Goal: Answer question/provide support

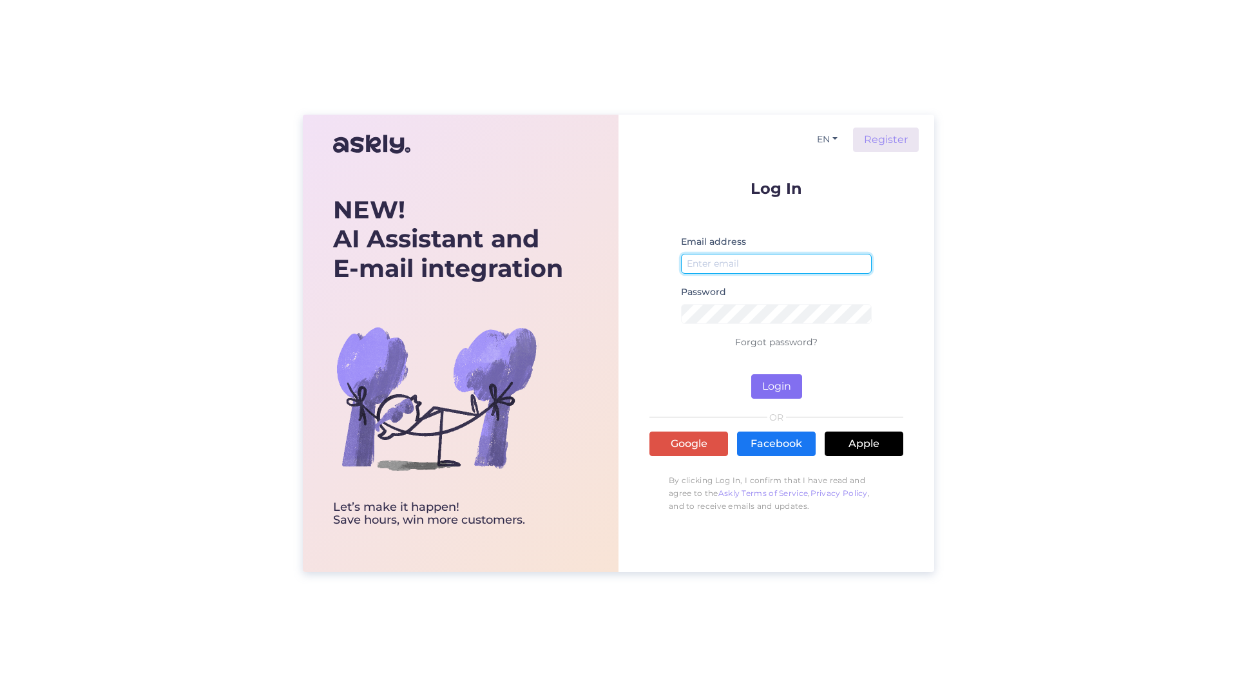
type input "[PERSON_NAME][EMAIL_ADDRESS][PERSON_NAME][DOMAIN_NAME]"
click at [767, 383] on button "Login" at bounding box center [776, 386] width 51 height 24
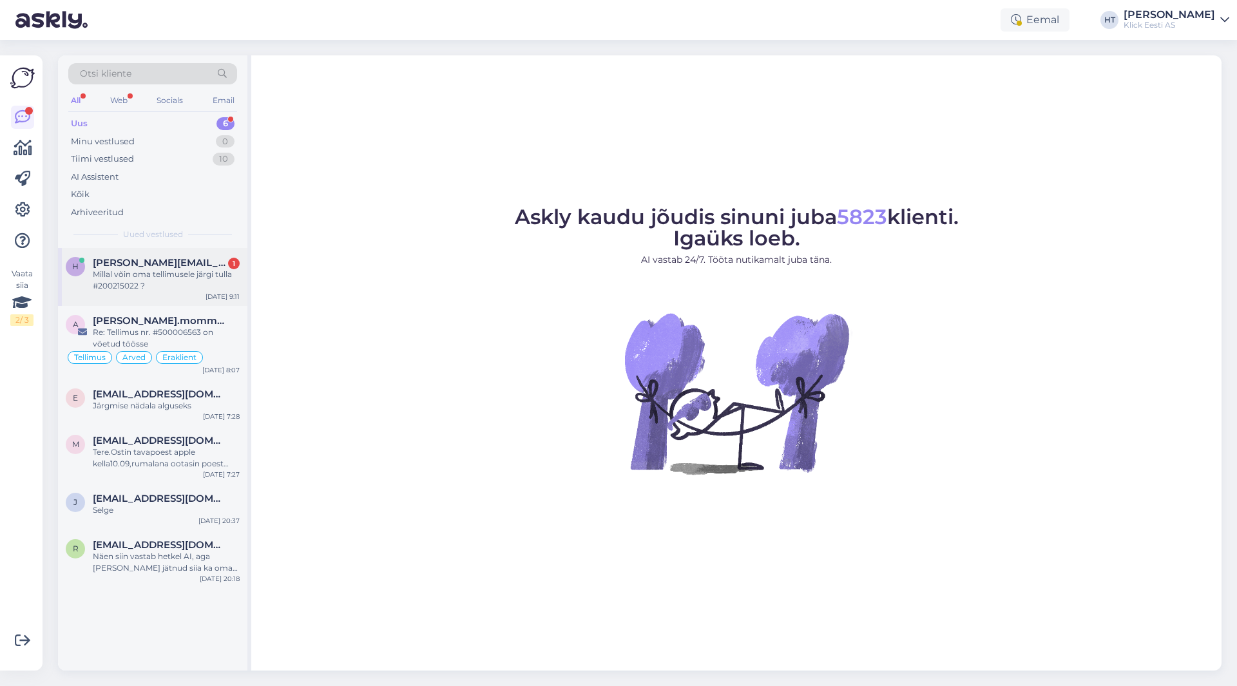
click at [196, 290] on div "Millal võin oma tellimusele järgi tulla #200215022 ?" at bounding box center [166, 280] width 147 height 23
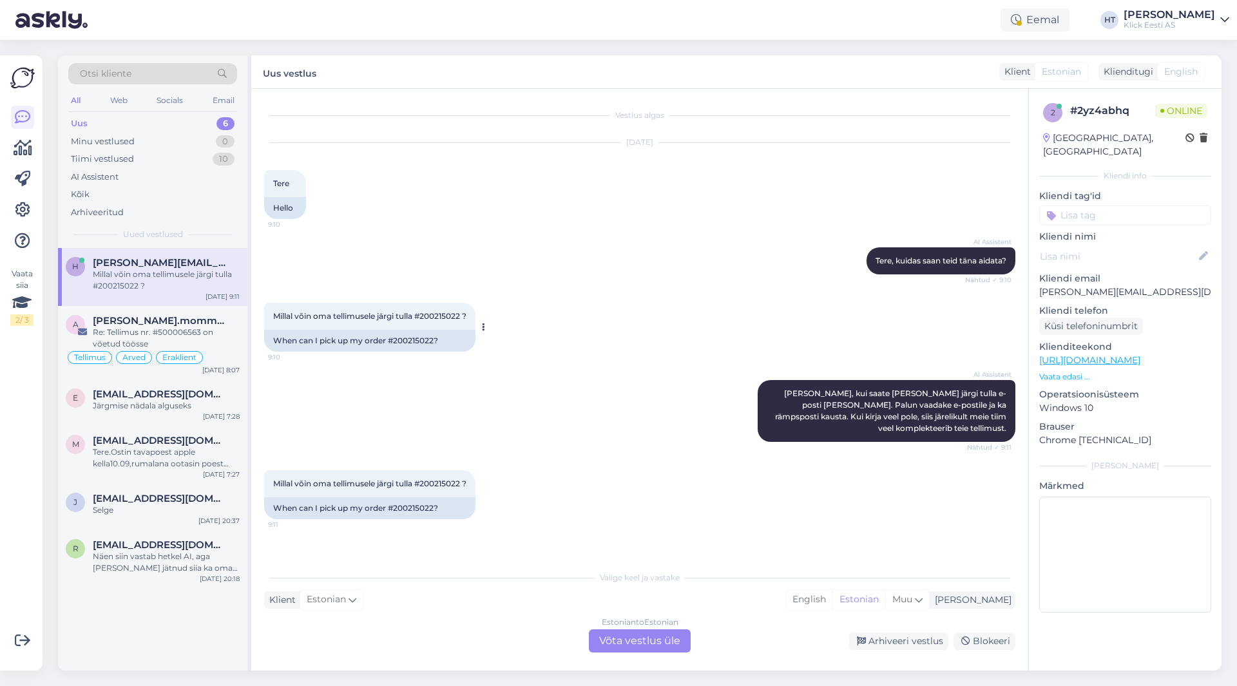
click at [446, 318] on span "Millal võin oma tellimusele järgi tulla #200215022 ?" at bounding box center [369, 316] width 193 height 10
copy span "200215022"
click at [500, 278] on div "AI Assistent [PERSON_NAME], kuidas saan teid [PERSON_NAME] aidata? Nähtud ✓ 9:10" at bounding box center [639, 260] width 751 height 55
click at [175, 519] on div "J [EMAIL_ADDRESS][DOMAIN_NAME] Selge [DATE] 20:37" at bounding box center [152, 507] width 189 height 46
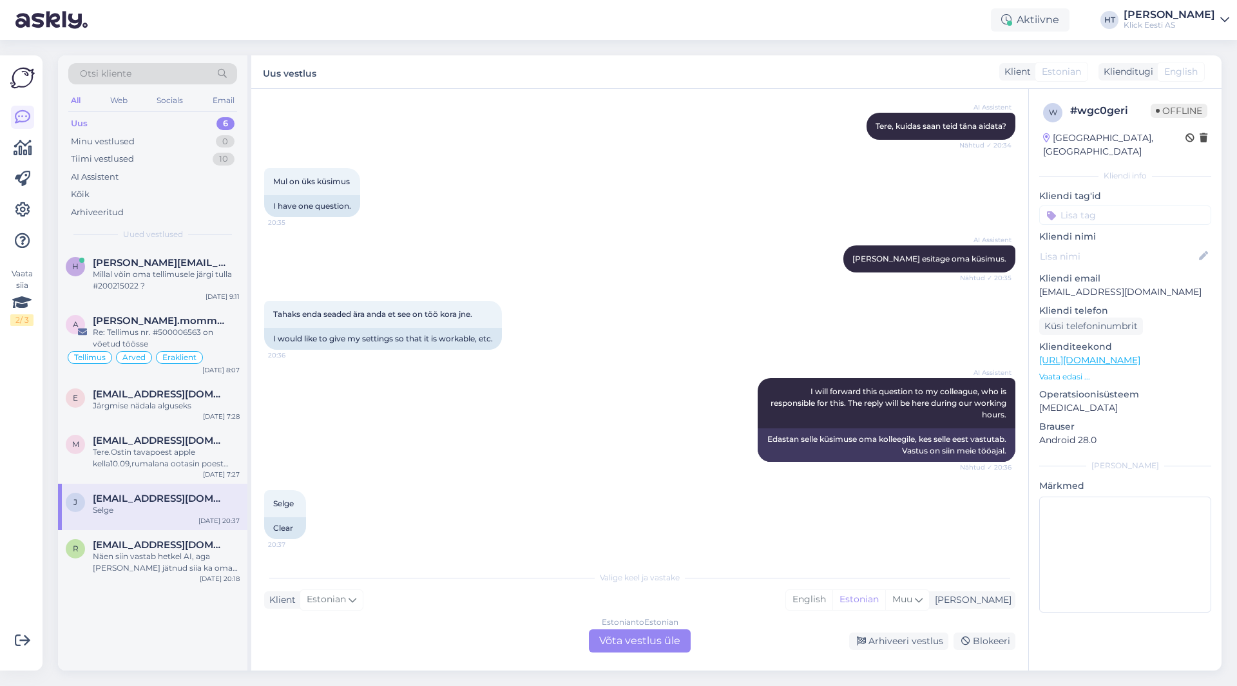
scroll to position [135, 0]
click at [187, 455] on div "Tere.Ostin tavapoest apple kella10.09,rumalana ootasin poest abi,kellal peaks o…" at bounding box center [166, 457] width 147 height 23
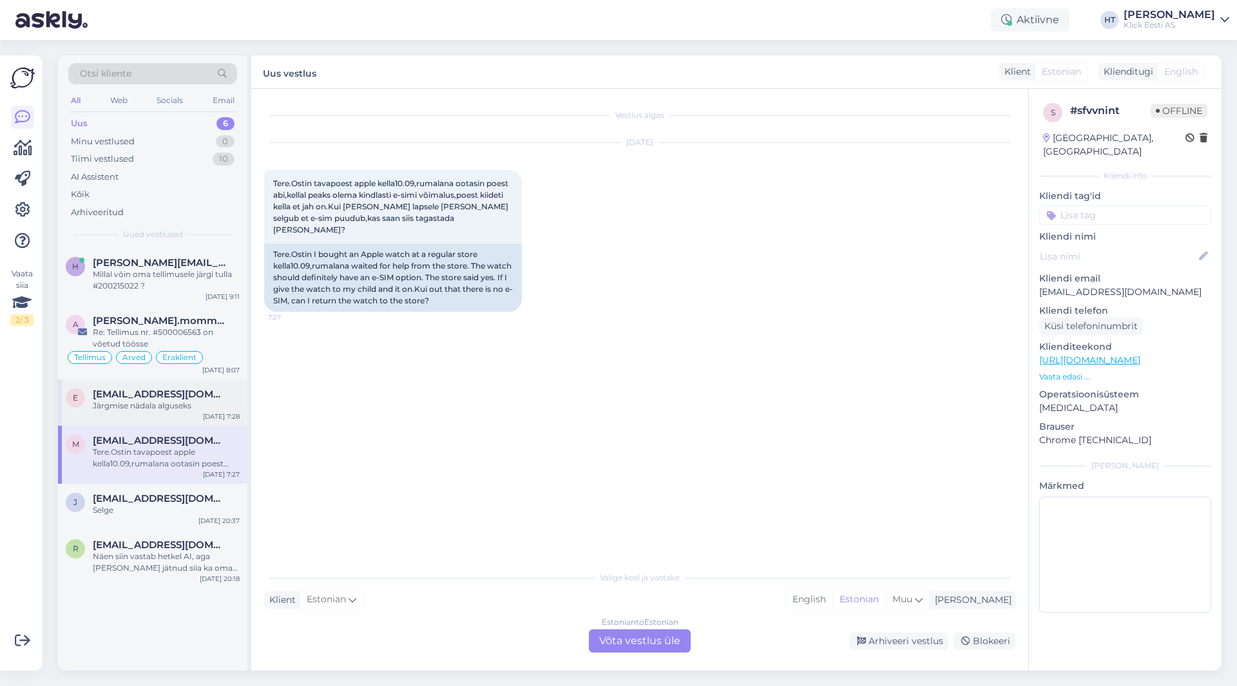
click at [176, 416] on div "E [EMAIL_ADDRESS][DOMAIN_NAME] Järgmise nädala alguseks [DATE] 7:28" at bounding box center [152, 402] width 189 height 46
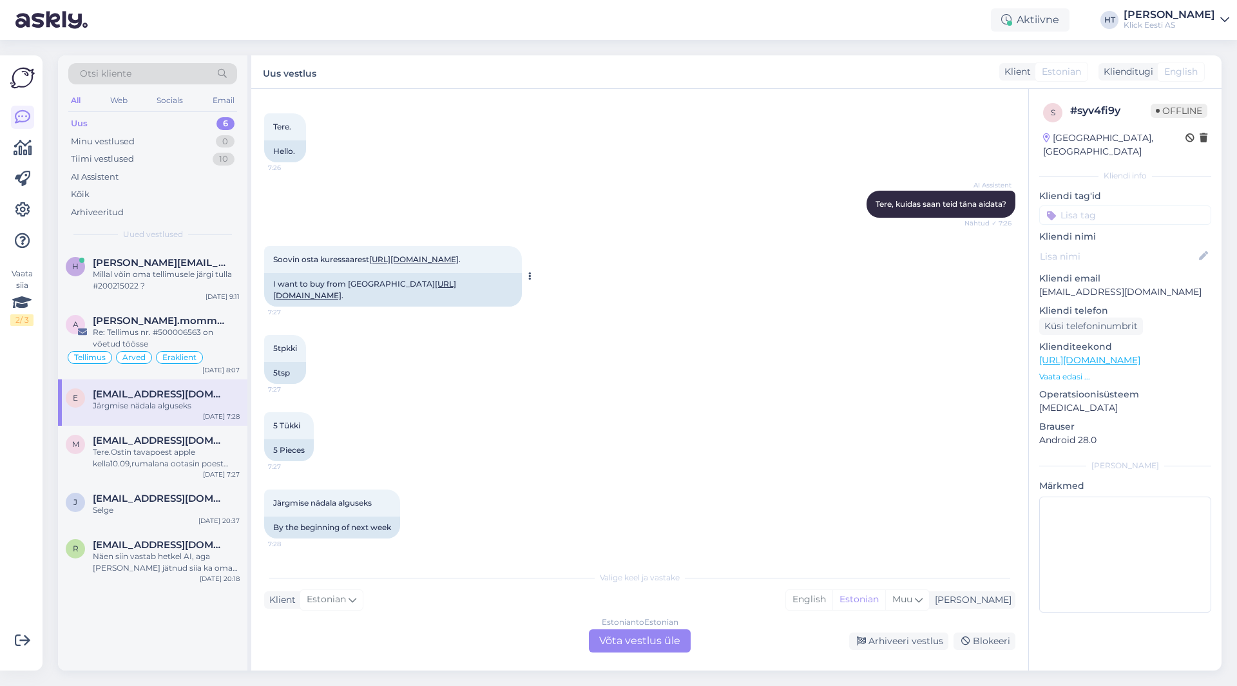
scroll to position [68, 0]
click at [154, 323] on span "[PERSON_NAME].mommeja via [EMAIL_ADDRESS][DOMAIN_NAME]" at bounding box center [160, 321] width 134 height 12
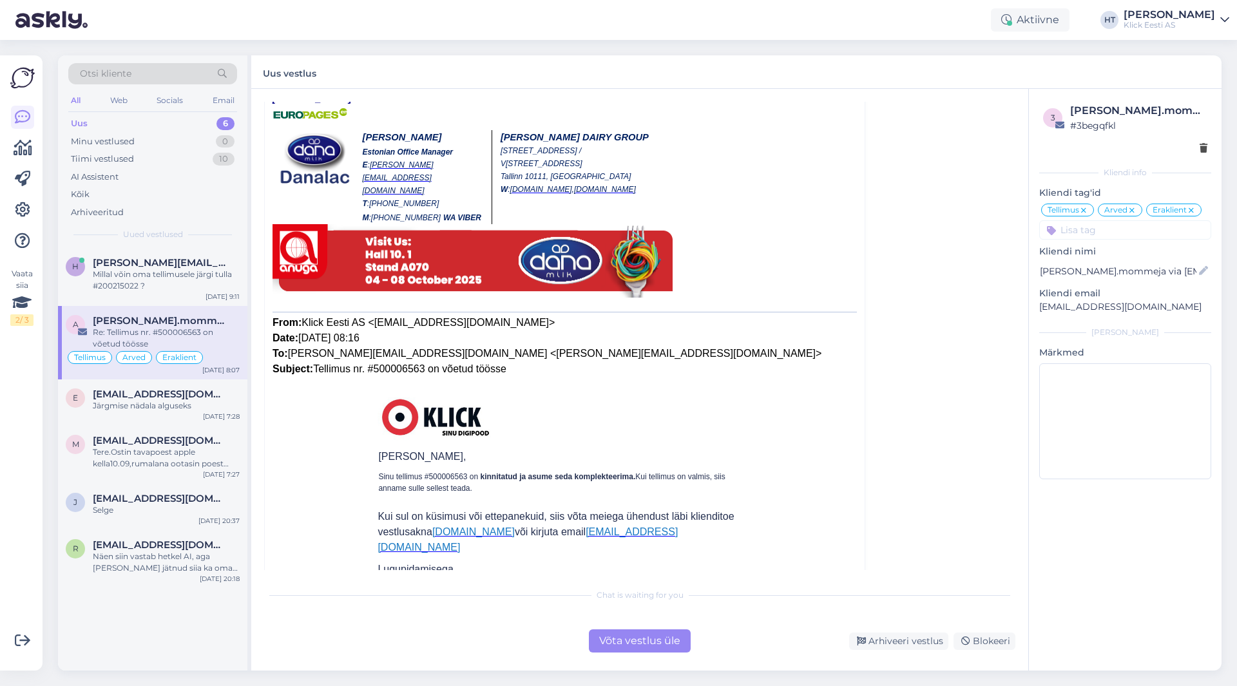
scroll to position [5802, 0]
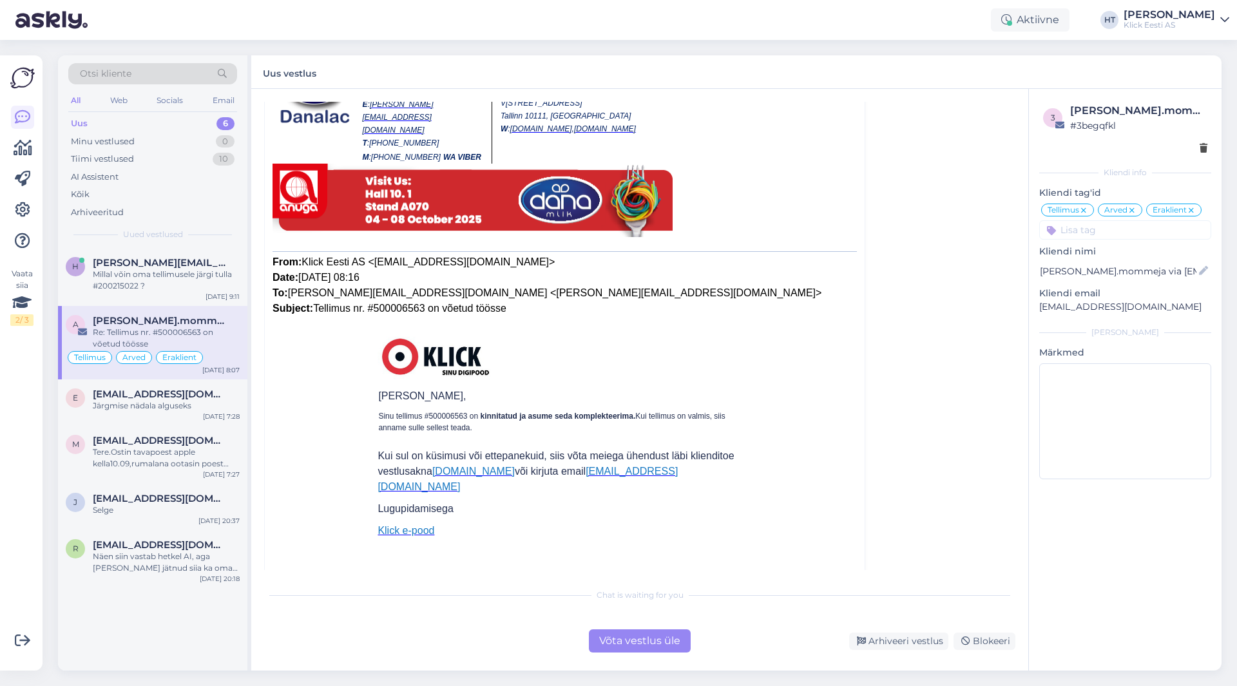
click at [392, 258] on span "Klick Eesti AS <[EMAIL_ADDRESS][DOMAIN_NAME]> Date: [DATE] 08:16 To: [PERSON_NA…" at bounding box center [546, 284] width 549 height 57
copy span "500006563"
click at [118, 269] on div "Millal võin oma tellimusele järgi tulla #200215022 ?" at bounding box center [166, 280] width 147 height 23
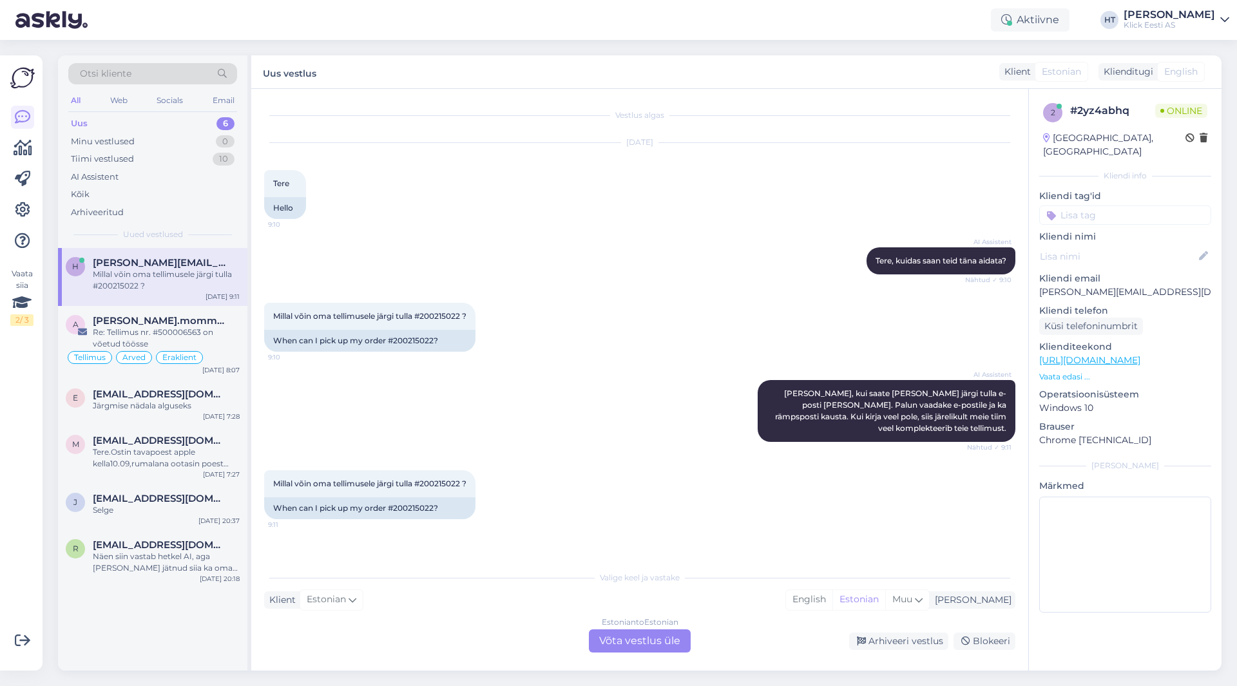
scroll to position [0, 0]
drag, startPoint x: 310, startPoint y: 6, endPoint x: 648, endPoint y: 262, distance: 424.3
click at [648, 262] on div "AI Assistent [PERSON_NAME], kuidas saan teid [PERSON_NAME] aidata? Nähtud ✓ 9:10" at bounding box center [639, 260] width 751 height 55
click at [151, 311] on div "a [PERSON_NAME].mommeja via [EMAIL_ADDRESS][DOMAIN_NAME] Re: Tellimus nr. #5000…" at bounding box center [152, 342] width 189 height 73
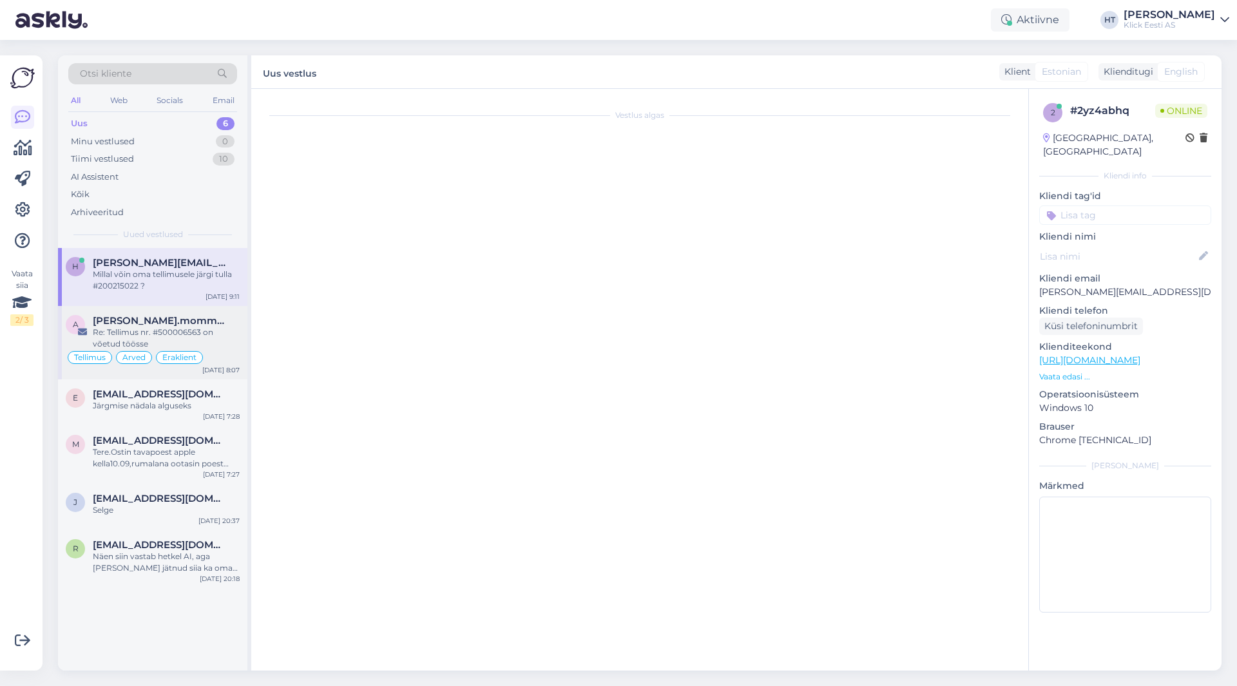
scroll to position [5546, 0]
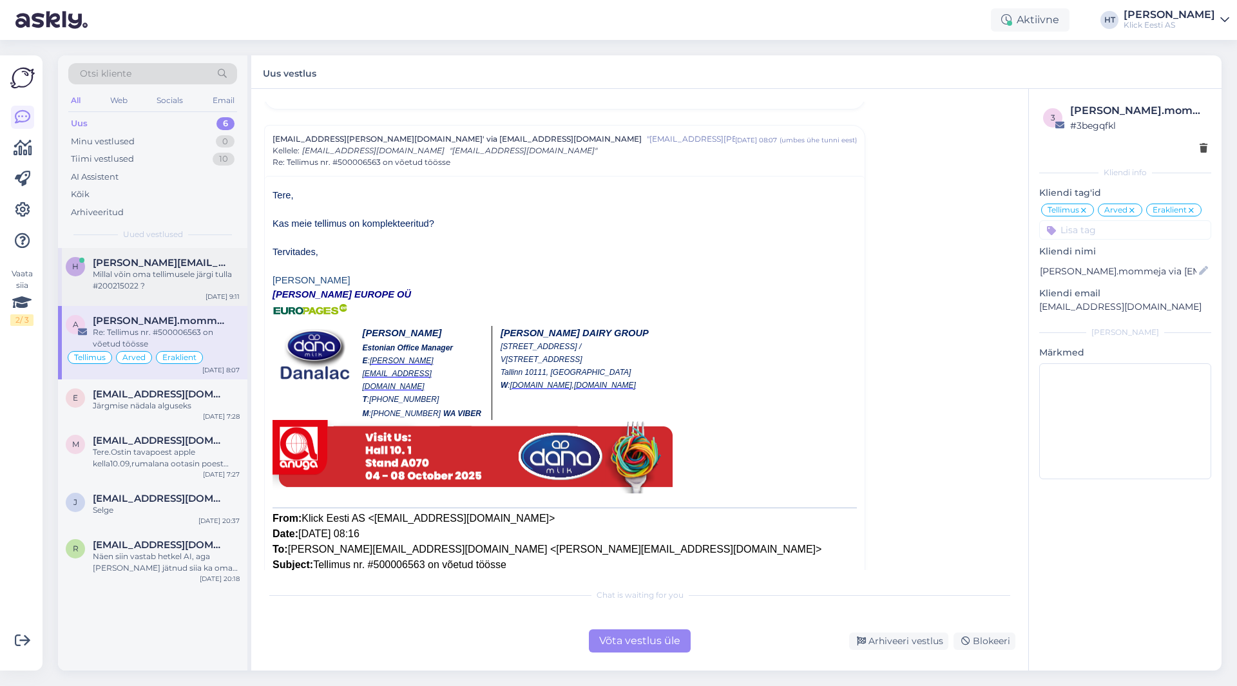
click at [153, 281] on div "Millal võin oma tellimusele järgi tulla #200215022 ?" at bounding box center [166, 280] width 147 height 23
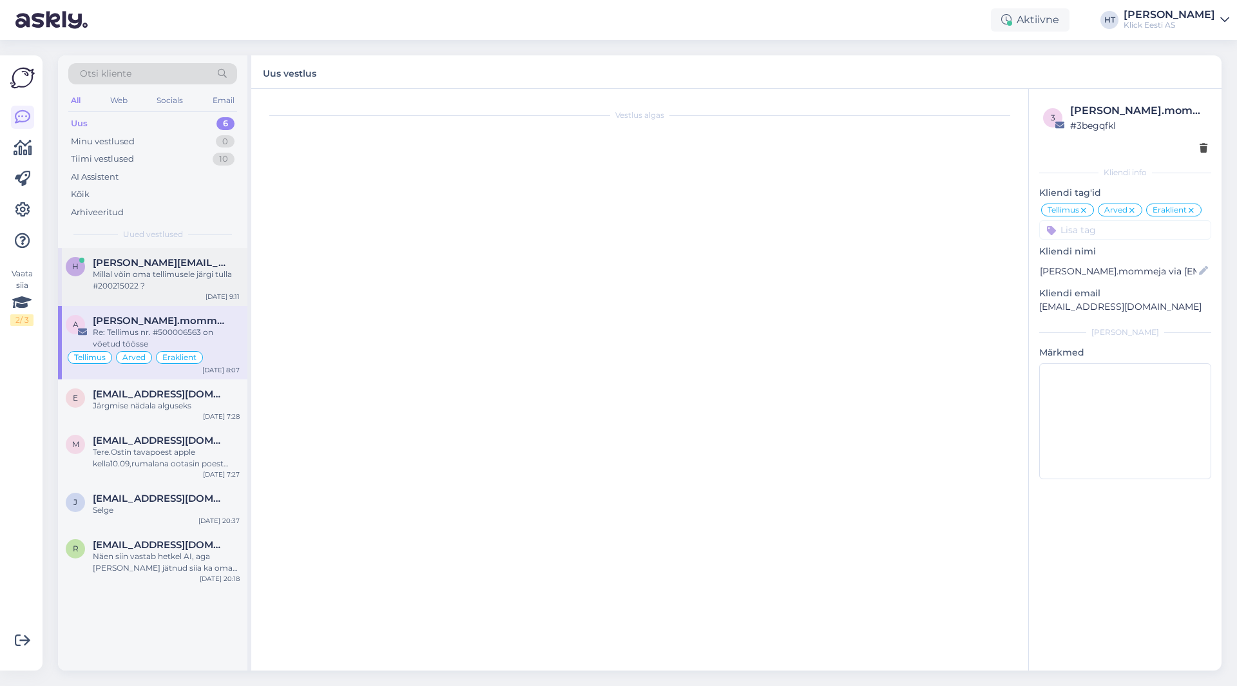
scroll to position [0, 0]
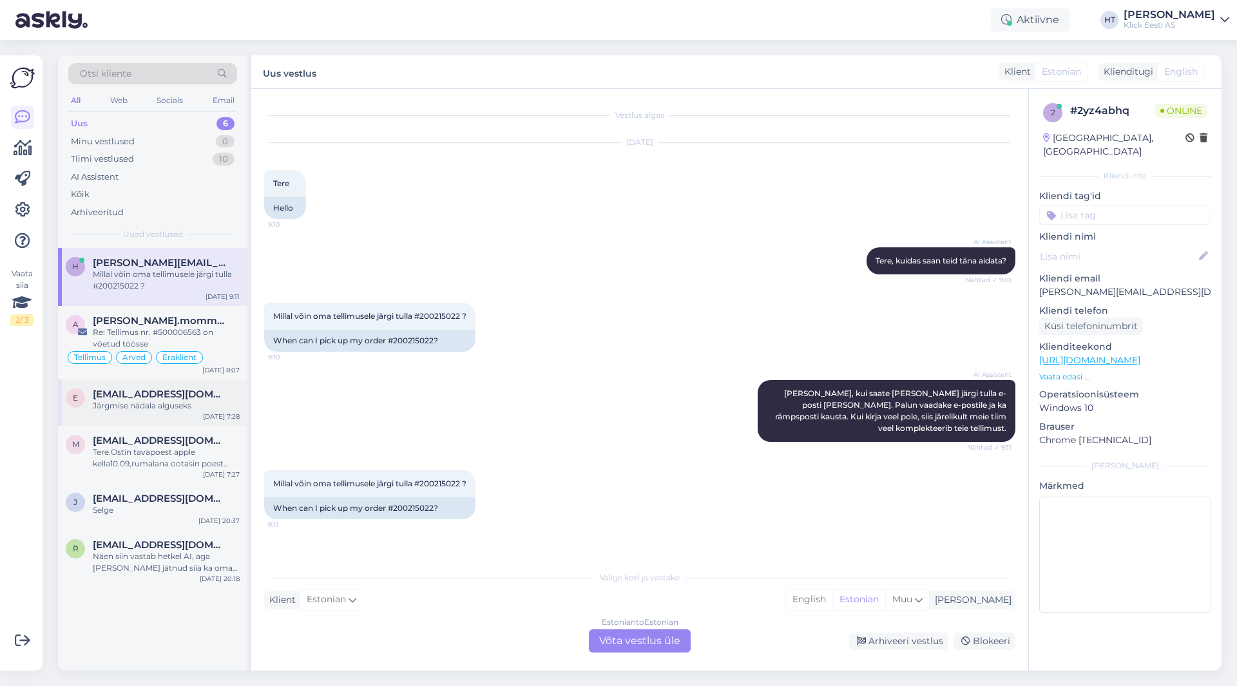
click at [190, 384] on div "E [EMAIL_ADDRESS][DOMAIN_NAME] Järgmise nädala alguseks [DATE] 7:28" at bounding box center [152, 402] width 189 height 46
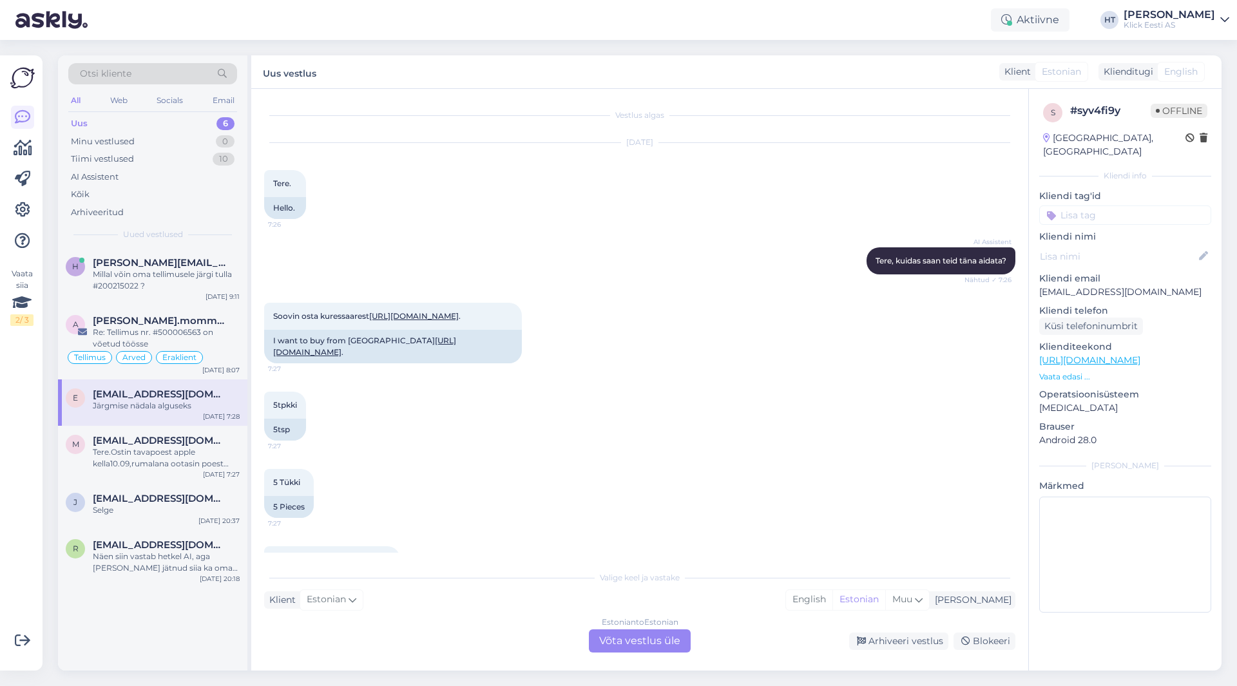
scroll to position [68, 0]
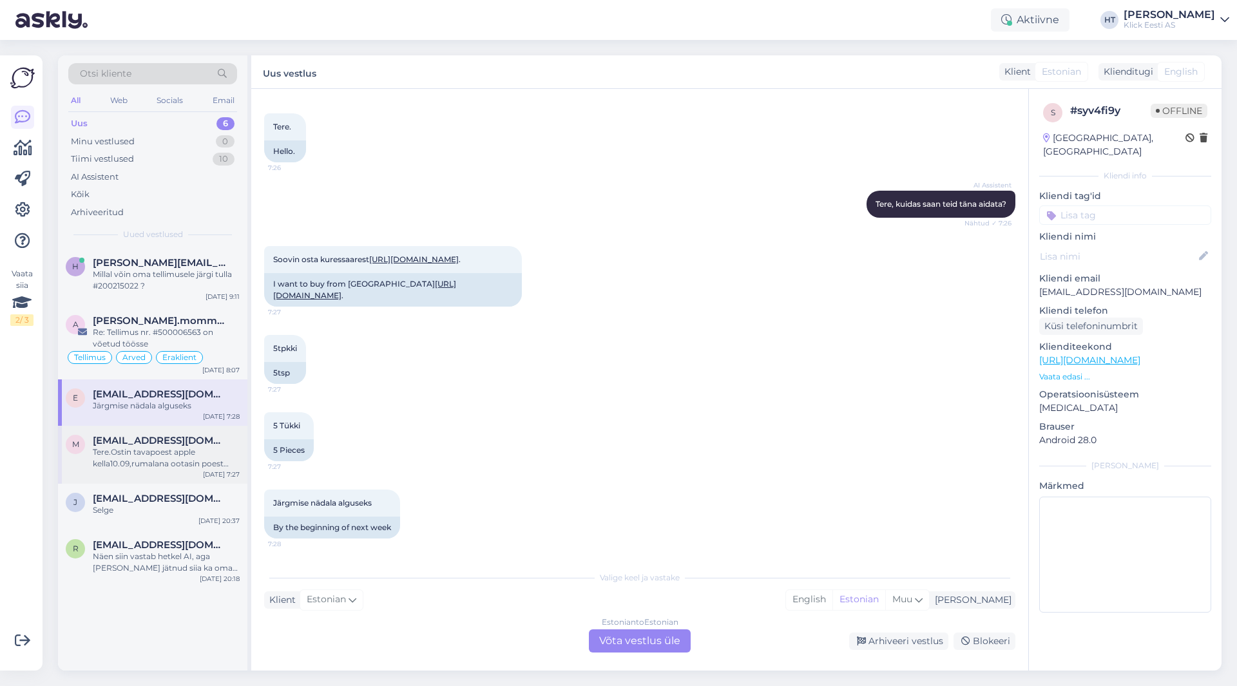
click at [191, 455] on div "Tere.Ostin tavapoest apple kella10.09,rumalana ootasin poest abi,kellal peaks o…" at bounding box center [166, 457] width 147 height 23
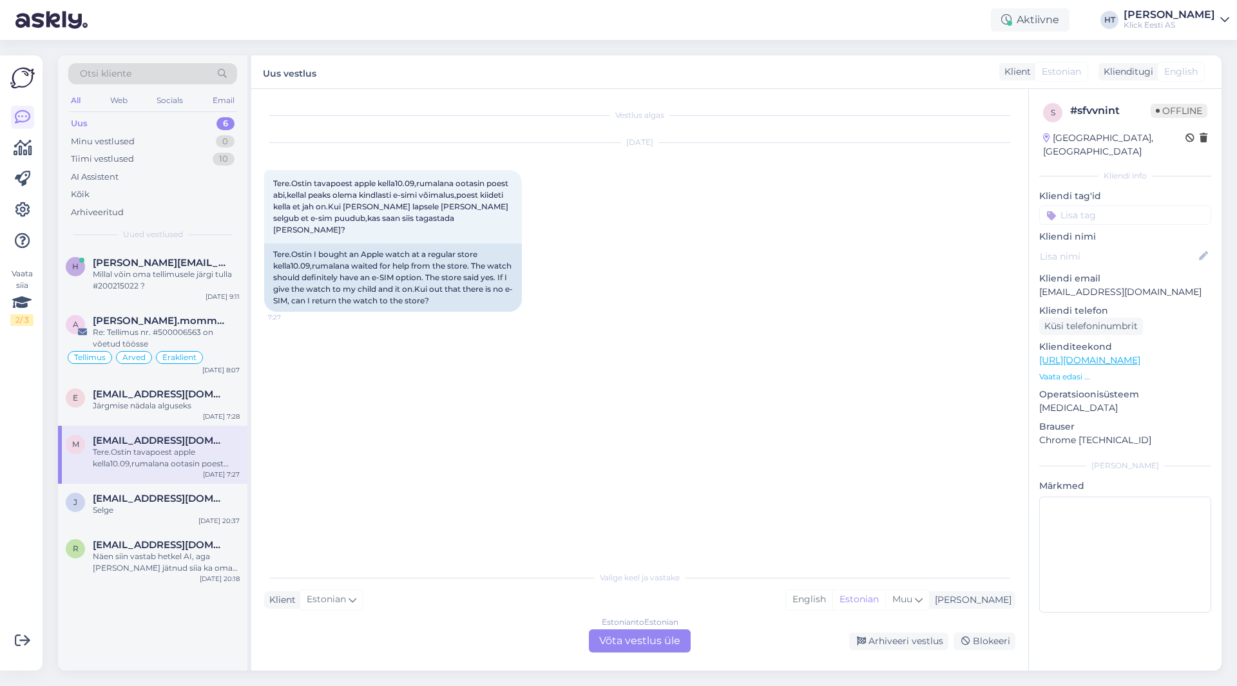
scroll to position [0, 0]
click at [164, 510] on div "Selge" at bounding box center [166, 510] width 147 height 12
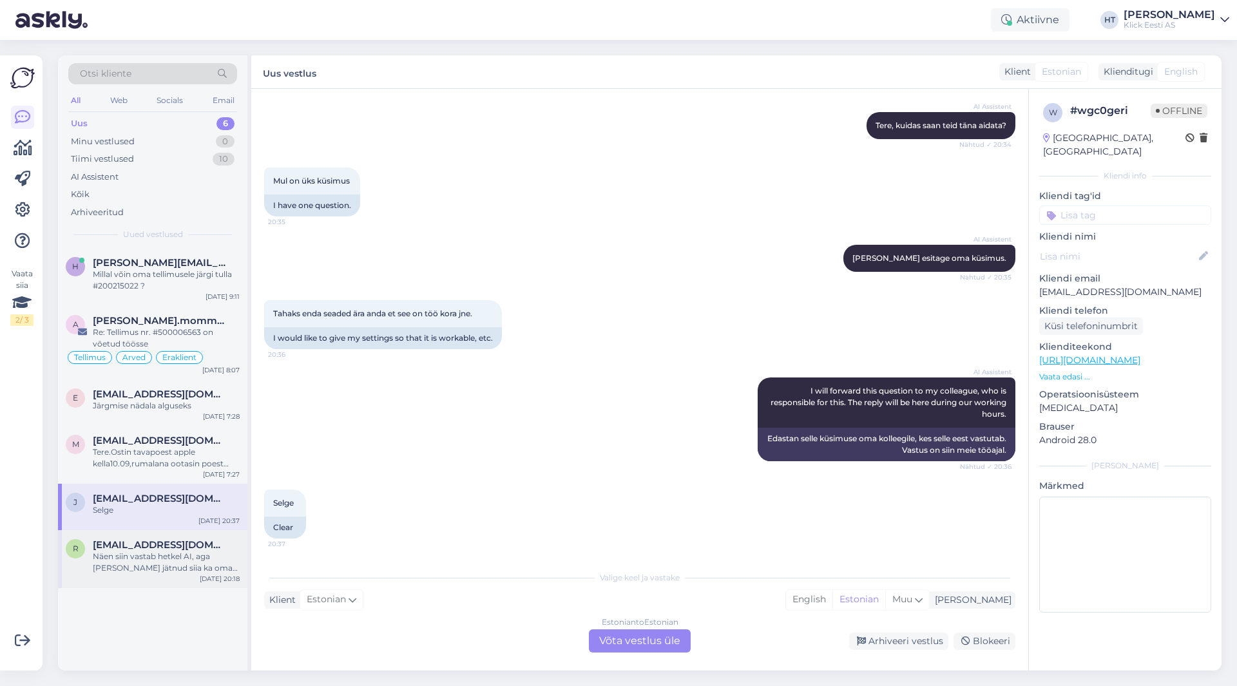
click at [173, 549] on span "[EMAIL_ADDRESS][DOMAIN_NAME]" at bounding box center [160, 545] width 134 height 12
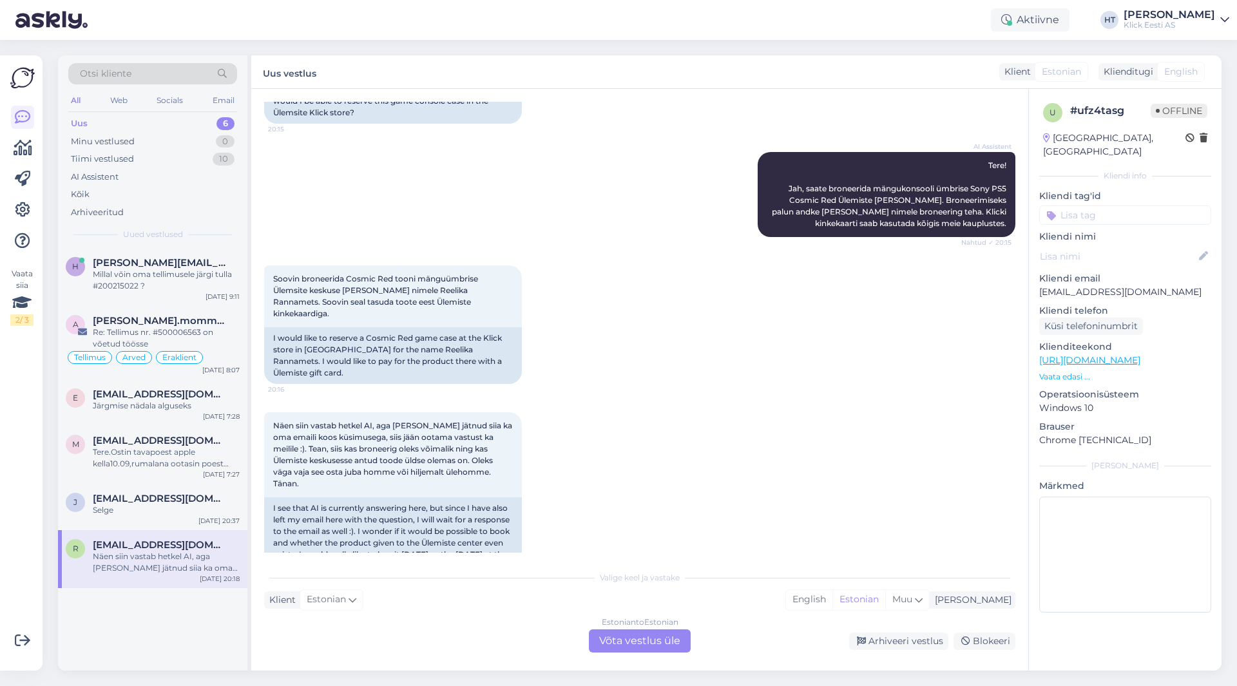
scroll to position [262, 0]
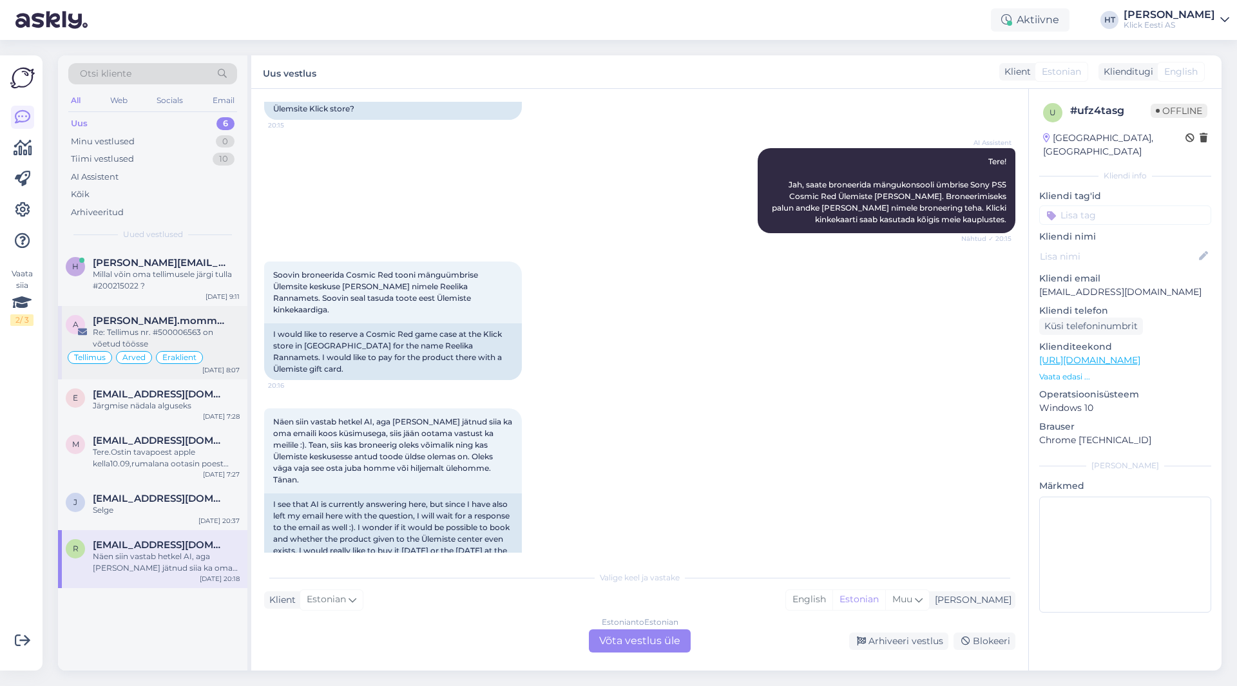
click at [211, 319] on span "[PERSON_NAME].mommeja via [EMAIL_ADDRESS][DOMAIN_NAME]" at bounding box center [160, 321] width 134 height 12
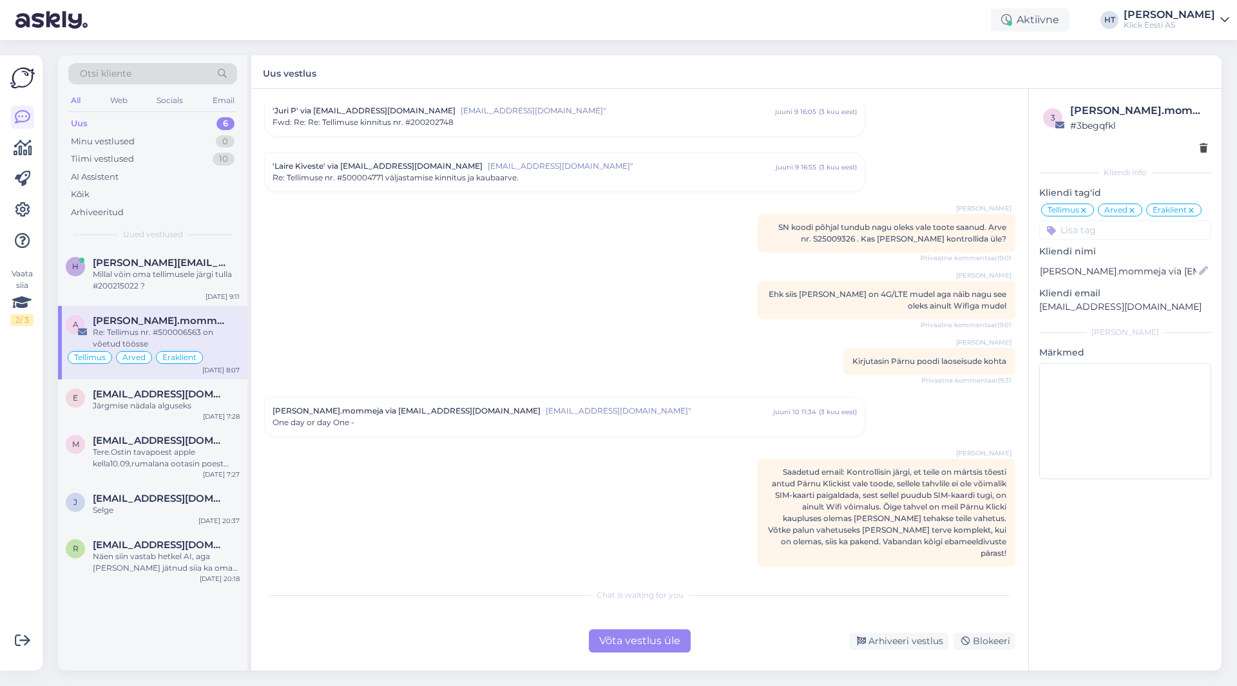
scroll to position [5546, 0]
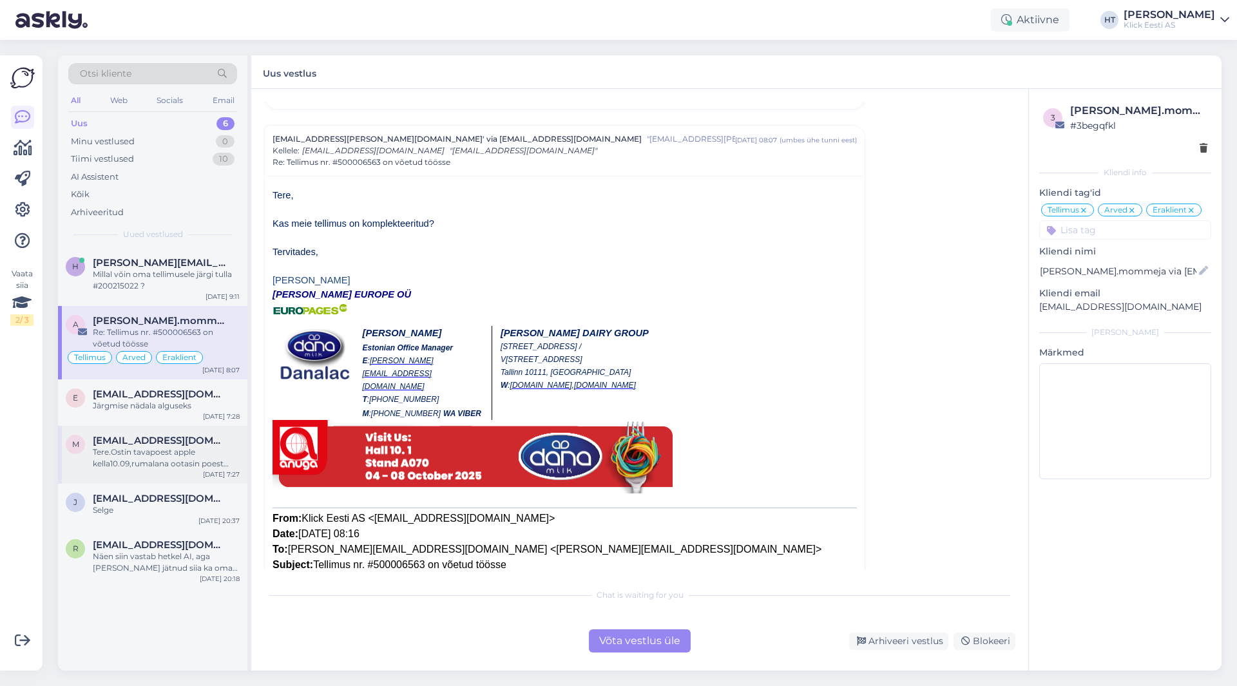
click at [173, 451] on div "Tere.Ostin tavapoest apple kella10.09,rumalana ootasin poest abi,kellal peaks o…" at bounding box center [166, 457] width 147 height 23
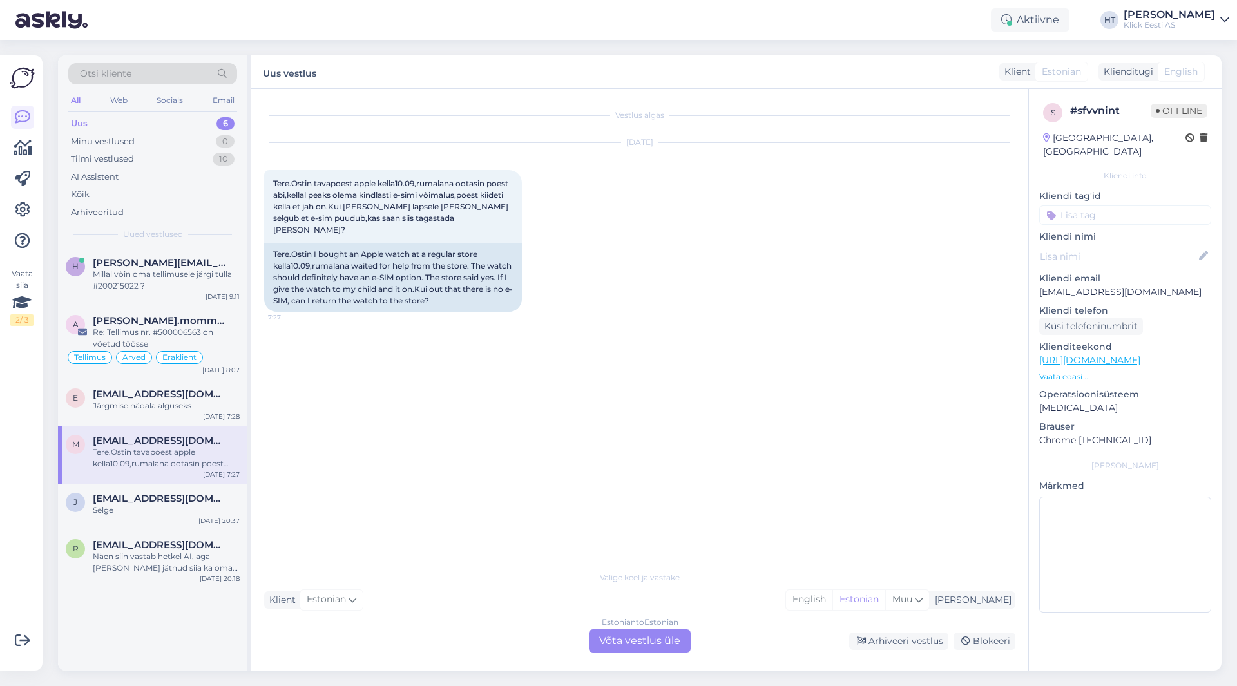
scroll to position [0, 0]
click at [108, 298] on div "h [PERSON_NAME][EMAIL_ADDRESS][DOMAIN_NAME] [PERSON_NAME] võin oma tellimusele …" at bounding box center [152, 277] width 189 height 58
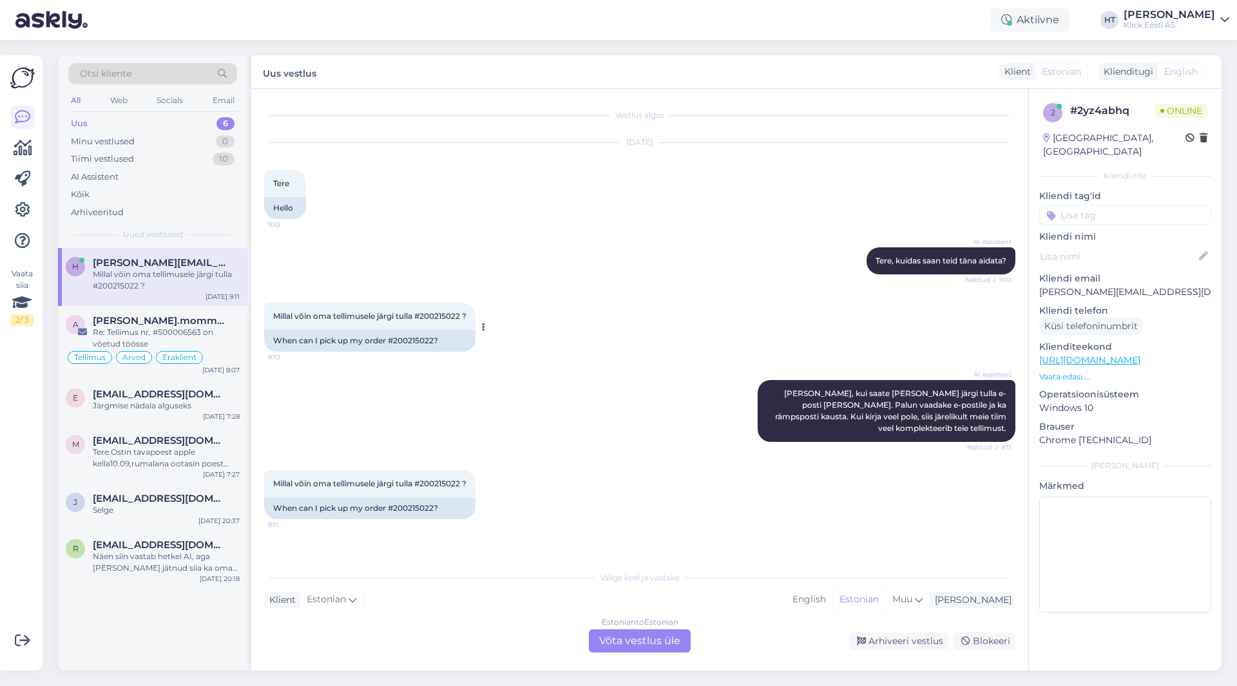
click at [446, 314] on span "Millal võin oma tellimusele järgi tulla #200215022 ?" at bounding box center [369, 316] width 193 height 10
drag, startPoint x: 423, startPoint y: 316, endPoint x: 464, endPoint y: 316, distance: 41.2
click at [464, 316] on span "Millal võin oma tellimusele järgi tulla #200215022 ?" at bounding box center [369, 316] width 193 height 10
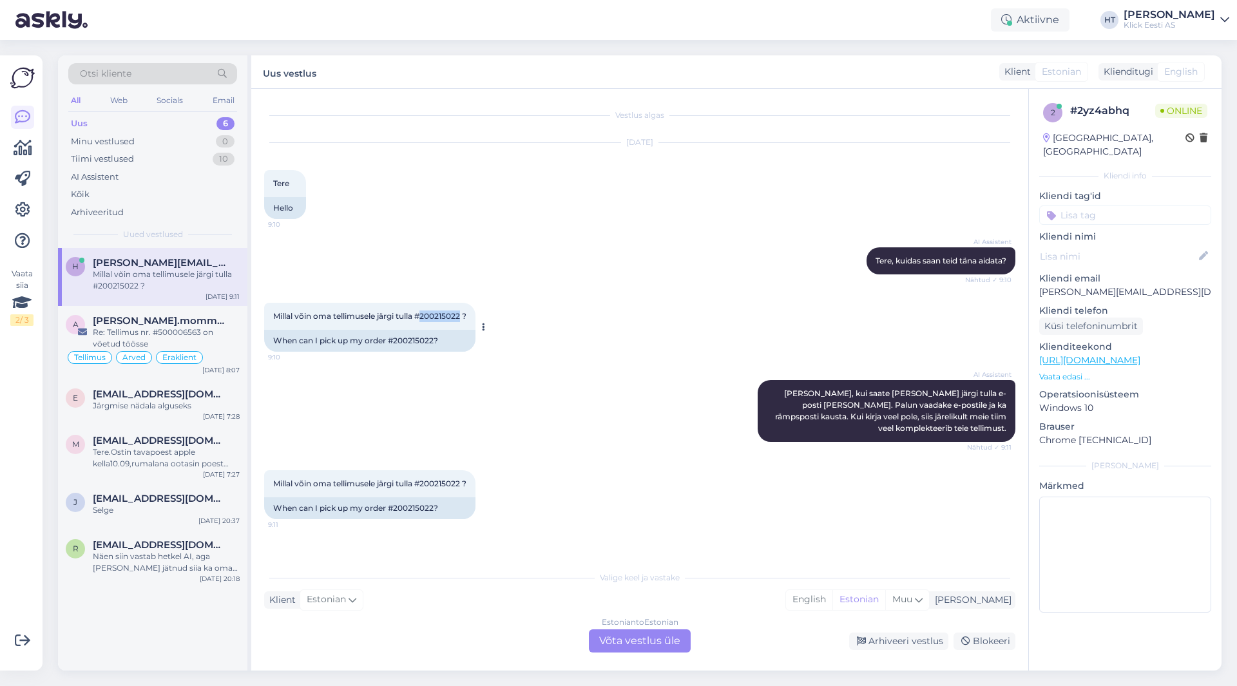
click at [464, 316] on span "Millal võin oma tellimusele järgi tulla #200215022 ?" at bounding box center [369, 316] width 193 height 10
drag, startPoint x: 424, startPoint y: 315, endPoint x: 462, endPoint y: 314, distance: 38.0
click at [462, 314] on span "Millal võin oma tellimusele järgi tulla #200215022 ?" at bounding box center [369, 316] width 193 height 10
click at [636, 638] on div "Estonian to Estonian Võta vestlus üle" at bounding box center [640, 640] width 102 height 23
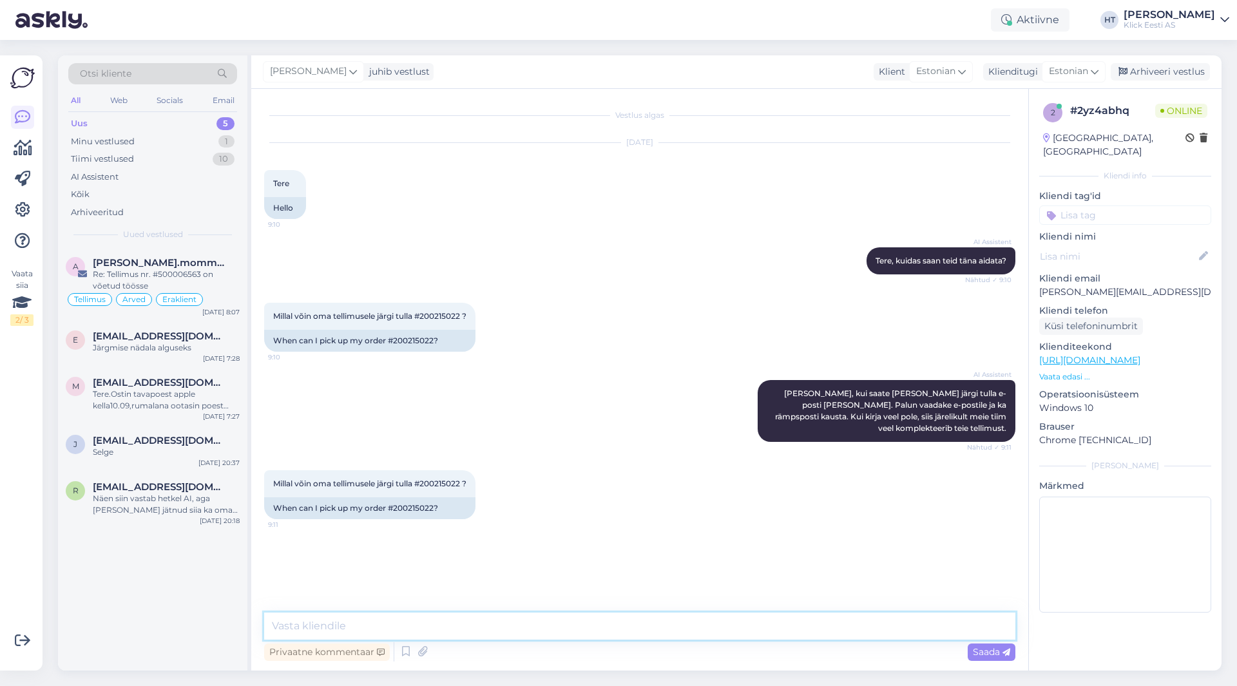
click at [636, 634] on textarea at bounding box center [639, 626] width 751 height 27
type textarea "E-[PERSON_NAME] tuleb teavitus kui tellimus on valmis."
click at [611, 626] on textarea "E-[PERSON_NAME] tuleb teavitus kui tellimus on valmis." at bounding box center [639, 626] width 751 height 27
click at [201, 361] on div "E [EMAIL_ADDRESS][DOMAIN_NAME] Järgmise nädala alguseks [DATE] 7:28" at bounding box center [152, 344] width 189 height 46
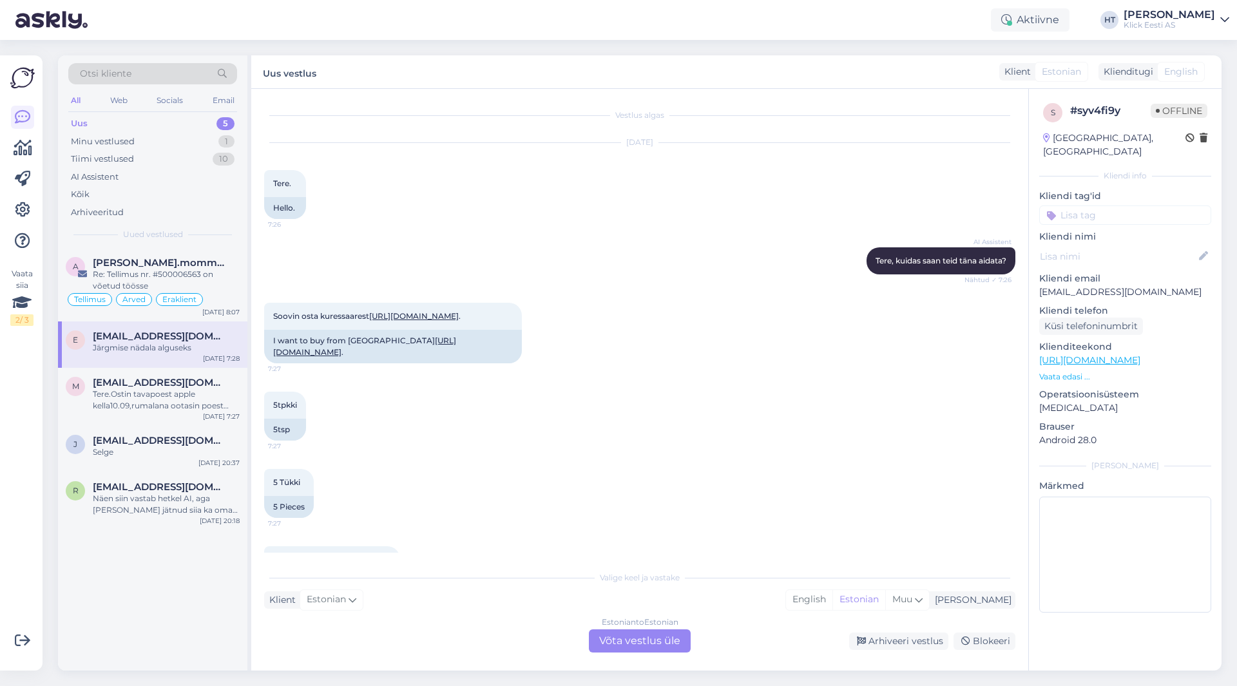
scroll to position [68, 0]
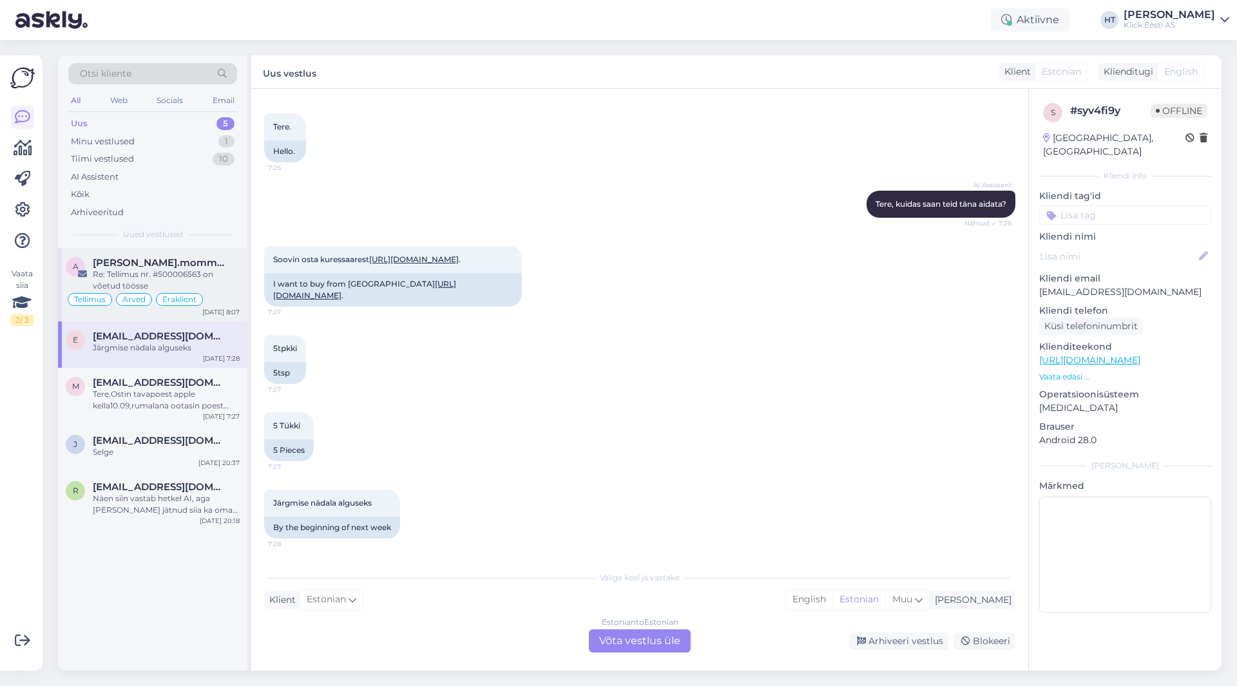
click at [221, 272] on div "Re: Tellimus nr. #500006563 on võetud töösse" at bounding box center [166, 280] width 147 height 23
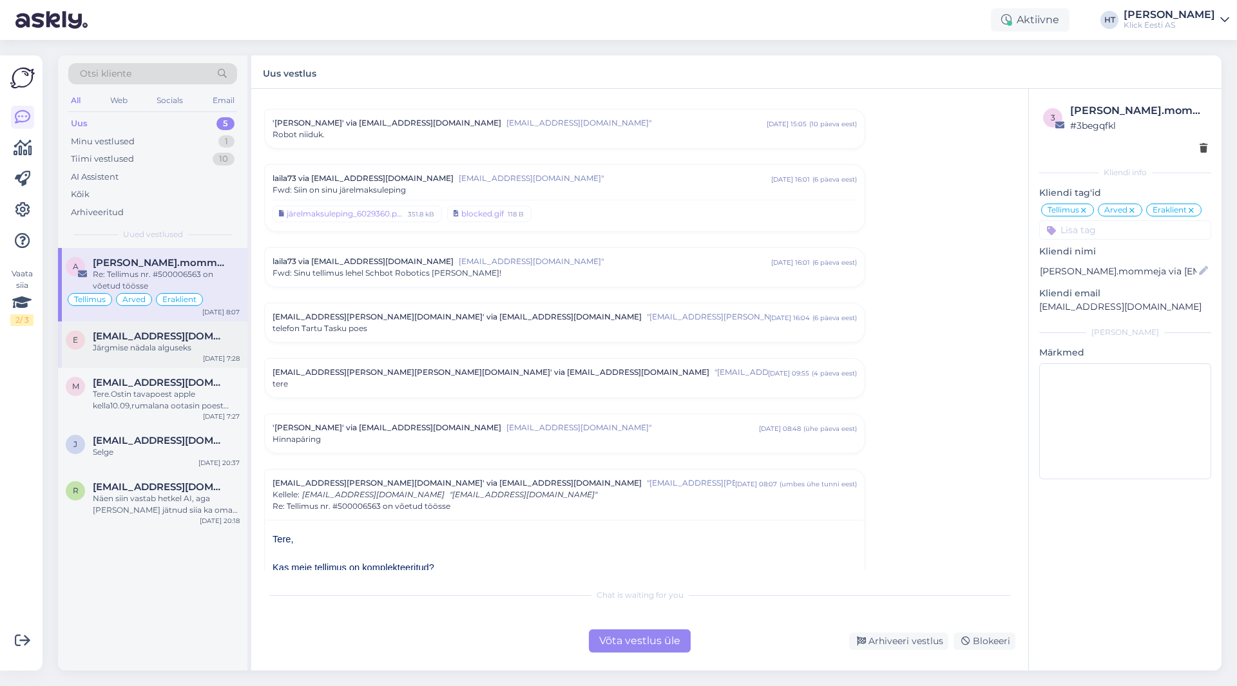
click at [217, 352] on div "Järgmise nädala alguseks" at bounding box center [166, 348] width 147 height 12
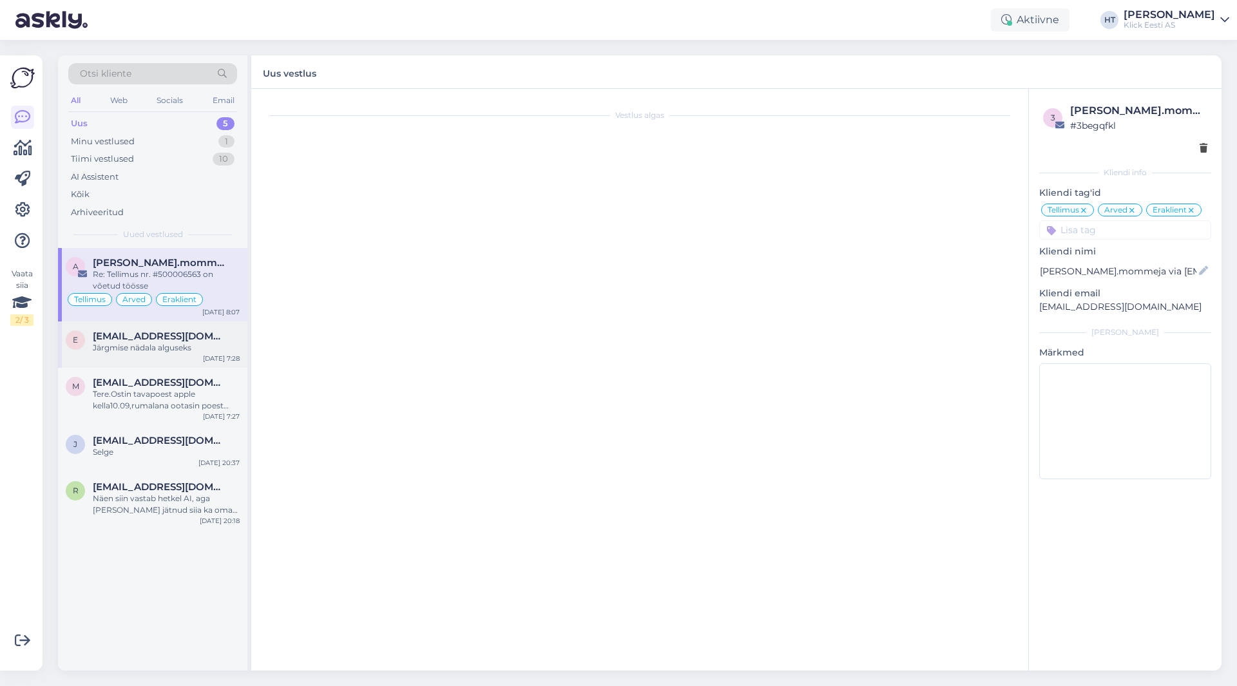
scroll to position [68, 0]
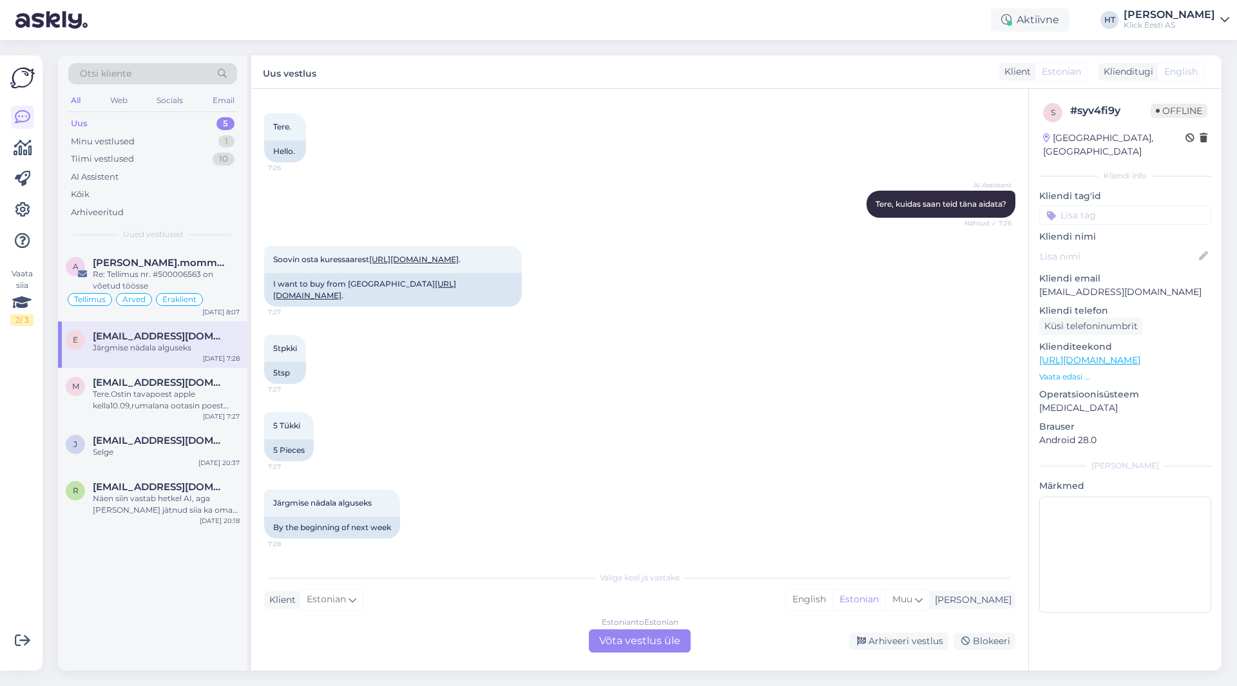
click at [152, 79] on div "Otsi kliente" at bounding box center [152, 73] width 169 height 21
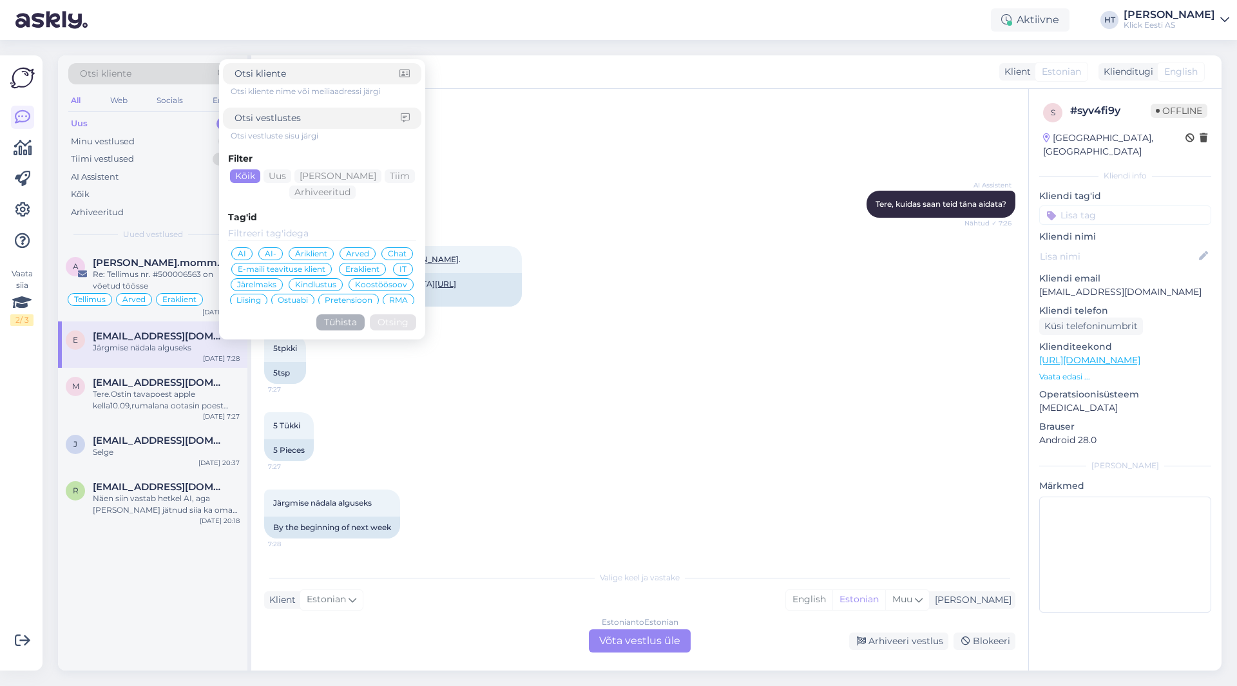
click at [273, 115] on input at bounding box center [317, 118] width 166 height 14
type input "[PERSON_NAME]"
click button "Otsing" at bounding box center [393, 322] width 46 height 16
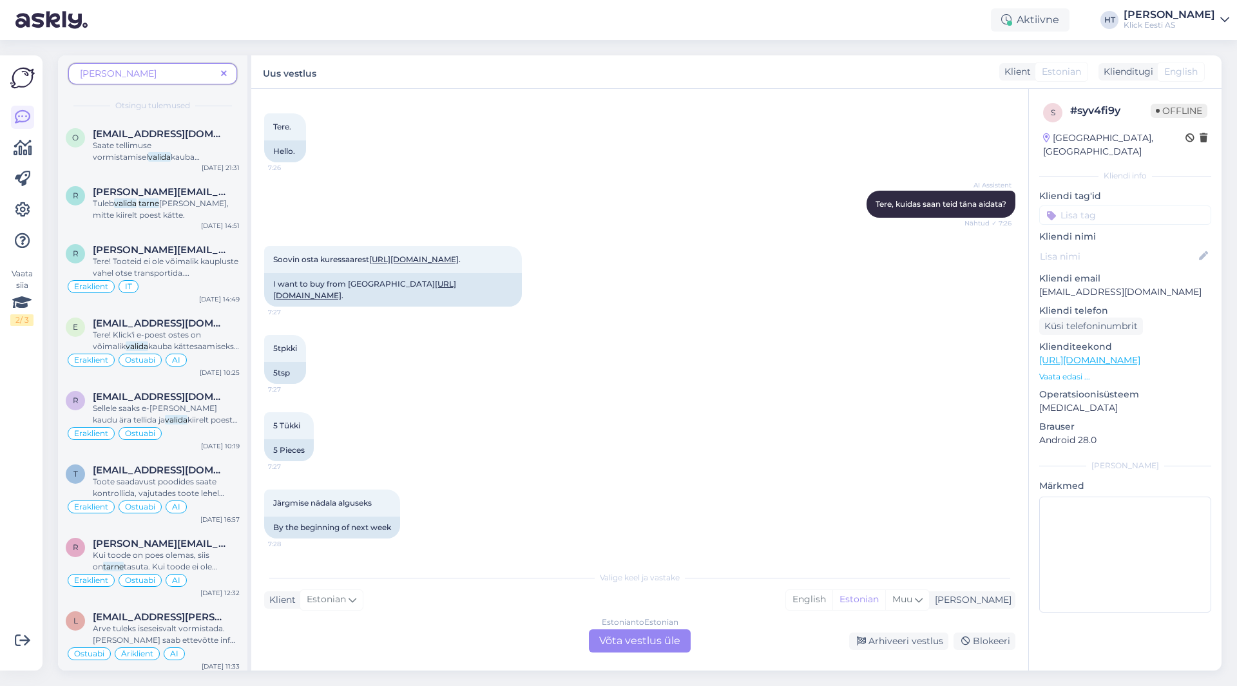
click at [146, 71] on span "[PERSON_NAME]" at bounding box center [148, 74] width 136 height 14
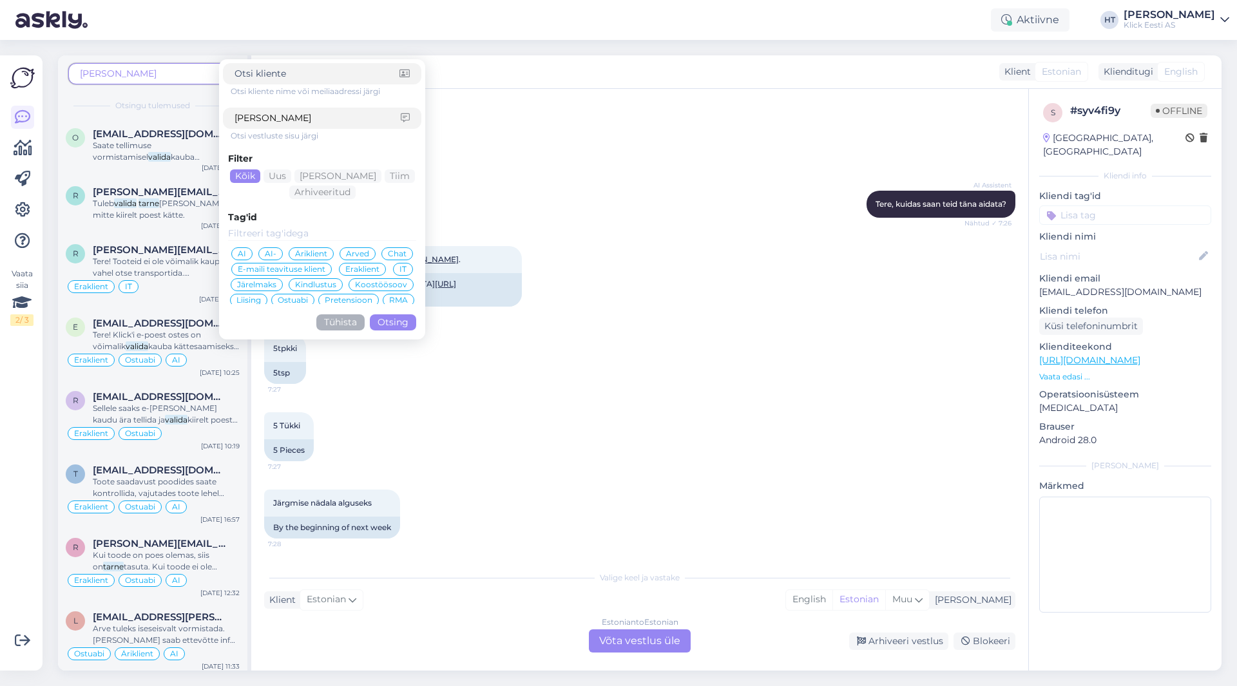
click at [303, 108] on div "[PERSON_NAME]" at bounding box center [322, 118] width 198 height 21
click at [303, 113] on input "[PERSON_NAME]" at bounding box center [317, 118] width 166 height 14
type input "valida tarnet"
click button "Otsing" at bounding box center [393, 322] width 46 height 16
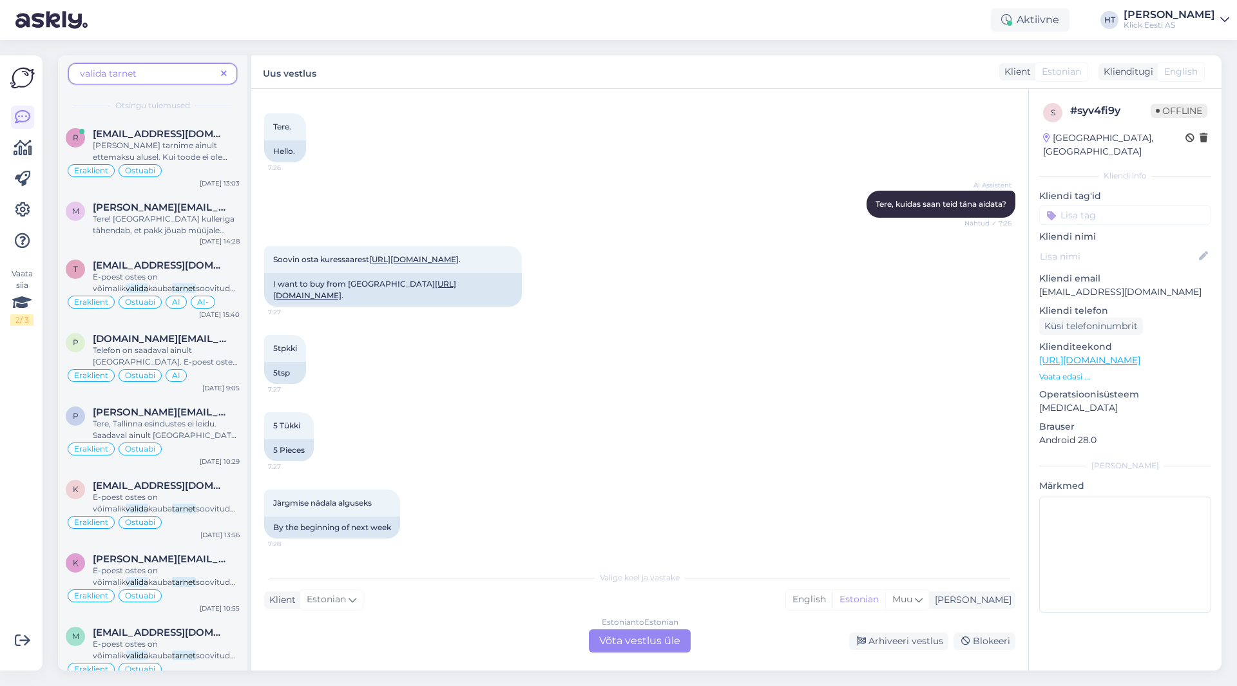
click at [189, 146] on span "[PERSON_NAME] tarnime ainult ettemaksu alusel. Kui toode ei ole kohapeal saadav…" at bounding box center [165, 162] width 144 height 44
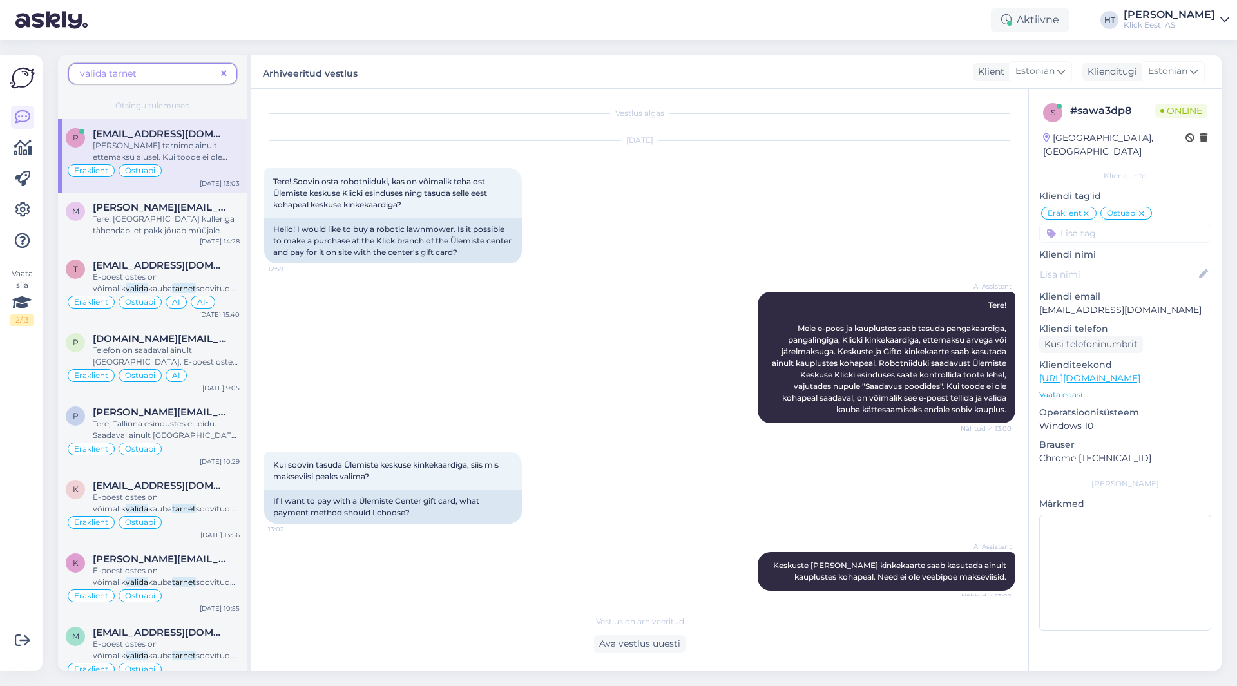
scroll to position [0, 0]
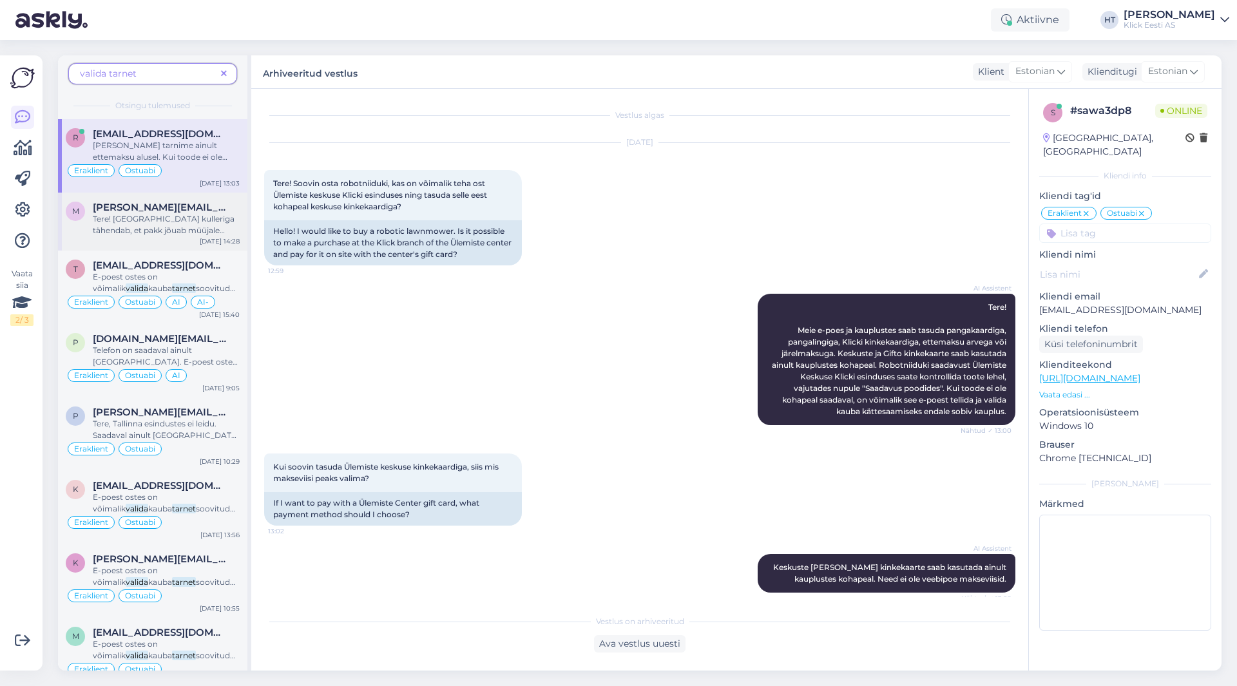
click at [196, 224] on div "Tere! [GEOGRAPHIC_DATA] kulleriga tähendab, et pakk jõuab müüjale kulleriga ja …" at bounding box center [166, 224] width 147 height 23
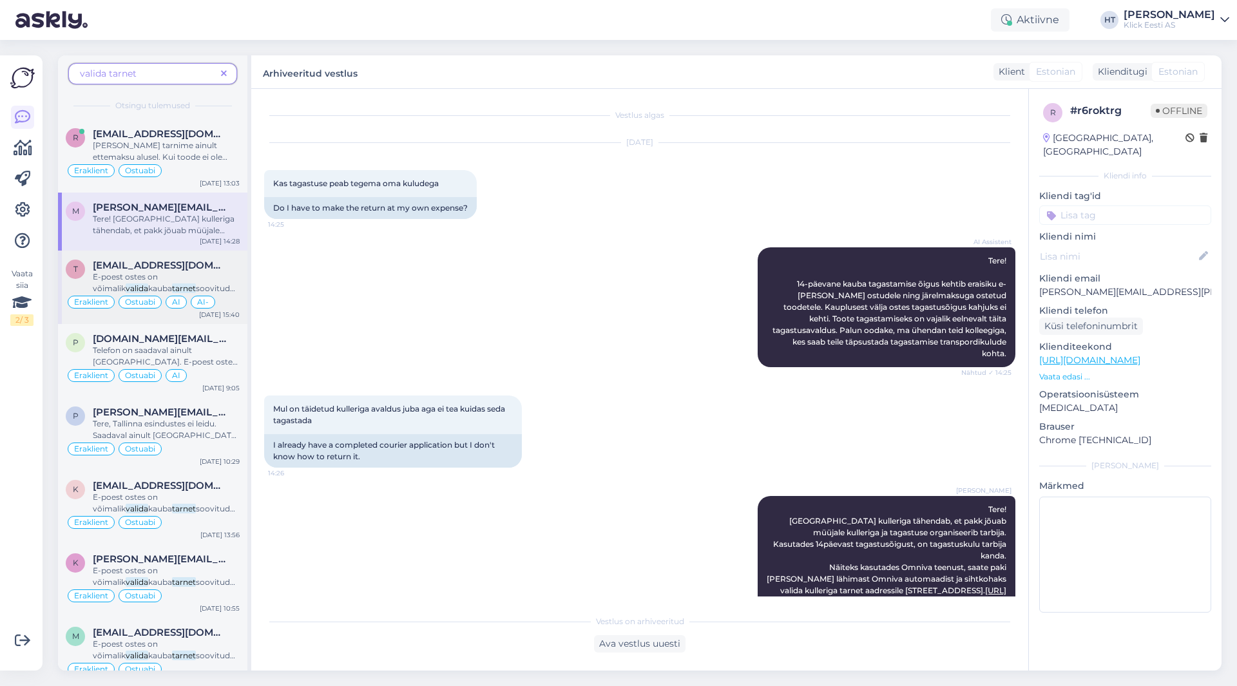
click at [153, 278] on span "E-poest ostes on võimalik" at bounding box center [125, 282] width 65 height 21
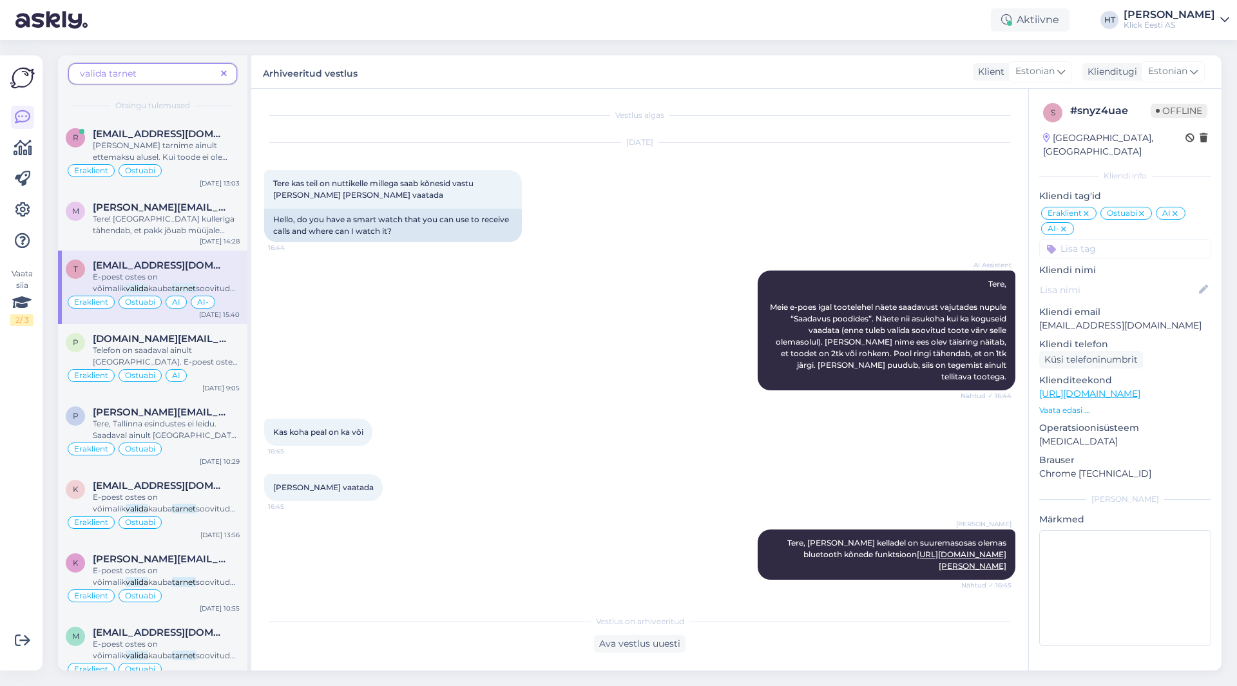
scroll to position [1185, 0]
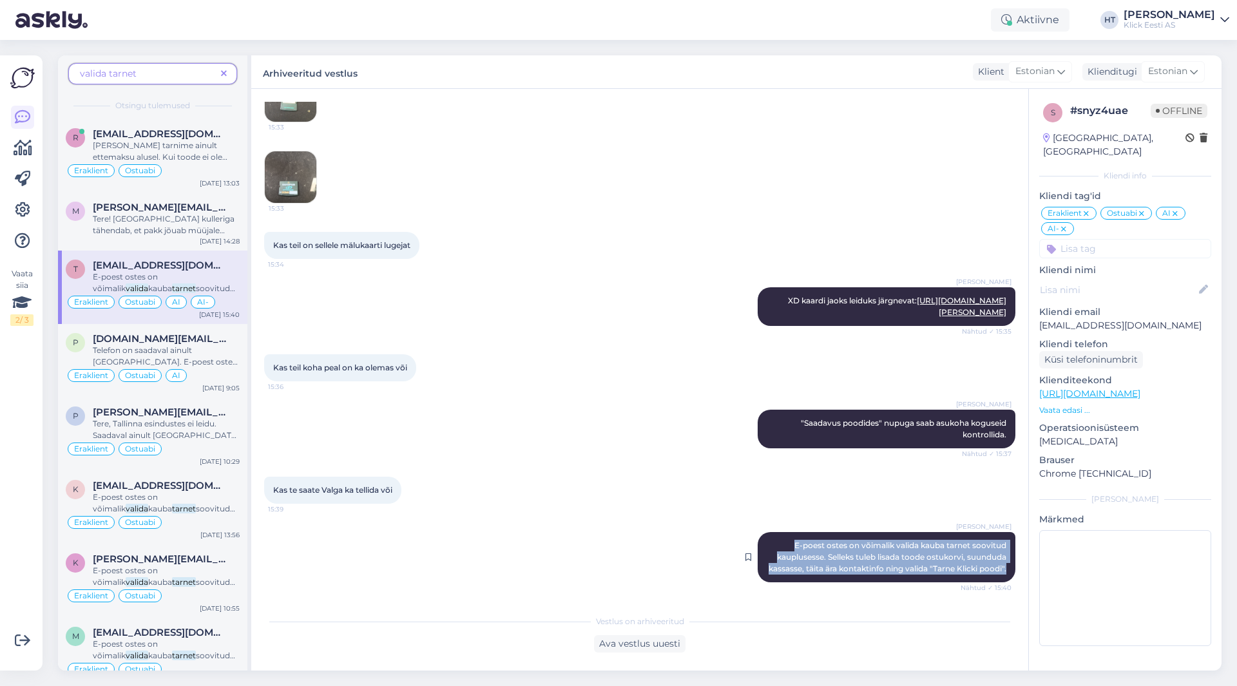
drag, startPoint x: 779, startPoint y: 531, endPoint x: 1002, endPoint y: 571, distance: 226.4
click at [1002, 571] on div "[PERSON_NAME] E-[PERSON_NAME] ostes on võimalik [PERSON_NAME] tarnet soovitud k…" at bounding box center [886, 557] width 258 height 50
copy span "E-poest ostes on võimalik valida kauba tarnet soovitud kauplusesse. Selleks tul…"
click at [220, 71] on span at bounding box center [224, 74] width 16 height 14
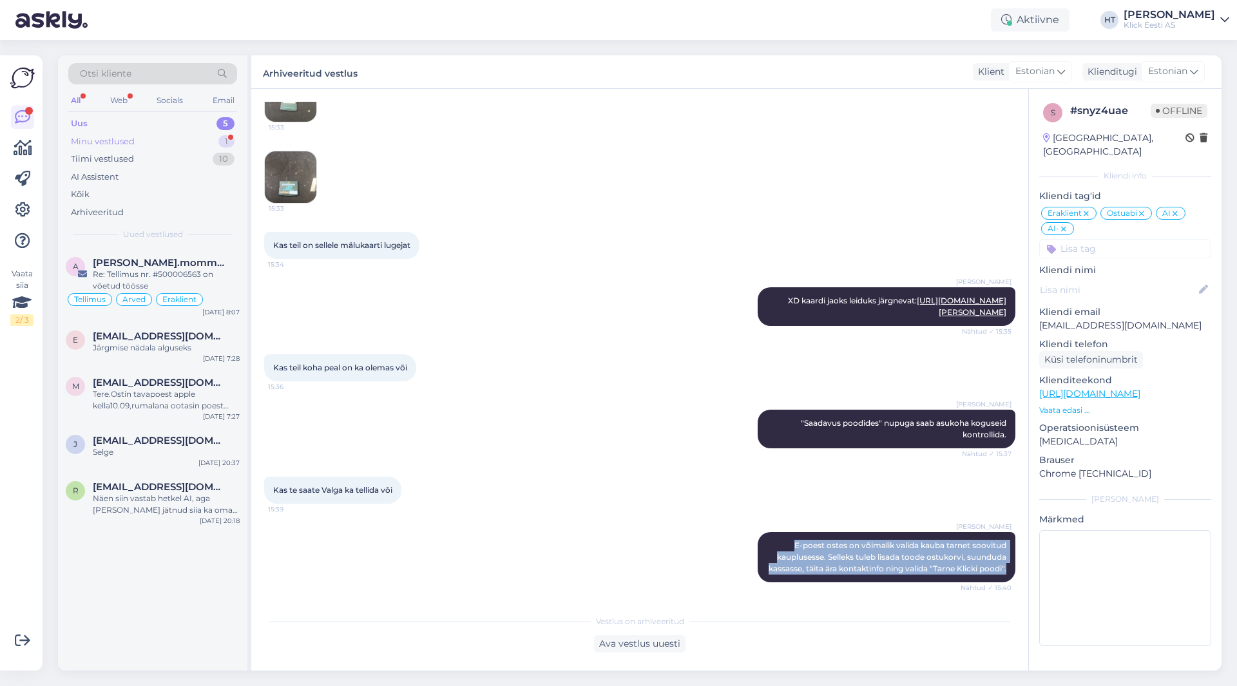
click at [214, 142] on div "Minu vestlused 1" at bounding box center [152, 142] width 169 height 18
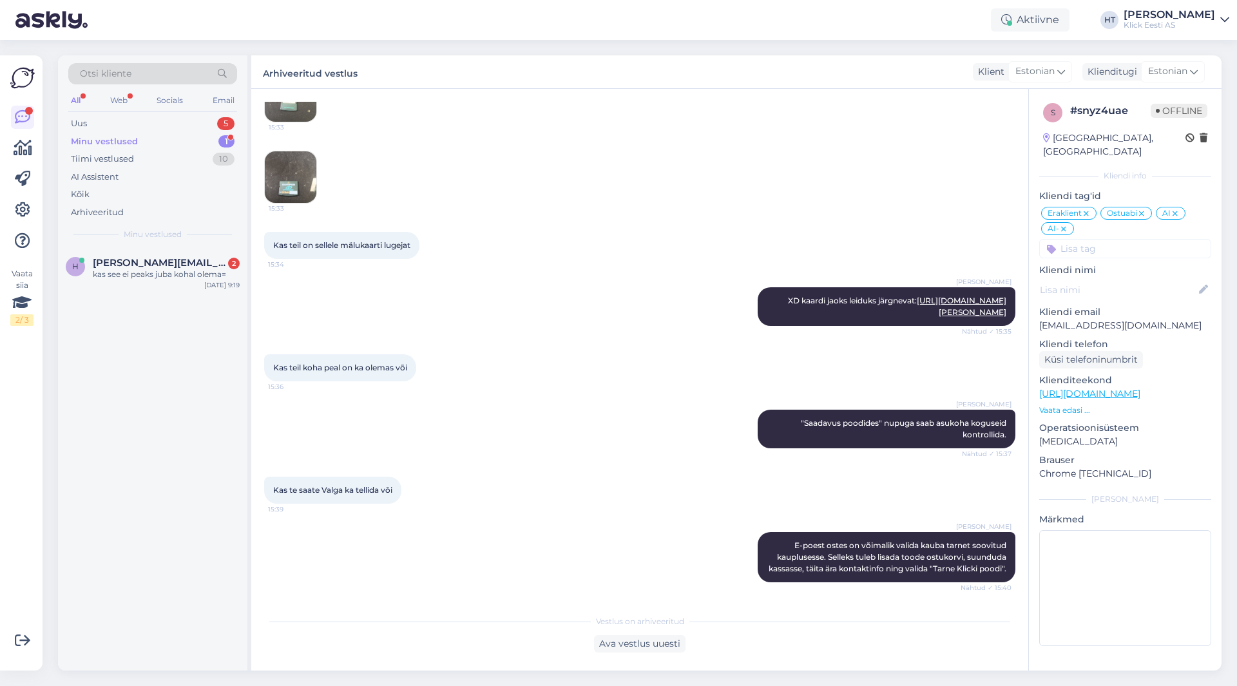
click at [744, 477] on div "Kas te saate Valga ka tellida või 15:39" at bounding box center [639, 489] width 751 height 55
click at [206, 120] on div "Uus 5" at bounding box center [152, 124] width 169 height 18
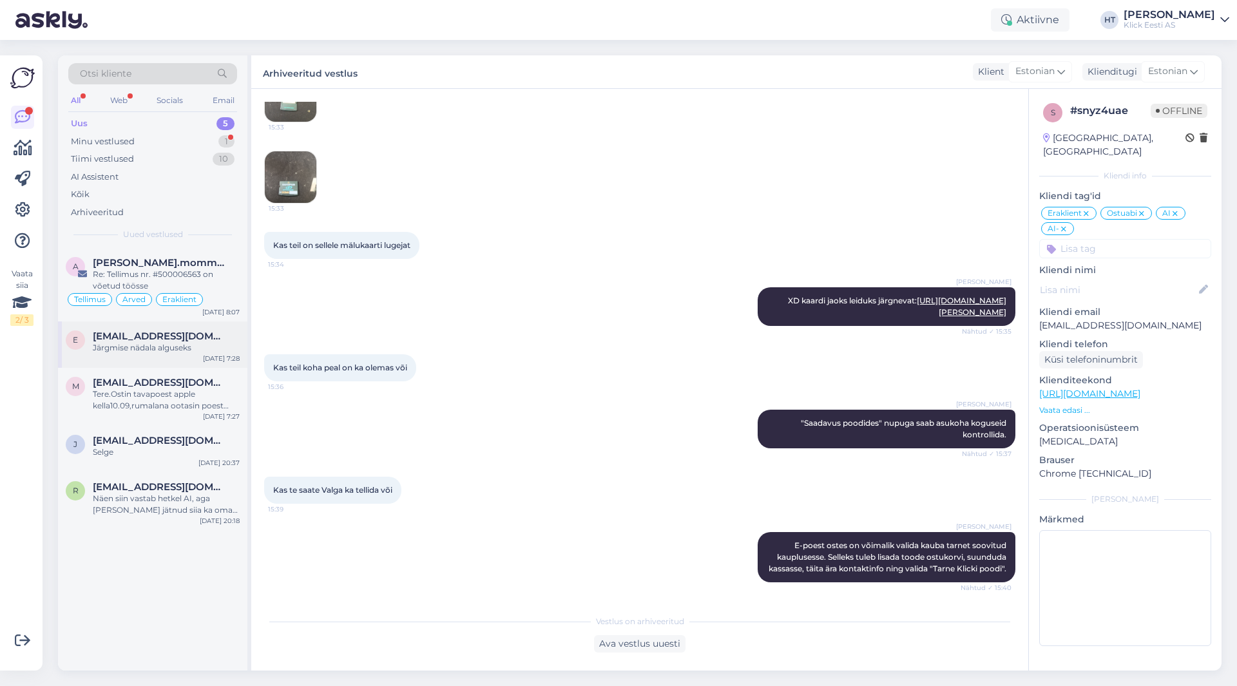
click at [192, 348] on div "Järgmise nädala alguseks" at bounding box center [166, 348] width 147 height 12
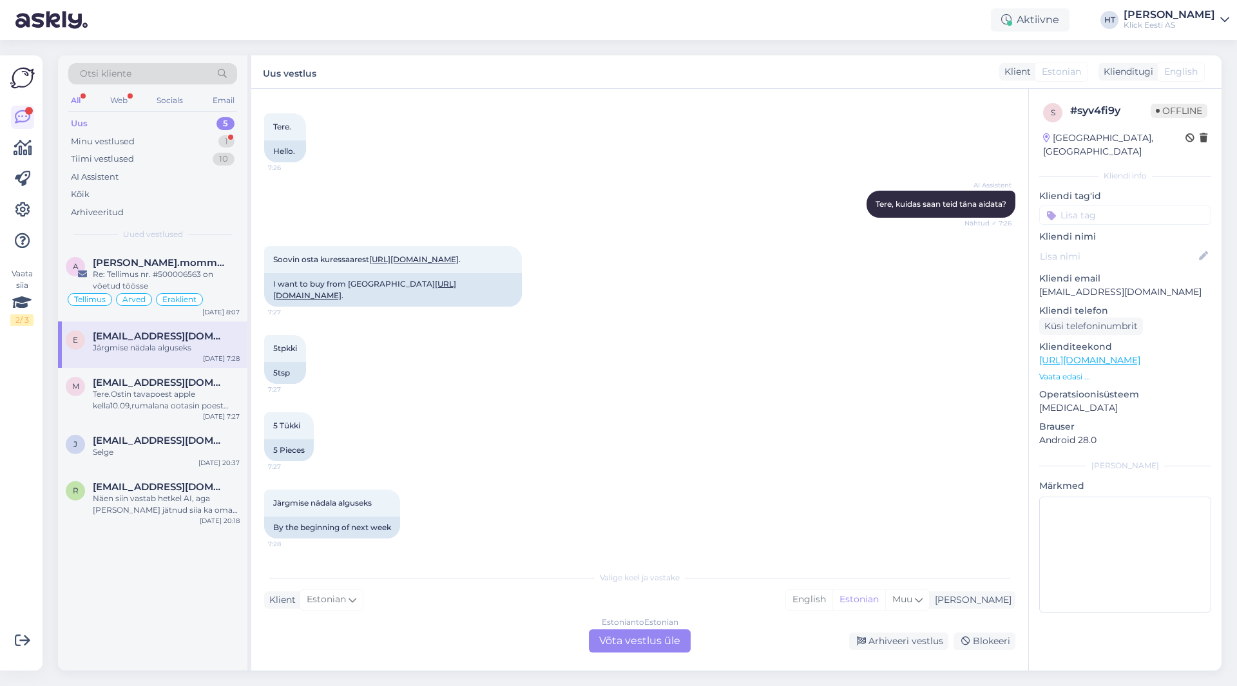
scroll to position [68, 0]
click at [666, 639] on div "Estonian to Estonian Võta vestlus üle" at bounding box center [640, 640] width 102 height 23
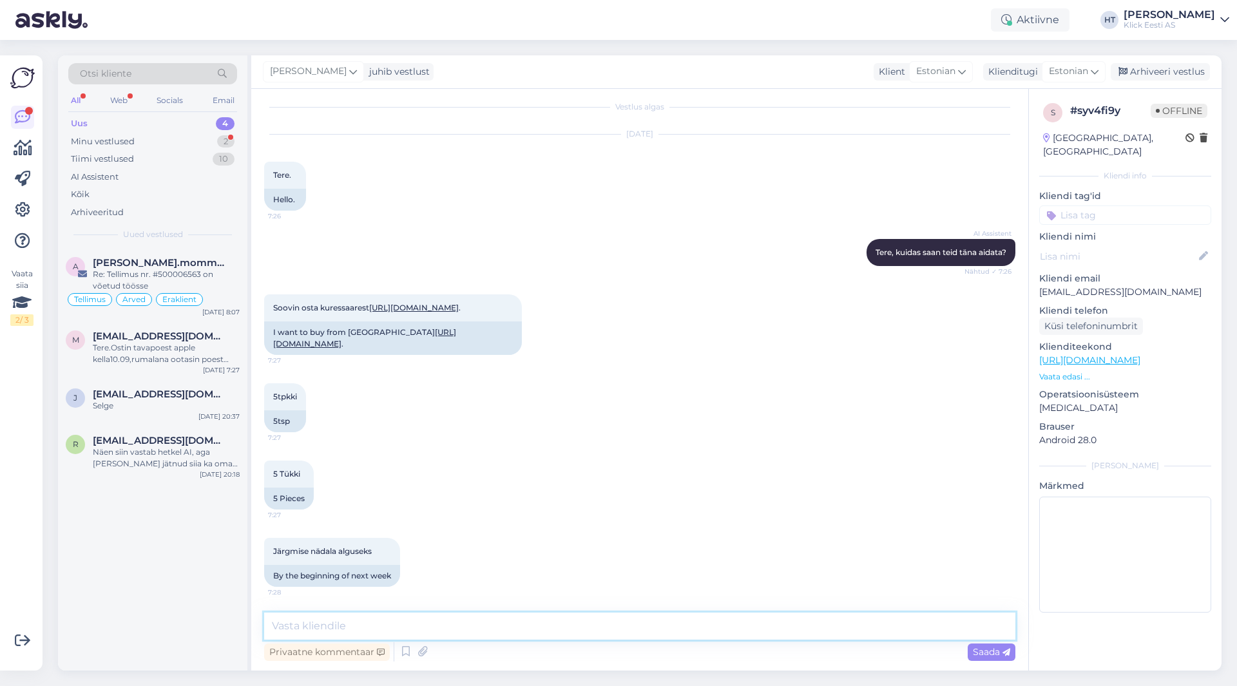
click at [621, 621] on textarea at bounding box center [639, 626] width 751 height 27
paste textarea "E-poest ostes on võimalik valida kauba tarnet soovitud kauplusesse. Selleks tul…"
type textarea "E-poest ostes on võimalik valida kauba tarnet soovitud kauplusesse. Selleks tul…"
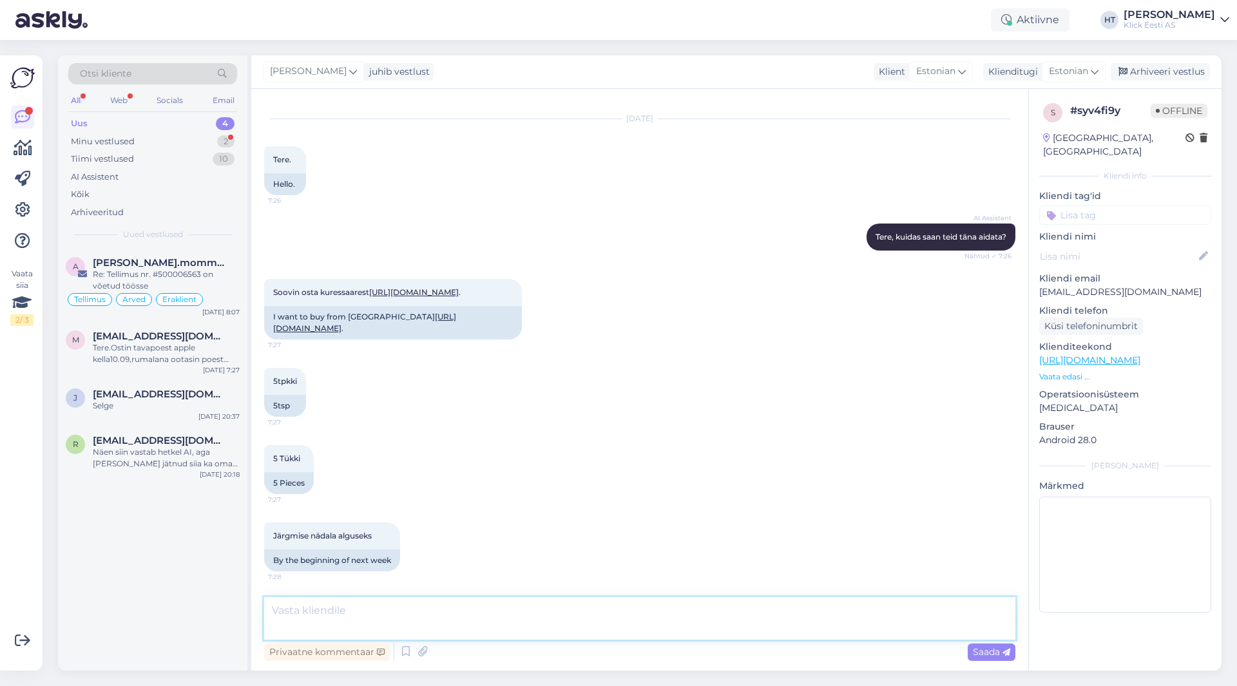
scroll to position [110, 0]
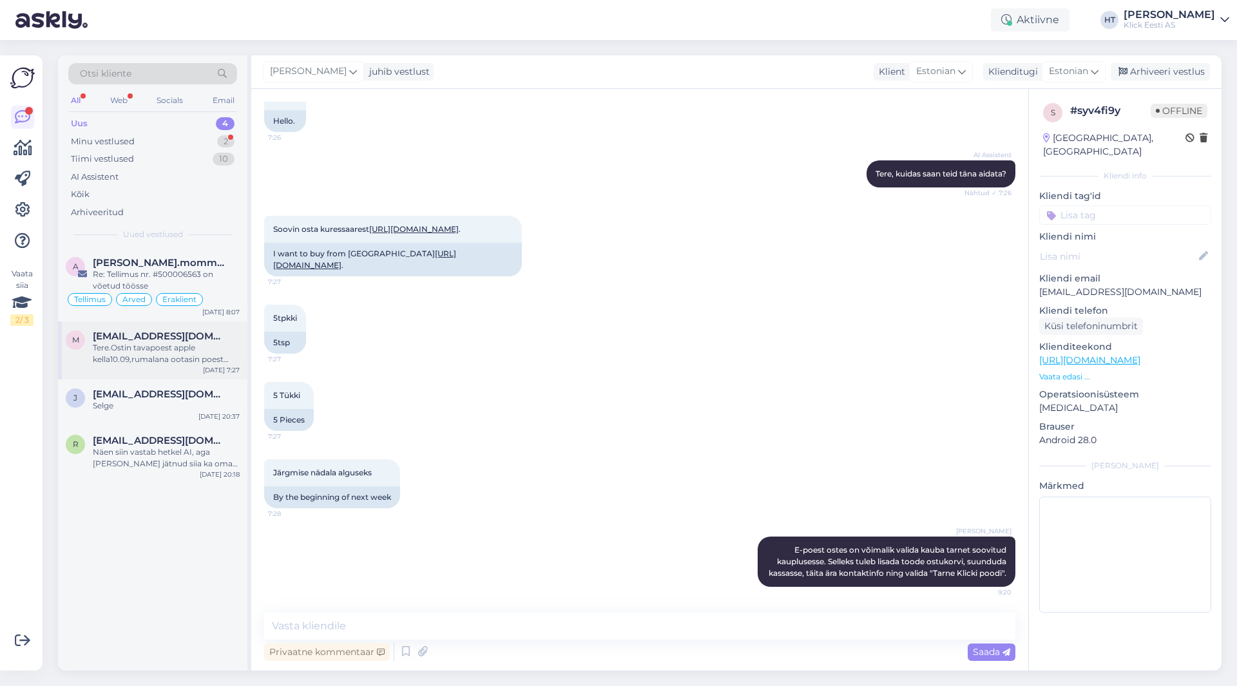
click at [216, 328] on div "M [PERSON_NAME][EMAIL_ADDRESS][DOMAIN_NAME] Tere.Ostin tavapoest apple kella10.…" at bounding box center [152, 350] width 189 height 58
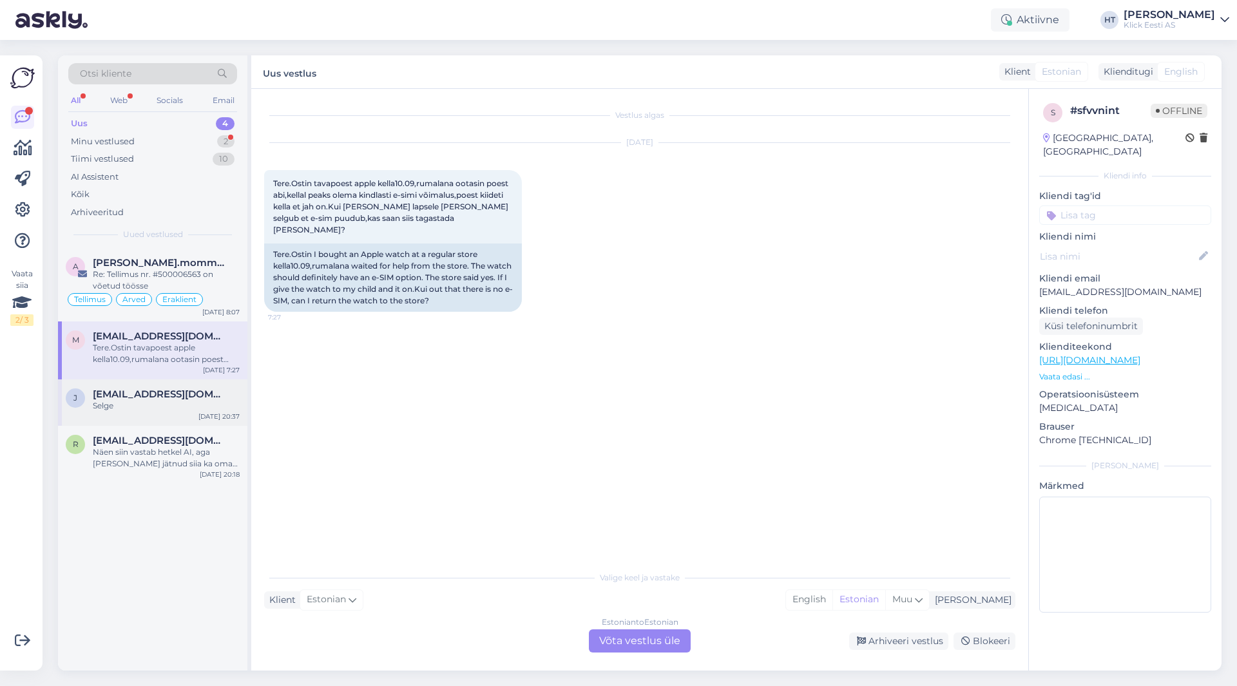
click at [205, 405] on div "Selge" at bounding box center [166, 406] width 147 height 12
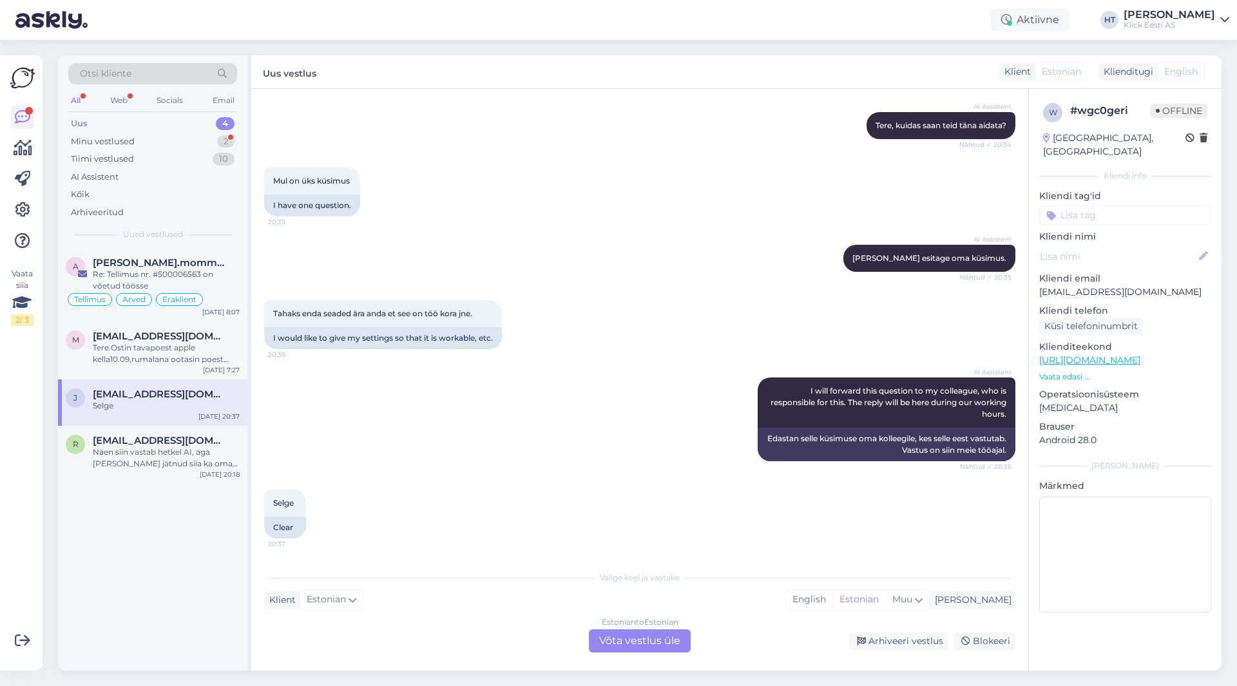
click at [604, 649] on div "Estonian to Estonian Võta vestlus üle" at bounding box center [640, 640] width 102 height 23
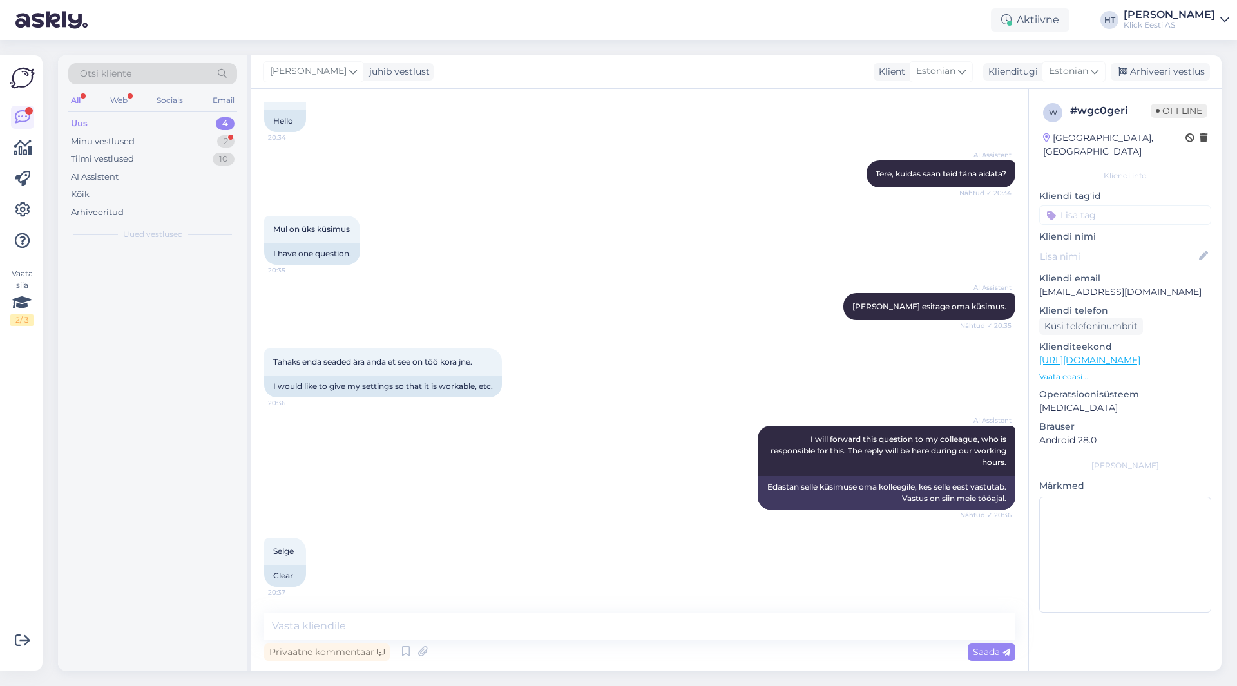
scroll to position [87, 0]
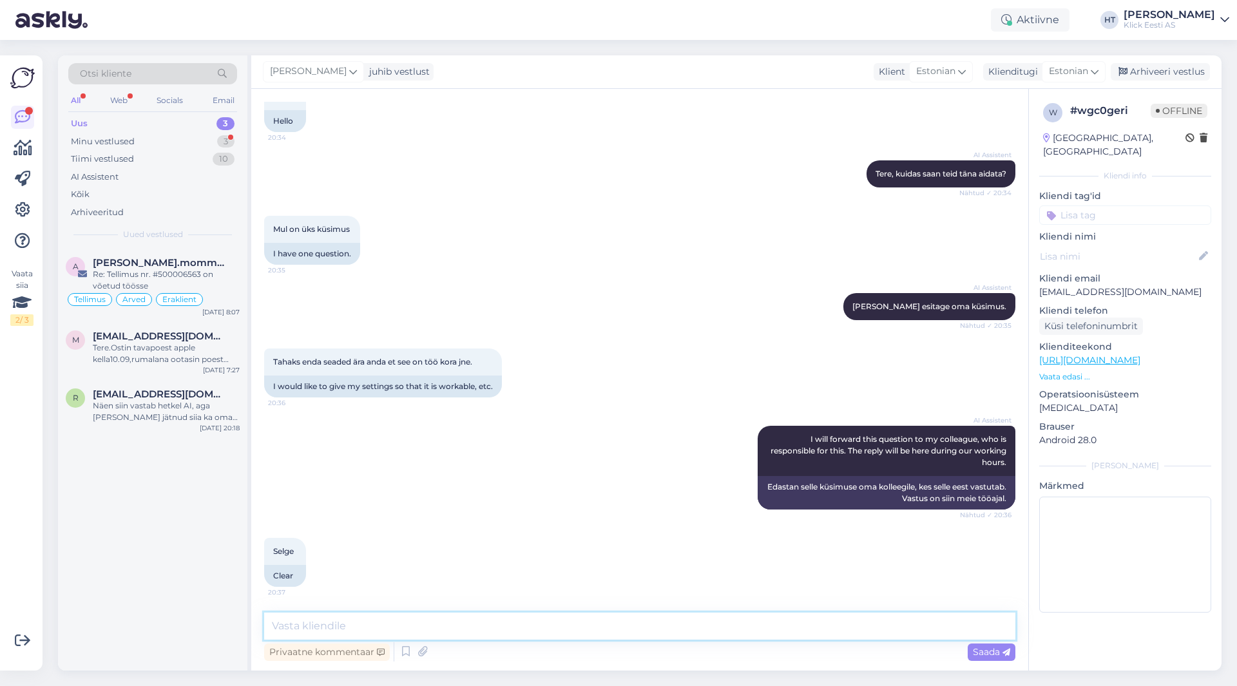
click at [601, 633] on textarea at bounding box center [639, 626] width 751 height 27
paste textarea "[URL][DOMAIN_NAME]"
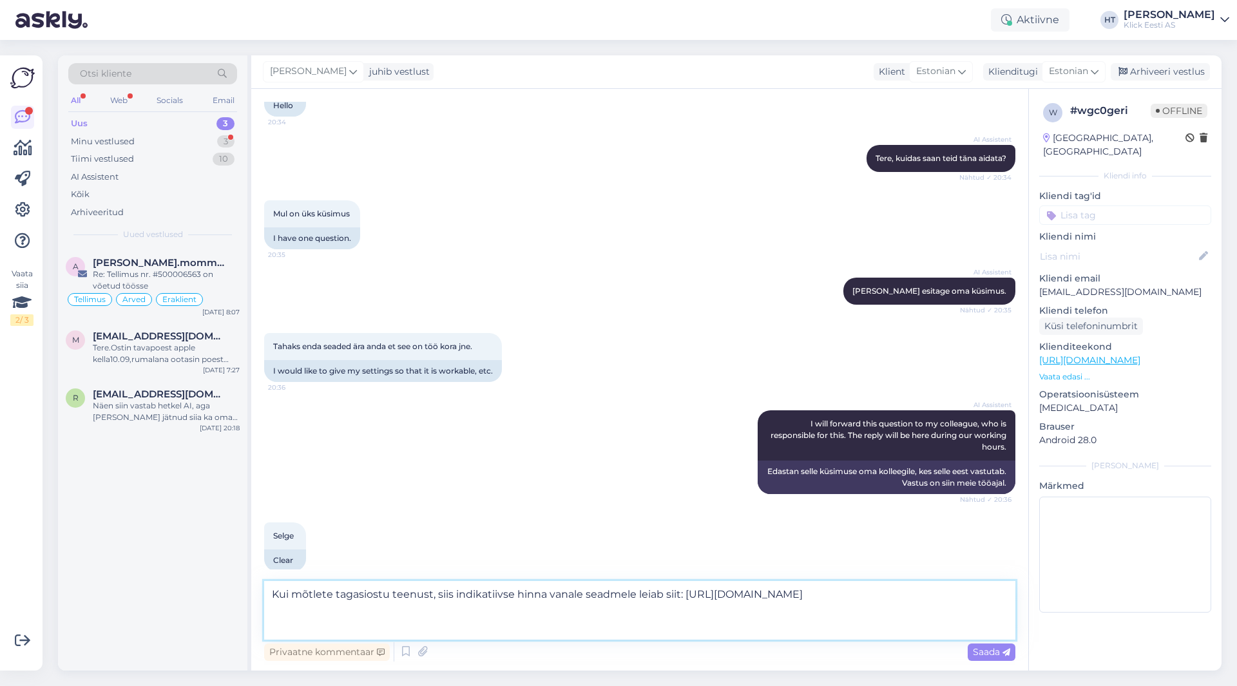
scroll to position [119, 0]
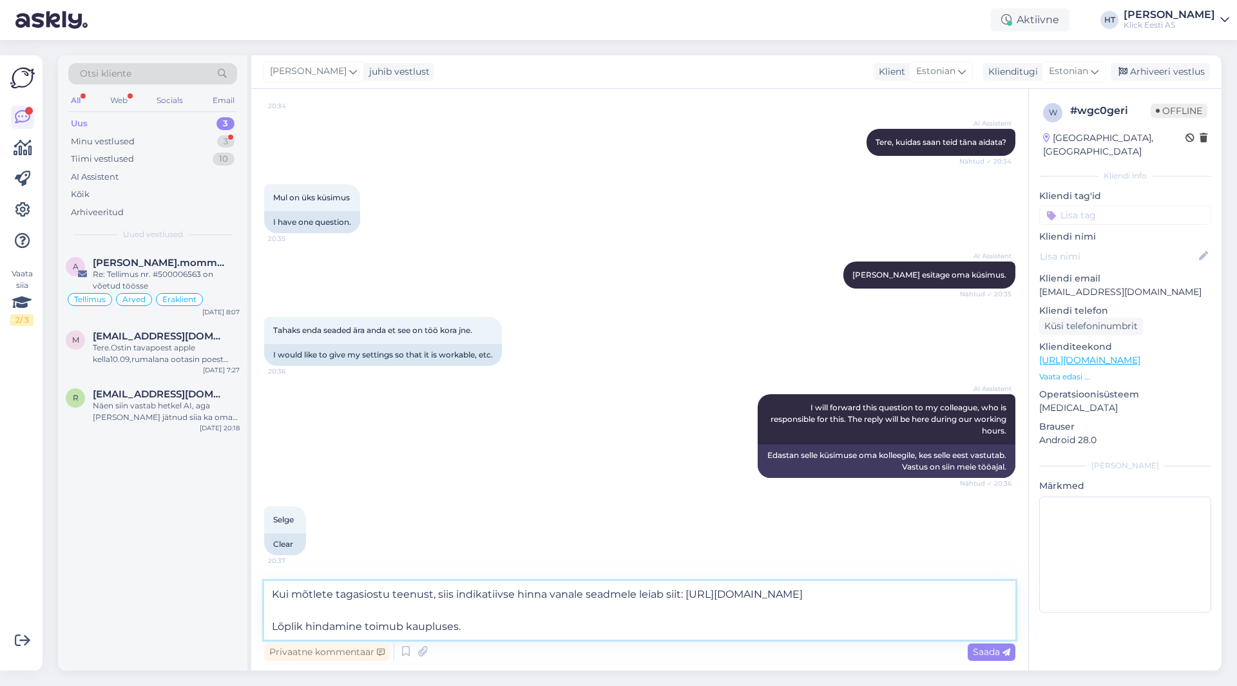
type textarea "Kui mõtlete tagasiostu teenust, siis indikatiivse hinna vanale seadmele leiab s…"
click at [1060, 371] on p "Vaata edasi ..." at bounding box center [1125, 377] width 172 height 12
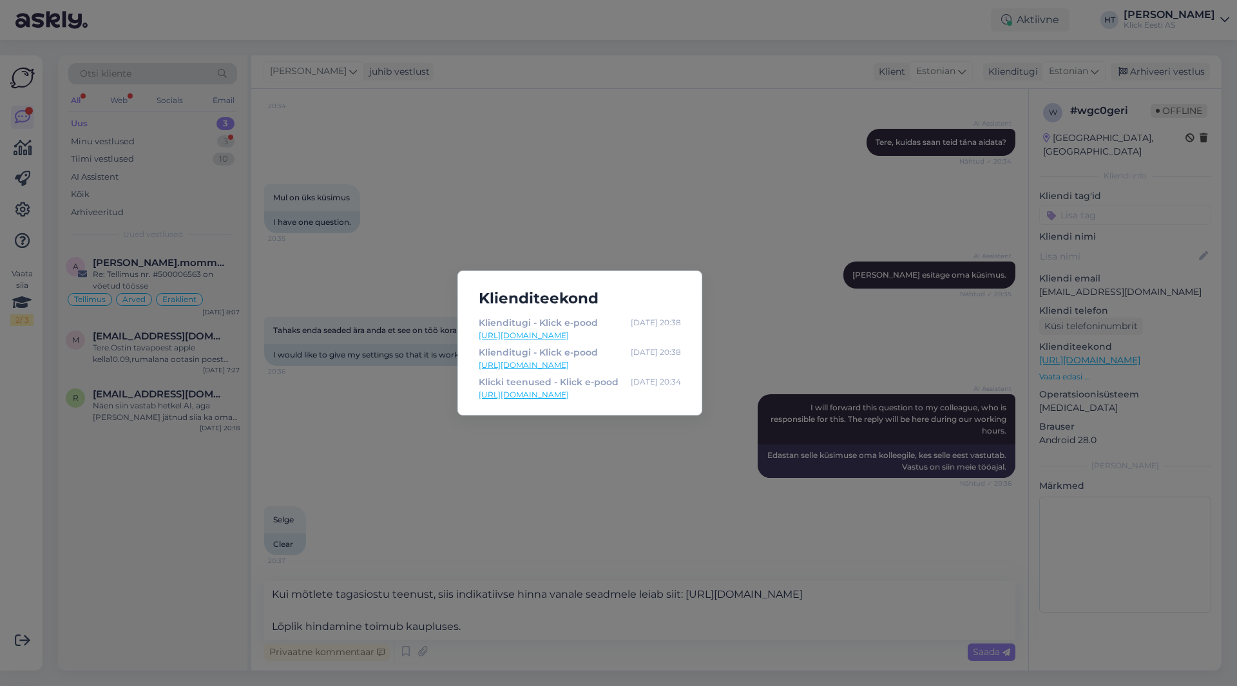
click at [794, 363] on div "Klienditeekond Klienditugi - Klick e-pood [DATE] 20:38 [URL][DOMAIN_NAME] Klien…" at bounding box center [618, 343] width 1237 height 686
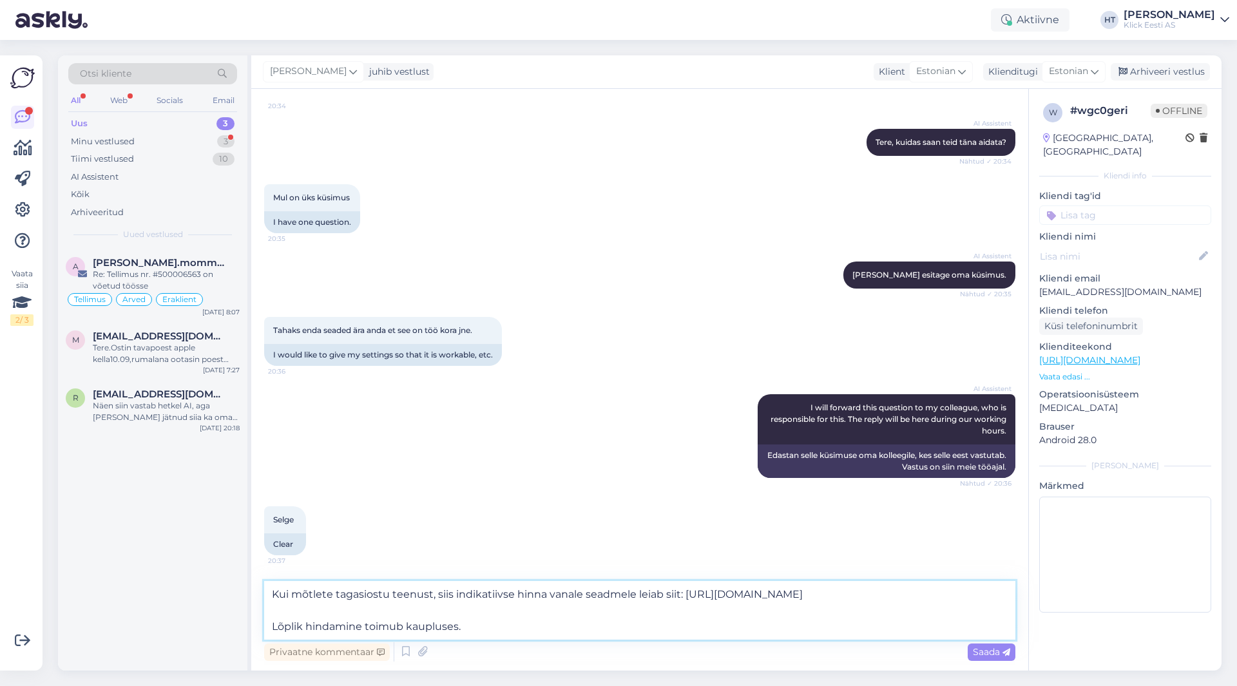
click at [538, 631] on textarea "Kui mõtlete tagasiostu teenust, siis indikatiivse hinna vanale seadmele leiab s…" at bounding box center [639, 610] width 751 height 59
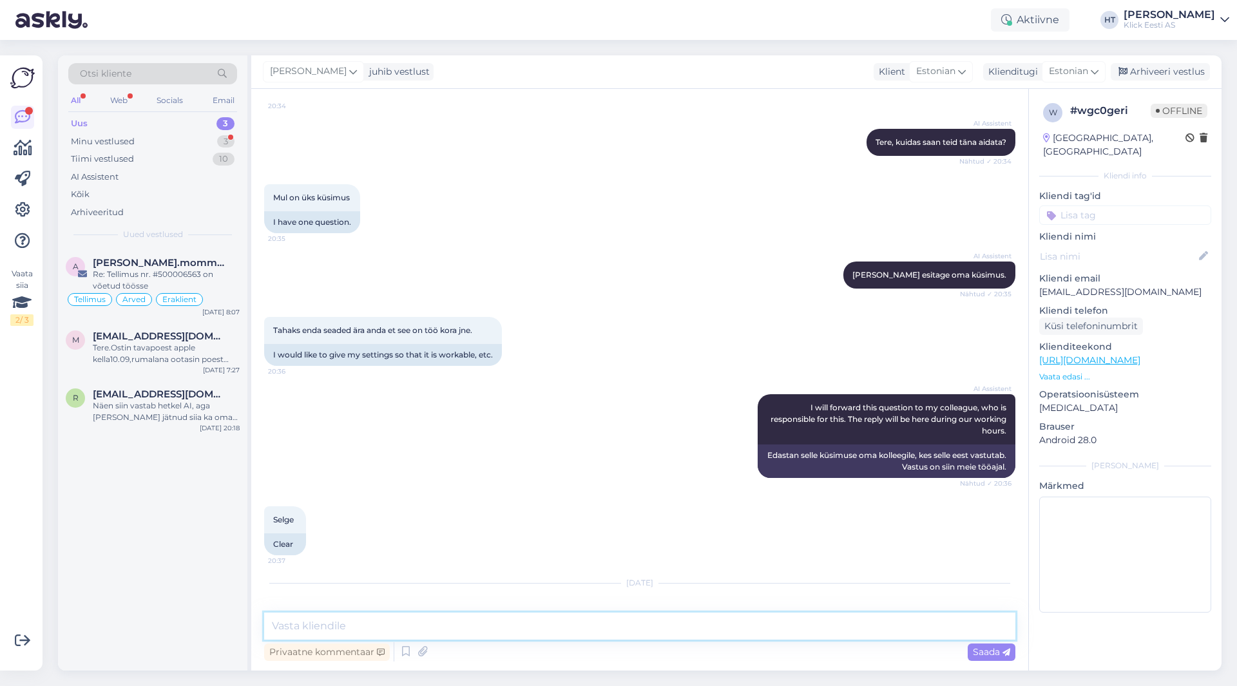
scroll to position [216, 0]
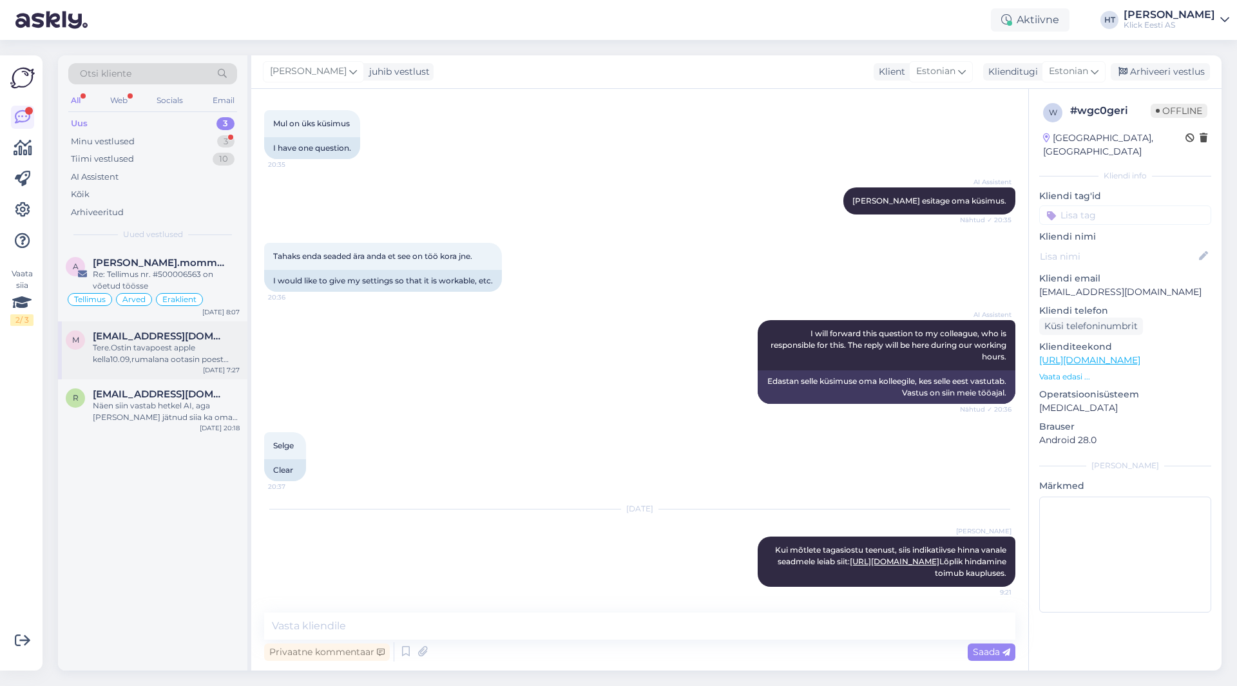
click at [206, 356] on div "Tere.Ostin tavapoest apple kella10.09,rumalana ootasin poest abi,kellal peaks o…" at bounding box center [166, 353] width 147 height 23
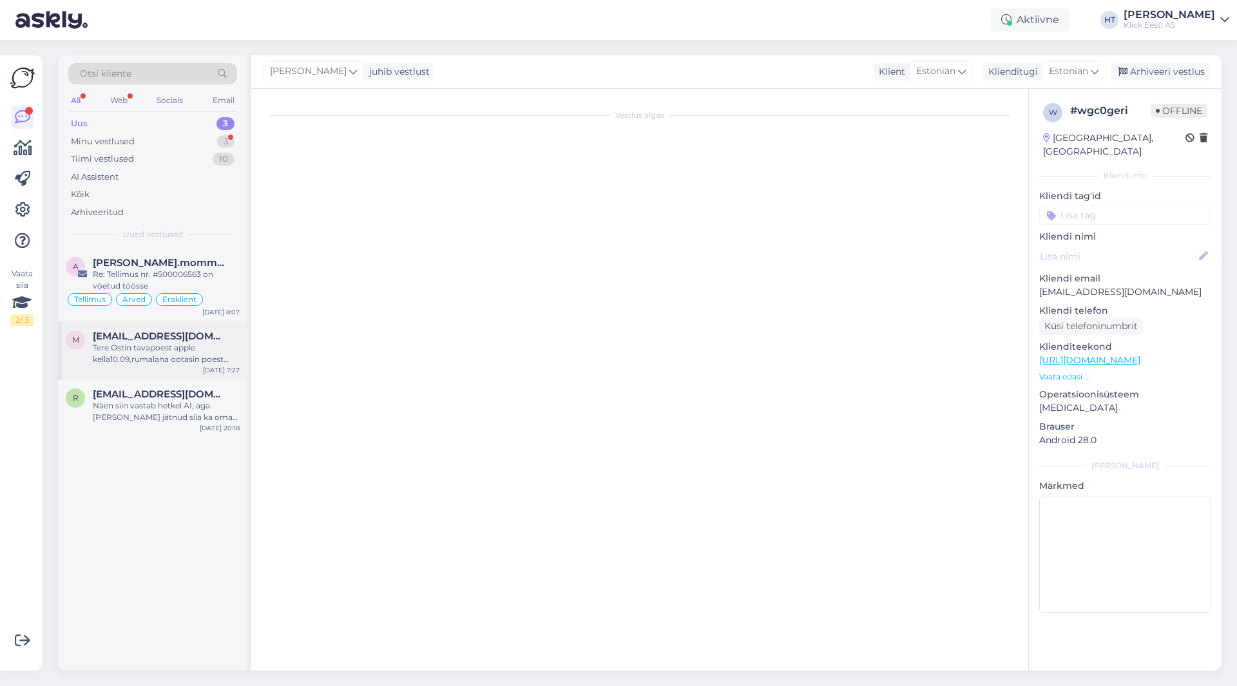
scroll to position [0, 0]
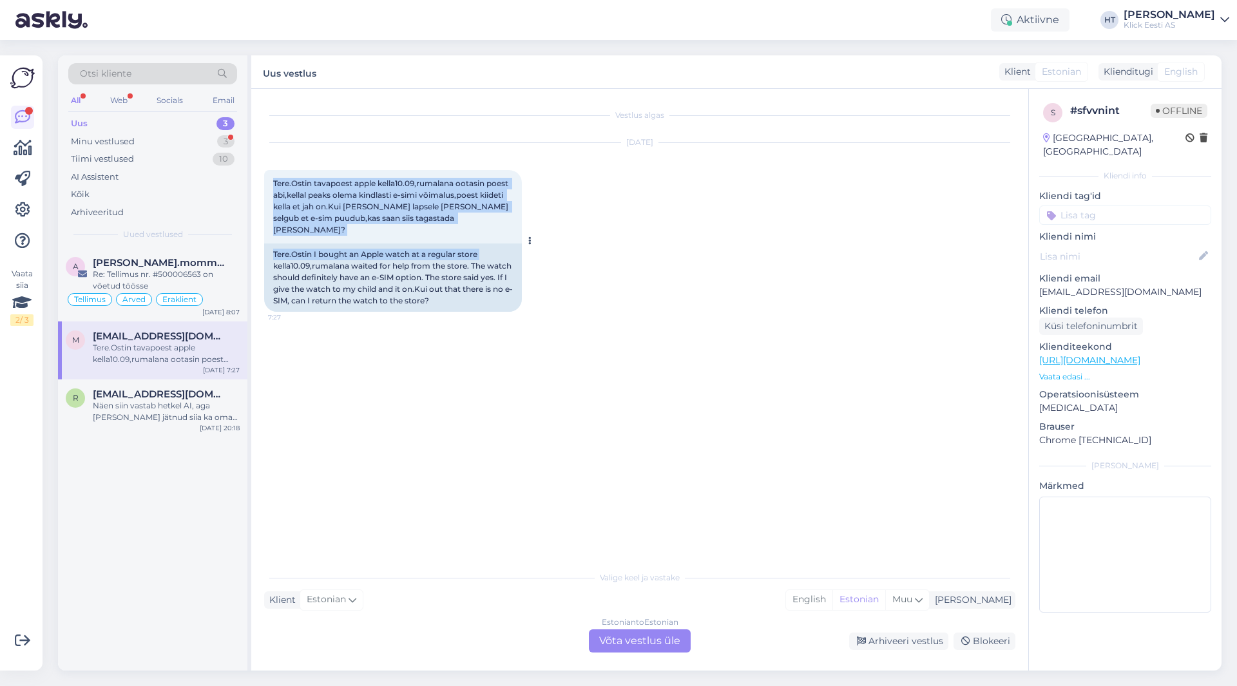
drag, startPoint x: 274, startPoint y: 180, endPoint x: 489, endPoint y: 232, distance: 221.2
click at [489, 232] on div "Tere.Ostin tavapoest apple kella10.09,rumalana ootasin poest abi,kellal peaks o…" at bounding box center [393, 241] width 258 height 142
click at [487, 222] on div "Tere.Ostin tavapoest apple kella10.09,rumalana ootasin poest abi,kellal peaks o…" at bounding box center [393, 206] width 258 height 73
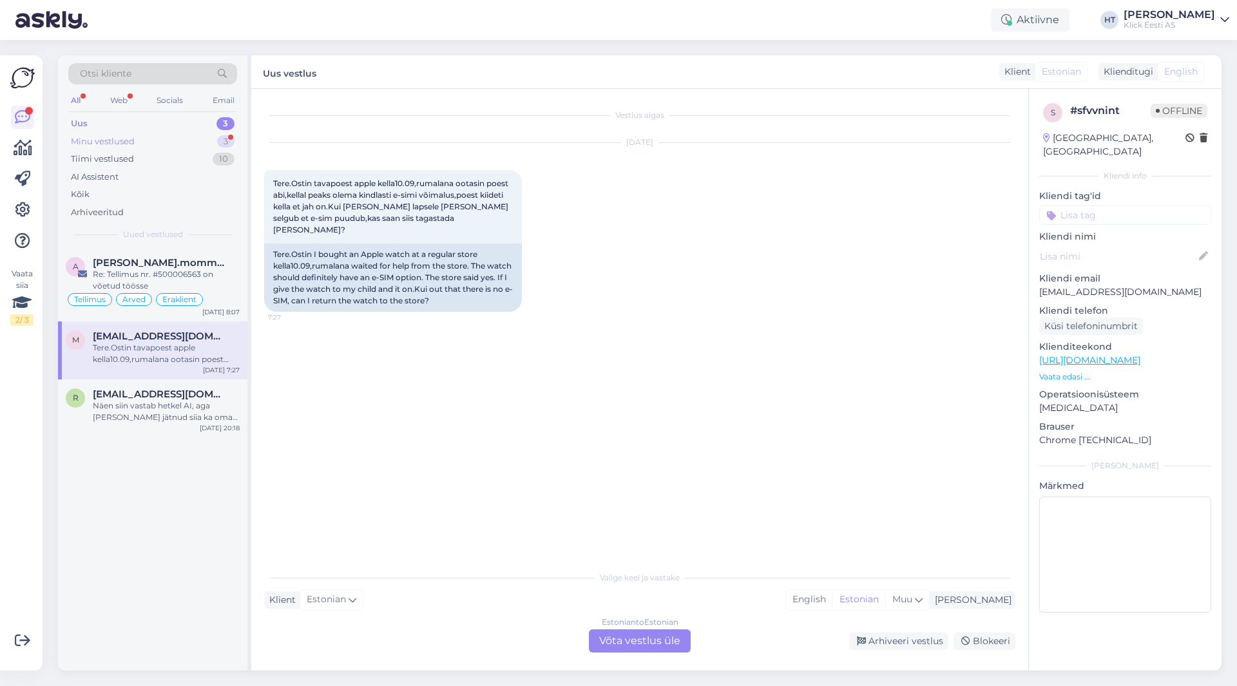
click at [222, 141] on div "3" at bounding box center [225, 141] width 17 height 13
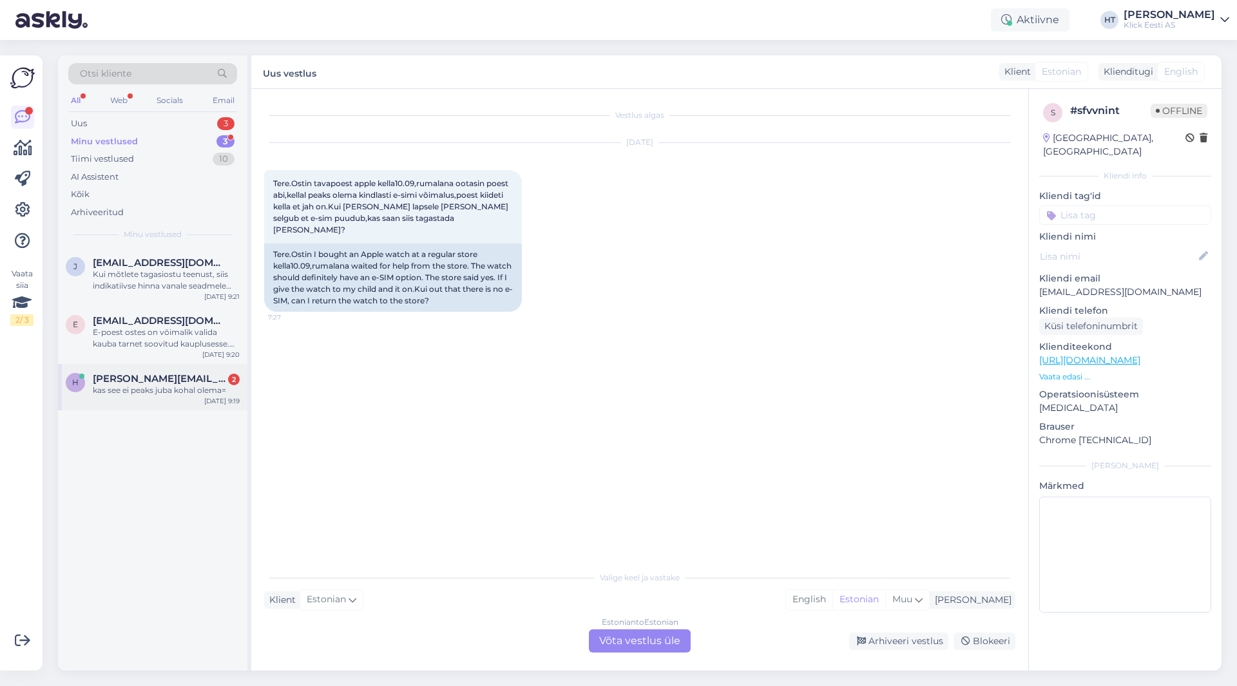
click at [193, 401] on div "h [PERSON_NAME][EMAIL_ADDRESS][DOMAIN_NAME] 2 kas see ei peaks juba [PERSON_NAM…" at bounding box center [152, 387] width 189 height 46
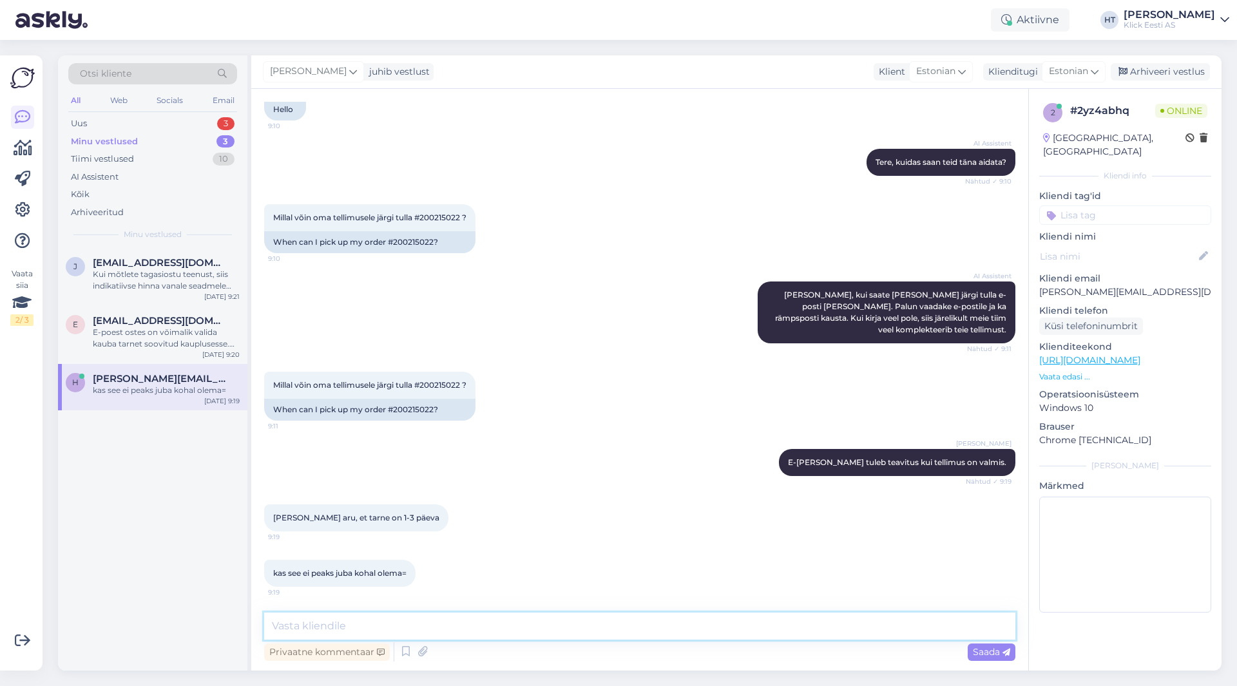
click at [454, 625] on textarea at bounding box center [639, 626] width 751 height 27
type textarea "Tänase jooksul jõuab."
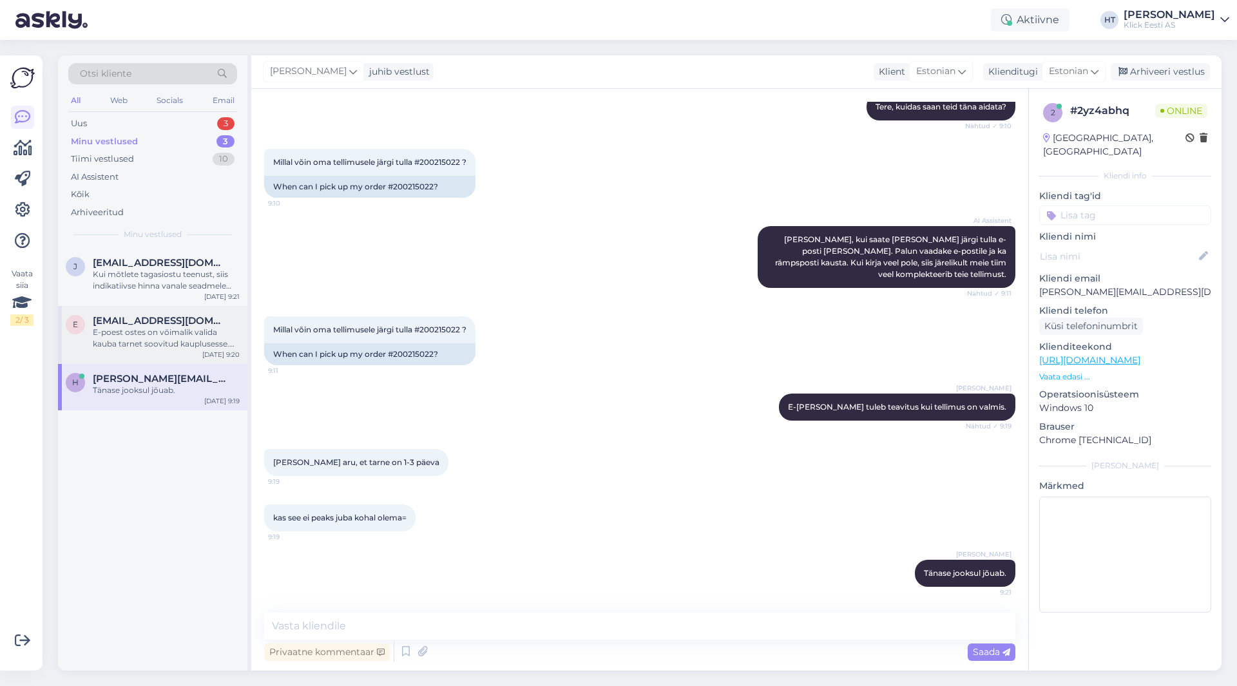
click at [171, 307] on div "E [EMAIL_ADDRESS][DOMAIN_NAME] E-poest ostes on võimalik [PERSON_NAME] tarnet s…" at bounding box center [152, 335] width 189 height 58
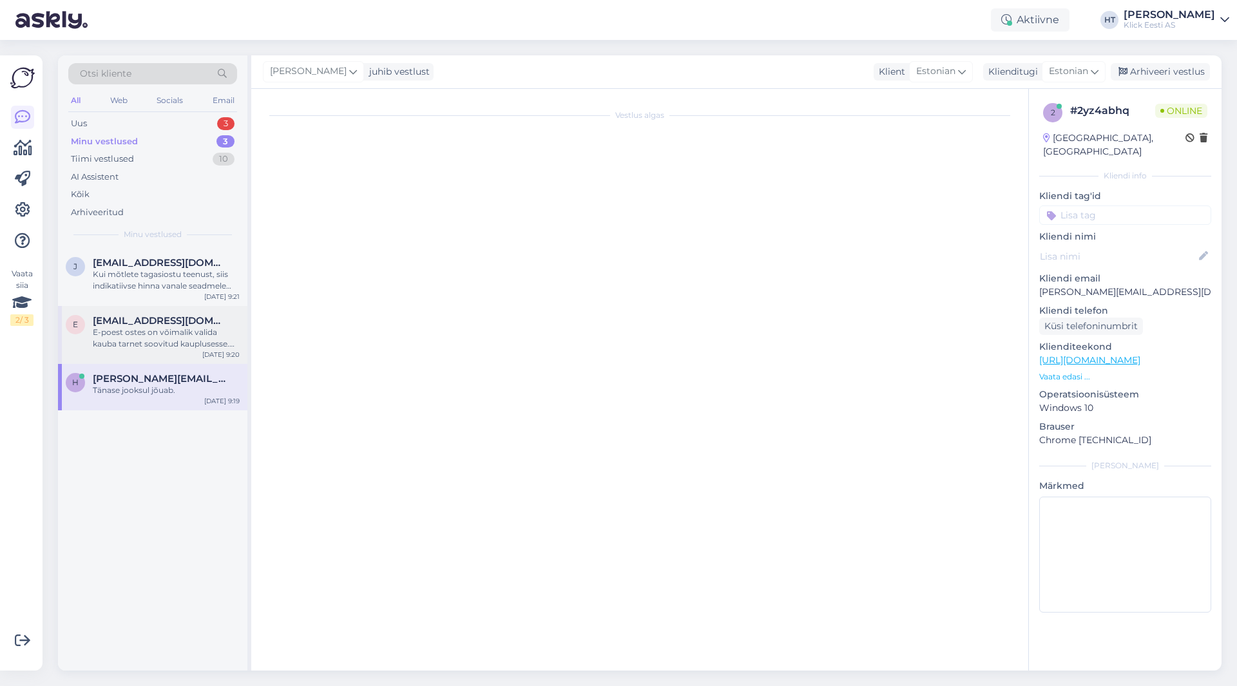
scroll to position [110, 0]
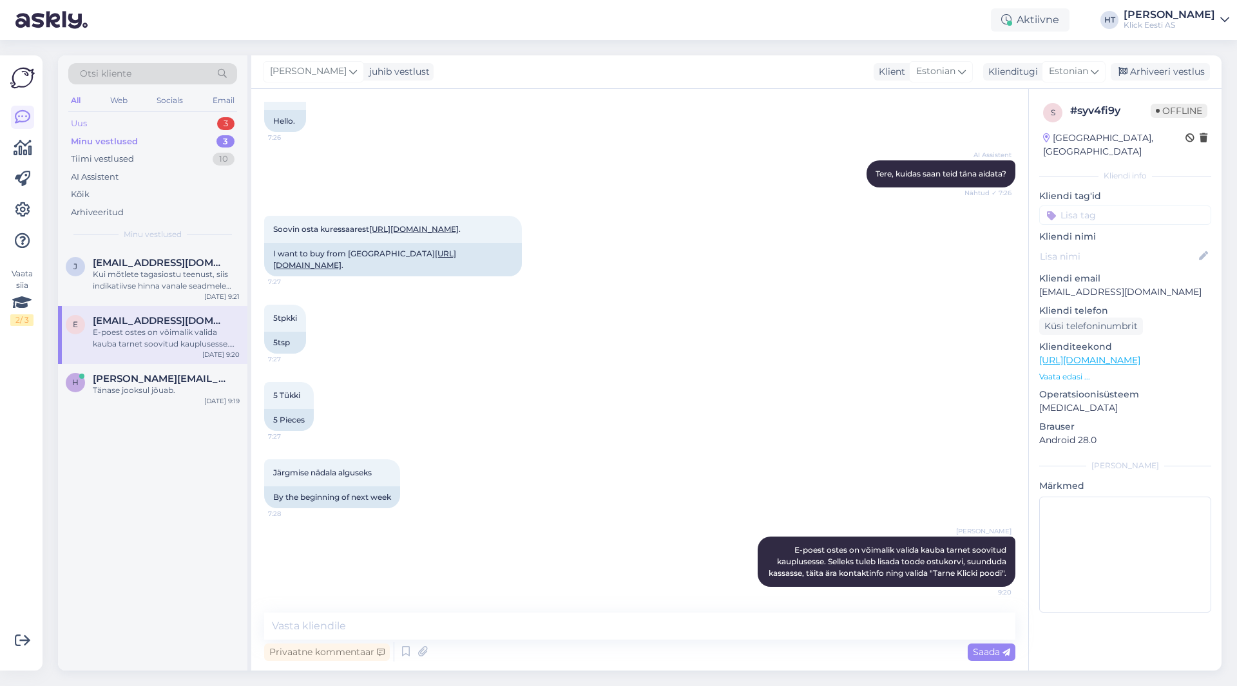
click at [234, 126] on div "3" at bounding box center [225, 123] width 17 height 13
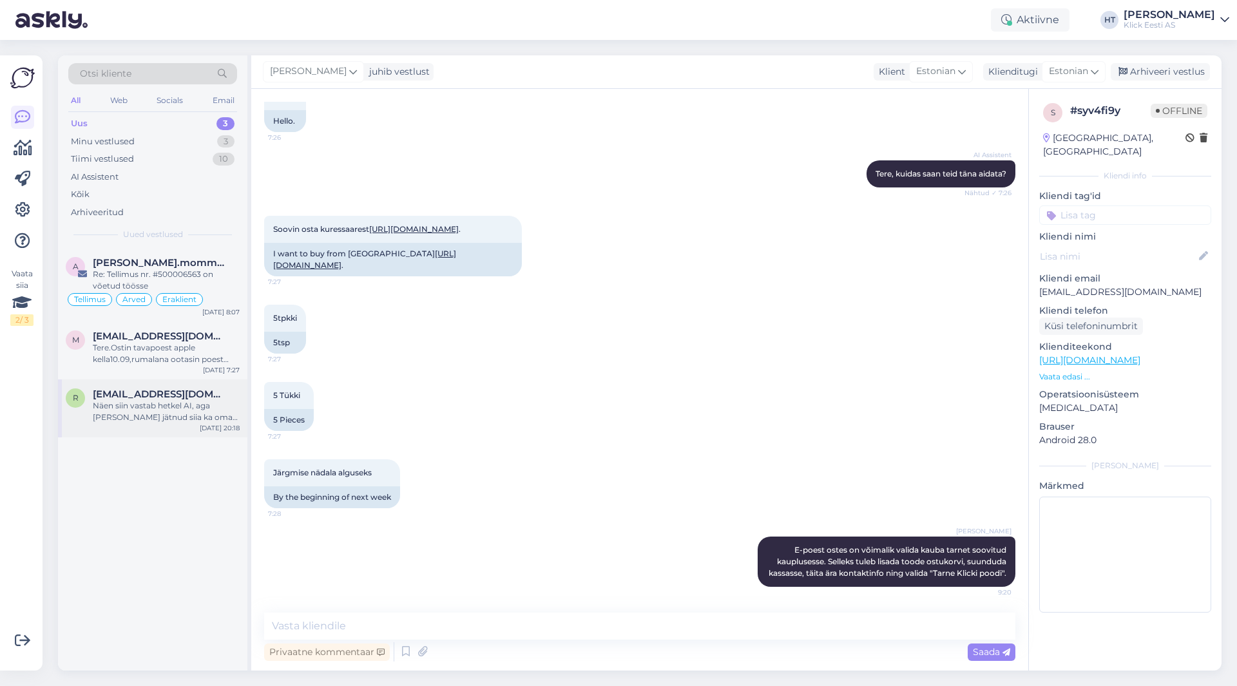
click at [167, 383] on div "r [EMAIL_ADDRESS][DOMAIN_NAME] Näen siin vastab hetkel AI, aga [PERSON_NAME] jä…" at bounding box center [152, 408] width 189 height 58
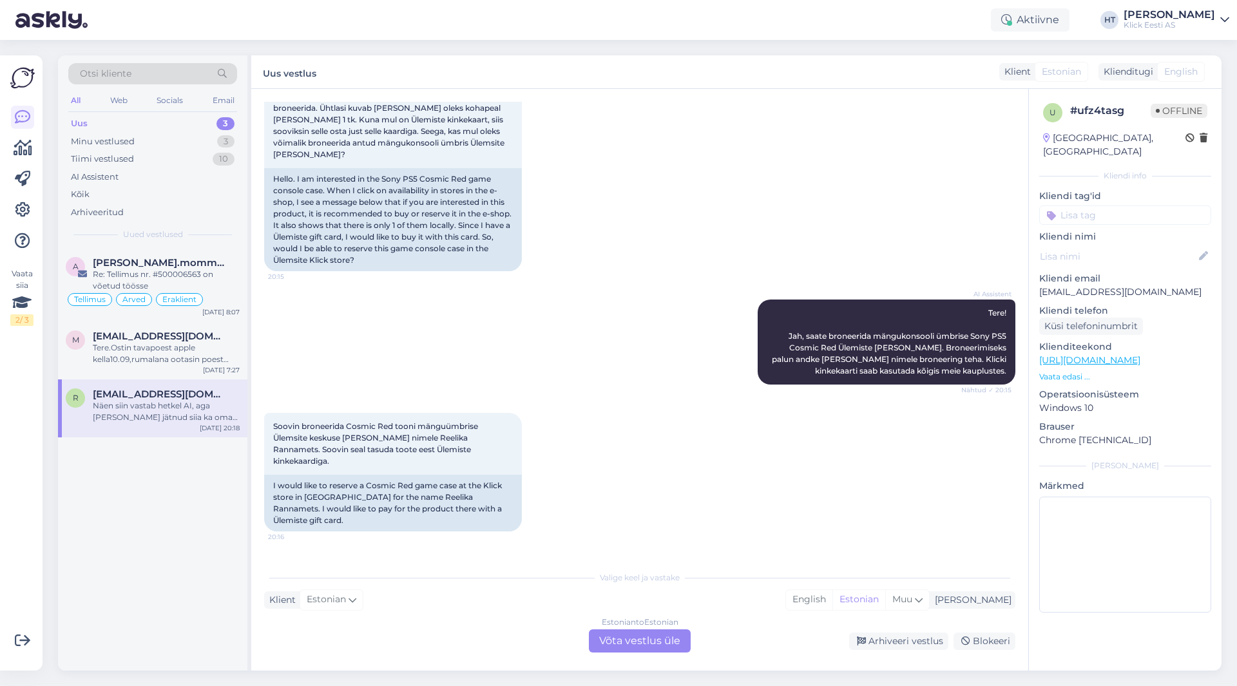
scroll to position [262, 0]
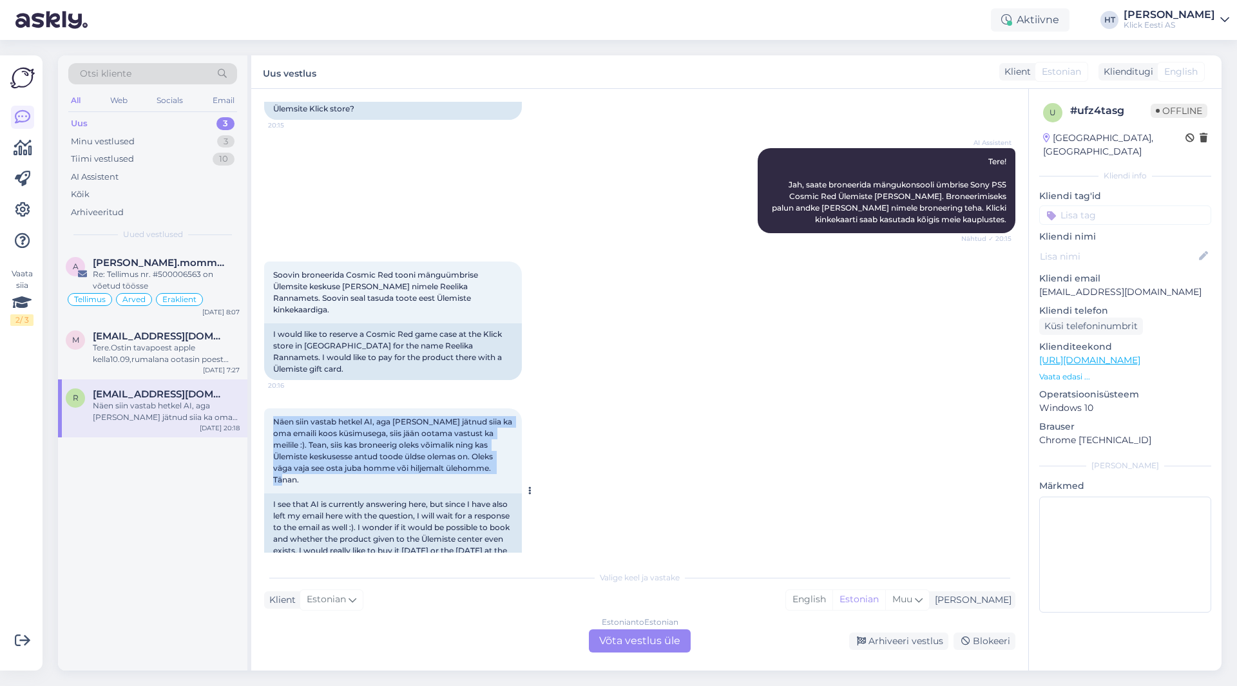
drag, startPoint x: 274, startPoint y: 395, endPoint x: 504, endPoint y: 446, distance: 235.5
click at [504, 446] on div "Näen siin vastab hetkel AI, aga [PERSON_NAME] jätnud siia ka oma emaili koos kü…" at bounding box center [393, 450] width 258 height 85
click at [502, 446] on div "Näen siin vastab hetkel AI, aga [PERSON_NAME] jätnud siia ka oma emaili koos kü…" at bounding box center [393, 450] width 258 height 85
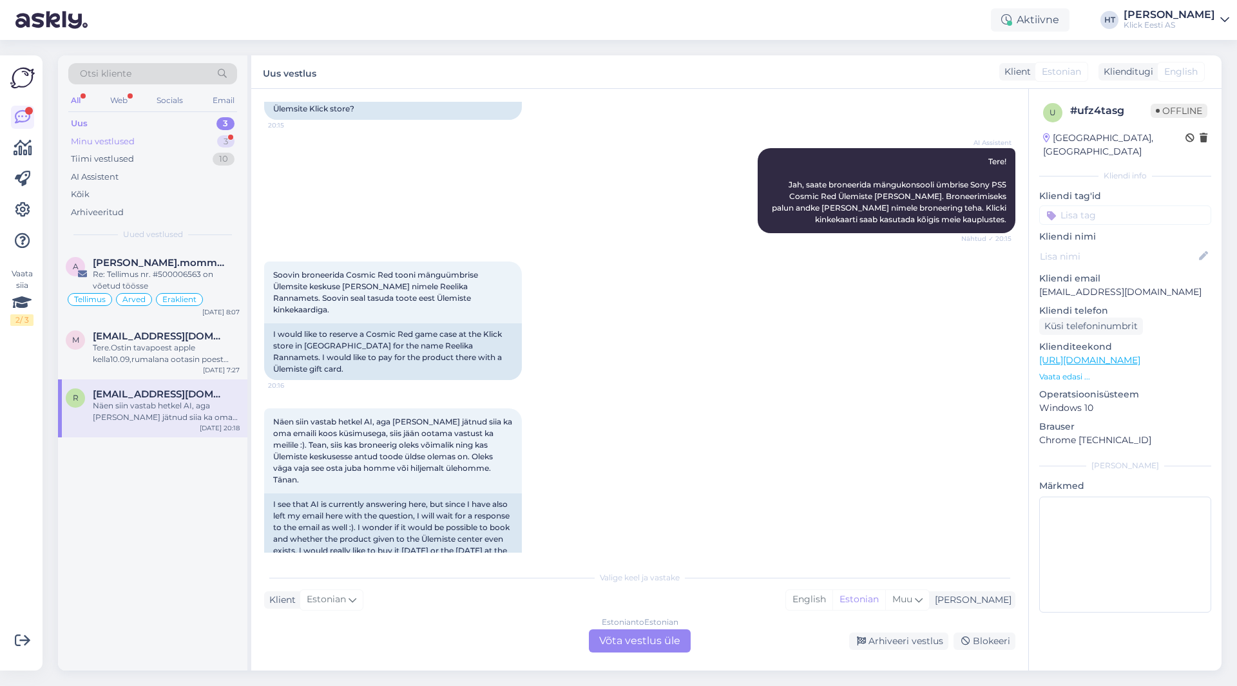
click at [206, 142] on div "Minu vestlused 3" at bounding box center [152, 142] width 169 height 18
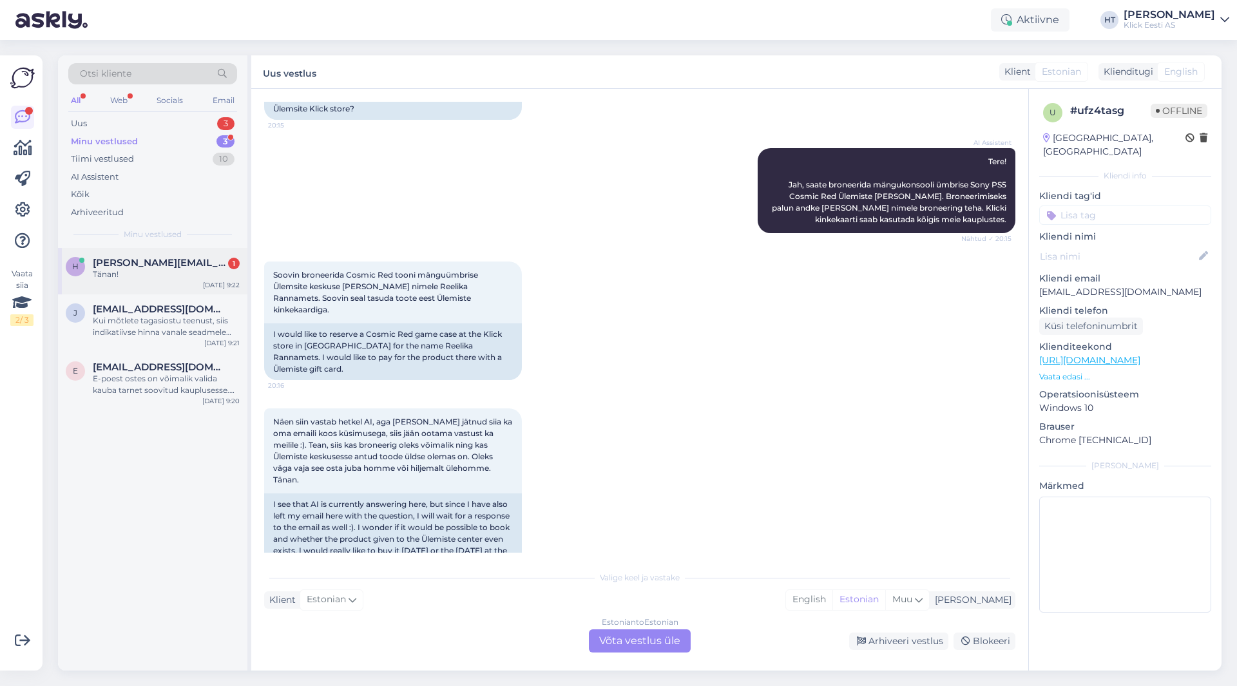
click at [199, 275] on div "Tänan!" at bounding box center [166, 275] width 147 height 12
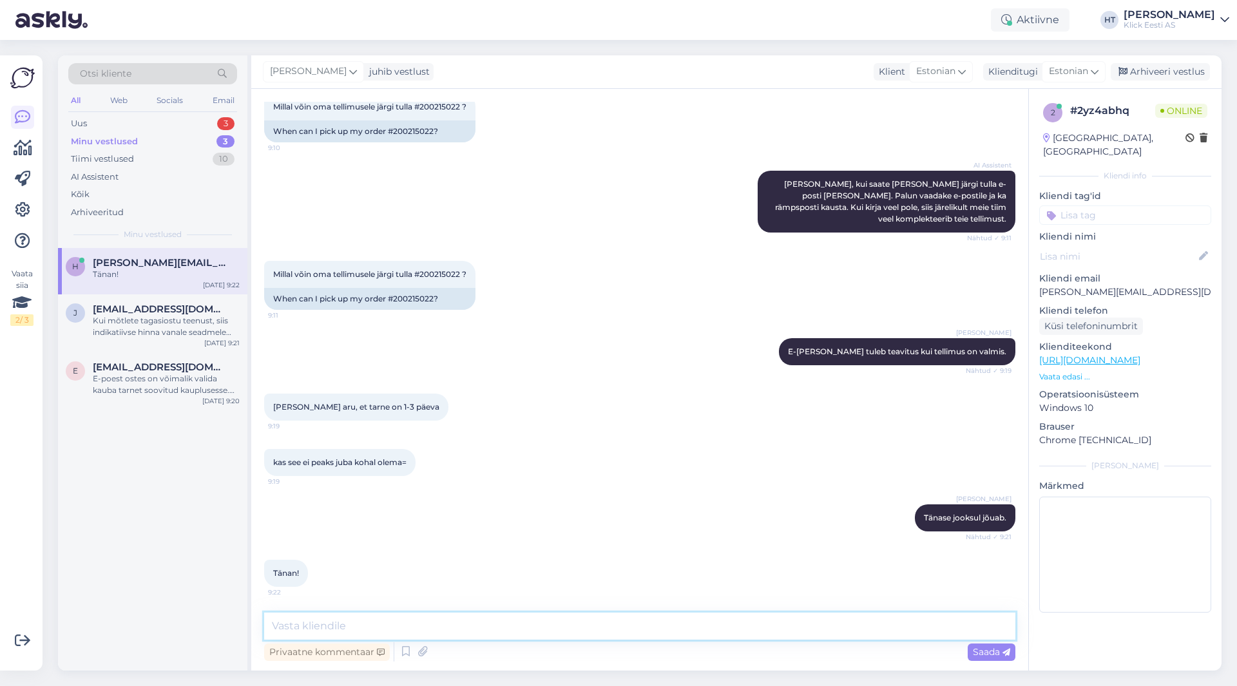
click at [384, 621] on textarea at bounding box center [639, 626] width 751 height 27
type textarea "Palun."
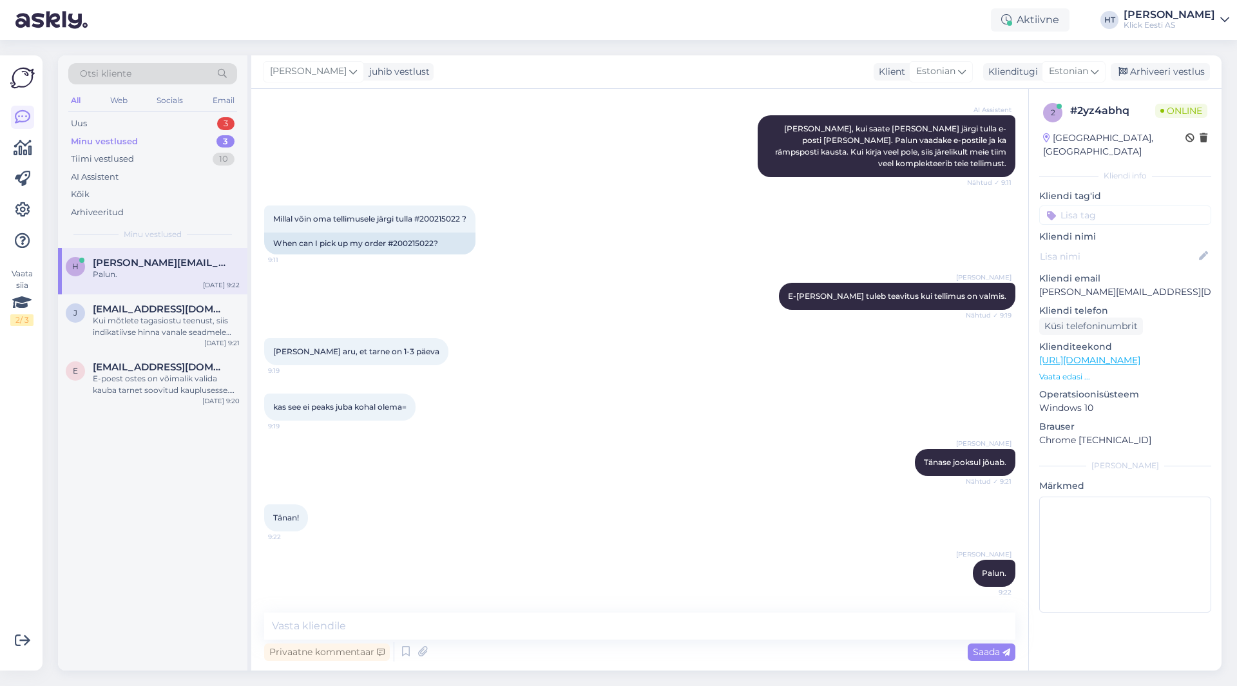
click at [136, 133] on div "Minu vestlused 3" at bounding box center [152, 142] width 169 height 18
click at [140, 122] on div "Uus 3" at bounding box center [152, 124] width 169 height 18
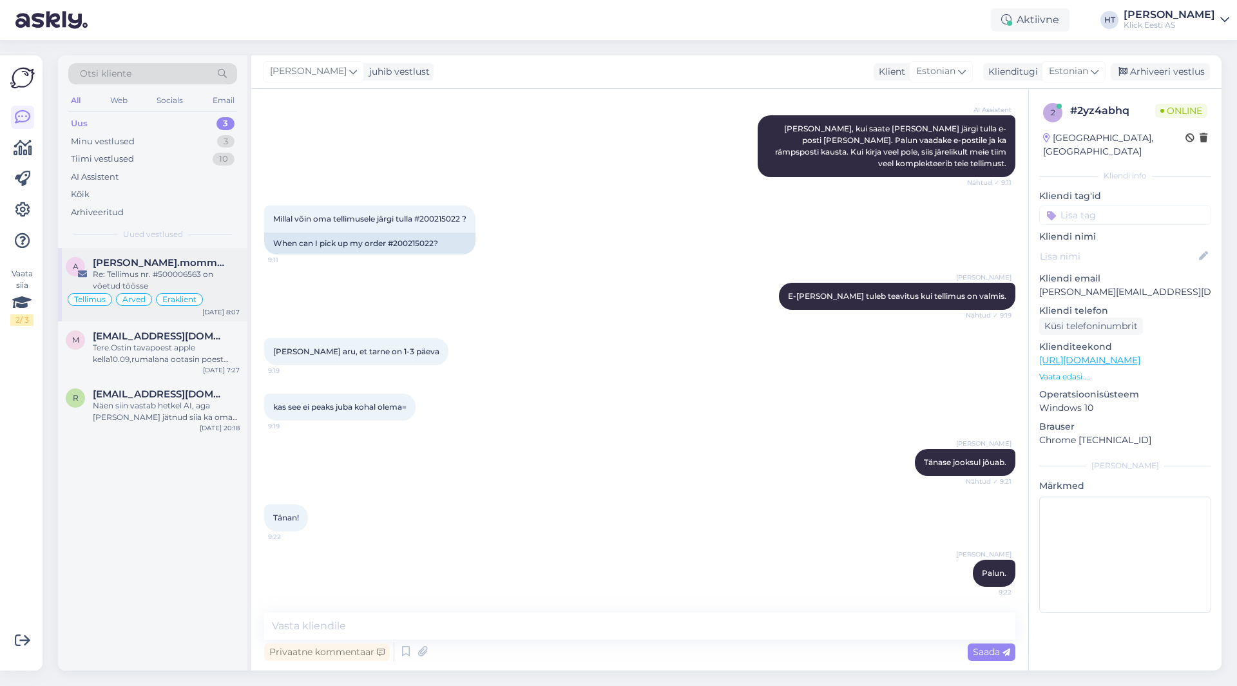
click at [174, 255] on div "a [PERSON_NAME].mommeja via [EMAIL_ADDRESS][DOMAIN_NAME] Re: Tellimus nr. #5000…" at bounding box center [152, 284] width 189 height 73
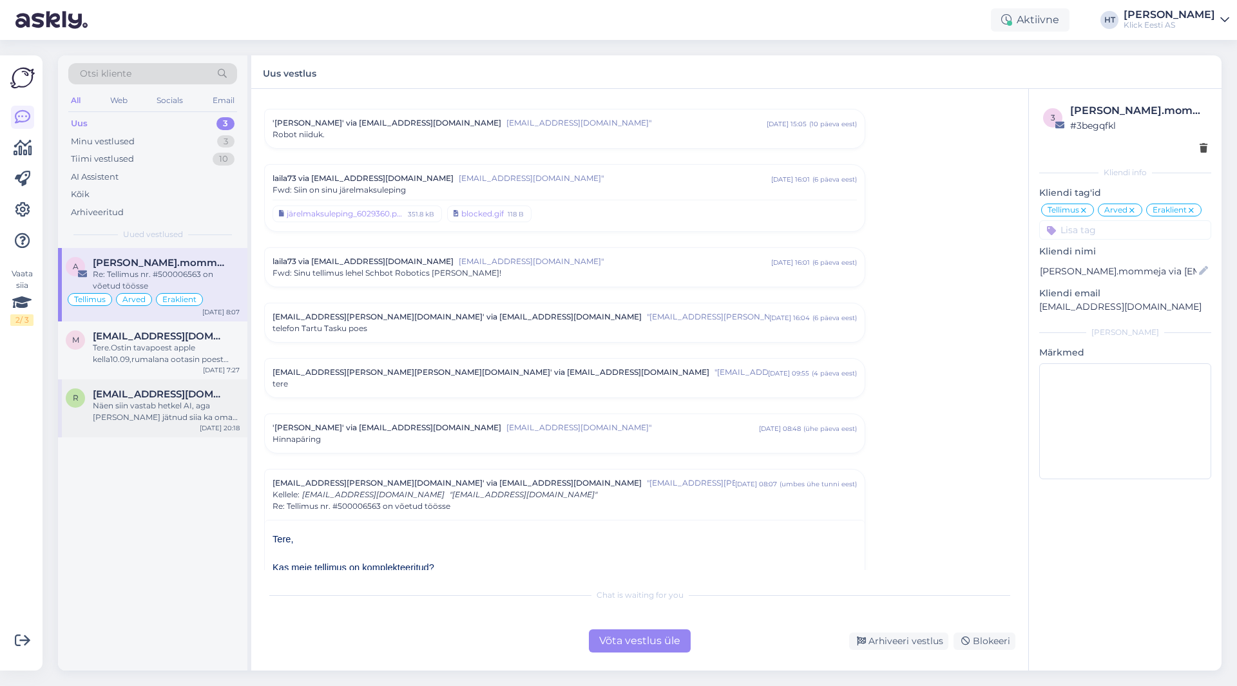
click at [171, 417] on div "Näen siin vastab hetkel AI, aga [PERSON_NAME] jätnud siia ka oma emaili koos kü…" at bounding box center [166, 411] width 147 height 23
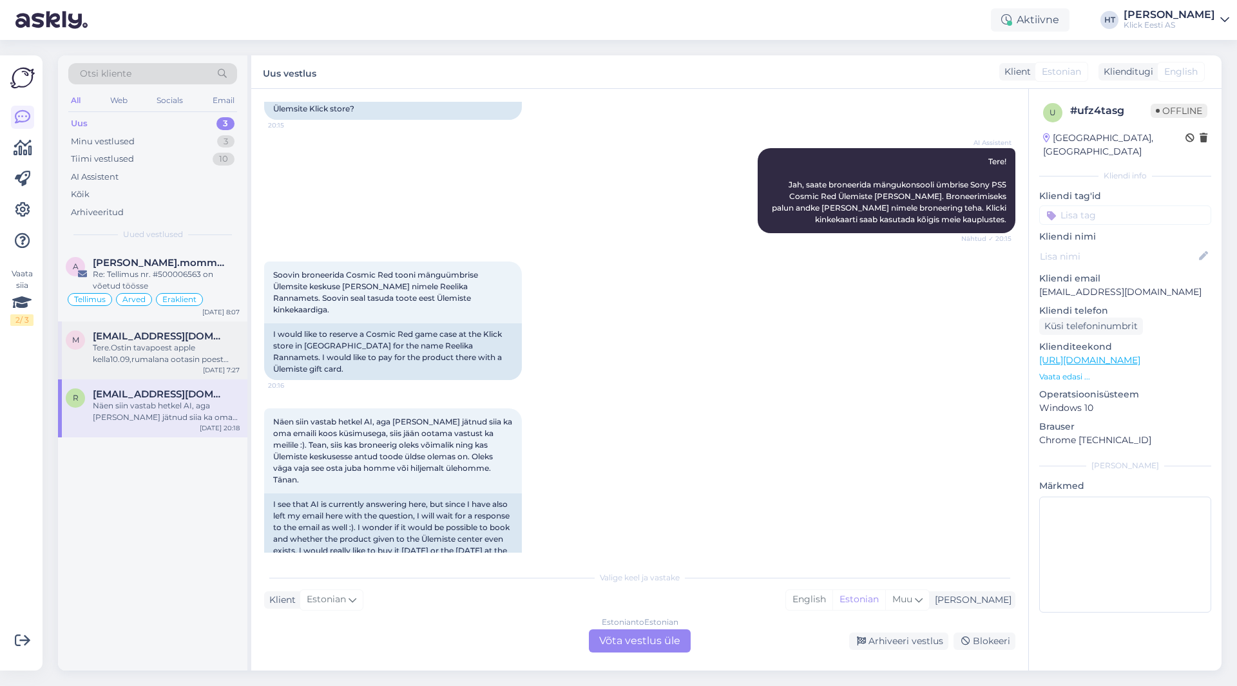
click at [214, 356] on div "Tere.Ostin tavapoest apple kella10.09,rumalana ootasin poest abi,kellal peaks o…" at bounding box center [166, 353] width 147 height 23
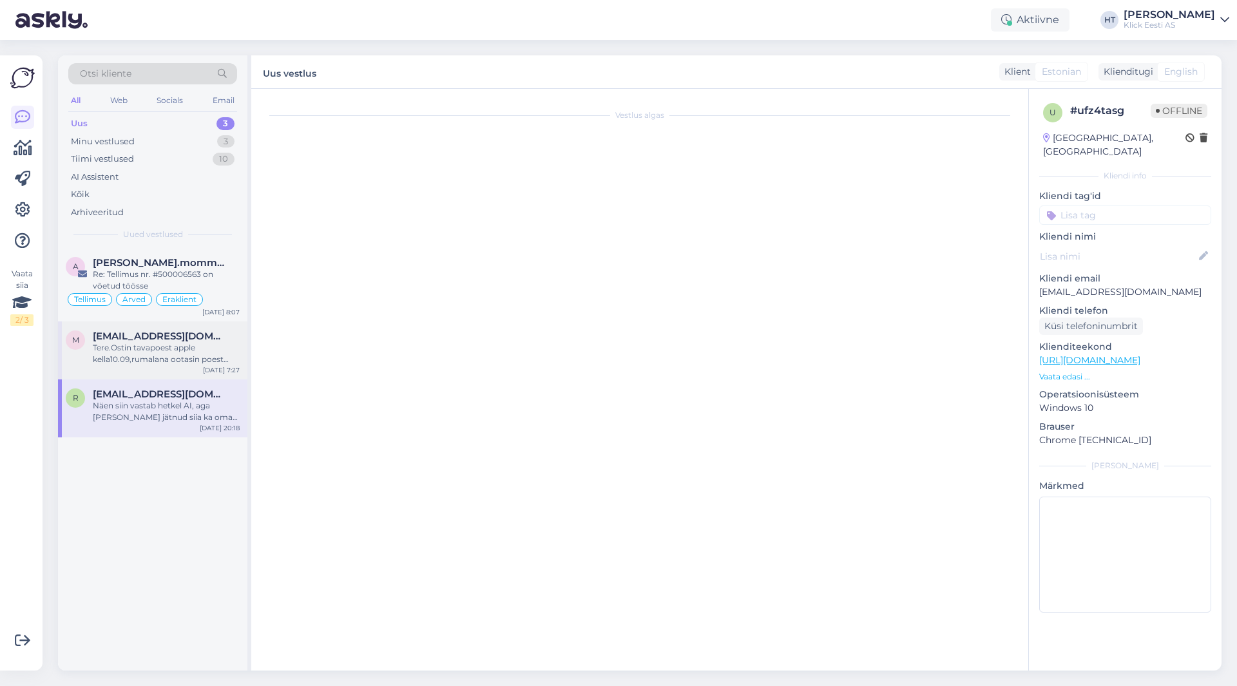
scroll to position [0, 0]
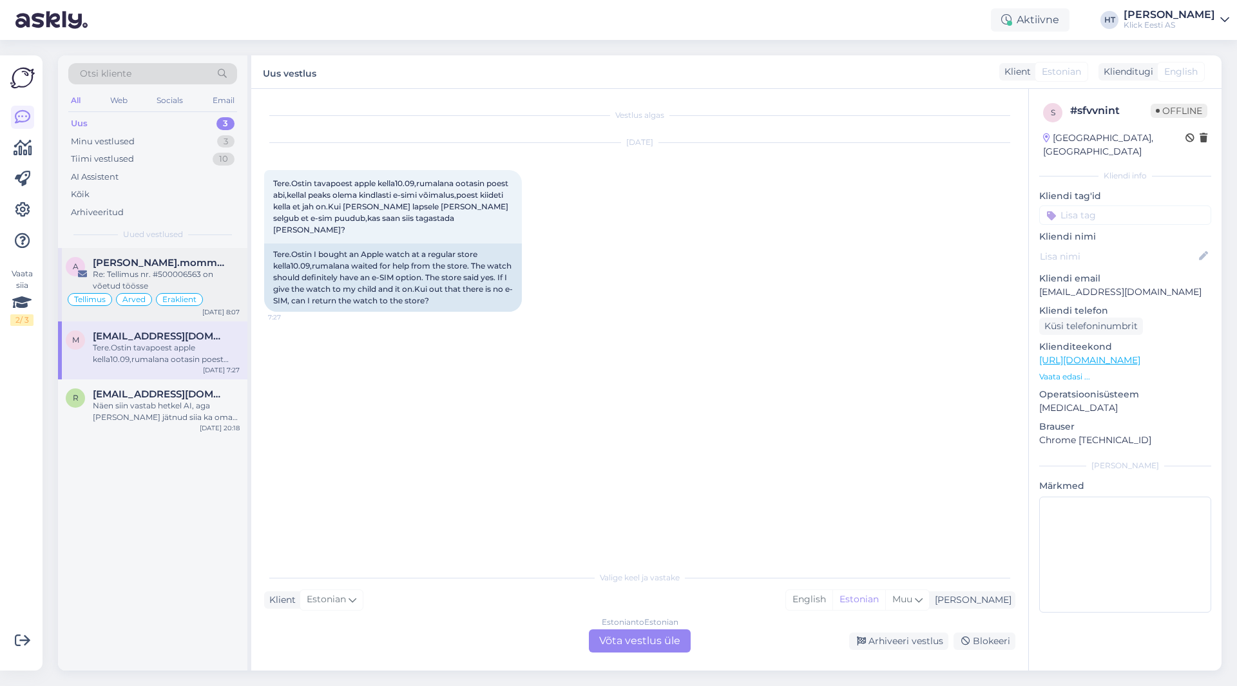
click at [173, 269] on div "Re: Tellimus nr. #500006563 on võetud töösse" at bounding box center [166, 280] width 147 height 23
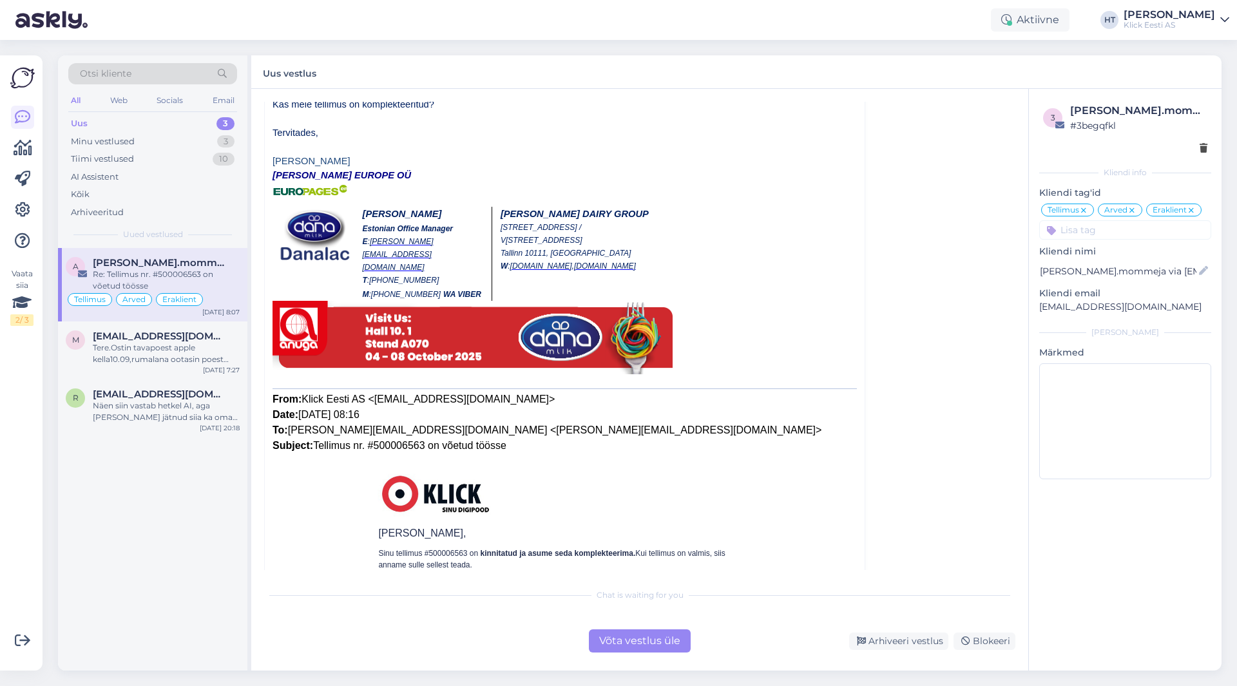
scroll to position [5802, 0]
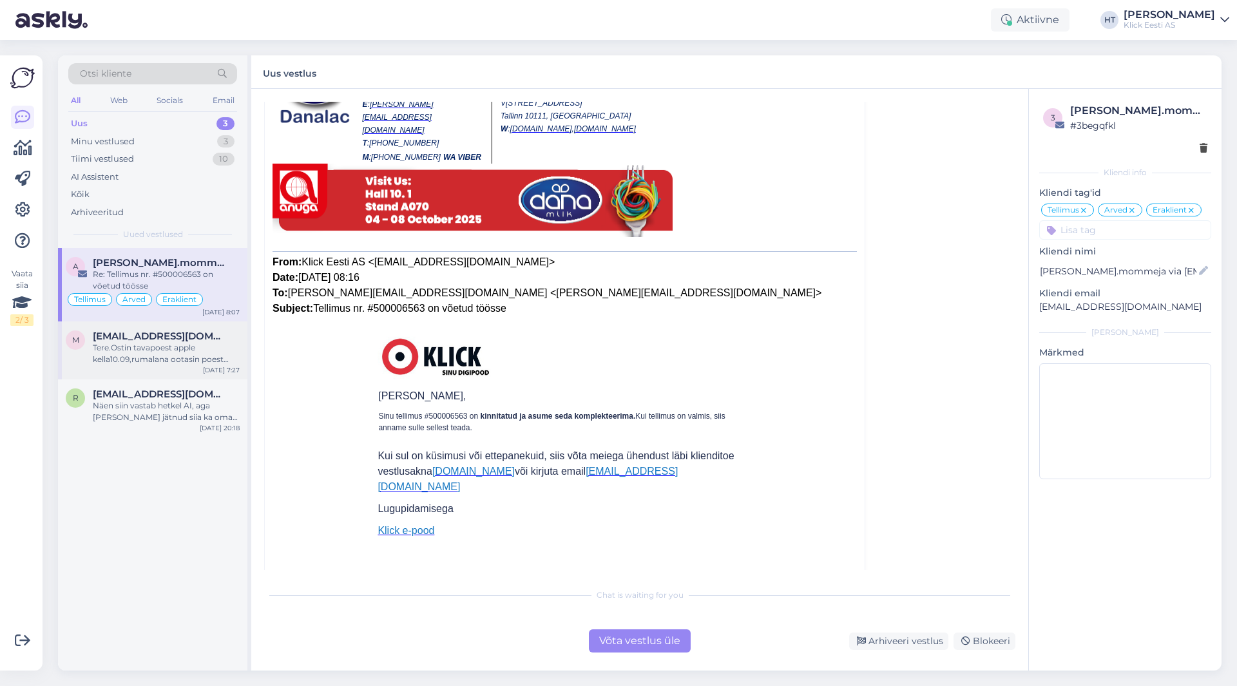
click at [207, 347] on div "Tere.Ostin tavapoest apple kella10.09,rumalana ootasin poest abi,kellal peaks o…" at bounding box center [166, 353] width 147 height 23
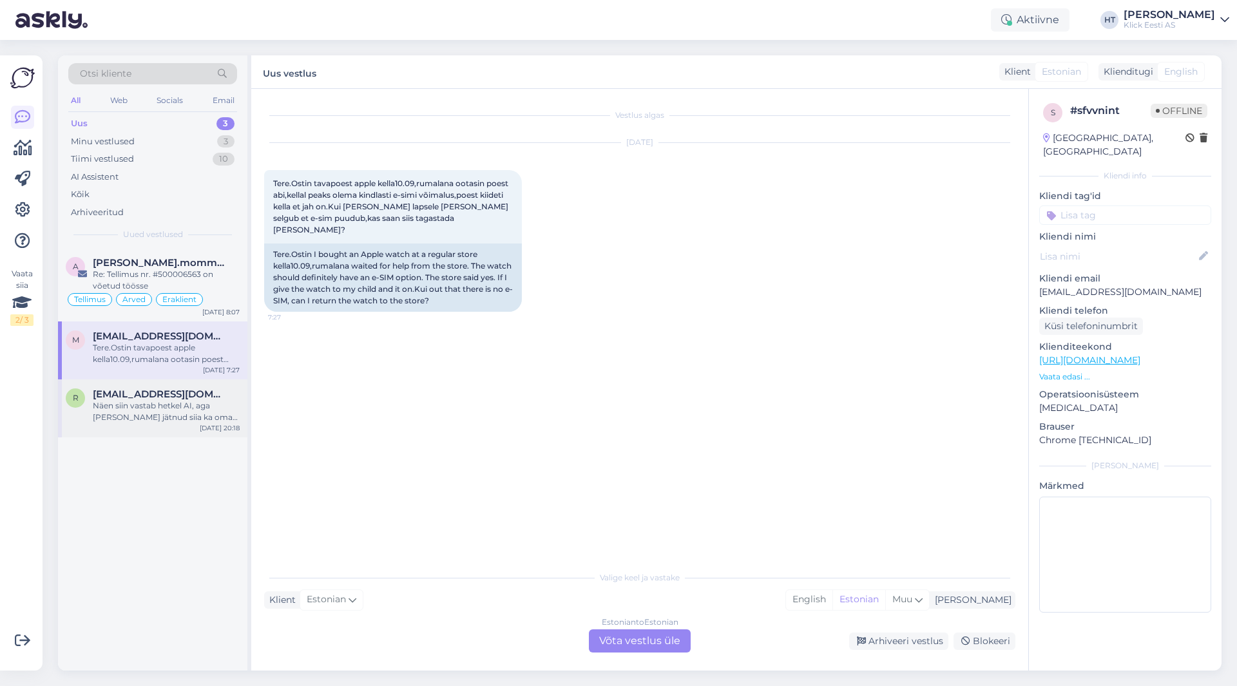
click at [166, 404] on div "Näen siin vastab hetkel AI, aga [PERSON_NAME] jätnud siia ka oma emaili koos kü…" at bounding box center [166, 411] width 147 height 23
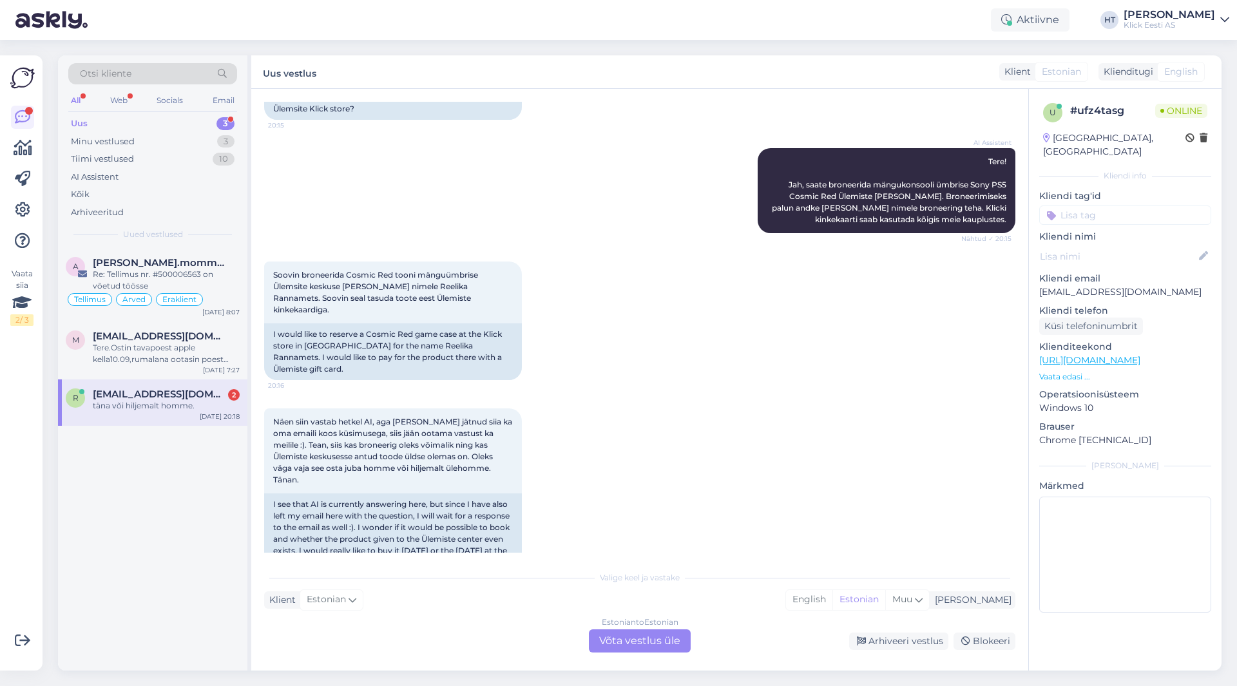
scroll to position [501, 0]
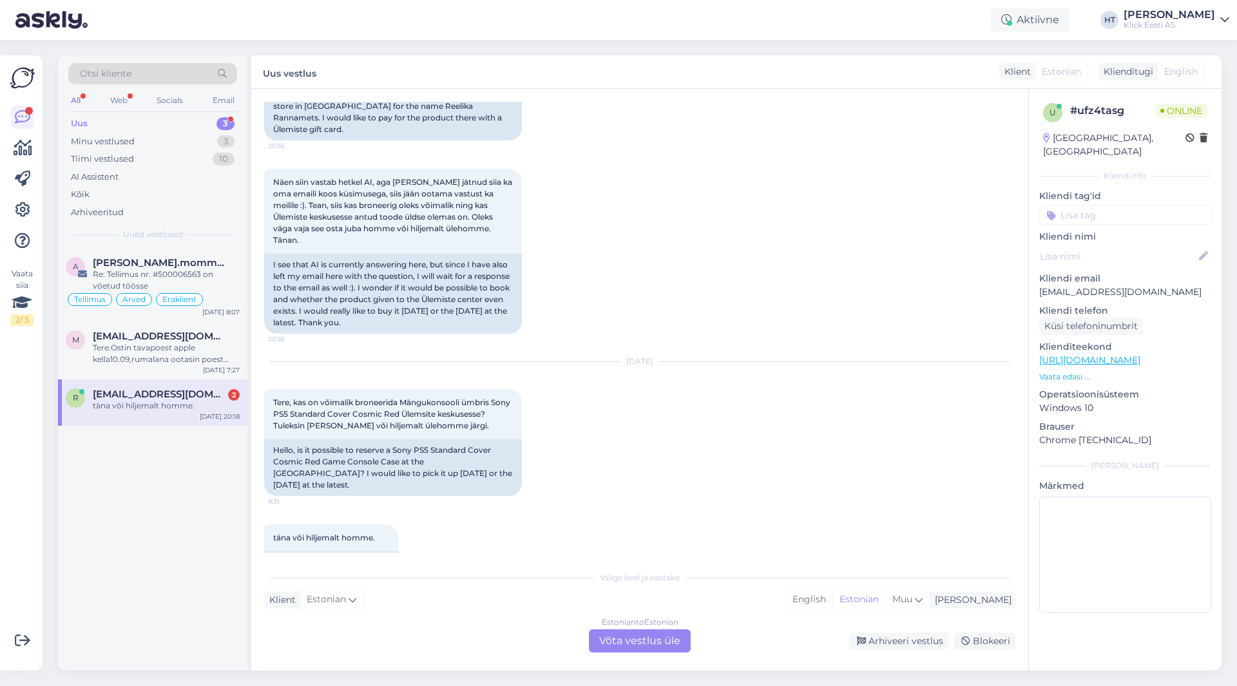
click at [217, 406] on div "täna või hiljemalt homme." at bounding box center [166, 406] width 147 height 12
drag, startPoint x: 133, startPoint y: 530, endPoint x: 144, endPoint y: 526, distance: 11.0
click at [133, 530] on div "a [PERSON_NAME].mommeja via [EMAIL_ADDRESS][DOMAIN_NAME] Re: Tellimus nr. #5000…" at bounding box center [152, 459] width 189 height 423
click at [177, 121] on div "Uus 3" at bounding box center [152, 124] width 169 height 18
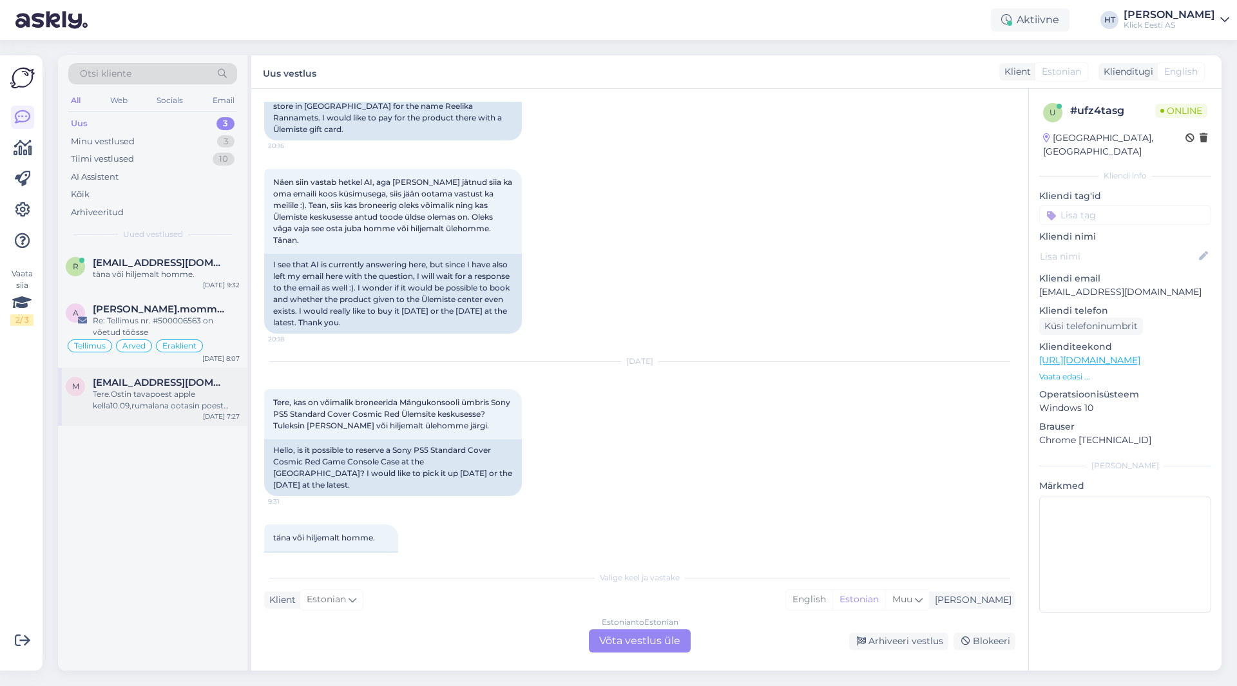
click at [179, 398] on div "Tere.Ostin tavapoest apple kella10.09,rumalana ootasin poest abi,kellal peaks o…" at bounding box center [166, 399] width 147 height 23
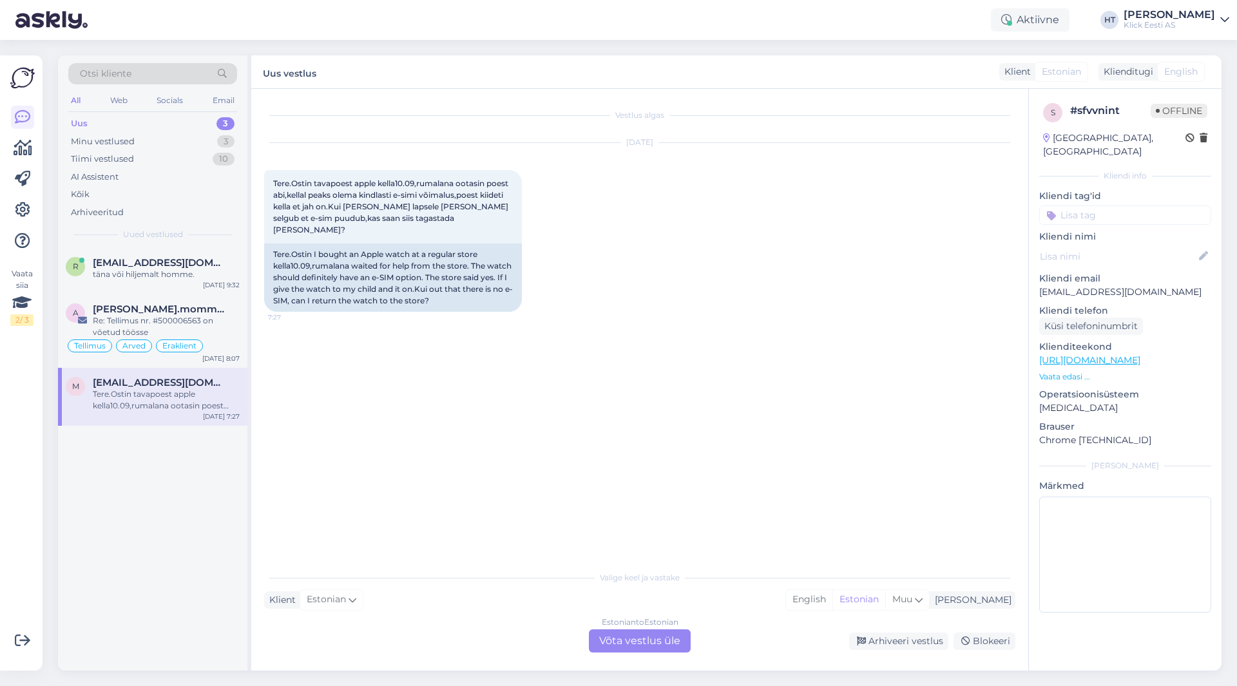
scroll to position [0, 0]
click at [182, 324] on div "Re: Tellimus nr. #500006563 on võetud töösse" at bounding box center [166, 326] width 147 height 23
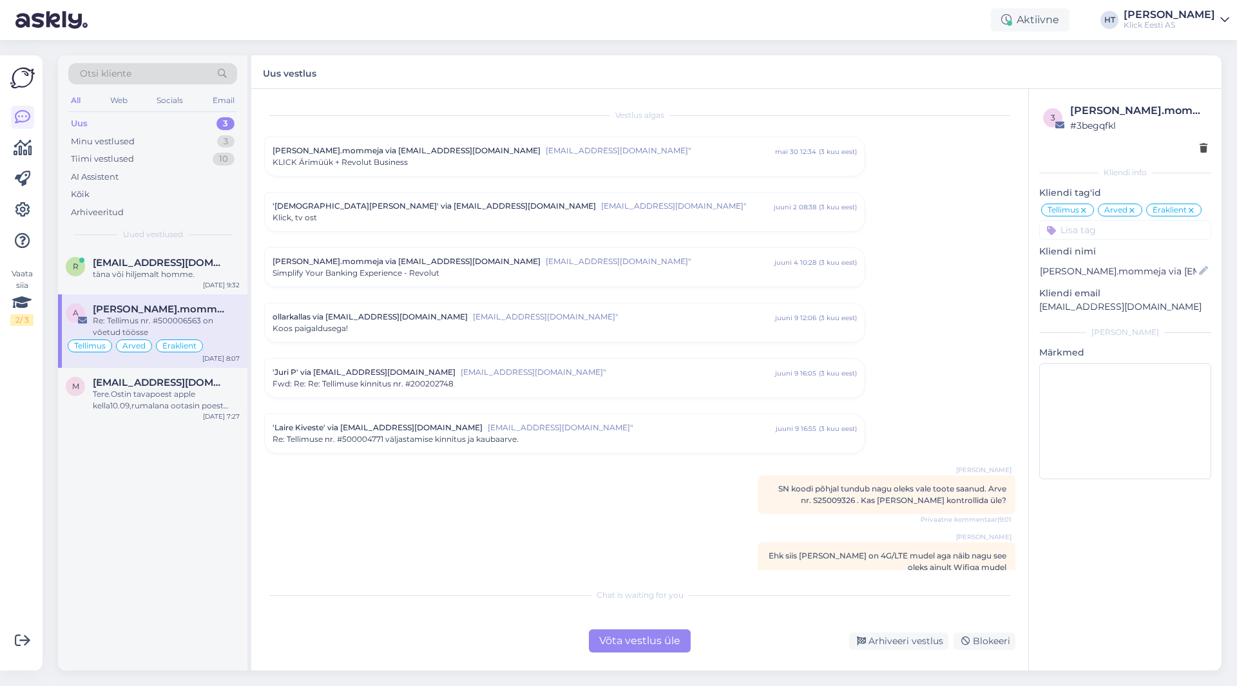
scroll to position [5202, 0]
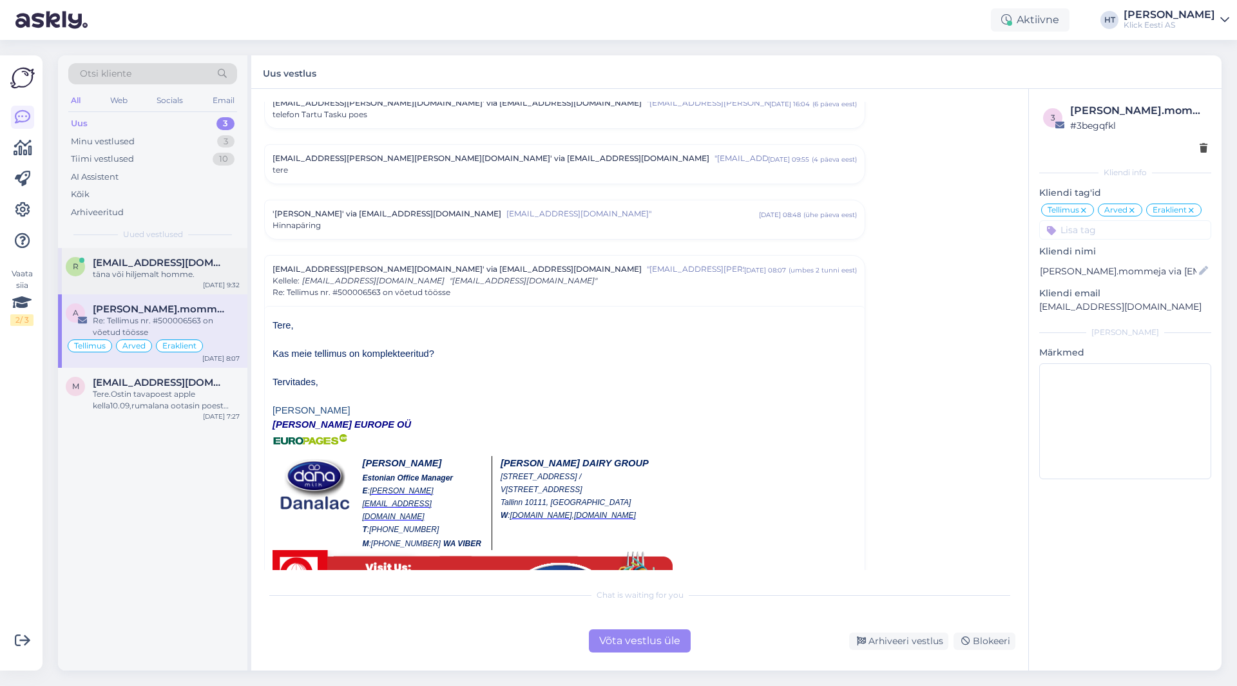
click at [179, 272] on div "täna või hiljemalt homme." at bounding box center [166, 275] width 147 height 12
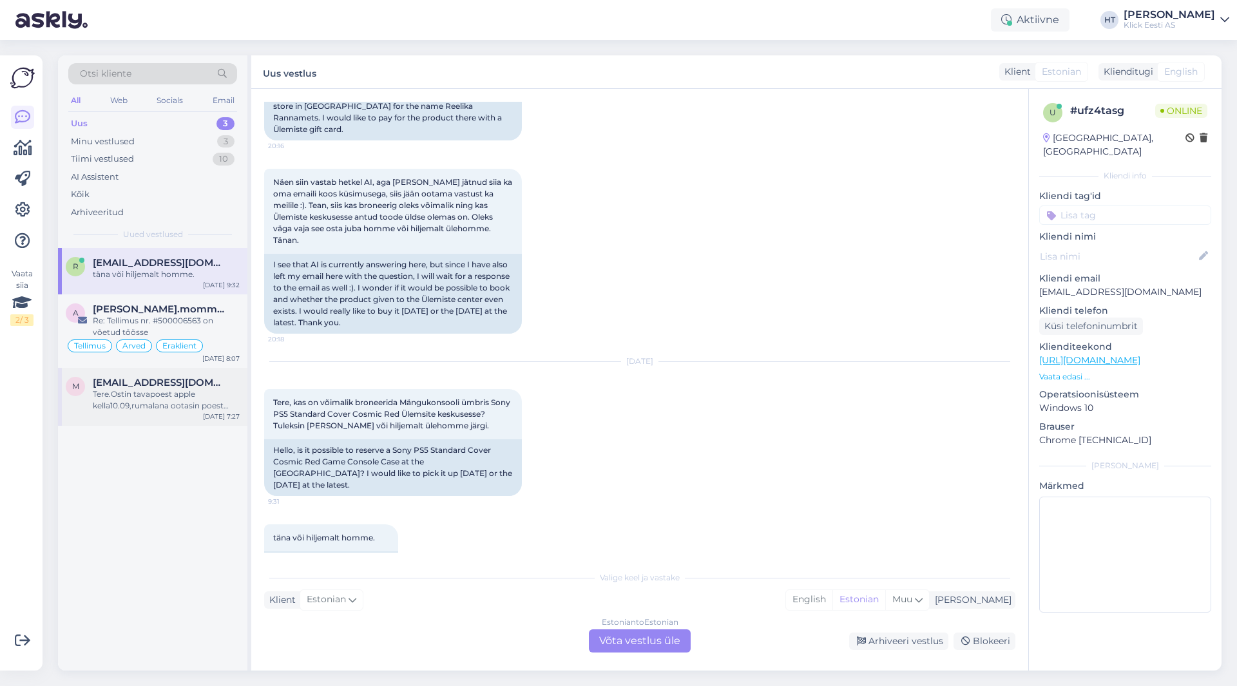
click at [192, 386] on span "[EMAIL_ADDRESS][DOMAIN_NAME]" at bounding box center [160, 383] width 134 height 12
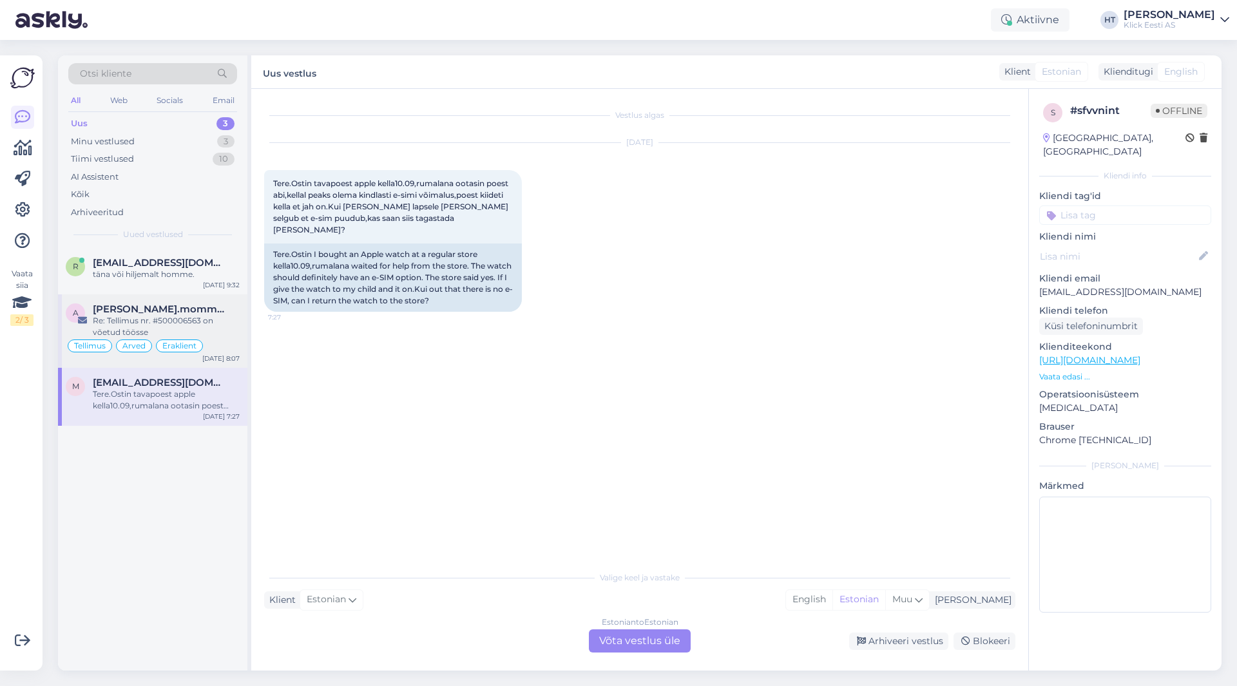
click at [245, 325] on div "a [PERSON_NAME].mommeja via [EMAIL_ADDRESS][DOMAIN_NAME] Re: Tellimus nr. #5000…" at bounding box center [152, 330] width 189 height 73
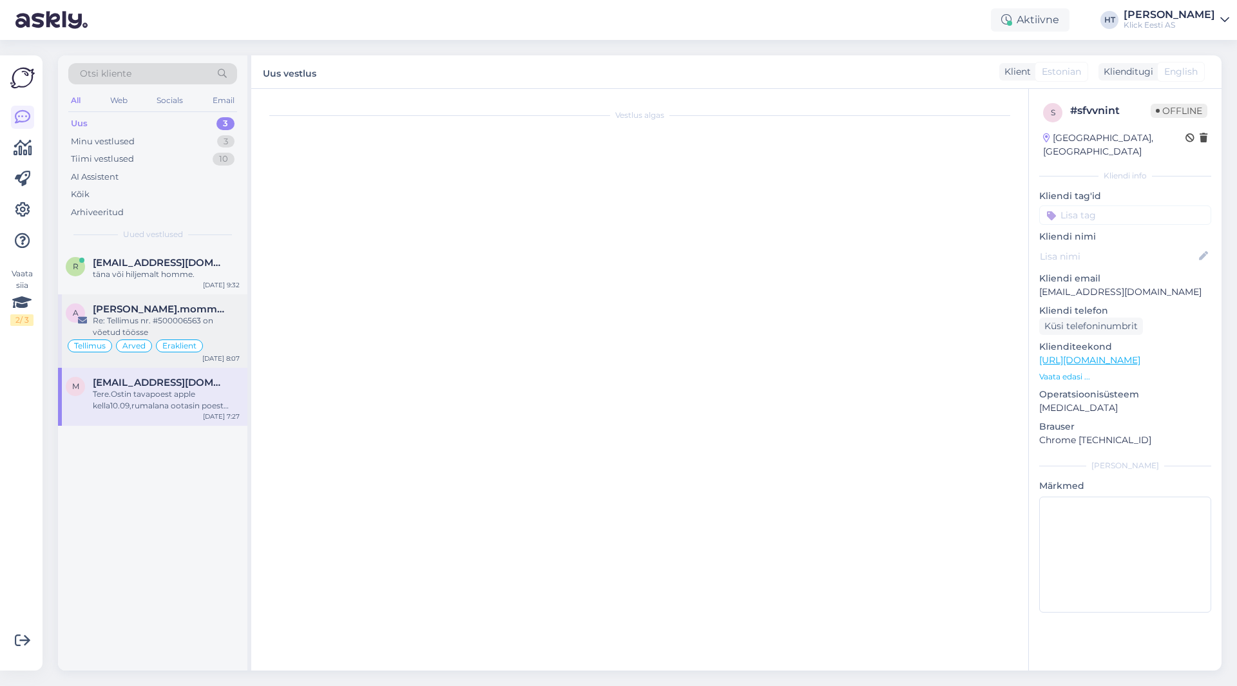
scroll to position [5546, 0]
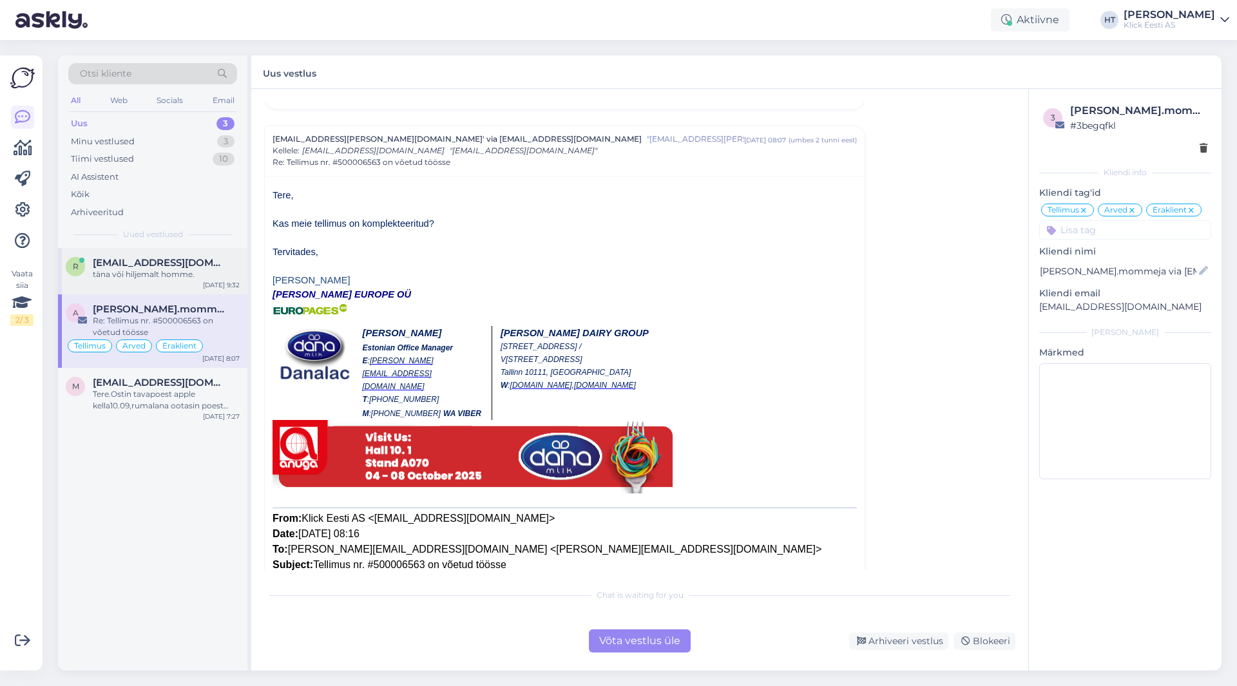
click at [187, 262] on span "[EMAIL_ADDRESS][DOMAIN_NAME]" at bounding box center [160, 263] width 134 height 12
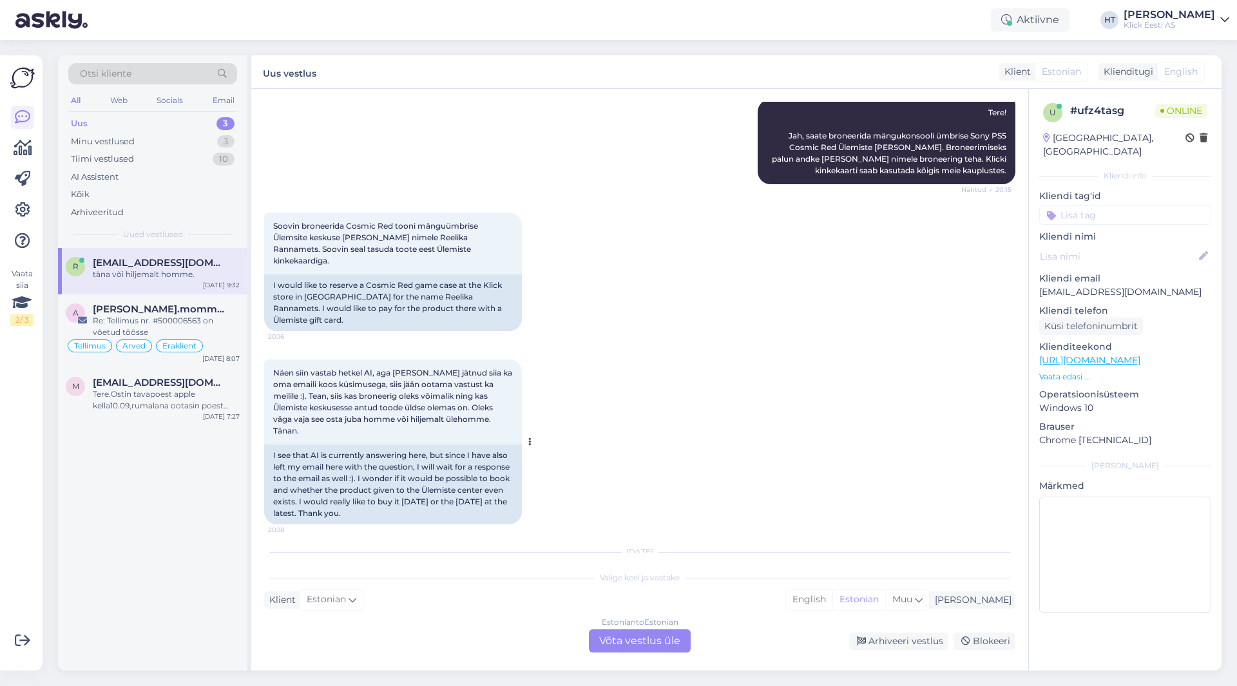
scroll to position [308, 0]
drag, startPoint x: 419, startPoint y: 227, endPoint x: 493, endPoint y: 228, distance: 74.7
click at [480, 228] on span "Soovin broneerida Cosmic Red tooni mänguümbrise Ülemsite keskuse [PERSON_NAME] …" at bounding box center [376, 246] width 207 height 44
copy span "Reelika Rannamets"
click at [549, 258] on div "Soovin broneerida Cosmic Red tooni mänguümbrise Ülemsite keskuse [PERSON_NAME] …" at bounding box center [639, 274] width 751 height 147
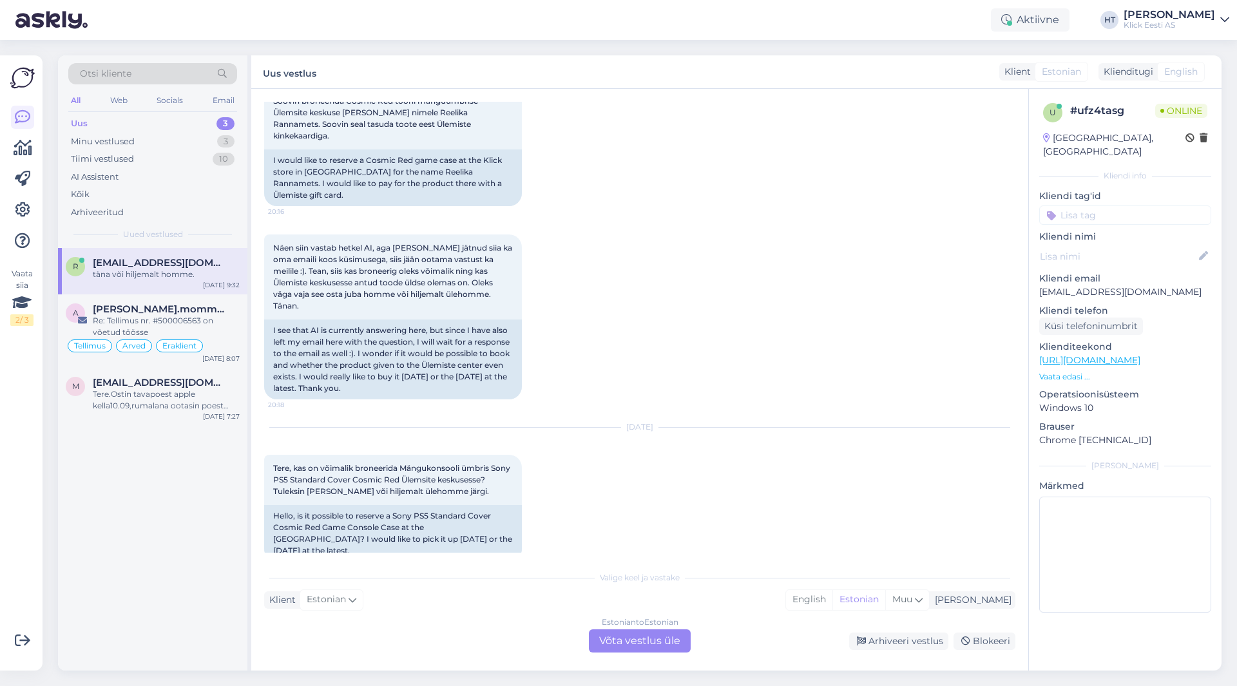
scroll to position [501, 0]
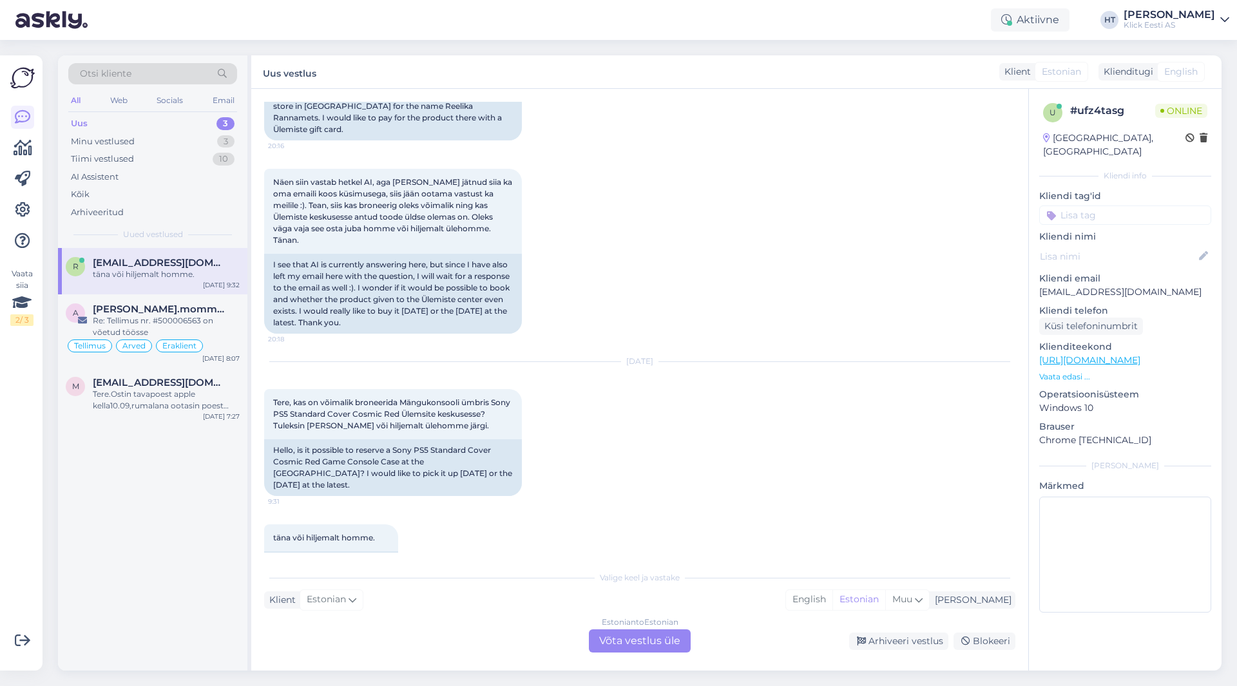
click at [430, 593] on div "Klient Estonian Mina English Estonian Muu" at bounding box center [639, 599] width 751 height 17
click at [621, 628] on div "Valige [PERSON_NAME] vastake Klient Estonian Mina English Estonian Muu Estonian…" at bounding box center [639, 608] width 751 height 88
click at [630, 646] on div "Estonian to Estonian Võta vestlus üle" at bounding box center [640, 640] width 102 height 23
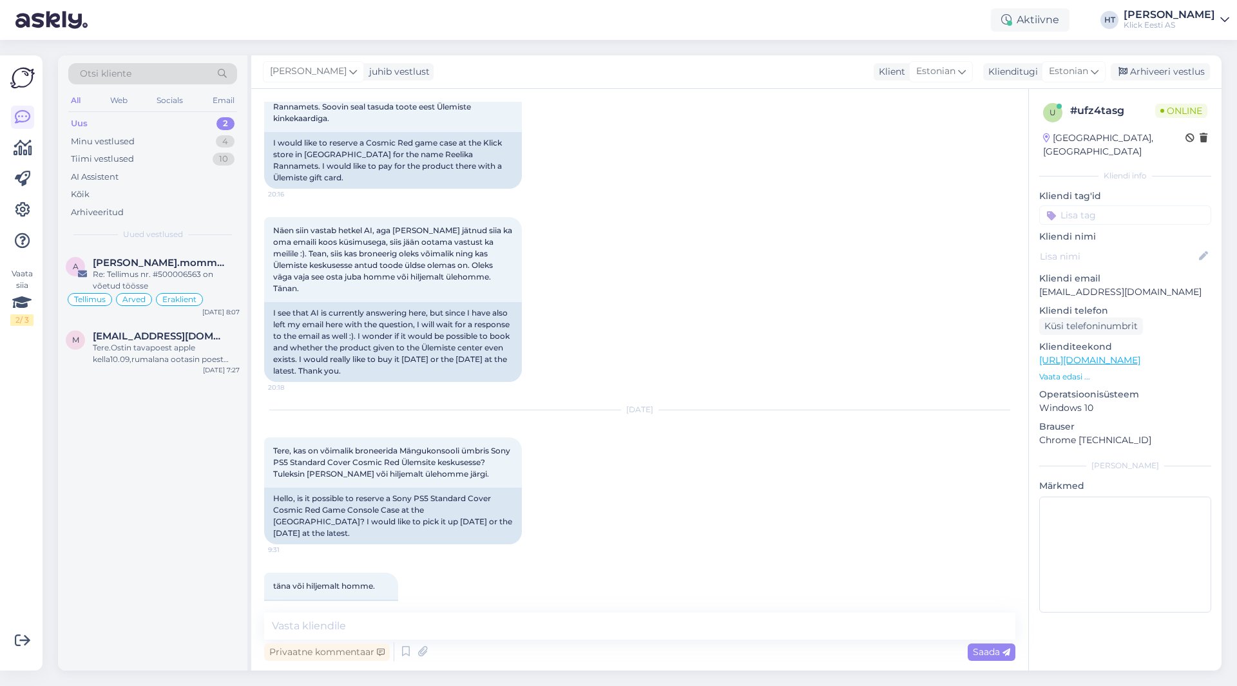
click at [621, 622] on textarea at bounding box center [639, 626] width 751 height 27
type textarea "S"
type textarea "Tere, lasen Ülemiste kauplusel ülehomseni broneeringus [PERSON_NAME]. [PERSON_N…"
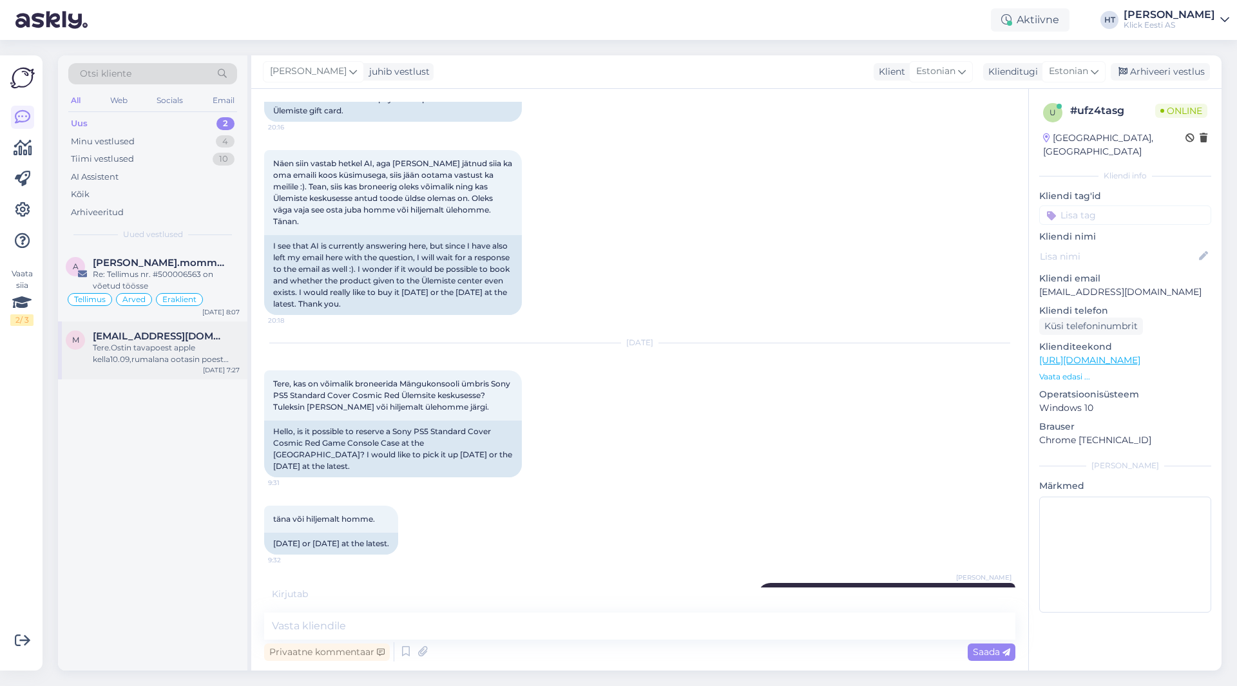
click at [187, 350] on div "Tere.Ostin tavapoest apple kella10.09,rumalana ootasin poest abi,kellal peaks o…" at bounding box center [166, 353] width 147 height 23
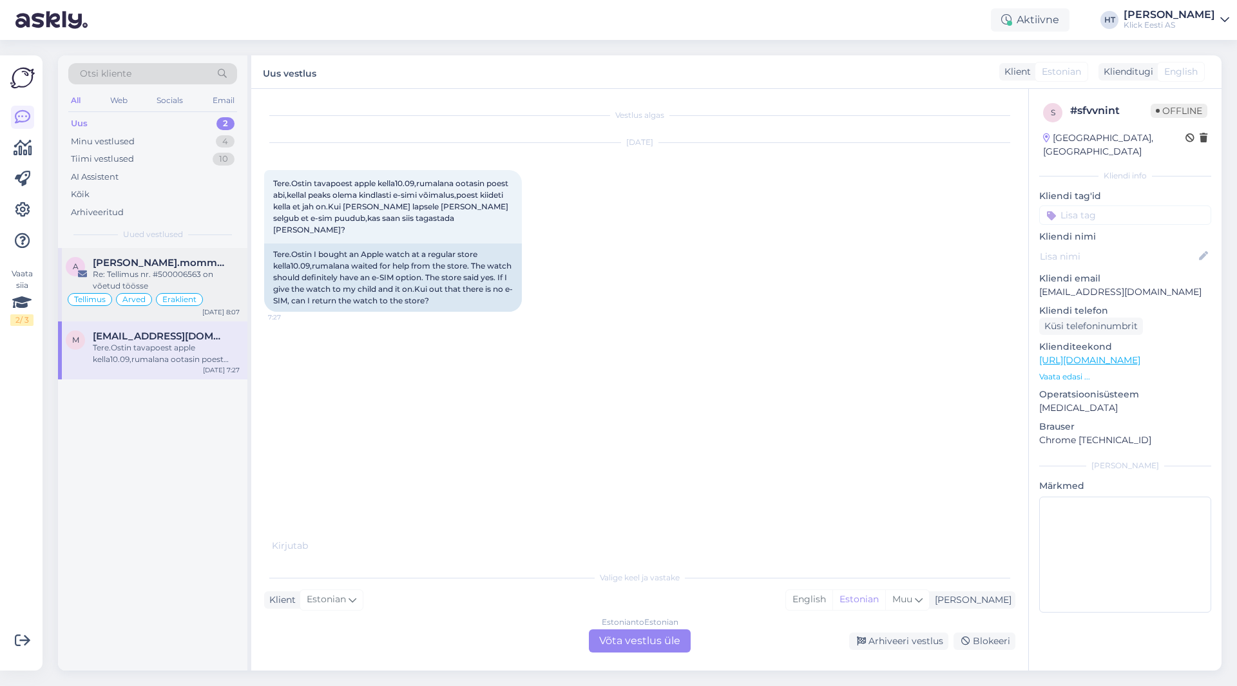
click at [184, 278] on div "Re: Tellimus nr. #500006563 on võetud töösse" at bounding box center [166, 280] width 147 height 23
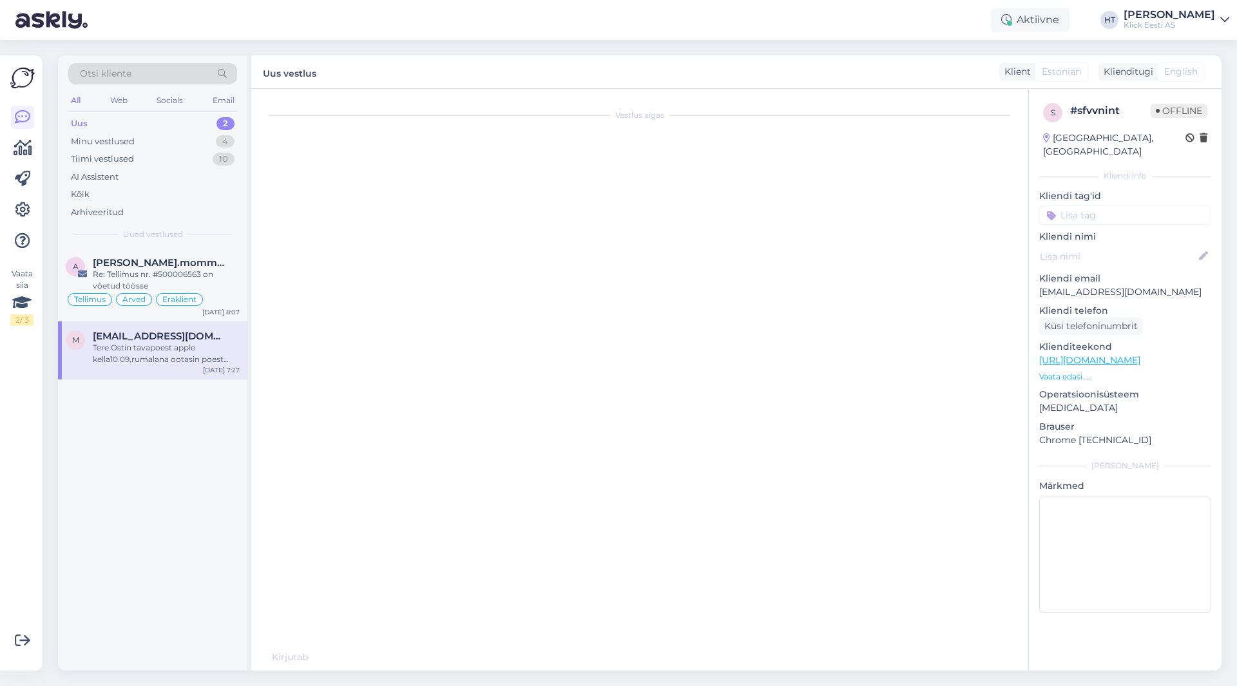
scroll to position [5215, 0]
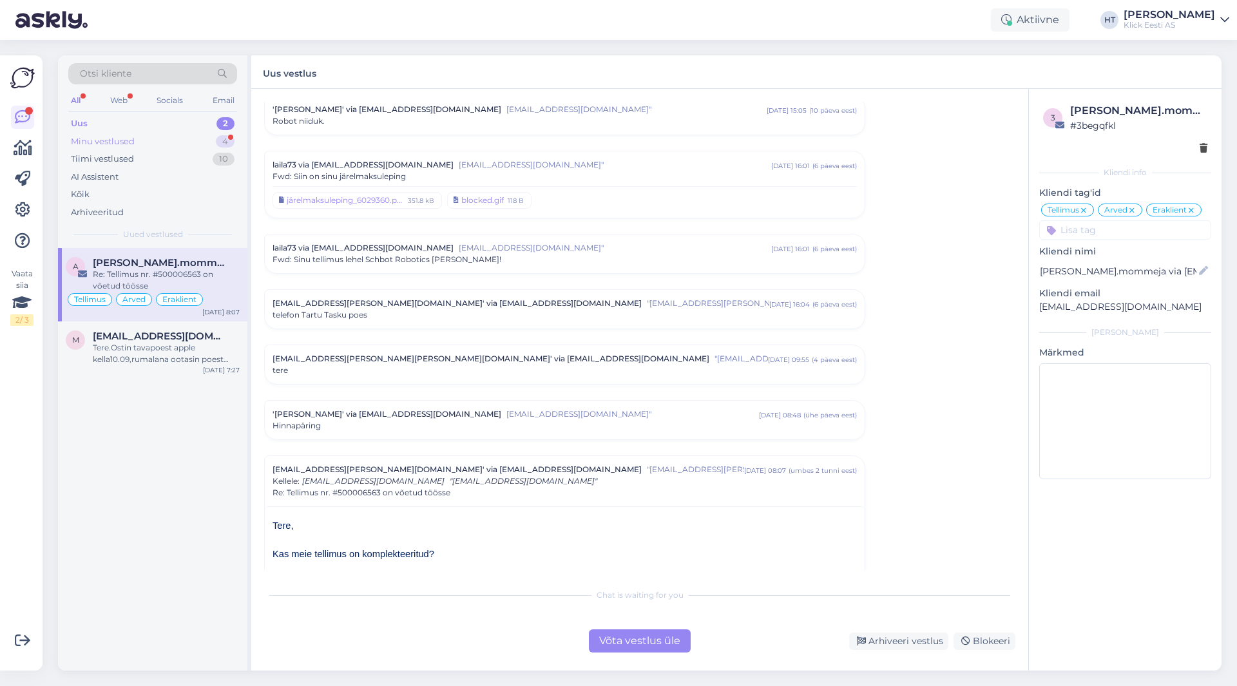
click at [201, 140] on div "Minu vestlused 4" at bounding box center [152, 142] width 169 height 18
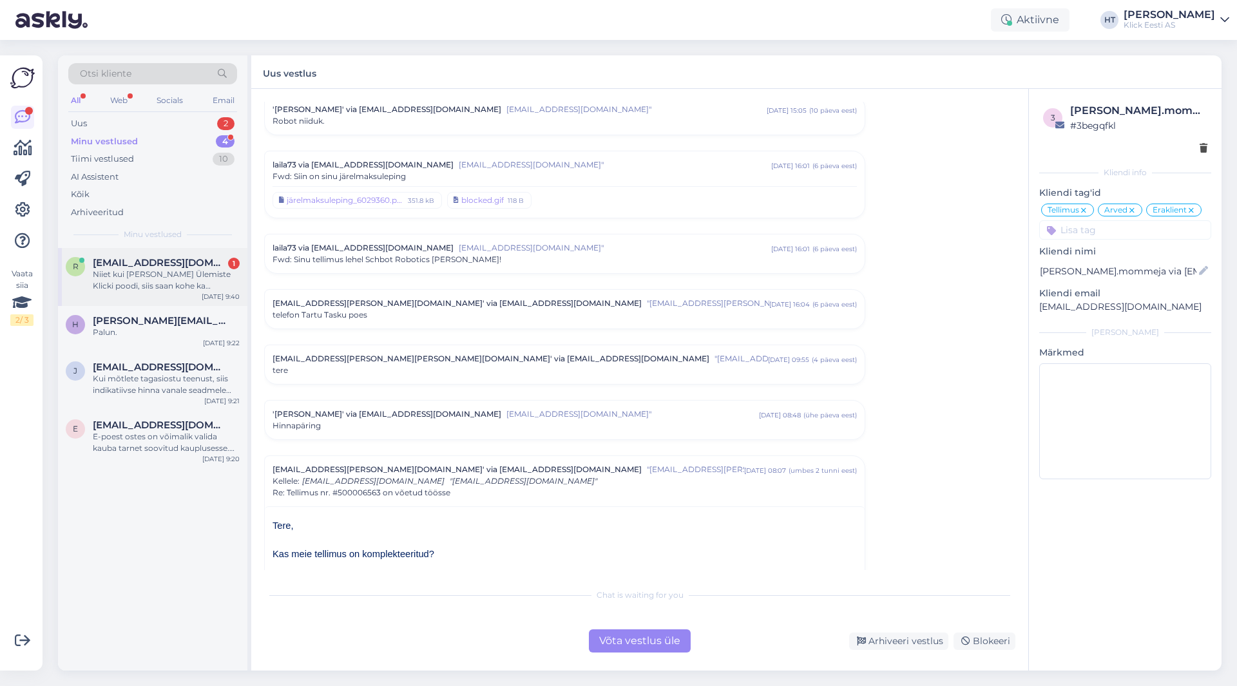
click at [197, 292] on div "r [EMAIL_ADDRESS][DOMAIN_NAME] 1 Niiet kui [PERSON_NAME] Ülemiste Klicki poodi,…" at bounding box center [152, 277] width 189 height 58
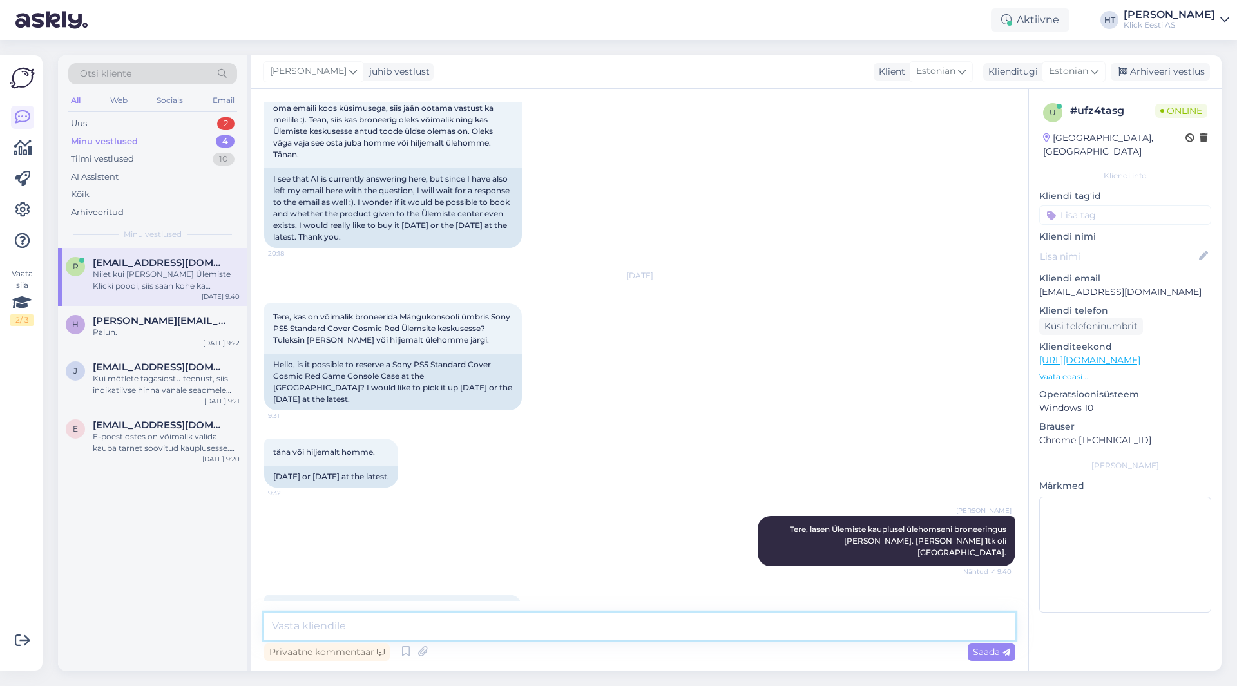
click at [452, 636] on textarea at bounding box center [639, 626] width 751 height 27
type textarea "Saaks ikka."
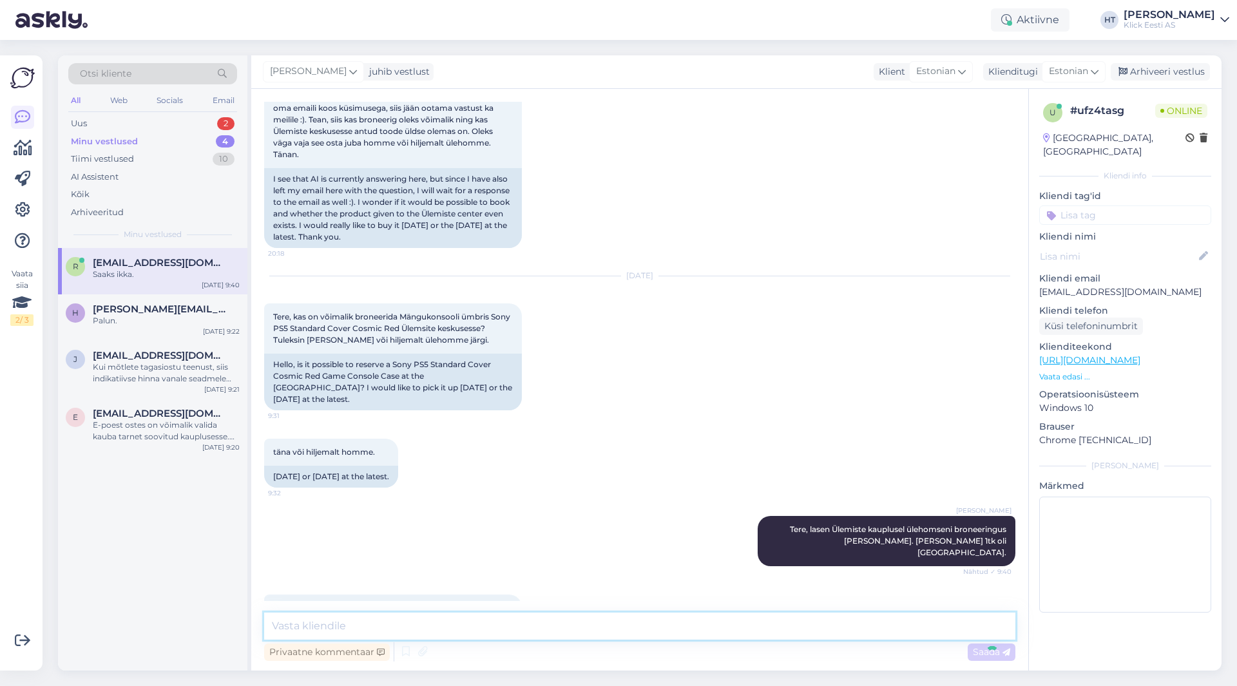
scroll to position [642, 0]
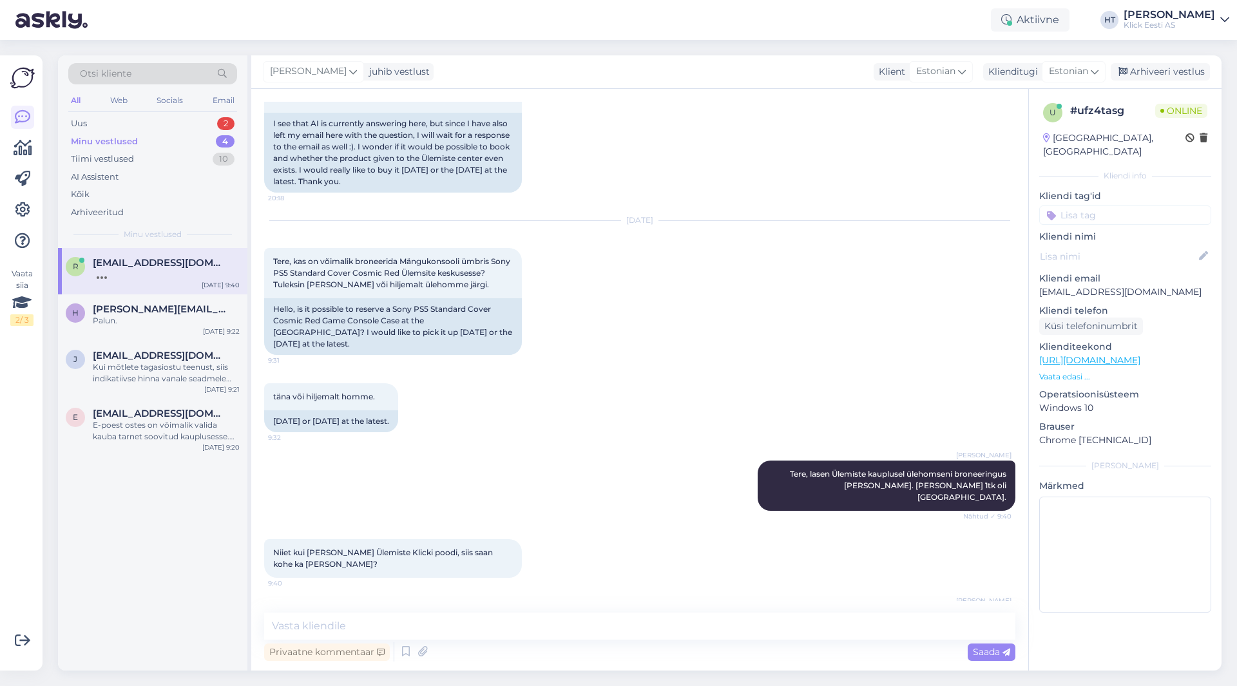
click at [169, 526] on div "r [EMAIL_ADDRESS][DOMAIN_NAME] [DATE] 9:40 h [PERSON_NAME][EMAIL_ADDRESS][DOMAI…" at bounding box center [152, 459] width 189 height 423
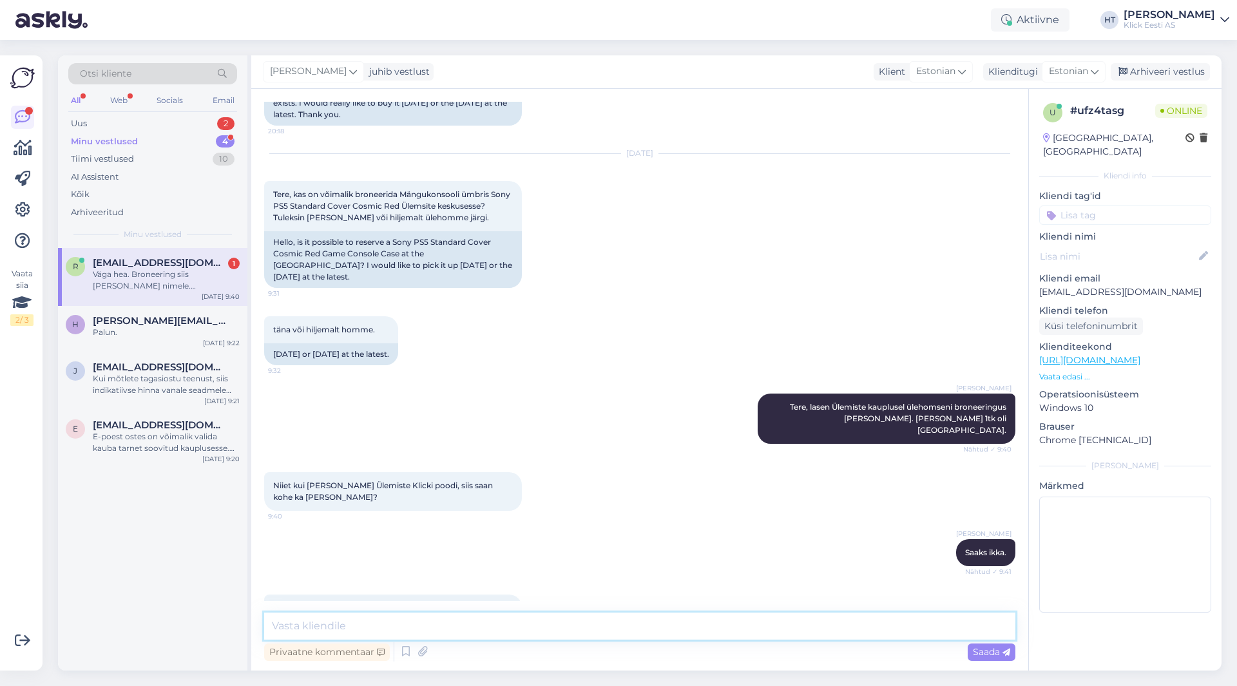
click at [350, 622] on textarea at bounding box center [639, 626] width 751 height 27
click at [354, 629] on textarea at bounding box center [639, 626] width 751 height 27
click at [353, 622] on textarea at bounding box center [639, 626] width 751 height 27
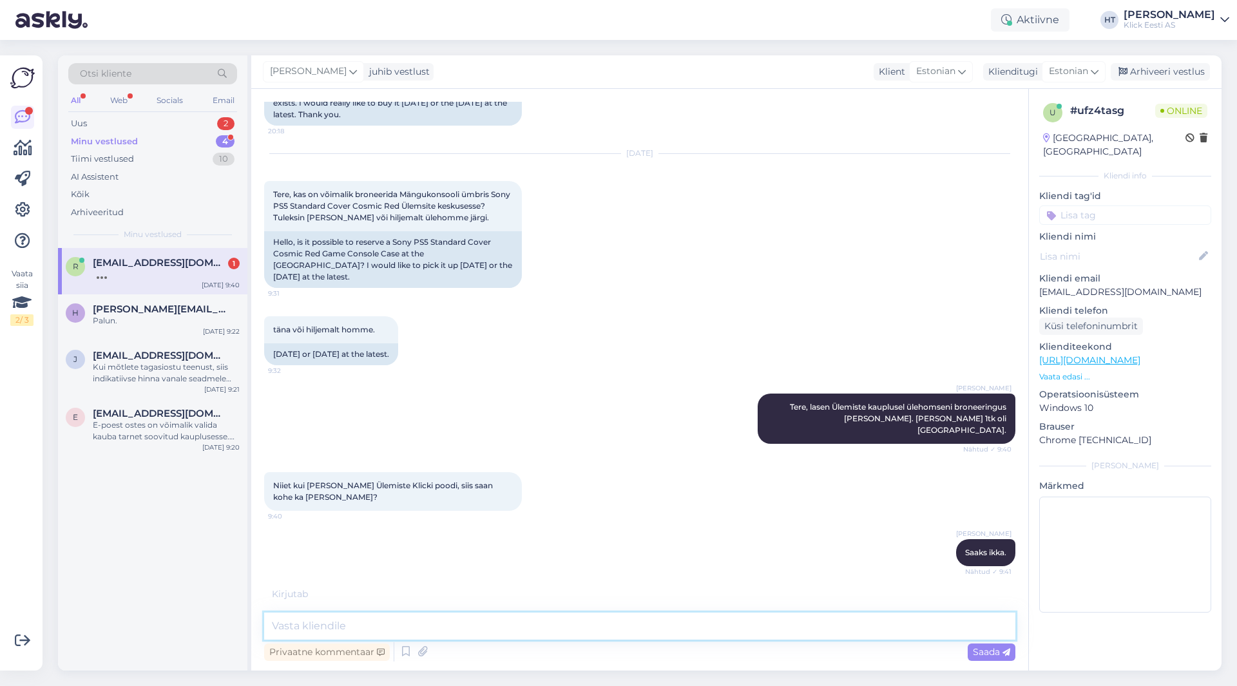
scroll to position [765, 0]
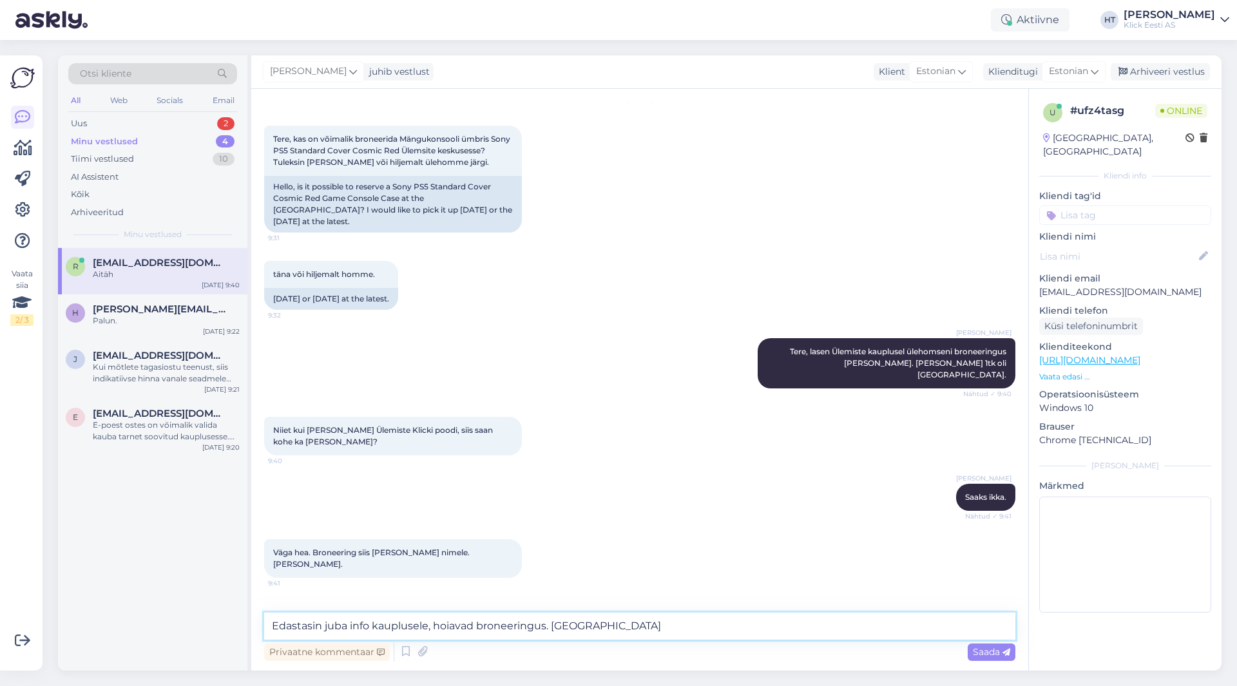
type textarea "Edastasin juba info kauplusele, hoiavad broneeringus. [GEOGRAPHIC_DATA]."
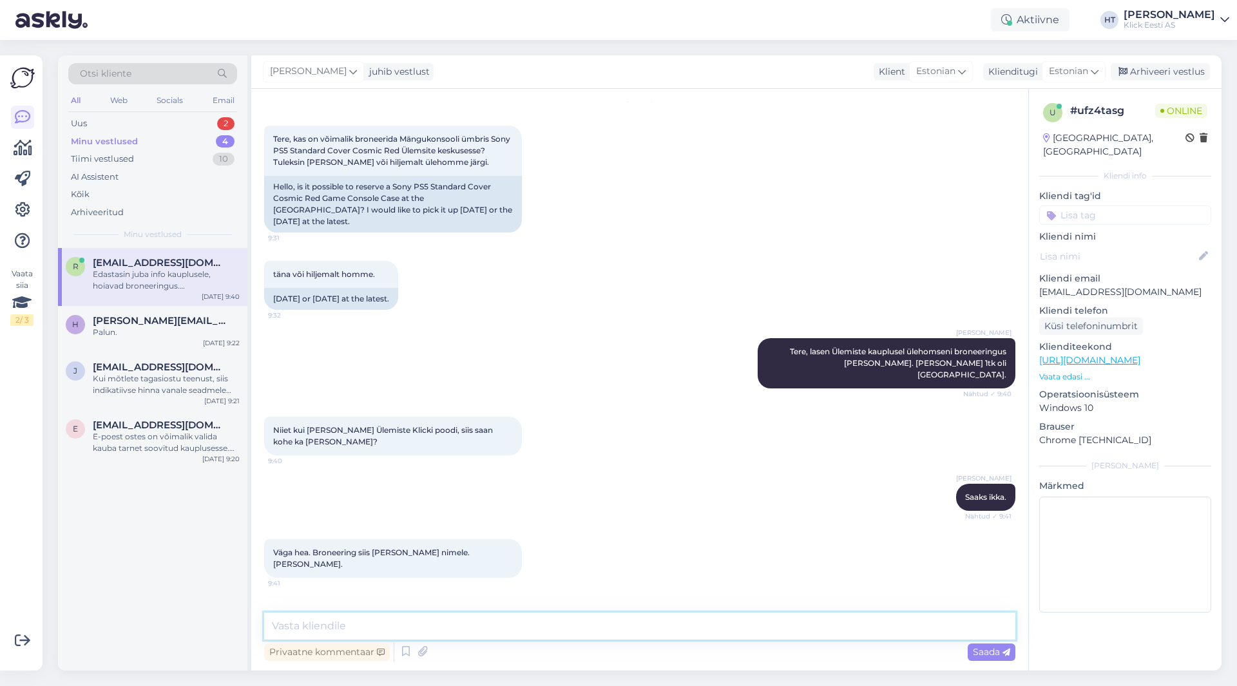
scroll to position [820, 0]
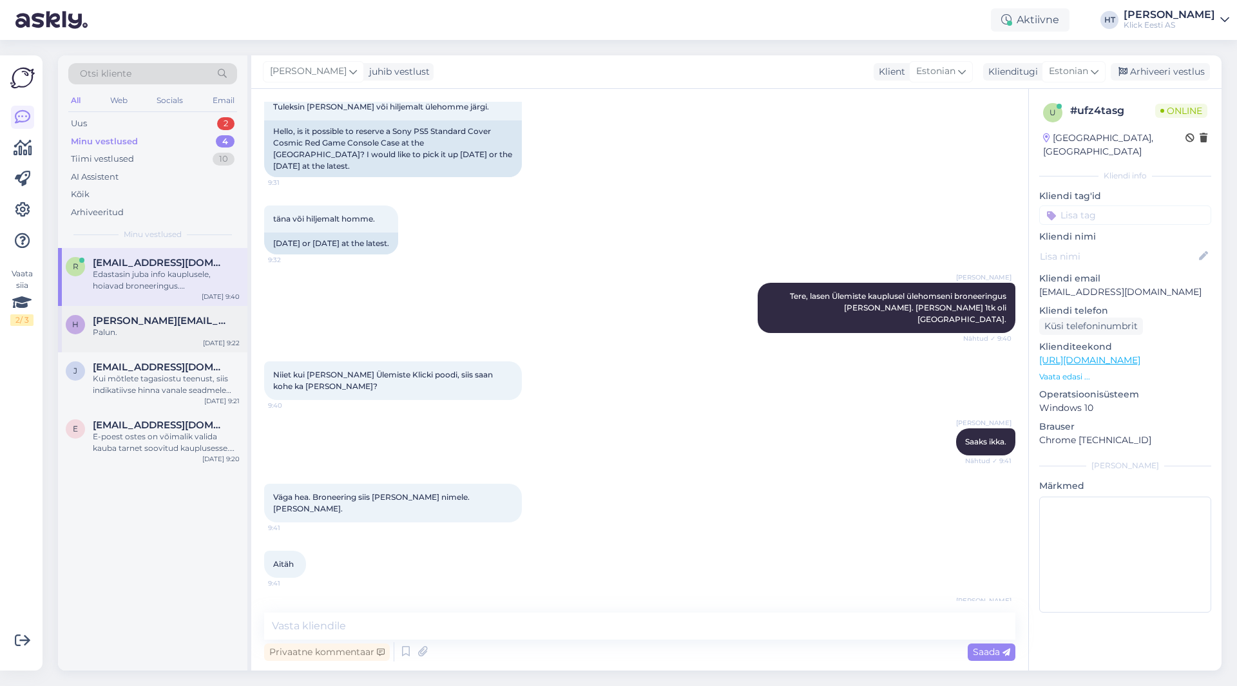
click at [191, 342] on div "h [PERSON_NAME][EMAIL_ADDRESS][DOMAIN_NAME] Palun. [DATE] 9:22" at bounding box center [152, 329] width 189 height 46
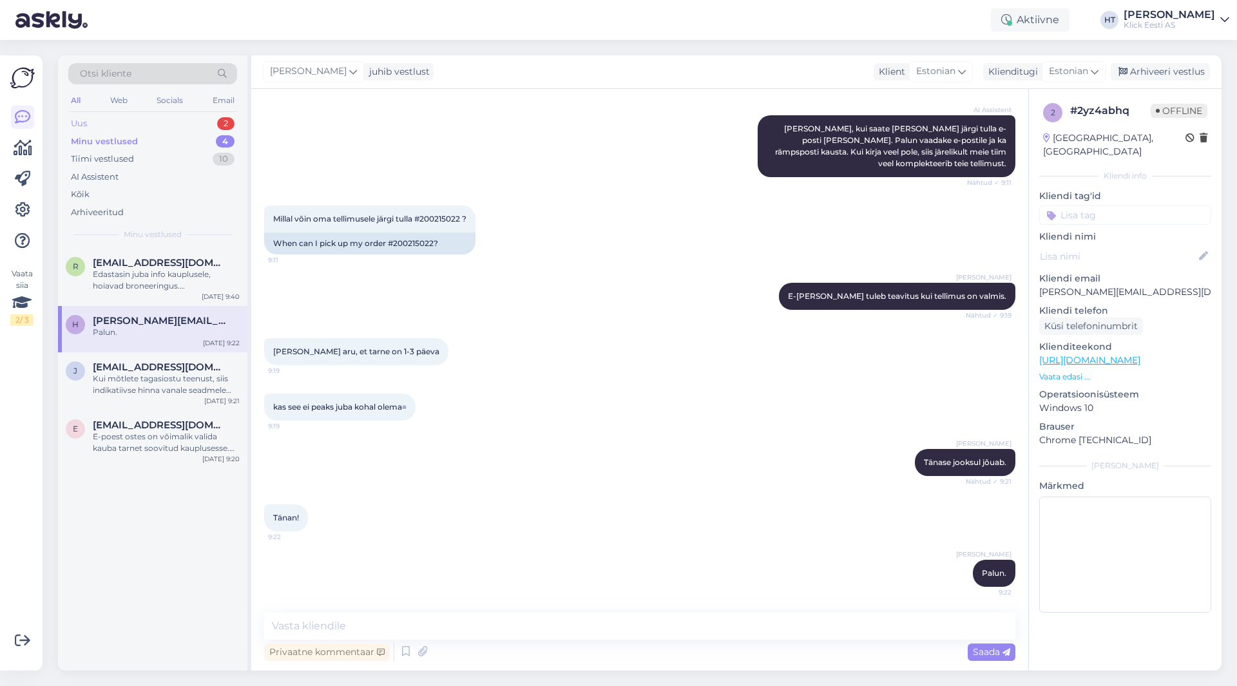
click at [175, 120] on div "Uus 2" at bounding box center [152, 124] width 169 height 18
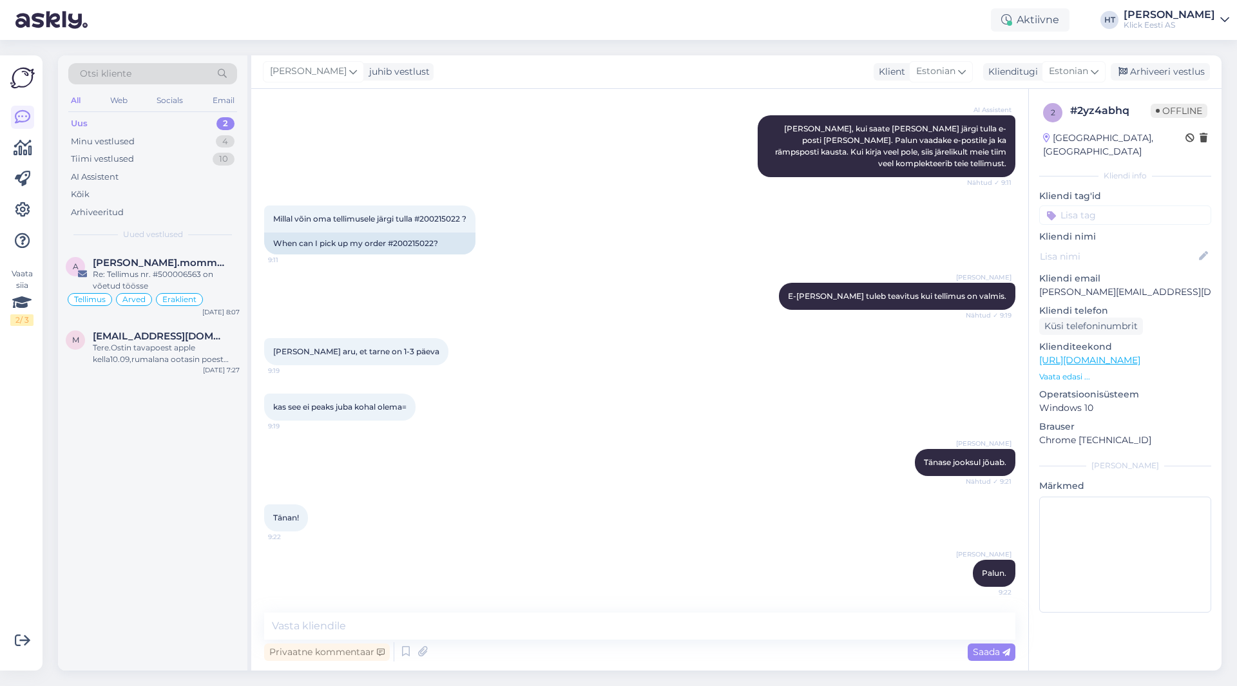
click at [165, 464] on div "a [PERSON_NAME].mommeja via [EMAIL_ADDRESS][DOMAIN_NAME] Re: Tellimus nr. #5000…" at bounding box center [152, 459] width 189 height 423
click at [148, 504] on div "a [PERSON_NAME].mommeja via [EMAIL_ADDRESS][DOMAIN_NAME] Re: Tellimus nr. #5000…" at bounding box center [152, 459] width 189 height 423
click at [223, 327] on div "M [PERSON_NAME][EMAIL_ADDRESS][DOMAIN_NAME] Tere.Ostin tavapoest apple kella10.…" at bounding box center [152, 350] width 189 height 58
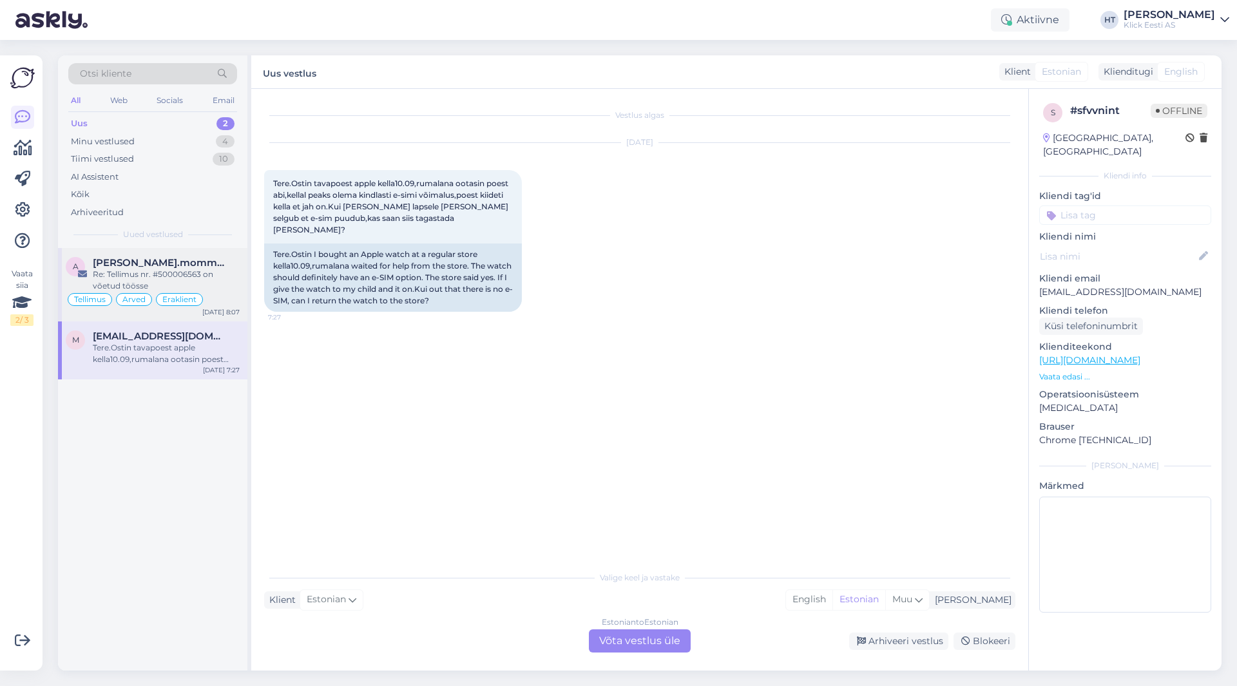
click at [231, 277] on div "Re: Tellimus nr. #500006563 on võetud töösse" at bounding box center [166, 280] width 147 height 23
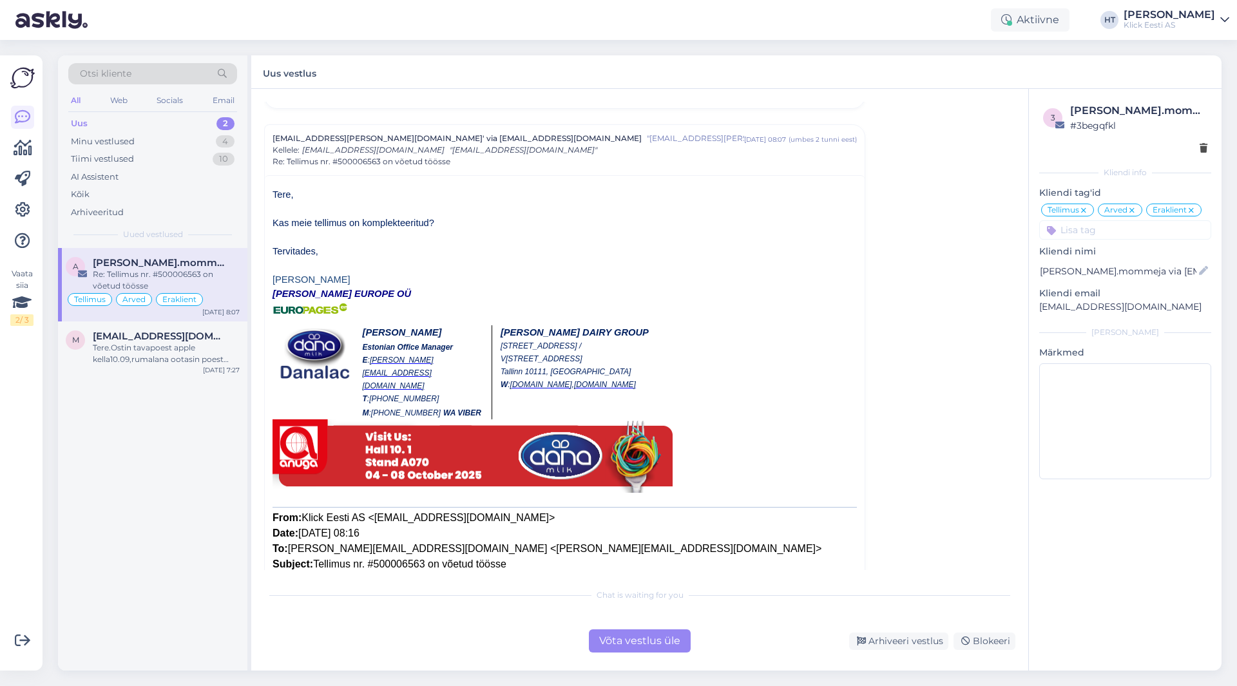
scroll to position [5524, 0]
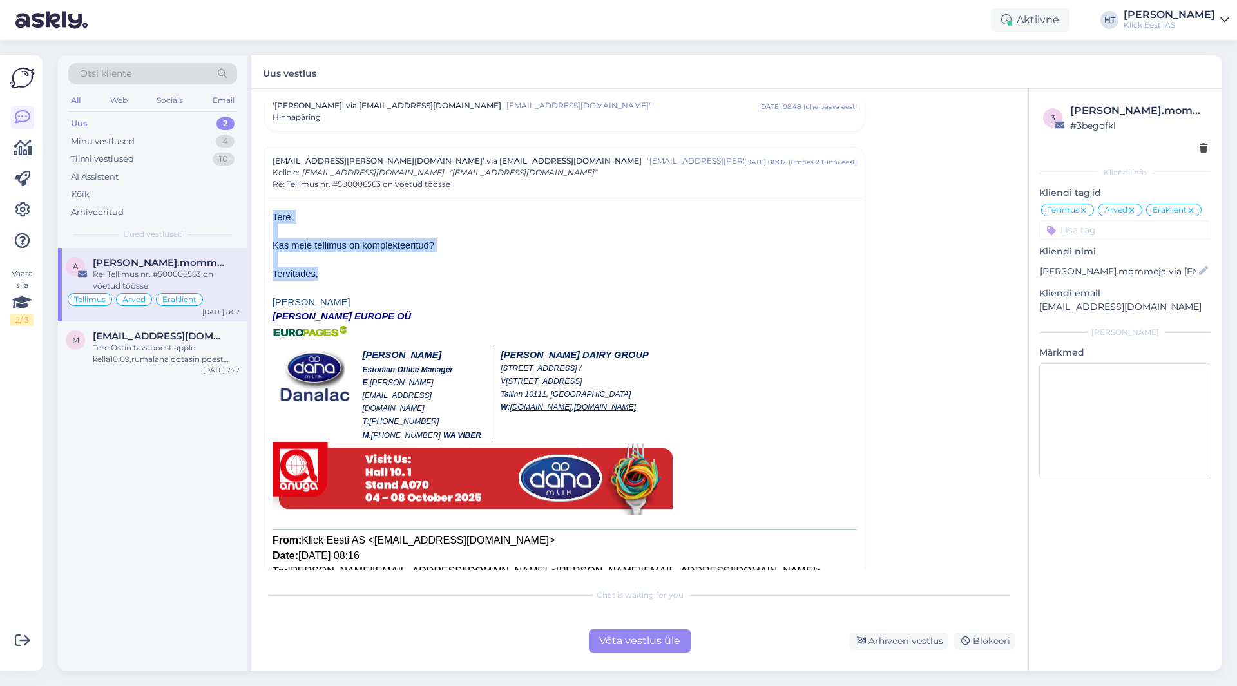
drag, startPoint x: 269, startPoint y: 195, endPoint x: 465, endPoint y: 254, distance: 205.4
click at [465, 254] on div "Tere, Kas meie tellimus on komplekteeritud? Tervitades, [PERSON_NAME] EUROPE OÜ…" at bounding box center [565, 535] width 600 height 674
click at [465, 267] on p "Tervitades," at bounding box center [564, 274] width 584 height 14
drag, startPoint x: 328, startPoint y: 253, endPoint x: 271, endPoint y: 192, distance: 83.4
drag, startPoint x: 273, startPoint y: 195, endPoint x: 364, endPoint y: 249, distance: 106.0
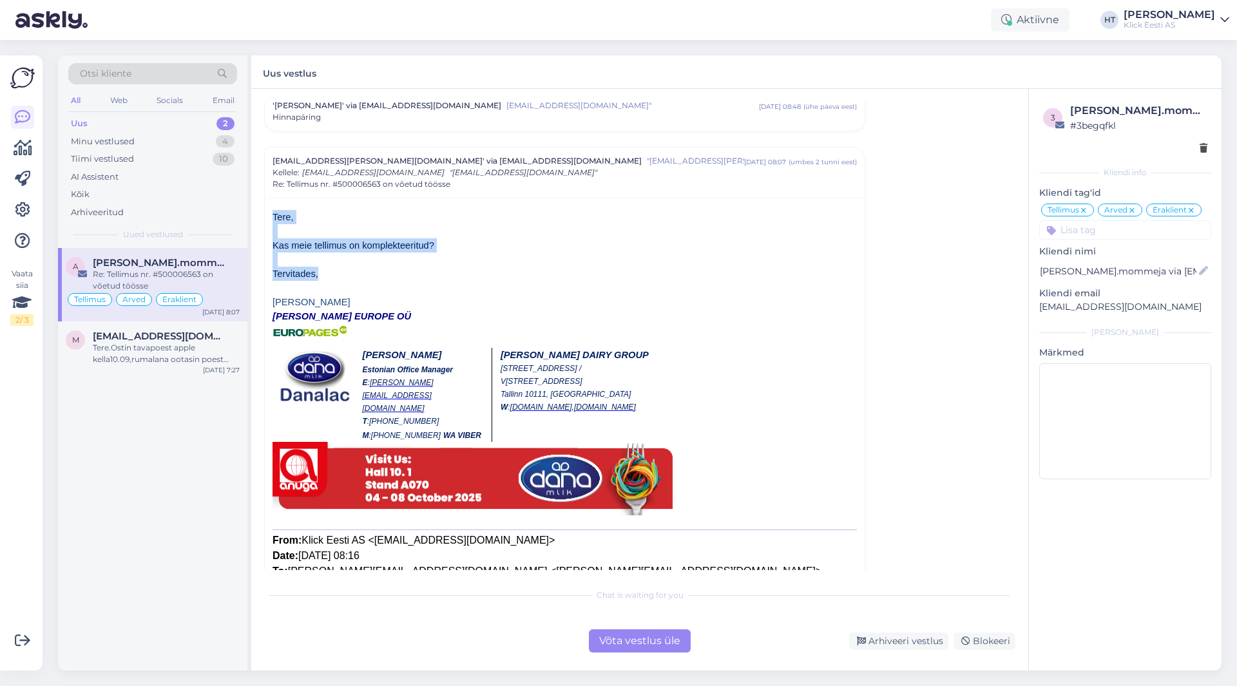
click at [364, 249] on div "Tere, Kas meie tellimus on komplekteeritud? Tervitades, [PERSON_NAME] EUROPE OÜ…" at bounding box center [564, 362] width 584 height 305
click at [364, 267] on p "Tervitades," at bounding box center [564, 274] width 584 height 14
drag, startPoint x: 351, startPoint y: 254, endPoint x: 273, endPoint y: 191, distance: 100.3
click at [273, 210] on div "Tere, Kas meie tellimus on komplekteeritud? Tervitades, [PERSON_NAME] EUROPE OÜ…" at bounding box center [564, 362] width 584 height 305
click at [273, 212] on span "Tere," at bounding box center [282, 217] width 21 height 10
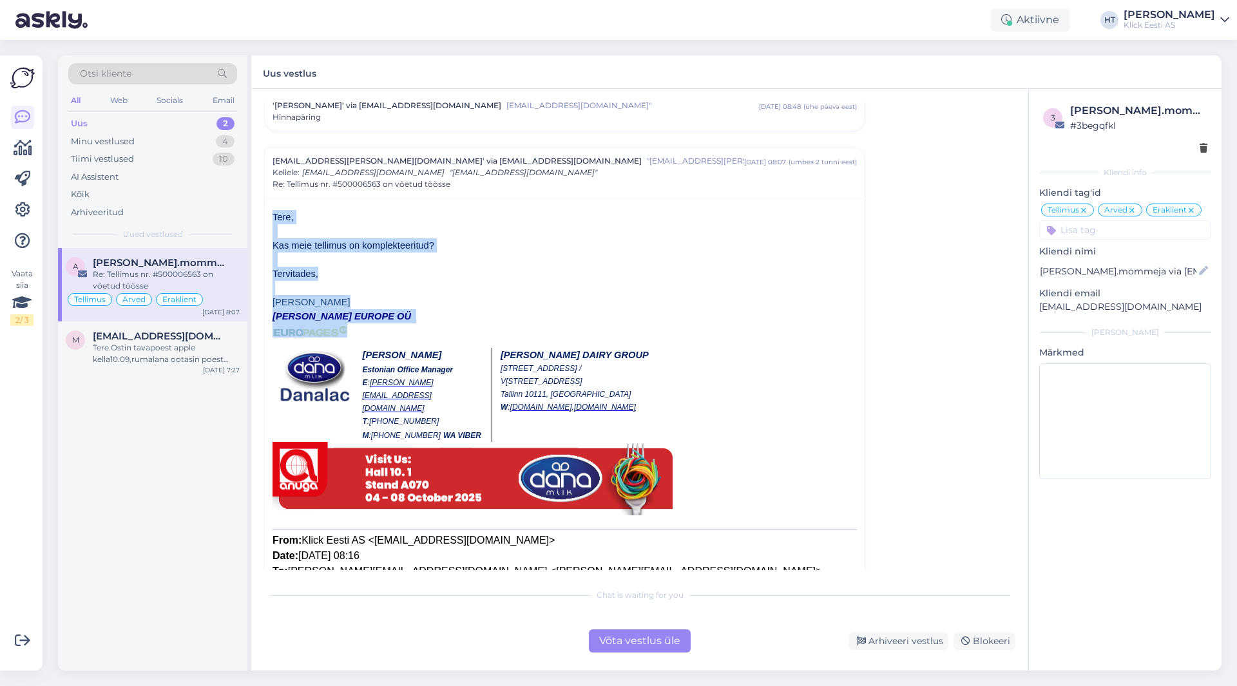
drag, startPoint x: 272, startPoint y: 192, endPoint x: 428, endPoint y: 314, distance: 197.3
click at [428, 314] on div "Tere, Kas meie tellimus on komplekteeritud? Tervitades, [PERSON_NAME] EUROPE OÜ…" at bounding box center [564, 362] width 584 height 305
click at [428, 314] on p "[PERSON_NAME] EUROPE OÜ" at bounding box center [564, 323] width 584 height 28
drag, startPoint x: 428, startPoint y: 314, endPoint x: 275, endPoint y: 195, distance: 193.7
click at [275, 210] on div "Tere, Kas meie tellimus on komplekteeritud? Tervitades, [PERSON_NAME] EUROPE OÜ…" at bounding box center [564, 362] width 584 height 305
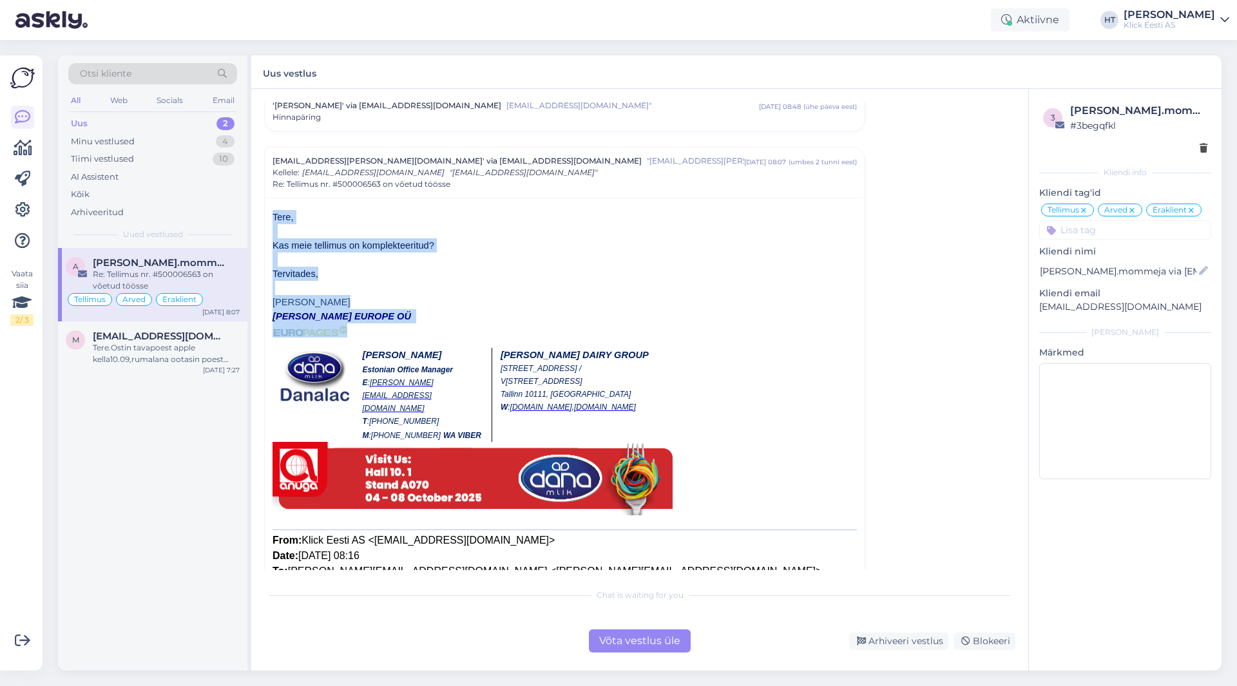
click at [273, 212] on span "Tere," at bounding box center [282, 217] width 21 height 10
drag, startPoint x: 272, startPoint y: 193, endPoint x: 433, endPoint y: 303, distance: 196.0
click at [433, 303] on div "Tere, Kas meie tellimus on komplekteeritud? Tervitades, [PERSON_NAME] EUROPE OÜ…" at bounding box center [565, 535] width 600 height 674
click at [433, 309] on p "[PERSON_NAME] EUROPE OÜ" at bounding box center [564, 323] width 584 height 28
drag, startPoint x: 361, startPoint y: 311, endPoint x: 271, endPoint y: 193, distance: 148.4
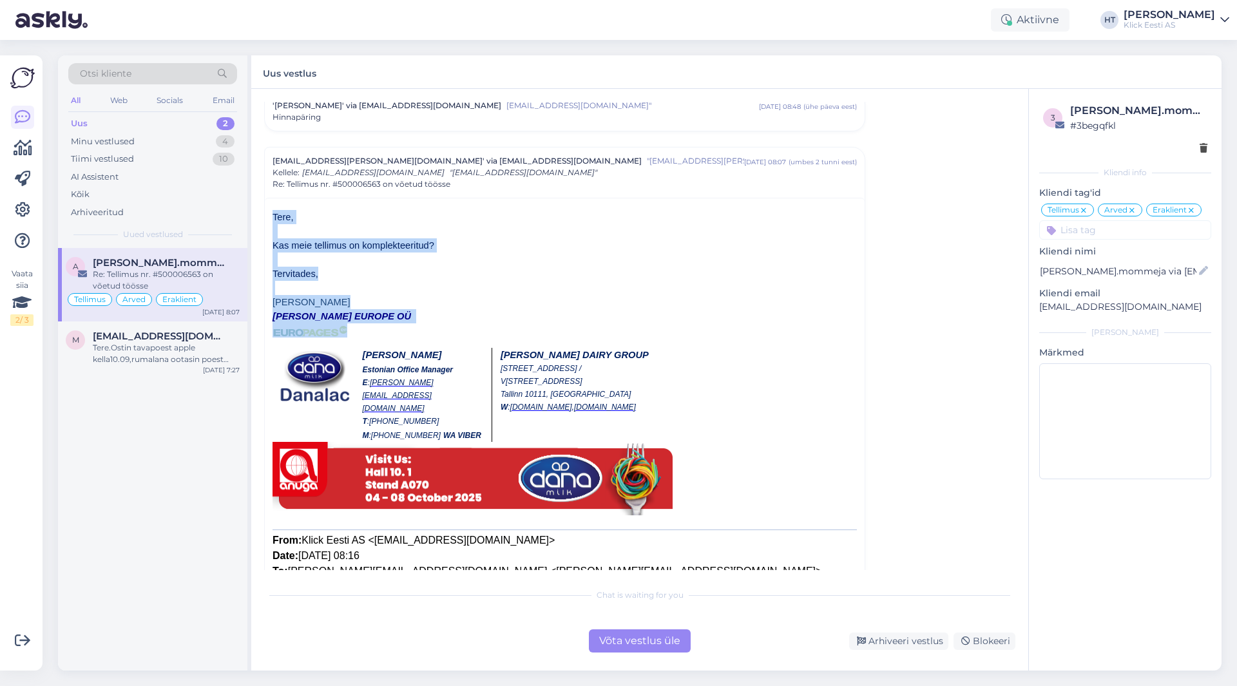
click at [271, 198] on div "Tere, Kas meie tellimus on komplekteeritud? Tervitades, [PERSON_NAME] EUROPE OÜ…" at bounding box center [565, 535] width 600 height 674
drag, startPoint x: 271, startPoint y: 193, endPoint x: 418, endPoint y: 307, distance: 185.9
click at [418, 307] on div "Tere, Kas meie tellimus on komplekteeritud? Tervitades, [PERSON_NAME] EUROPE OÜ…" at bounding box center [565, 535] width 600 height 674
click at [418, 309] on p "[PERSON_NAME] EUROPE OÜ" at bounding box center [564, 323] width 584 height 28
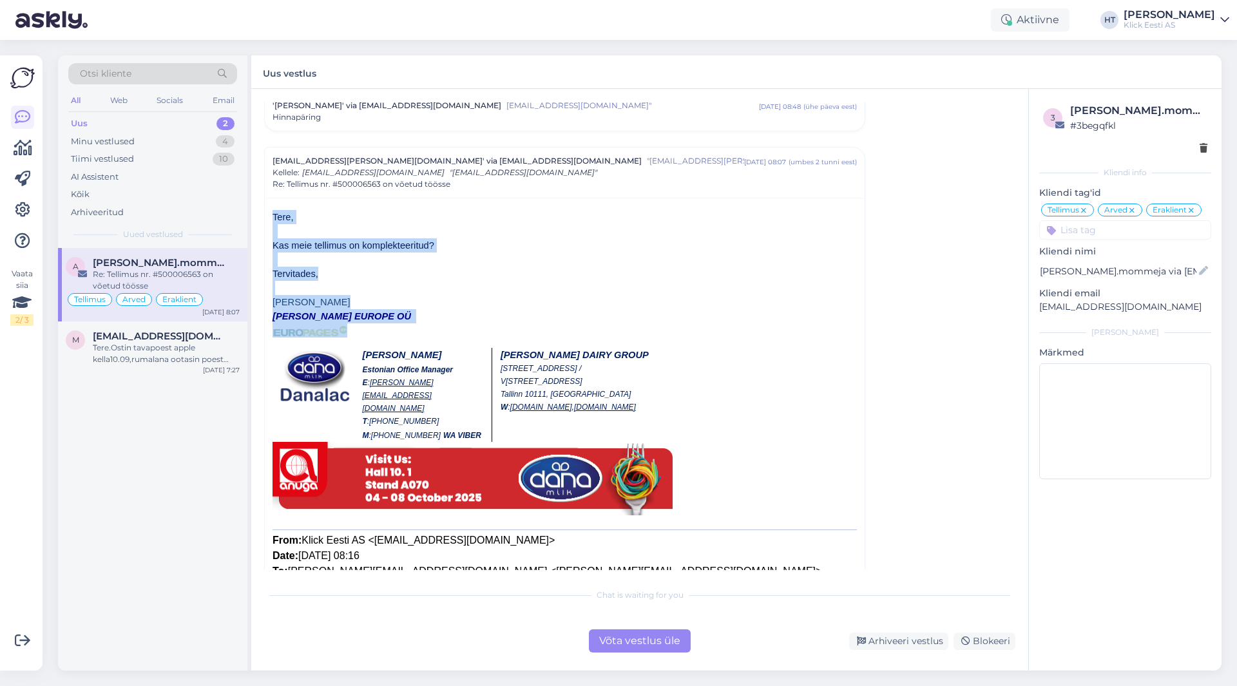
drag, startPoint x: 418, startPoint y: 307, endPoint x: 273, endPoint y: 189, distance: 186.8
click at [273, 210] on div "Tere, Kas meie tellimus on komplekteeritud? Tervitades, [PERSON_NAME] EUROPE OÜ…" at bounding box center [564, 362] width 584 height 305
click at [273, 212] on span "Tere," at bounding box center [282, 217] width 21 height 10
drag, startPoint x: 273, startPoint y: 189, endPoint x: 377, endPoint y: 303, distance: 154.1
click at [377, 303] on div "Tere, Kas meie tellimus on komplekteeritud? Tervitades, [PERSON_NAME] EUROPE OÜ…" at bounding box center [564, 362] width 584 height 305
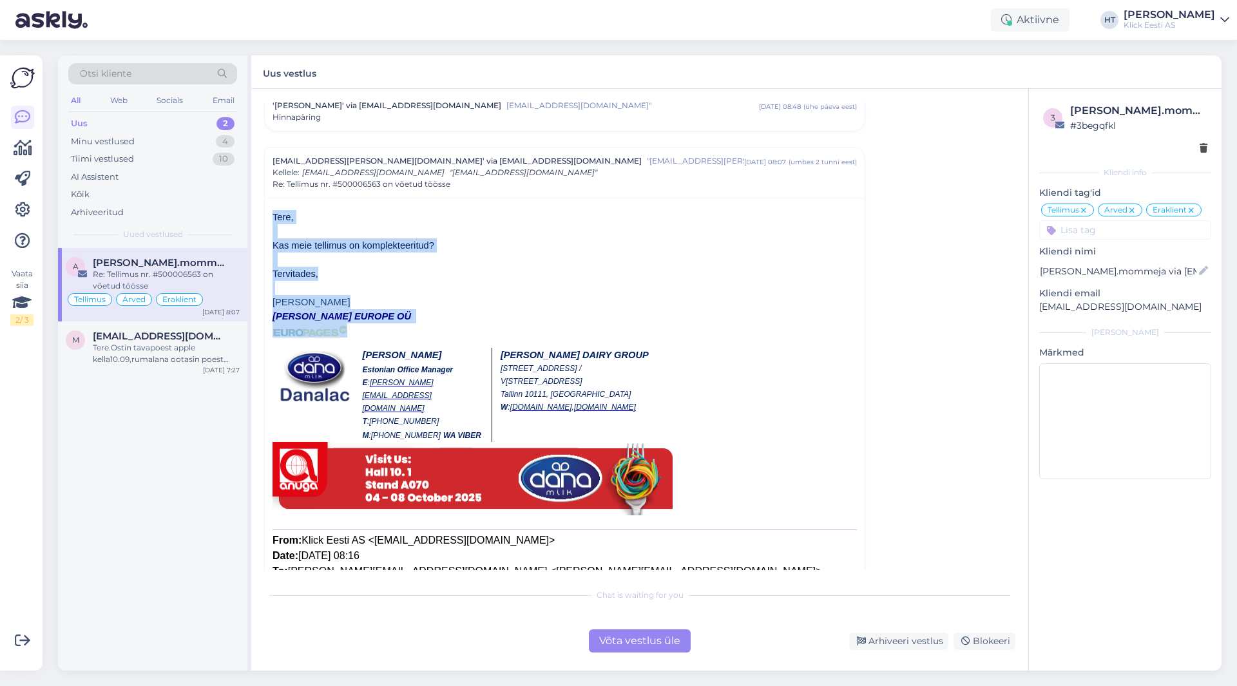
click at [377, 309] on p "[PERSON_NAME] EUROPE OÜ" at bounding box center [564, 323] width 584 height 28
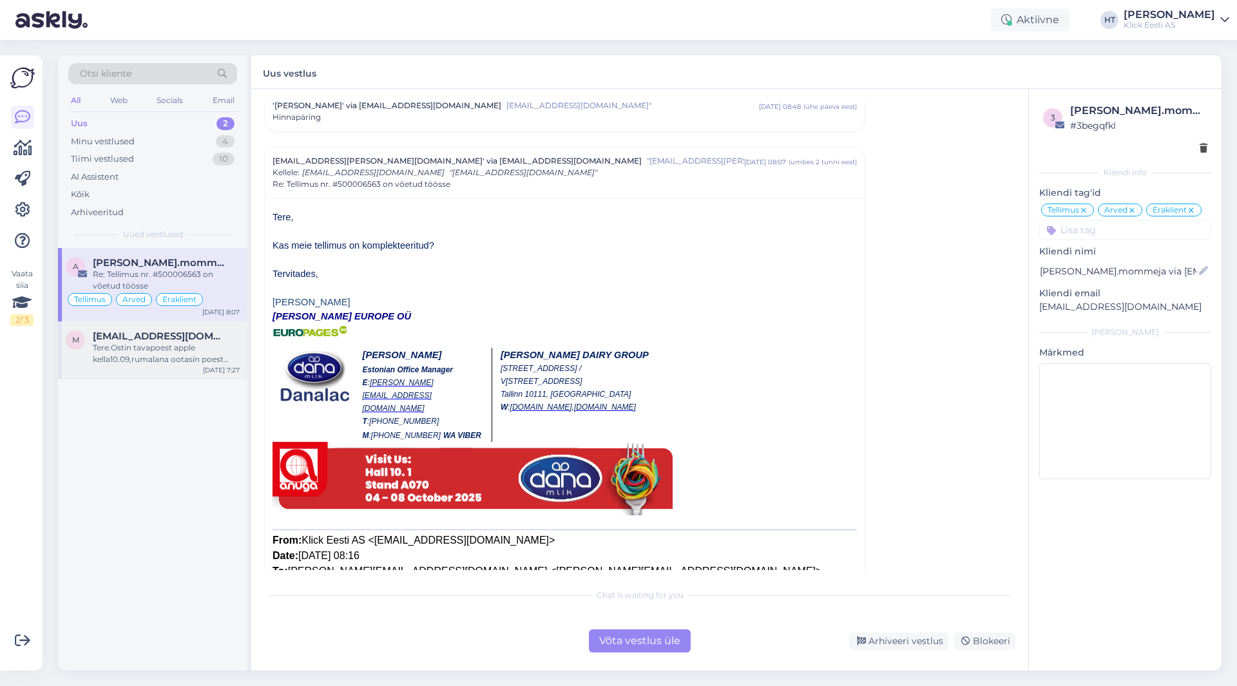
click at [158, 363] on div "Tere.Ostin tavapoest apple kella10.09,rumalana ootasin poest abi,kellal peaks o…" at bounding box center [166, 353] width 147 height 23
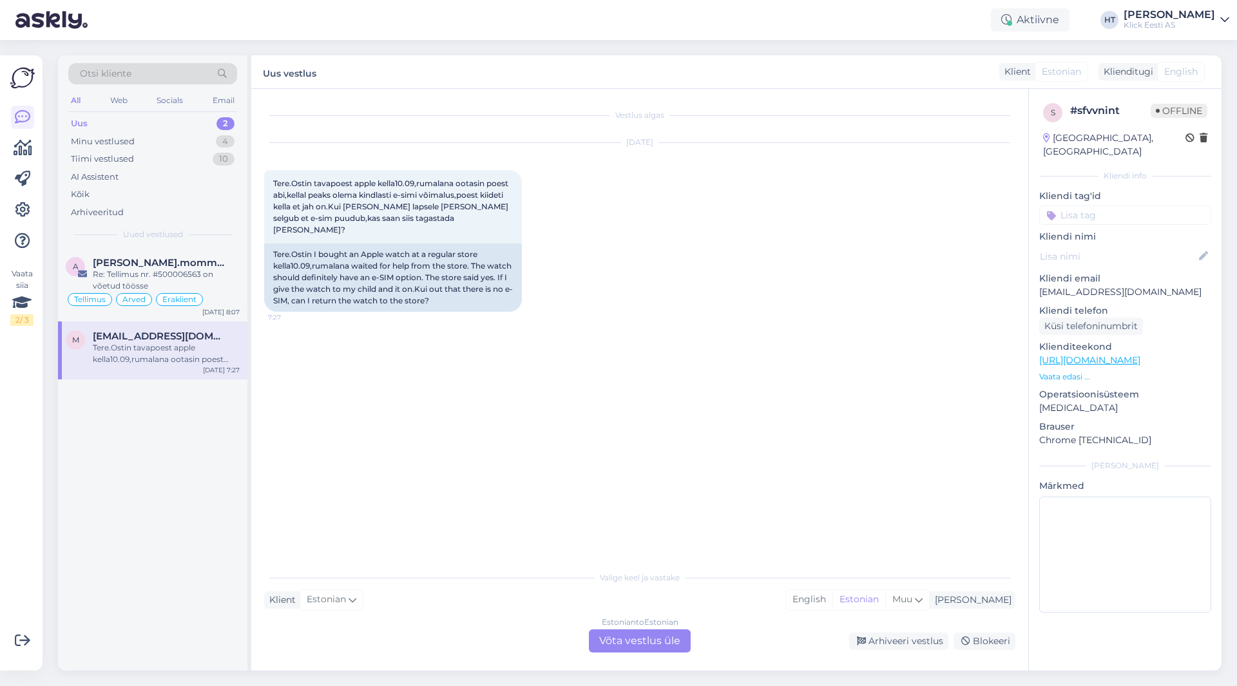
click at [140, 77] on div "Otsi kliente" at bounding box center [152, 73] width 169 height 21
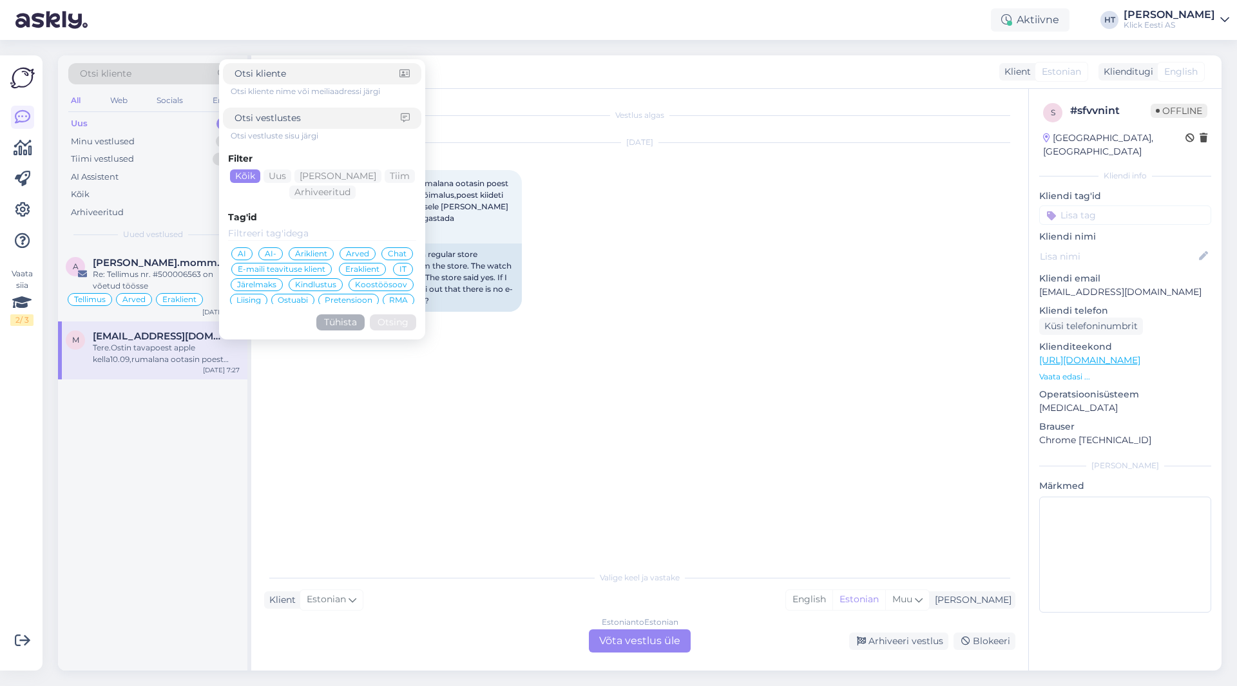
click at [99, 75] on span "Otsi kliente" at bounding box center [106, 74] width 52 height 14
click at [285, 121] on input at bounding box center [317, 118] width 166 height 14
paste input "[URL][DOMAIN_NAME]"
type input "[URL][DOMAIN_NAME]"
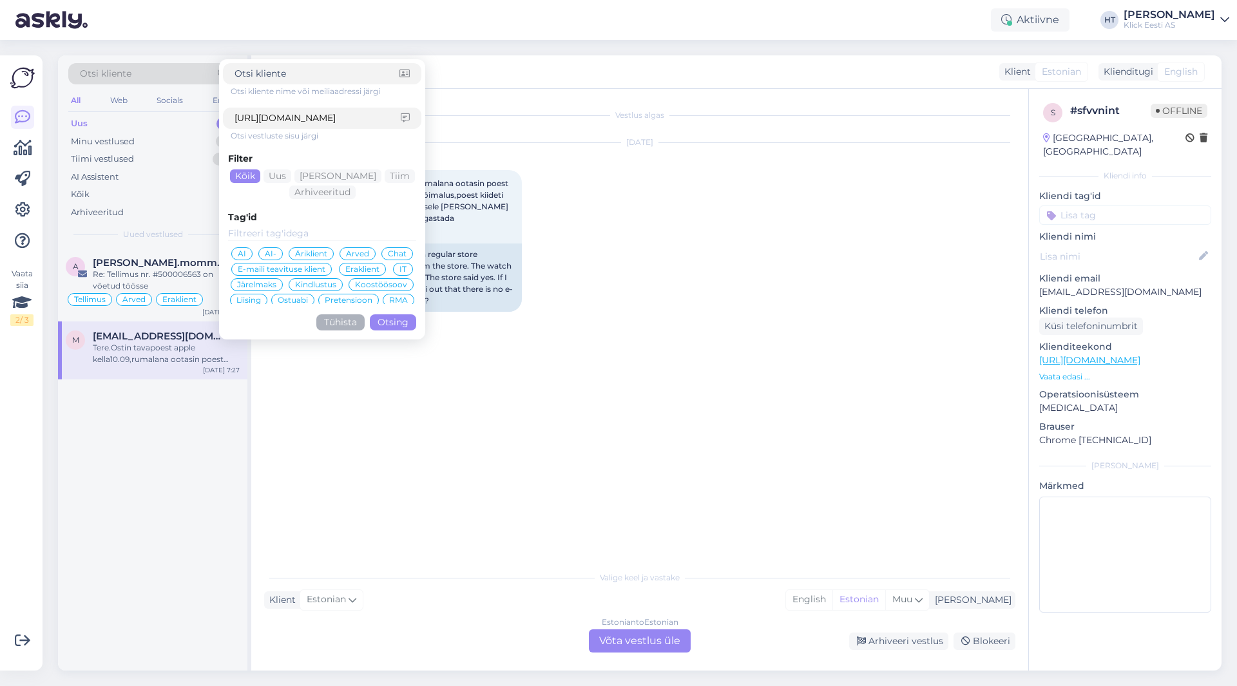
click button "Otsing" at bounding box center [393, 322] width 46 height 16
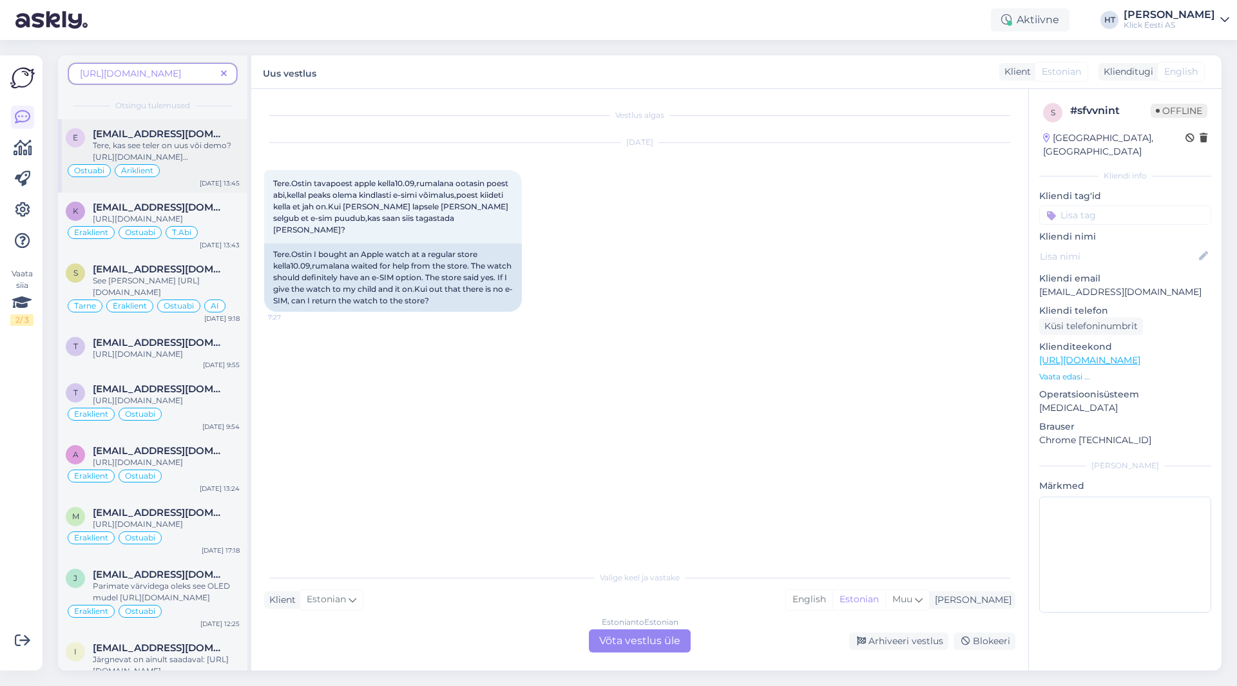
click at [173, 162] on span "Tere, kas see teler on uus või demo? [URL][DOMAIN_NAME] [GEOGRAPHIC_DATA]." at bounding box center [162, 156] width 138 height 33
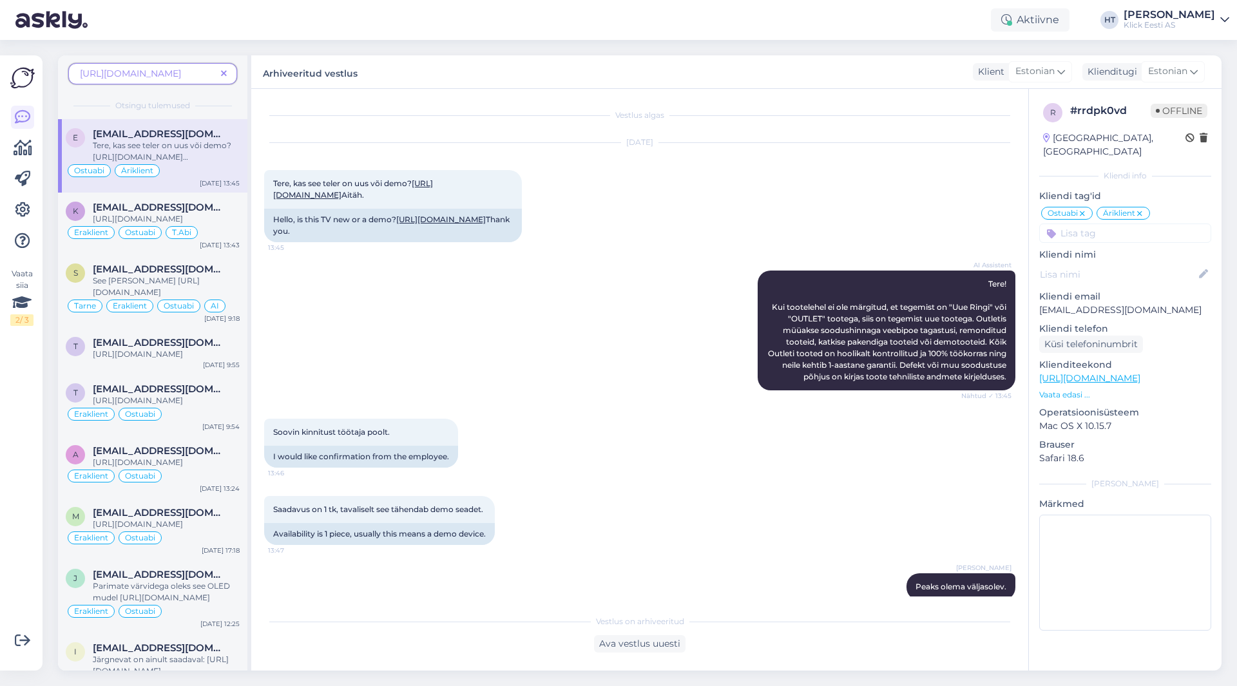
scroll to position [27, 0]
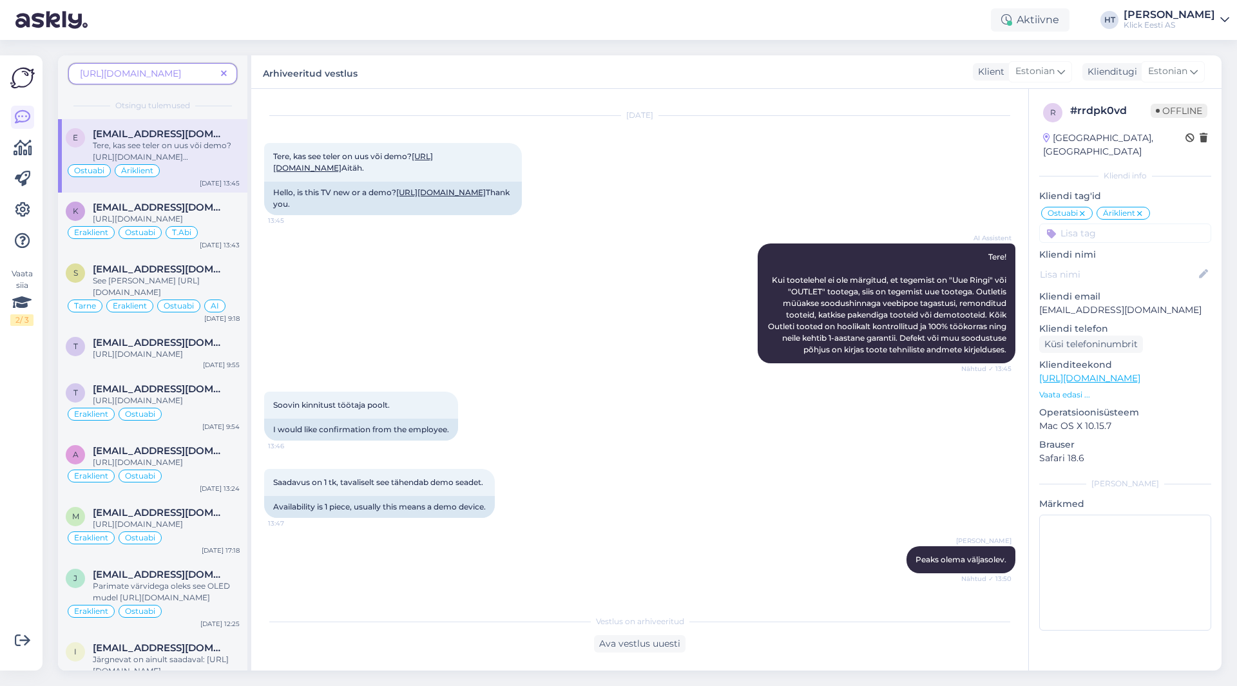
click at [1090, 303] on p "[EMAIL_ADDRESS][DOMAIN_NAME]" at bounding box center [1125, 310] width 172 height 14
copy p "[EMAIL_ADDRESS][DOMAIN_NAME]"
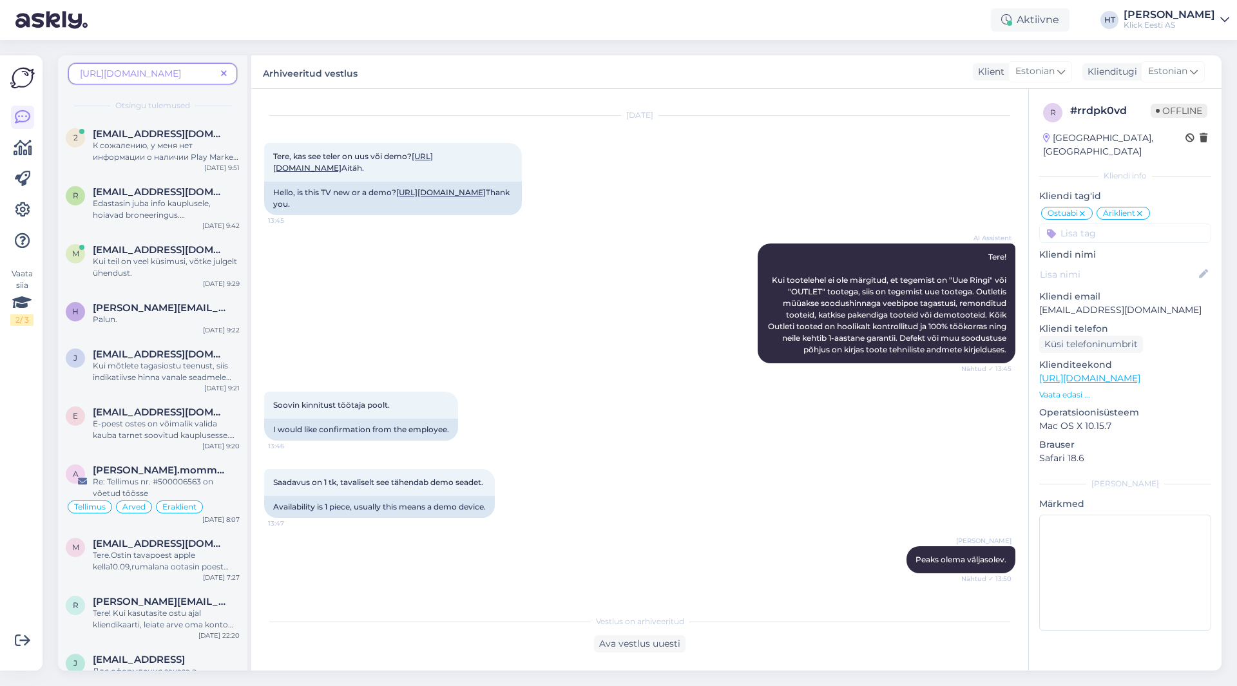
click at [223, 79] on icon at bounding box center [224, 74] width 6 height 9
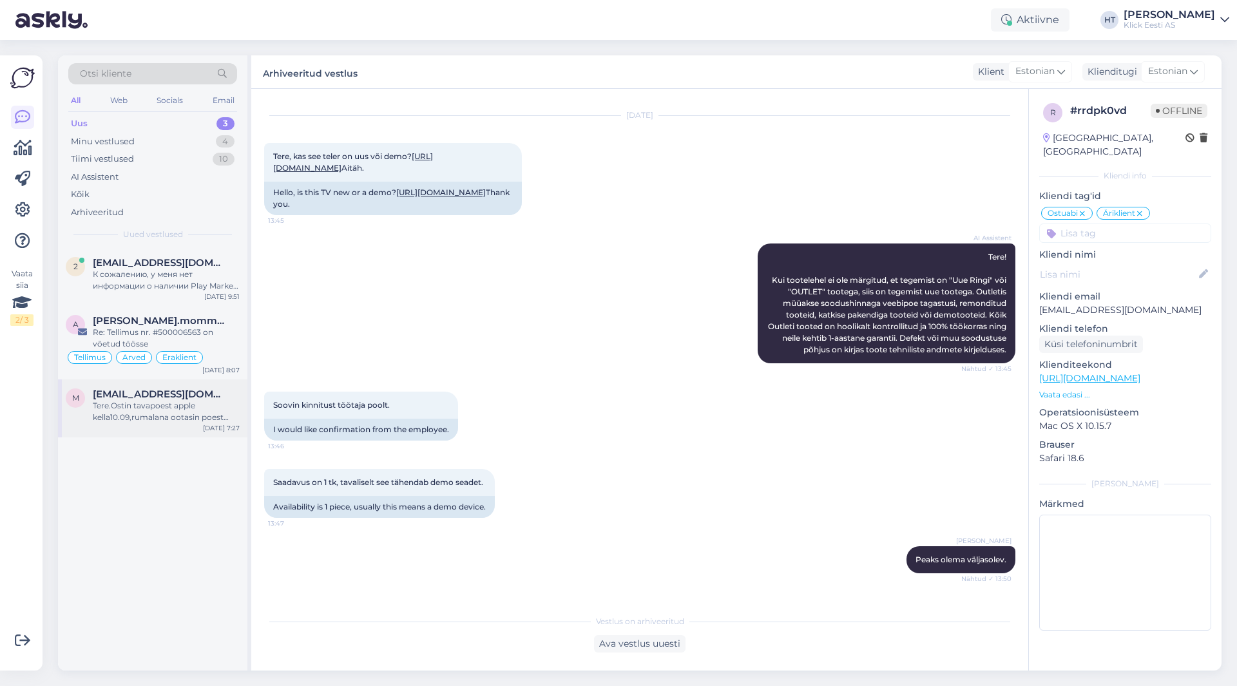
click at [157, 400] on div "Tere.Ostin tavapoest apple kella10.09,rumalana ootasin poest abi,kellal peaks o…" at bounding box center [166, 411] width 147 height 23
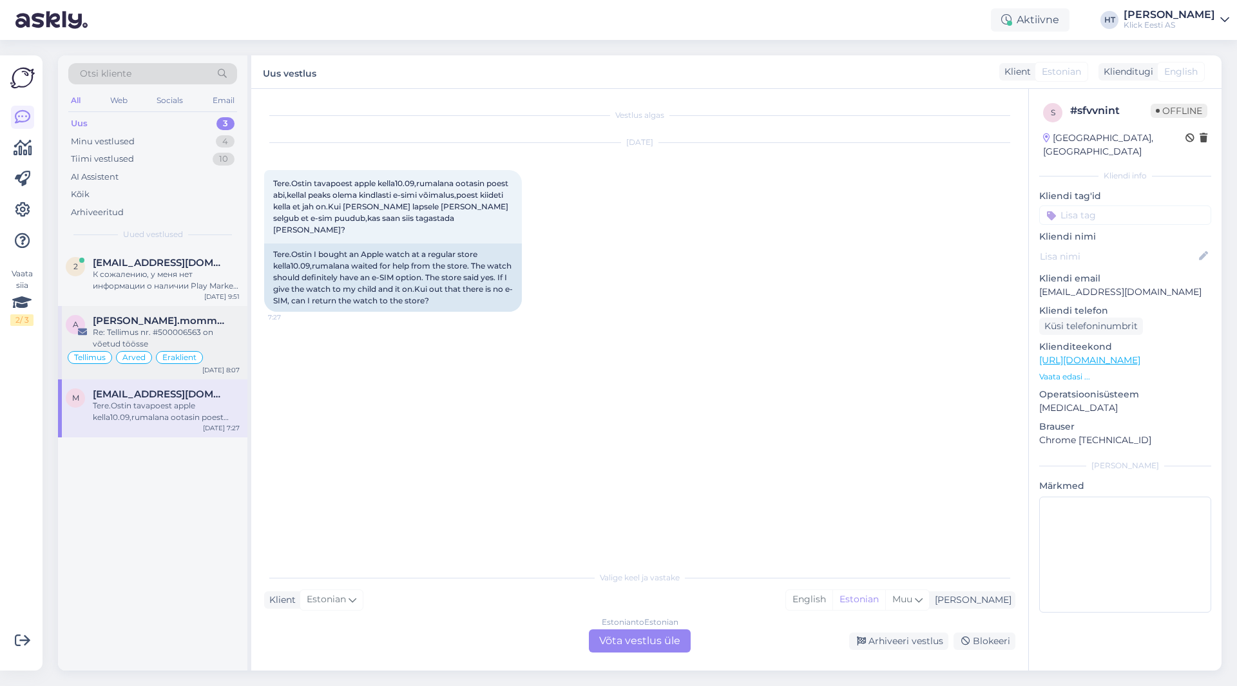
click at [172, 327] on div "Re: Tellimus nr. #500006563 on võetud töösse" at bounding box center [166, 338] width 147 height 23
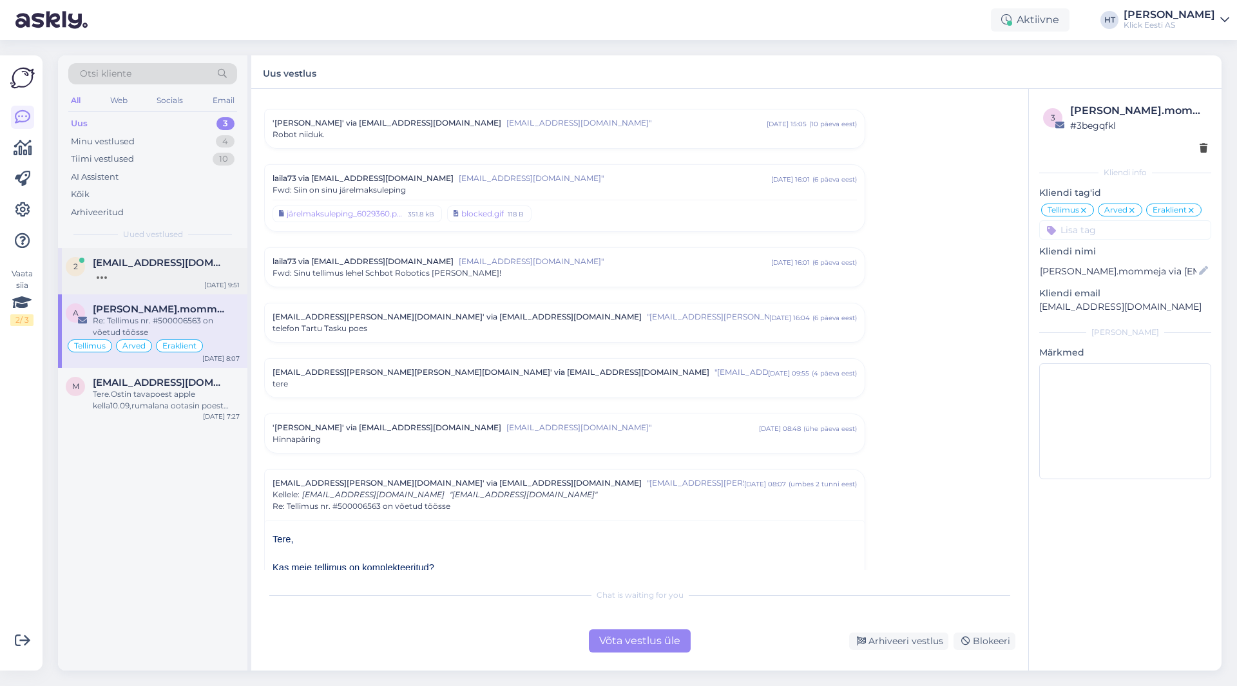
click at [171, 260] on span "[EMAIL_ADDRESS][DOMAIN_NAME]" at bounding box center [160, 263] width 134 height 12
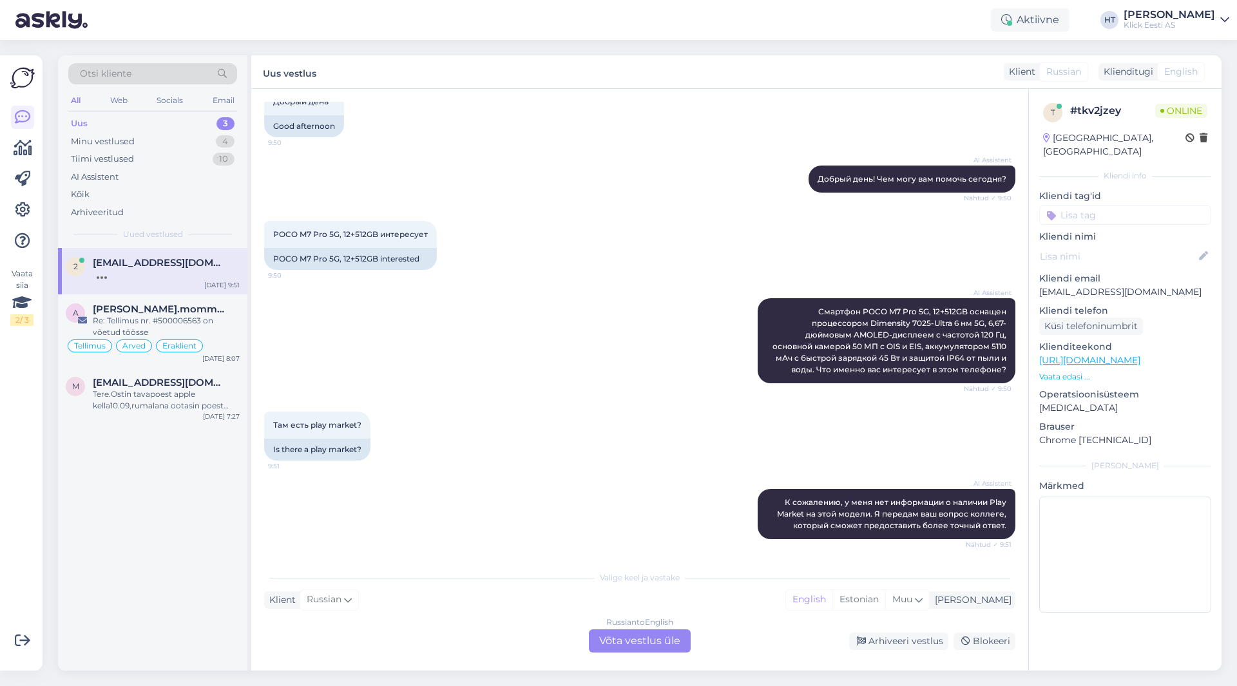
scroll to position [82, 0]
click at [823, 515] on span "К сожалению, у меня нет информации о наличии Play Market на этой модели. Я пере…" at bounding box center [892, 513] width 231 height 33
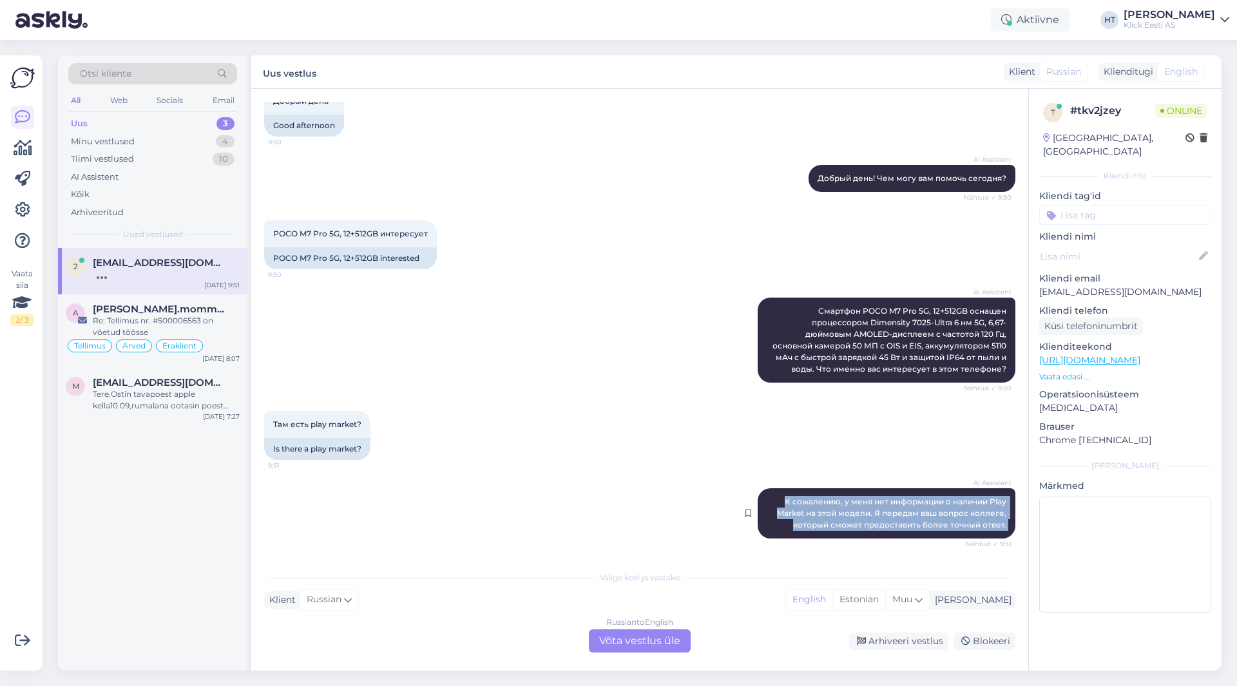
click at [823, 515] on span "К сожалению, у меня нет информации о наличии Play Market на этой модели. Я пере…" at bounding box center [892, 513] width 231 height 33
copy div "К сожалению, у меня нет информации о наличии Play Market на этой модели. Я пере…"
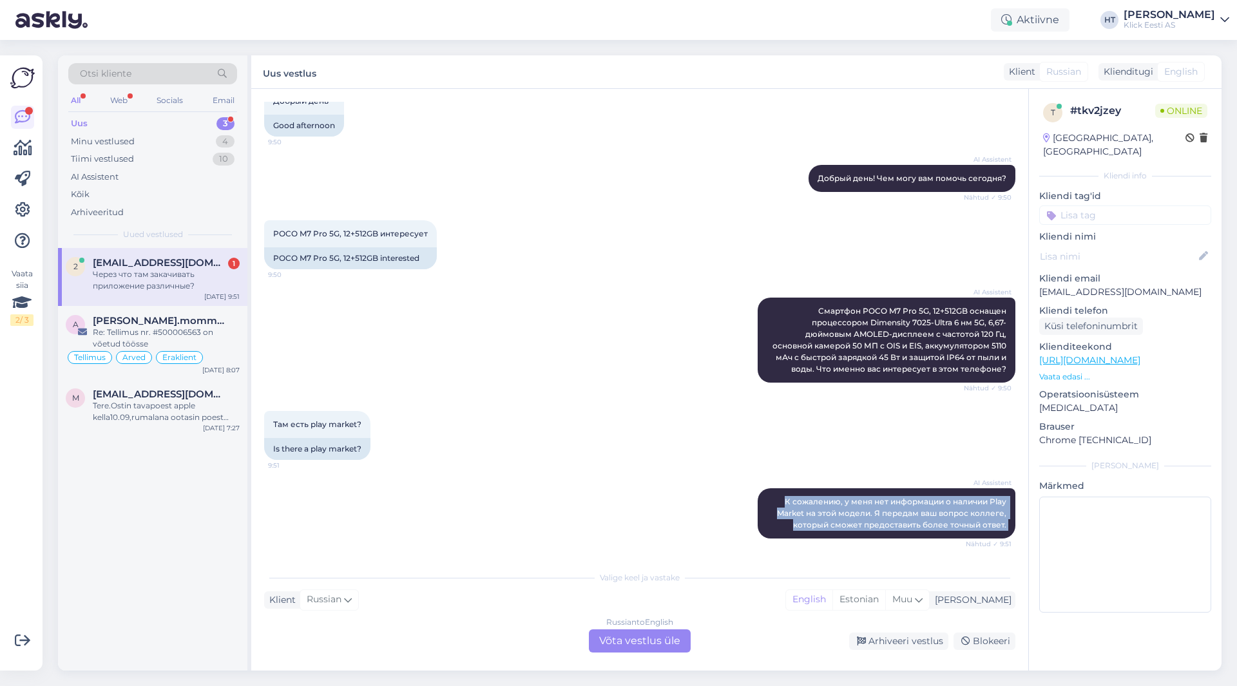
scroll to position [160, 0]
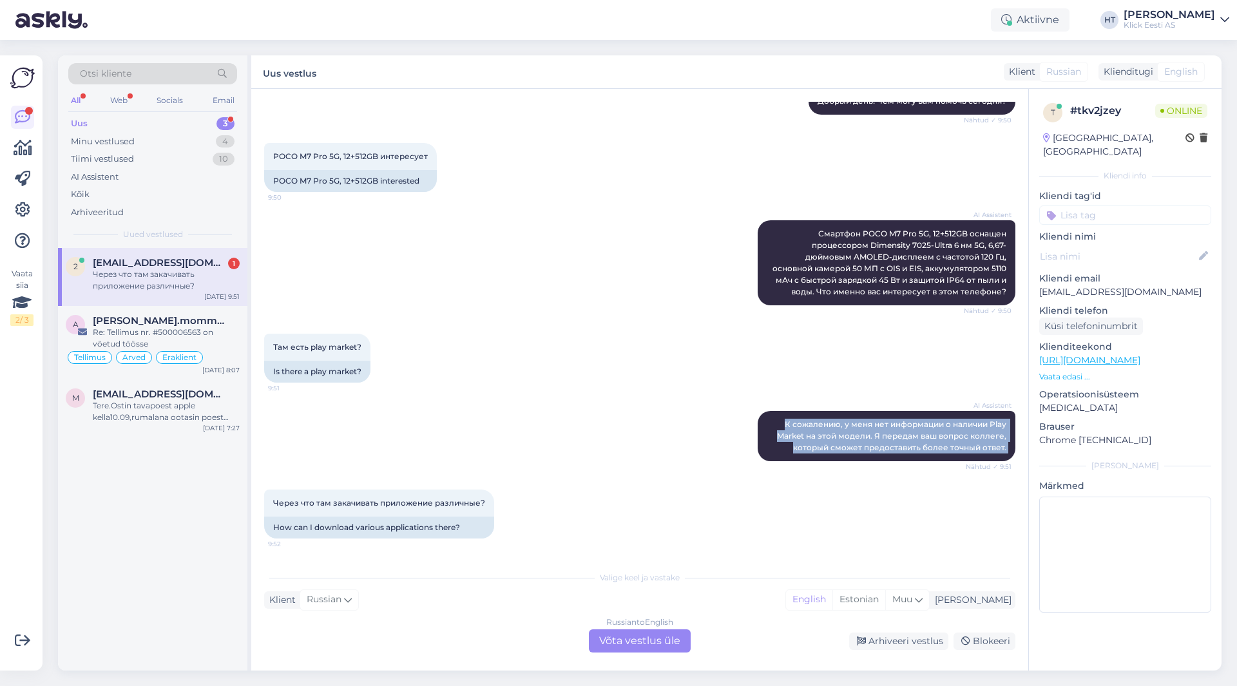
click at [495, 437] on div "AI Assistent К сожалению, у меня нет информации о наличии Play Market на этой м…" at bounding box center [639, 436] width 751 height 79
click at [607, 634] on div "Russian to English Võta vestlus üle" at bounding box center [640, 640] width 102 height 23
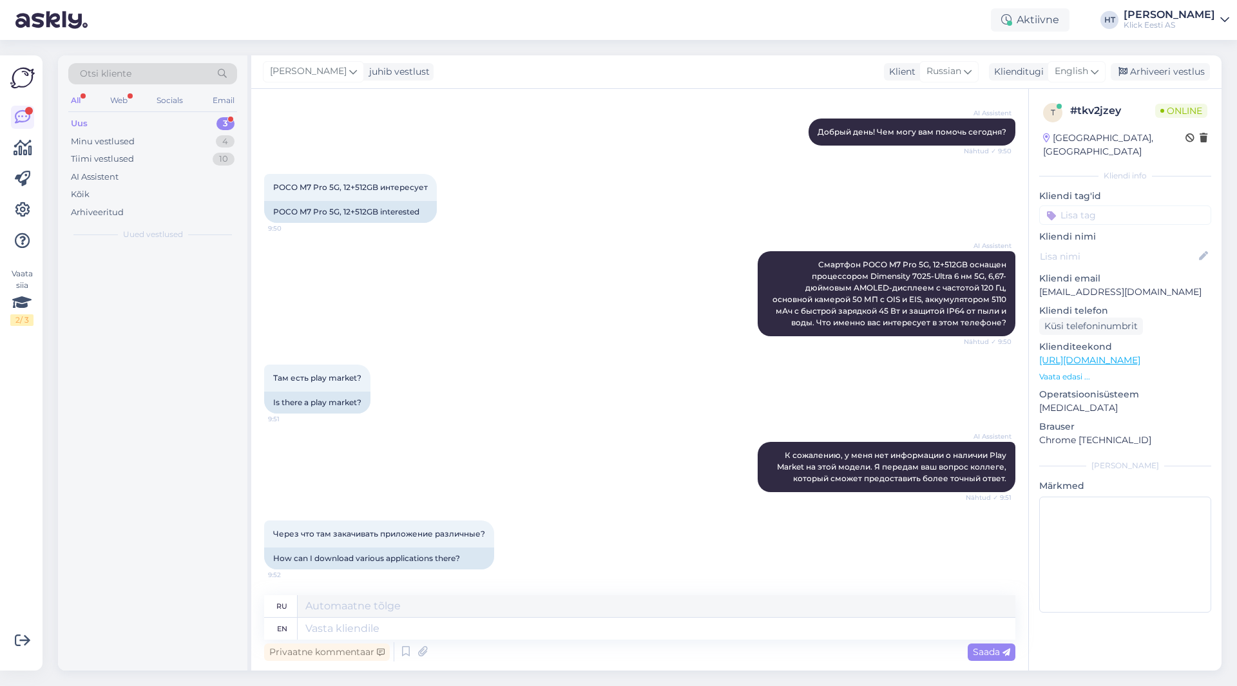
scroll to position [129, 0]
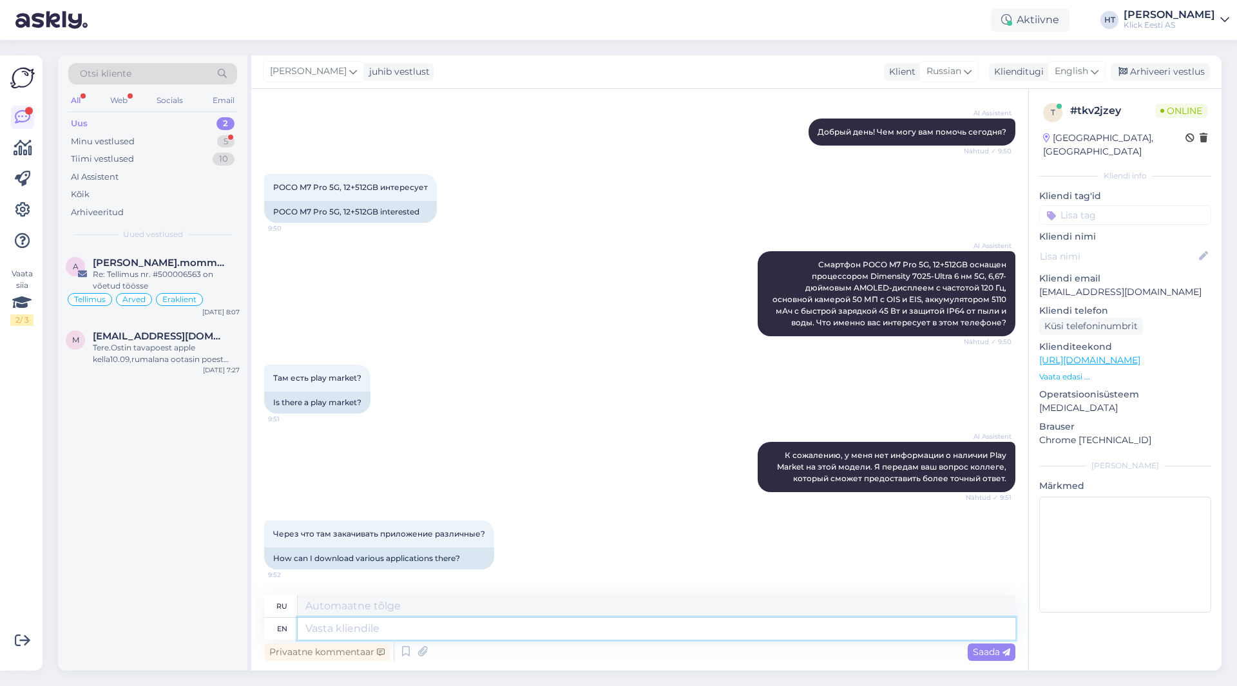
click at [605, 629] on textarea at bounding box center [657, 629] width 718 height 22
type textarea "The"
type textarea "The Google"
type textarea "Google"
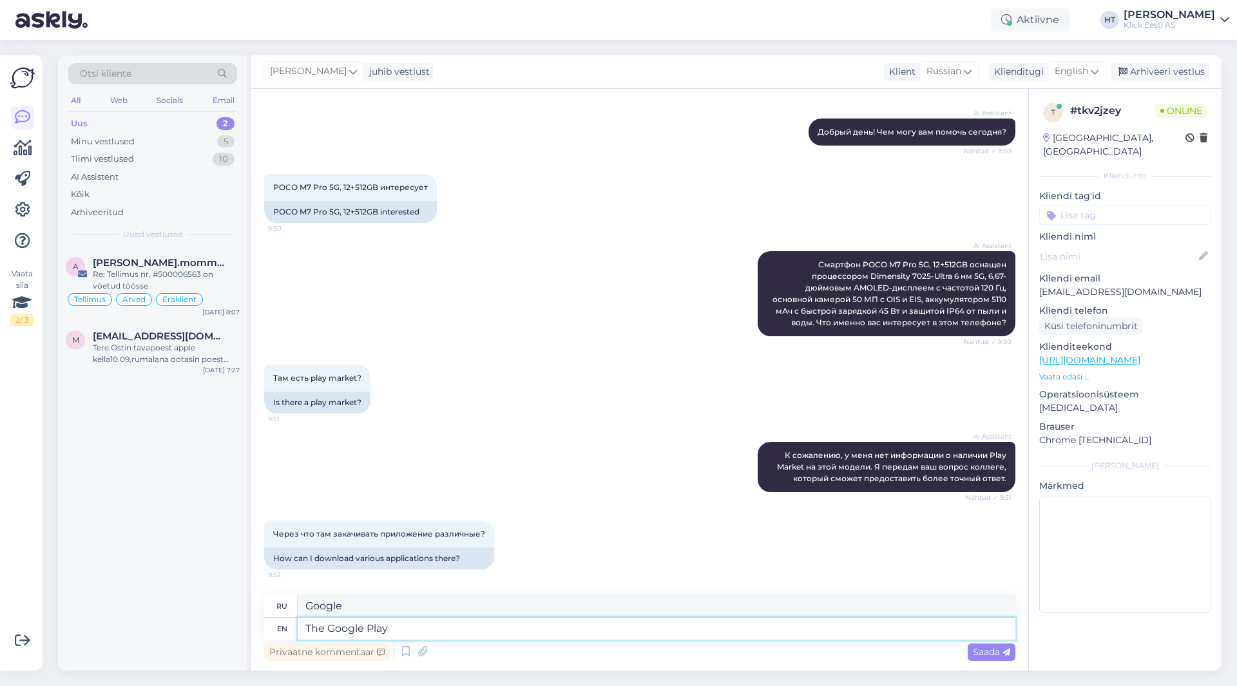
type textarea "The Google Play"
type textarea "Google Play"
type textarea "The Google Play Store i"
type textarea "Магазин Google Play"
type textarea "The Google Play Store is"
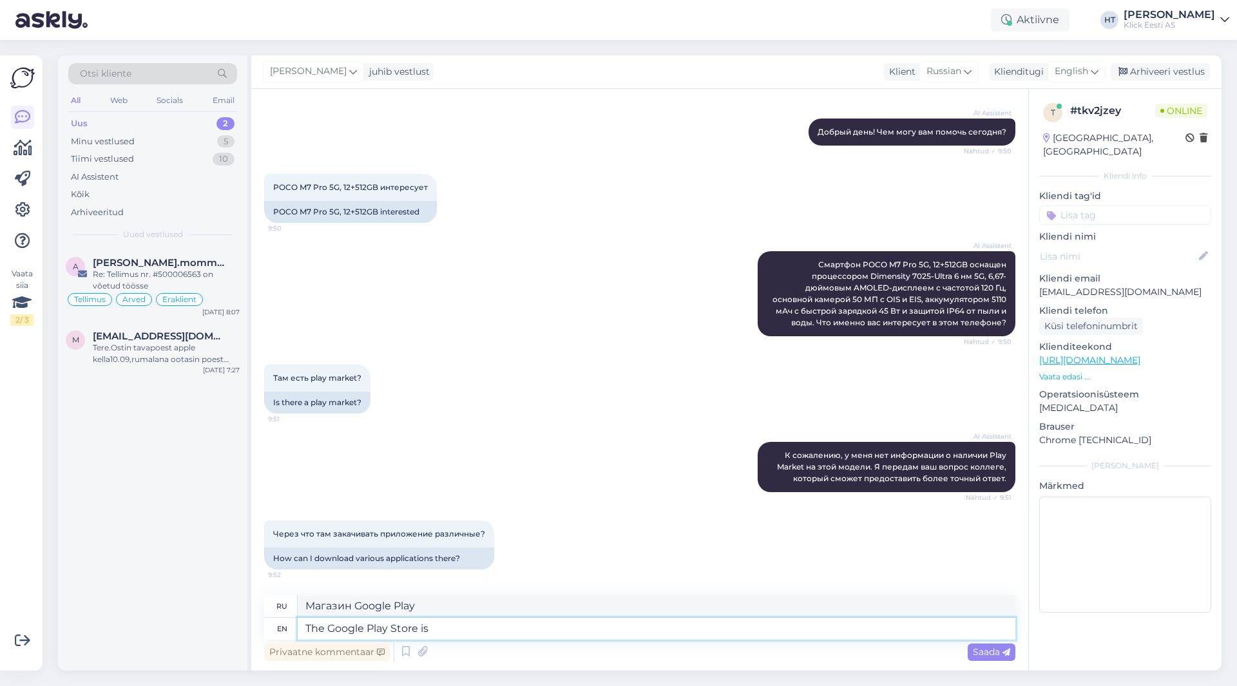
type textarea "Магазин Google Play — это"
type textarea "The Google Play Store is available."
type textarea "Доступен магазин Google Play."
type textarea "The Google Play Store is available. [GEOGRAPHIC_DATA]"
type textarea "Магазин Google Play доступен. [GEOGRAPHIC_DATA]"
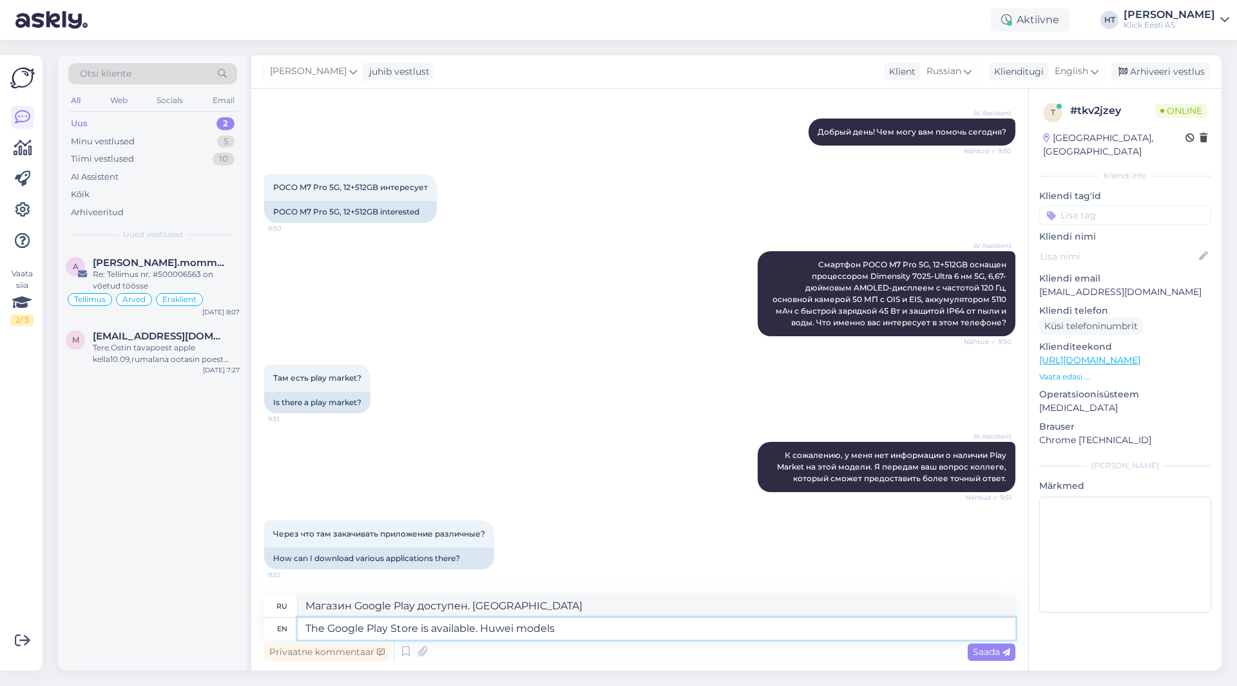
type textarea "The Google Play Store is available. Huwei models"
type textarea "Магазин Google Play доступен. Модели Huawei"
type textarea "The Google Play Store is available. Huwei models don"
type textarea "Магазин Google Play доступен. Модели Huawei не..."
type textarea "The Google Play Store is available. Huwei models don't"
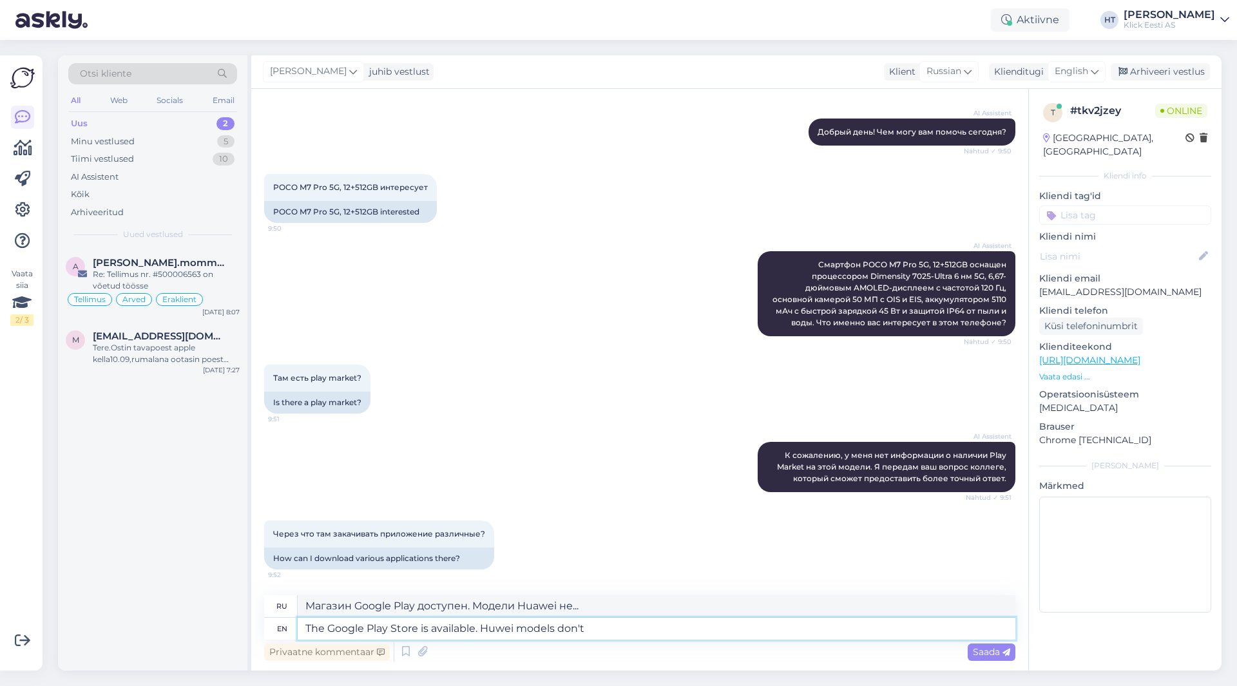
type textarea "Магазин Google Play доступен. Модели Huawei не поддерживают"
type textarea "The Google Play Store is available. Huwei models don't have th"
type textarea "Магазин Google Play доступен. На моделях Huawei его нет."
type textarea "The Google Play Store is available. Huwei models don't have the p"
type textarea "Магазин Google Play доступен. Модели Huawei не поддерживают"
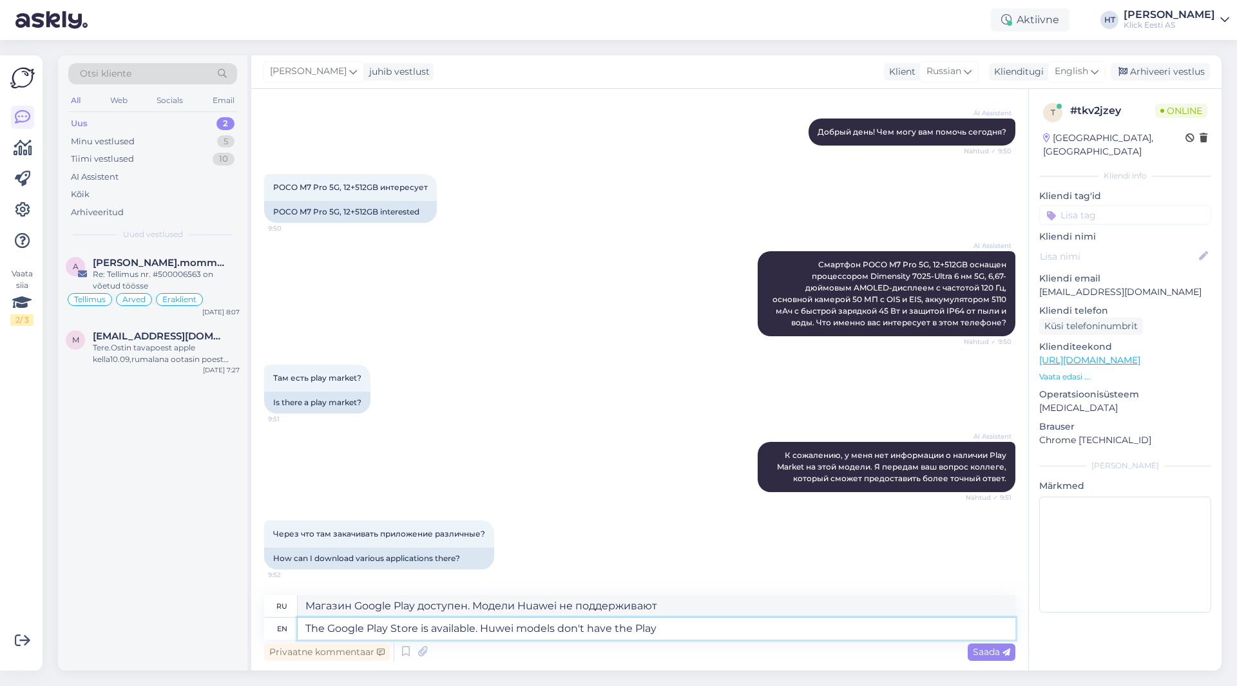
type textarea "The Google Play Store is available. Huwei models don't have the Play"
type textarea "Магазин Google Play доступен. На моделях Huawei он отсутствует."
type textarea "The Google Play Store is available. Huwei models don't have the Play S"
type textarea "Магазин Google Play доступен. На моделях Huawei Play S отсутствует."
type textarea "The Google Play Store is available. Huwei models don't have the Play Sstore"
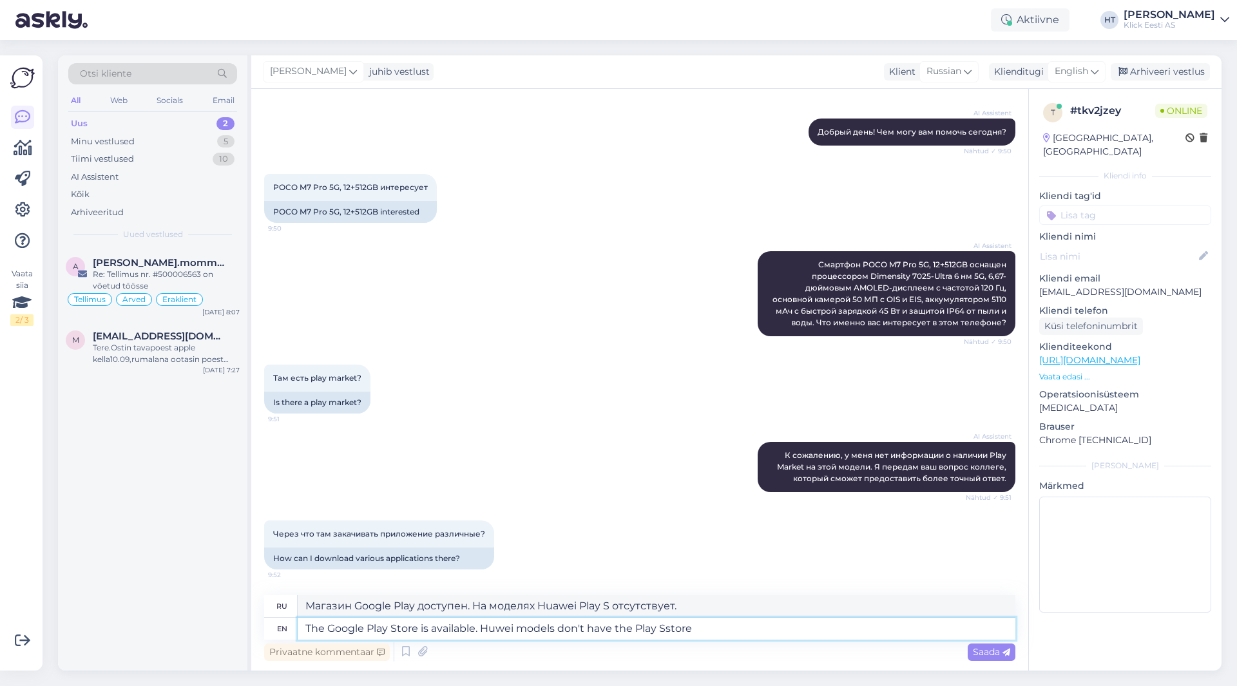
type textarea "Магазин Google Play доступен. На моделях Huawei он отсутствует."
type textarea "The Google Play Store is available. Huawei models don't have the Play Sstore."
type textarea "Доступен магазин Google Play. На моделях Huawei Play Store отсутствует."
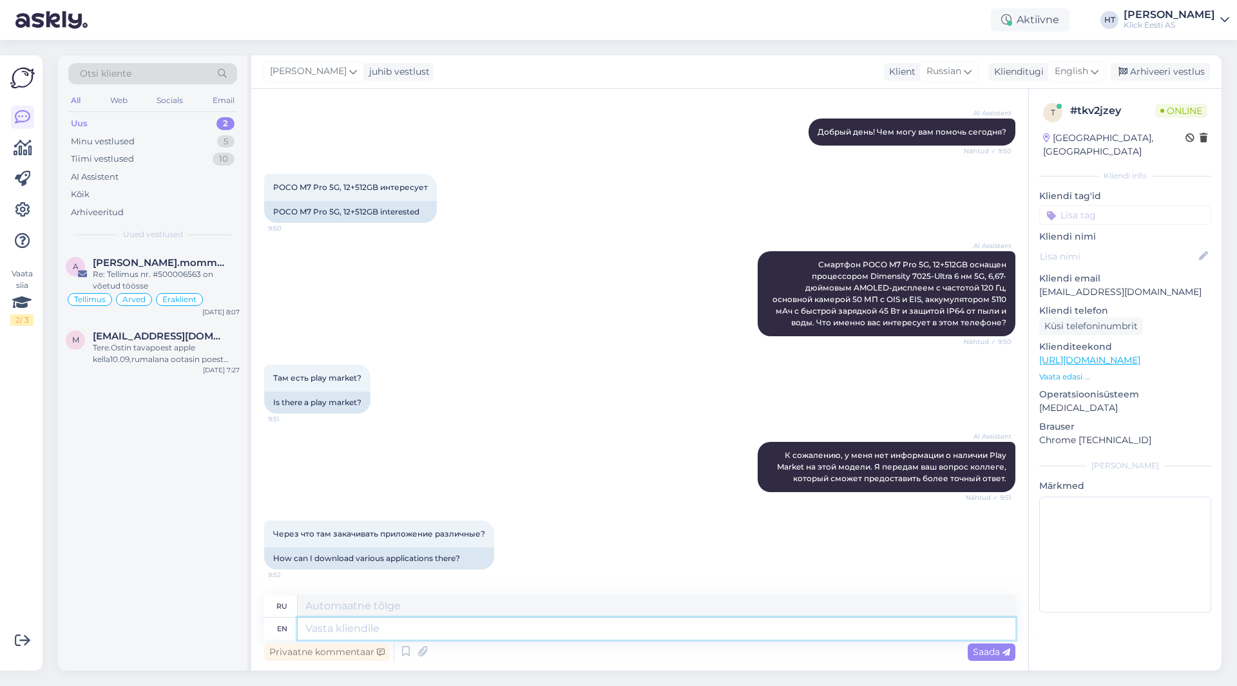
scroll to position [229, 0]
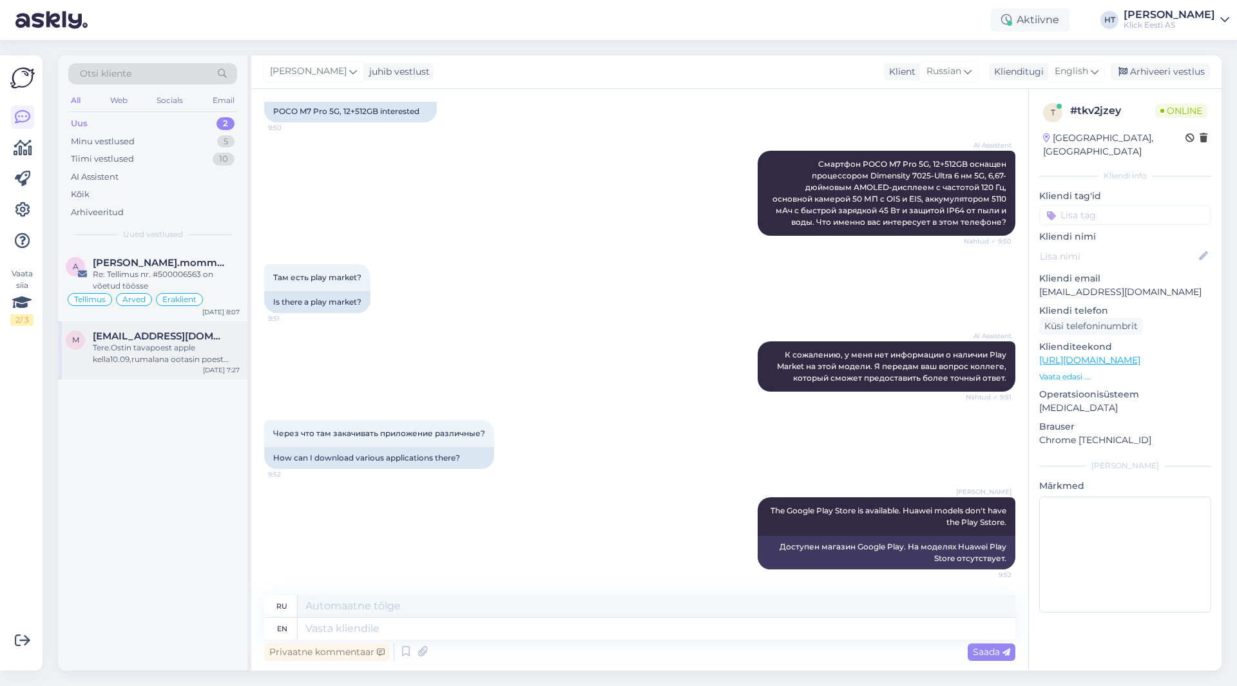
click at [209, 341] on span "[EMAIL_ADDRESS][DOMAIN_NAME]" at bounding box center [160, 336] width 134 height 12
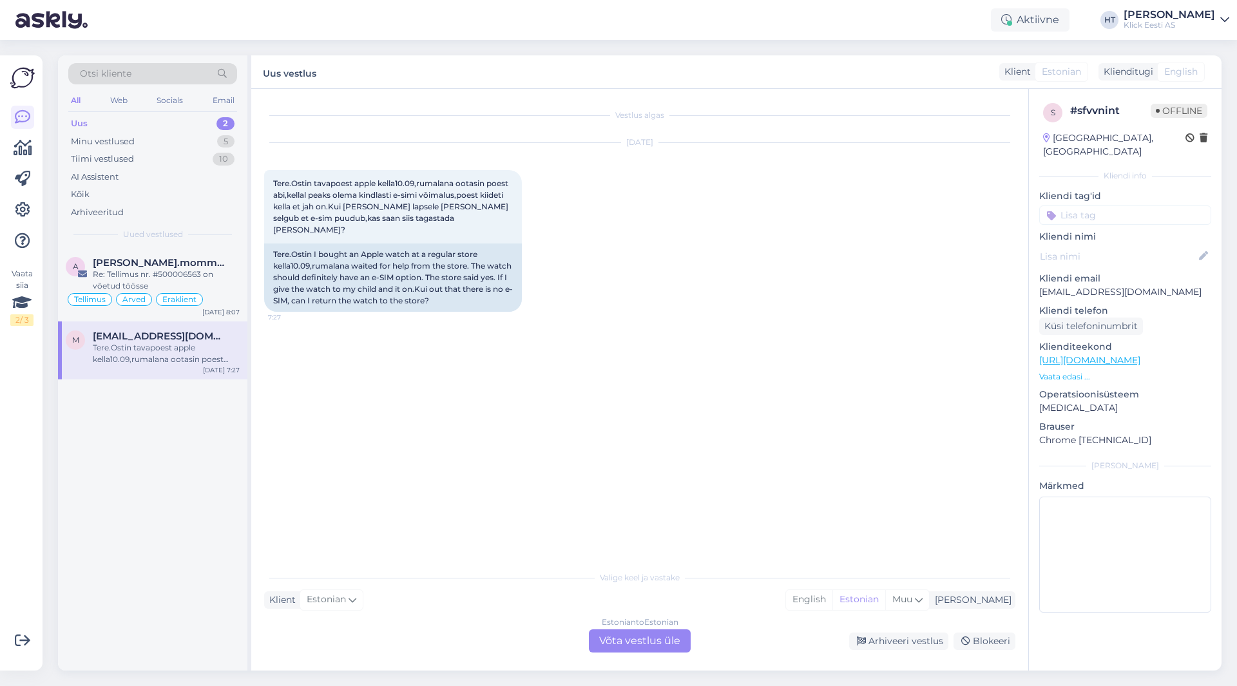
scroll to position [0, 0]
click at [209, 283] on div "Re: Tellimus nr. #500006563 on võetud töösse" at bounding box center [166, 280] width 147 height 23
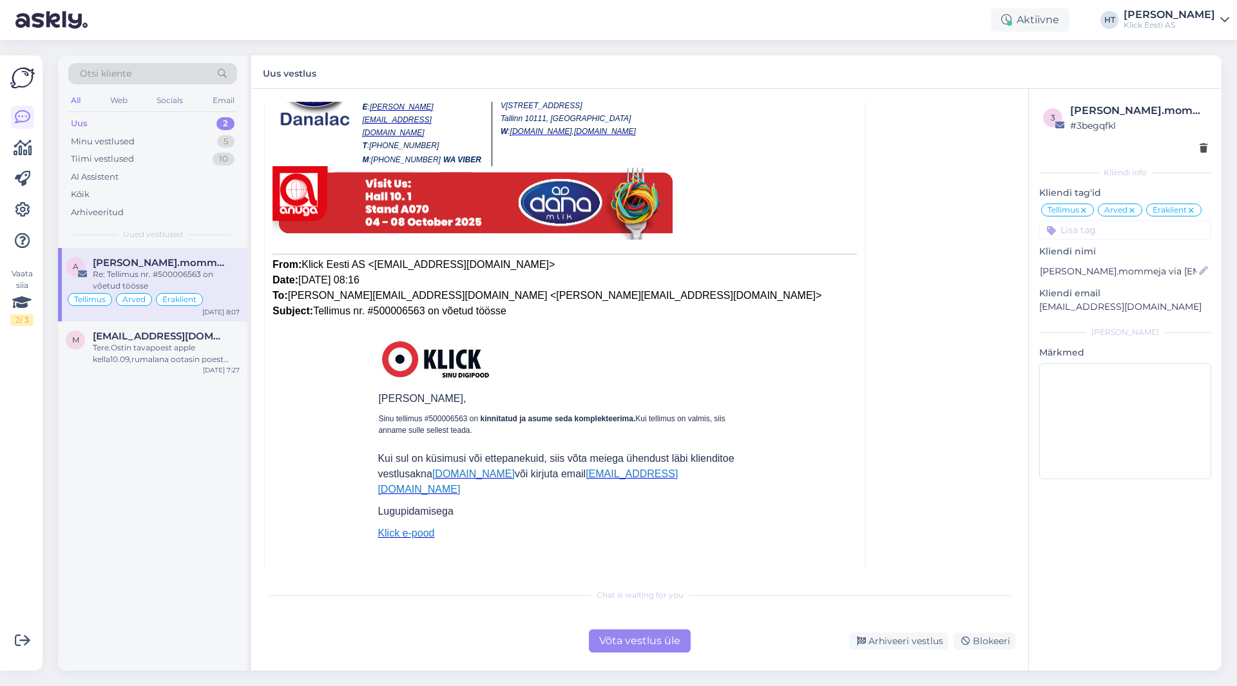
scroll to position [5802, 0]
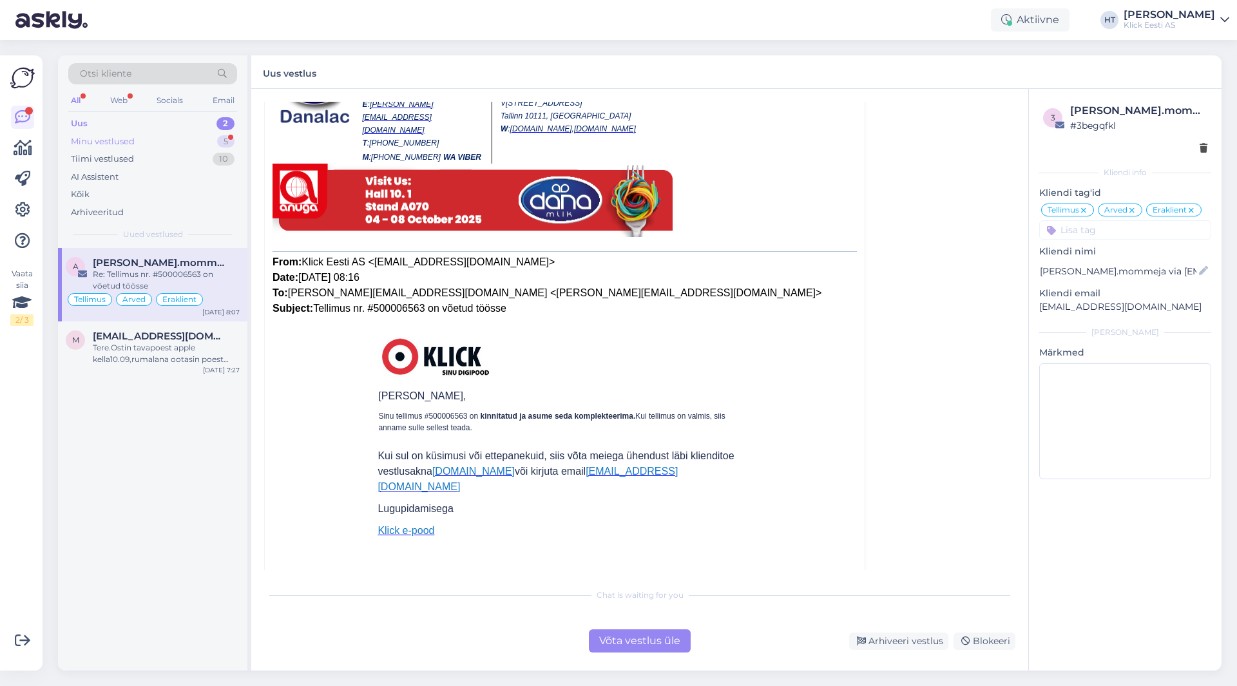
click at [179, 142] on div "Minu vestlused 5" at bounding box center [152, 142] width 169 height 18
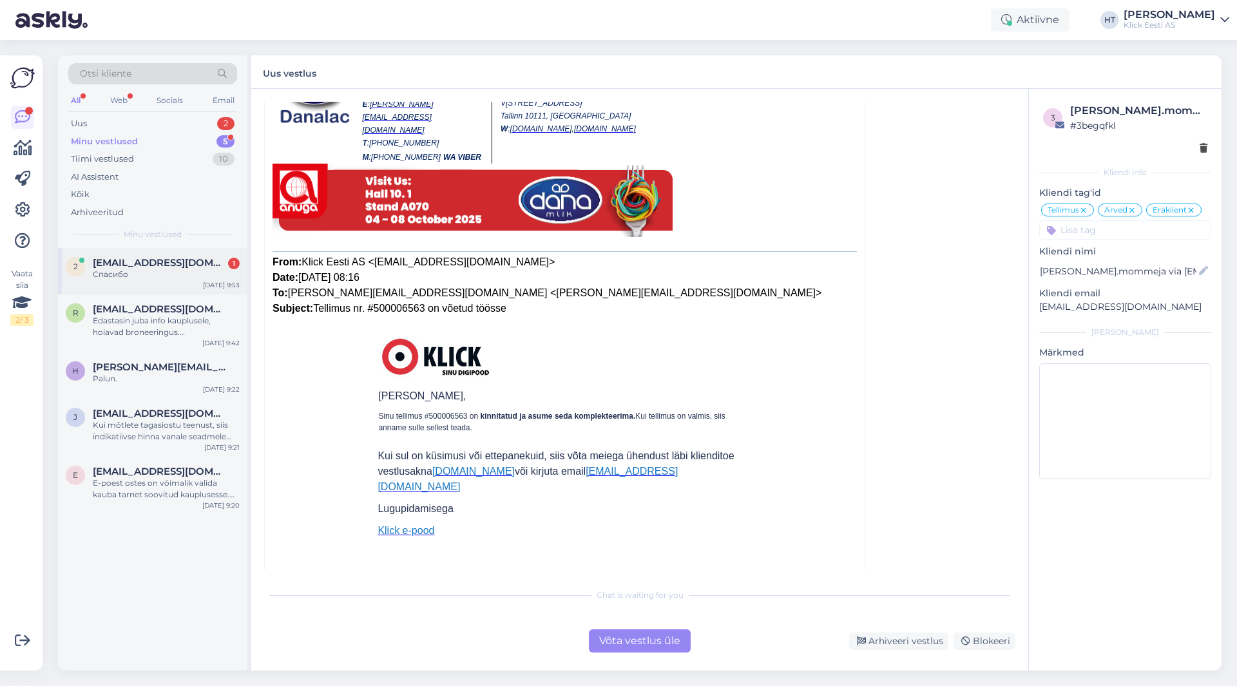
click at [207, 281] on div "[DATE] 9:53" at bounding box center [221, 285] width 37 height 10
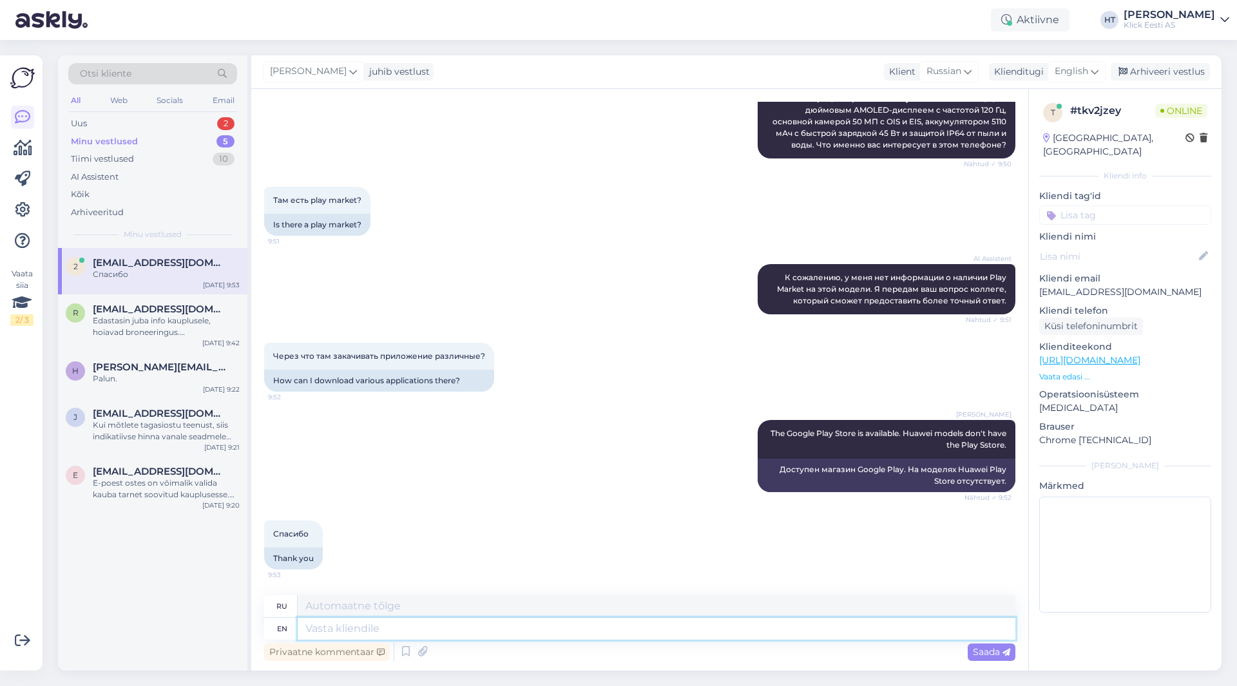
click at [450, 629] on textarea at bounding box center [657, 629] width 718 height 22
type textarea "You're w"
type textarea "Ты"
type textarea "You're welcome."
type textarea "Пожалуйста."
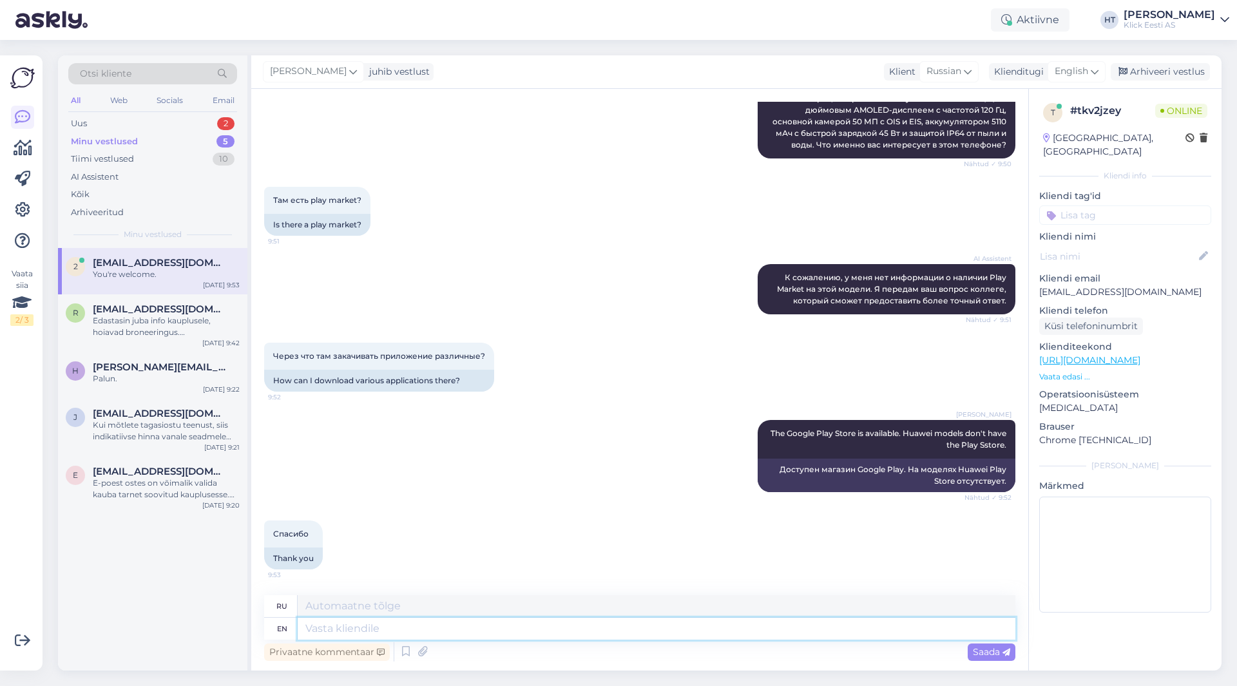
scroll to position [384, 0]
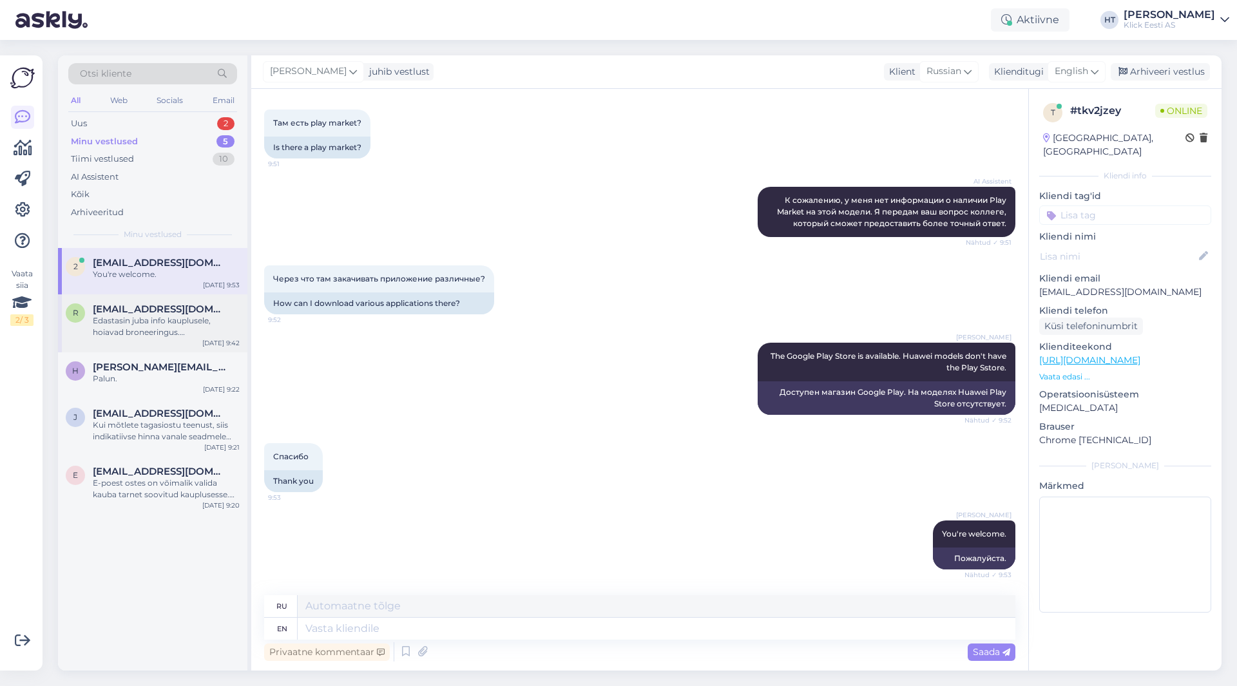
click at [183, 328] on div "Edastasin juba info kauplusele, hoiavad broneeringus. [GEOGRAPHIC_DATA]." at bounding box center [166, 326] width 147 height 23
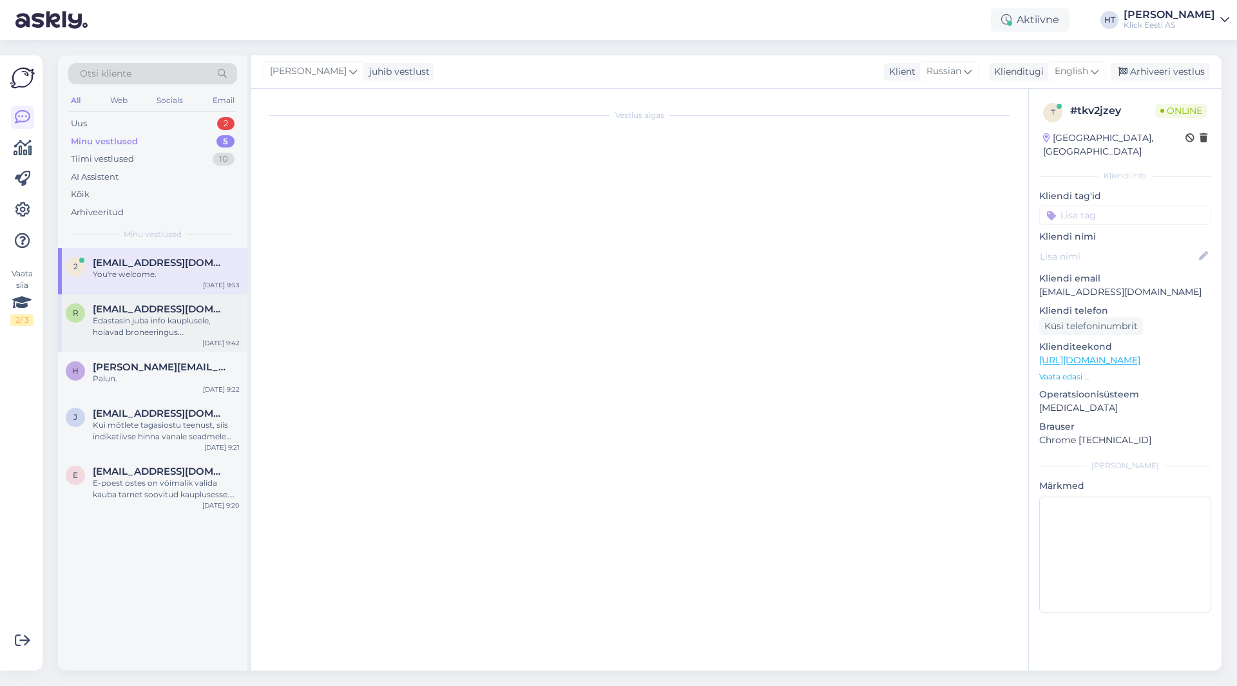
scroll to position [820, 0]
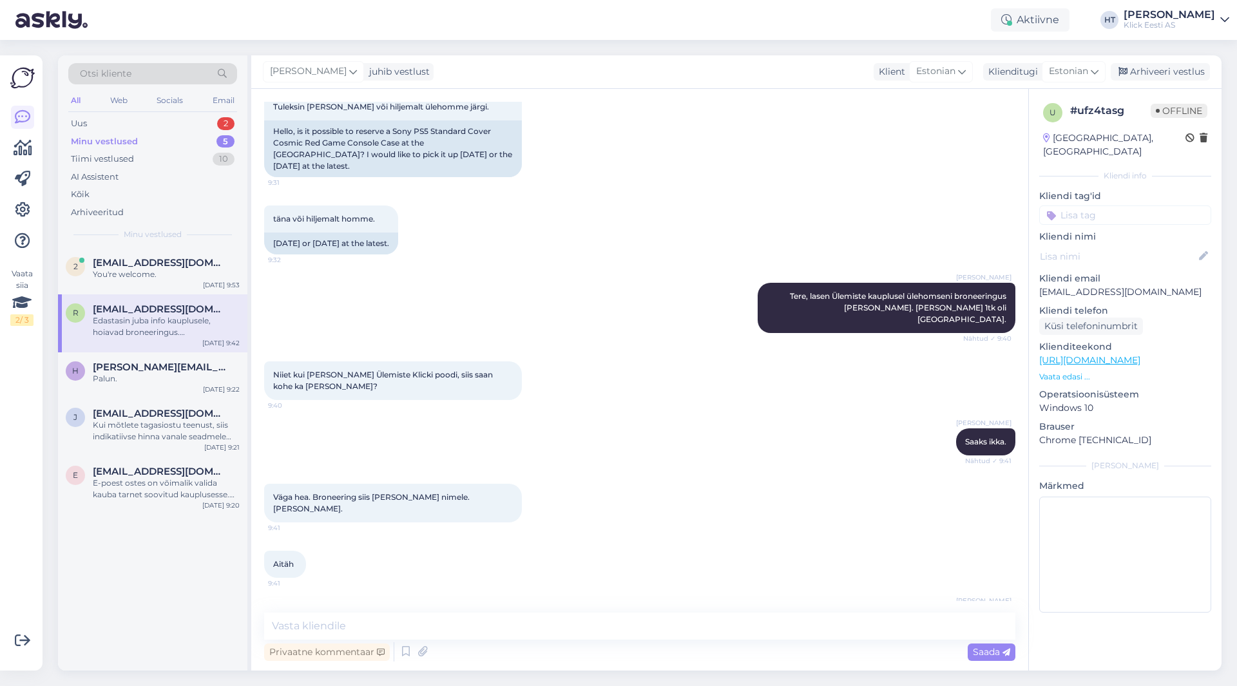
click at [189, 553] on div "2 [EMAIL_ADDRESS][DOMAIN_NAME] You're welcome. [DATE] 9:53 r [EMAIL_ADDRESS][DO…" at bounding box center [152, 459] width 189 height 423
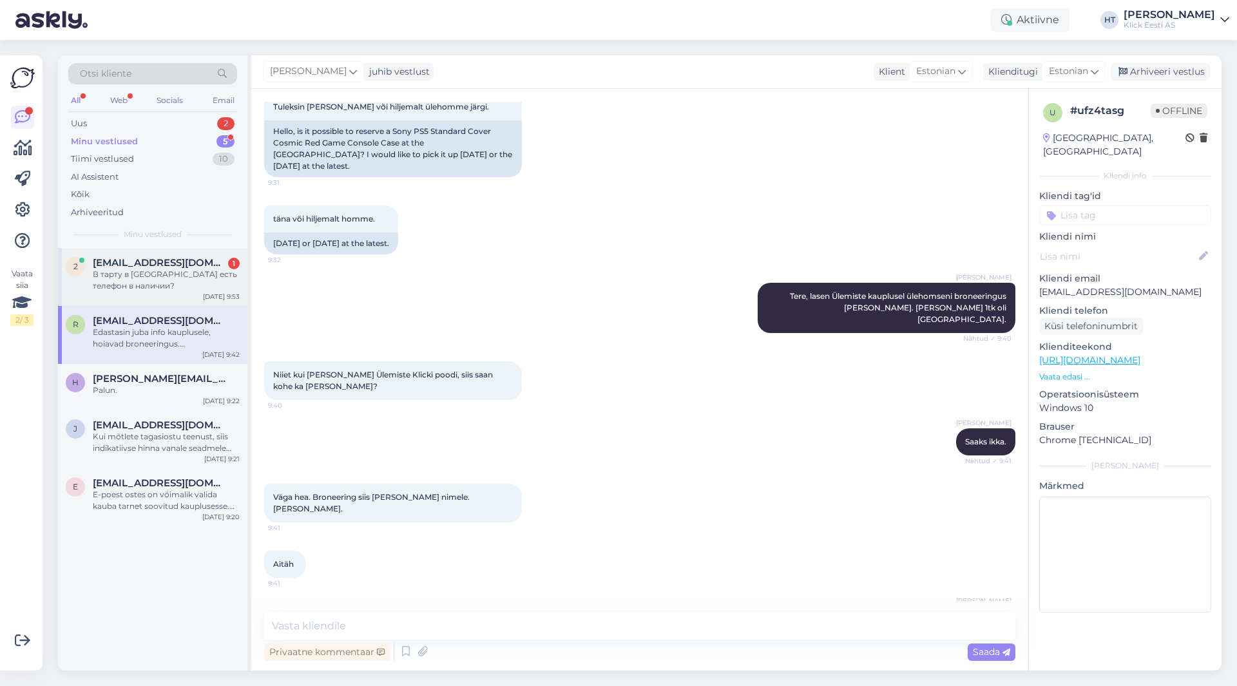
click at [134, 295] on div "2 [EMAIL_ADDRESS][DOMAIN_NAME] 1 В тарту в [GEOGRAPHIC_DATA] есть телефон в нал…" at bounding box center [152, 277] width 189 height 58
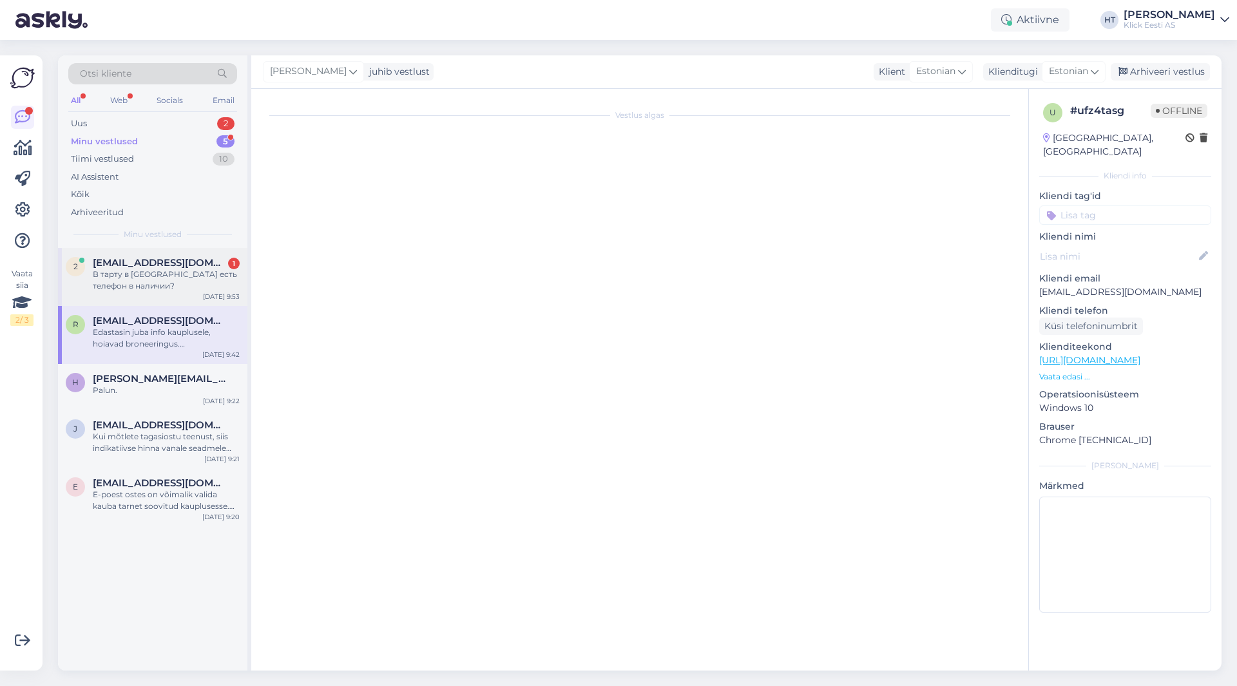
scroll to position [461, 0]
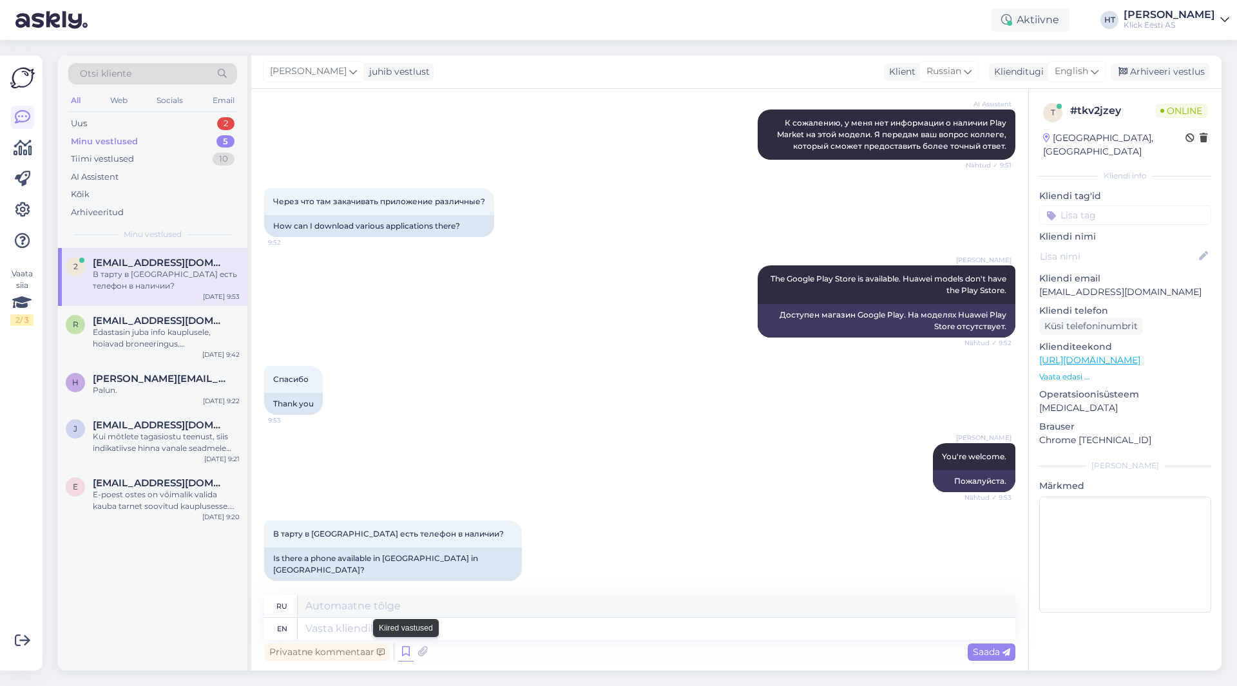
click at [405, 651] on icon at bounding box center [405, 651] width 15 height 19
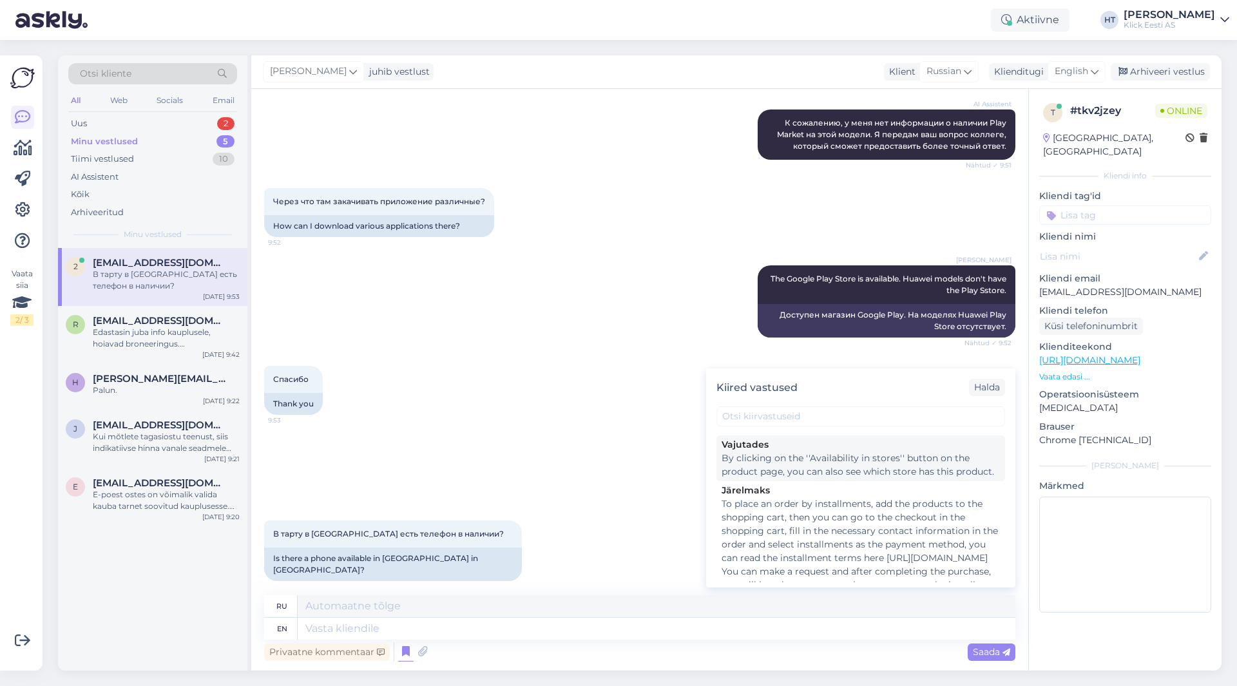
scroll to position [451, 0]
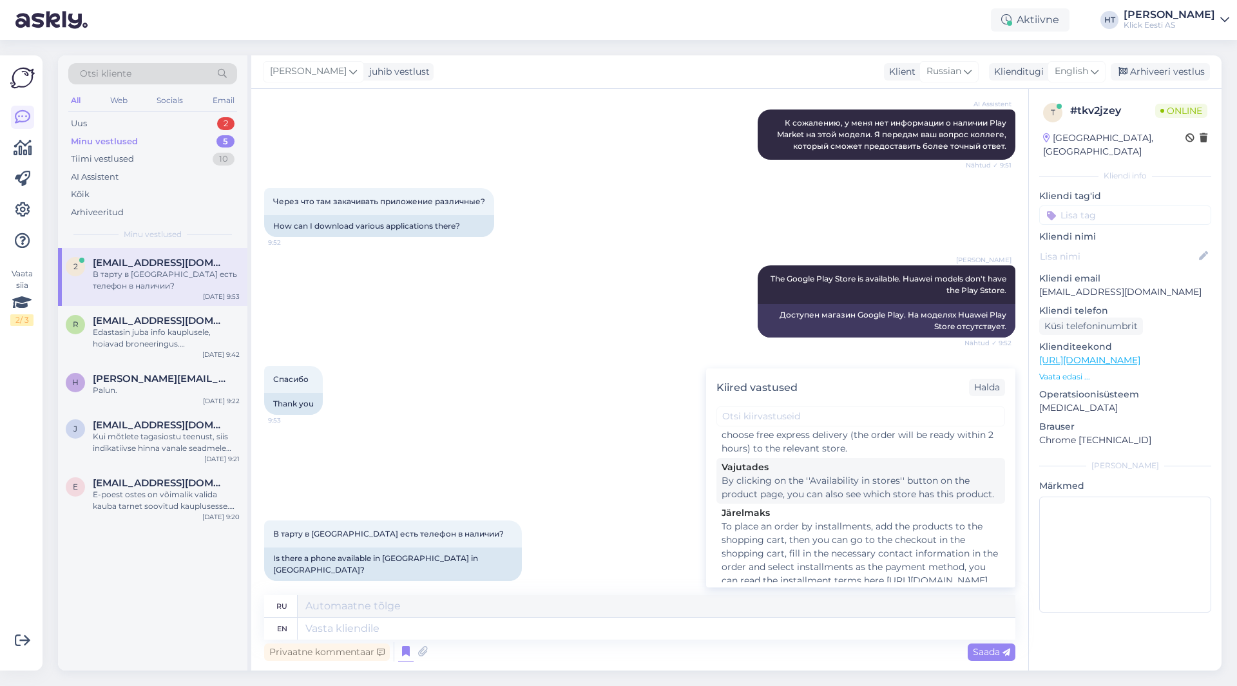
click at [814, 501] on div "By clicking on the ''Availability in stores'' button on the product page, you c…" at bounding box center [860, 487] width 278 height 27
type textarea "Нажав на кнопку «Наличие в магазинах» на странице товара, вы также можете увиде…"
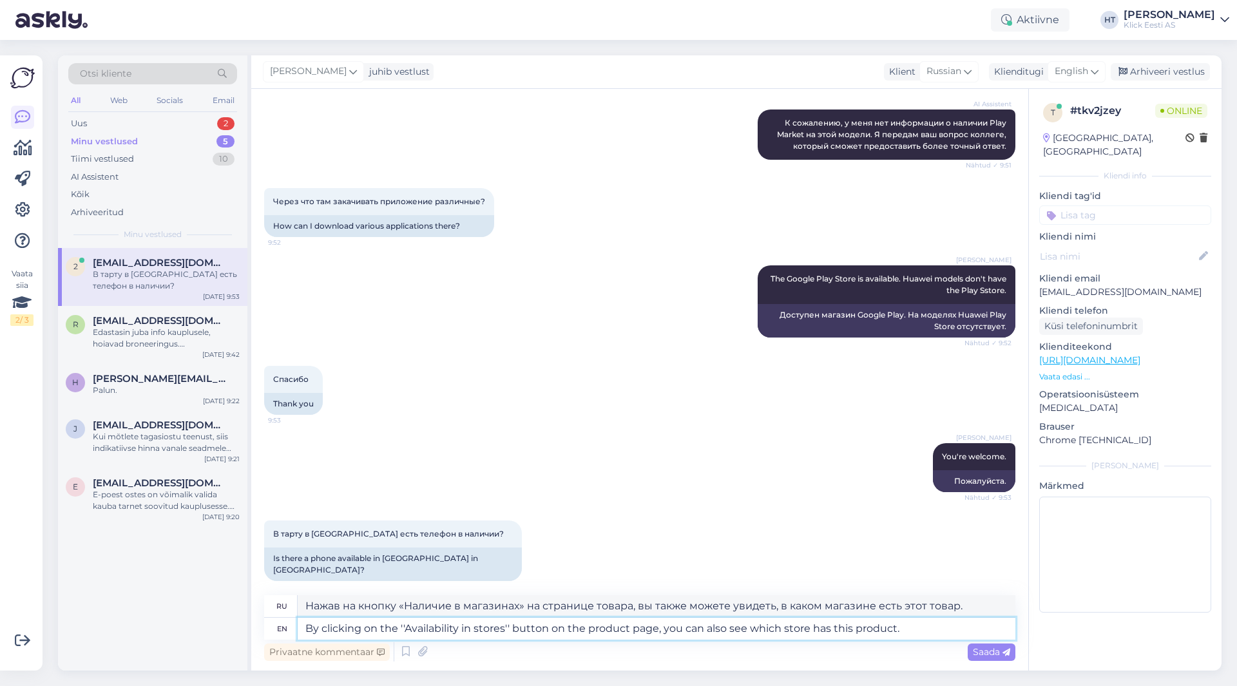
drag, startPoint x: 724, startPoint y: 631, endPoint x: 701, endPoint y: 630, distance: 22.6
click at [701, 630] on textarea "By clicking on the ''Availability in stores'' button on the product page, you c…" at bounding box center [657, 629] width 718 height 22
type textarea "By clicking on the ''Availability in stores'' button on the product page, you c…"
type textarea "Нажав на кнопку «Наличие в магазинах» на странице товара, вы можете увидеть, в …"
type textarea "By clicking on the ''Availability in stores'' button on the product page, you c…"
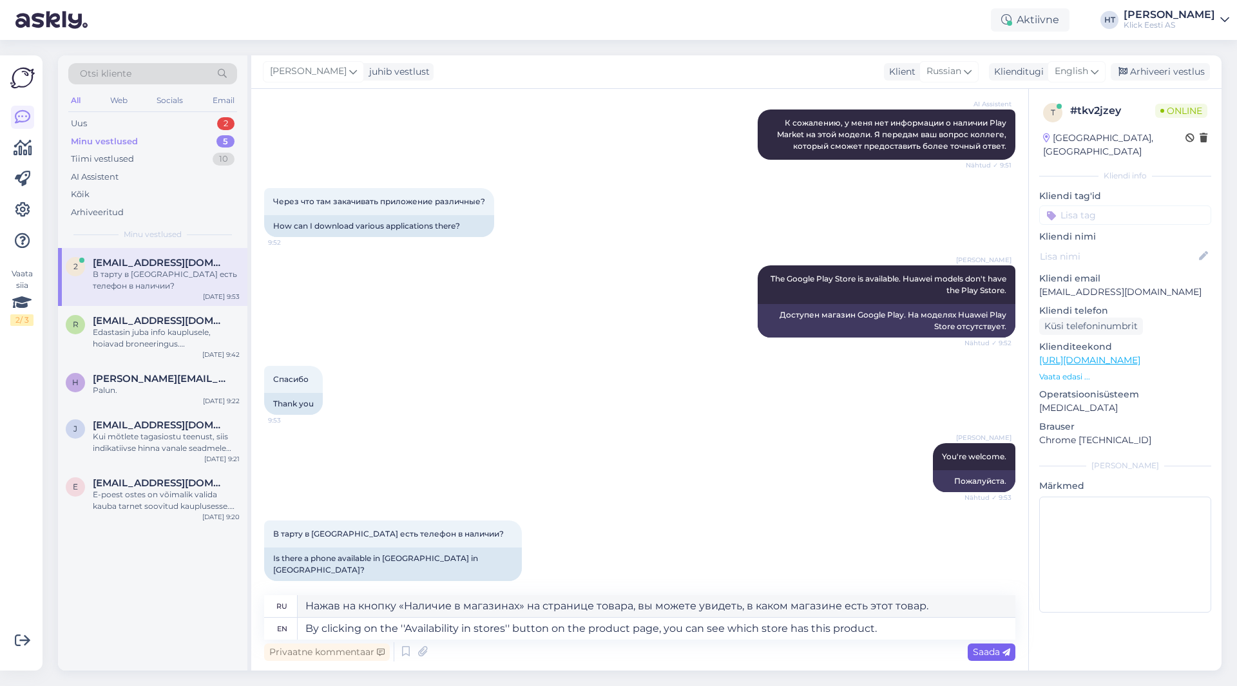
click at [989, 651] on span "Saada" at bounding box center [991, 652] width 37 height 12
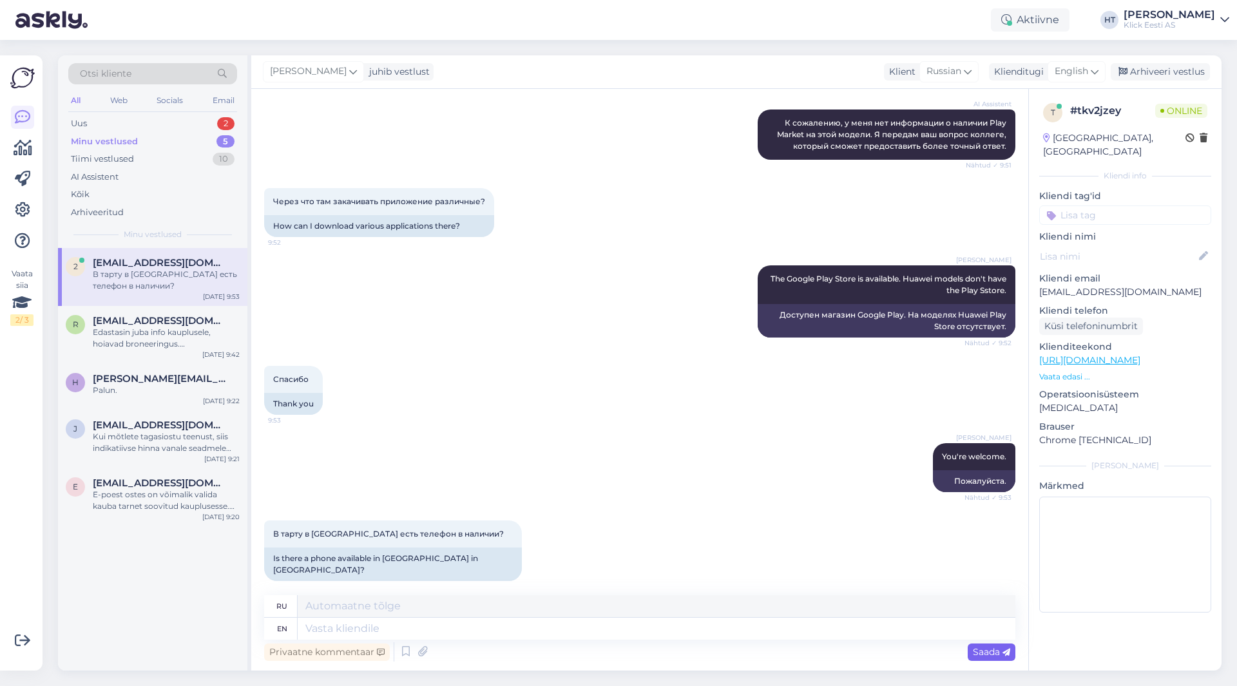
scroll to position [573, 0]
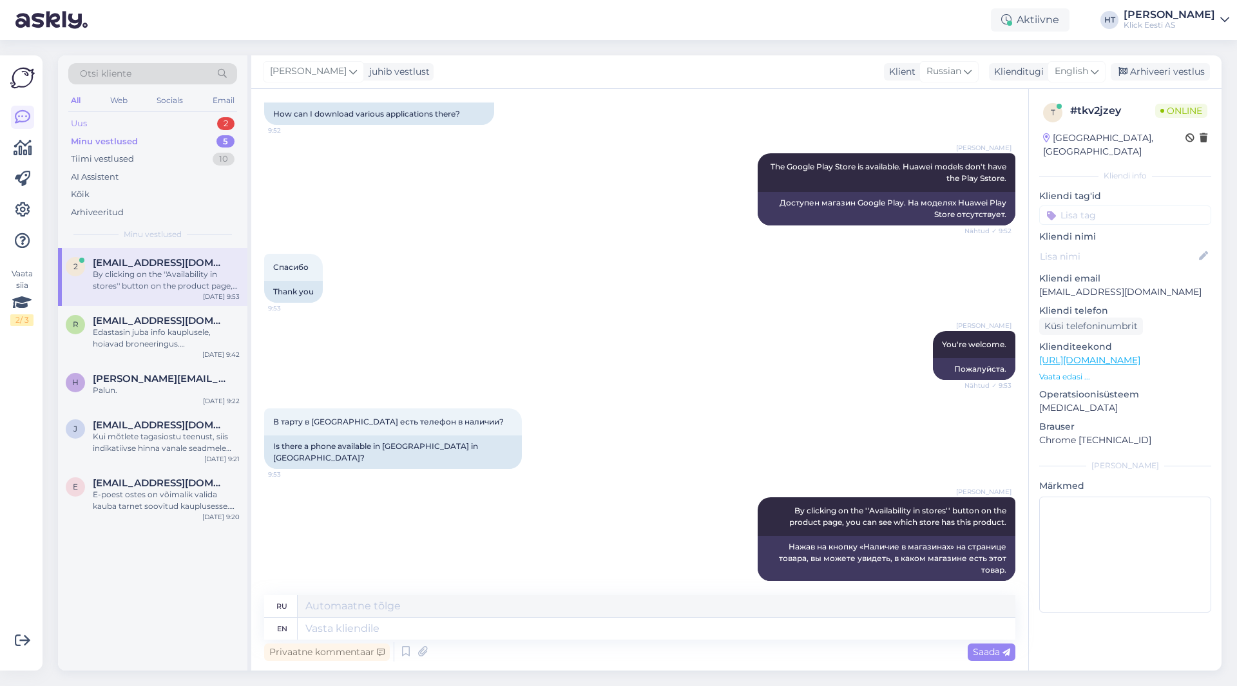
click at [191, 126] on div "Uus 2" at bounding box center [152, 124] width 169 height 18
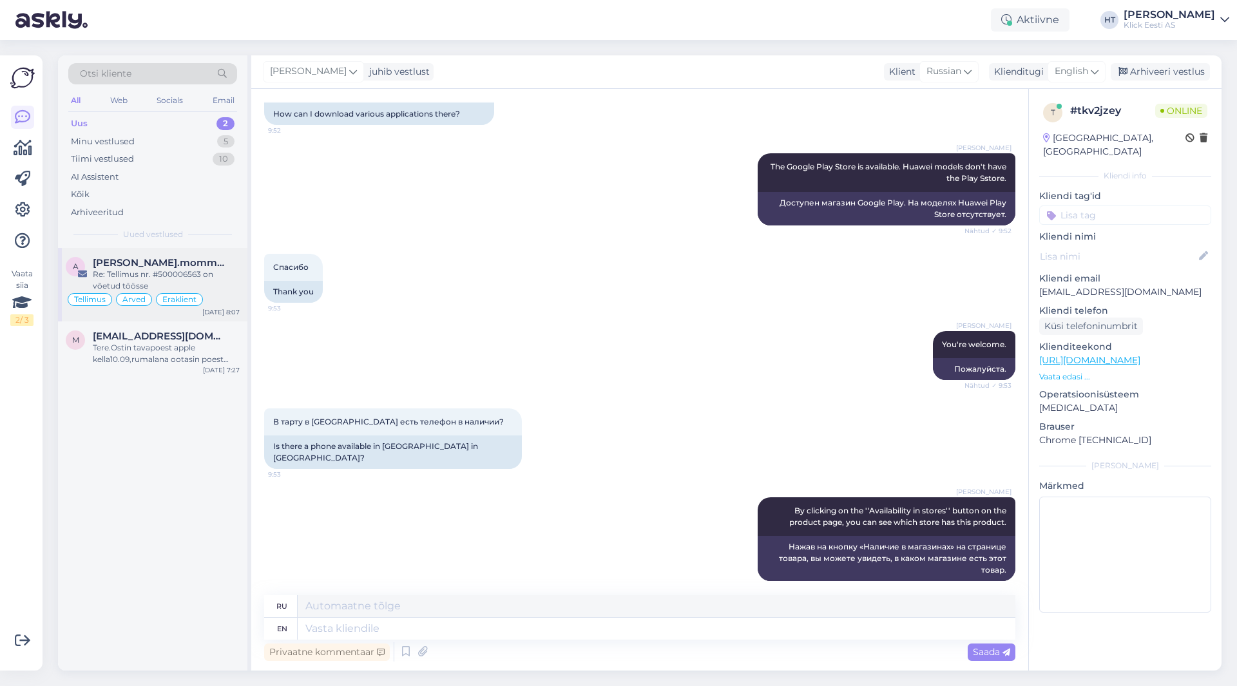
click at [173, 268] on span "[PERSON_NAME].mommeja via [EMAIL_ADDRESS][DOMAIN_NAME]" at bounding box center [160, 263] width 134 height 12
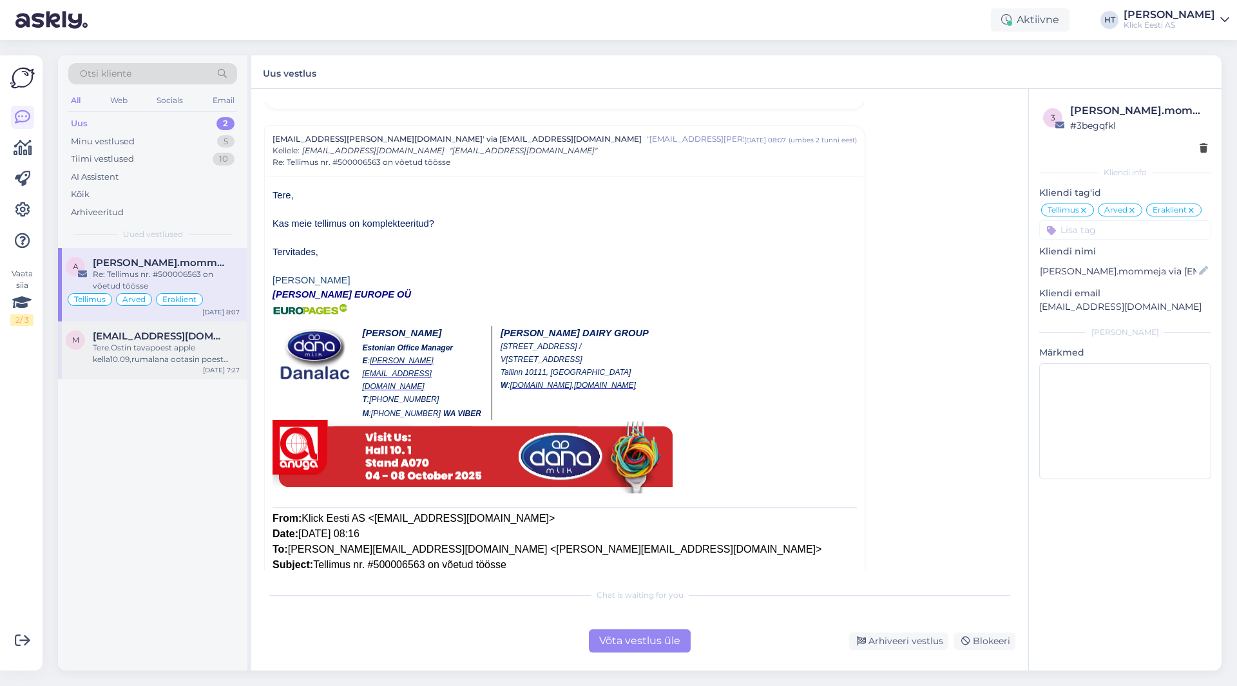
click at [180, 339] on span "[EMAIL_ADDRESS][DOMAIN_NAME]" at bounding box center [160, 336] width 134 height 12
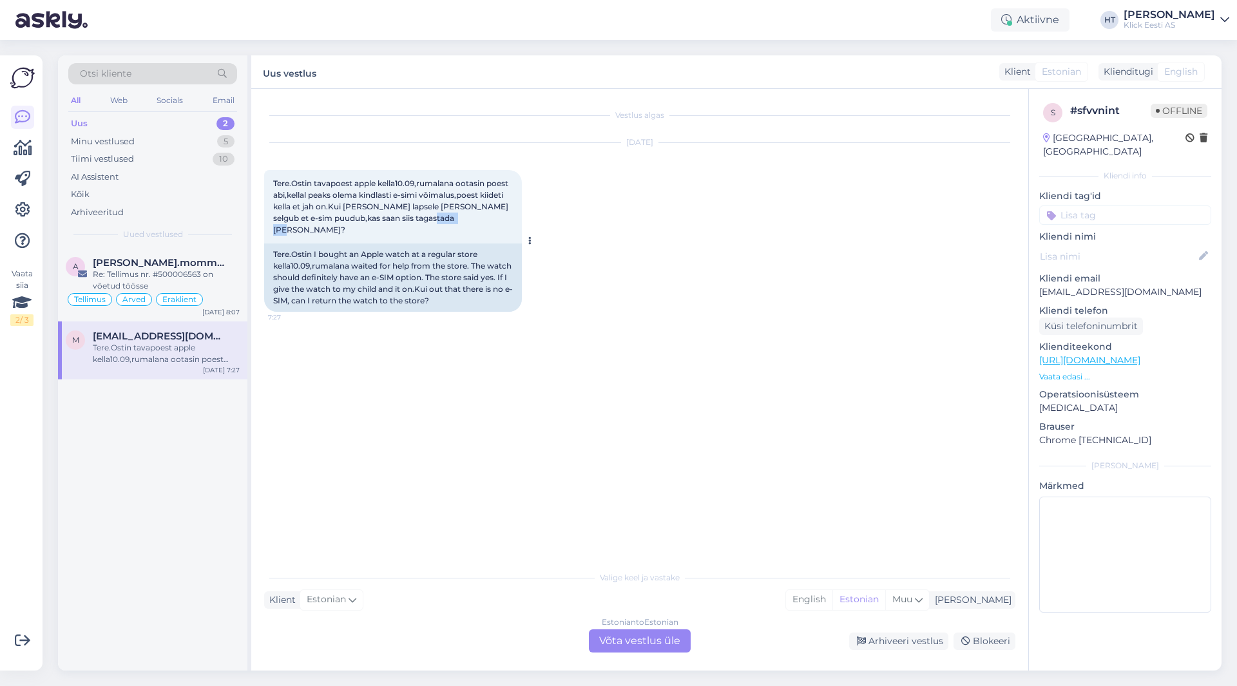
drag, startPoint x: 450, startPoint y: 219, endPoint x: 411, endPoint y: 216, distance: 38.8
click at [411, 216] on div "Tere.Ostin tavapoest apple kella10.09,rumalana ootasin poest abi,kellal peaks o…" at bounding box center [393, 206] width 258 height 73
click at [411, 216] on span "Tere.Ostin tavapoest apple kella10.09,rumalana ootasin poest abi,kellal peaks o…" at bounding box center [391, 206] width 237 height 56
click at [187, 142] on div "Minu vestlused 5" at bounding box center [152, 142] width 169 height 18
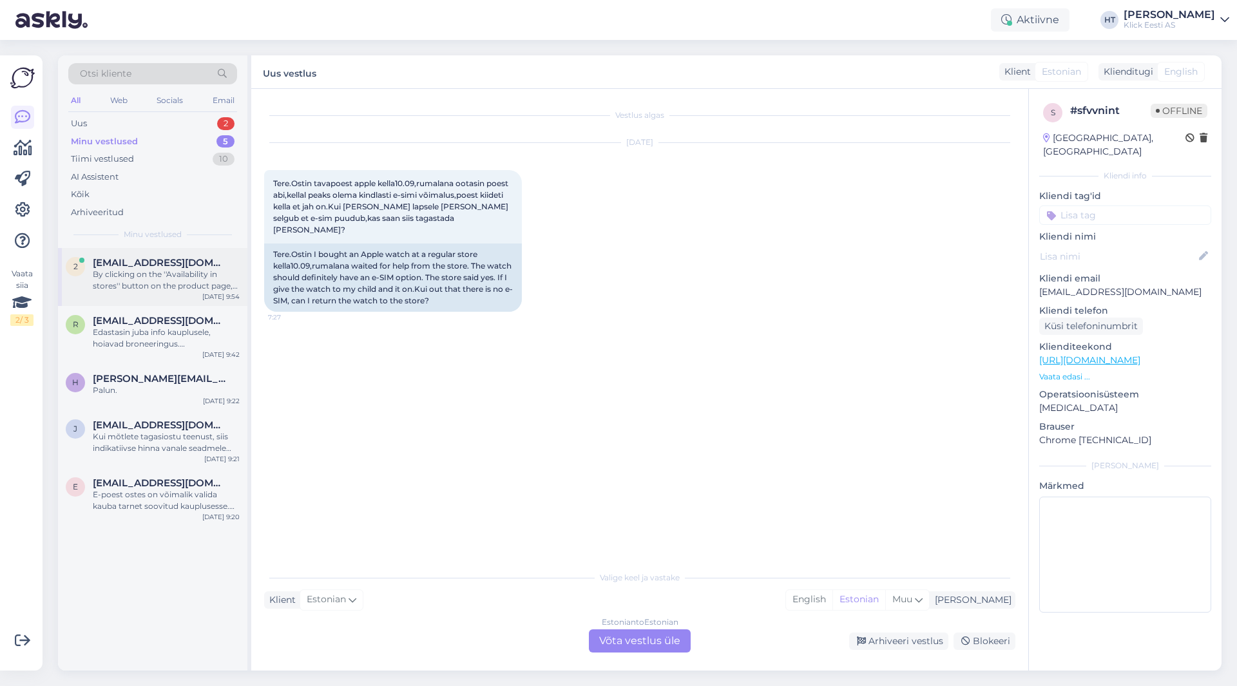
click at [180, 297] on div "2 [EMAIL_ADDRESS][DOMAIN_NAME] By clicking on the ''Availability in stores'' bu…" at bounding box center [152, 277] width 189 height 58
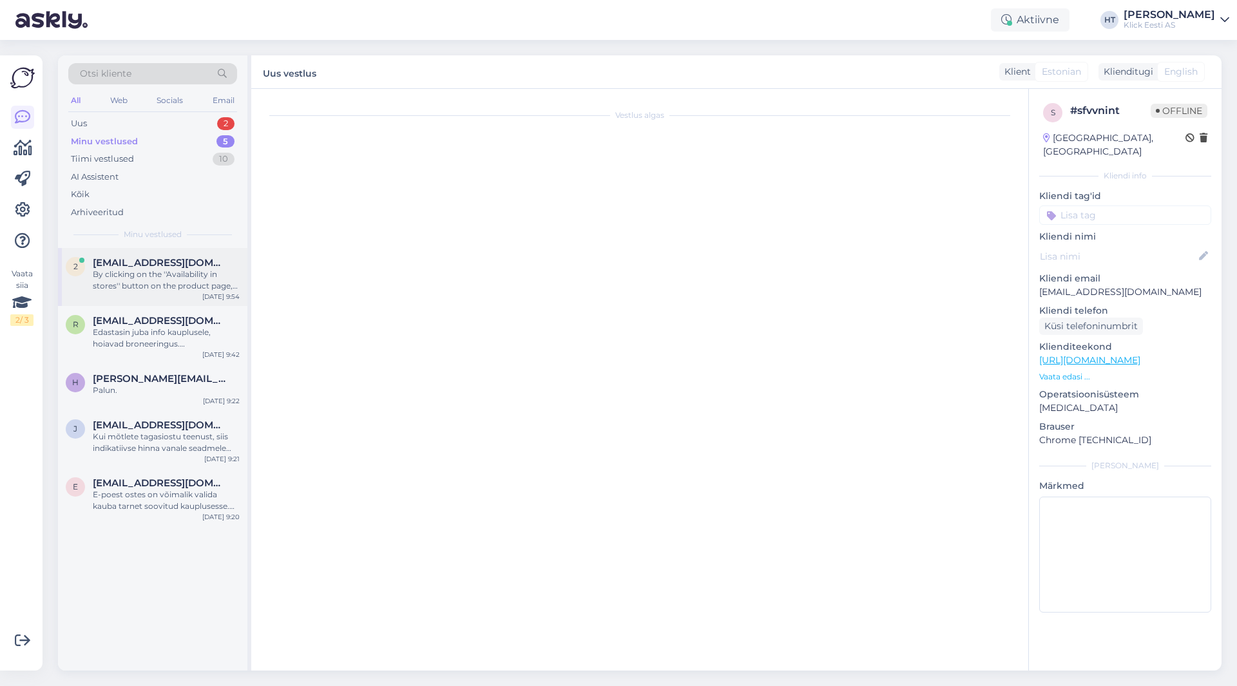
scroll to position [573, 0]
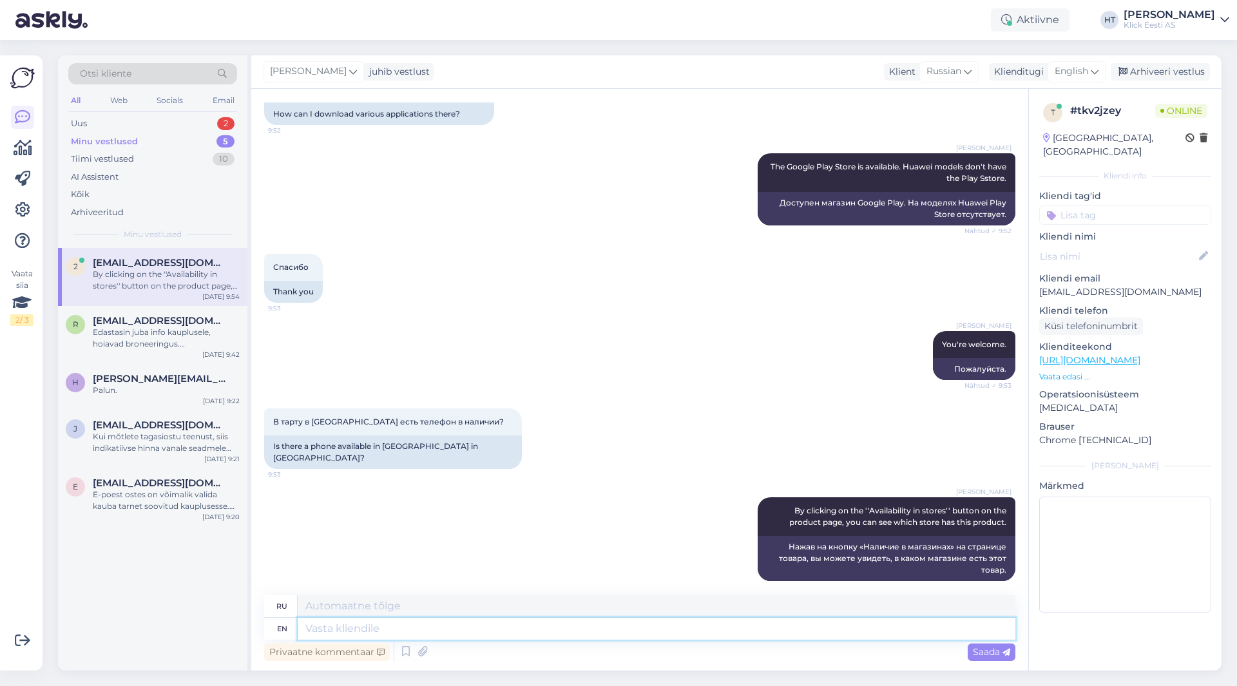
click at [528, 630] on textarea at bounding box center [657, 629] width 718 height 22
type textarea "In e"
type textarea "В"
type textarea "In estonian"
type textarea "На эстонском языке"
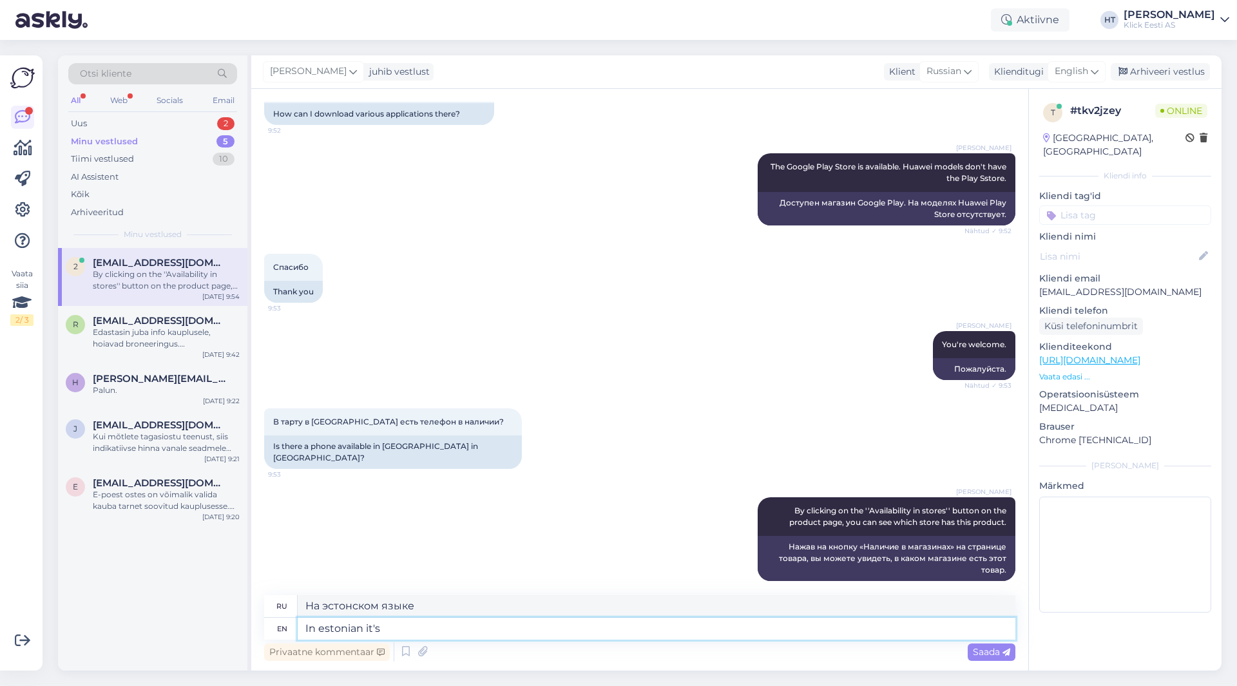
type textarea "In estonian it's"
type textarea "На эстонском это"
type textarea "In estonian it's "Saadavus p"
type textarea "На эстонском это "Саадавус""
type textarea "In estonian it's "Saadavus poodides""
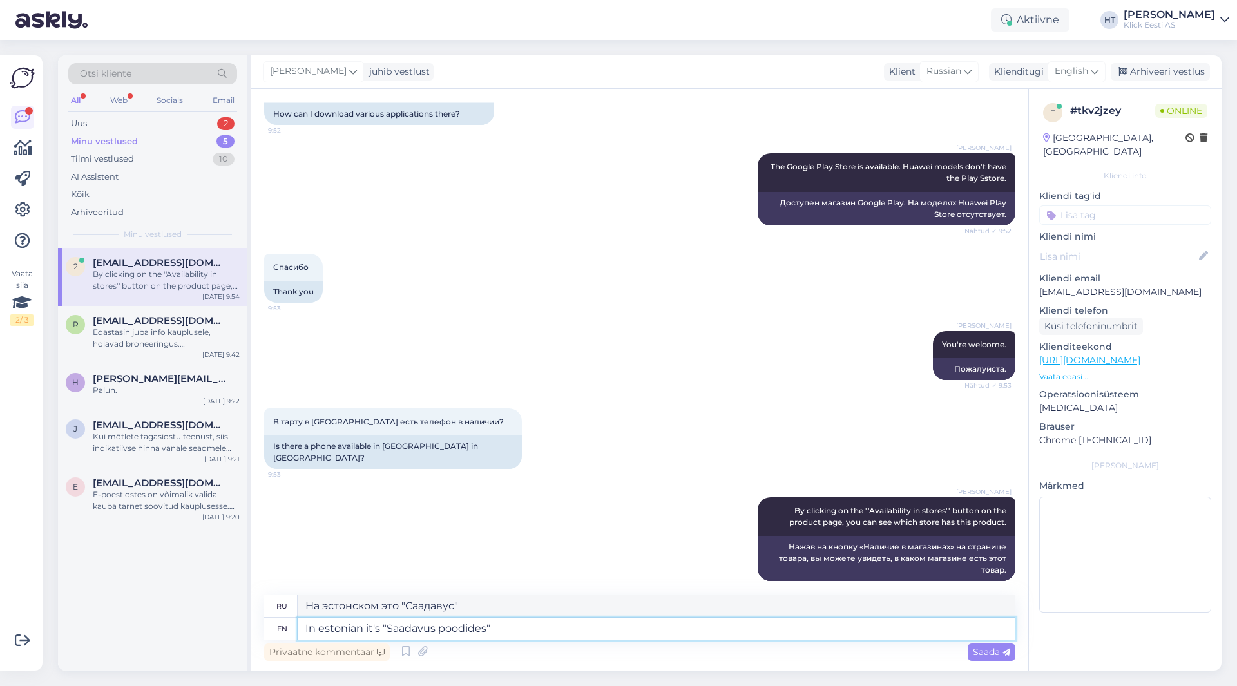
type textarea "По-эстонски это "Saadavus poodides"."
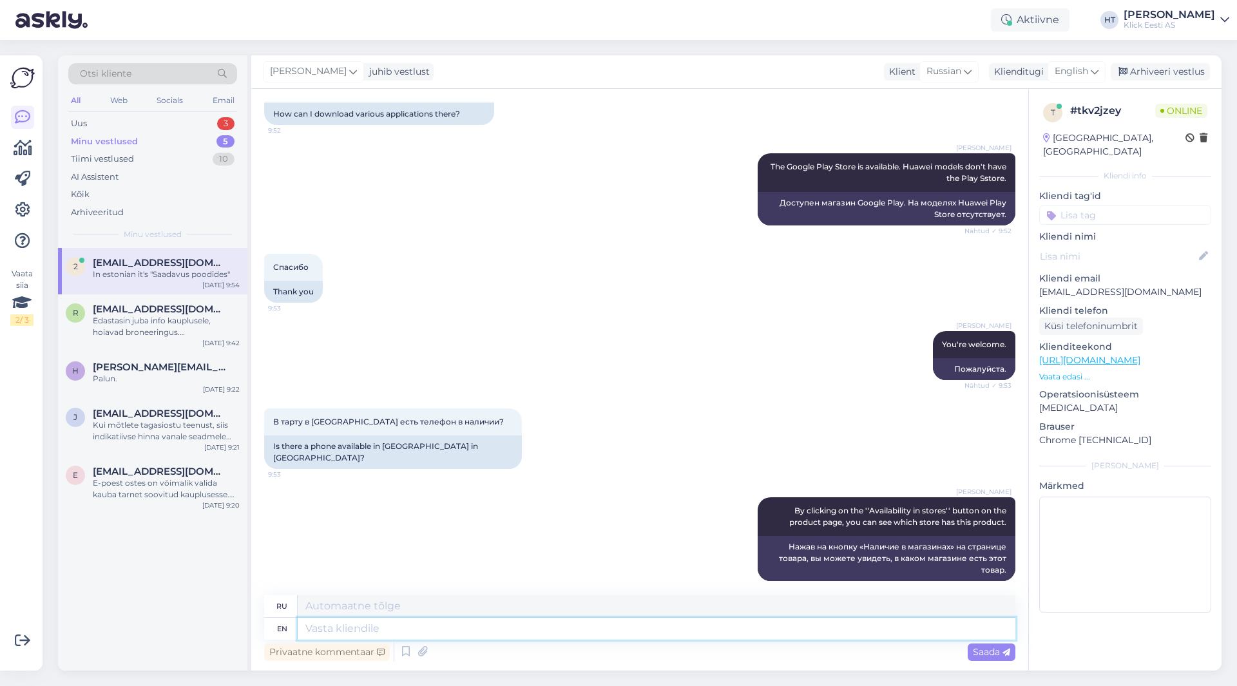
scroll to position [651, 0]
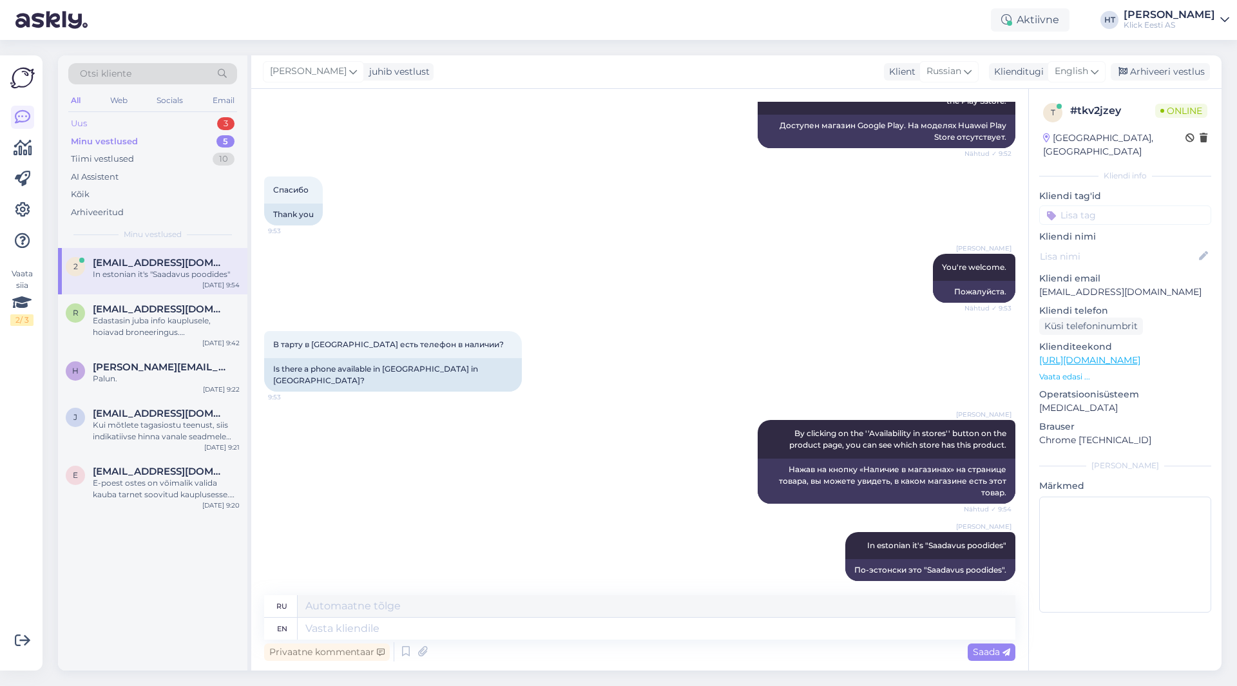
click at [222, 127] on div "3" at bounding box center [225, 123] width 17 height 13
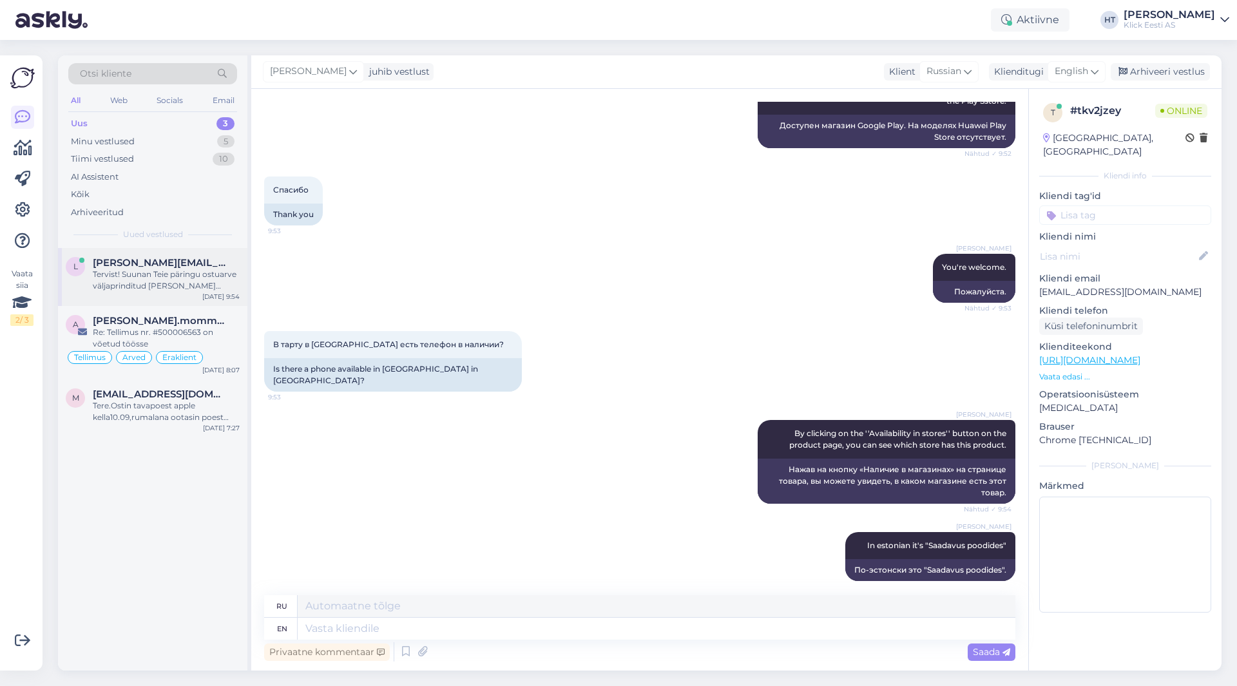
click at [191, 283] on div "Tervist! Suunan Teie päringu ostuarve väljaprinditud [PERSON_NAME] panemise koh…" at bounding box center [166, 280] width 147 height 23
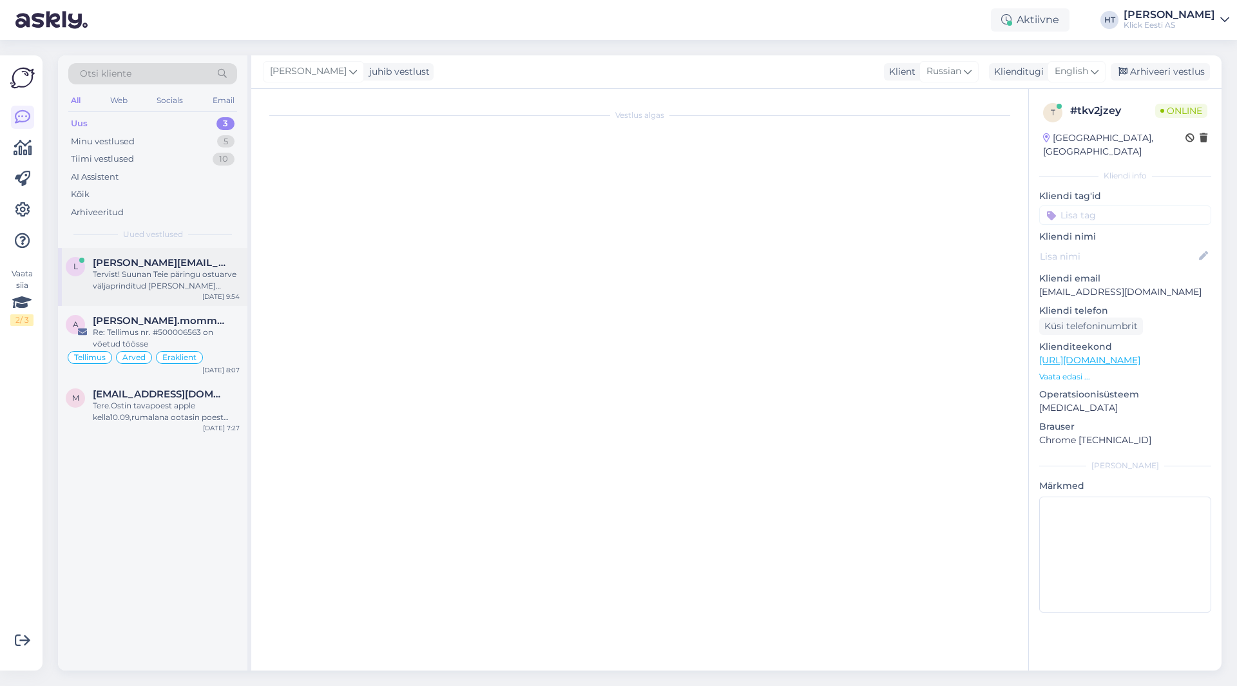
scroll to position [0, 0]
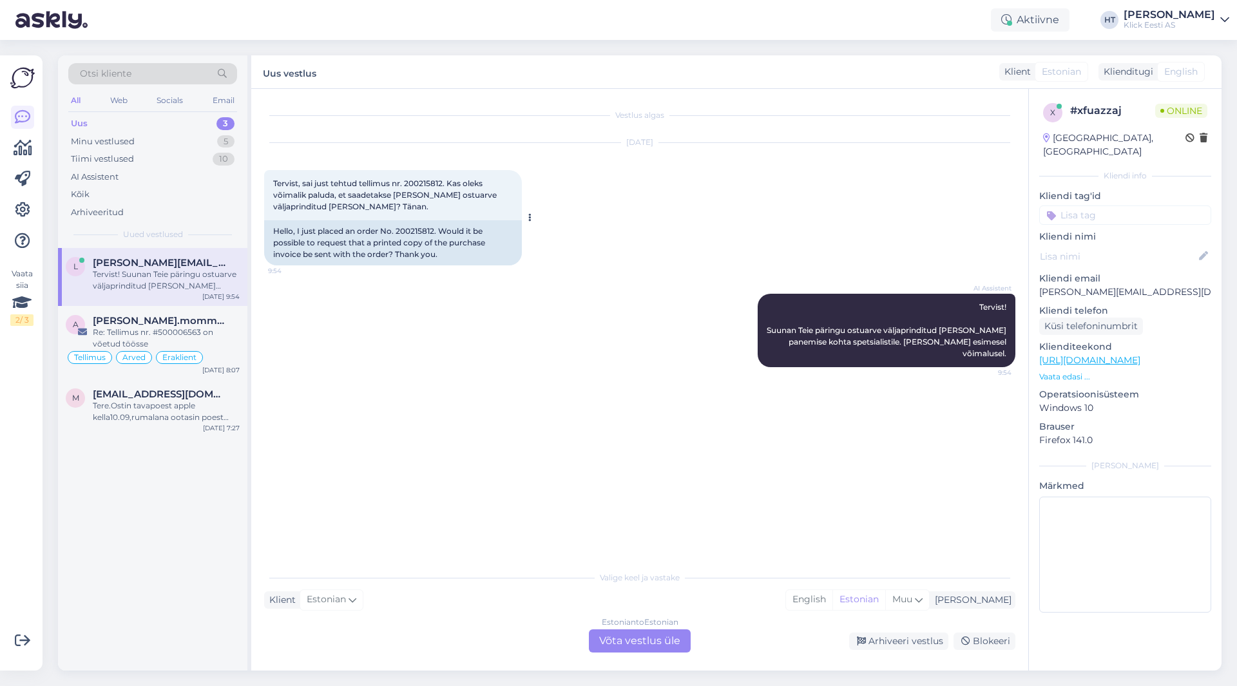
click at [427, 184] on span "Tervist, sai just tehtud tellimus nr. 200215812. Kas oleks võimalik paluda, et …" at bounding box center [385, 194] width 225 height 33
click at [643, 648] on div "Estonian to Estonian Võta vestlus üle" at bounding box center [640, 640] width 102 height 23
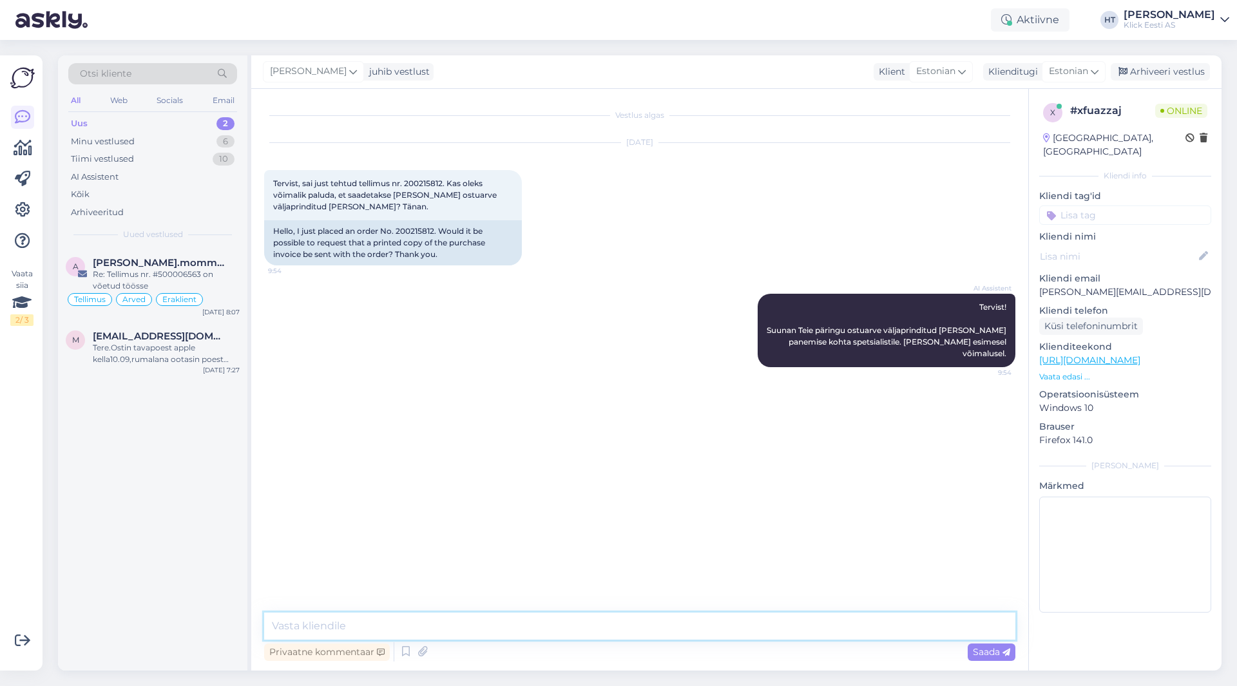
click at [629, 629] on textarea at bounding box center [639, 626] width 751 height 27
type textarea "Ostuarved saadetakse e-[PERSON_NAME] tellimuse väljastamist. Paberarveid tellim…"
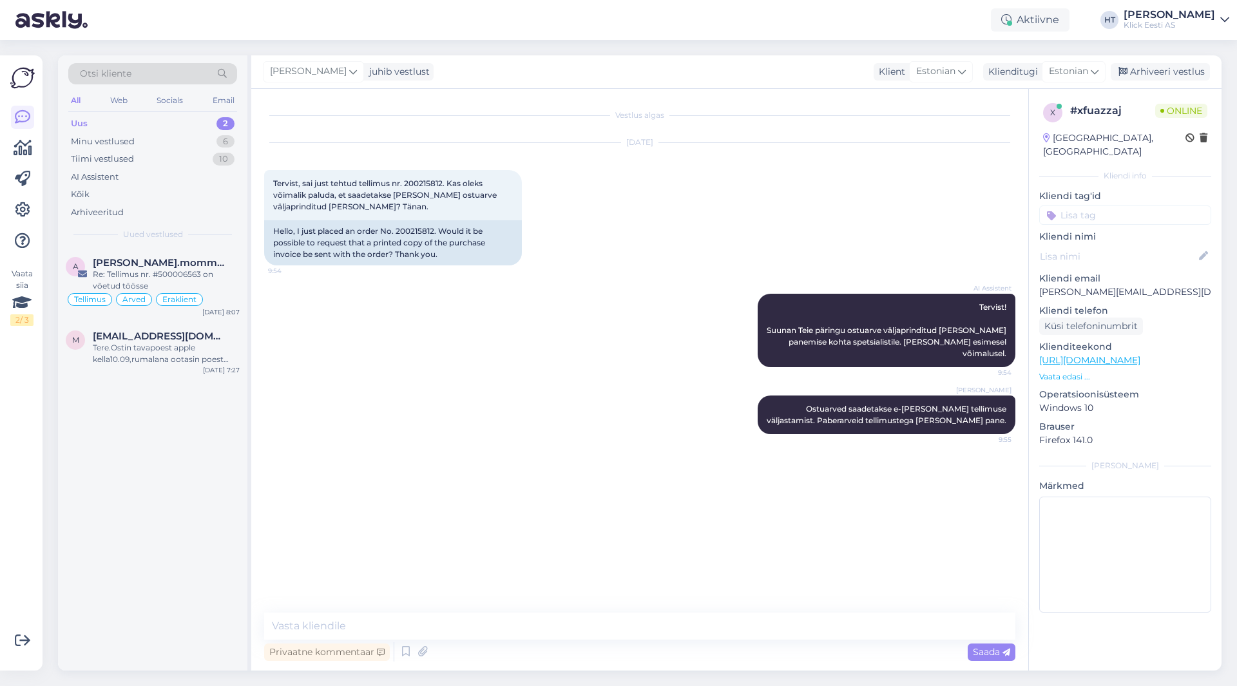
click at [1103, 205] on input at bounding box center [1125, 214] width 172 height 19
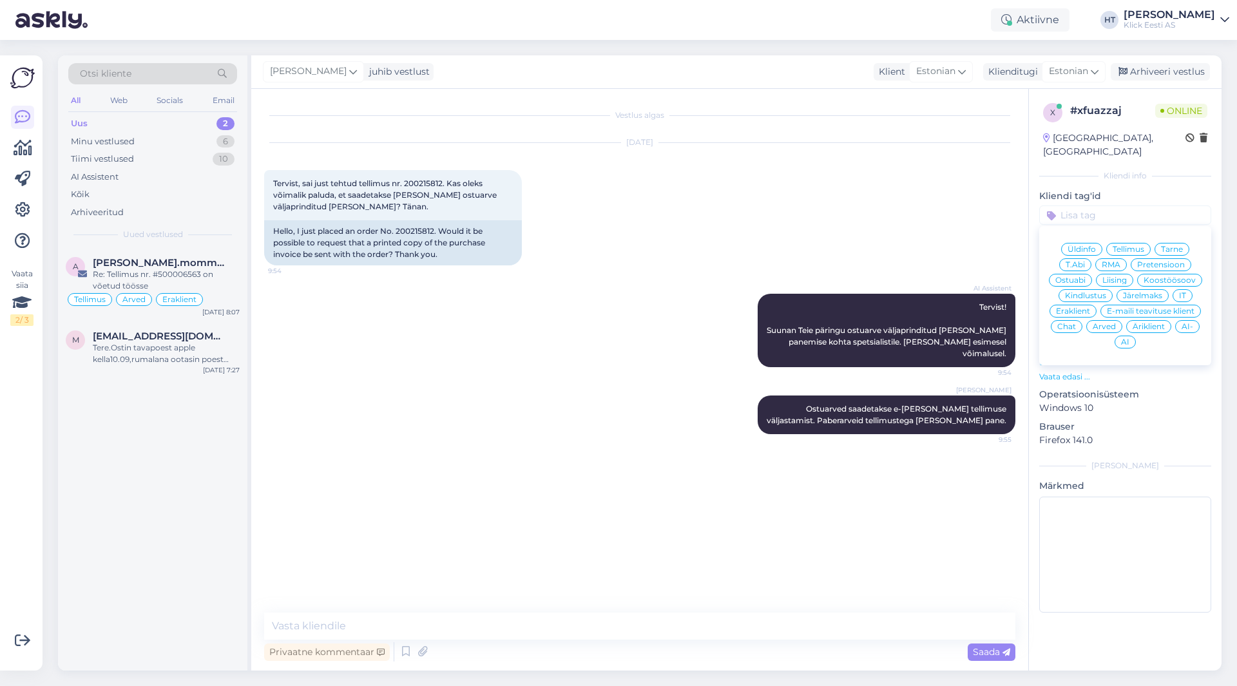
click at [1137, 245] on span "Tellimus" at bounding box center [1128, 249] width 32 height 8
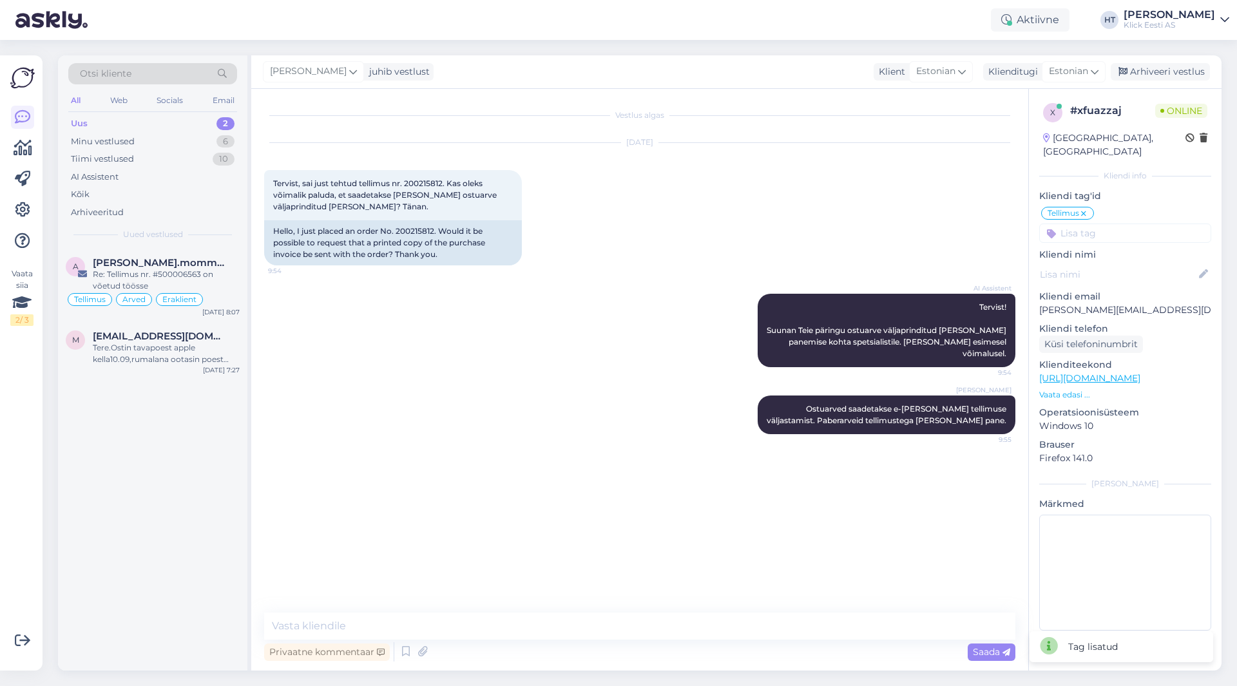
click at [1114, 224] on input at bounding box center [1125, 233] width 172 height 19
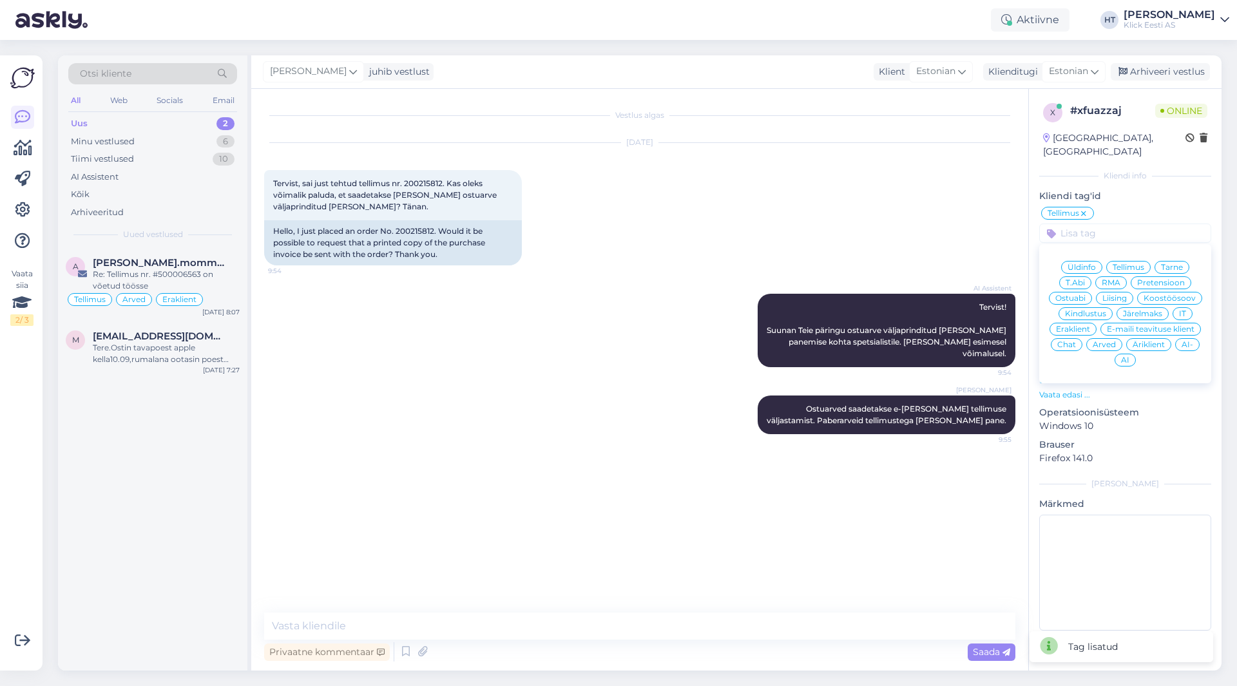
click at [1081, 325] on span "Eraklient" at bounding box center [1073, 329] width 34 height 8
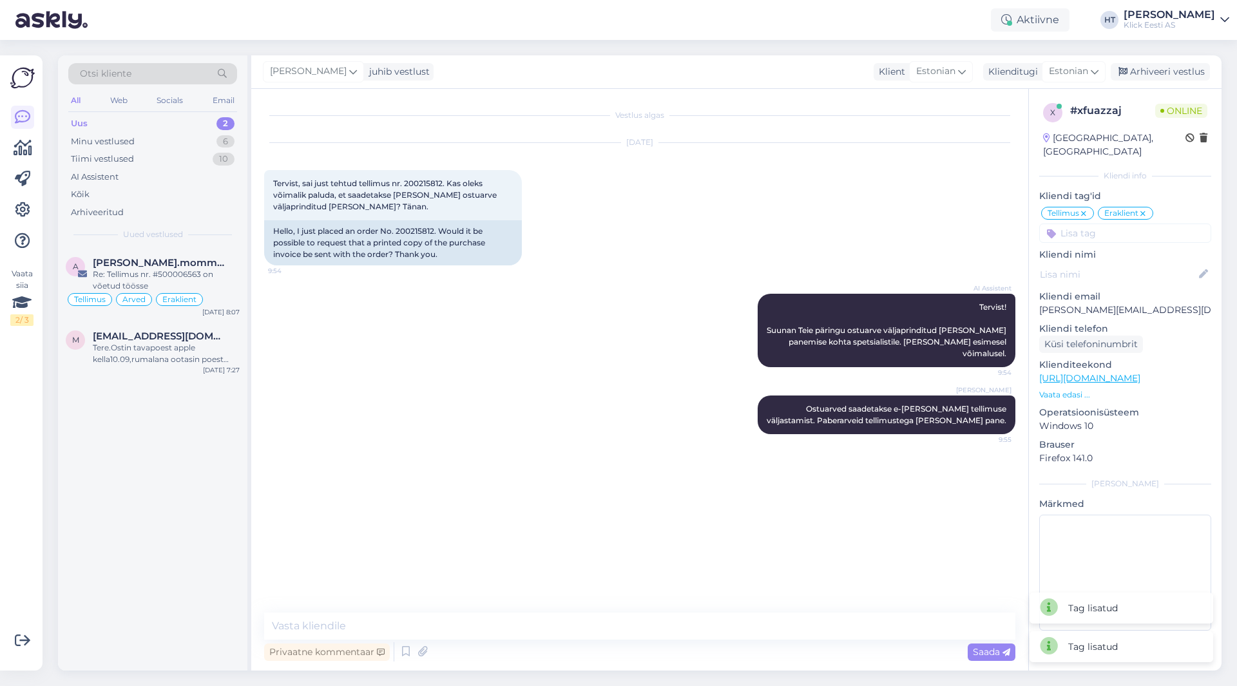
click at [901, 217] on div "[DATE] Tervist, sai just tehtud tellimus nr. 200215812. Kas oleks võimalik palu…" at bounding box center [639, 204] width 751 height 151
click at [147, 333] on span "[EMAIL_ADDRESS][DOMAIN_NAME]" at bounding box center [160, 336] width 134 height 12
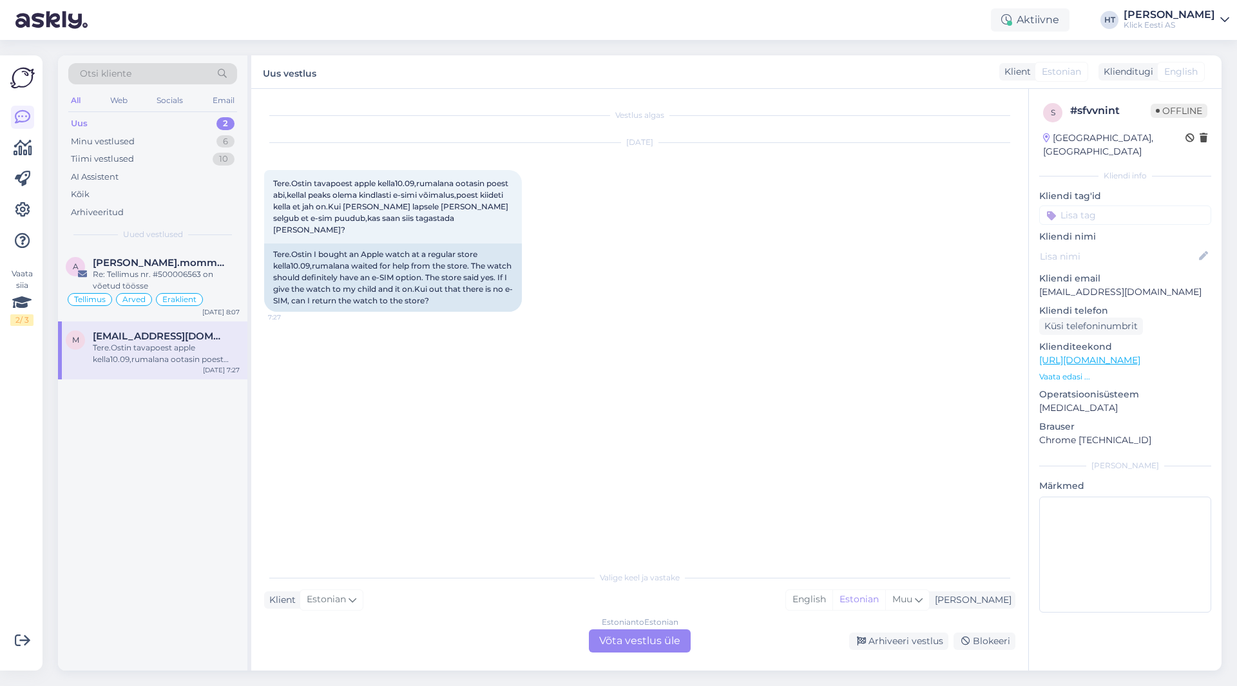
click at [637, 637] on div "Estonian to Estonian Võta vestlus üle" at bounding box center [640, 640] width 102 height 23
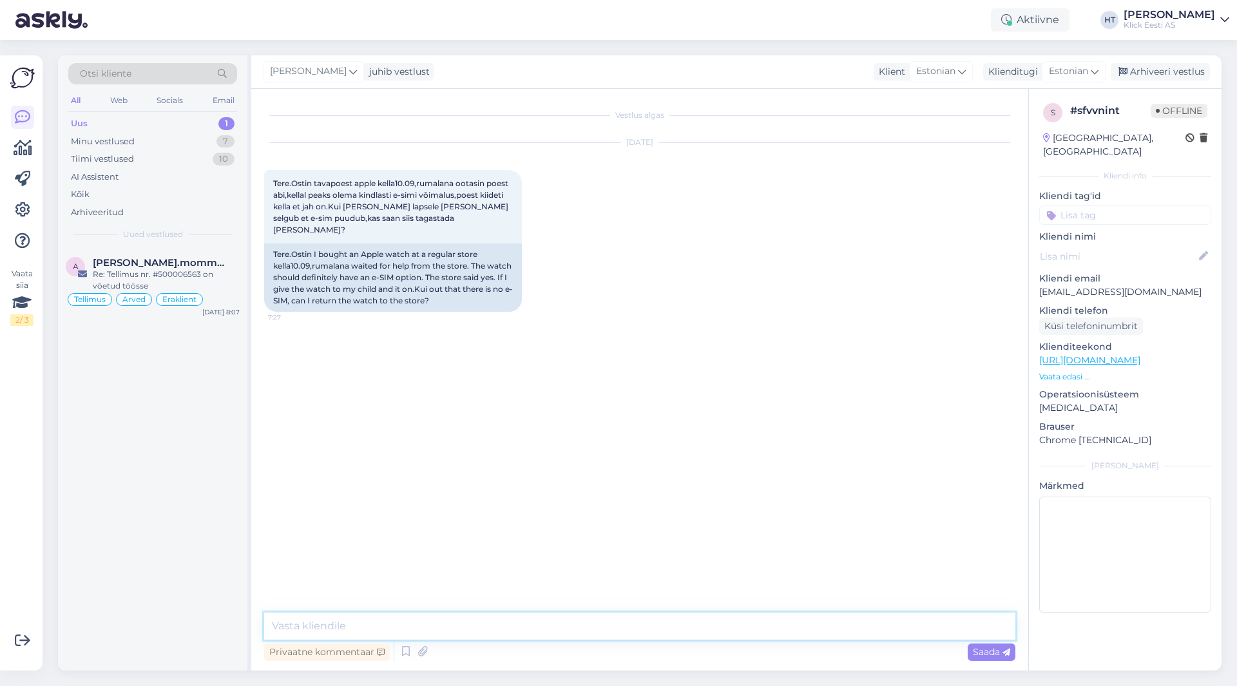
click at [631, 622] on textarea at bounding box center [639, 626] width 751 height 27
paste textarea "Kui toode on ostetud tavapoest või e-poest äriettevõttele siis 14-päevane kauba…"
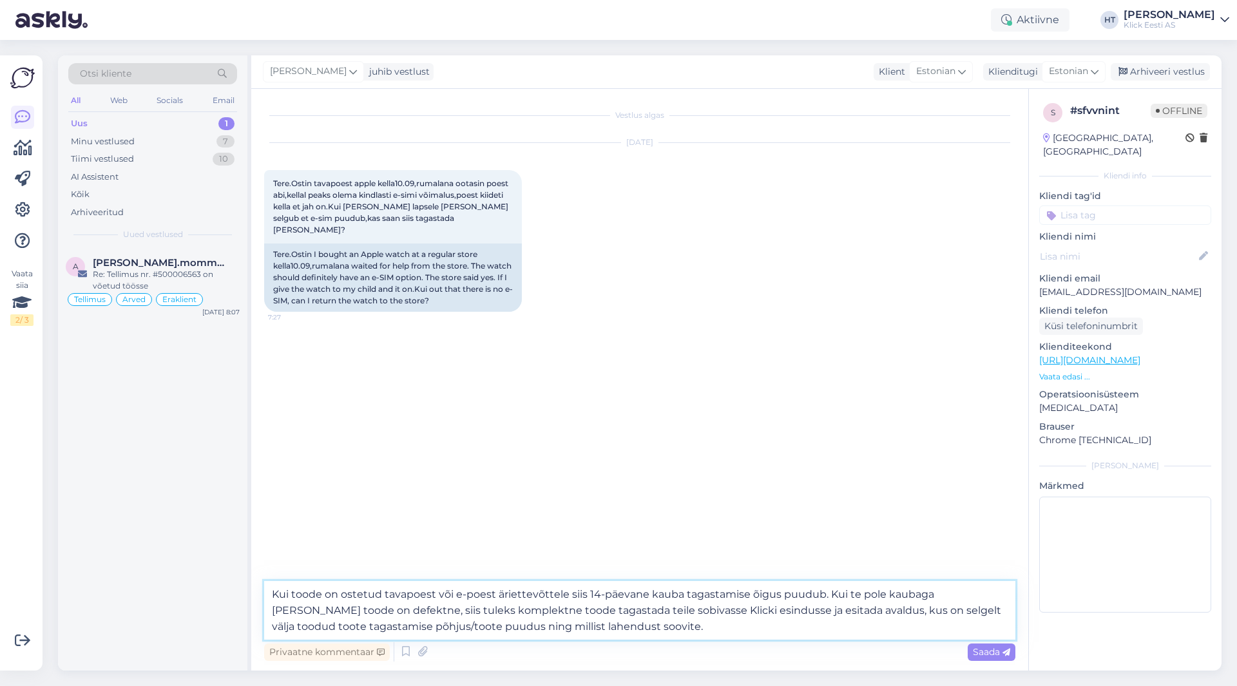
click at [274, 590] on textarea "Kui toode on ostetud tavapoest või e-poest äriettevõttele siis 14-päevane kauba…" at bounding box center [639, 610] width 751 height 59
drag, startPoint x: 986, startPoint y: 595, endPoint x: 366, endPoint y: 606, distance: 620.4
click at [366, 606] on textarea "Tere. Kui toode on ostetud tavapoest või e-poest äriettevõttele siis 14-päevane…" at bounding box center [639, 610] width 751 height 59
type textarea "Tere. Kui toode on ostetud tavapoest või e-poest äriettevõttele siis 14-päevane…"
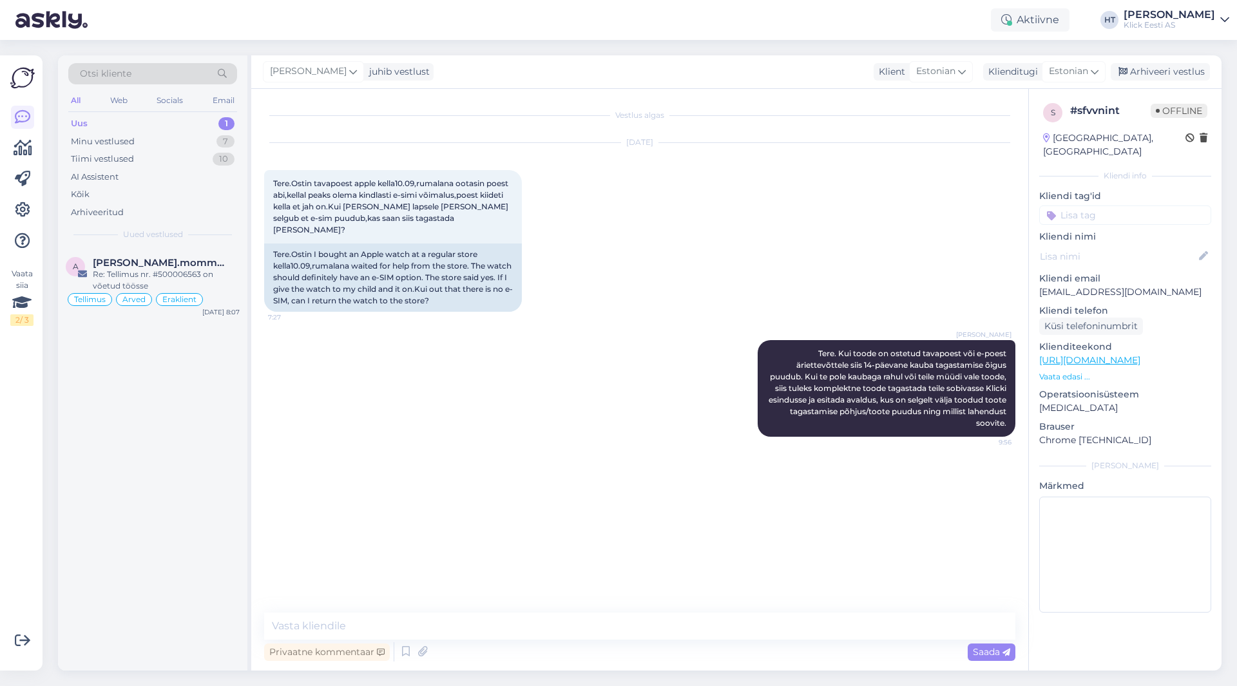
click at [1096, 205] on input at bounding box center [1125, 214] width 172 height 19
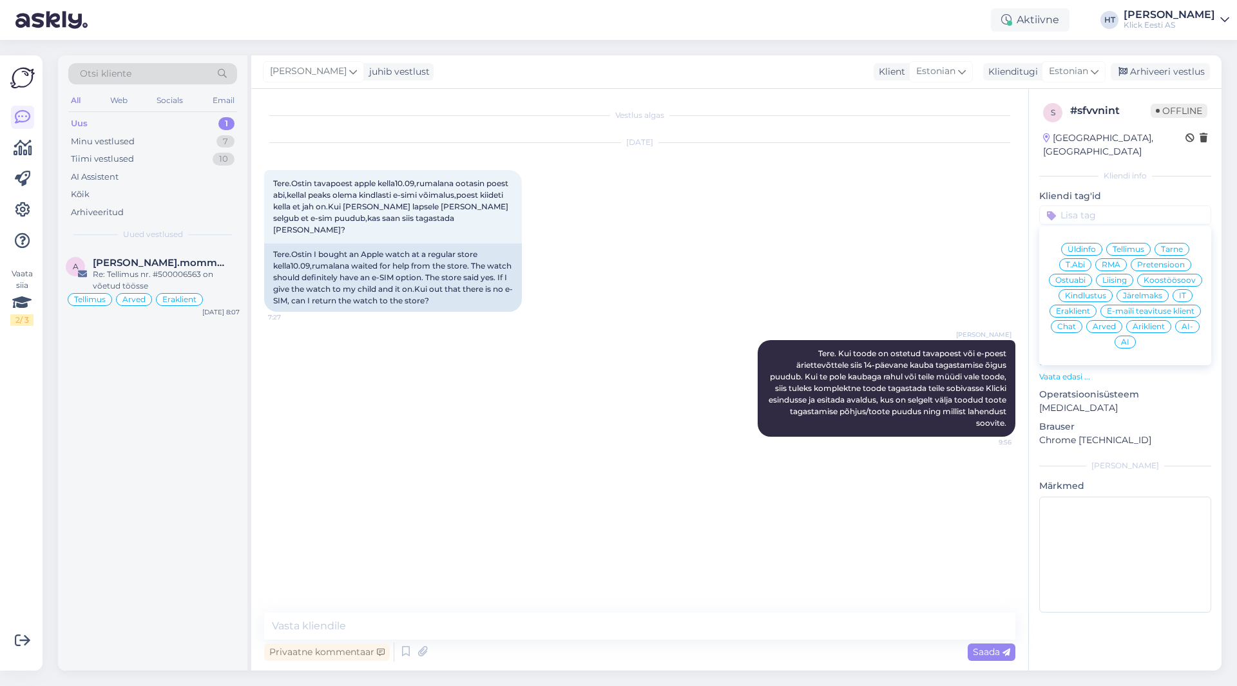
click at [1175, 261] on span "Pretensioon" at bounding box center [1161, 265] width 48 height 8
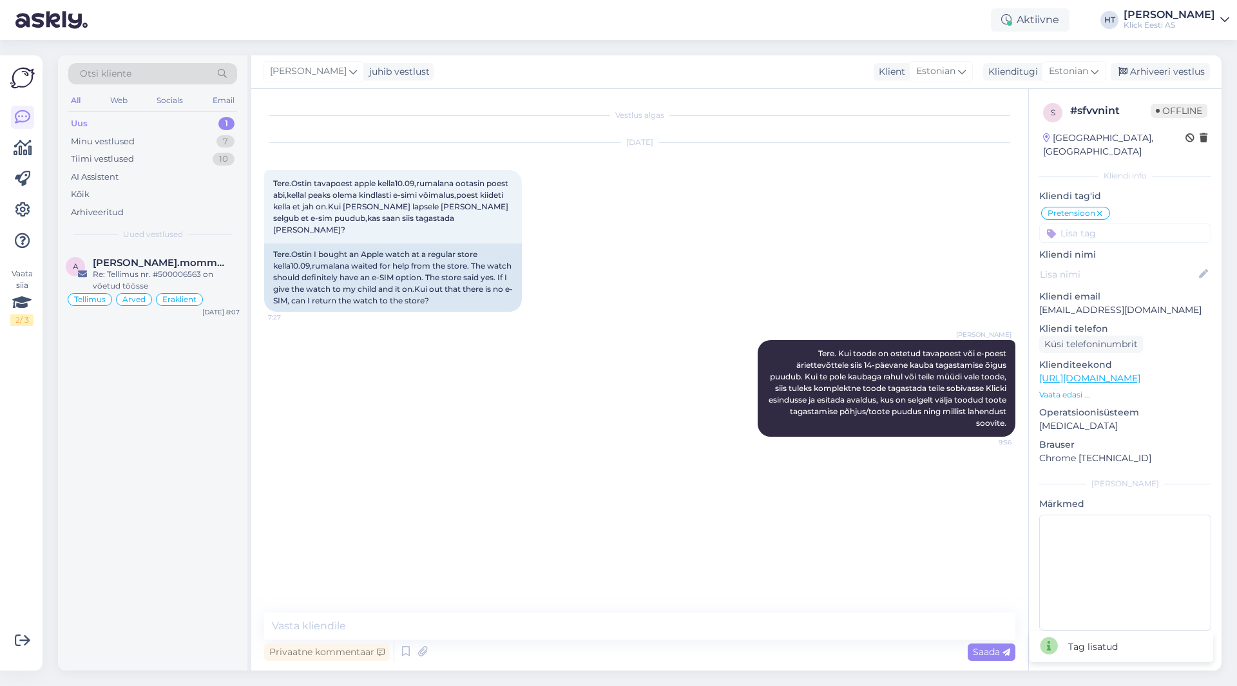
click at [1114, 225] on input at bounding box center [1125, 233] width 172 height 19
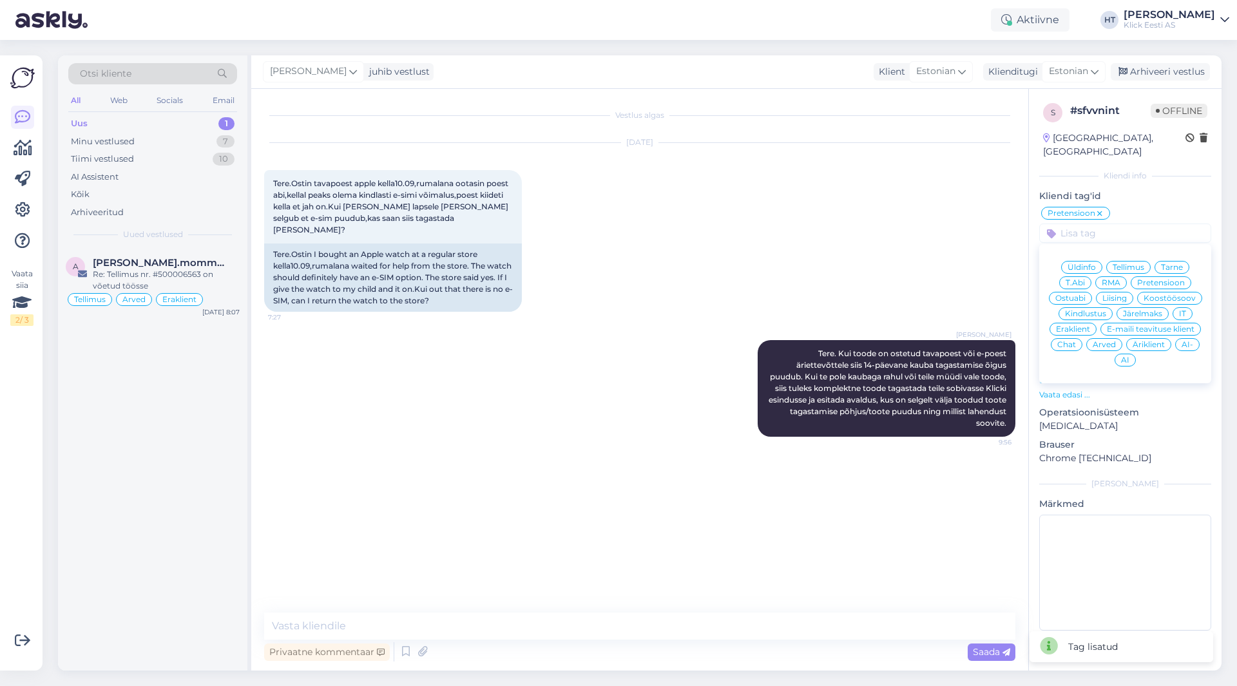
click at [1078, 323] on div "Eraklient" at bounding box center [1072, 329] width 47 height 13
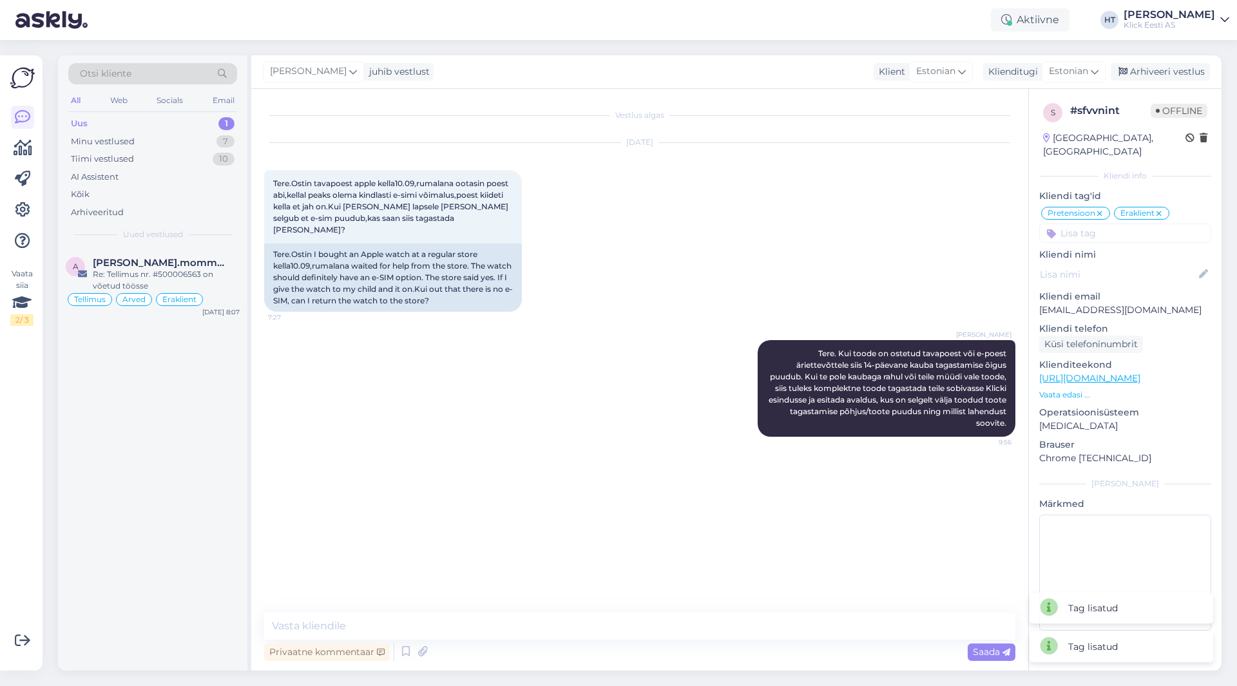
click at [862, 258] on div "[DATE] Tere.Ostin tavapoest apple kella10.09,rumalana ootasin poest abi,kellal …" at bounding box center [639, 227] width 751 height 197
click at [144, 271] on div "Re: Tellimus nr. #500006563 on võetud töösse" at bounding box center [166, 280] width 147 height 23
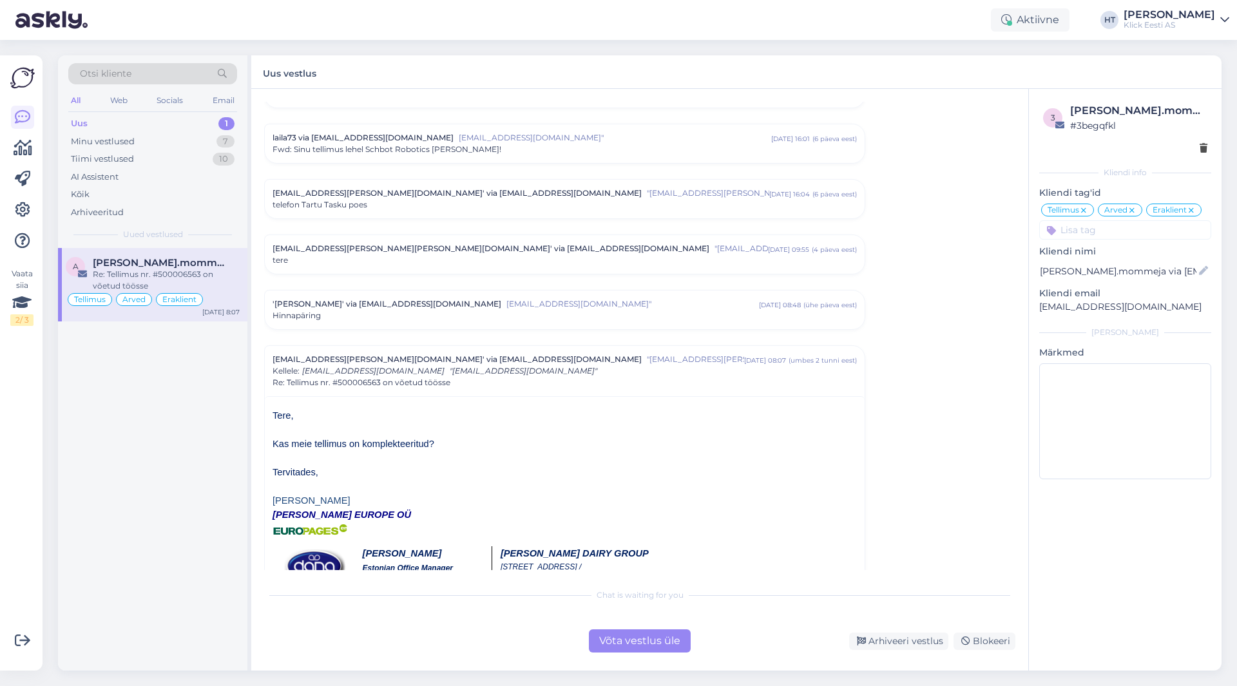
scroll to position [5331, 0]
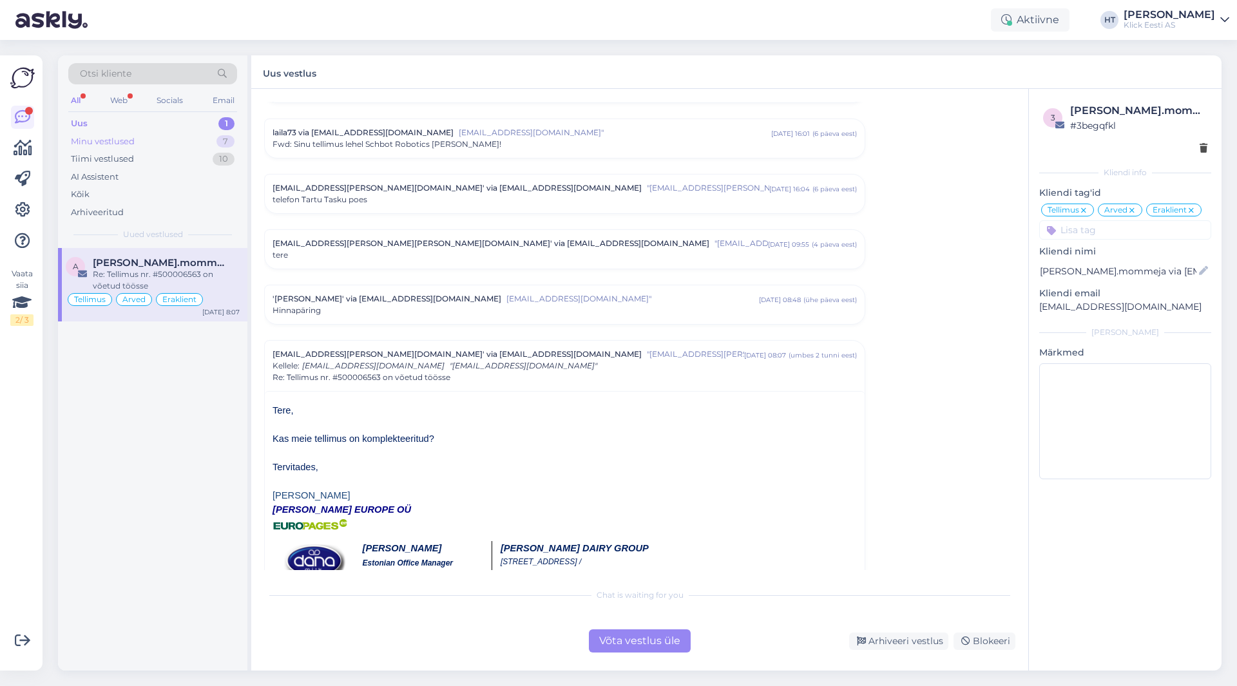
click at [169, 137] on div "Minu vestlused 7" at bounding box center [152, 142] width 169 height 18
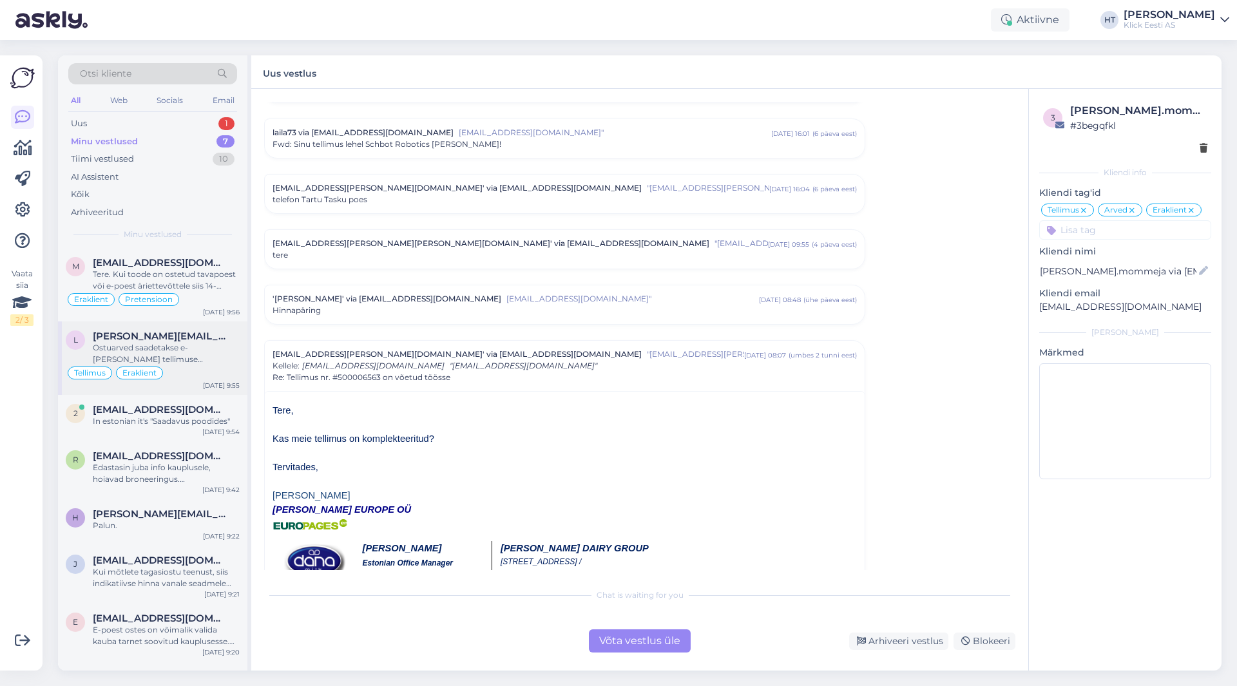
click at [180, 328] on div "l [PERSON_NAME][EMAIL_ADDRESS][DOMAIN_NAME] Ostuarved saadetakse e-[PERSON_NAME…" at bounding box center [152, 357] width 189 height 73
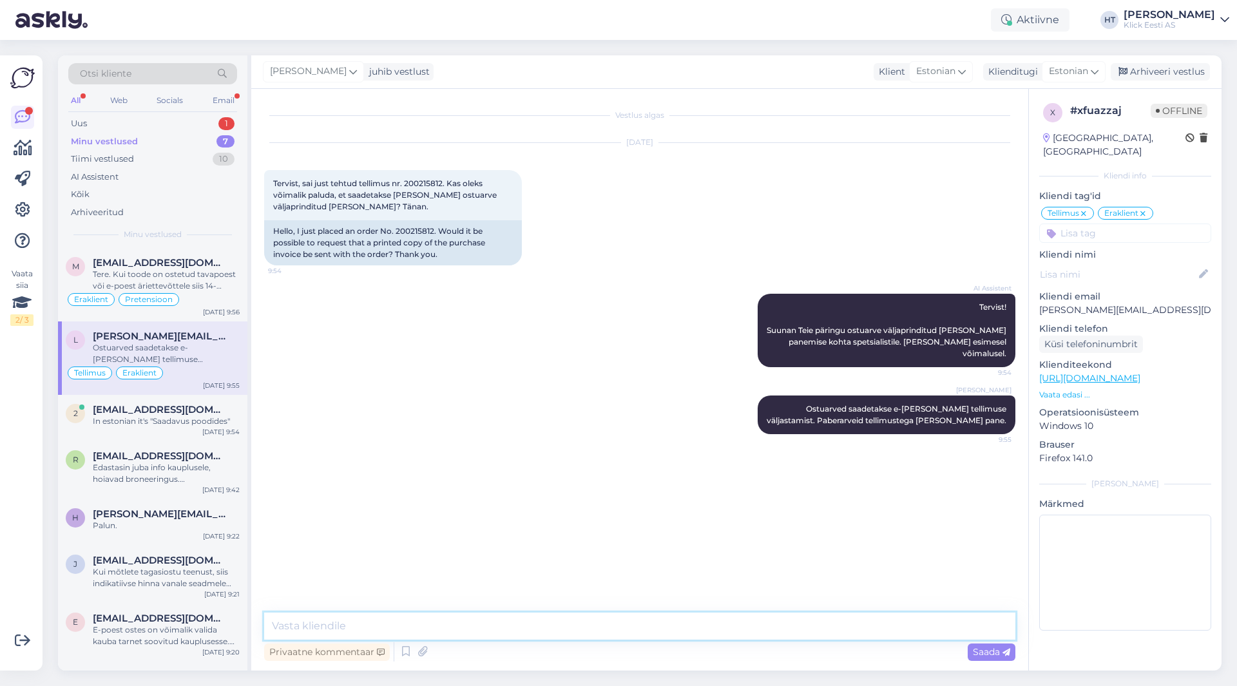
click at [554, 618] on textarea at bounding box center [639, 626] width 751 height 27
click at [360, 643] on div "Privaatne kommentaar" at bounding box center [327, 651] width 126 height 17
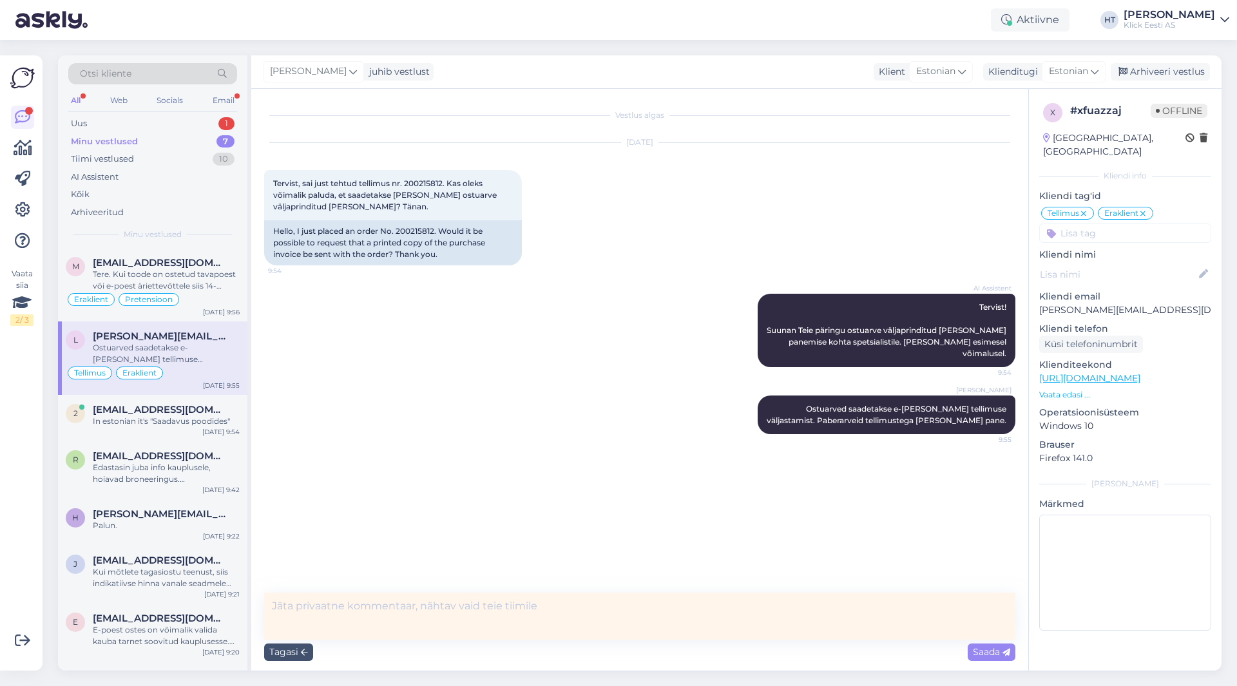
click at [553, 600] on textarea at bounding box center [639, 616] width 751 height 47
drag, startPoint x: 276, startPoint y: 604, endPoint x: 265, endPoint y: 604, distance: 11.0
click at [265, 604] on textarea "tegemist on tellimiskaubaga ja toode liigub otse tarnija laost kliendi [PERSON_…" at bounding box center [639, 616] width 751 height 47
drag, startPoint x: 663, startPoint y: 606, endPoint x: 583, endPoint y: 611, distance: 80.0
click at [583, 611] on textarea "Tegemist on tellimiskaubaga ja toode liigub otse tarnija laost kliendi [PERSON_…" at bounding box center [639, 616] width 751 height 47
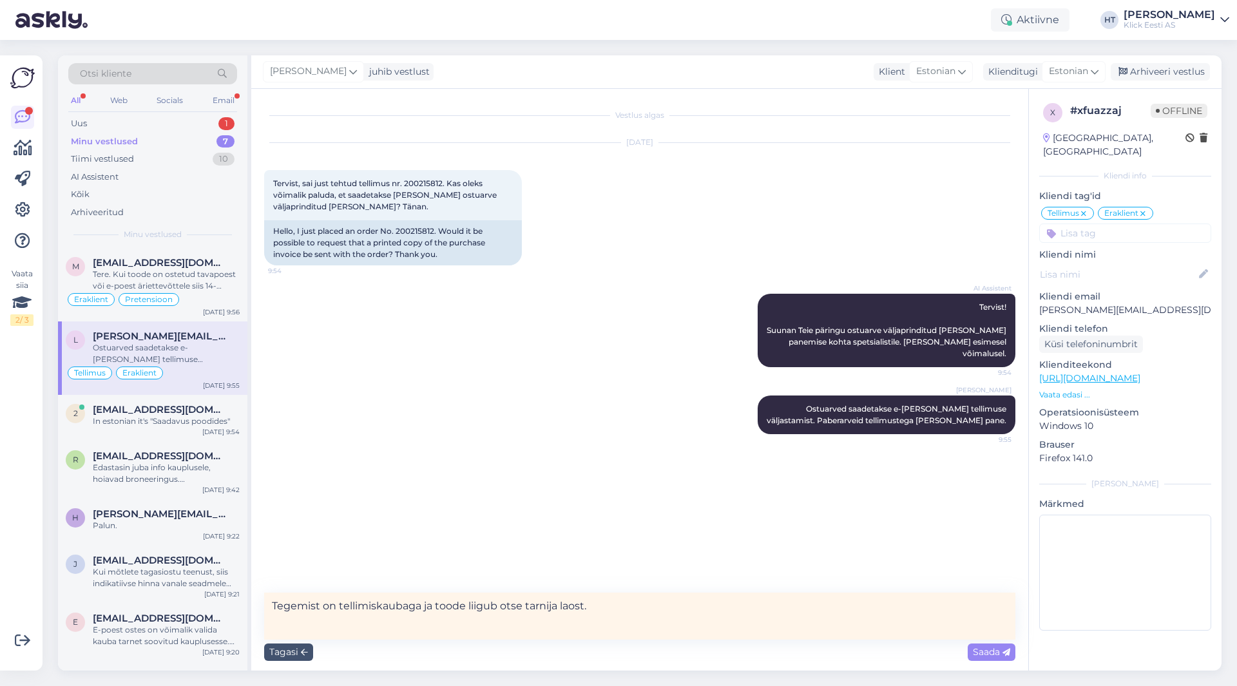
click at [602, 607] on textarea "Tegemist on tellimiskaubaga ja toode liigub otse tarnija laost." at bounding box center [639, 616] width 751 height 47
type textarea "Tegemist on tellimiskaubaga ja toode liigub otse tarnija laost. Tarnija ei saa …"
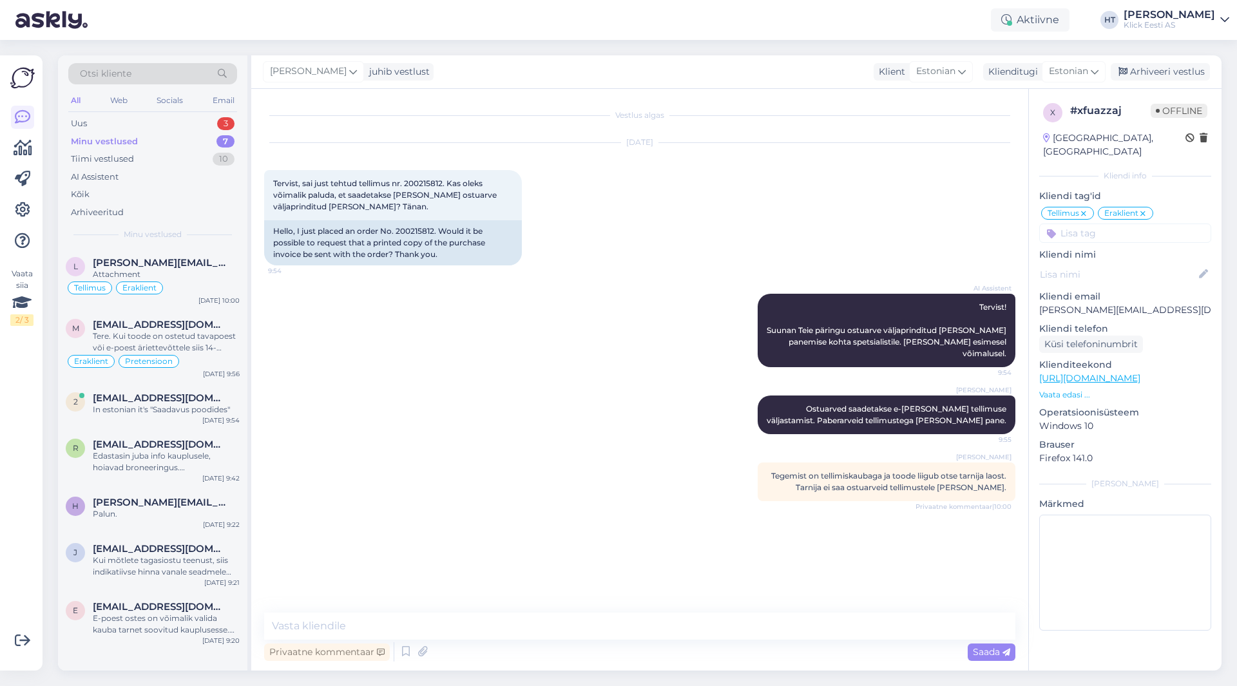
click at [505, 640] on div "Privaatne kommentaar Saada" at bounding box center [639, 652] width 751 height 24
click at [213, 125] on div "Uus 3" at bounding box center [152, 124] width 169 height 18
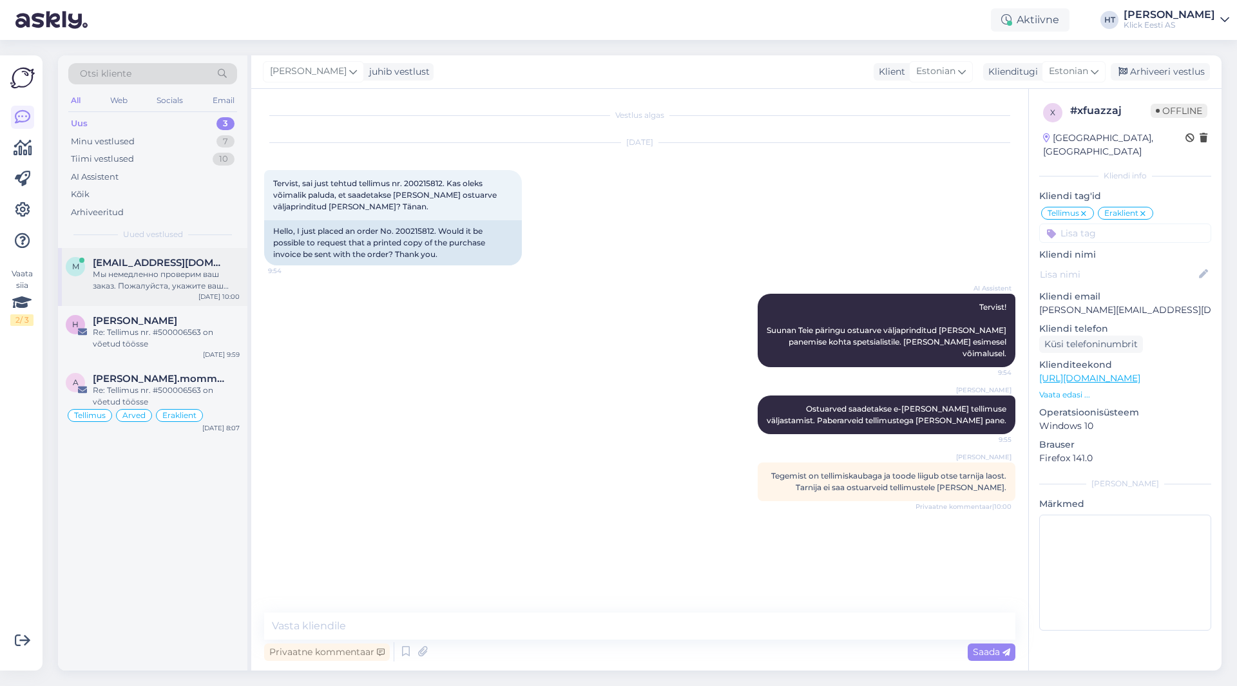
click at [218, 260] on div "[EMAIL_ADDRESS][DOMAIN_NAME]" at bounding box center [166, 263] width 147 height 12
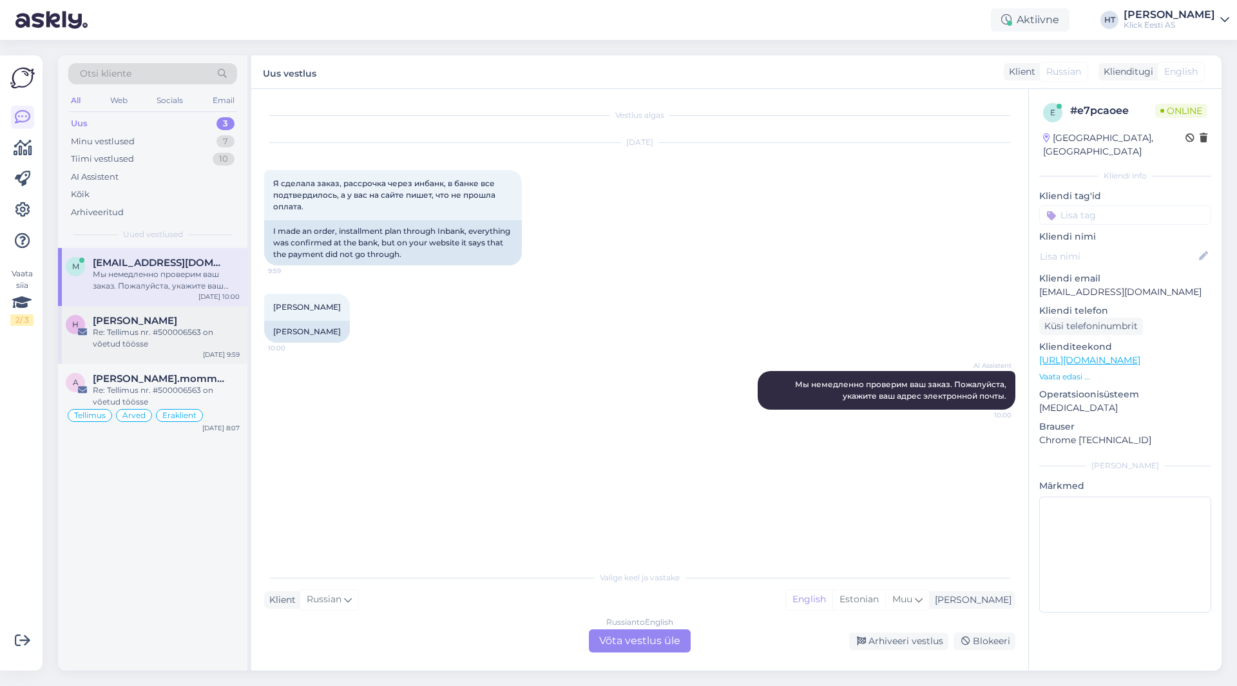
click at [205, 339] on div "Re: Tellimus nr. #500006563 on võetud töösse" at bounding box center [166, 338] width 147 height 23
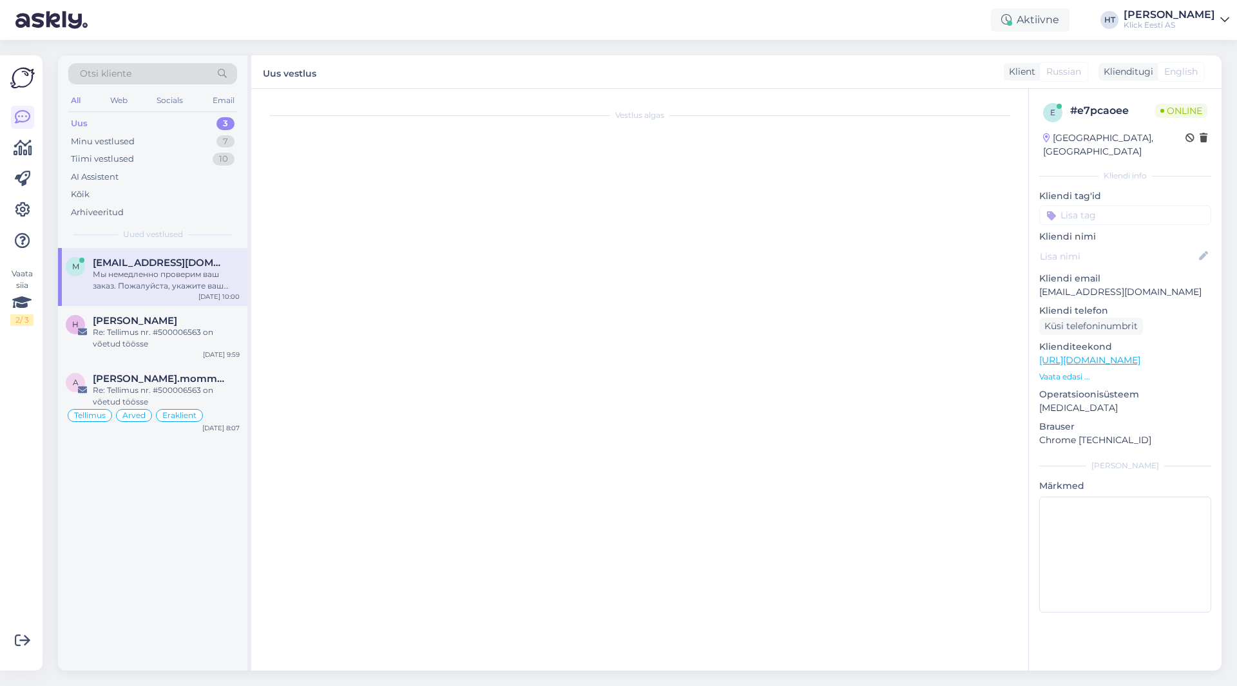
scroll to position [173, 0]
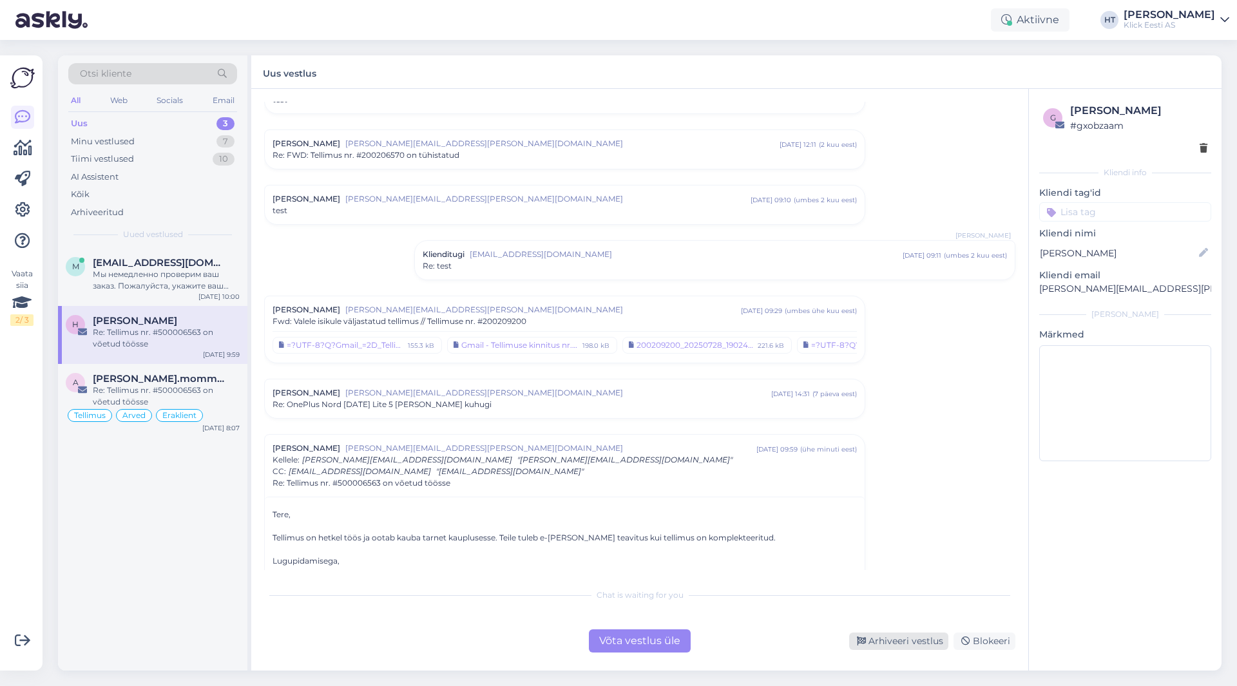
click at [875, 643] on div "Arhiveeri vestlus" at bounding box center [898, 641] width 99 height 17
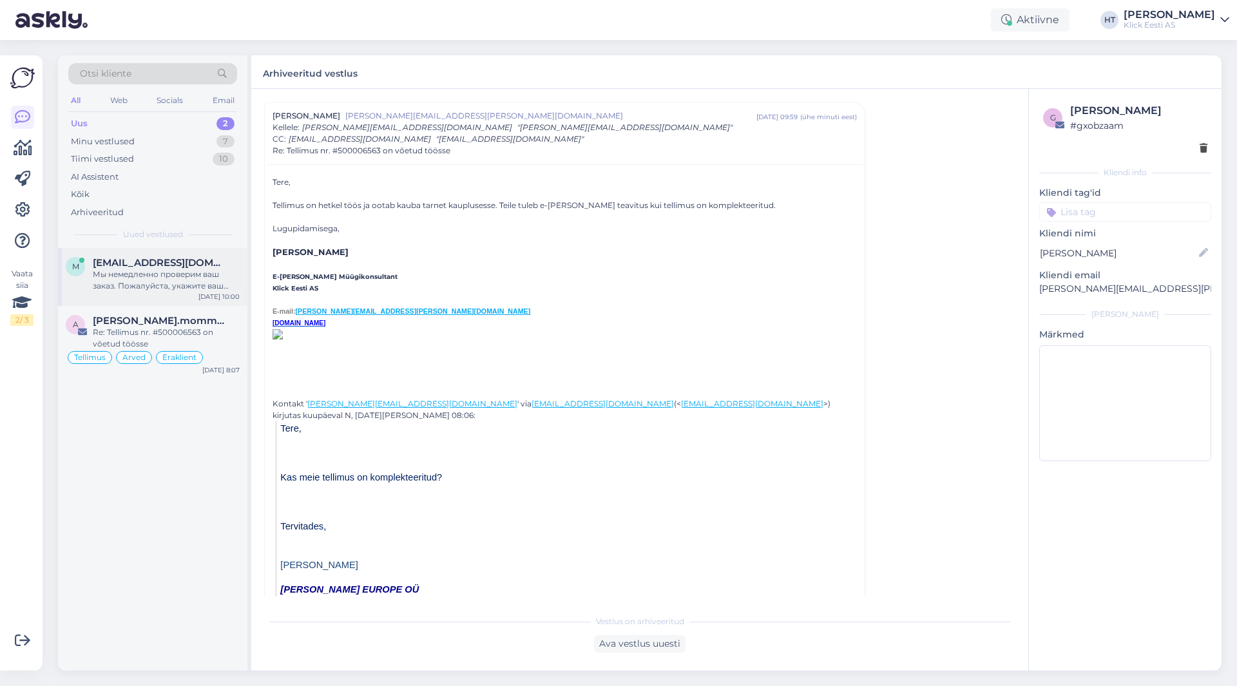
click at [178, 283] on div "Мы немедленно проверим ваш заказ. Пожалуйста, укажите ваш адрес электронной поч…" at bounding box center [166, 280] width 147 height 23
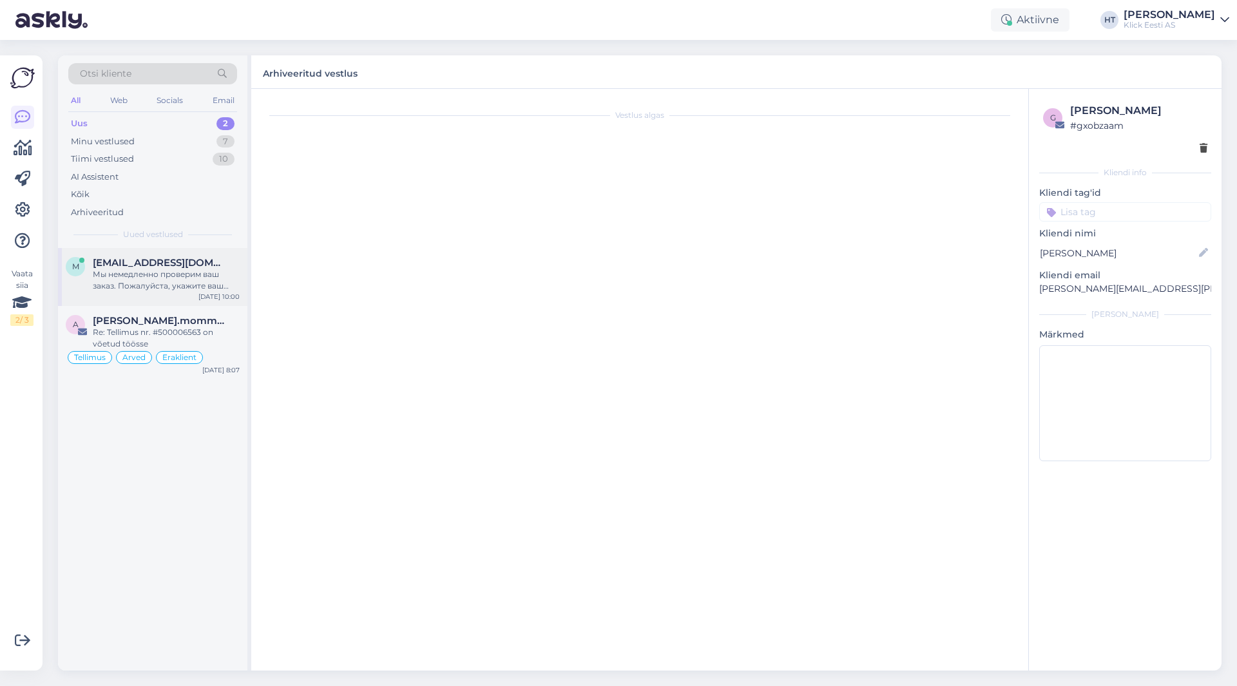
scroll to position [0, 0]
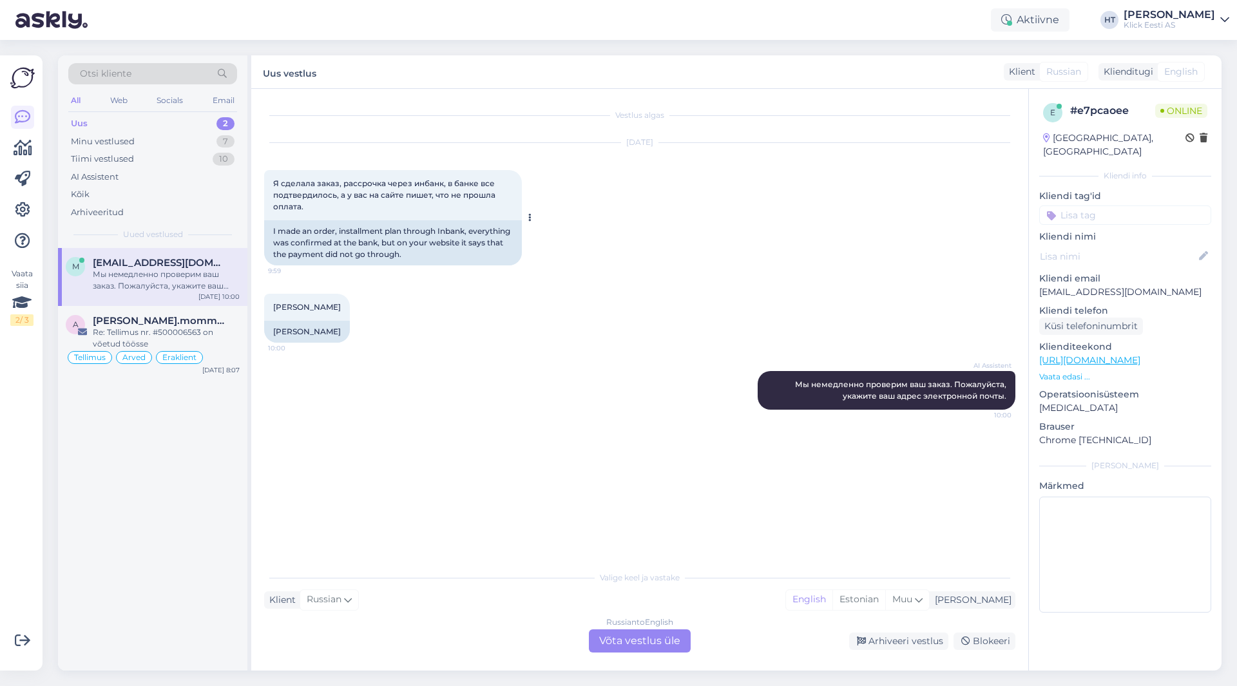
drag, startPoint x: 273, startPoint y: 184, endPoint x: 499, endPoint y: 206, distance: 226.6
click at [499, 206] on div "Я сделала заказ, рассрочка через инбанк, в банке все подтвердилось, а у вас на …" at bounding box center [393, 195] width 258 height 50
click at [324, 209] on div "Я сделала заказ, рассрочка через инбанк, в банке все подтвердилось, а у вас на …" at bounding box center [393, 195] width 258 height 50
click at [305, 307] on span "[PERSON_NAME]" at bounding box center [307, 307] width 68 height 10
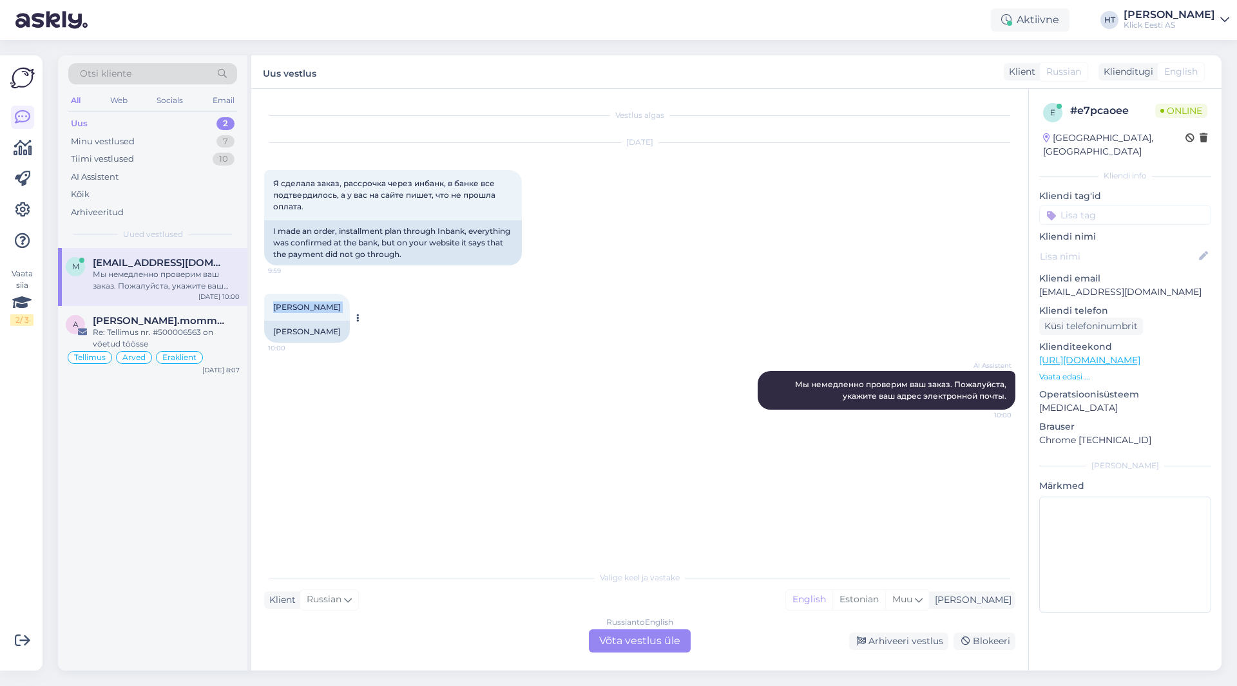
click at [305, 307] on span "[PERSON_NAME]" at bounding box center [307, 307] width 68 height 10
click at [439, 285] on div "[PERSON_NAME] 10:00 [PERSON_NAME]" at bounding box center [639, 318] width 751 height 77
click at [891, 385] on span "Мы немедленно проверим ваш заказ. Пожалуйста, укажите ваш адрес электронной поч…" at bounding box center [901, 389] width 213 height 21
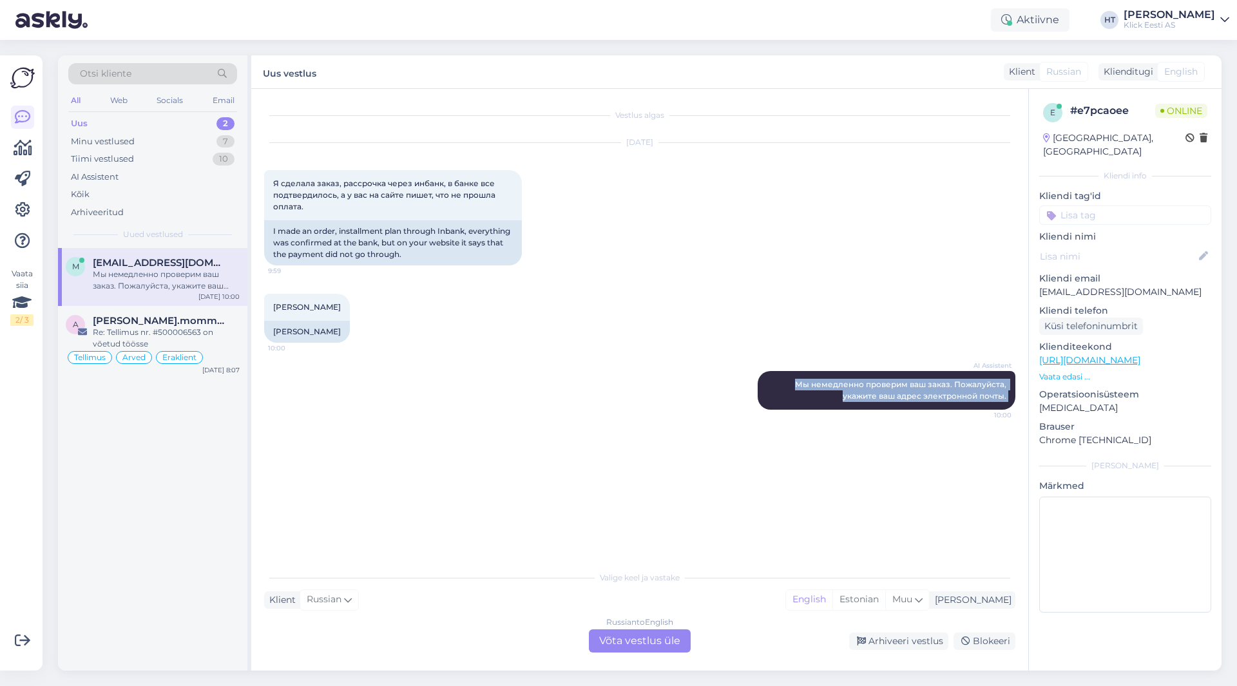
copy div "Мы немедленно проверим ваш заказ. Пожалуйста, укажите ваш адрес электронной поч…"
click at [377, 310] on div "[PERSON_NAME] 10:00 [PERSON_NAME]" at bounding box center [639, 318] width 751 height 77
click at [318, 304] on span "[PERSON_NAME]" at bounding box center [307, 307] width 68 height 10
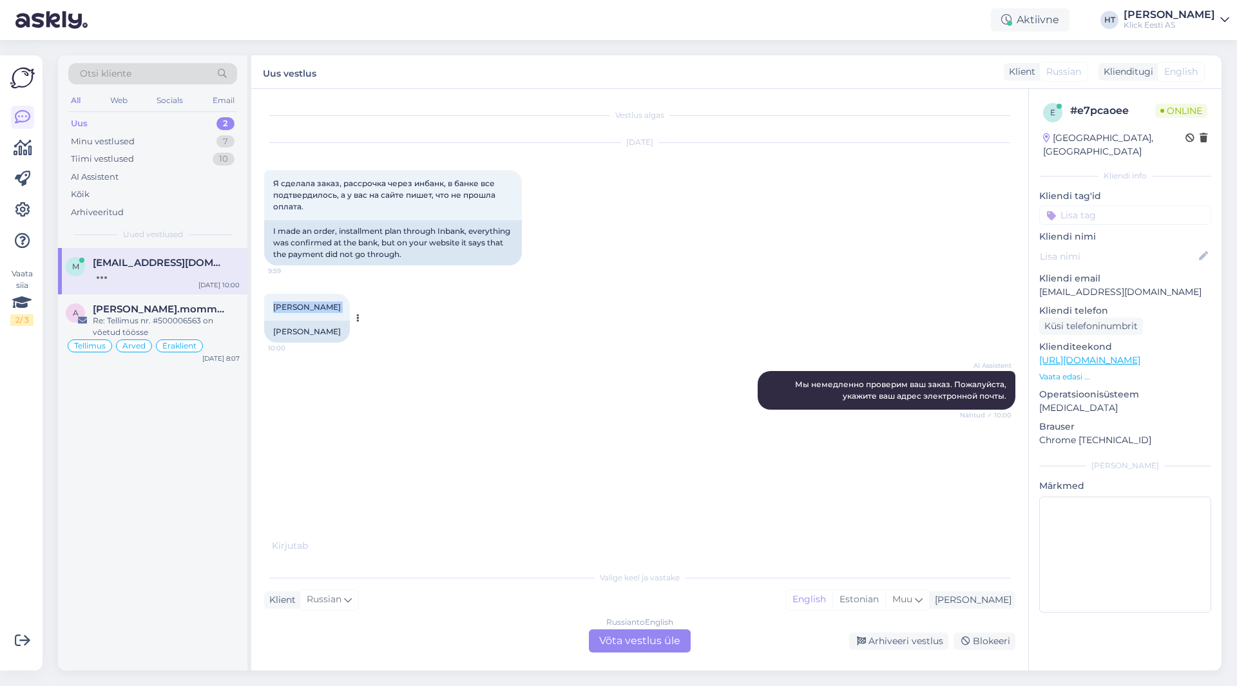
click at [318, 304] on span "[PERSON_NAME]" at bounding box center [307, 307] width 68 height 10
copy div "[PERSON_NAME] 10:00"
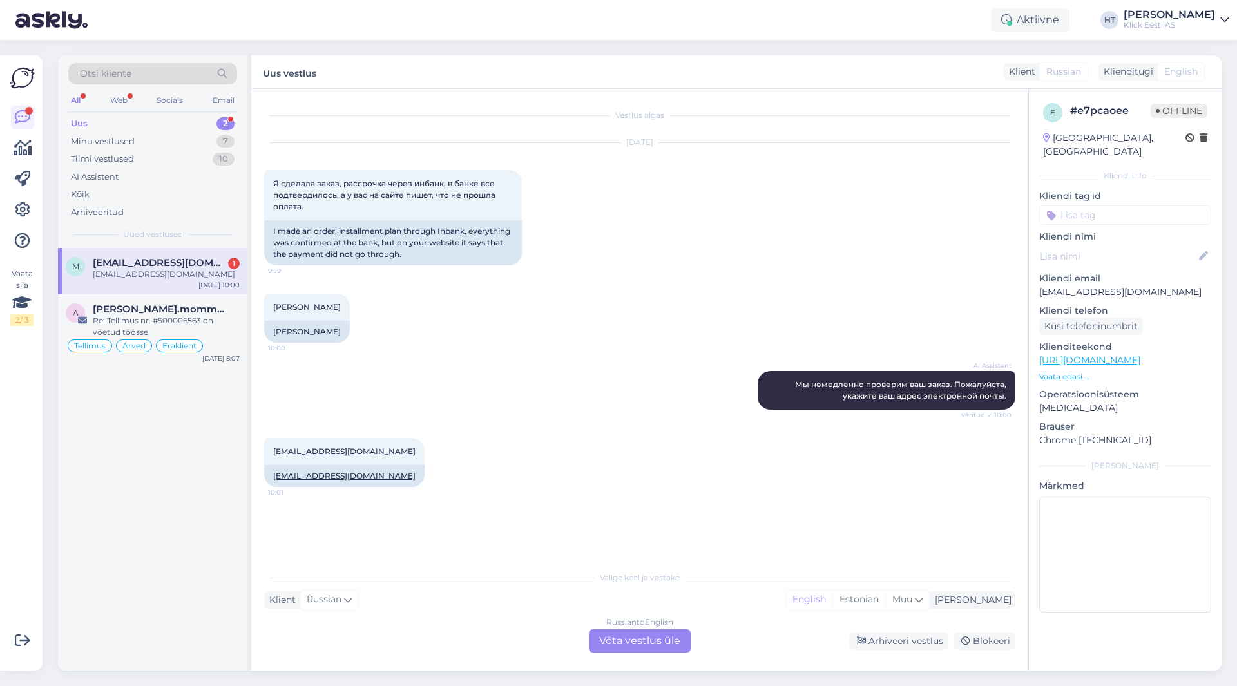
click at [395, 343] on div "[PERSON_NAME] 10:00 [PERSON_NAME]" at bounding box center [639, 318] width 751 height 77
click at [627, 653] on div "Vestlus algas [DATE] Я сделала заказ, рассрочка через инбанк, в банке все подтв…" at bounding box center [639, 380] width 777 height 582
click at [627, 651] on div "Russian to English Võta vestlus üle" at bounding box center [640, 640] width 102 height 23
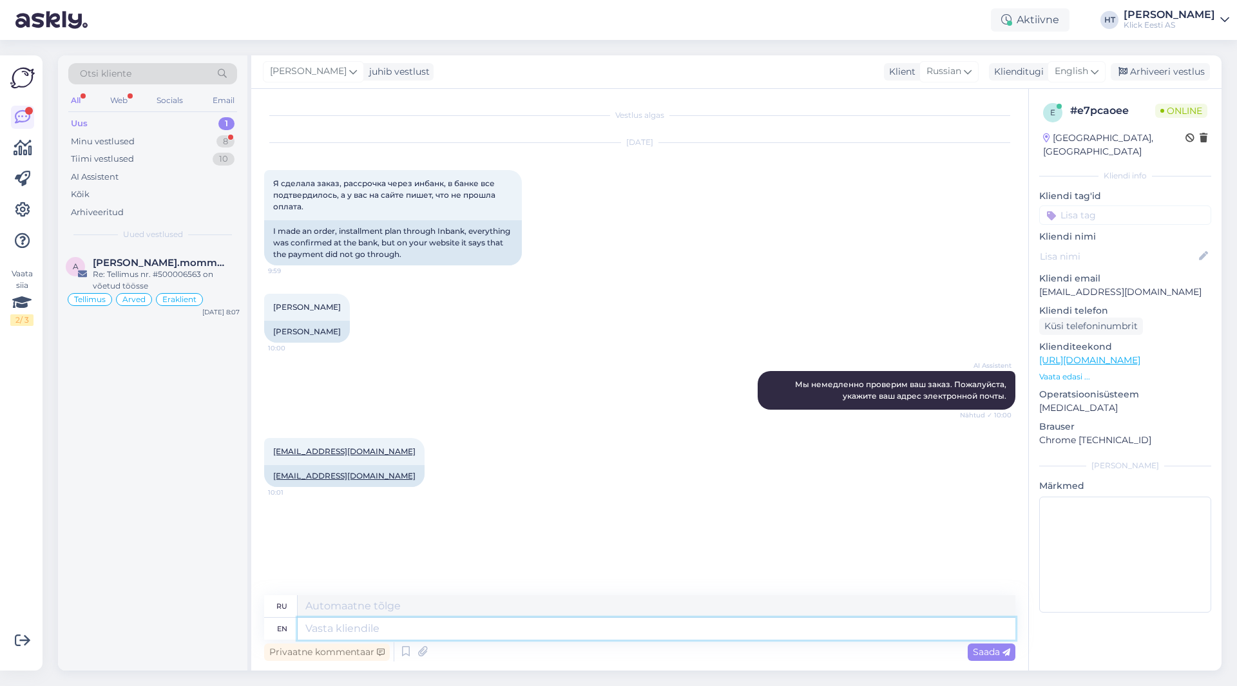
click at [591, 637] on textarea at bounding box center [657, 629] width 718 height 22
click at [593, 550] on div "Vestlus algas [DATE] Я сделала заказ, рассрочка через инбанк, в банке все подтв…" at bounding box center [645, 343] width 763 height 482
click at [457, 627] on textarea at bounding box center [657, 629] width 718 height 22
type textarea "It s"
type textarea "Это"
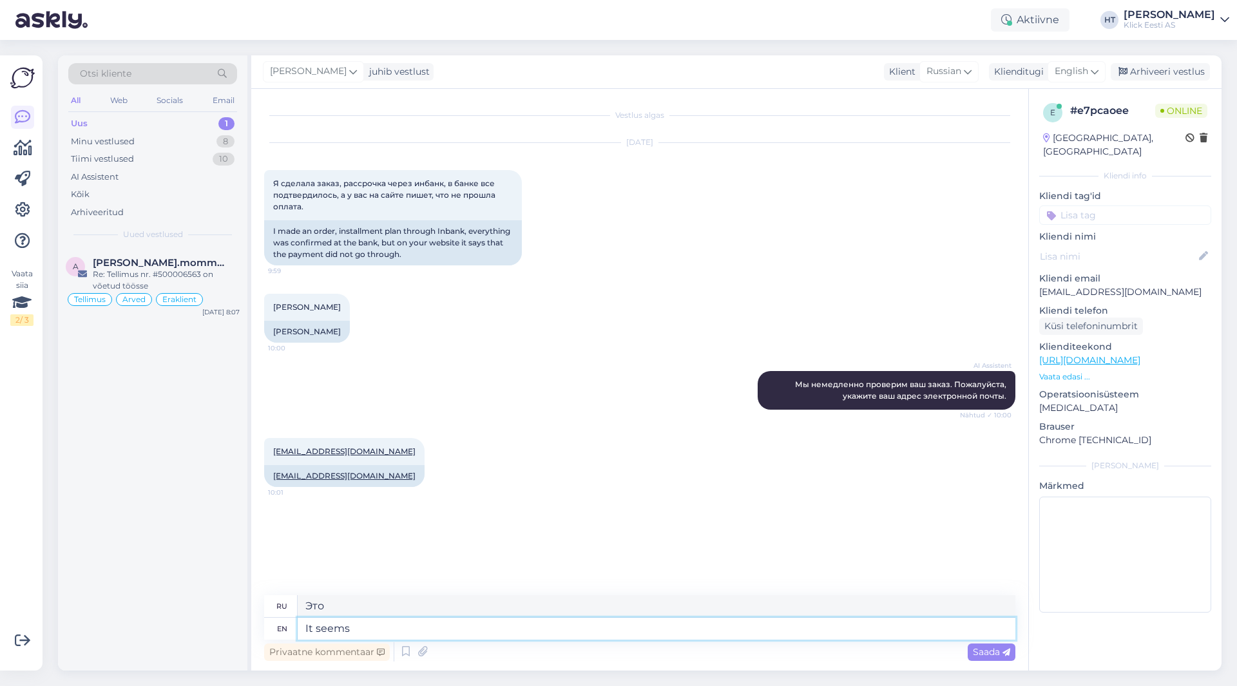
type textarea "It seems"
type textarea "Кажется"
type textarea "It seems that t"
type textarea "Кажется, что"
click at [447, 634] on textarea "It seems that the" at bounding box center [657, 629] width 718 height 22
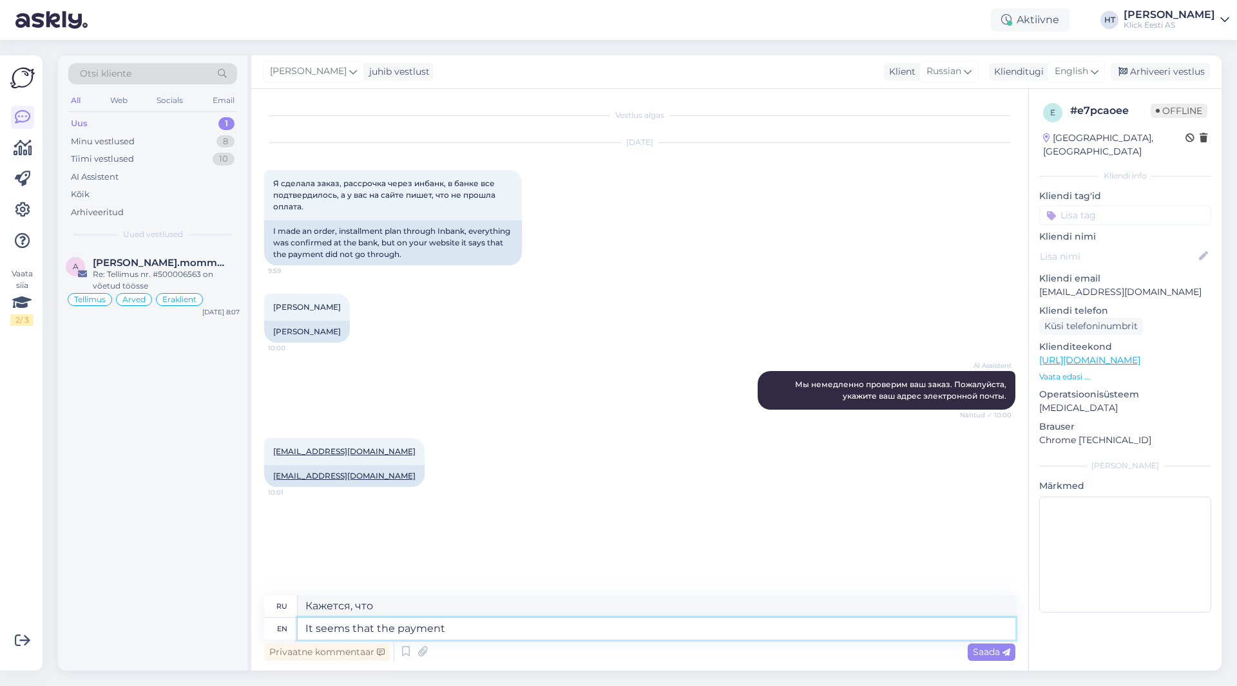
type textarea "It seems that the payment h"
type textarea "Кажется, что оплата"
type textarea "It seems that the payment has b"
type textarea "Кажется, что платеж был"
type textarea "It seems that the payment has been a"
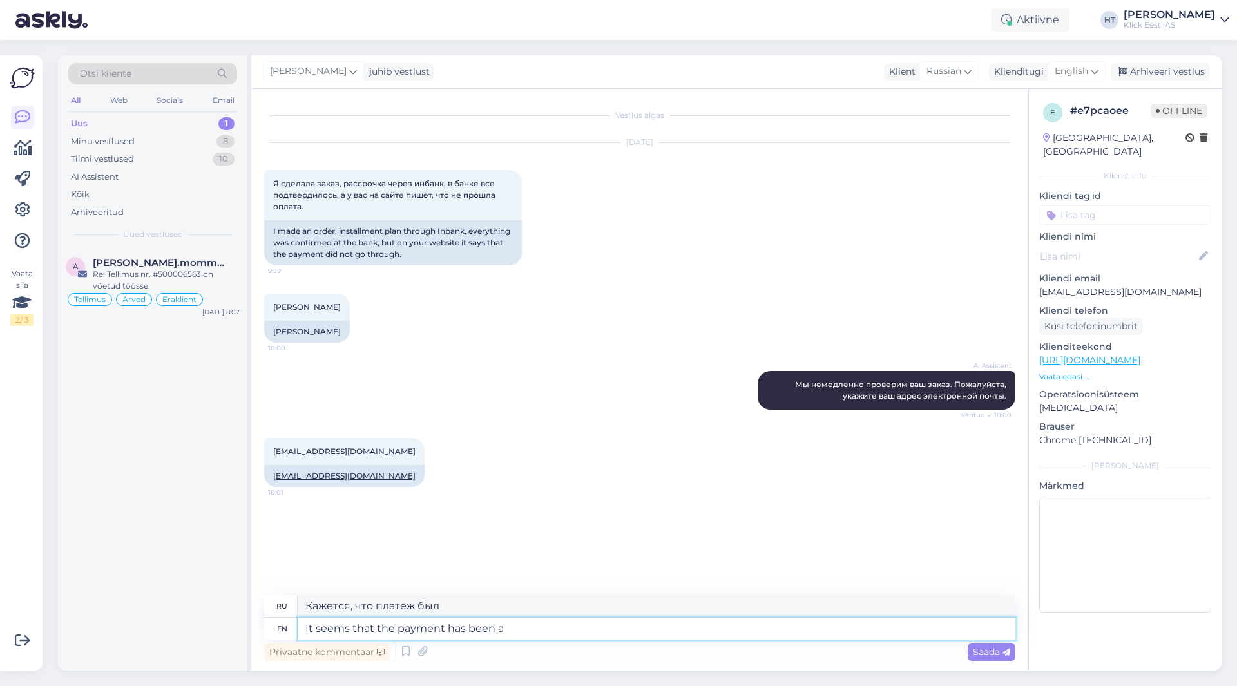
type textarea "Кажется, что оплата была произведена."
type textarea "It seems that the payment has been accepted."
type textarea "Похоже, что платеж принят."
type textarea "It seems that the payment has been accepted. It mi"
type textarea "Кажется, платёж был принят."
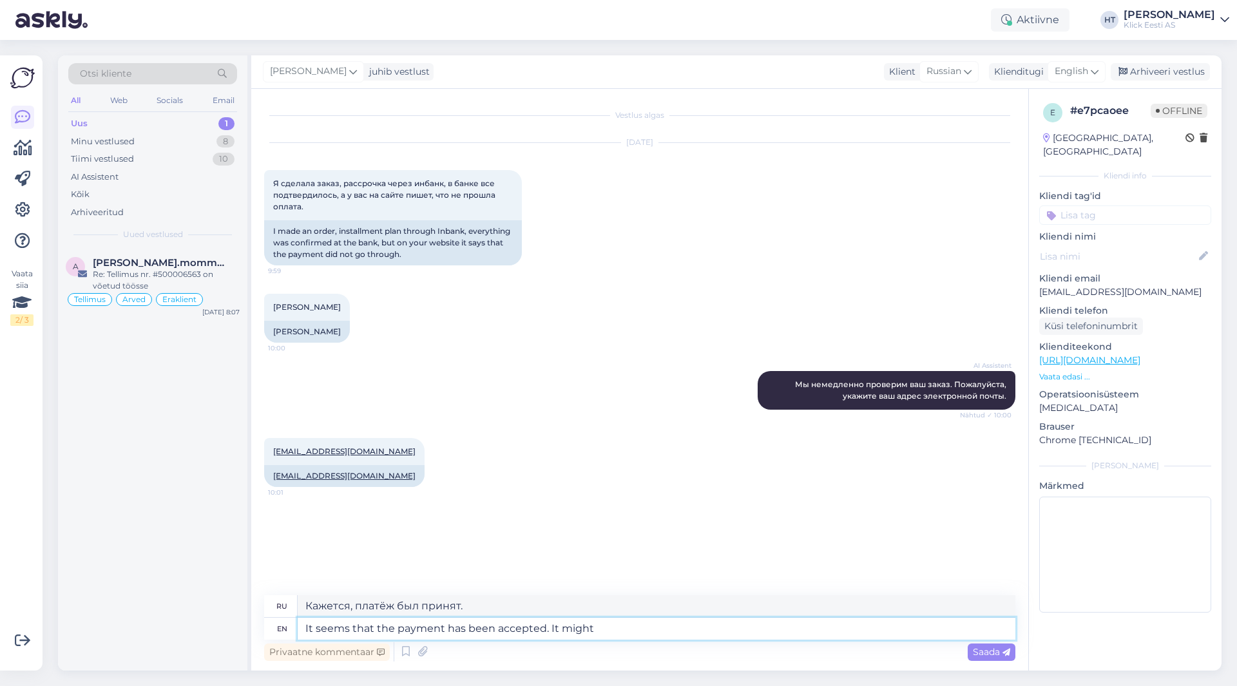
type textarea "It seems that the payment has been accepted. It might"
type textarea "Похоже, платёж был принят. Возможно,"
type textarea "It seems that the payment has been accepted. It might just tak"
type textarea "Похоже, платёж был принят. Возможно, просто"
type textarea "It seems that the payment has been accepted. It might just take a"
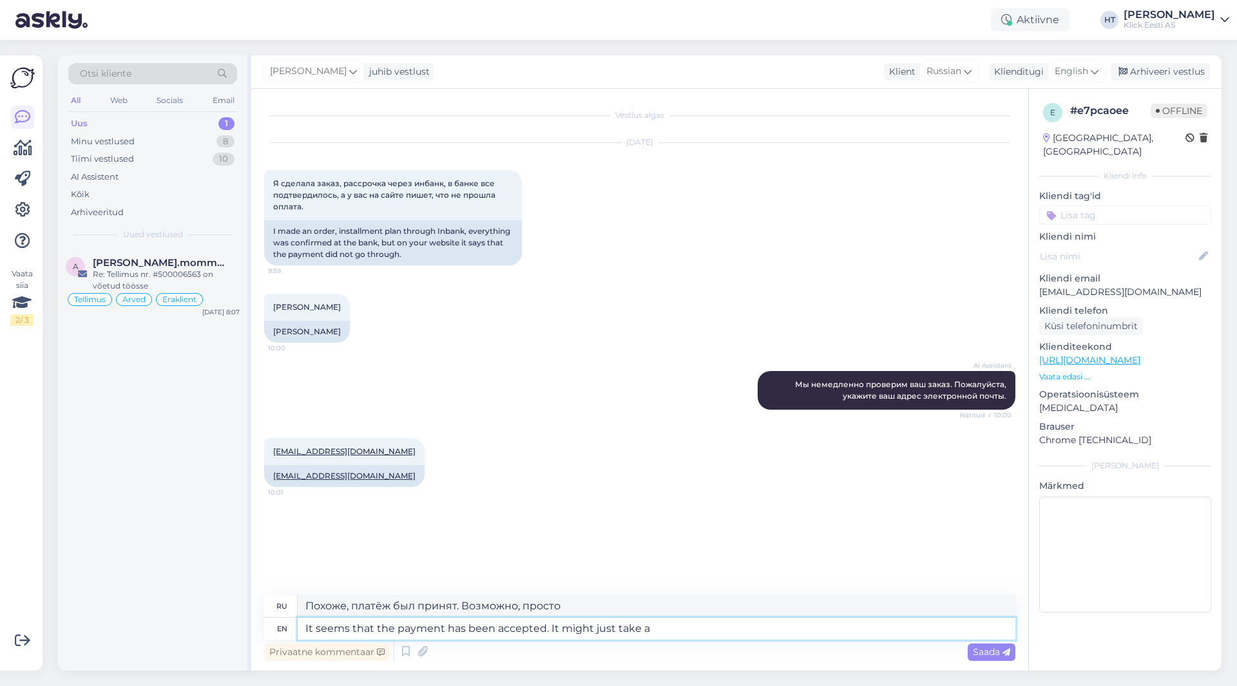
type textarea "Похоже, платёж принят. Возможно, это займёт немного времени."
type textarea "It seems that the payment has been accepted. It might just take a few minu"
type textarea "Похоже, платёж принят. Возможно, это займёт несколько минут."
type textarea "It seems that the payment has been accepted. It might just take a few minutes f"
type textarea "Похоже, платёж принят. Это может занять несколько минут."
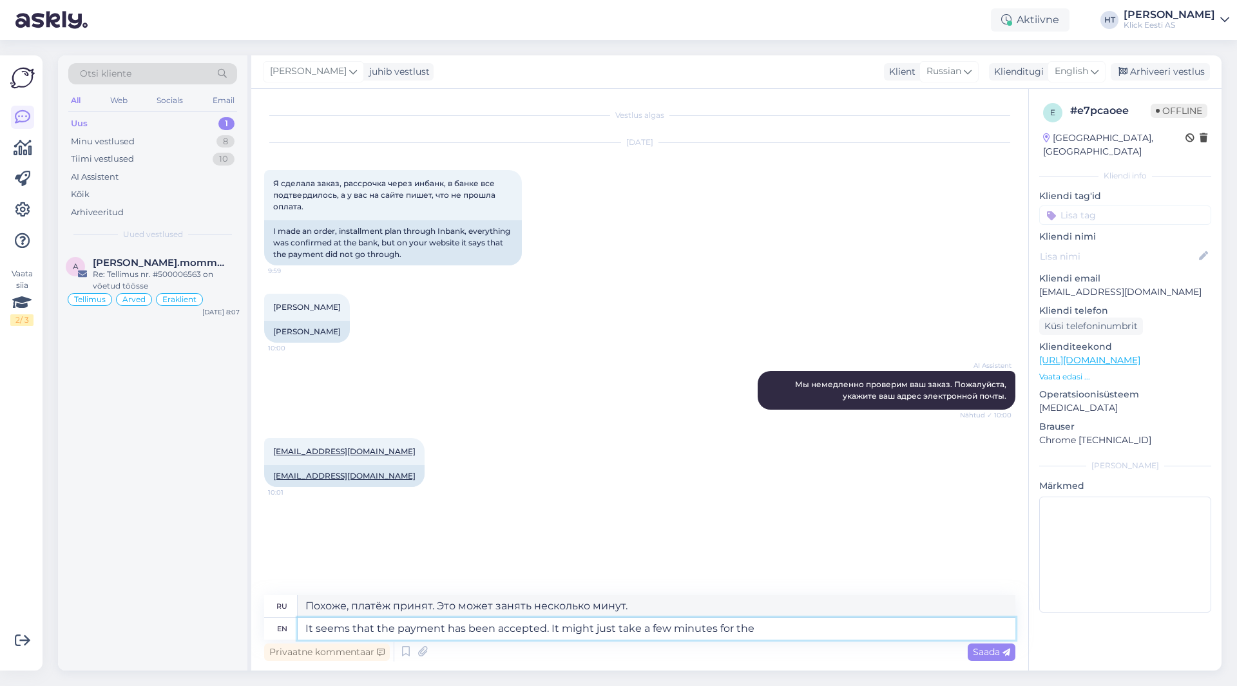
type textarea "It seems that the payment has been accepted. It might just take a few minutes f…"
type textarea "Похоже, платёж принят. Это может занять всего несколько минут."
type textarea "It seems that the payment has been accepted. It might just take a few minutes f…"
type textarea "Похоже, платёж принят. Заказ может быть обработан в течение нескольких минут."
type textarea "It seems that the payment has been accepted. It might just take a few minutes f…"
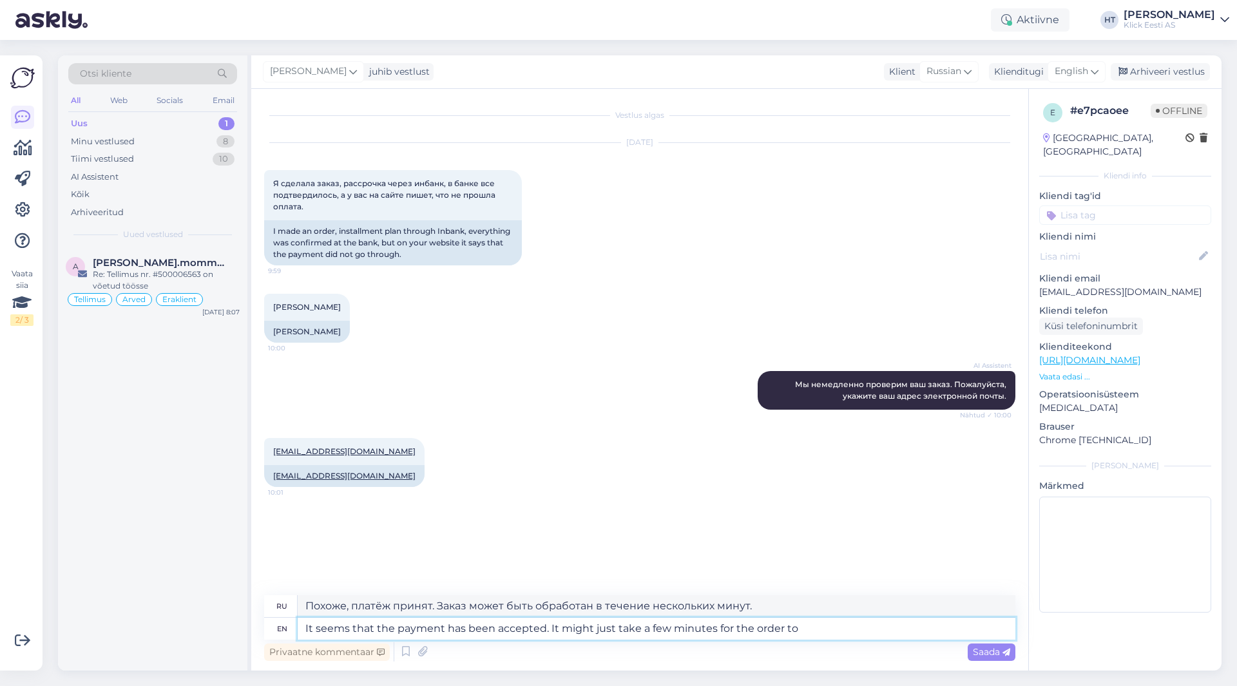
type textarea "Похоже, платёж принят. Обработка заказа может занять несколько минут."
type textarea "It seems that the payment has been accepted. It might just take a few minutes f…"
type textarea "Похоже, платёж принят. Обработка и отправка заказа может занять несколько минут."
type textarea "It seems that the payment has been accepted. It might just take a few minutes f…"
type textarea "Похоже, платёж принят. Обработка заказа и переход в режим выполнения могут заня…"
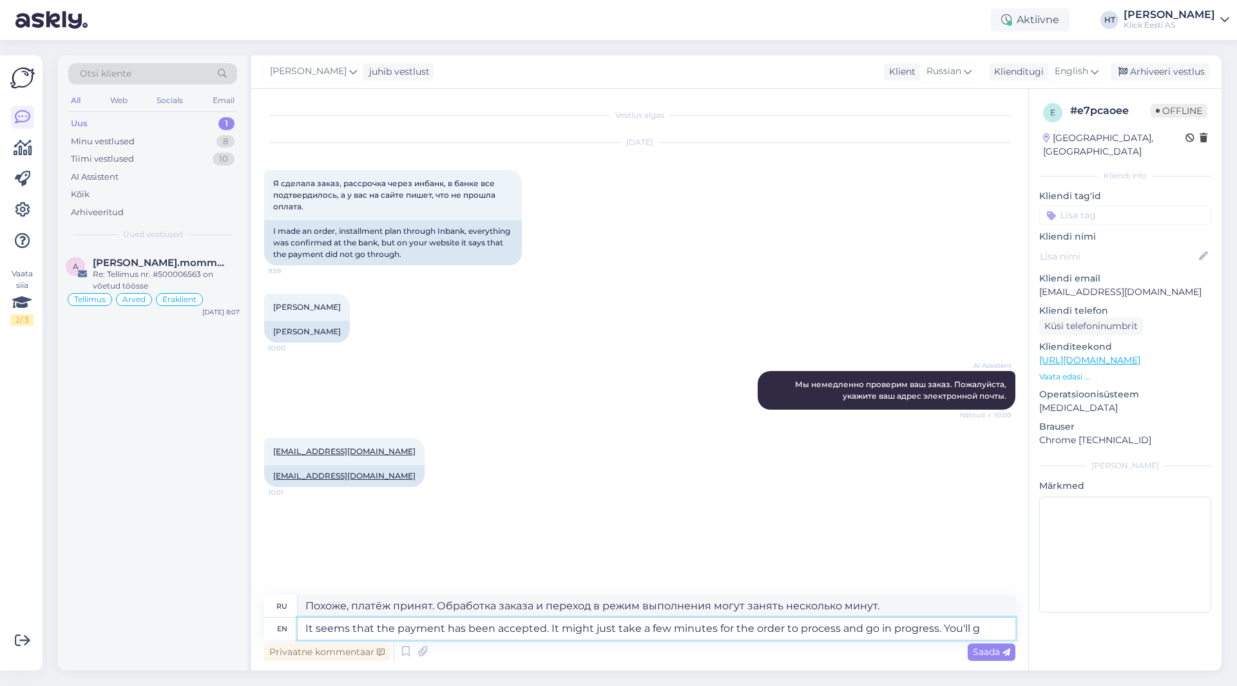
type textarea "It seems that the payment has been accepted. It might just take a few minutes f…"
type textarea "Похоже, платёж принят. Обработка заказа и переход в режим выполнения могут заня…"
type textarea "It seems that the payment has been accepted. It might just take a few minutes f…"
type textarea "Похоже, платёж принят. Обработка заказа и переход в режим выполнения могут заня…"
type textarea "It seems that the payment has been accepted. It might just take a few minutes f…"
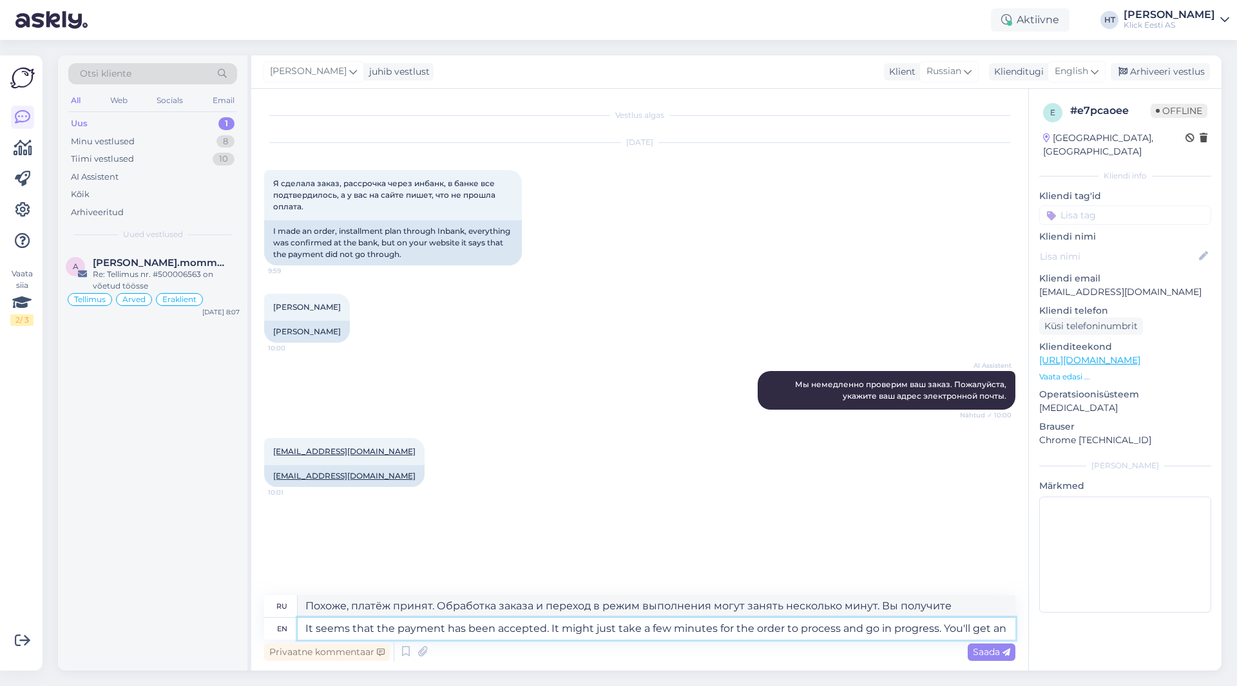
type textarea "Похоже, платёж принят. Обработка заказа и перевод его в статус выполнения могут…"
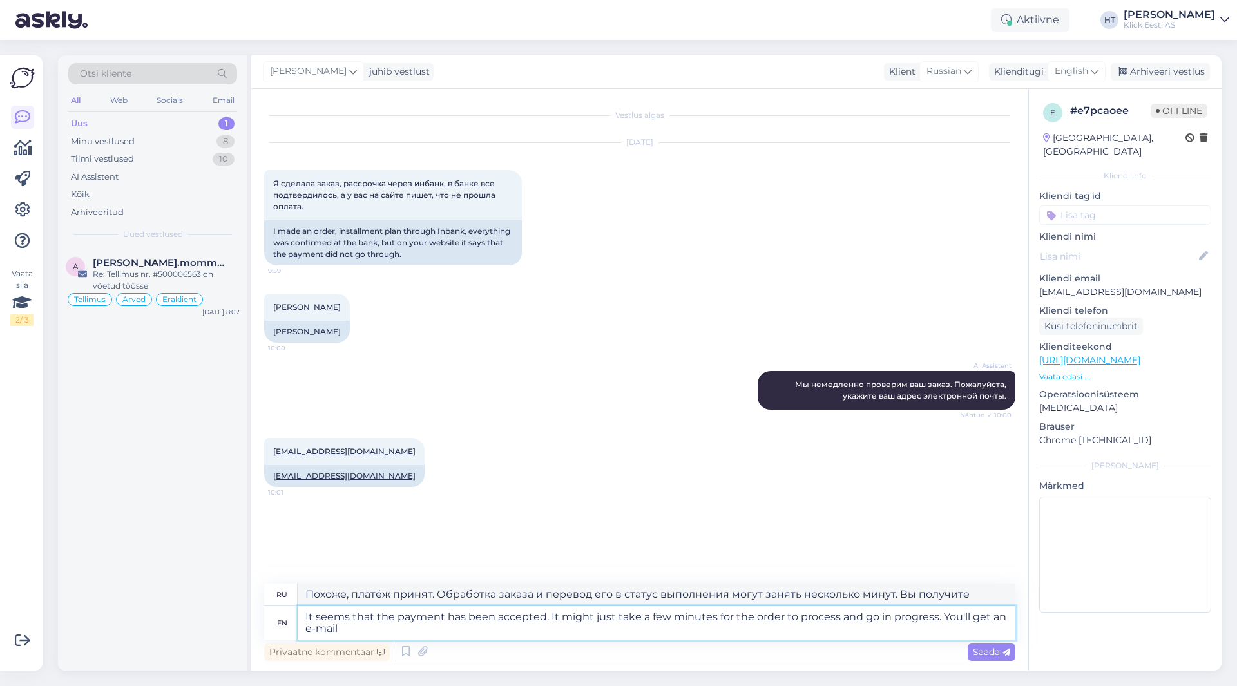
type textarea "It seems that the payment has been accepted. It might just take a few minutes f…"
type textarea "Похоже, платёж принят. Обработка заказа может занять несколько минут. Вы получи…"
type textarea "It seems that the payment has been accepted. It might just take a few minutes f…"
type textarea "Похоже, платёж принят. Обработка заказа может занять всего несколько минут. Вы …"
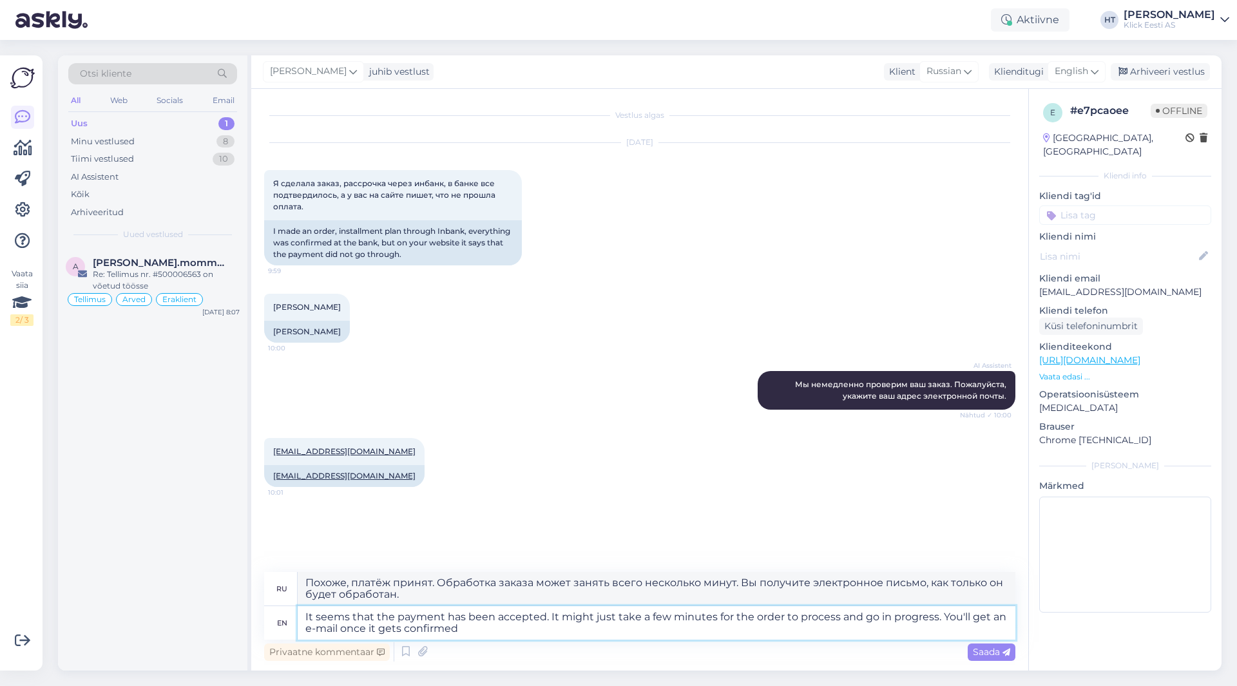
type textarea "It seems that the payment has been accepted. It might just take a few minutes f…"
type textarea "Похоже, платёж принят. Обработка заказа может занять всего несколько минут. Вы …"
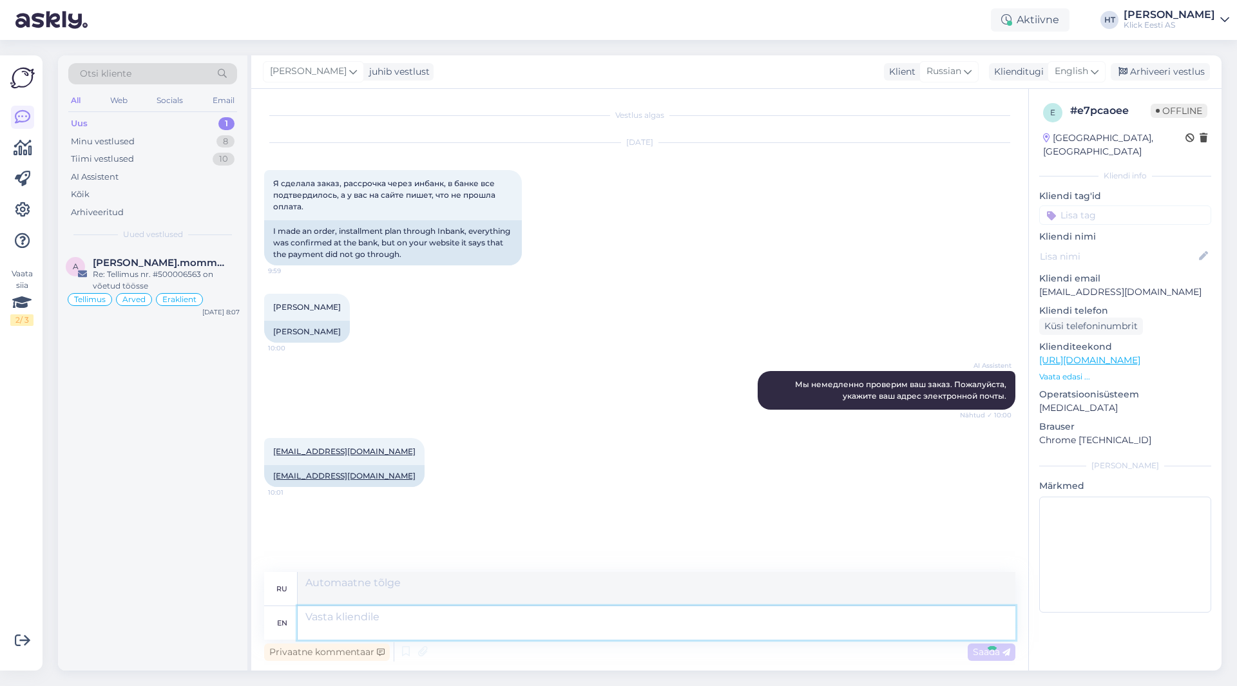
scroll to position [41, 0]
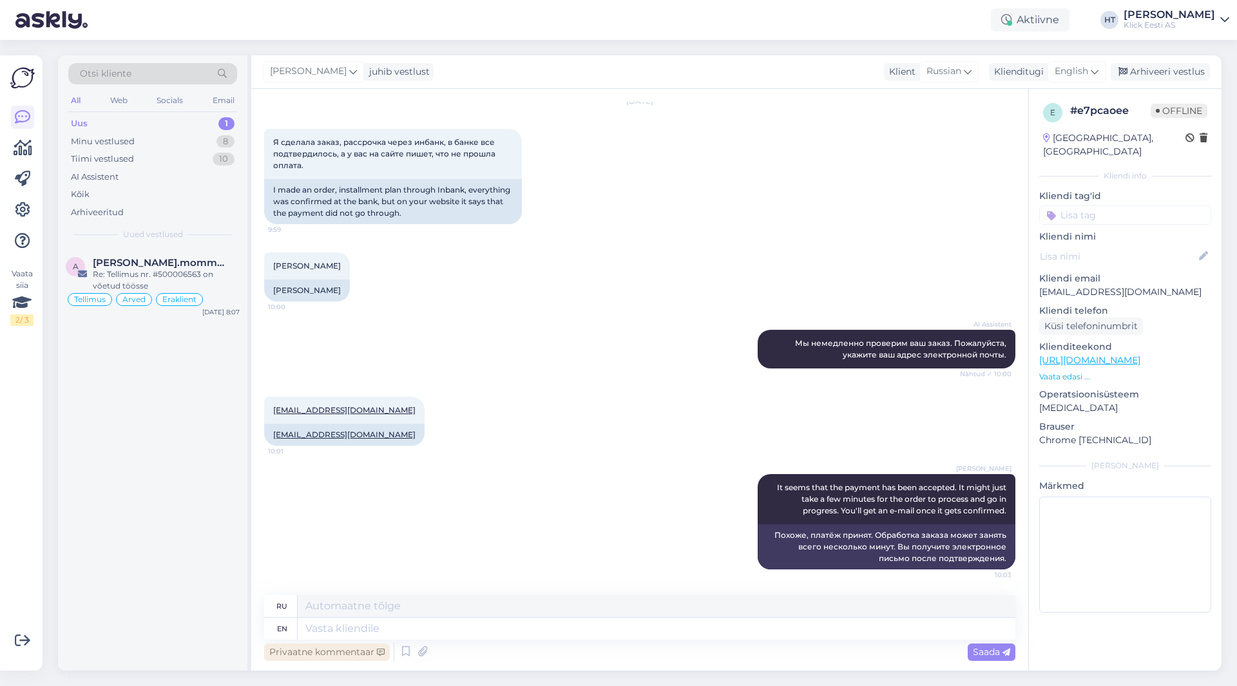
click at [338, 647] on div "Privaatne kommentaar" at bounding box center [327, 651] width 126 height 17
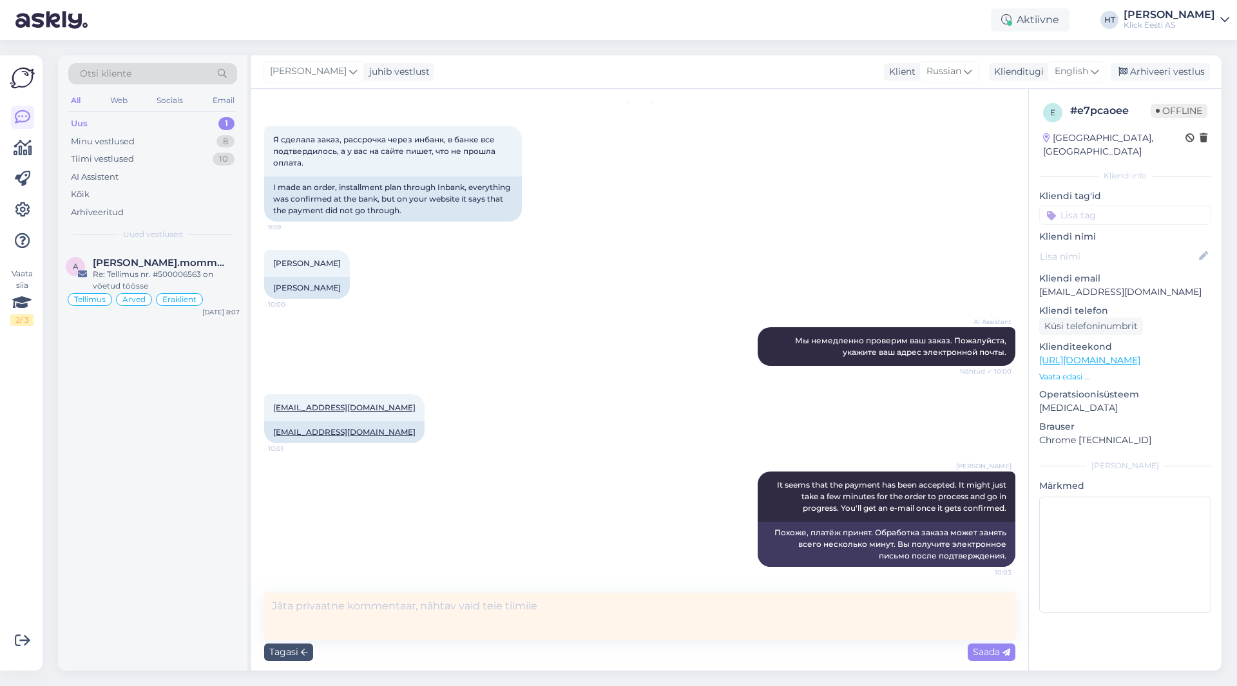
click at [365, 611] on textarea at bounding box center [639, 616] width 751 height 47
type textarea "#200215816 Tasutud, Magentos ootel."
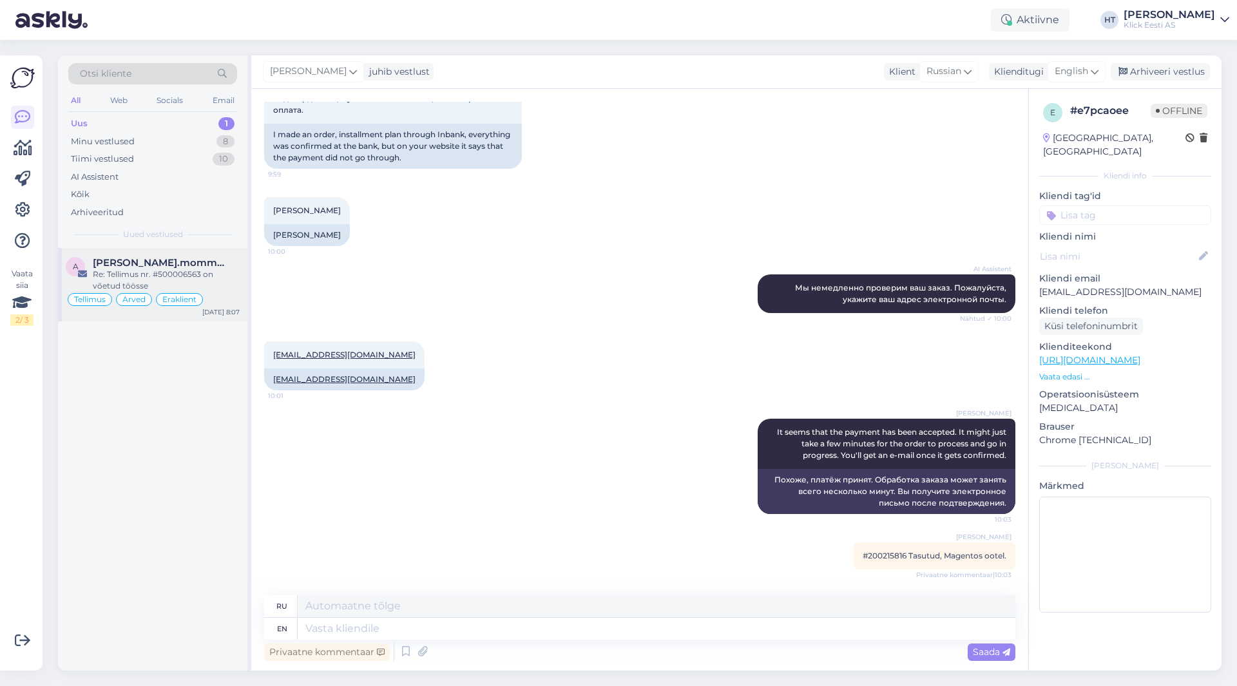
click at [222, 281] on div "Re: Tellimus nr. #500006563 on võetud töösse" at bounding box center [166, 280] width 147 height 23
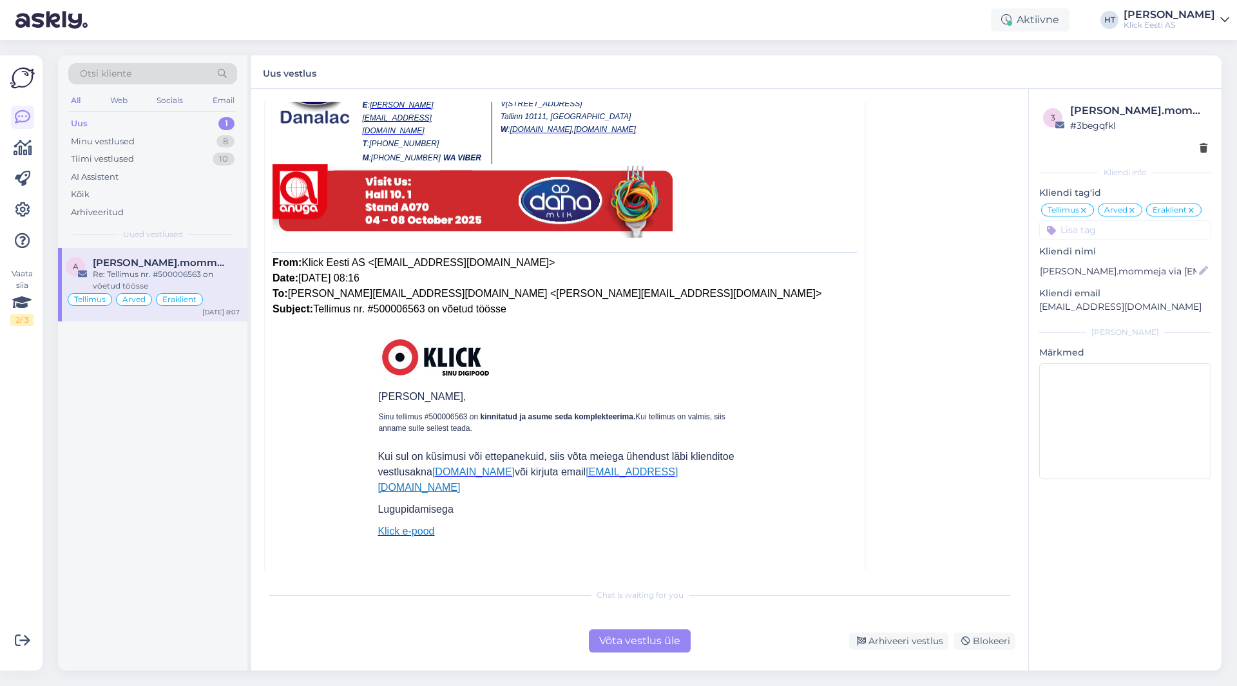
scroll to position [5802, 0]
click at [892, 635] on div "Arhiveeri vestlus" at bounding box center [898, 641] width 99 height 17
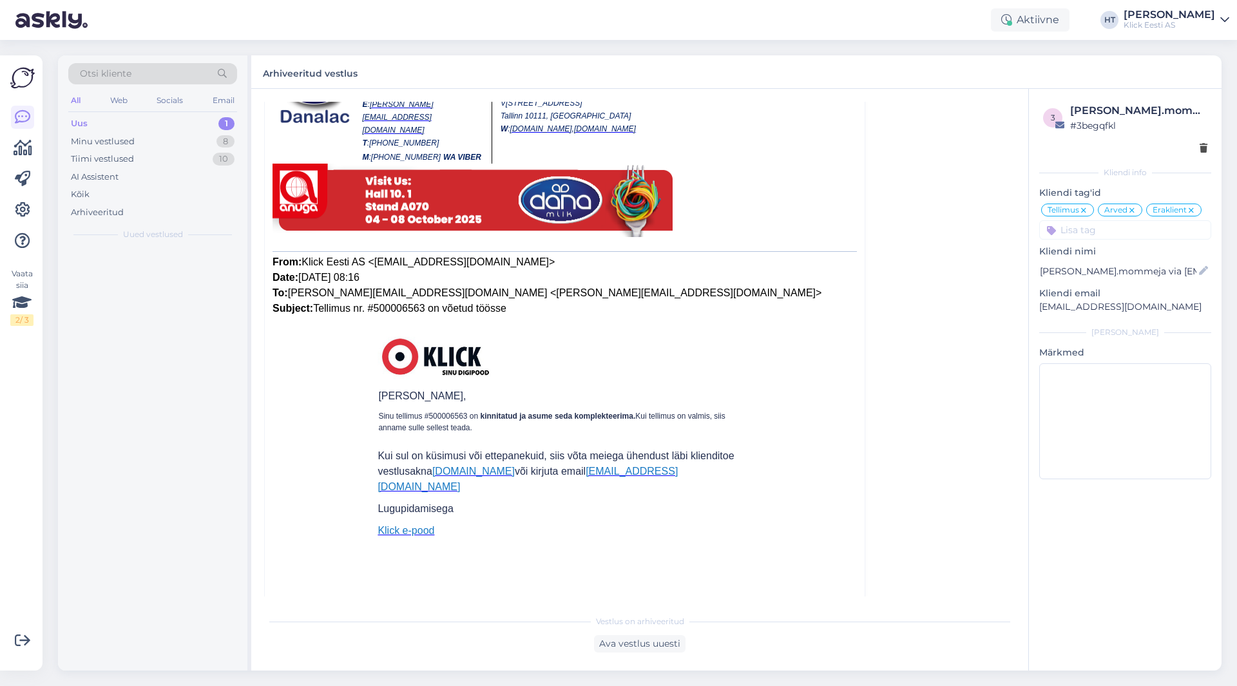
scroll to position [5546, 0]
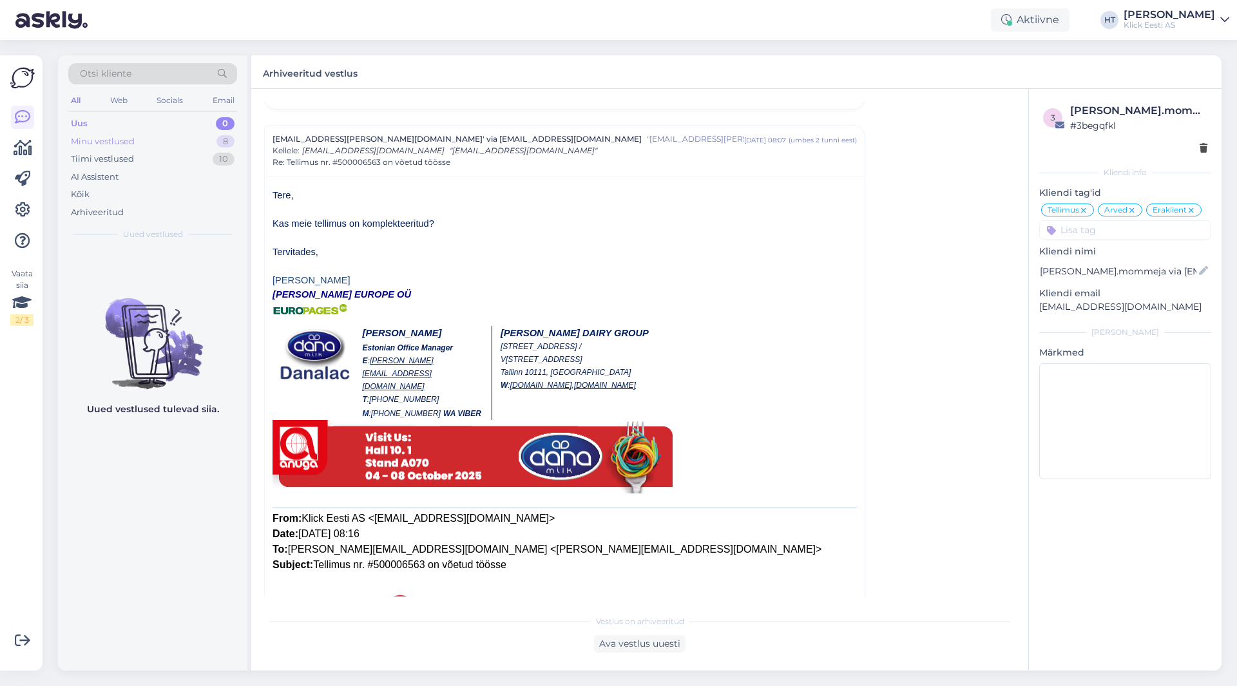
click at [211, 134] on div "Minu vestlused 8" at bounding box center [152, 142] width 169 height 18
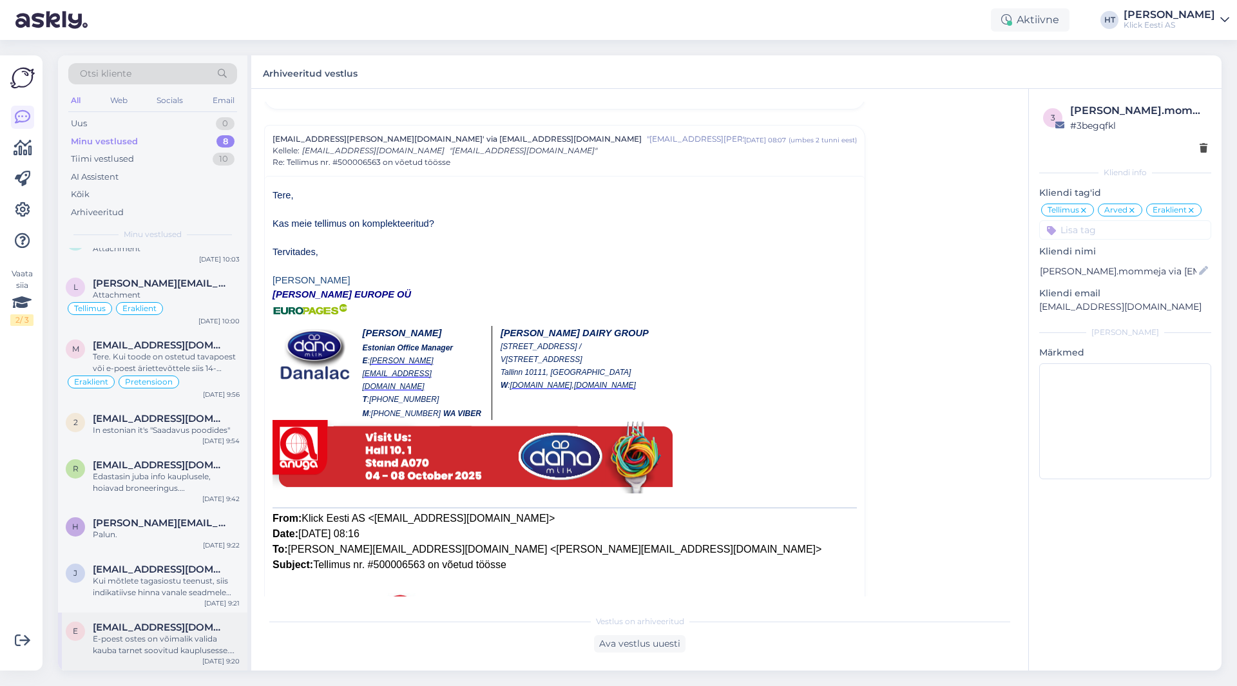
scroll to position [0, 0]
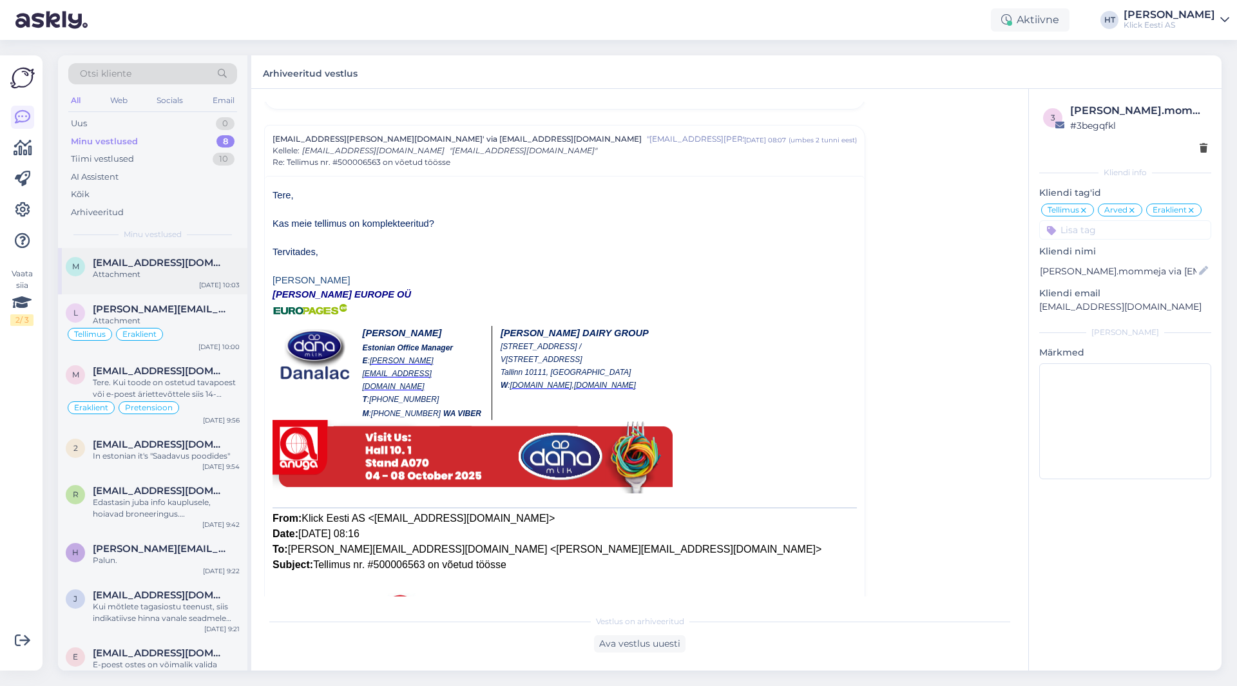
click at [147, 272] on div "Attachment" at bounding box center [166, 275] width 147 height 12
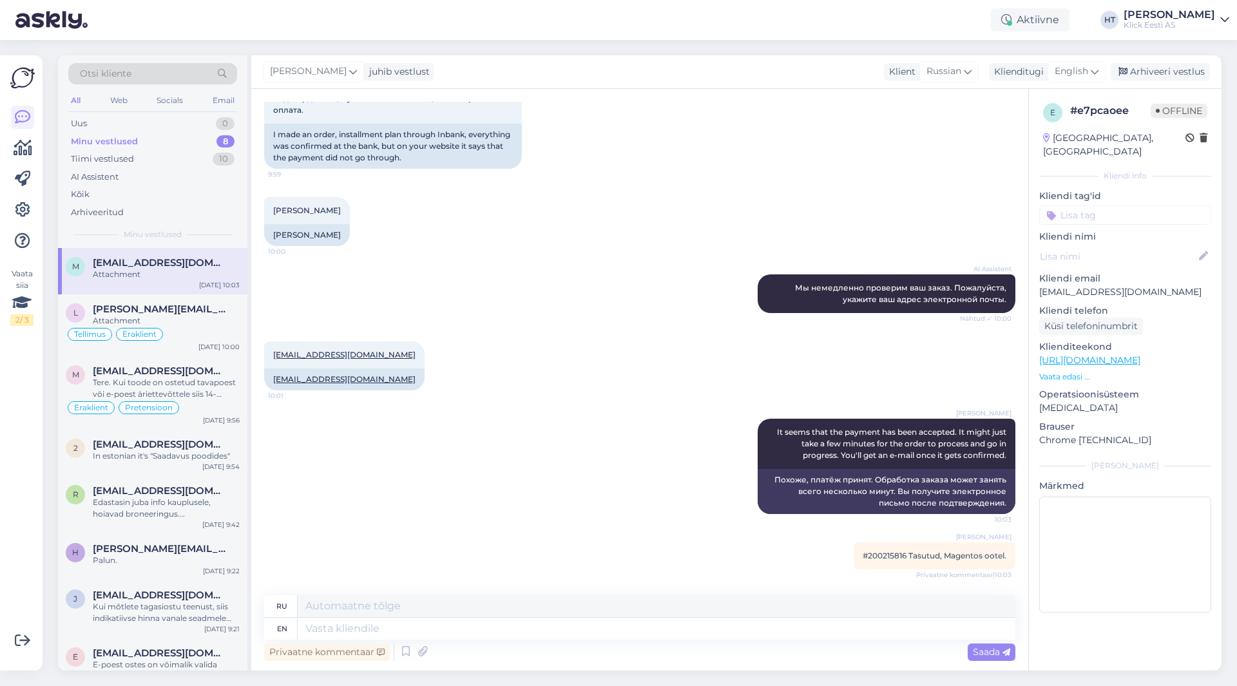
click at [193, 142] on div "Minu vestlused 8" at bounding box center [152, 142] width 169 height 18
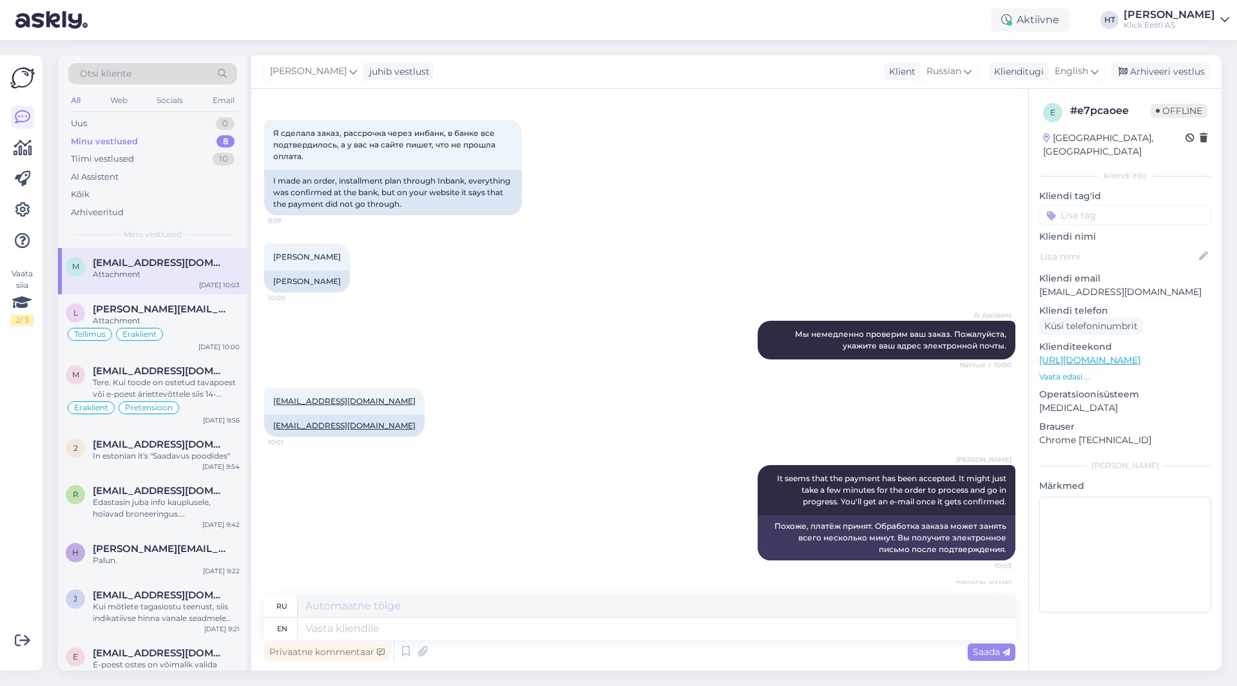
scroll to position [97, 0]
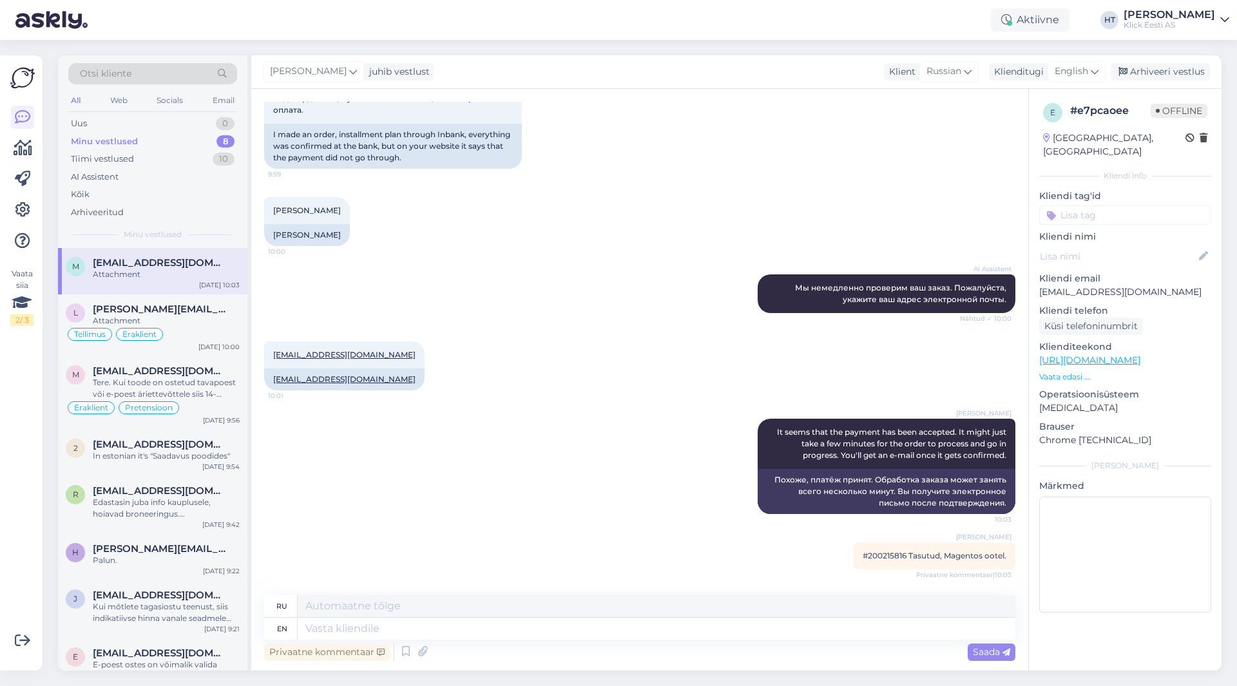
click at [473, 485] on div "[PERSON_NAME] It seems that the payment has been accepted. It might just take a…" at bounding box center [639, 466] width 751 height 124
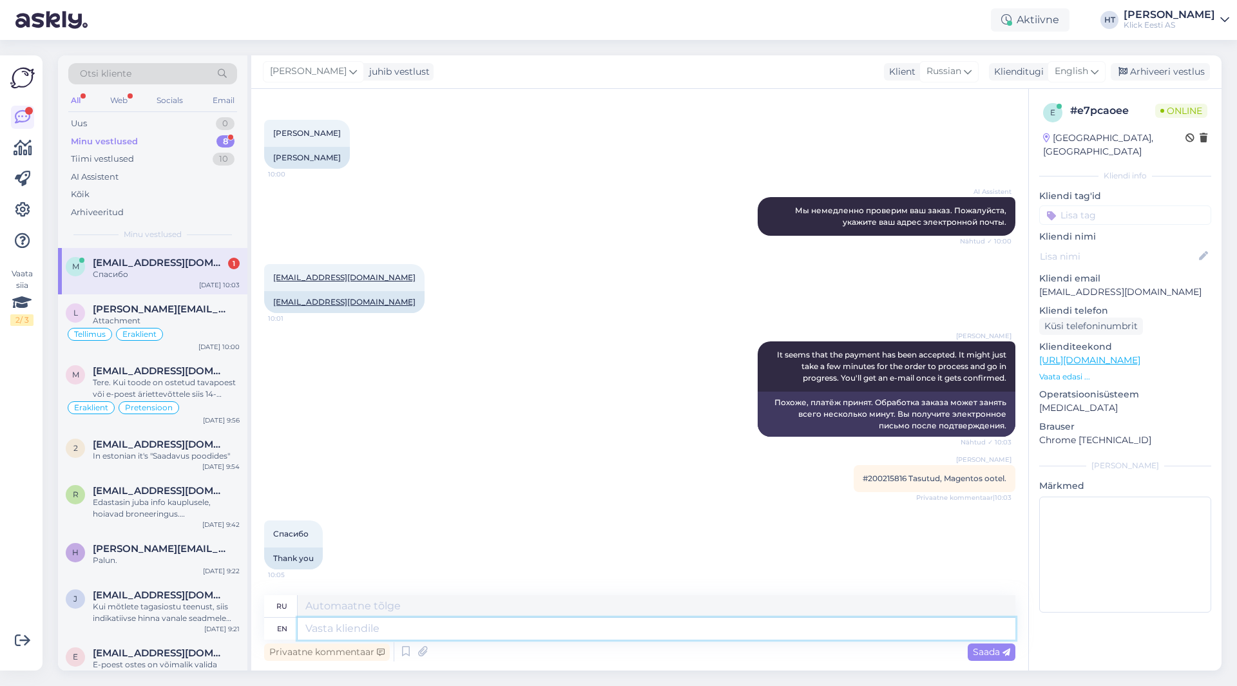
click at [359, 619] on textarea at bounding box center [657, 629] width 718 height 22
type textarea "You're w"
type textarea "Ты"
type textarea "You're welcome."
type textarea "Пожалуйста."
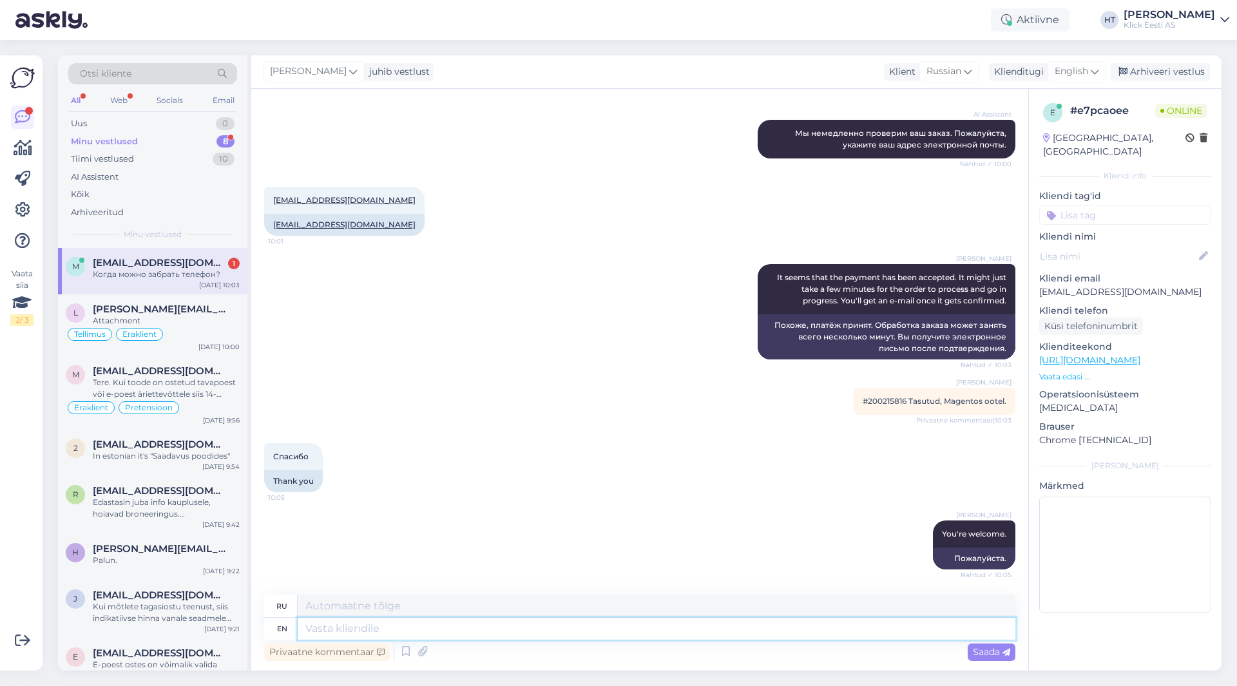
scroll to position [328, 0]
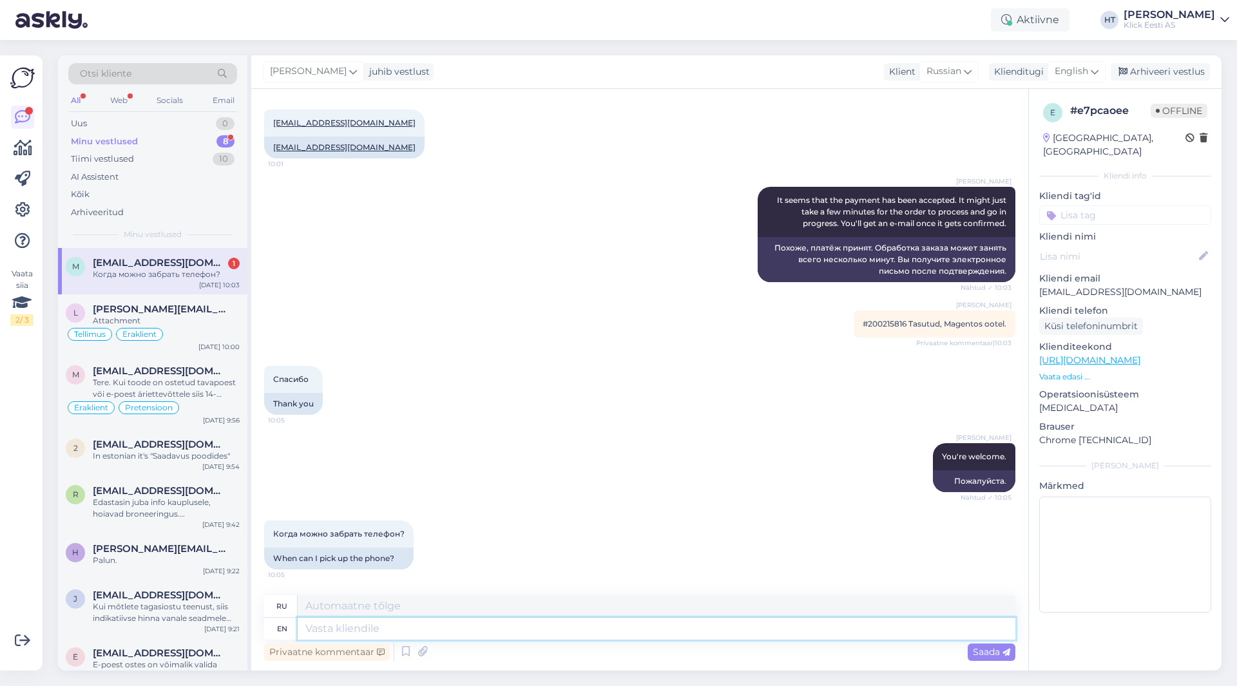
click at [433, 622] on textarea at bounding box center [657, 629] width 718 height 22
type textarea "You'll"
type textarea "Вы будете"
type textarea "You'll be n"
type textarea "Ты будешь"
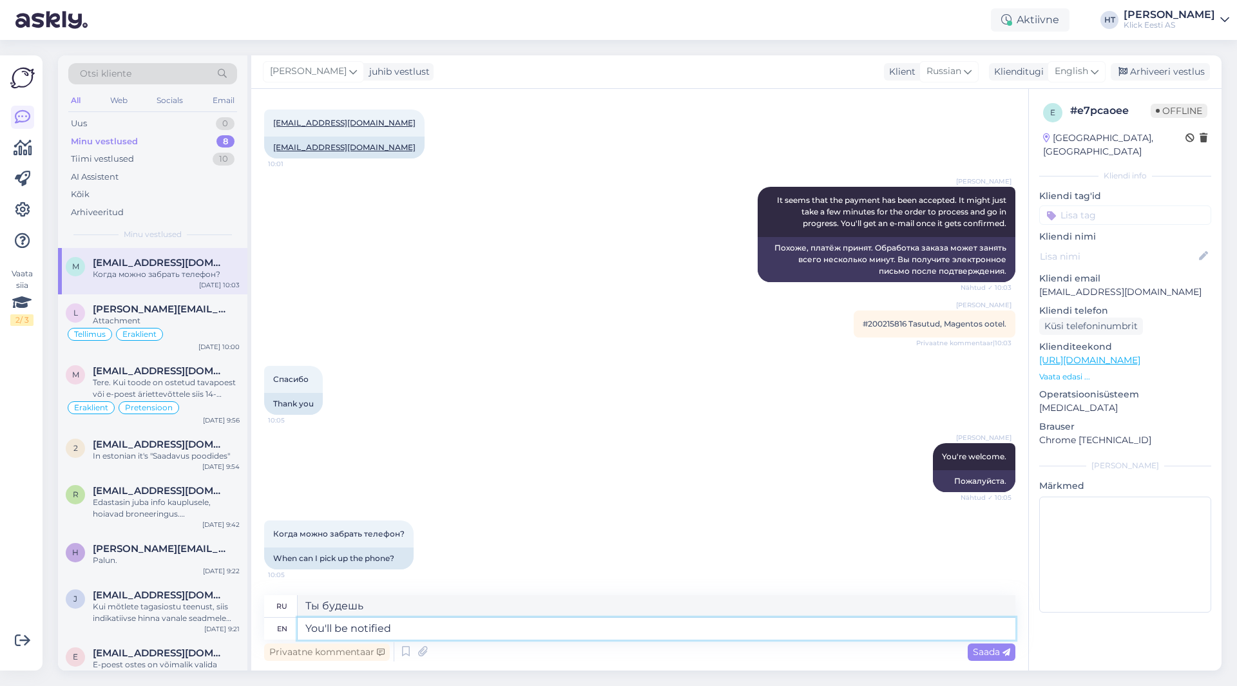
type textarea "You'll be notified"
type textarea "Вы будете уведомлены."
type textarea "You'll be notified by"
type textarea "Вы будете уведомлены"
type textarea "You'll be notified by completeion of"
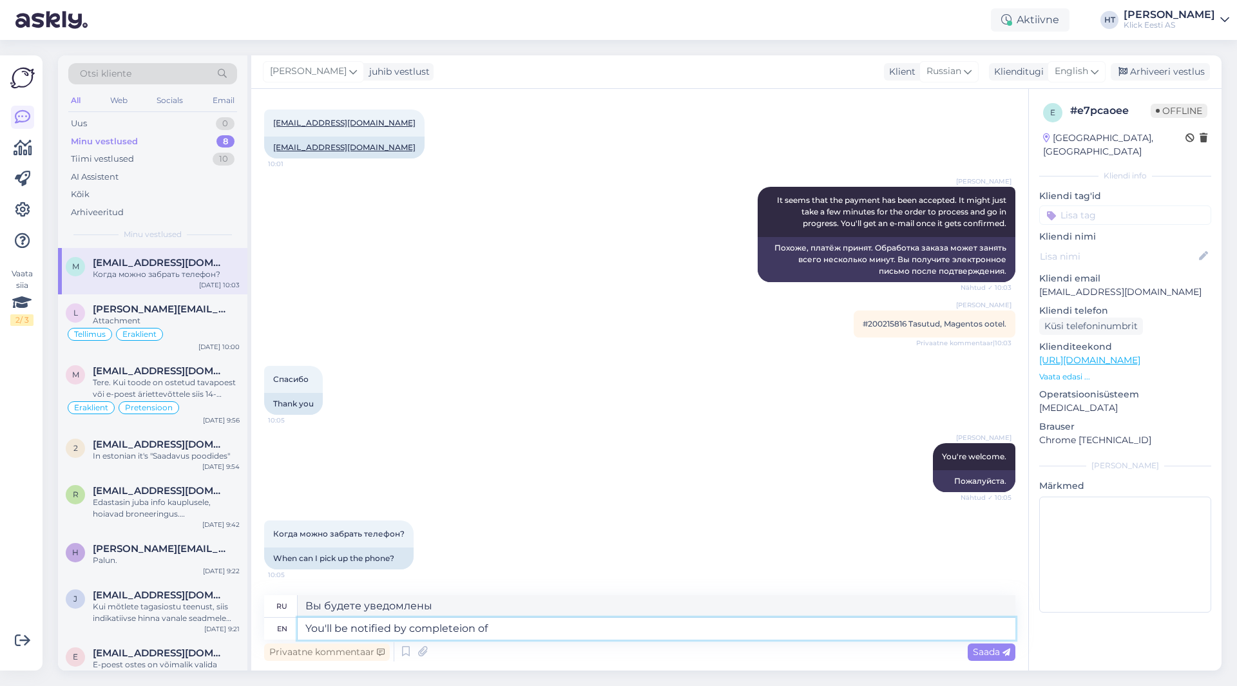
type textarea "Вы будете уведомлены о завершении"
type textarea "You'll be notified by completeion of the order b"
type textarea "Вы будете уведомлены о завершении заказа."
type textarea "You'll be notified by completeion of the order by"
type textarea "Вы будете уведомлены о завершении заказа"
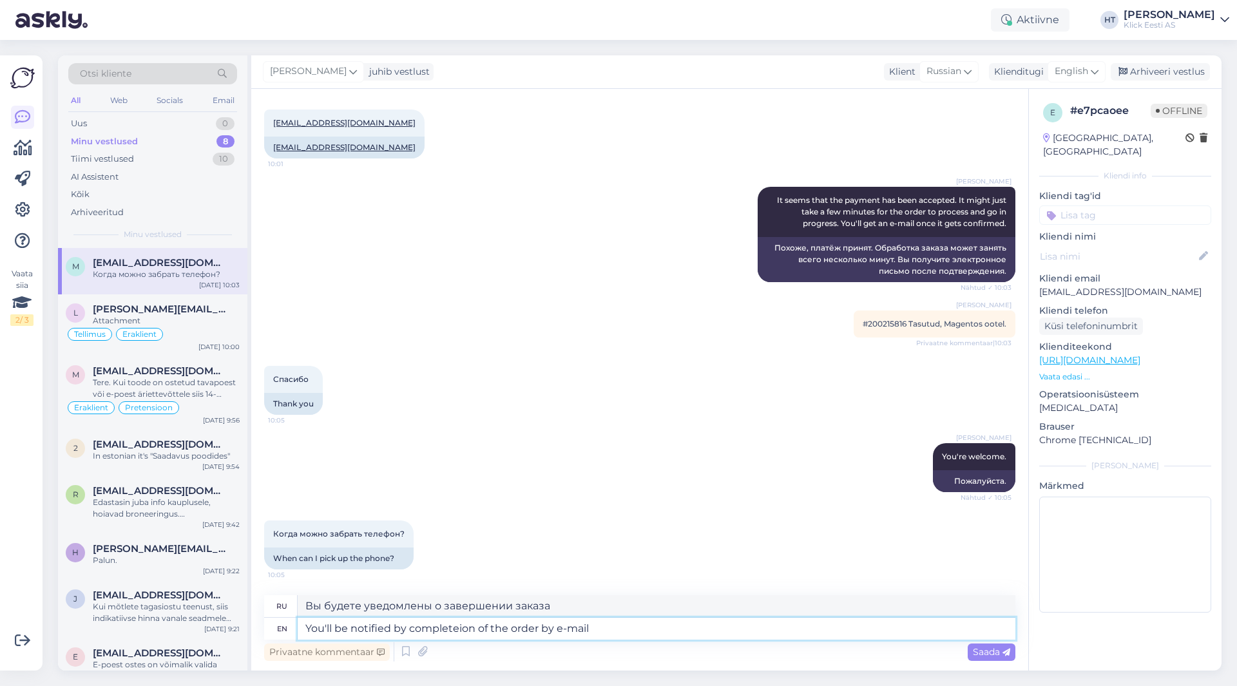
type textarea "You'll be notified by completeion of the order by e-mail a"
type textarea "О завершении заказа вы будете уведомлены по электронной почте."
type textarea "You'll be notified by completeion of the order by e-mail as w"
type textarea "Вы будете уведомлены о завершении заказа по электронной почте."
type textarea "You'll be notified by completeion of the order by e-mail as well."
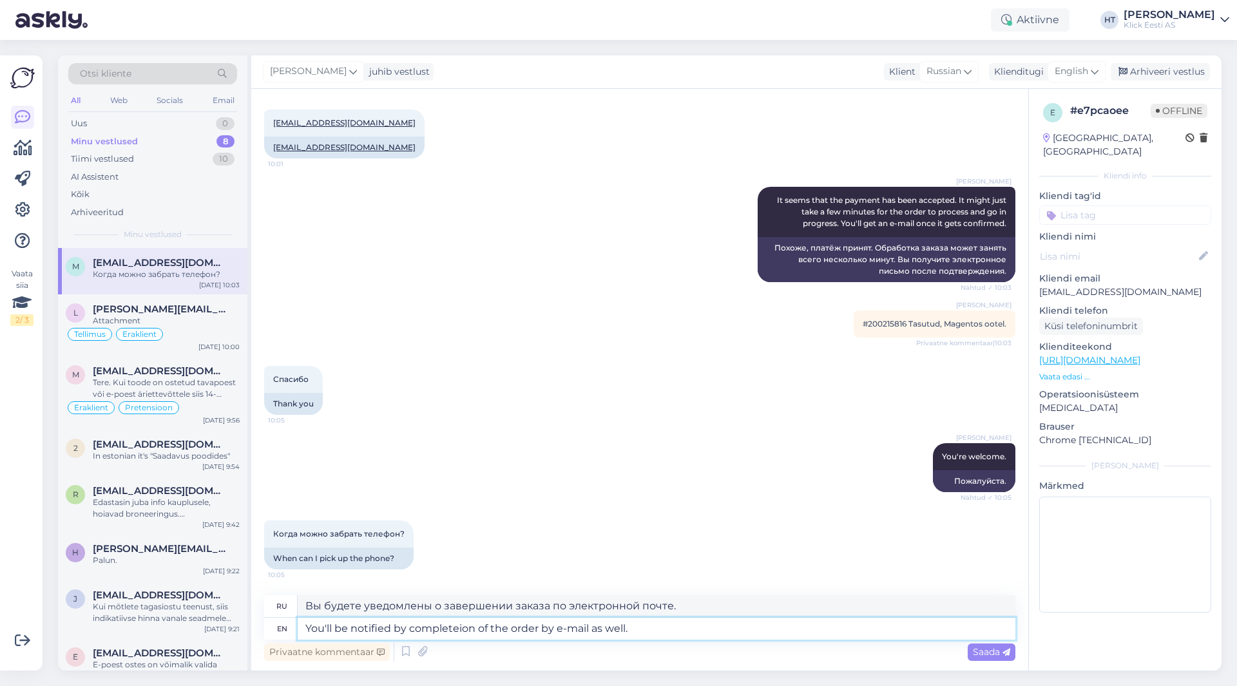
type textarea "О завершении заказа вы также будете уведомлены по электронной почте."
type textarea "You'll be notified by completeion of the order by e-mail as well. It"
type textarea "Вы также будете уведомлены о завершении заказа по электронной почте."
type textarea "You'll be notified by completeion of the order by e-mail as well. It will take u"
type textarea "Вы также будете уведомлены о завершении заказа по электронной почте. Это займёт"
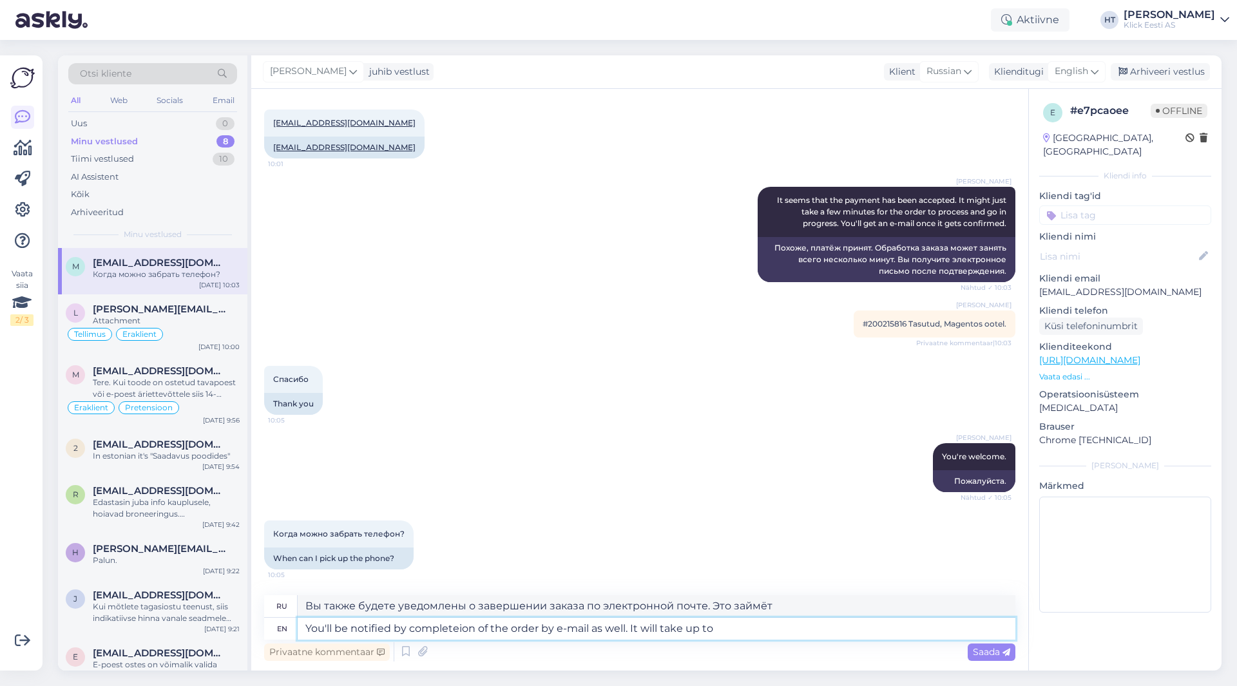
type textarea "You'll be notified by completeion of the order by e-mail as well. It will take …"
type textarea "Вы также будете уведомлены о завершении заказа по электронной почте. Это займёт…"
type textarea "You'll be notified by completeion of the order by e-mail as well. It will take …"
type textarea "Вы также будете уведомлены о завершении заказа по электронной почте. Это займёт…"
type textarea "You'll be notified by completeion of the order by e-mail as well. It will take …"
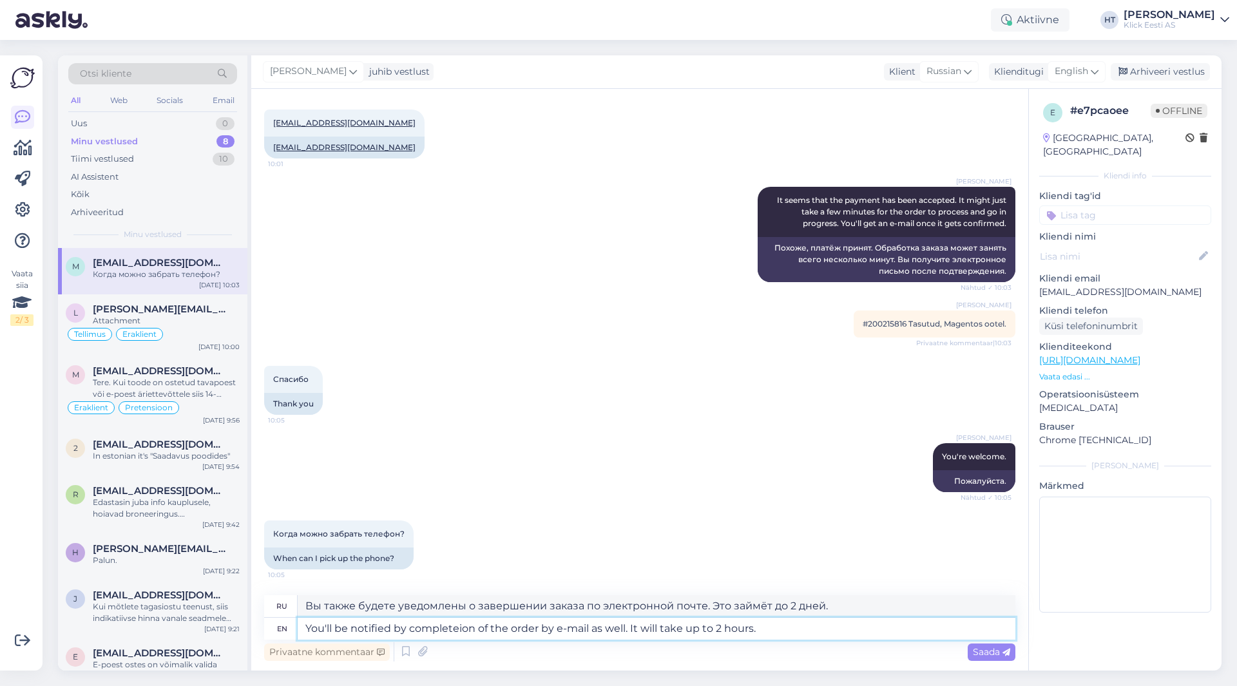
type textarea "Вы также будете уведомлены о завершении заказа по электронной почте. Это займёт…"
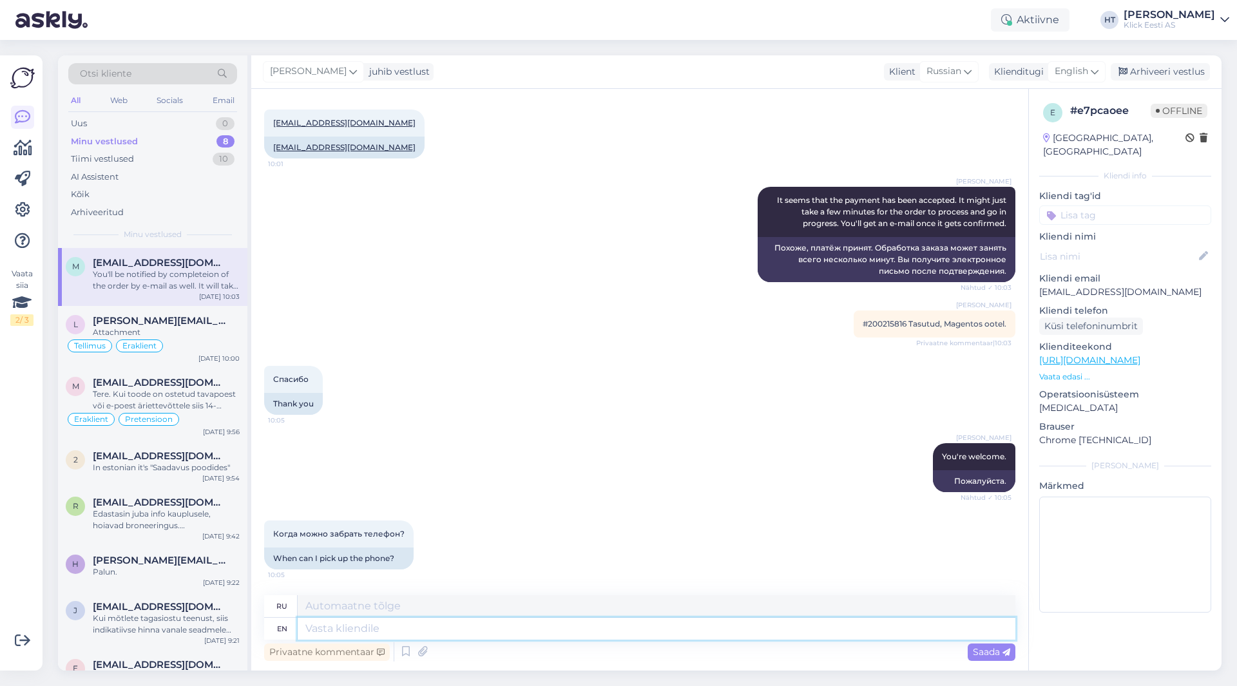
scroll to position [429, 0]
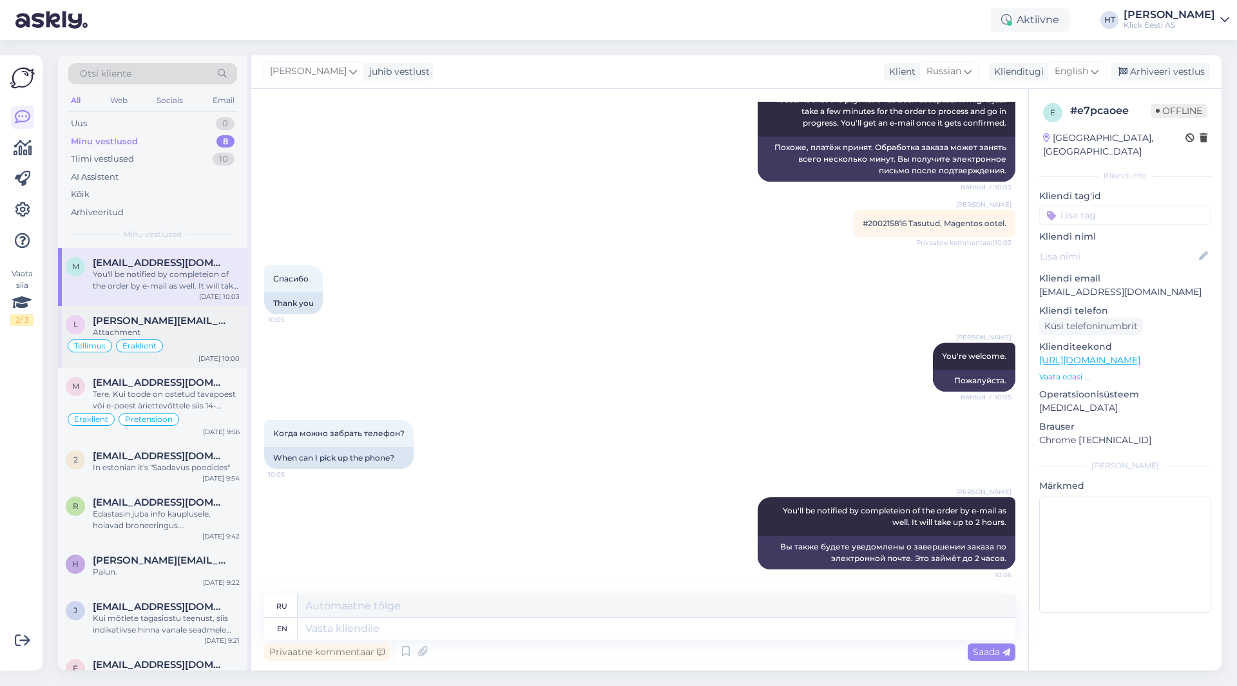
click at [186, 339] on div "Tellimus Eraklient" at bounding box center [153, 345] width 174 height 15
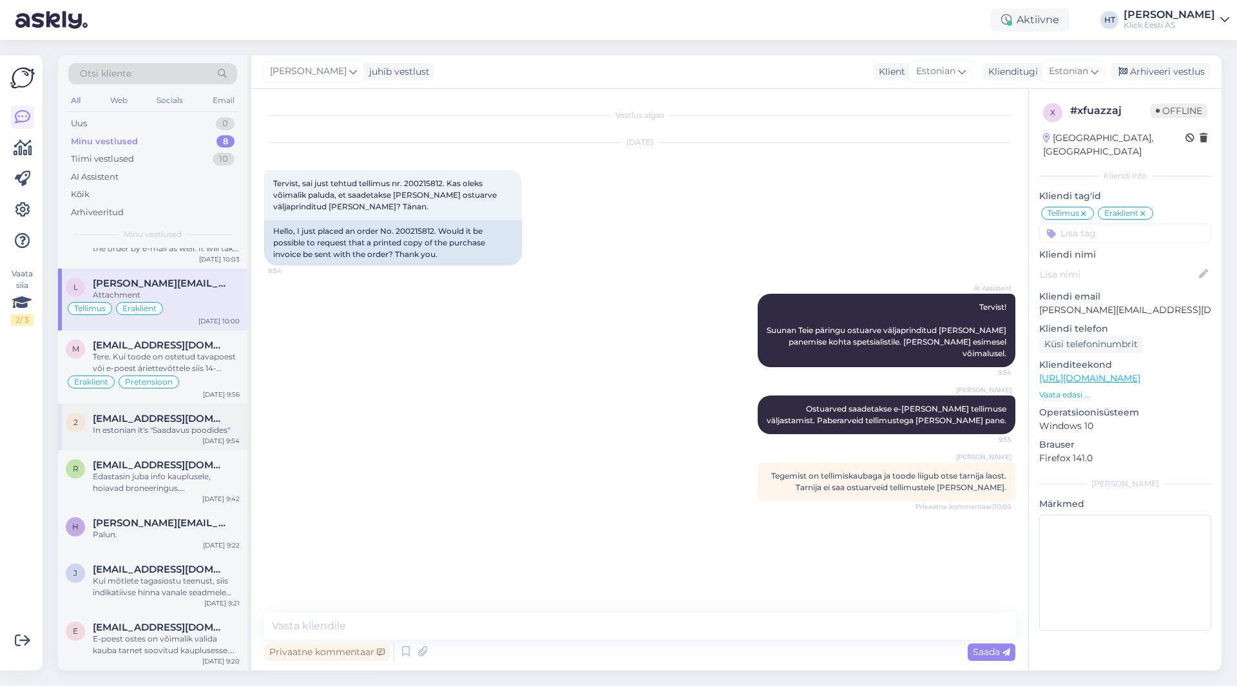
scroll to position [0, 0]
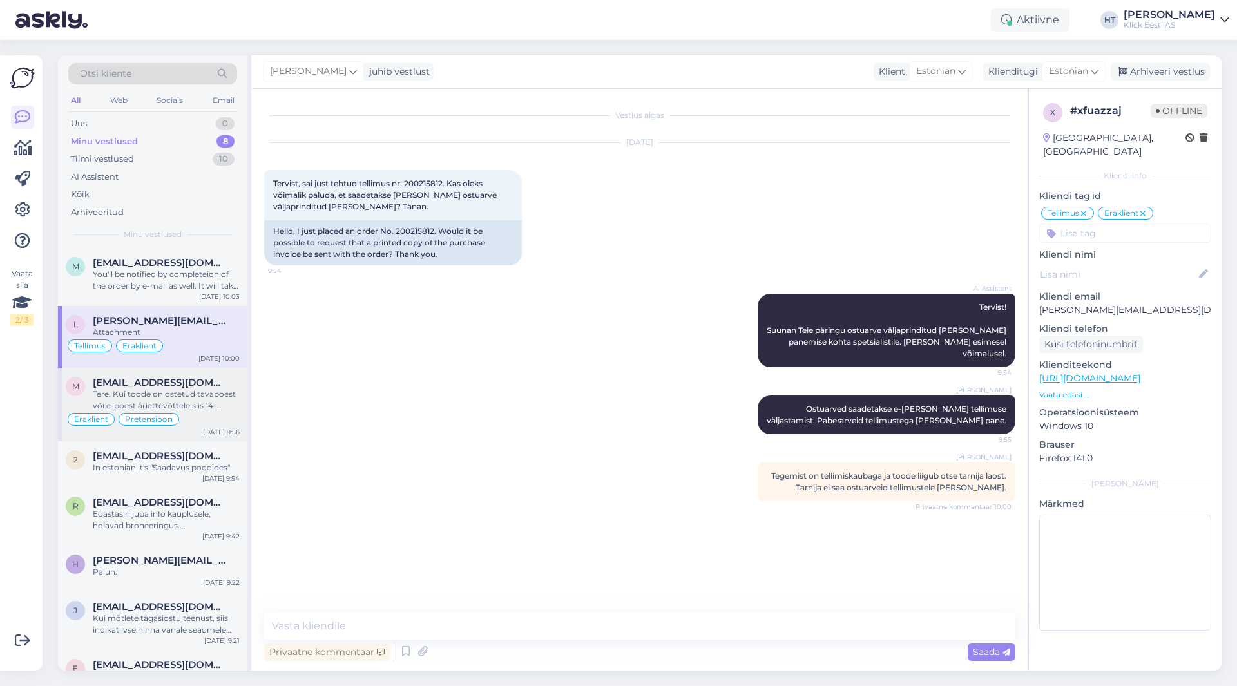
click at [205, 407] on div "Tere. Kui toode on ostetud tavapoest või e-poest äriettevõttele siis 14-päevane…" at bounding box center [166, 399] width 147 height 23
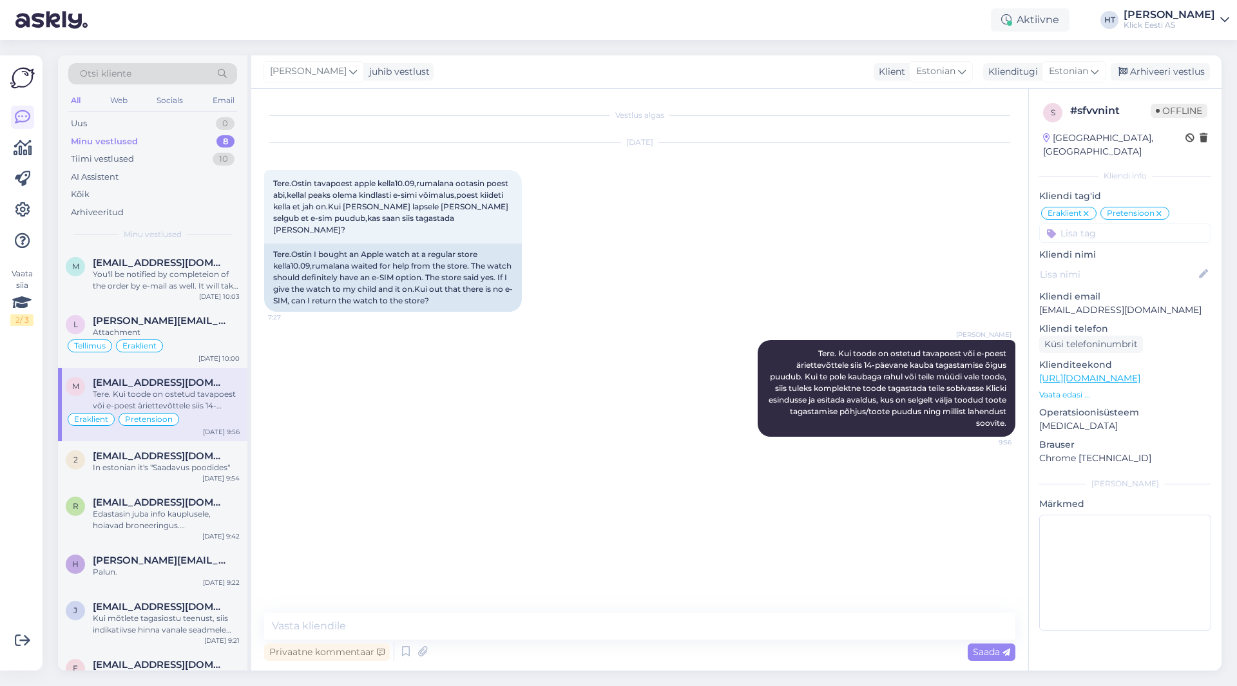
click at [207, 140] on div "Minu vestlused 8" at bounding box center [152, 142] width 169 height 18
click at [218, 135] on div "Minu vestlused 8" at bounding box center [152, 142] width 169 height 18
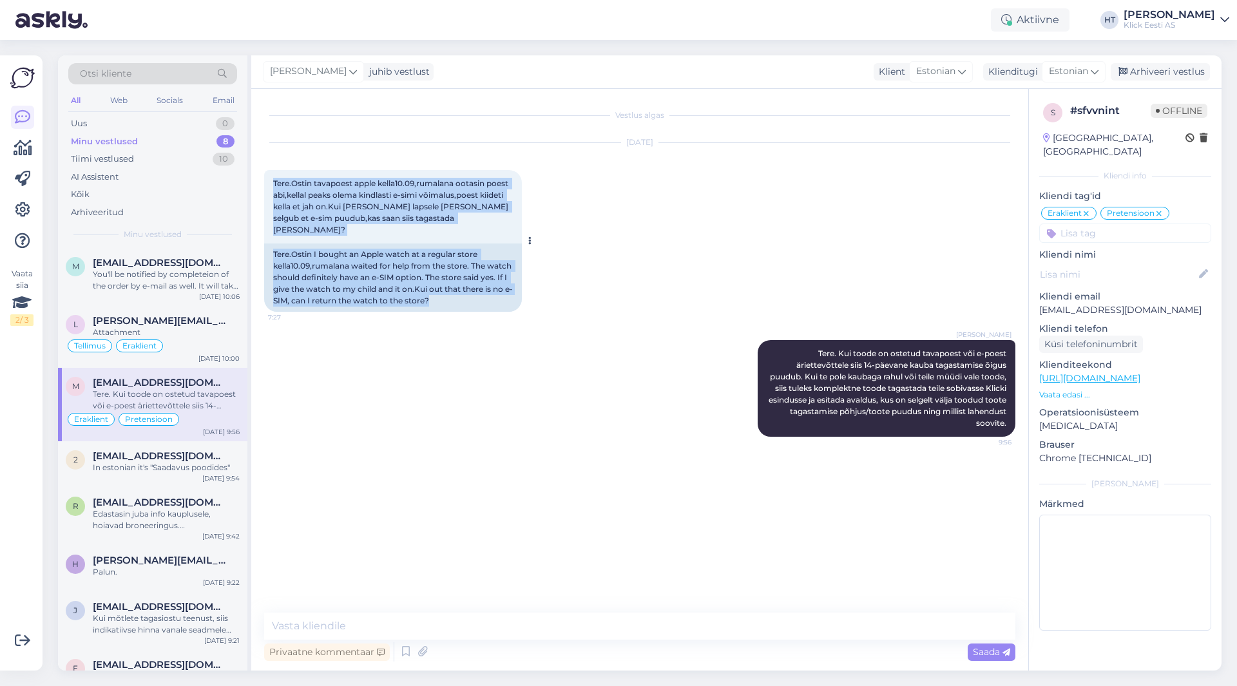
drag, startPoint x: 481, startPoint y: 291, endPoint x: 272, endPoint y: 181, distance: 236.0
click at [272, 181] on div "Tere.Ostin tavapoest apple kella10.09,rumalana ootasin poest abi,kellal peaks o…" at bounding box center [393, 241] width 258 height 142
click at [272, 181] on div "Tere.Ostin tavapoest apple kella10.09,rumalana ootasin poest abi,kellal peaks o…" at bounding box center [393, 206] width 258 height 73
drag, startPoint x: 273, startPoint y: 181, endPoint x: 486, endPoint y: 288, distance: 238.5
click at [486, 288] on div "Tere.Ostin tavapoest apple kella10.09,rumalana ootasin poest abi,kellal peaks o…" at bounding box center [393, 241] width 258 height 142
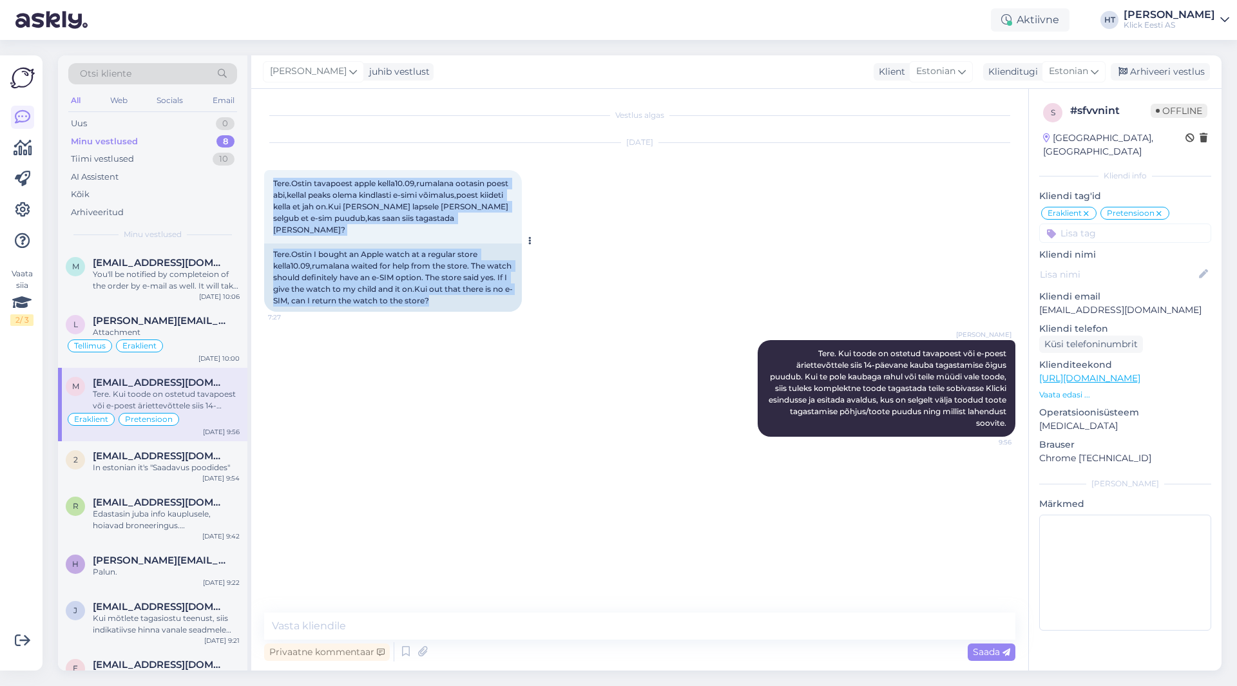
click at [486, 288] on div "Tere.Ostin I bought an Apple watch at a regular store kella10.09,rumalana waite…" at bounding box center [393, 277] width 258 height 68
drag, startPoint x: 485, startPoint y: 290, endPoint x: 272, endPoint y: 180, distance: 239.1
click at [272, 180] on div "Tere.Ostin tavapoest apple kella10.09,rumalana ootasin poest abi,kellal peaks o…" at bounding box center [393, 241] width 258 height 142
click at [272, 180] on div "Tere.Ostin tavapoest apple kella10.09,rumalana ootasin poest abi,kellal peaks o…" at bounding box center [393, 206] width 258 height 73
drag, startPoint x: 273, startPoint y: 184, endPoint x: 496, endPoint y: 290, distance: 246.9
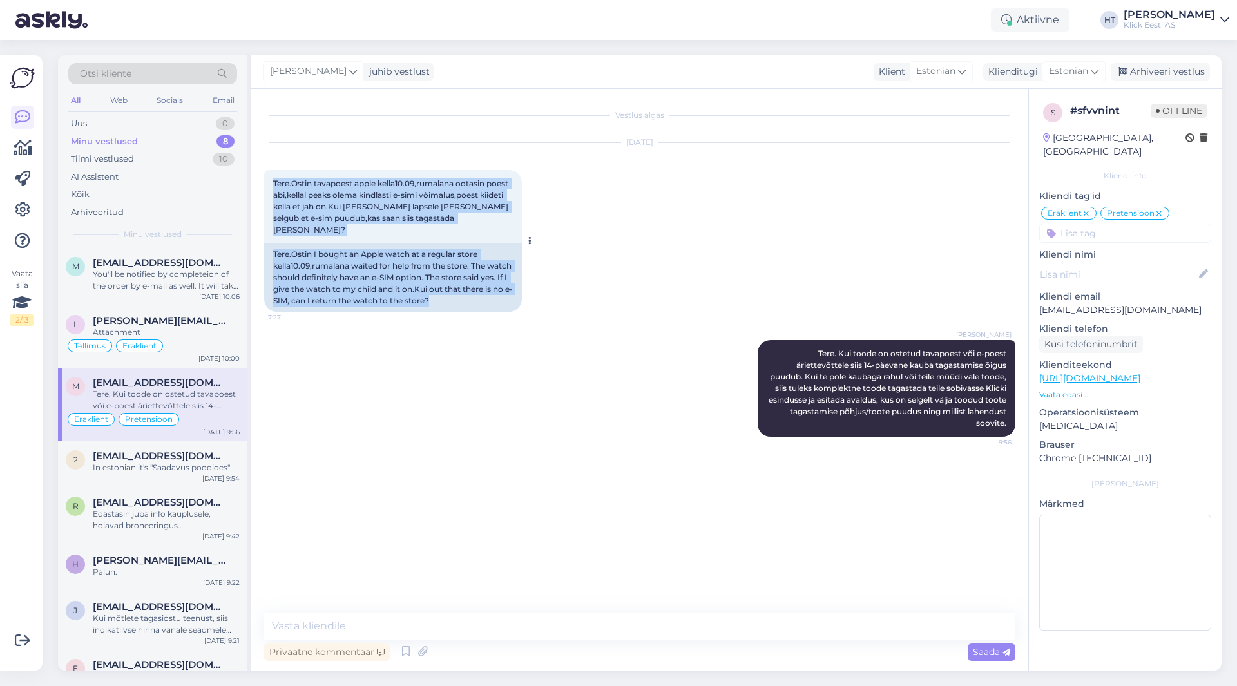
click at [496, 290] on div "Tere.Ostin tavapoest apple kella10.09,rumalana ootasin poest abi,kellal peaks o…" at bounding box center [393, 241] width 258 height 142
click at [494, 290] on div "Tere.Ostin I bought an Apple watch at a regular store kella10.09,rumalana waite…" at bounding box center [393, 277] width 258 height 68
click at [490, 290] on div "Tere.Ostin I bought an Apple watch at a regular store kella10.09,rumalana waite…" at bounding box center [393, 277] width 258 height 68
drag, startPoint x: 490, startPoint y: 290, endPoint x: 276, endPoint y: 180, distance: 240.0
click at [276, 180] on div "Tere.Ostin tavapoest apple kella10.09,rumalana ootasin poest abi,kellal peaks o…" at bounding box center [393, 241] width 258 height 142
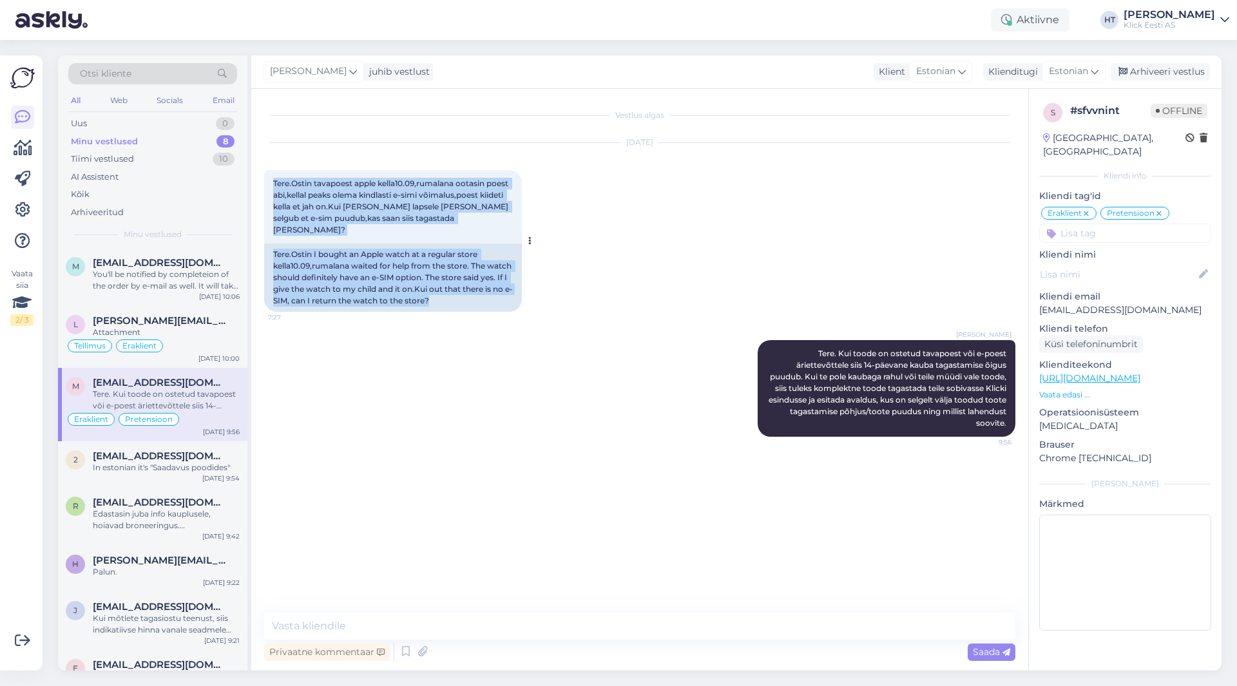
click at [273, 182] on span "Tere.Ostin tavapoest apple kella10.09,rumalana ootasin poest abi,kellal peaks o…" at bounding box center [391, 206] width 237 height 56
drag, startPoint x: 273, startPoint y: 182, endPoint x: 497, endPoint y: 287, distance: 247.2
click at [497, 287] on div "Tere.Ostin tavapoest apple kella10.09,rumalana ootasin poest abi,kellal peaks o…" at bounding box center [393, 241] width 258 height 142
click at [495, 289] on div "Tere.Ostin I bought an Apple watch at a regular store kella10.09,rumalana waite…" at bounding box center [393, 277] width 258 height 68
click at [488, 290] on div "Tere.Ostin I bought an Apple watch at a regular store kella10.09,rumalana waite…" at bounding box center [393, 277] width 258 height 68
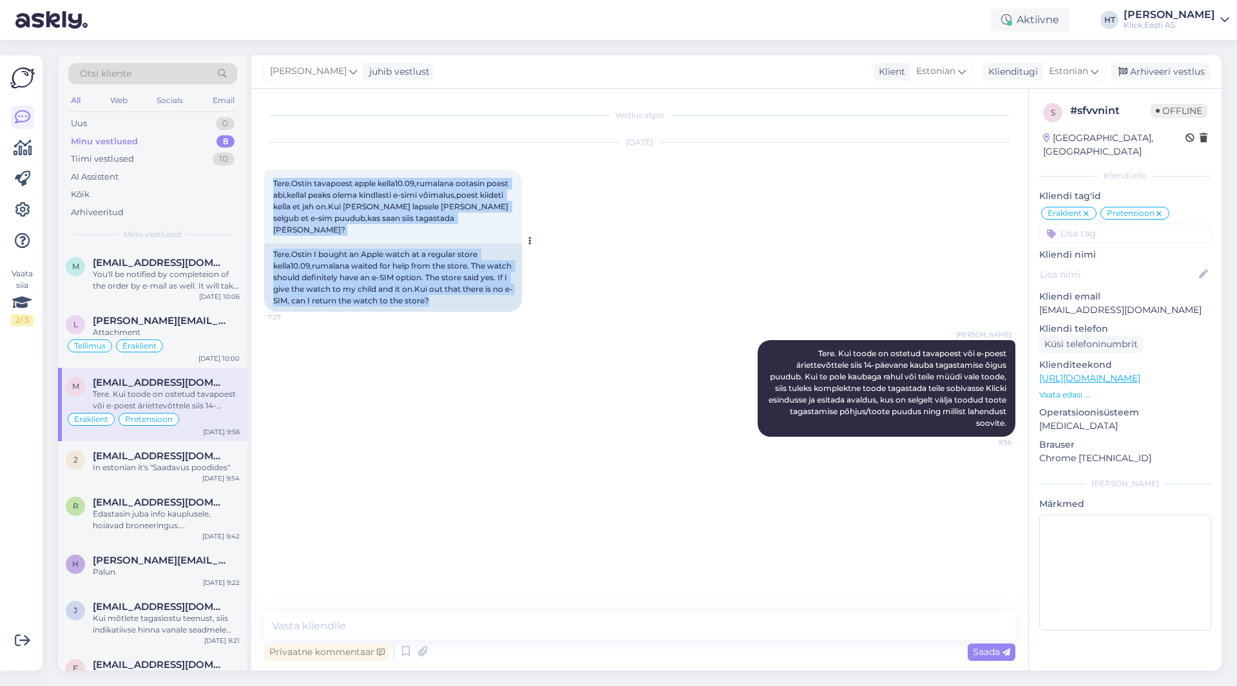
drag, startPoint x: 484, startPoint y: 290, endPoint x: 275, endPoint y: 180, distance: 236.8
click at [278, 180] on div "Tere.Ostin tavapoest apple kella10.09,rumalana ootasin poest abi,kellal peaks o…" at bounding box center [393, 241] width 258 height 142
click at [272, 180] on div "Tere.Ostin tavapoest apple kella10.09,rumalana ootasin poest abi,kellal peaks o…" at bounding box center [393, 206] width 258 height 73
drag, startPoint x: 273, startPoint y: 182, endPoint x: 487, endPoint y: 295, distance: 241.7
click at [487, 296] on div "Tere.Ostin tavapoest apple kella10.09,rumalana ootasin poest abi,kellal peaks o…" at bounding box center [393, 241] width 258 height 142
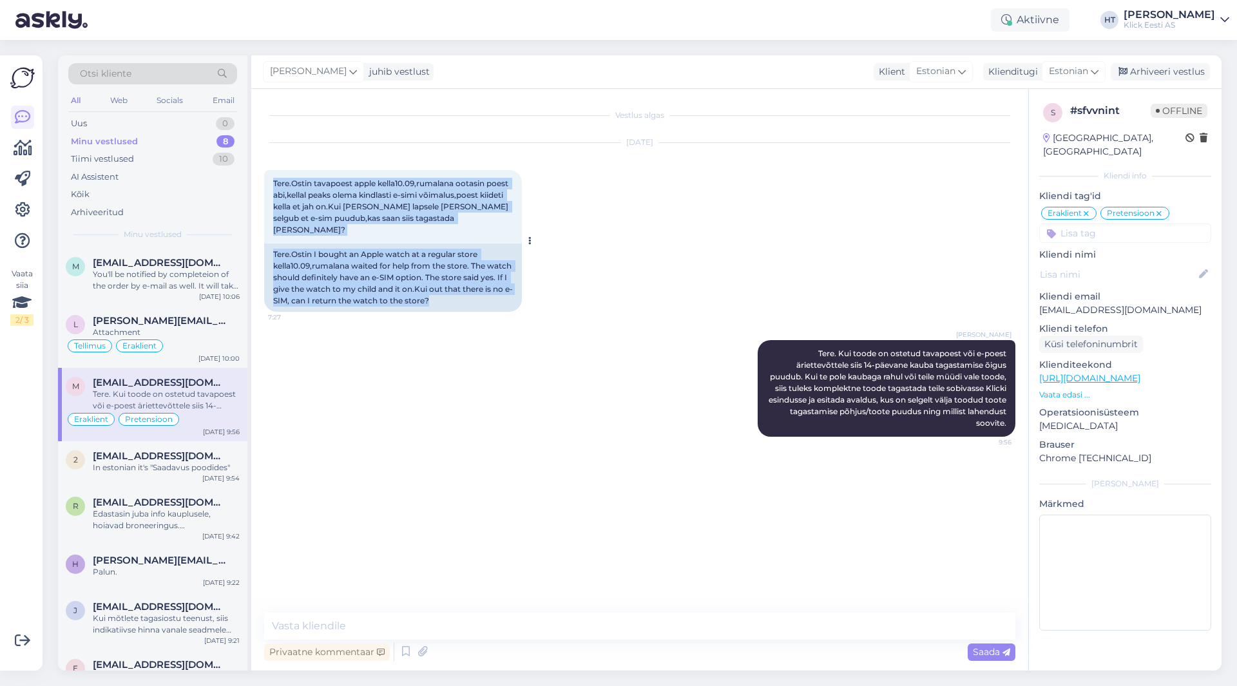
click at [487, 290] on div "Tere.Ostin I bought an Apple watch at a regular store kella10.09,rumalana waite…" at bounding box center [393, 277] width 258 height 68
drag, startPoint x: 487, startPoint y: 290, endPoint x: 271, endPoint y: 184, distance: 240.8
click at [271, 184] on div "Tere.Ostin tavapoest apple kella10.09,rumalana ootasin poest abi,kellal peaks o…" at bounding box center [393, 241] width 258 height 142
click at [271, 184] on div "Tere.Ostin tavapoest apple kella10.09,rumalana ootasin poest abi,kellal peaks o…" at bounding box center [393, 206] width 258 height 73
drag, startPoint x: 274, startPoint y: 183, endPoint x: 485, endPoint y: 291, distance: 237.4
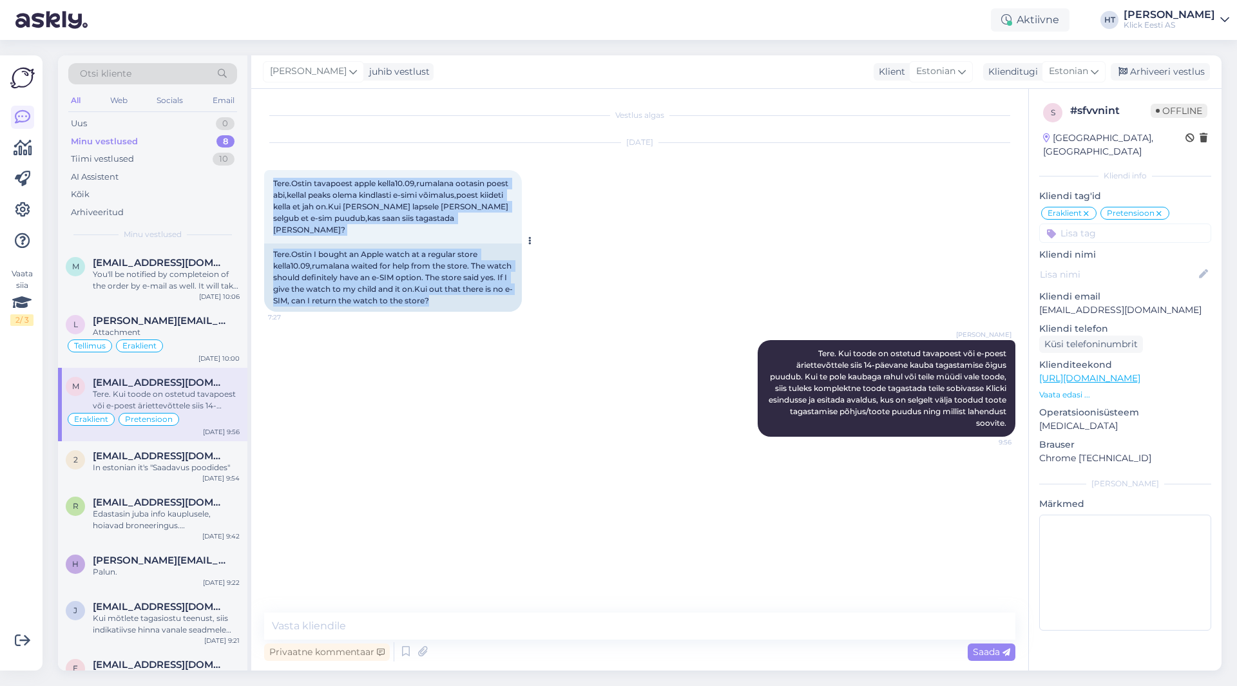
click at [485, 291] on div "Tere.Ostin tavapoest apple kella10.09,rumalana ootasin poest abi,kellal peaks o…" at bounding box center [393, 241] width 258 height 142
click at [485, 291] on div "Tere.Ostin I bought an Apple watch at a regular store kella10.09,rumalana waite…" at bounding box center [393, 277] width 258 height 68
drag, startPoint x: 485, startPoint y: 291, endPoint x: 276, endPoint y: 182, distance: 236.2
click at [276, 182] on div "Tere.Ostin tavapoest apple kella10.09,rumalana ootasin poest abi,kellal peaks o…" at bounding box center [393, 241] width 258 height 142
click at [274, 182] on span "Tere.Ostin tavapoest apple kella10.09,rumalana ootasin poest abi,kellal peaks o…" at bounding box center [391, 206] width 237 height 56
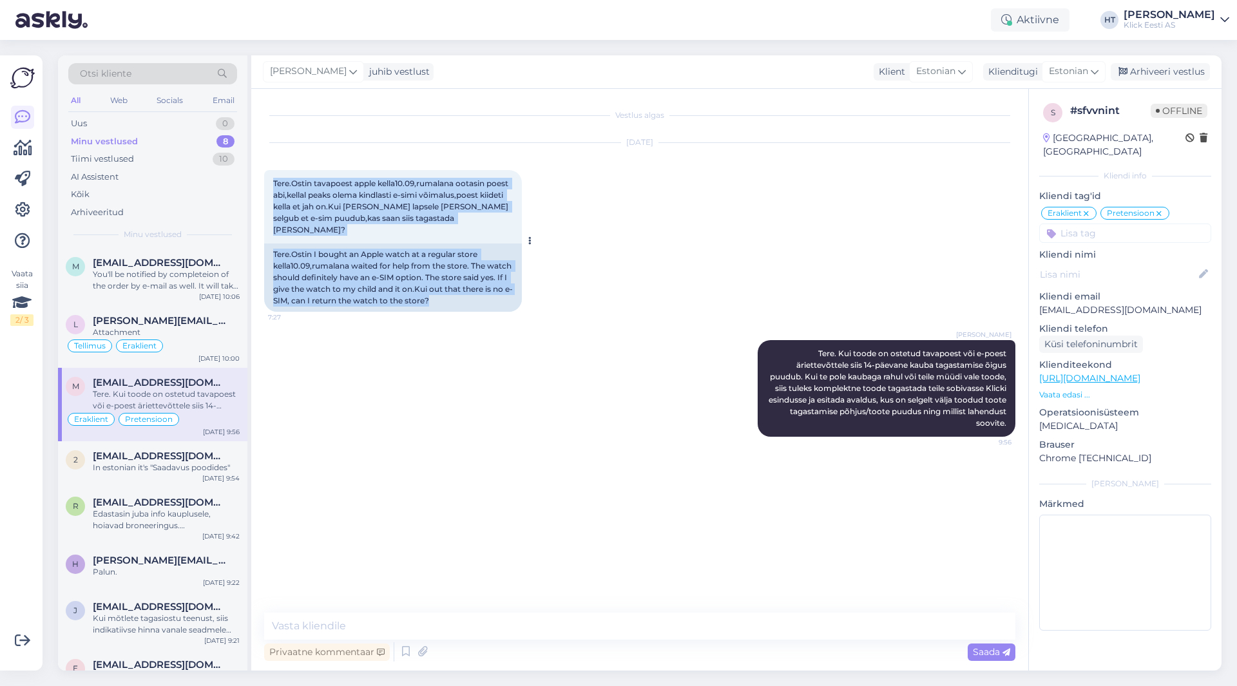
drag, startPoint x: 273, startPoint y: 182, endPoint x: 493, endPoint y: 287, distance: 244.0
click at [493, 287] on div "Tere.Ostin tavapoest apple kella10.09,rumalana ootasin poest abi,kellal peaks o…" at bounding box center [393, 241] width 258 height 142
click at [493, 287] on div "Tere.Ostin I bought an Apple watch at a regular store kella10.09,rumalana waite…" at bounding box center [393, 277] width 258 height 68
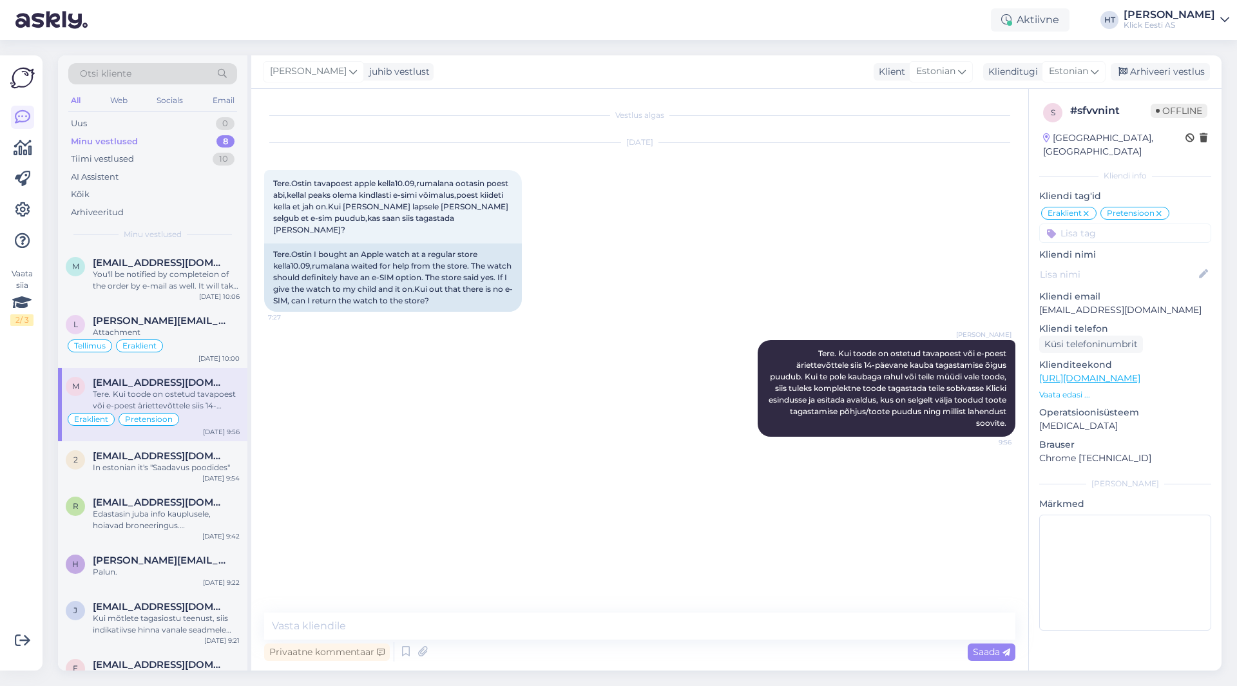
click at [513, 434] on div "[PERSON_NAME] Tere. Kui toode on ostetud tavapoest või e-poest äriettevõttele s…" at bounding box center [639, 388] width 751 height 125
click at [149, 170] on div "AI Assistent" at bounding box center [152, 177] width 169 height 18
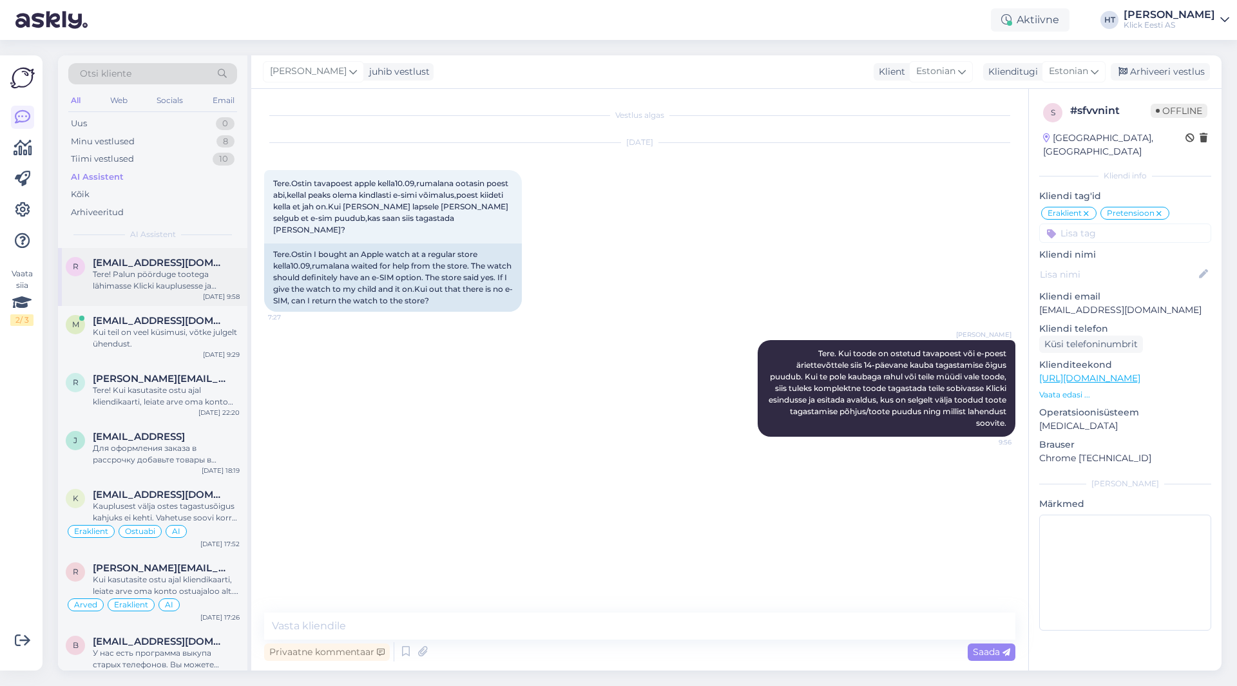
click at [168, 258] on span "[EMAIL_ADDRESS][DOMAIN_NAME]" at bounding box center [160, 263] width 134 height 12
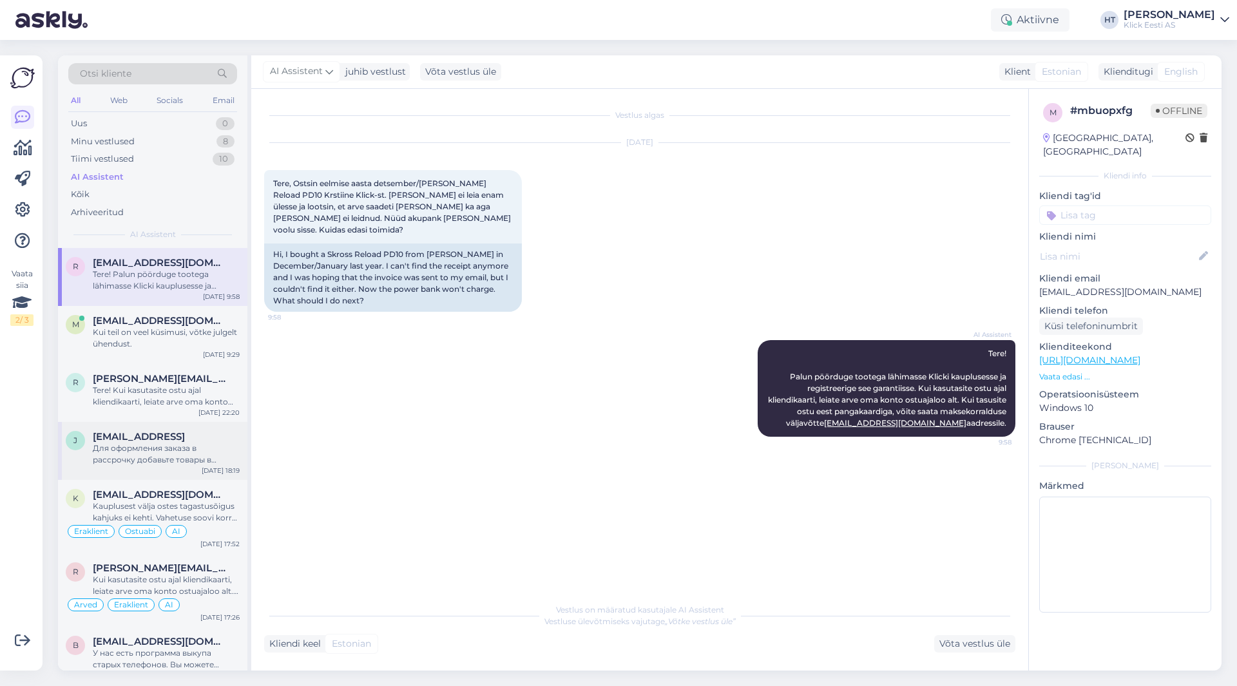
click at [172, 447] on div "Для оформления заказа в рассрочку добавьте товары в корзину. Затем в корзине пе…" at bounding box center [166, 453] width 147 height 23
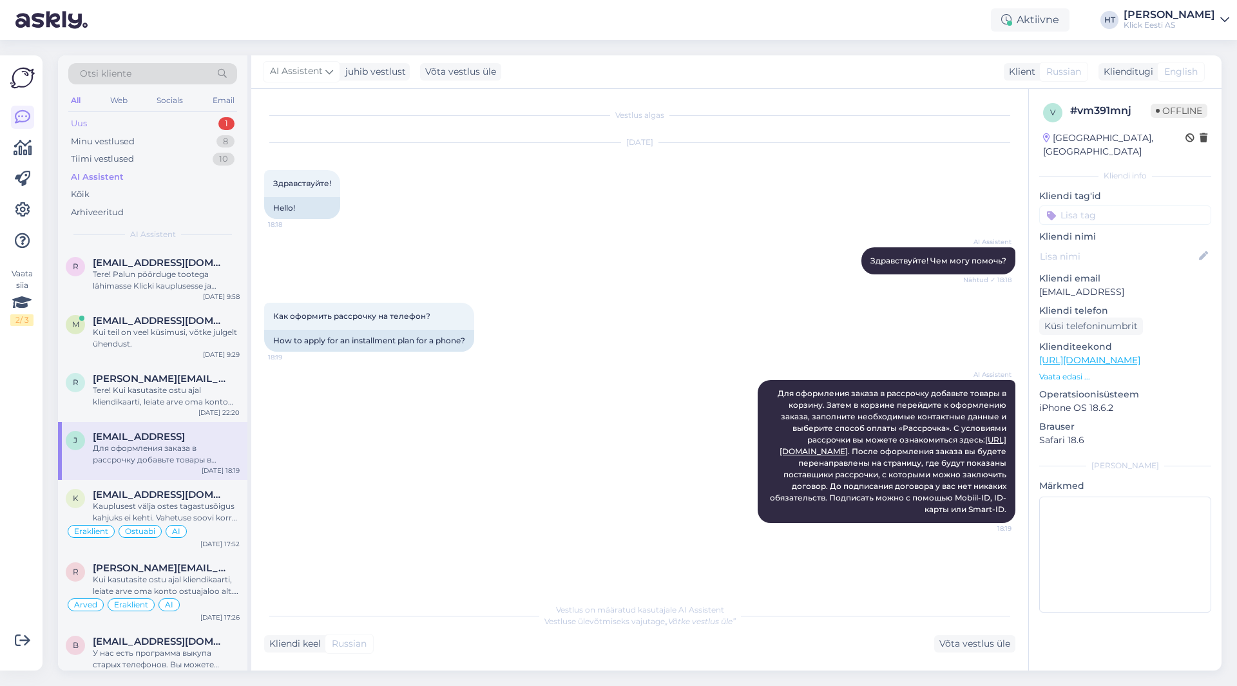
click at [146, 115] on div "Uus 1" at bounding box center [152, 124] width 169 height 18
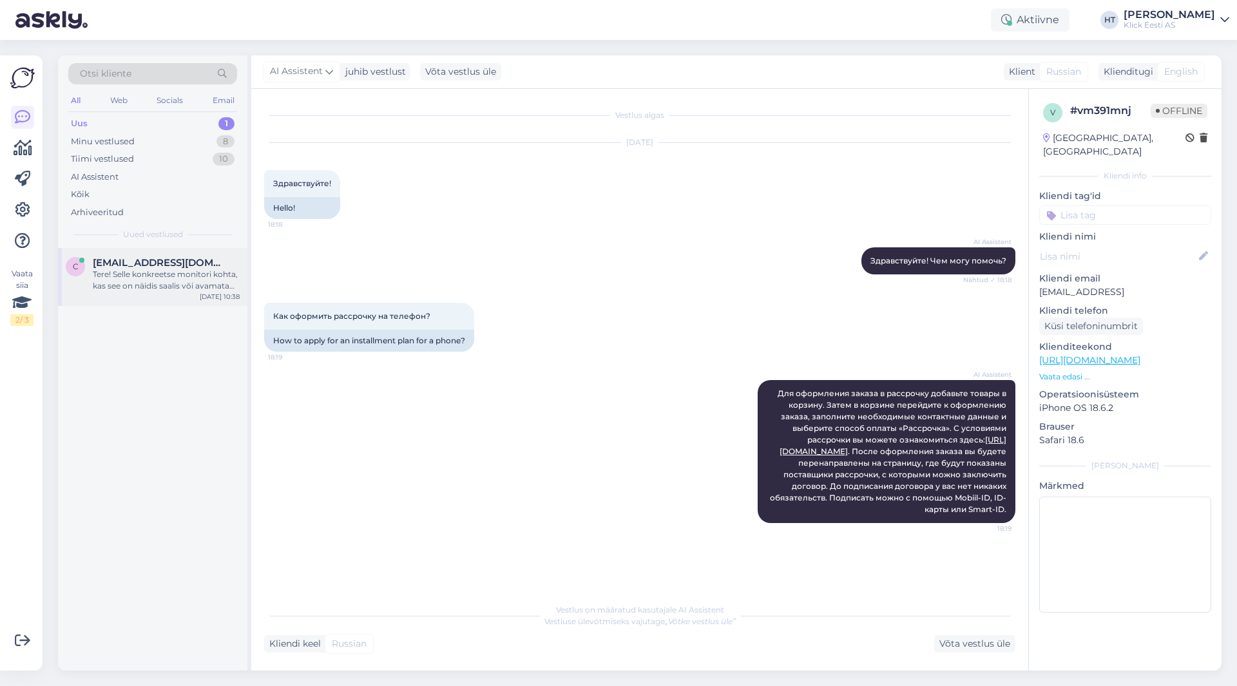
click at [185, 278] on div "Tere! Selle konkreetse monitori kohta, kas see on näidis saalis või avamata kar…" at bounding box center [166, 280] width 147 height 23
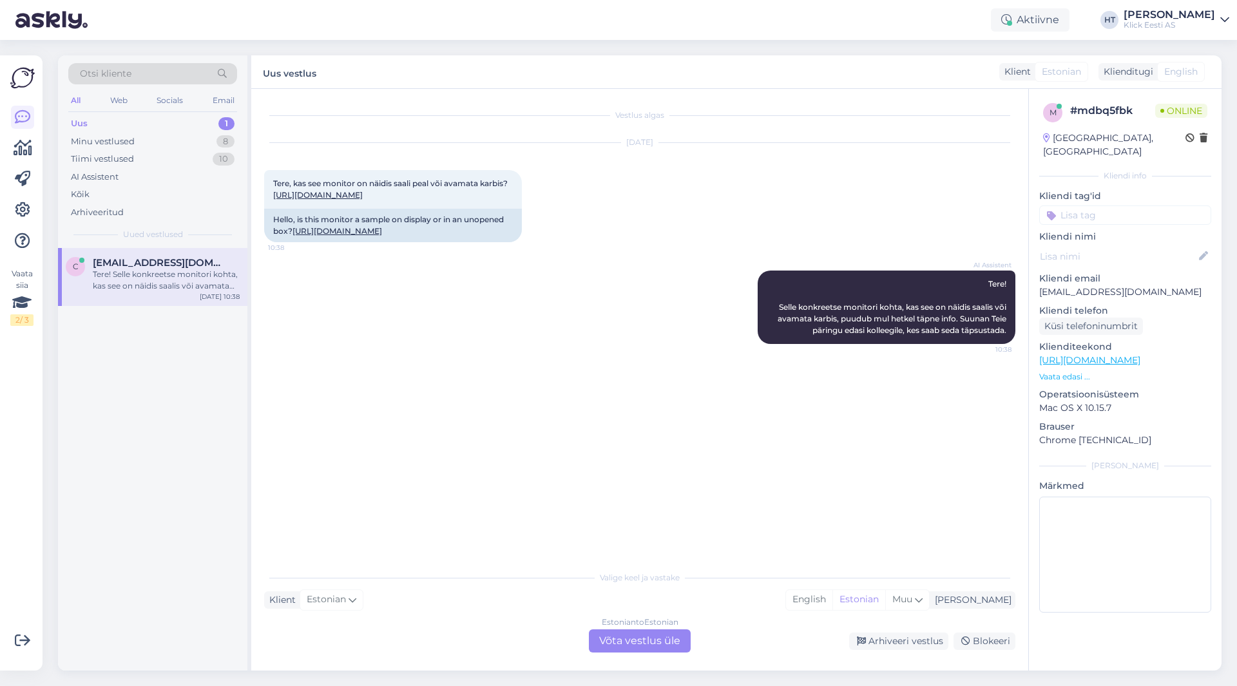
click at [604, 642] on div "Estonian to Estonian Võta vestlus üle" at bounding box center [640, 640] width 102 height 23
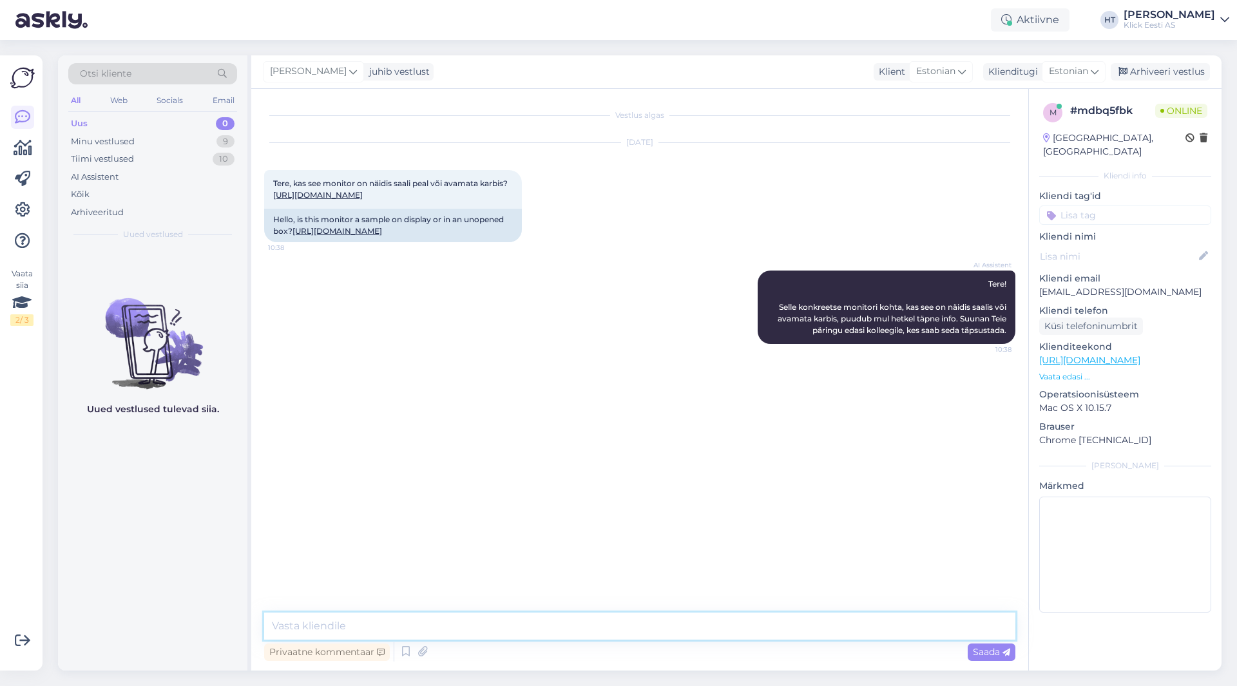
click at [587, 629] on textarea at bounding box center [639, 626] width 751 height 27
type textarea "Betoonis ja Lõunakeskuses leiduksid kinnised karbid."
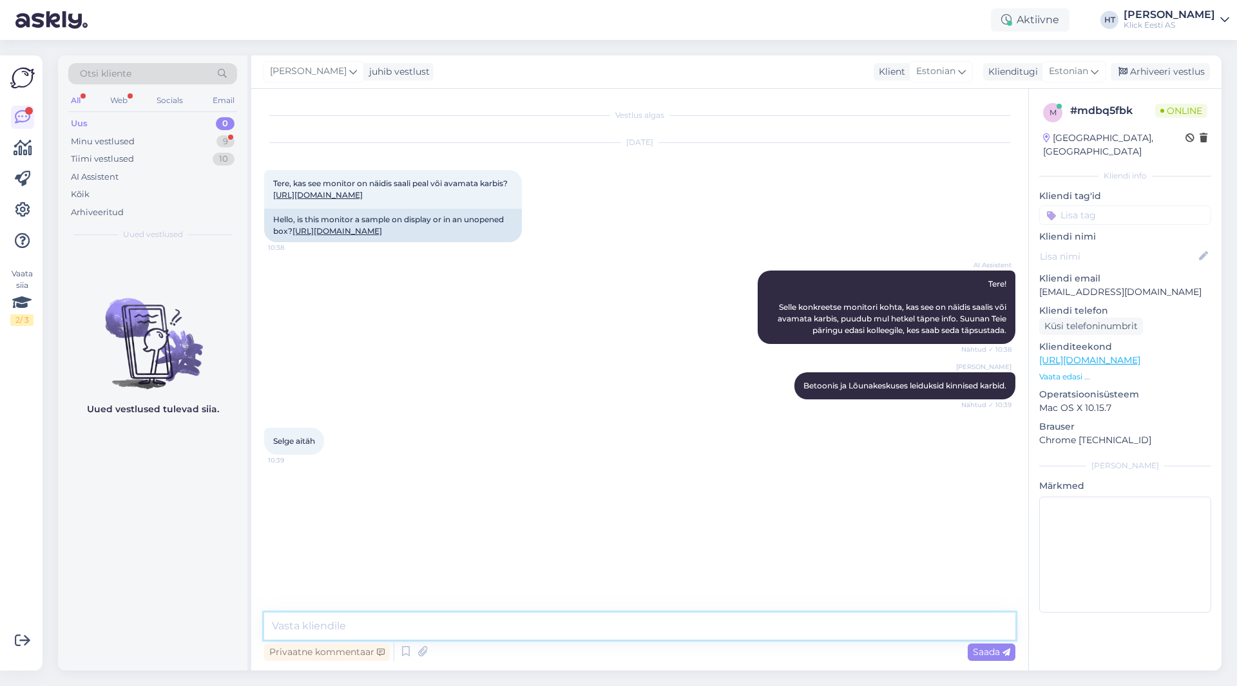
click at [470, 630] on textarea at bounding box center [639, 626] width 751 height 27
type textarea "Palun."
click at [184, 148] on div "Minu vestlused 9" at bounding box center [152, 142] width 169 height 18
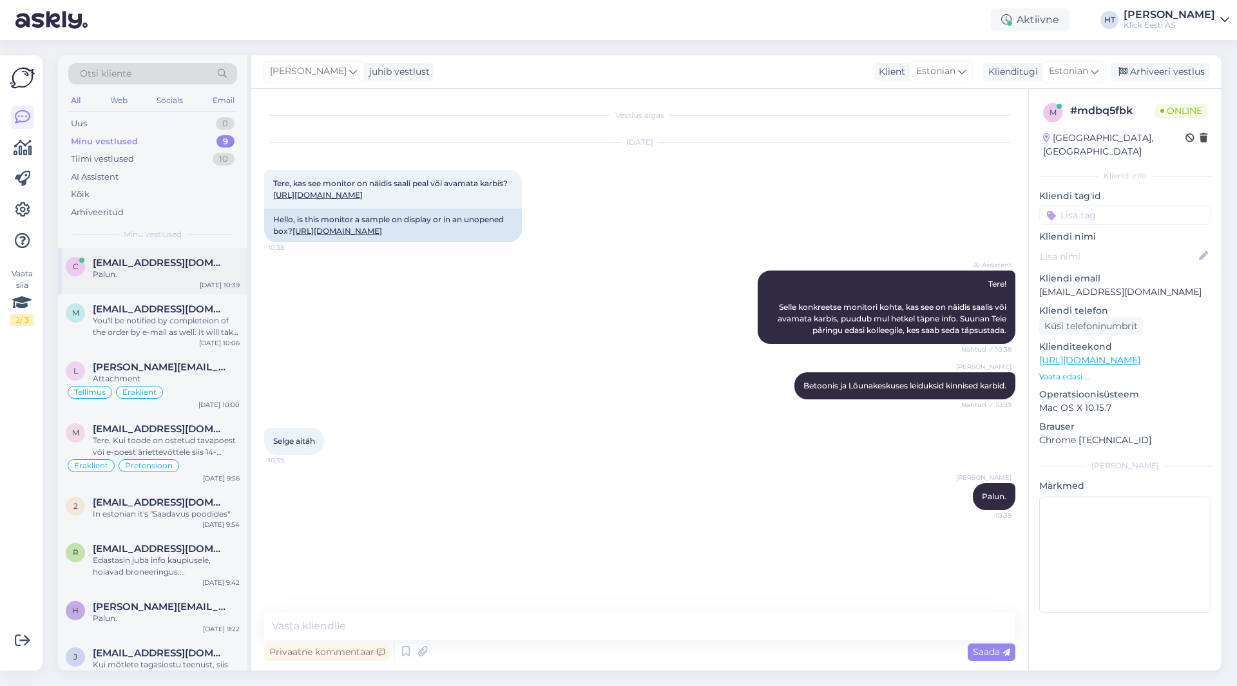
click at [213, 265] on div "[EMAIL_ADDRESS][DOMAIN_NAME]" at bounding box center [166, 263] width 147 height 12
click at [177, 123] on div "Uus 1" at bounding box center [152, 124] width 169 height 18
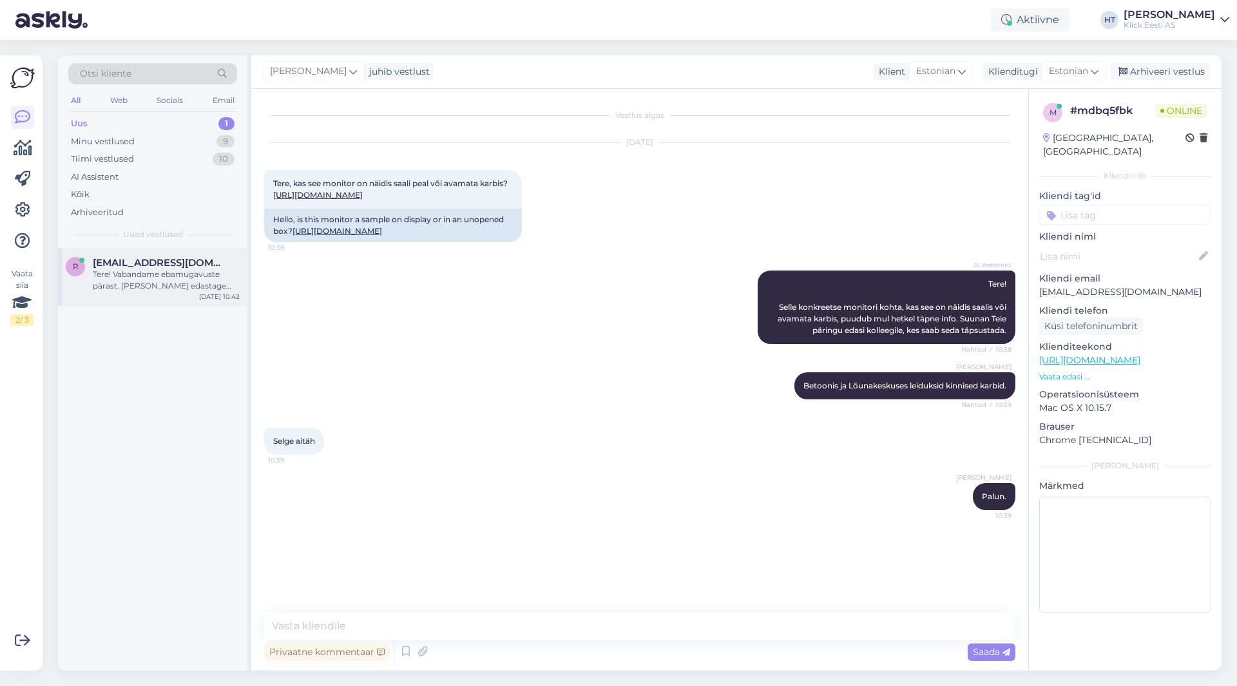
click at [175, 248] on div "r [EMAIL_ADDRESS][DOMAIN_NAME] Tere! Vabandame ebamugavuste pärast. [PERSON_NAM…" at bounding box center [152, 277] width 189 height 58
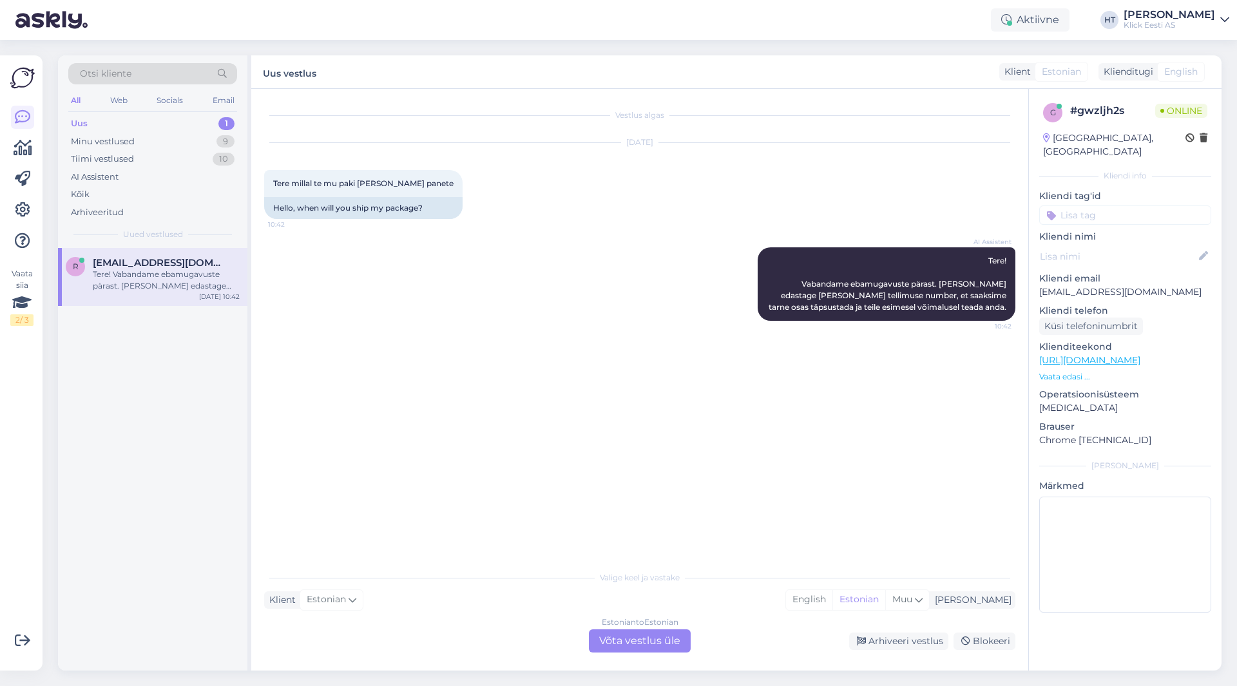
click at [1121, 285] on p "[EMAIL_ADDRESS][DOMAIN_NAME]" at bounding box center [1125, 292] width 172 height 14
copy p "[EMAIL_ADDRESS][DOMAIN_NAME]"
click at [296, 361] on span "#200215096" at bounding box center [296, 362] width 46 height 10
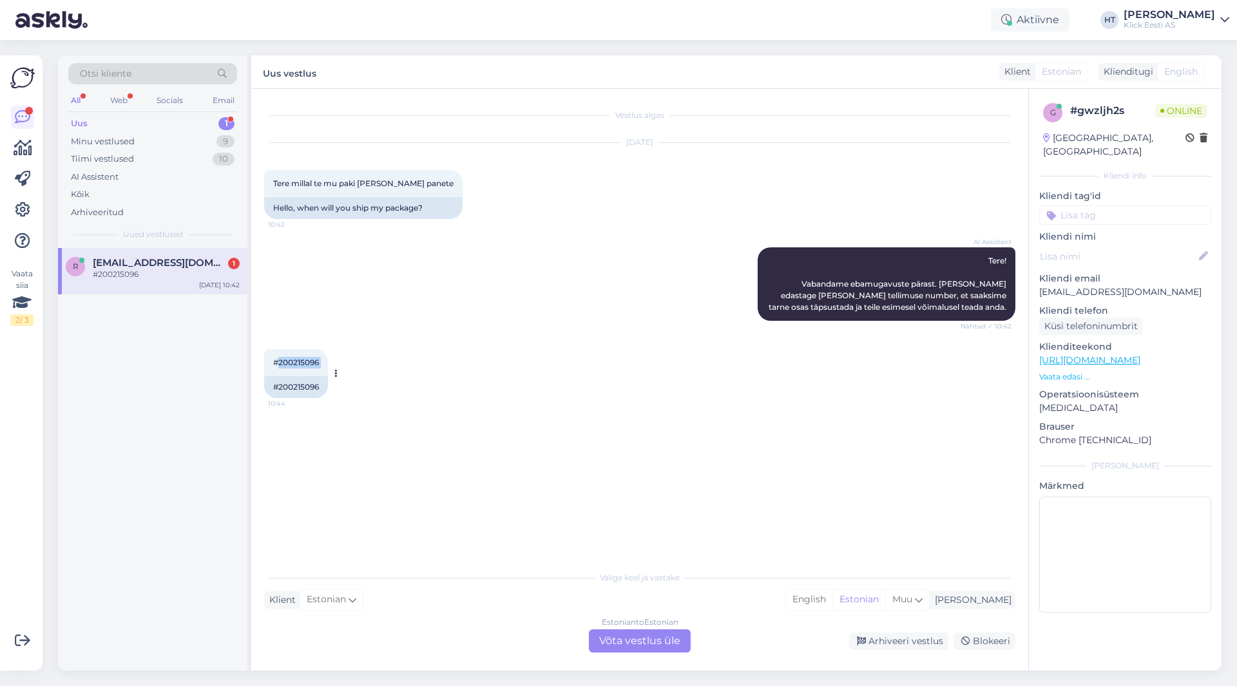
click at [296, 361] on span "#200215096" at bounding box center [296, 362] width 46 height 10
copy div "200215096 10:44"
click at [548, 334] on div "AI Assistent Tere! Vabandame ebamugavuste pärast. [PERSON_NAME] edastage [PERSO…" at bounding box center [639, 284] width 751 height 102
click at [636, 645] on div "Estonian to Estonian Võta vestlus üle" at bounding box center [640, 640] width 102 height 23
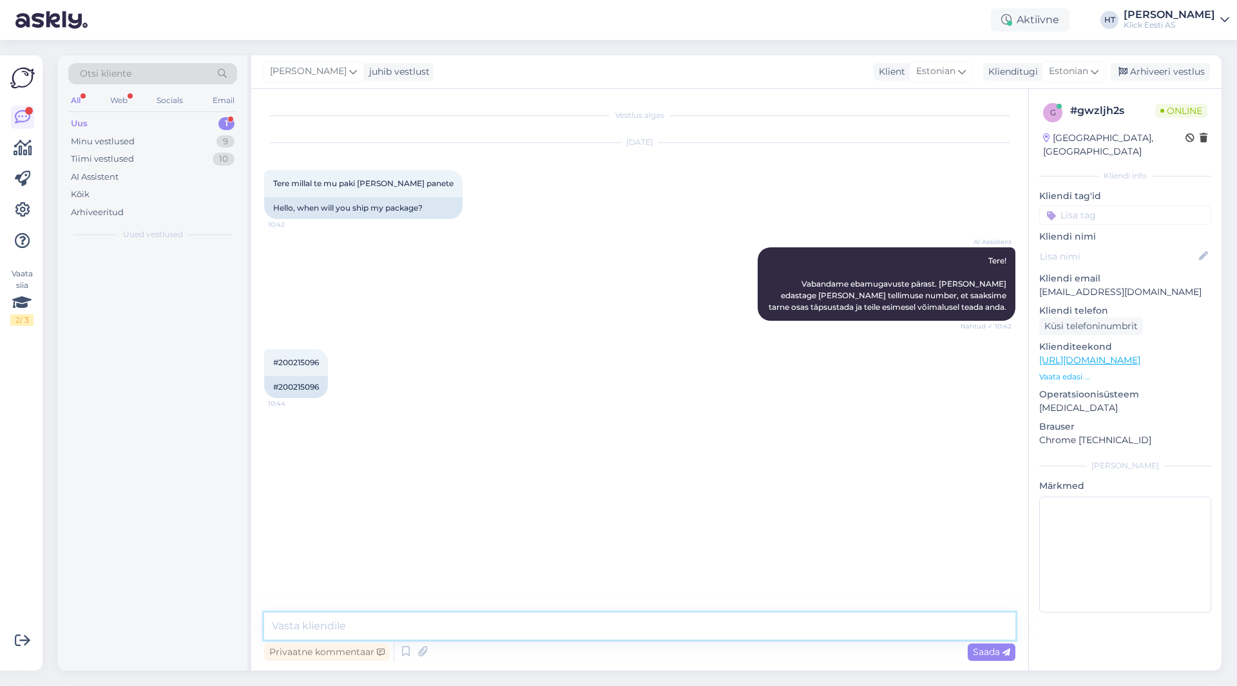
click at [621, 625] on textarea at bounding box center [639, 626] width 751 height 27
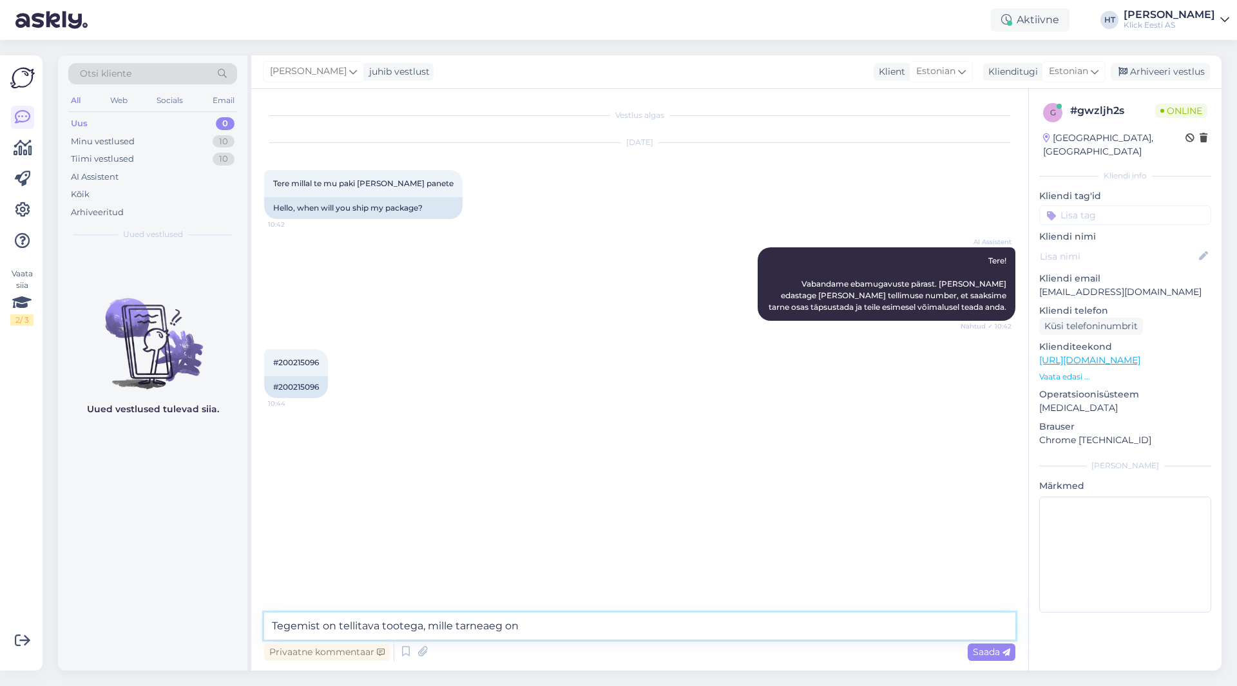
paste textarea "3-5 tööpäeva"
type textarea "Tegemist on tellitava tootega, mille tarneaeg on 3-5 tööpäeva. Anname paki Omni…"
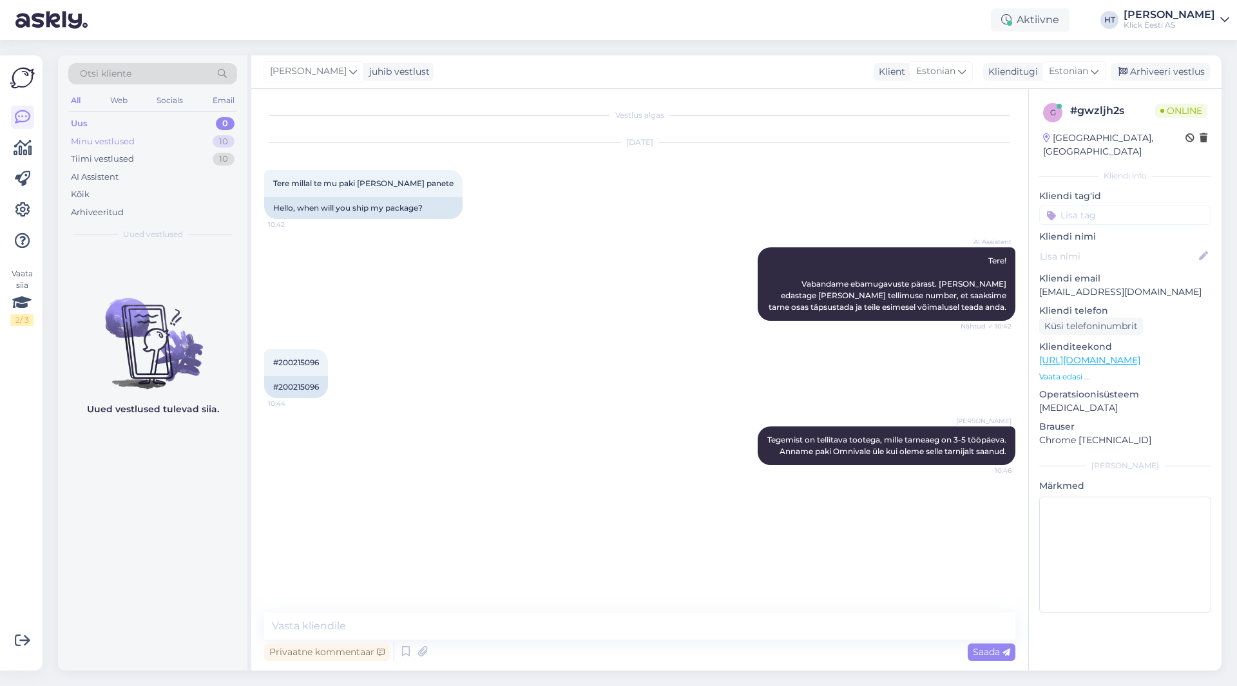
click at [227, 142] on div "10" at bounding box center [224, 141] width 22 height 13
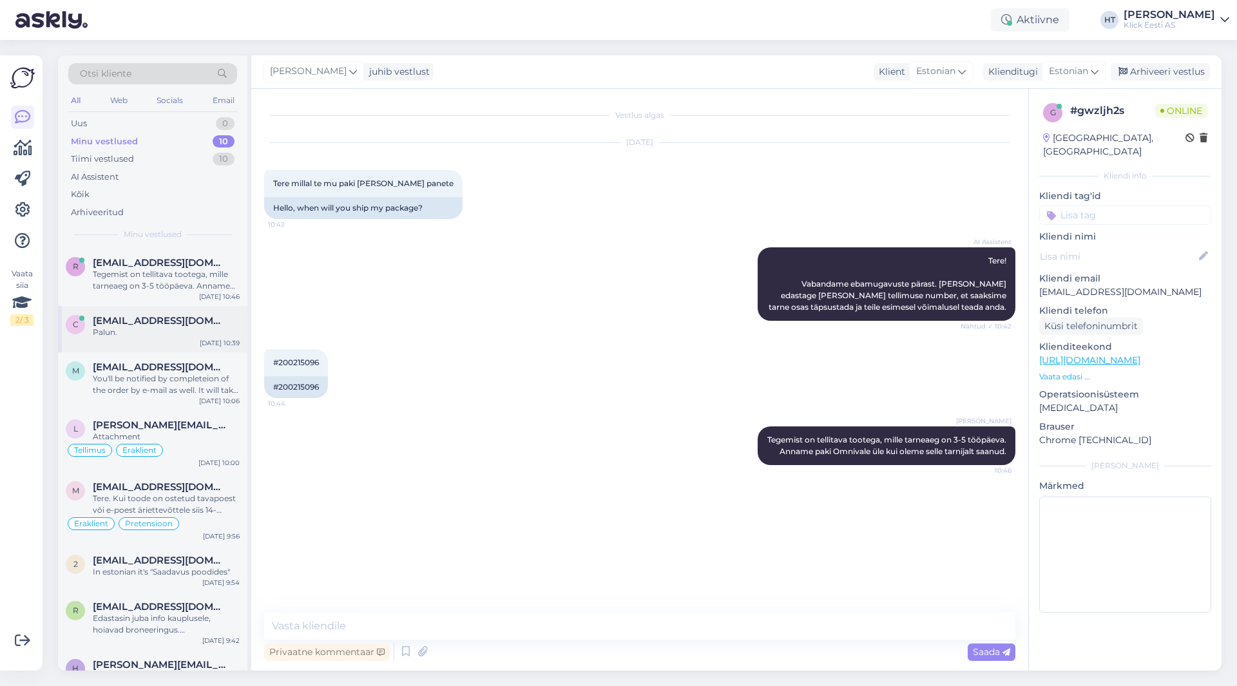
click at [232, 338] on div "[DATE] 10:39" at bounding box center [220, 343] width 40 height 10
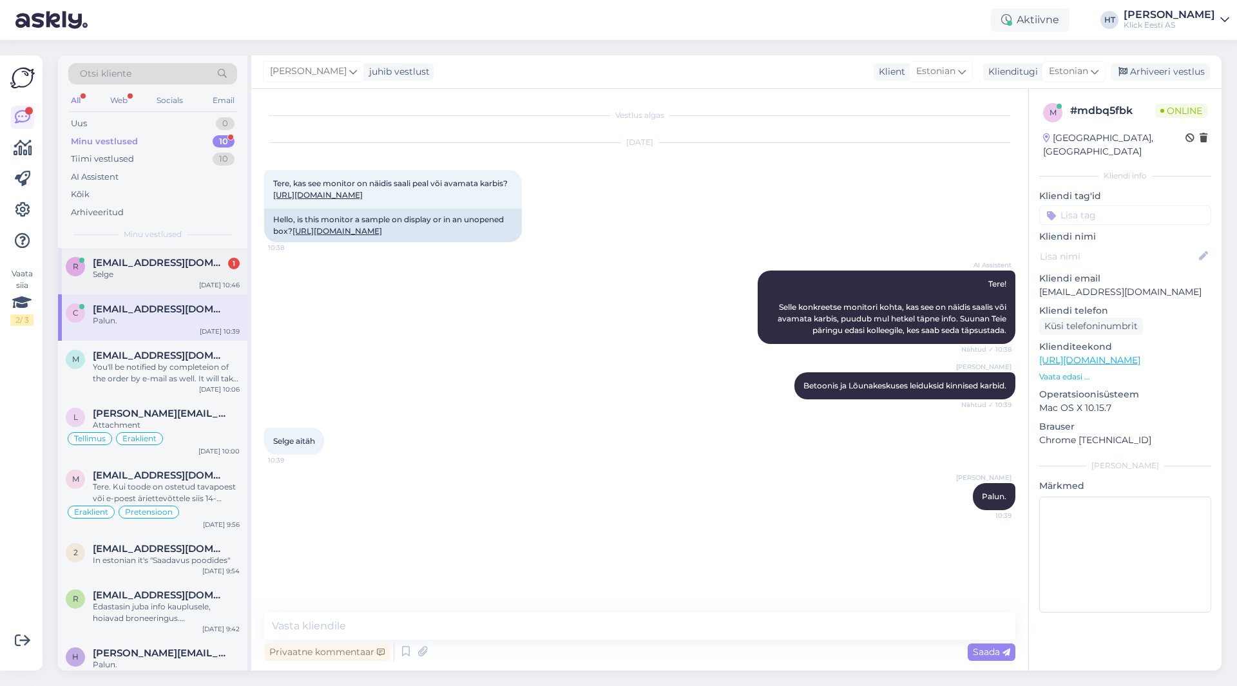
click at [175, 278] on div "Selge" at bounding box center [166, 275] width 147 height 12
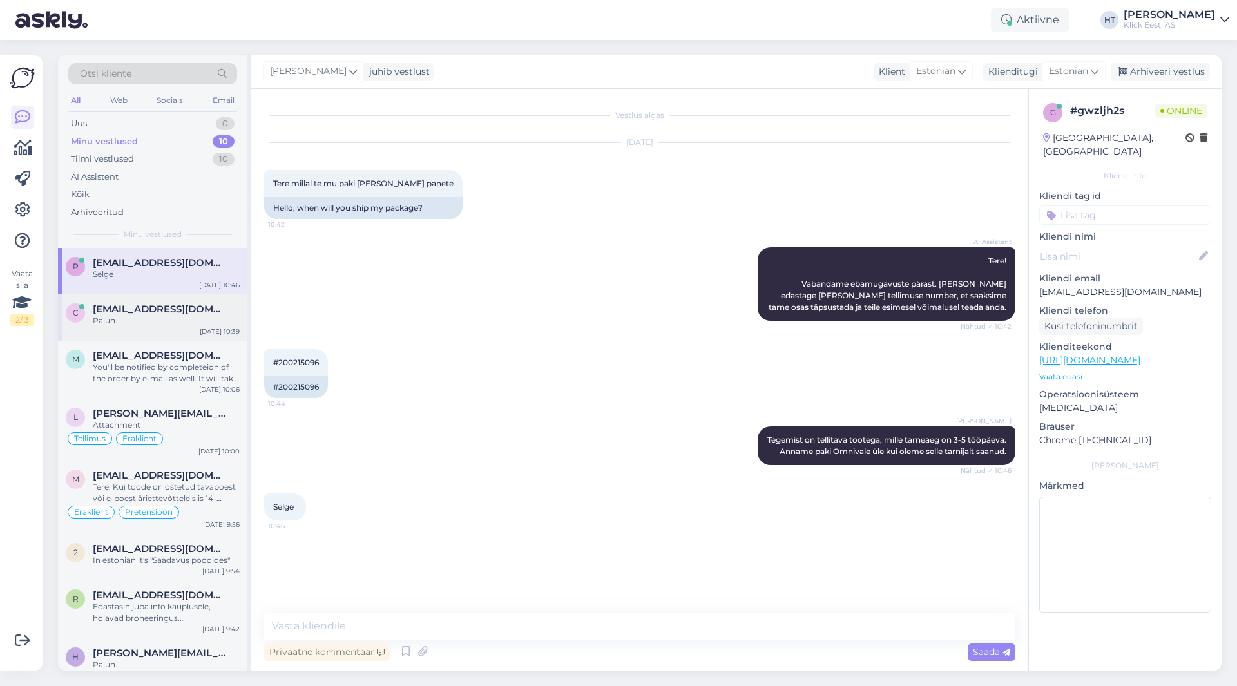
click at [192, 337] on div "c [EMAIL_ADDRESS][DOMAIN_NAME] Palun. [DATE] 10:39" at bounding box center [152, 317] width 189 height 46
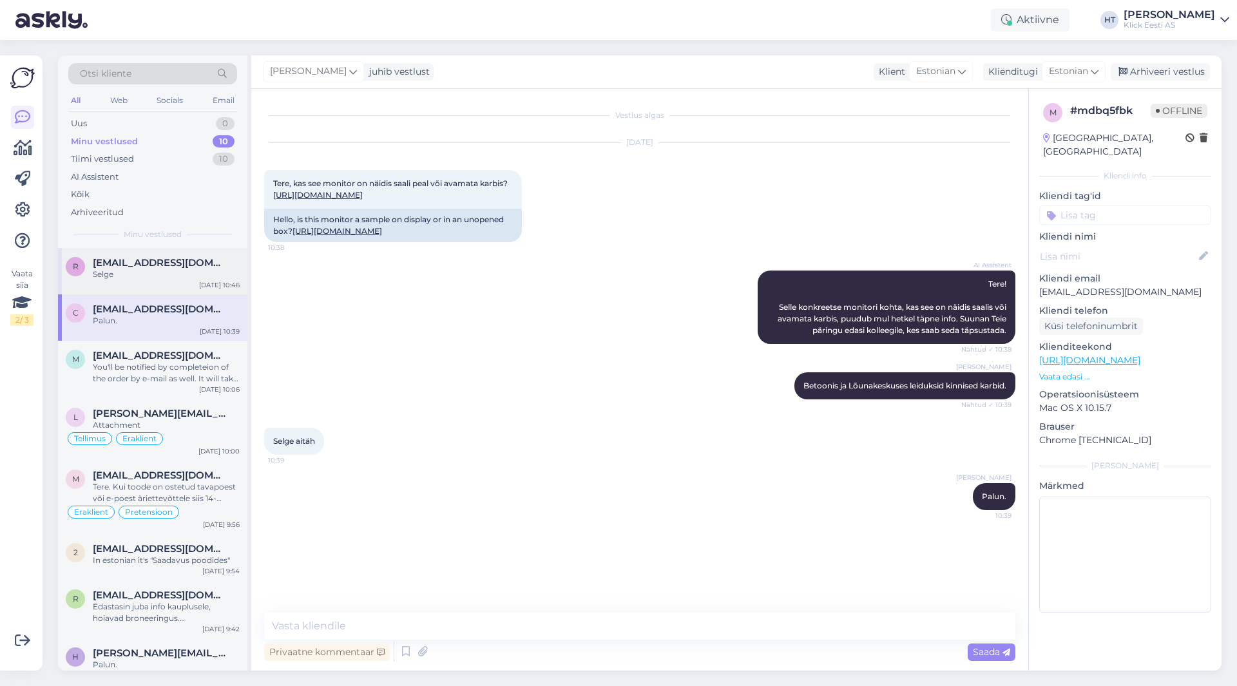
click at [169, 279] on div "Selge" at bounding box center [166, 275] width 147 height 12
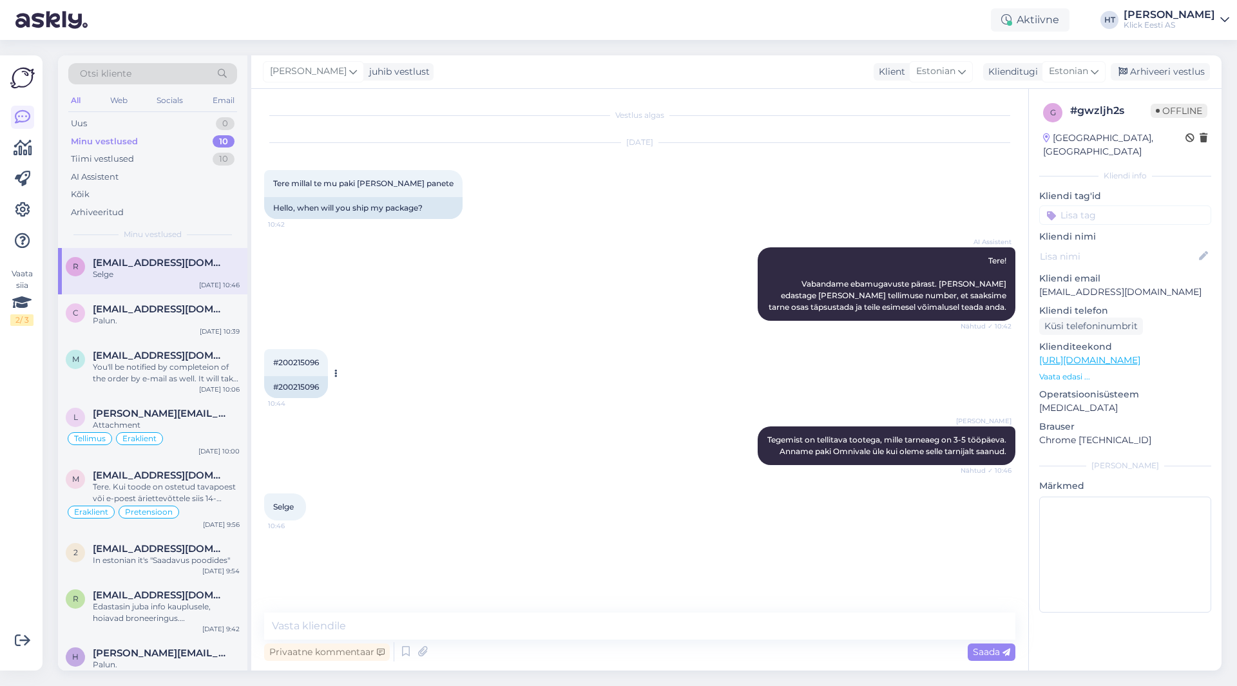
click at [307, 365] on span "#200215096" at bounding box center [296, 362] width 46 height 10
click at [578, 335] on div "#200215096 10:44 #200215096" at bounding box center [639, 373] width 751 height 77
click at [209, 276] on div "Selge" at bounding box center [166, 275] width 147 height 12
click at [194, 119] on div "Uus 1" at bounding box center [152, 124] width 169 height 18
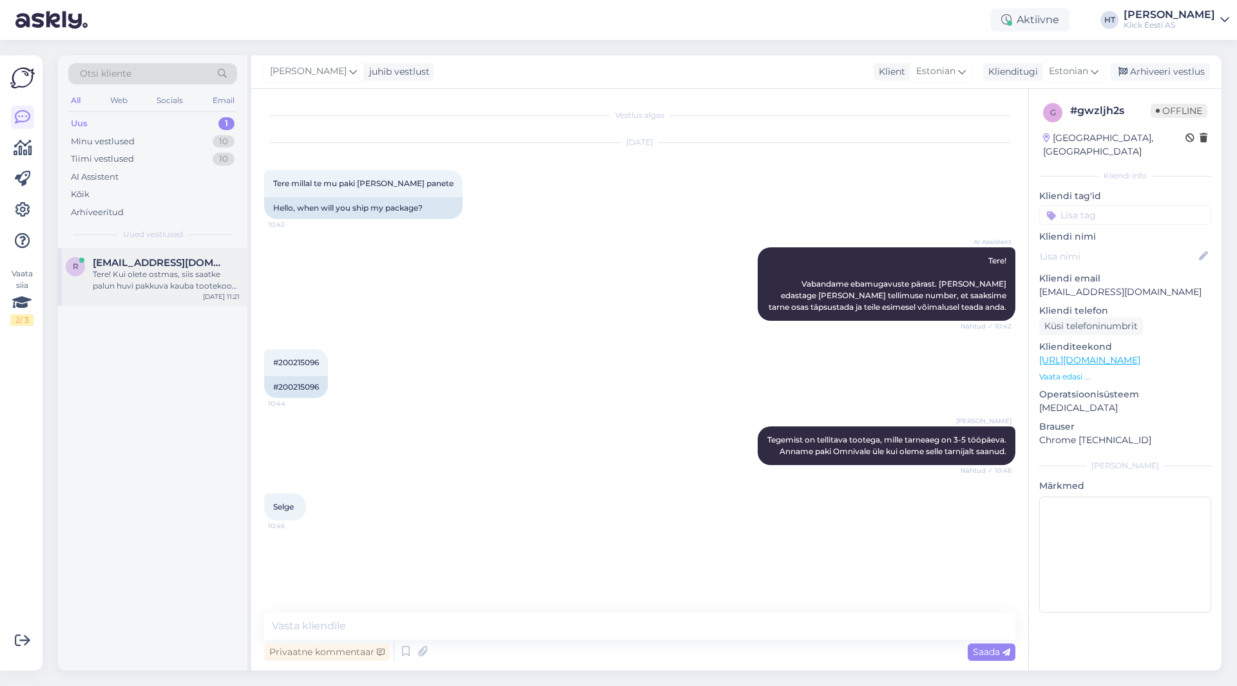
click at [179, 258] on span "[EMAIL_ADDRESS][DOMAIN_NAME]" at bounding box center [160, 263] width 134 height 12
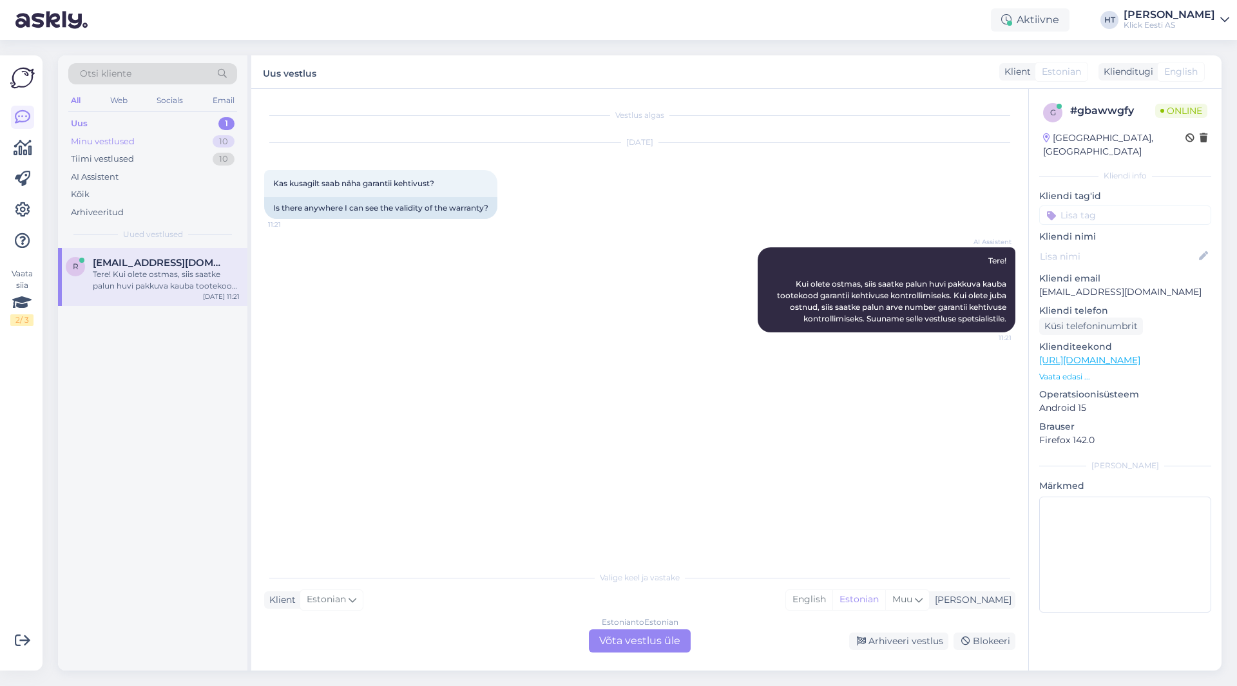
click at [216, 142] on div "10" at bounding box center [224, 141] width 22 height 13
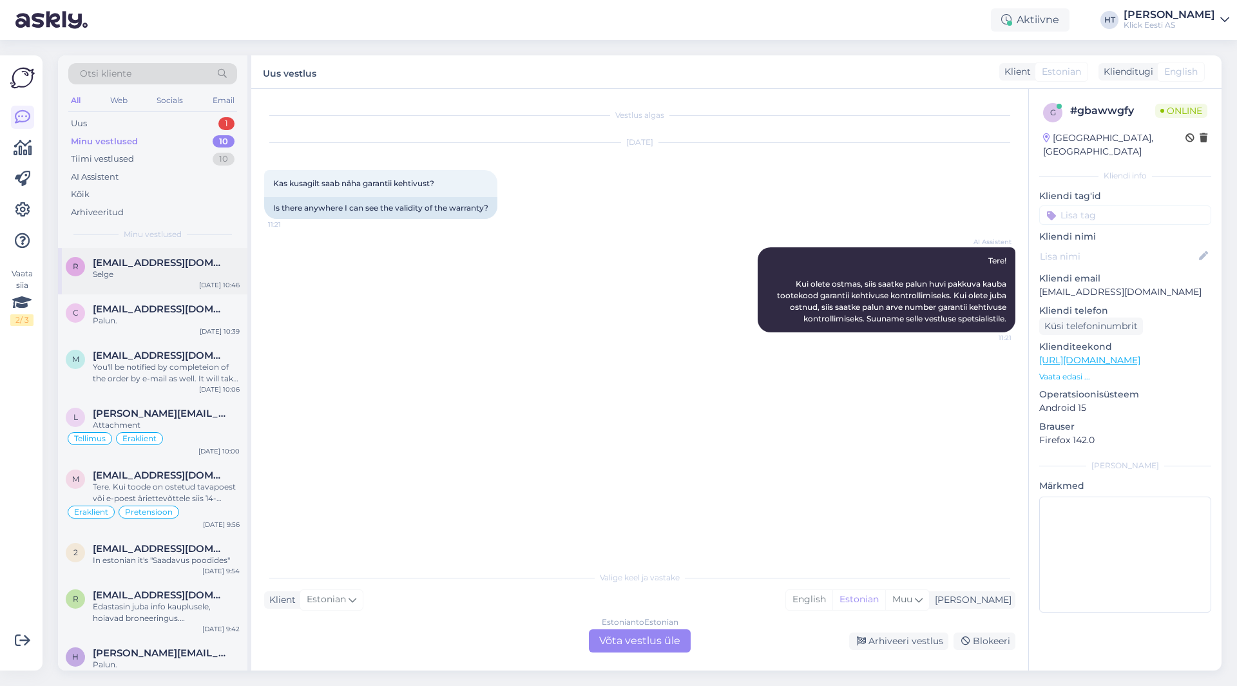
click at [176, 294] on div "r [EMAIL_ADDRESS][DOMAIN_NAME] Selge [DATE] 10:46" at bounding box center [152, 271] width 189 height 46
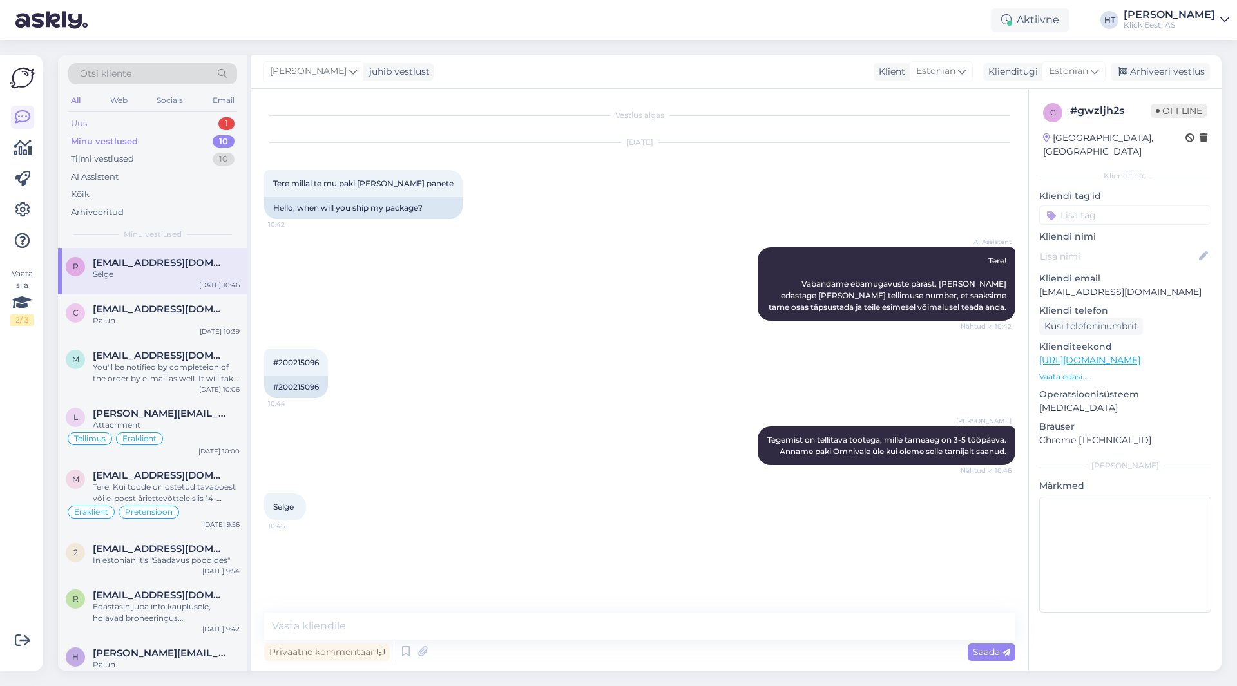
click at [202, 122] on div "Uus 1" at bounding box center [152, 124] width 169 height 18
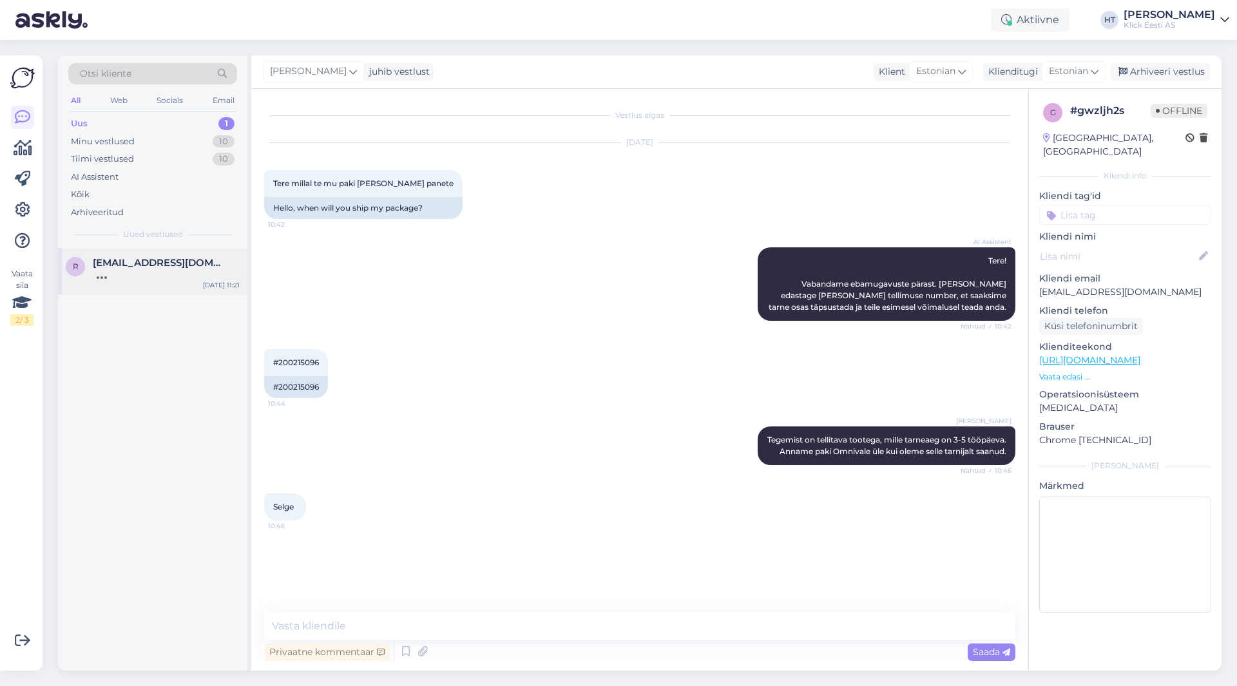
click at [194, 285] on div "R [EMAIL_ADDRESS][DOMAIN_NAME] [DATE] 11:21" at bounding box center [152, 271] width 189 height 46
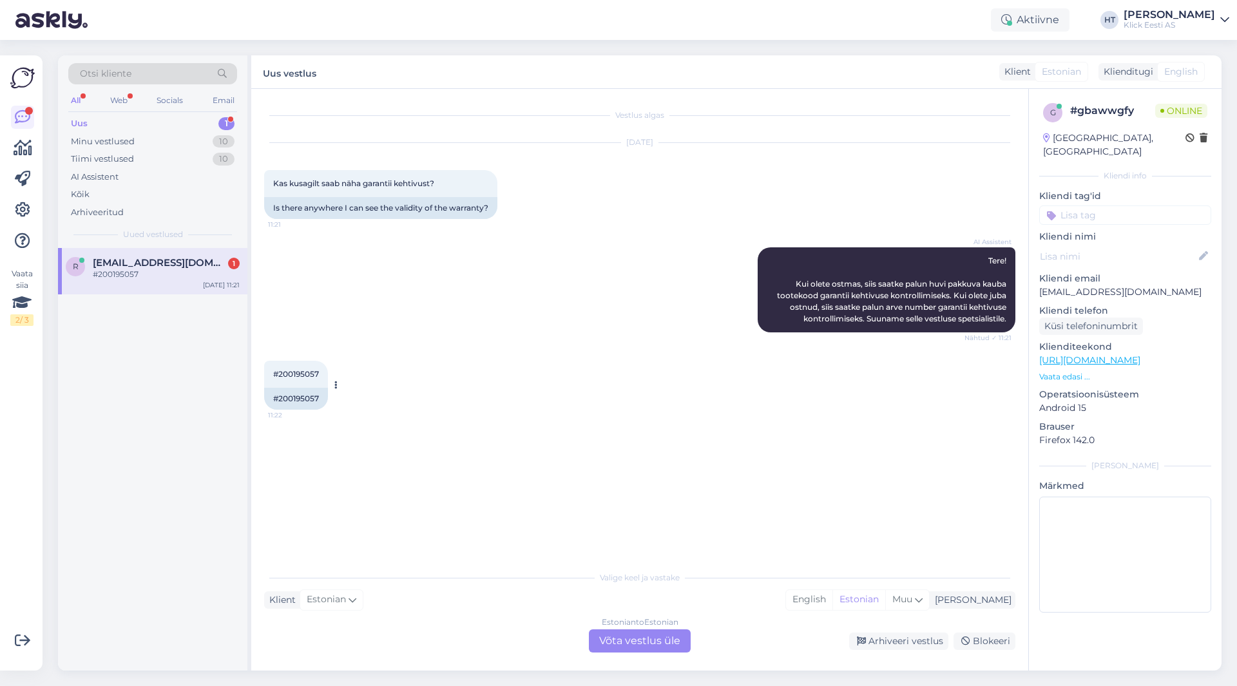
click at [298, 378] on span "#200195057" at bounding box center [296, 374] width 46 height 10
click at [506, 420] on div "#200195057 11:22 #200195057" at bounding box center [639, 385] width 751 height 77
click at [647, 643] on div "Estonian to Estonian Võta vestlus üle" at bounding box center [640, 640] width 102 height 23
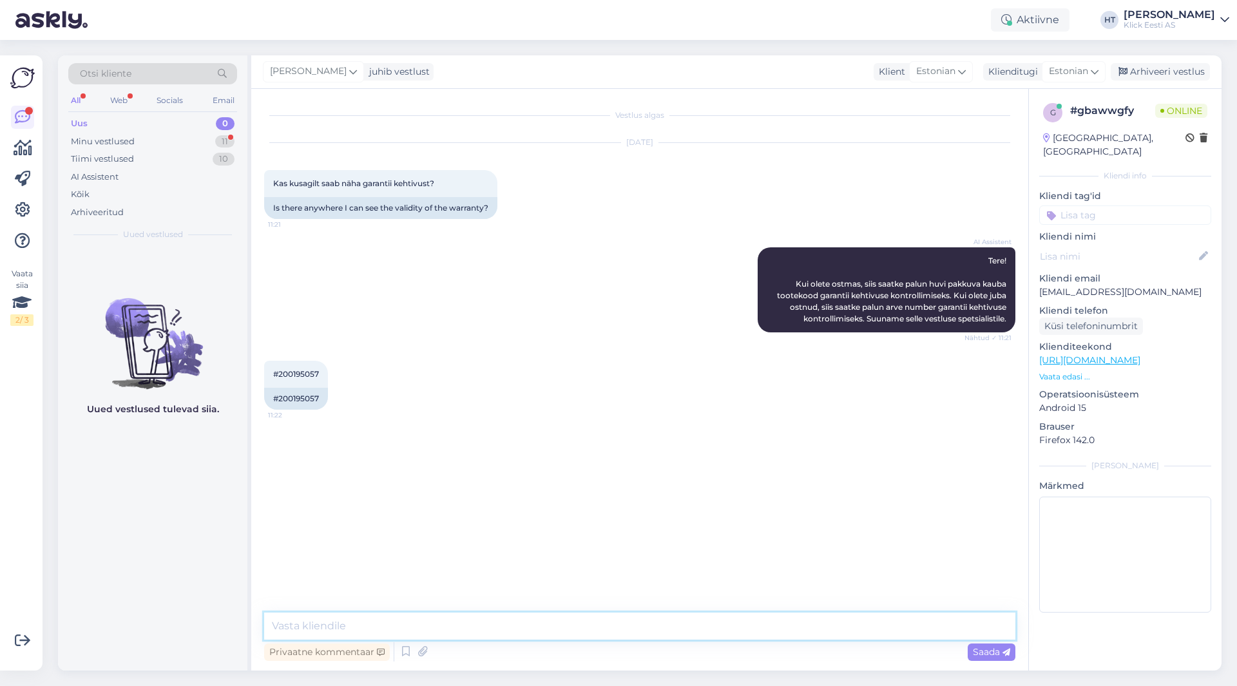
click at [647, 619] on textarea at bounding box center [639, 626] width 751 height 27
type textarea "K"
type textarea "Garantii on kaks aastat alates ostmisest."
click at [654, 448] on div "[PERSON_NAME] [PERSON_NAME] on kaks aastat alates ostmisest. 11:23" at bounding box center [639, 451] width 751 height 55
click at [401, 614] on textarea at bounding box center [639, 626] width 751 height 27
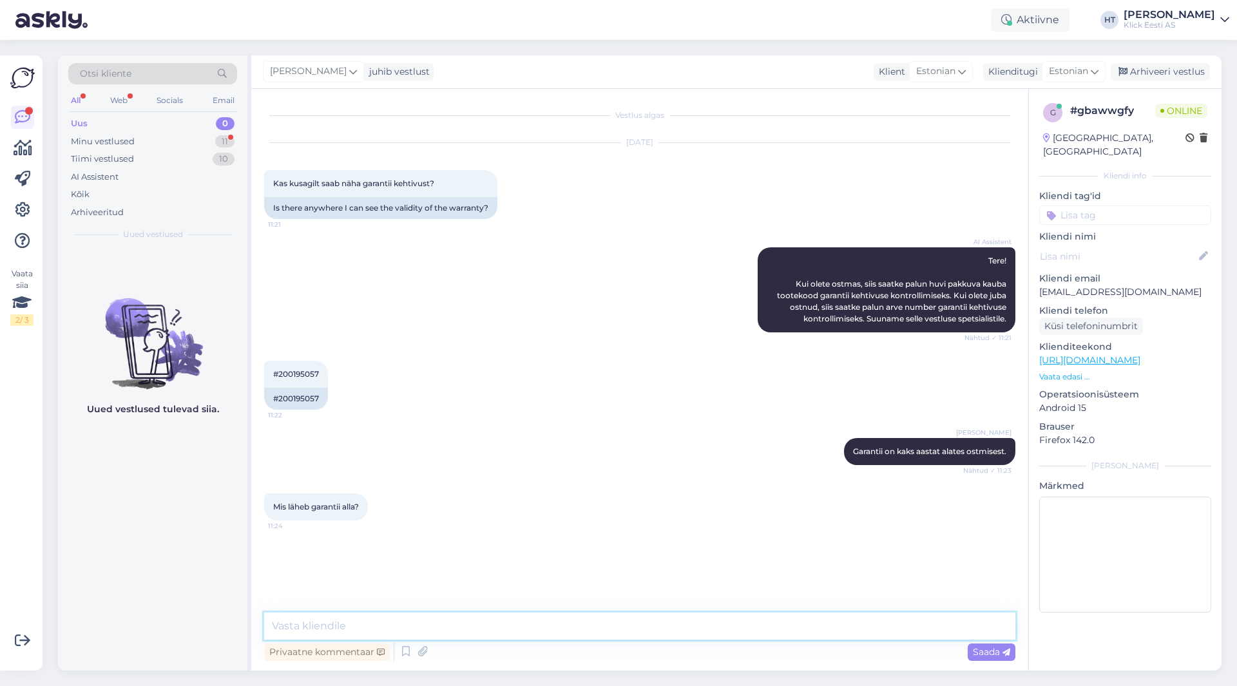
paste textarea "konstruktsiooni-, tootmis- ja materjalivigade ning nende vigade tõttu tootele p…"
drag, startPoint x: 276, startPoint y: 627, endPoint x: 258, endPoint y: 627, distance: 18.7
click at [258, 627] on div "Vestlus algas [DATE] Kas kusagilt saab näha garantii kehtivust? 11:21 Is there …" at bounding box center [639, 380] width 777 height 582
drag, startPoint x: 500, startPoint y: 627, endPoint x: 473, endPoint y: 629, distance: 27.1
click at [473, 629] on textarea "Konstruktsiooni-, tootmis- ja materjalivigade ning nende vigade tõttu tootele p…" at bounding box center [639, 626] width 751 height 27
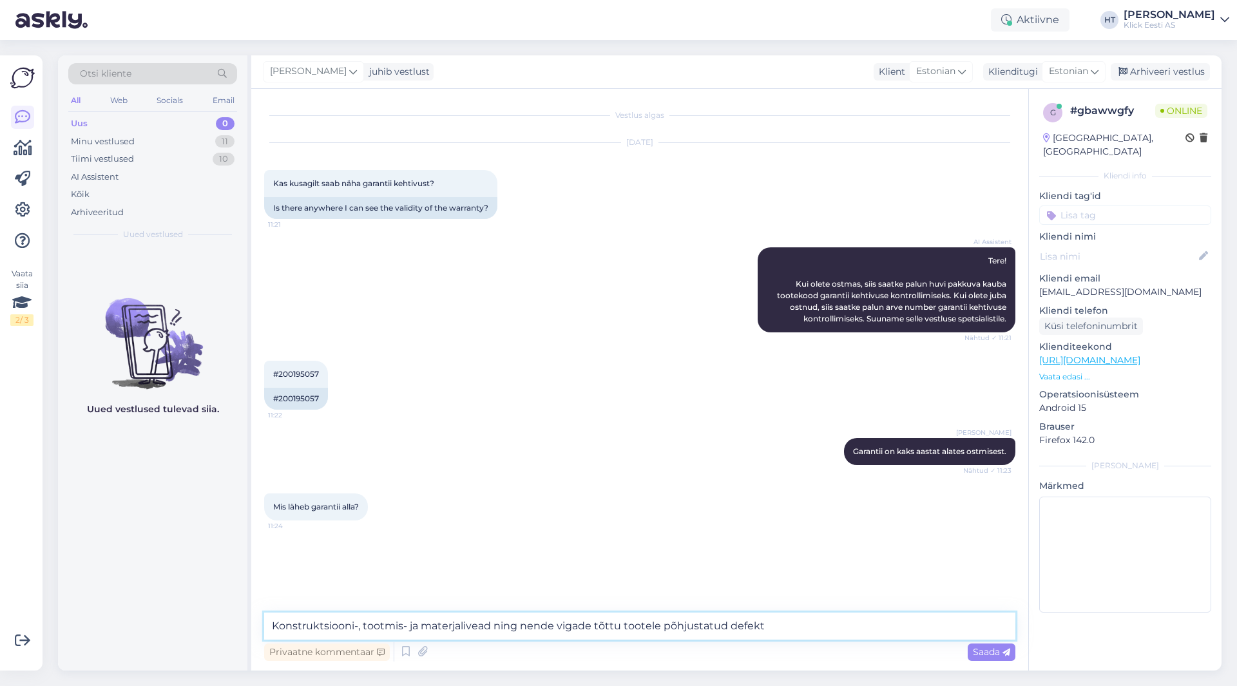
click at [760, 627] on textarea "Konstruktsiooni-, tootmis- ja materjalivead ning nende vigade tõttu tootele põh…" at bounding box center [639, 626] width 751 height 27
type textarea "Konstruktsiooni-, tootmis- ja materjalivead ning nende vigade tõttu tootele põh…"
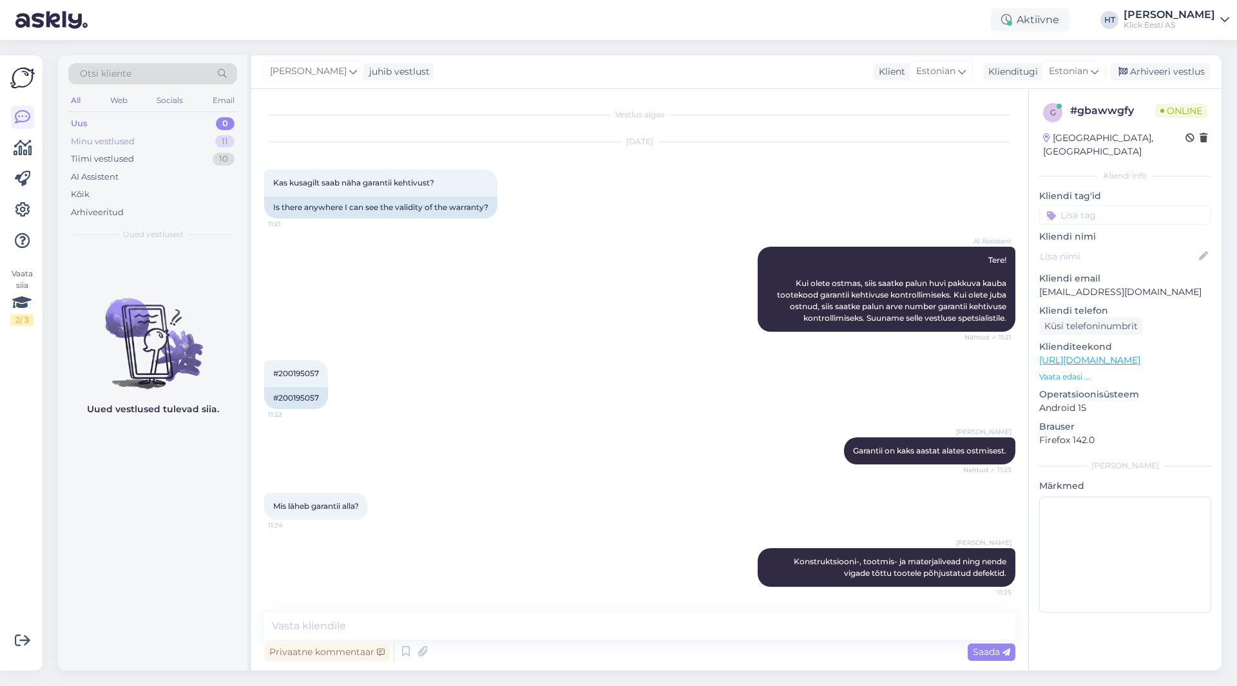
click at [189, 135] on div "Minu vestlused 11" at bounding box center [152, 142] width 169 height 18
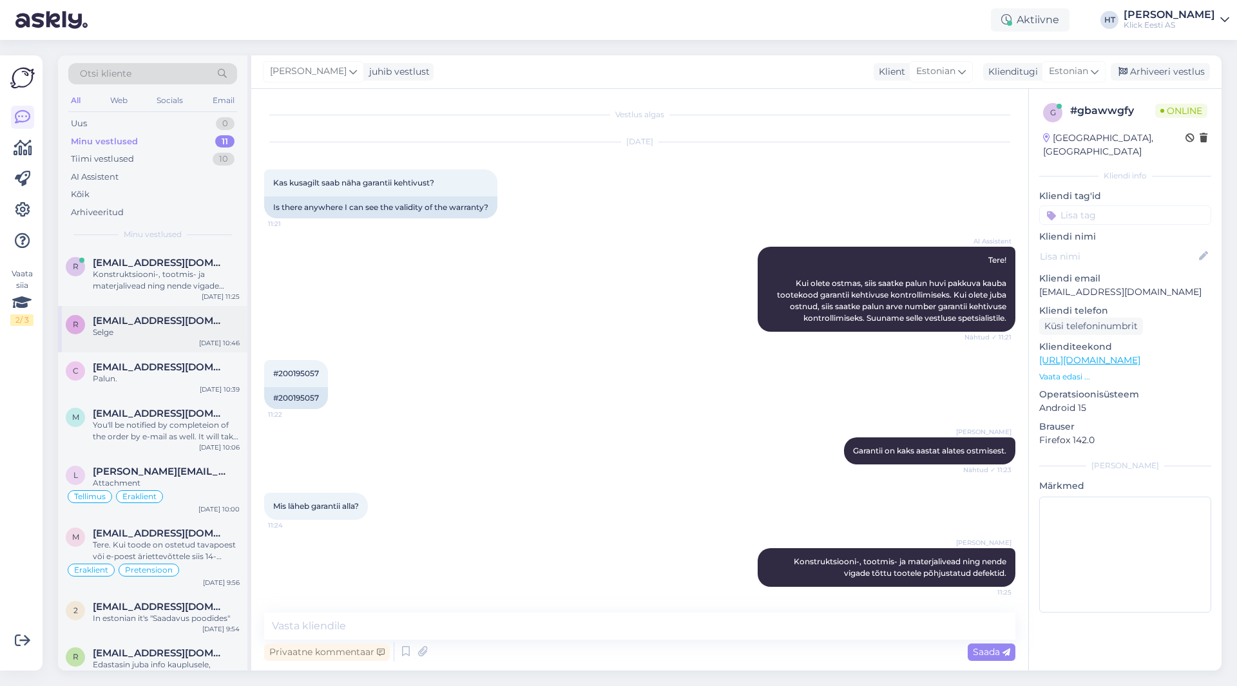
click at [175, 319] on span "[EMAIL_ADDRESS][DOMAIN_NAME]" at bounding box center [160, 321] width 134 height 12
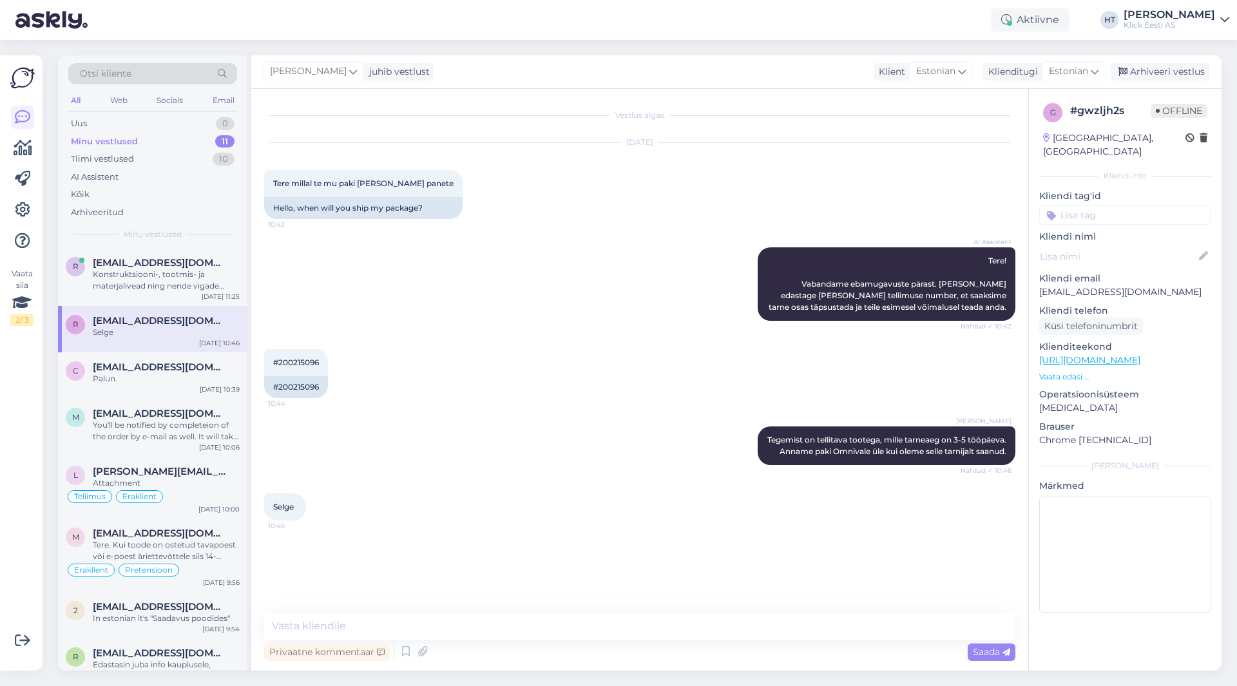
scroll to position [0, 0]
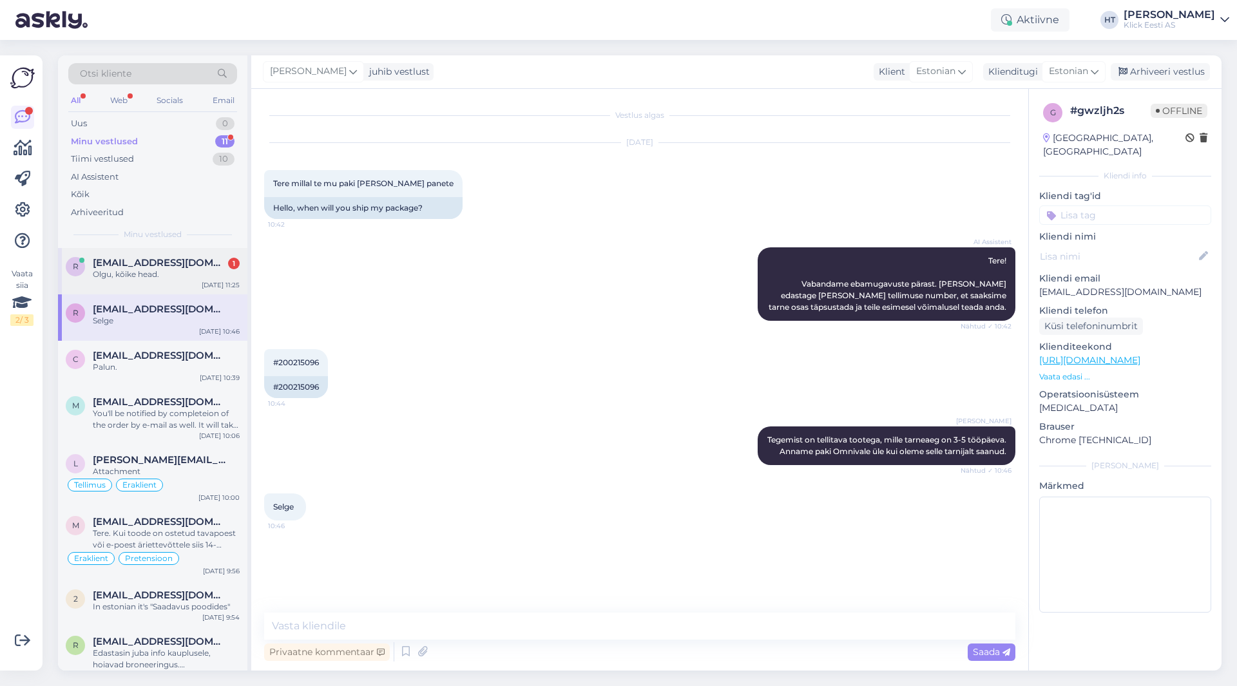
click at [182, 262] on span "[EMAIL_ADDRESS][DOMAIN_NAME]" at bounding box center [160, 263] width 134 height 12
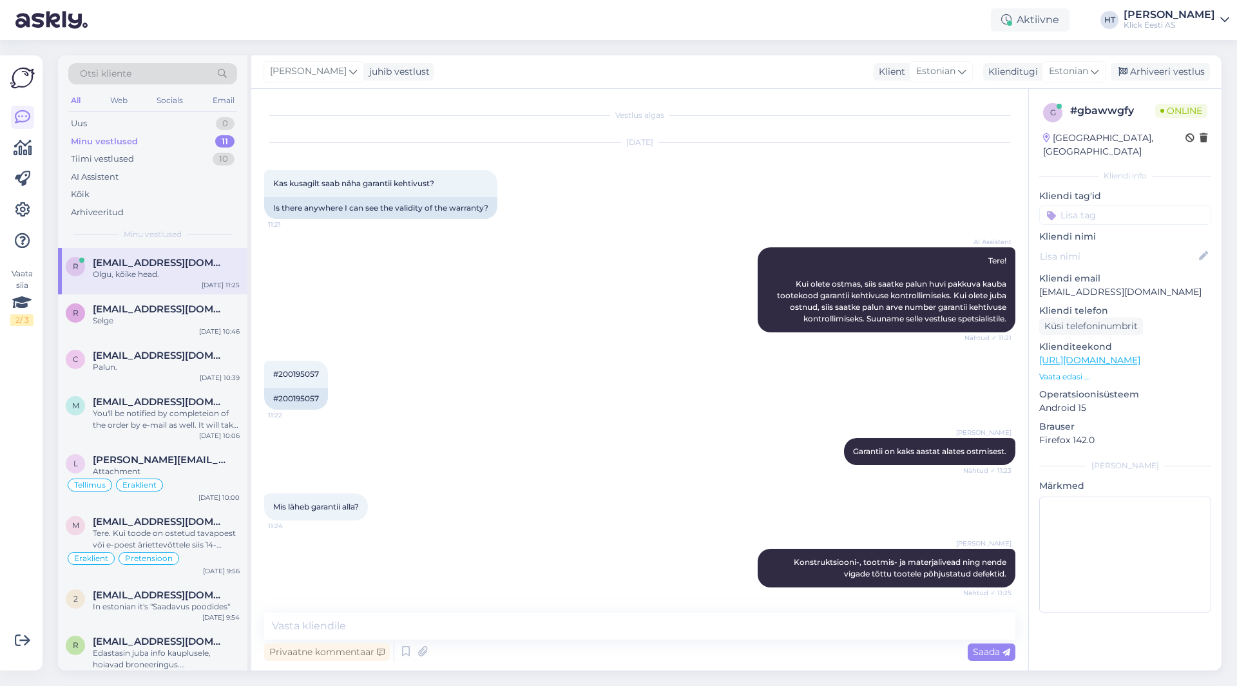
scroll to position [56, 0]
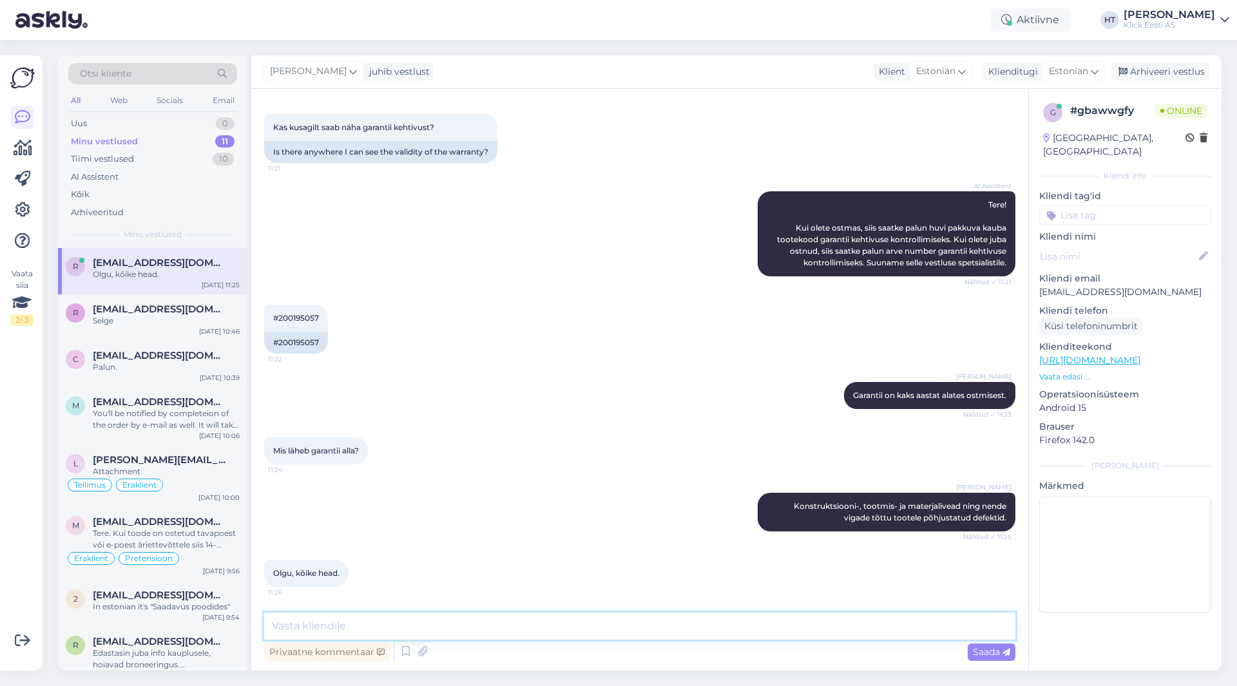
click at [403, 616] on textarea at bounding box center [639, 626] width 751 height 27
type textarea "Kõike head."
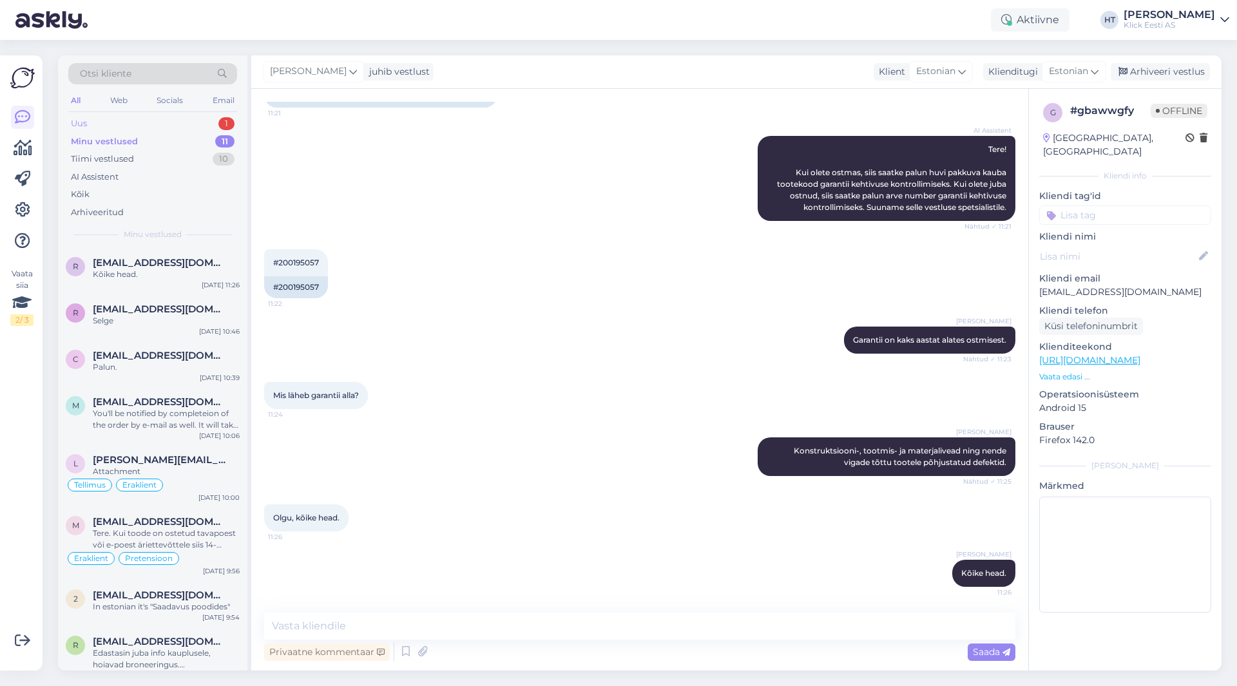
click at [220, 124] on div "1" at bounding box center [226, 123] width 16 height 13
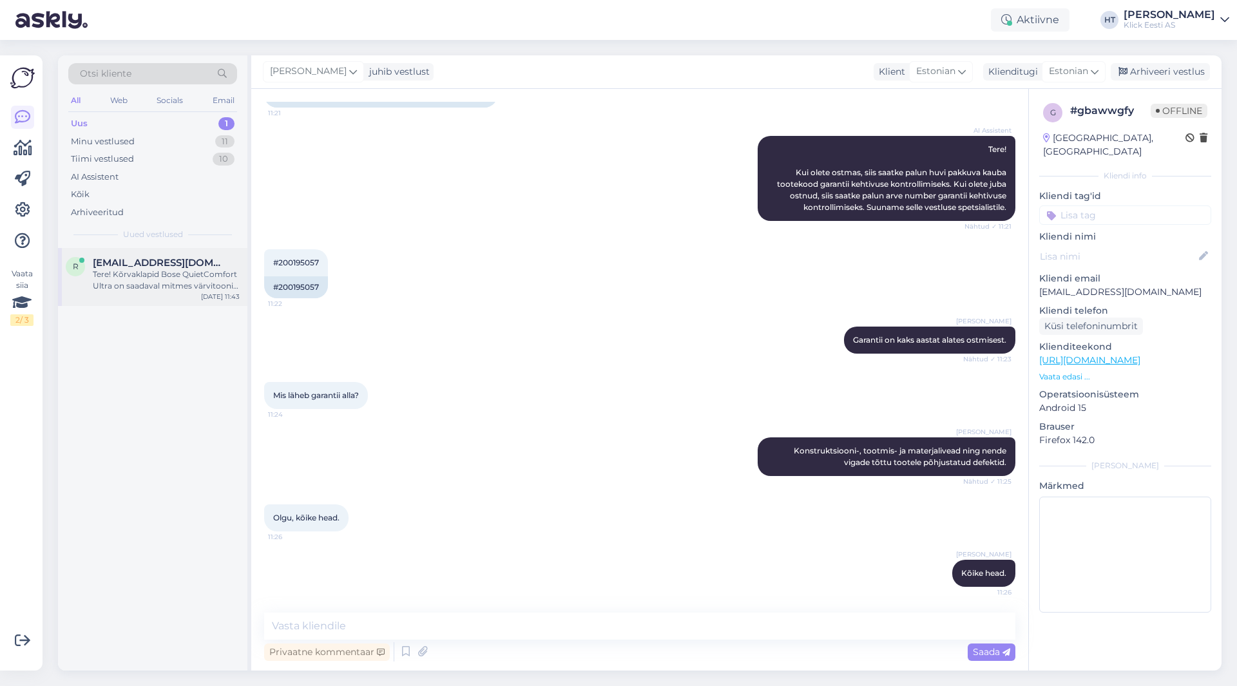
click at [224, 249] on div "R [EMAIL_ADDRESS][DOMAIN_NAME] Tere! Kõrvaklapid Bose QuietComfort Ultra on saa…" at bounding box center [152, 277] width 189 height 58
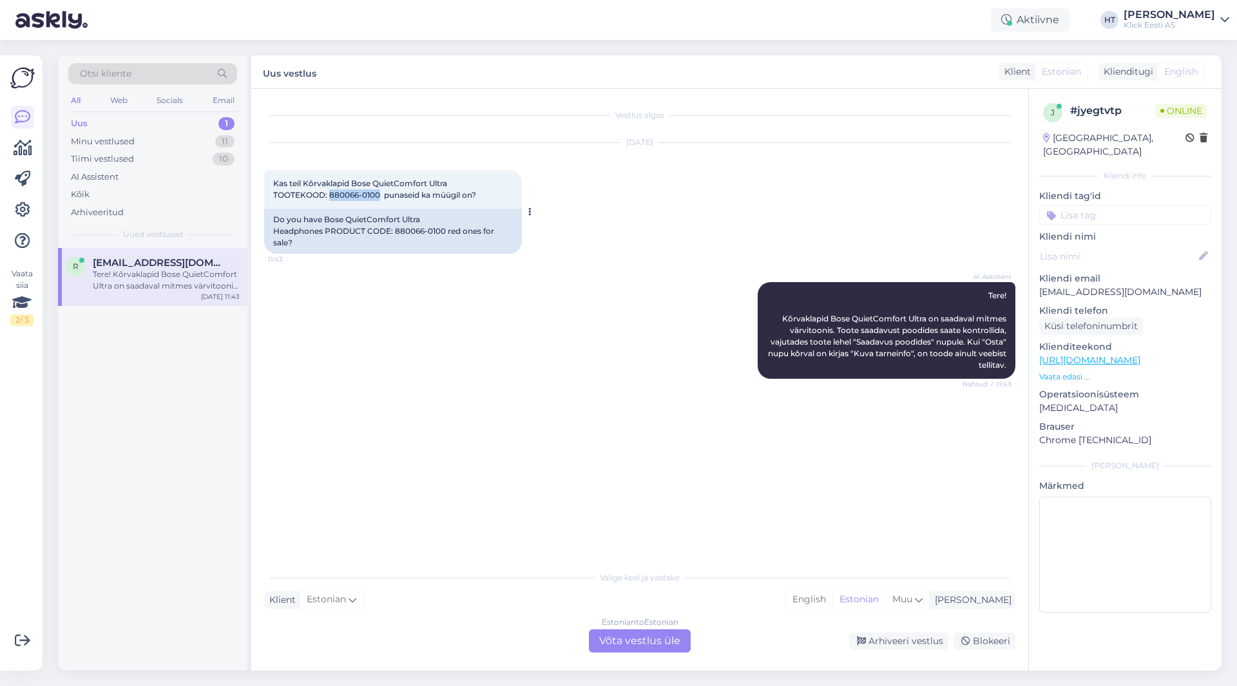
drag, startPoint x: 330, startPoint y: 193, endPoint x: 378, endPoint y: 193, distance: 48.3
click at [378, 193] on span "Kas teil Kõrvaklapid Bose QuietComfort Ultra TOOTEKOOD: 880066-0100 punaseid ka…" at bounding box center [374, 188] width 203 height 21
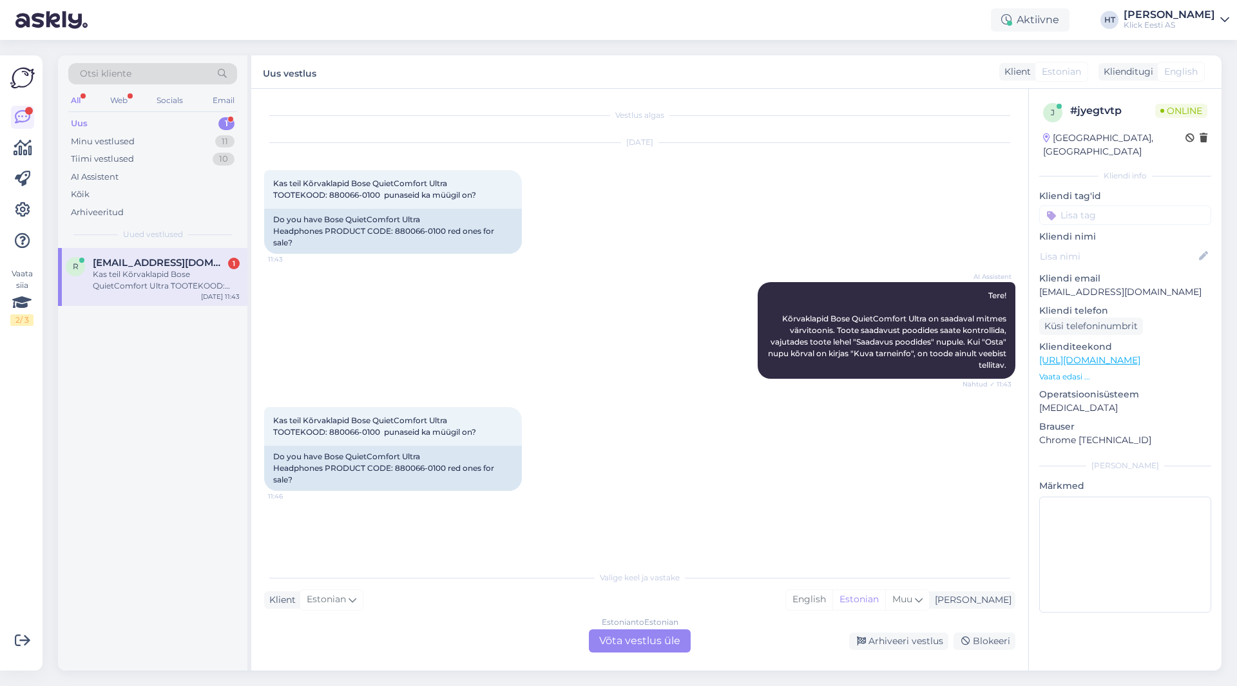
click at [544, 436] on div "Kas teil Kõrvaklapid Bose QuietComfort Ultra TOOTEKOOD: 880066-0100 punaseid ka…" at bounding box center [639, 449] width 751 height 112
click at [638, 643] on div "Estonian to Estonian Võta vestlus üle" at bounding box center [640, 640] width 102 height 23
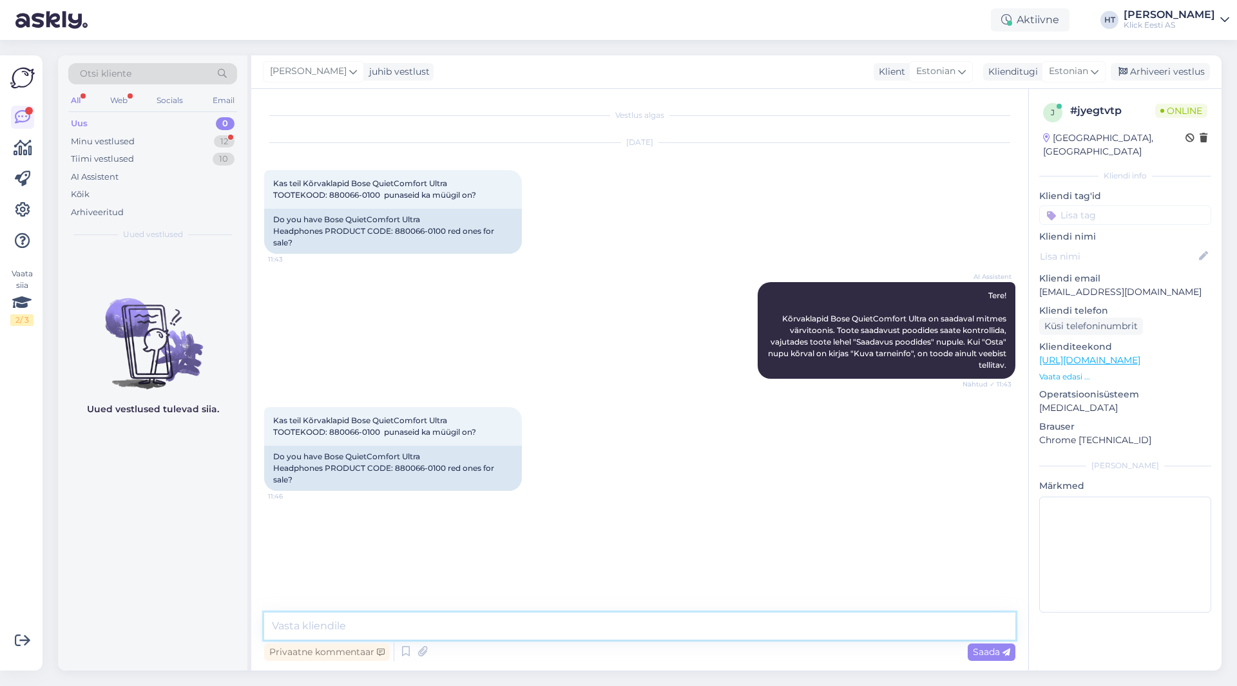
click at [620, 628] on textarea at bounding box center [639, 626] width 751 height 27
type textarea "Punaseid ei leidu kahjuks valikus."
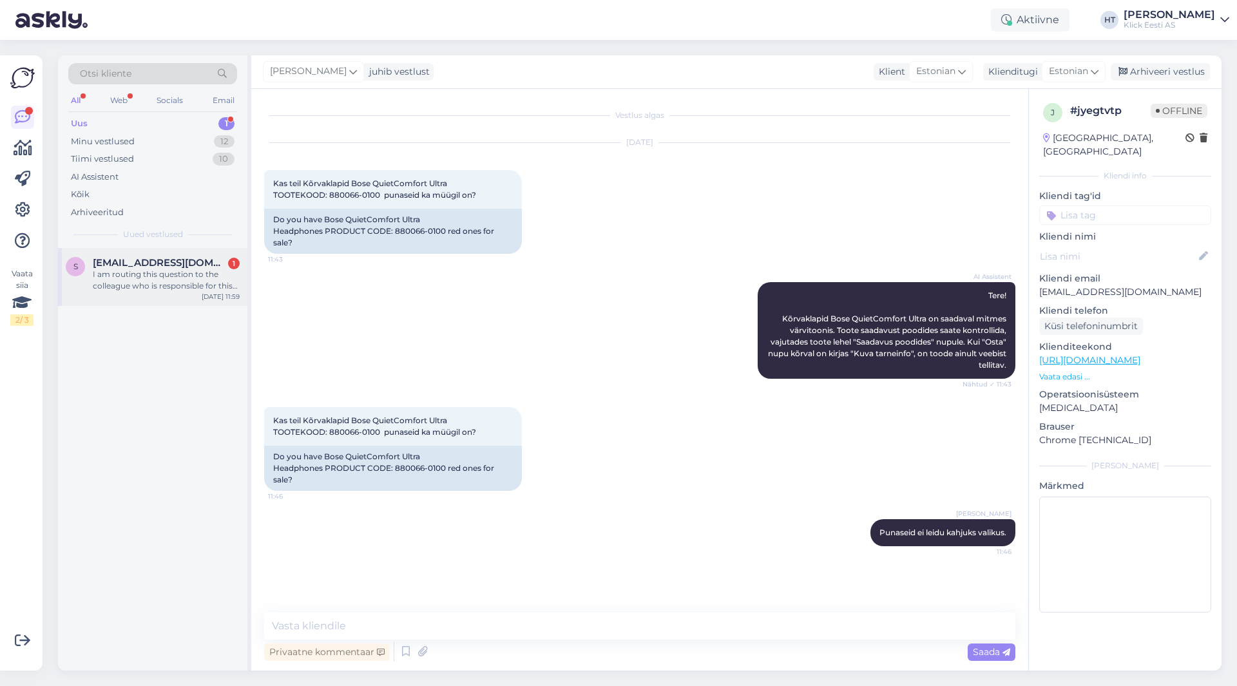
click at [173, 296] on div "S [EMAIL_ADDRESS][DOMAIN_NAME] 1 I am routing this question to the colleague wh…" at bounding box center [152, 277] width 189 height 58
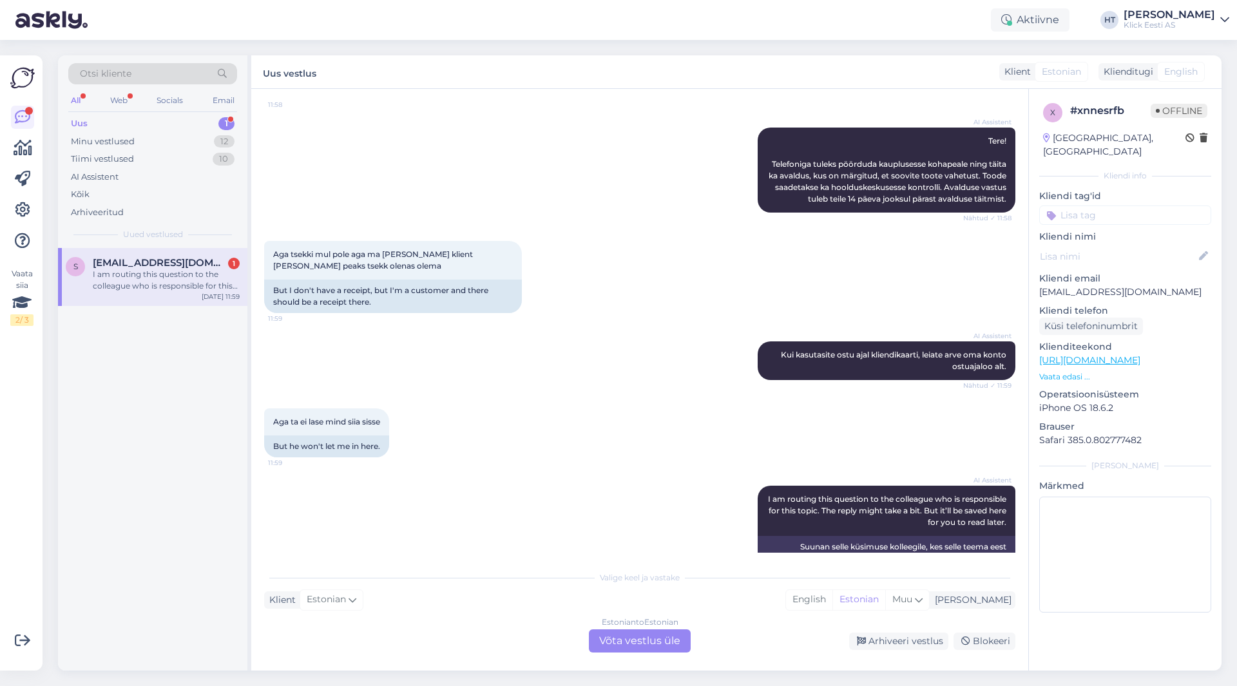
scroll to position [197, 0]
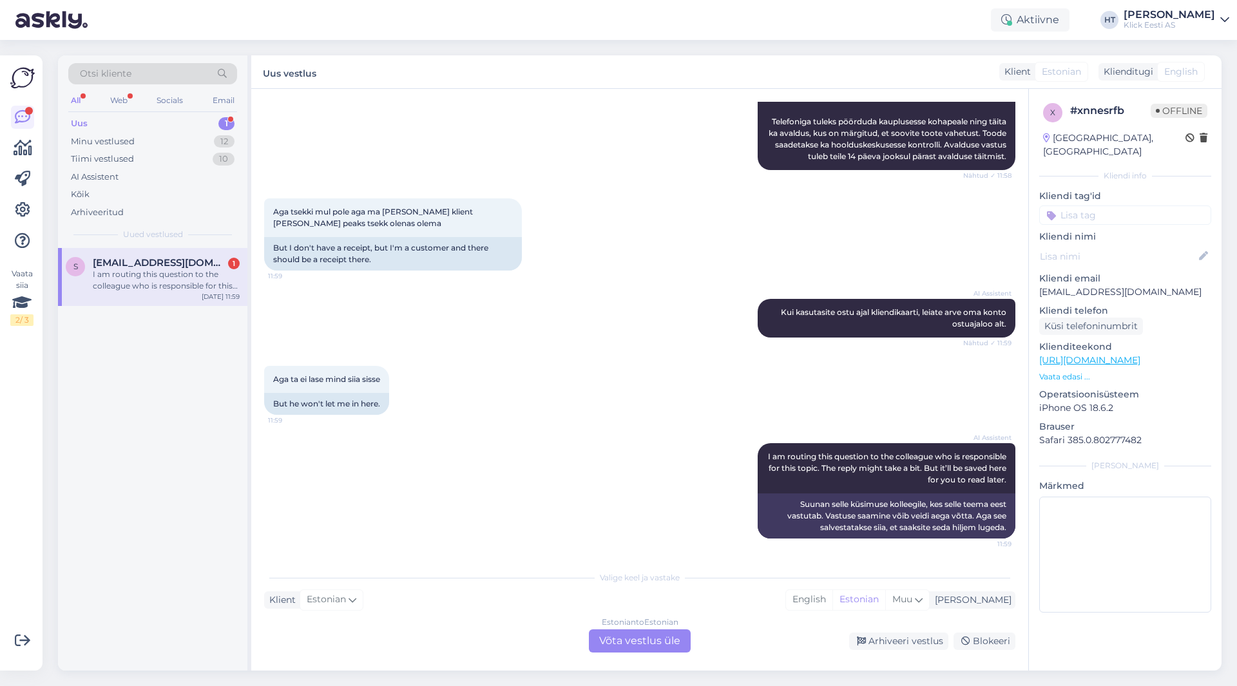
click at [648, 645] on div "Estonian to Estonian Võta vestlus üle" at bounding box center [640, 640] width 102 height 23
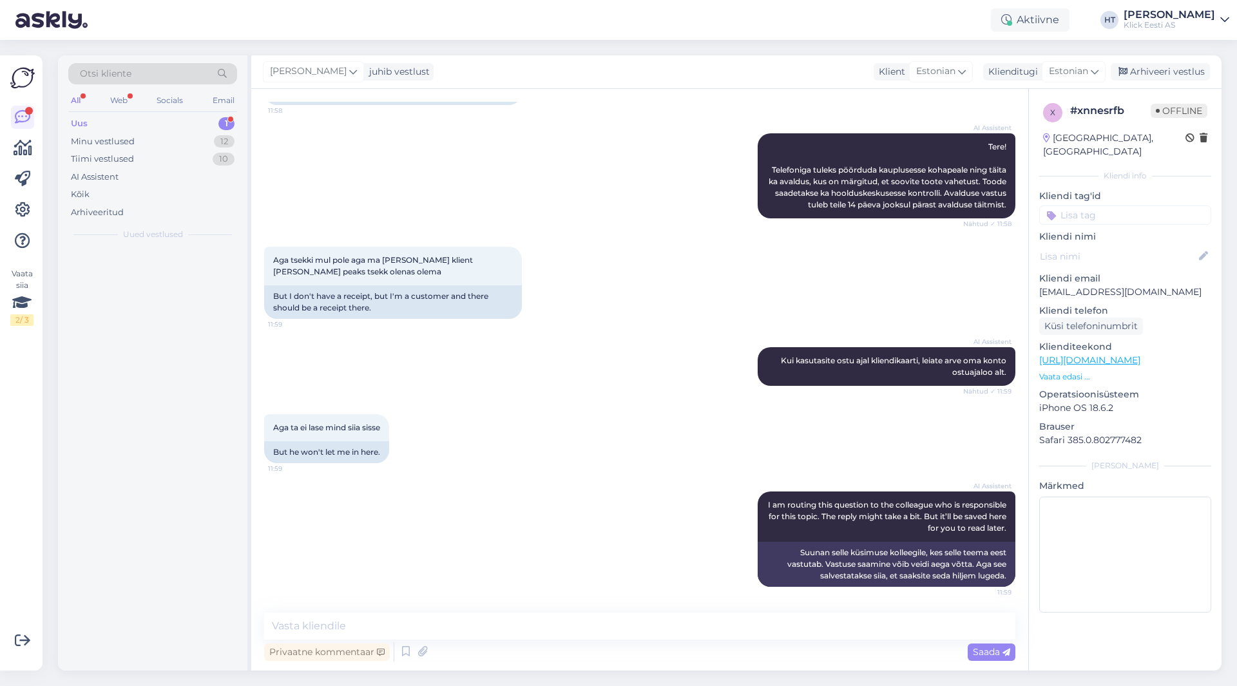
scroll to position [149, 0]
click at [645, 628] on textarea at bounding box center [639, 626] width 751 height 27
click at [1125, 285] on p "[EMAIL_ADDRESS][DOMAIN_NAME]" at bounding box center [1125, 292] width 172 height 14
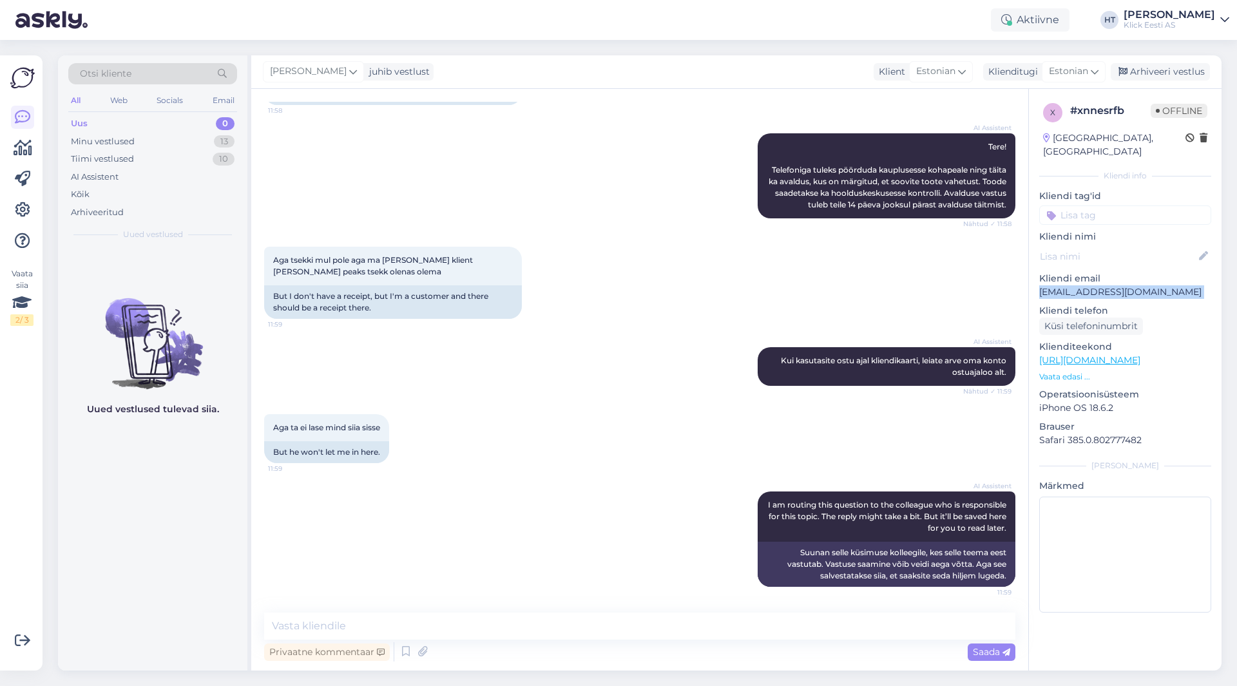
click at [1125, 285] on p "[EMAIL_ADDRESS][DOMAIN_NAME]" at bounding box center [1125, 292] width 172 height 14
click at [820, 278] on div "Aga tsekki mul pole aga ma [PERSON_NAME] klient [PERSON_NAME] peaks tsekk olena…" at bounding box center [639, 283] width 751 height 100
click at [633, 612] on div "Vestlus algas [DATE] Tere, ostsil lastele sünnipäevaks 2 telefoni võru klicist …" at bounding box center [639, 380] width 777 height 582
click at [638, 632] on textarea at bounding box center [639, 626] width 751 height 27
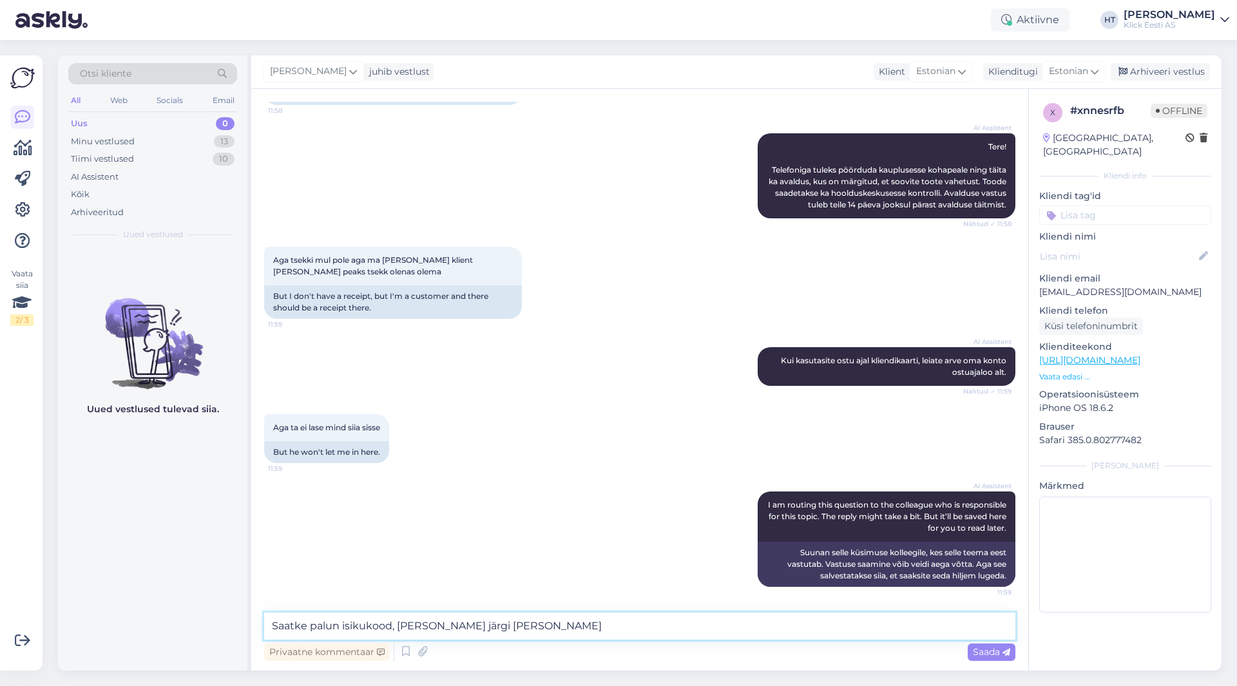
type textarea "Saatke palun isikukood, [PERSON_NAME] järgi [PERSON_NAME]."
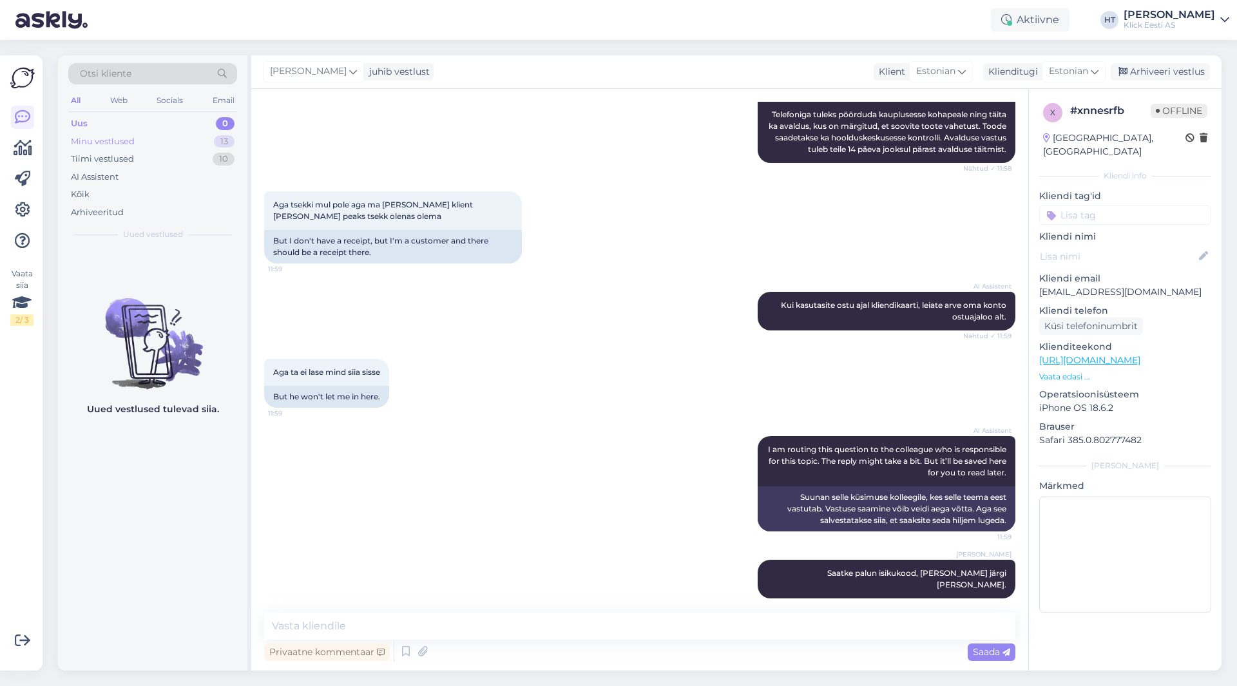
click at [180, 144] on div "Minu vestlused 13" at bounding box center [152, 142] width 169 height 18
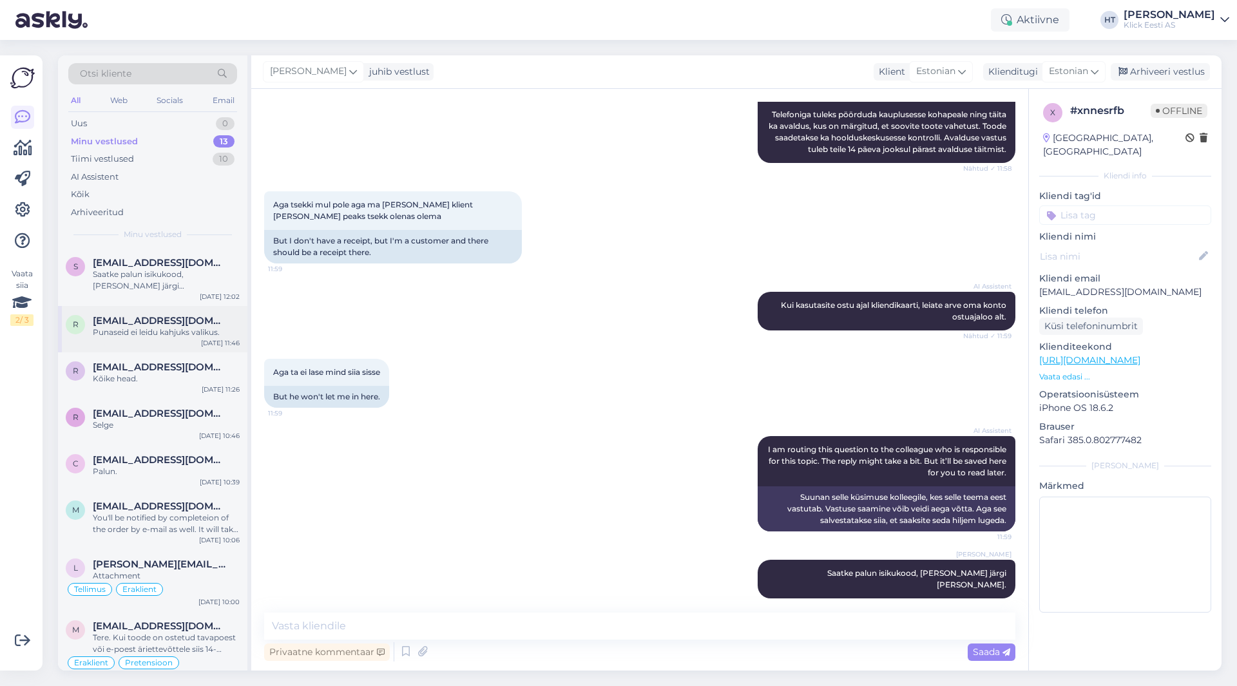
click at [206, 325] on span "[EMAIL_ADDRESS][DOMAIN_NAME]" at bounding box center [160, 321] width 134 height 12
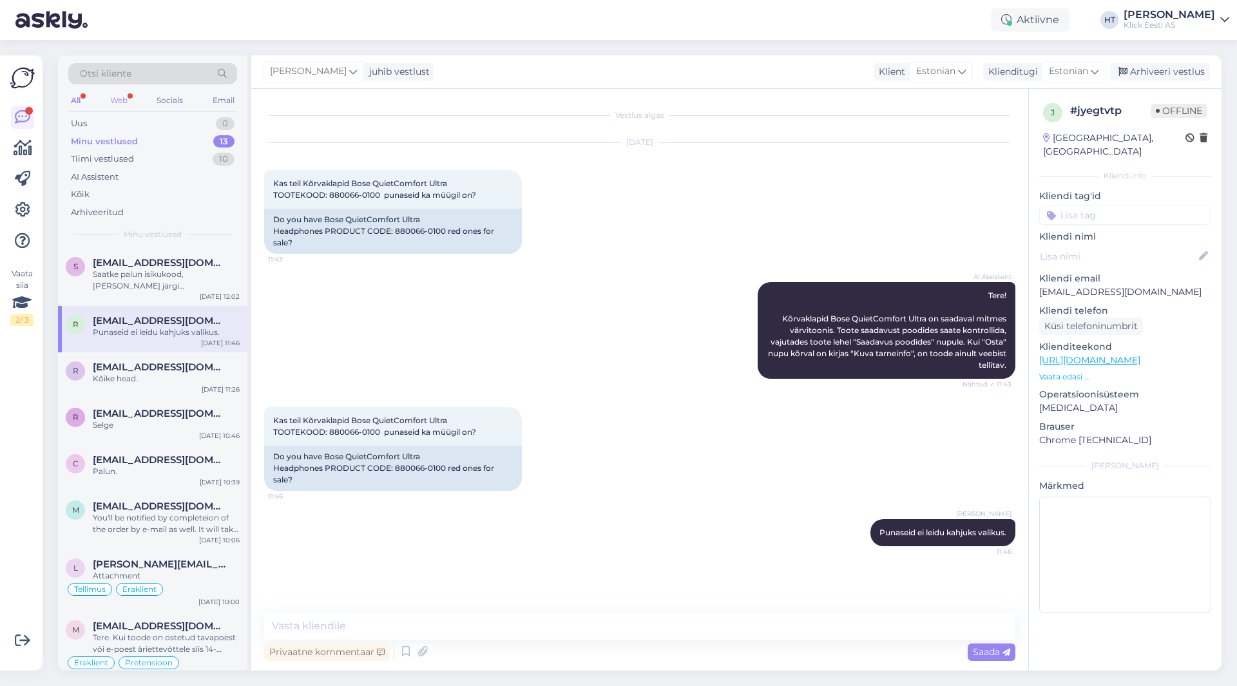
click at [122, 100] on div "Web" at bounding box center [119, 100] width 23 height 17
click at [157, 171] on div "AI Assistent" at bounding box center [152, 177] width 169 height 18
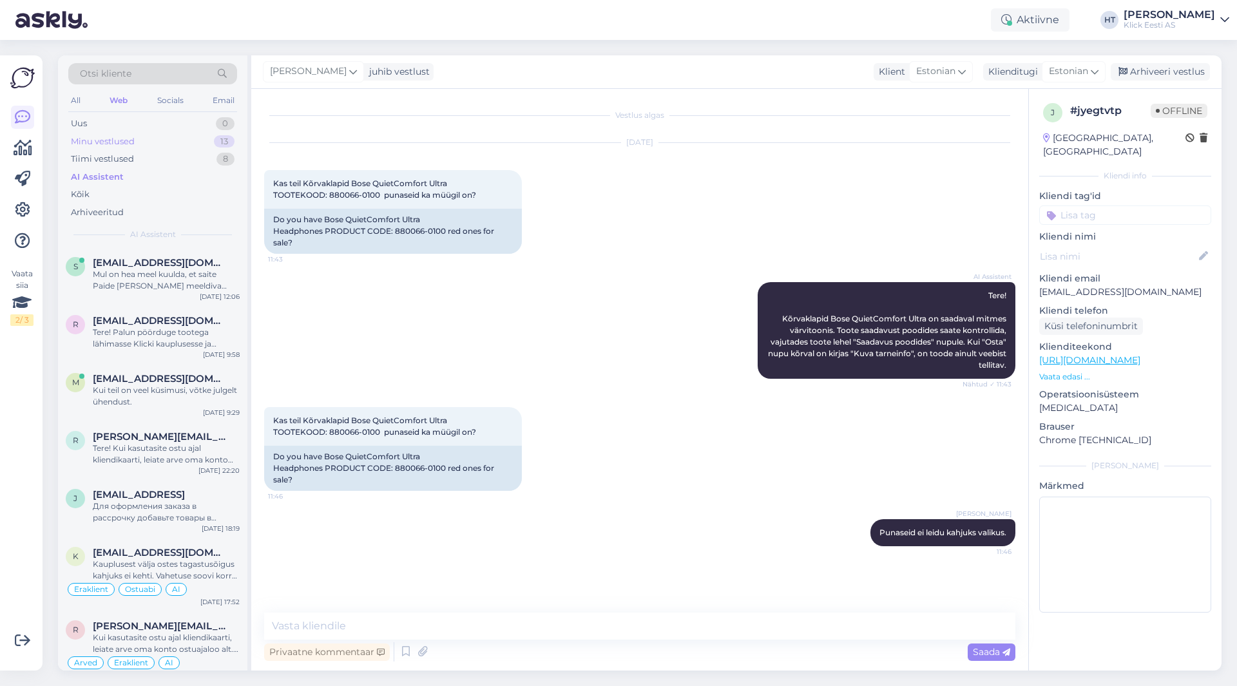
click at [207, 145] on div "Minu vestlused 13" at bounding box center [152, 142] width 169 height 18
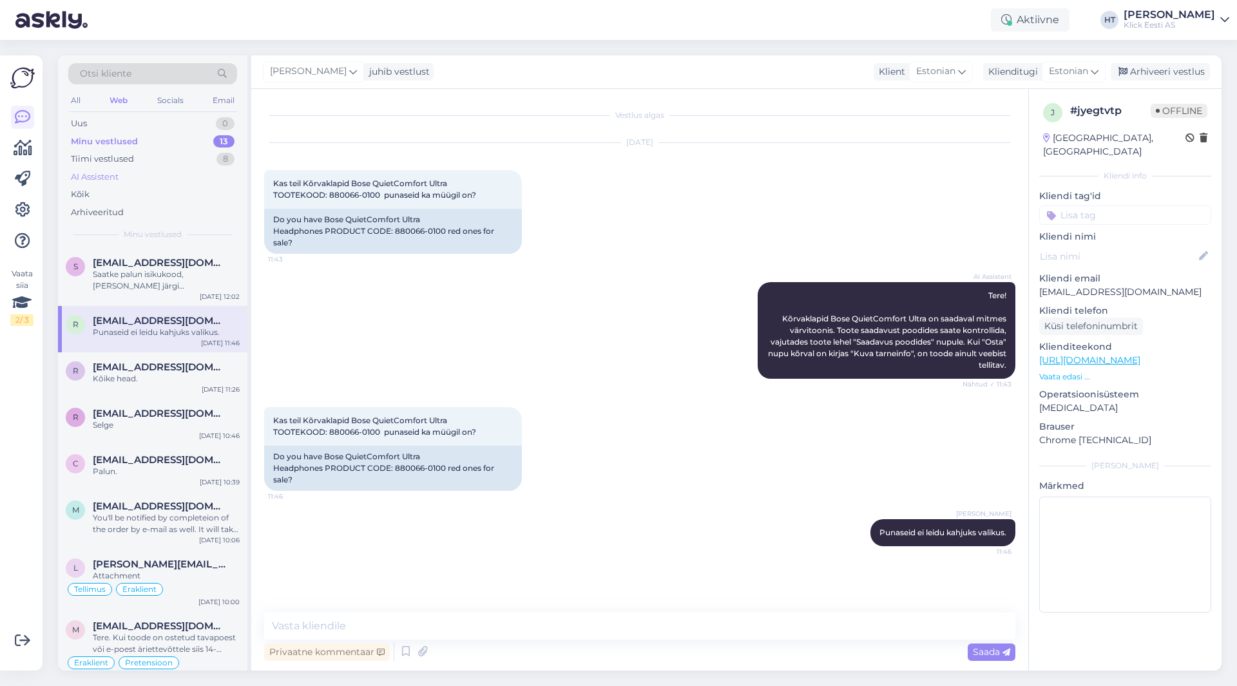
click at [187, 176] on div "AI Assistent" at bounding box center [152, 177] width 169 height 18
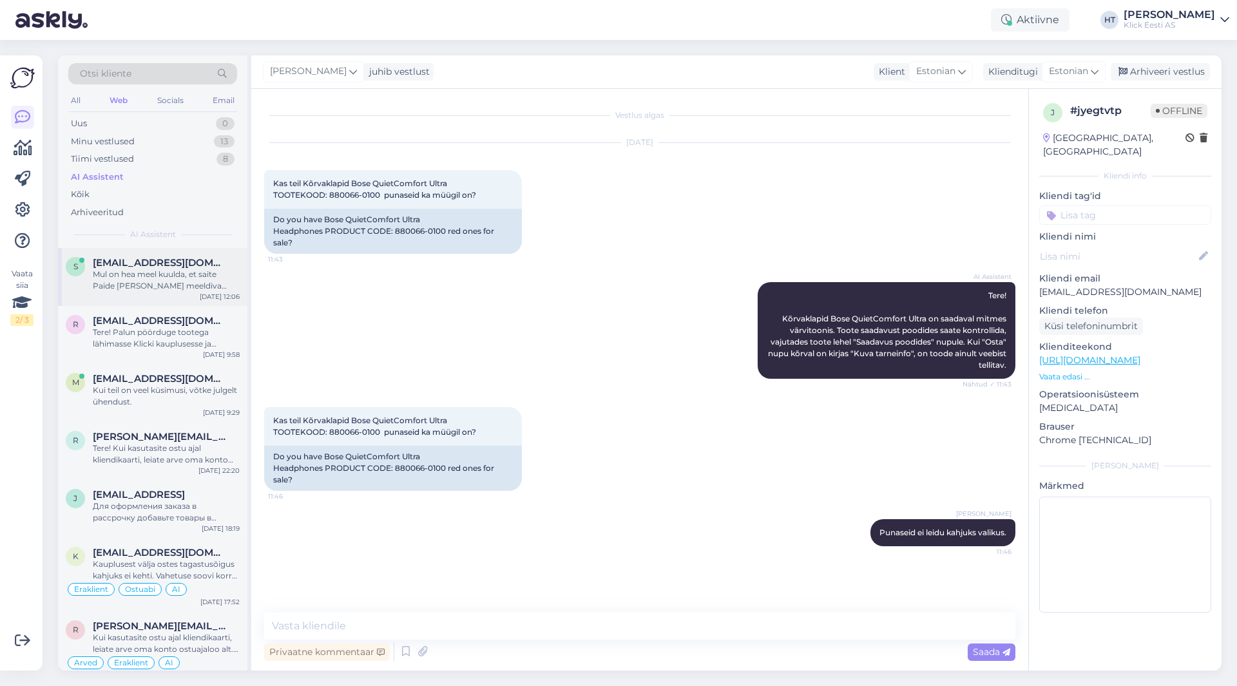
click at [182, 253] on div "S [EMAIL_ADDRESS][DOMAIN_NAME] Mul on hea meel kuulda, et saite Paide Klickist …" at bounding box center [152, 277] width 189 height 58
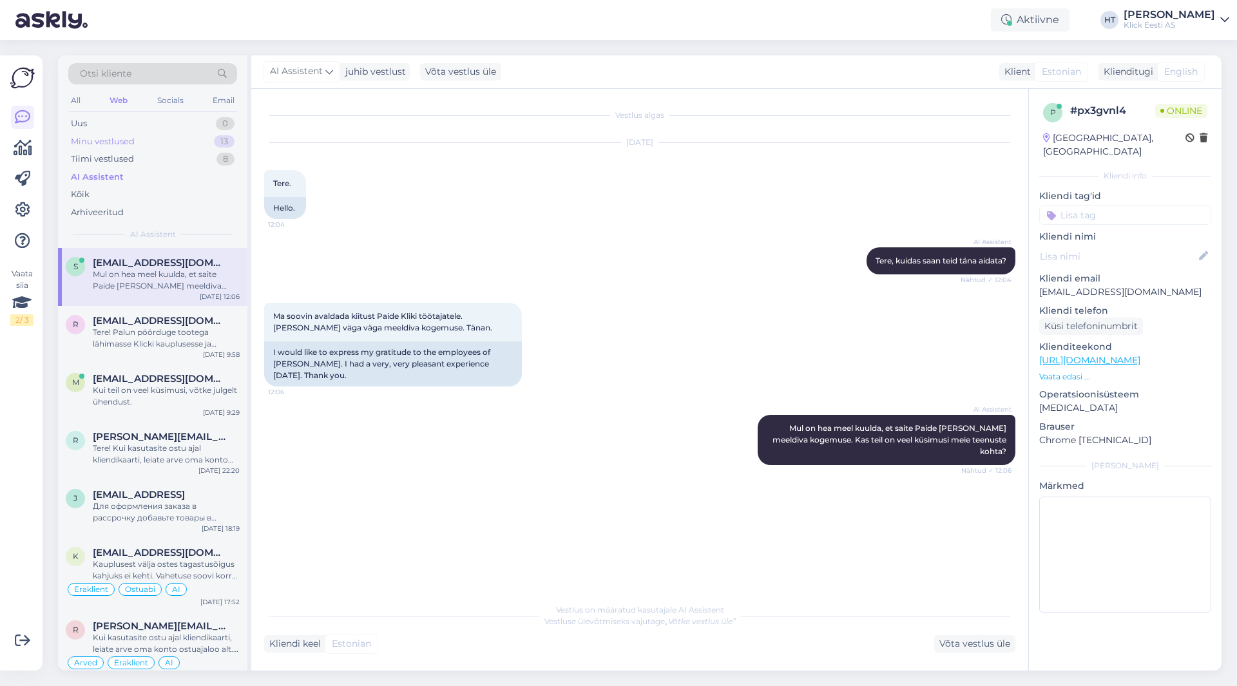
click at [146, 138] on div "Minu vestlused 13" at bounding box center [152, 142] width 169 height 18
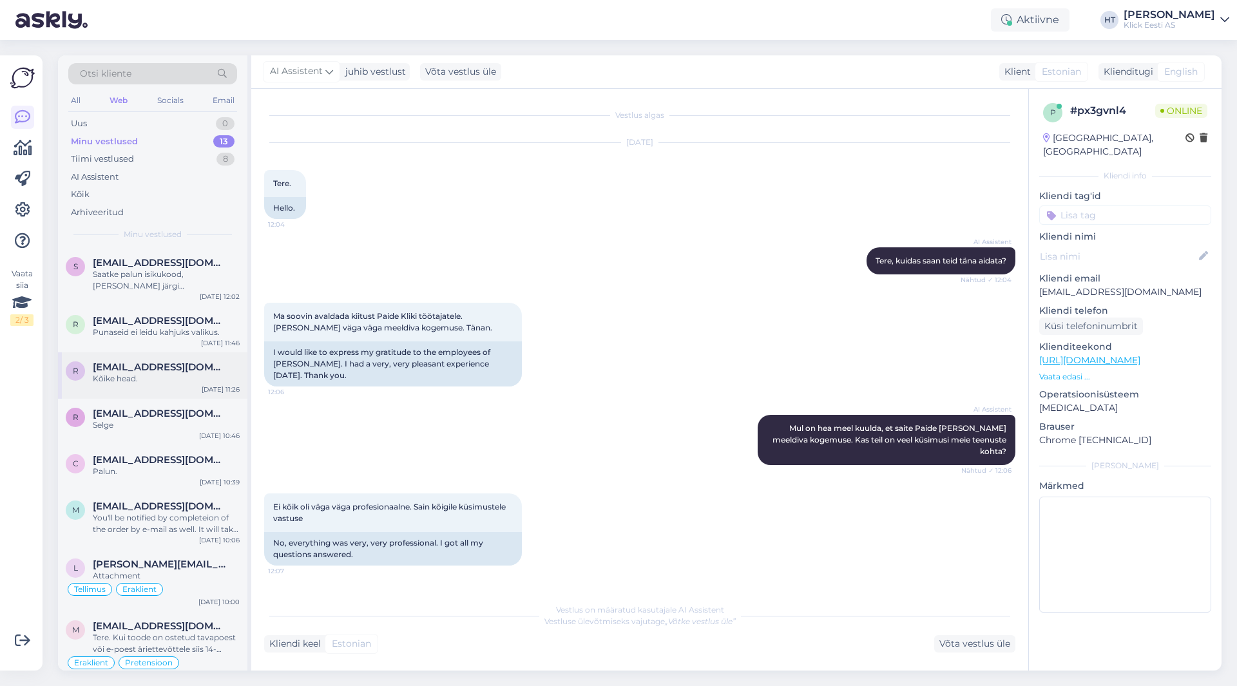
click at [171, 368] on span "[EMAIL_ADDRESS][DOMAIN_NAME]" at bounding box center [160, 367] width 134 height 12
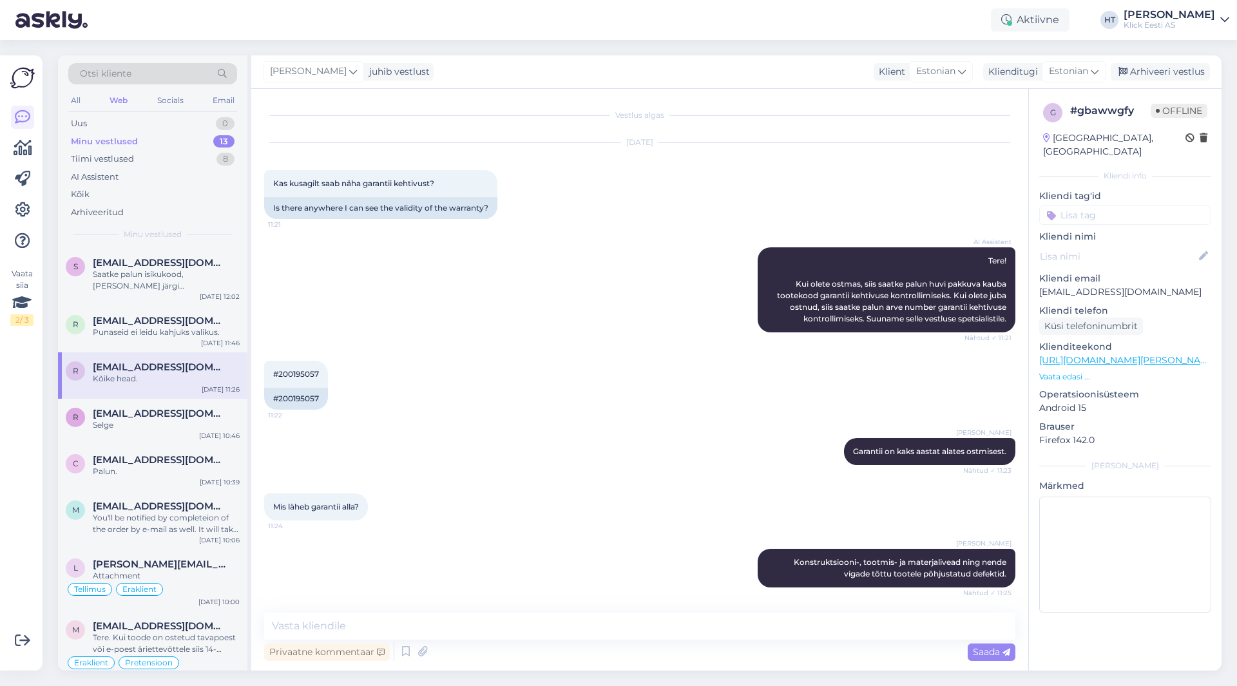
scroll to position [111, 0]
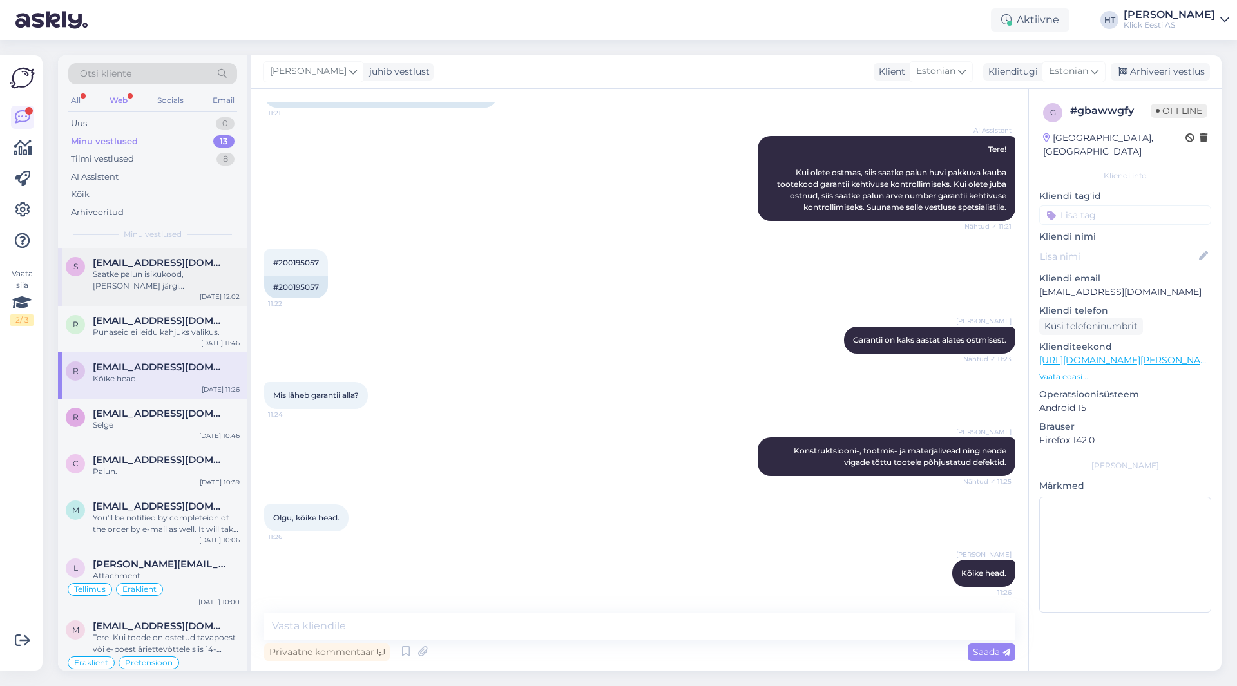
click at [169, 285] on div "Saatke palun isikukood, [PERSON_NAME] järgi [PERSON_NAME]." at bounding box center [166, 280] width 147 height 23
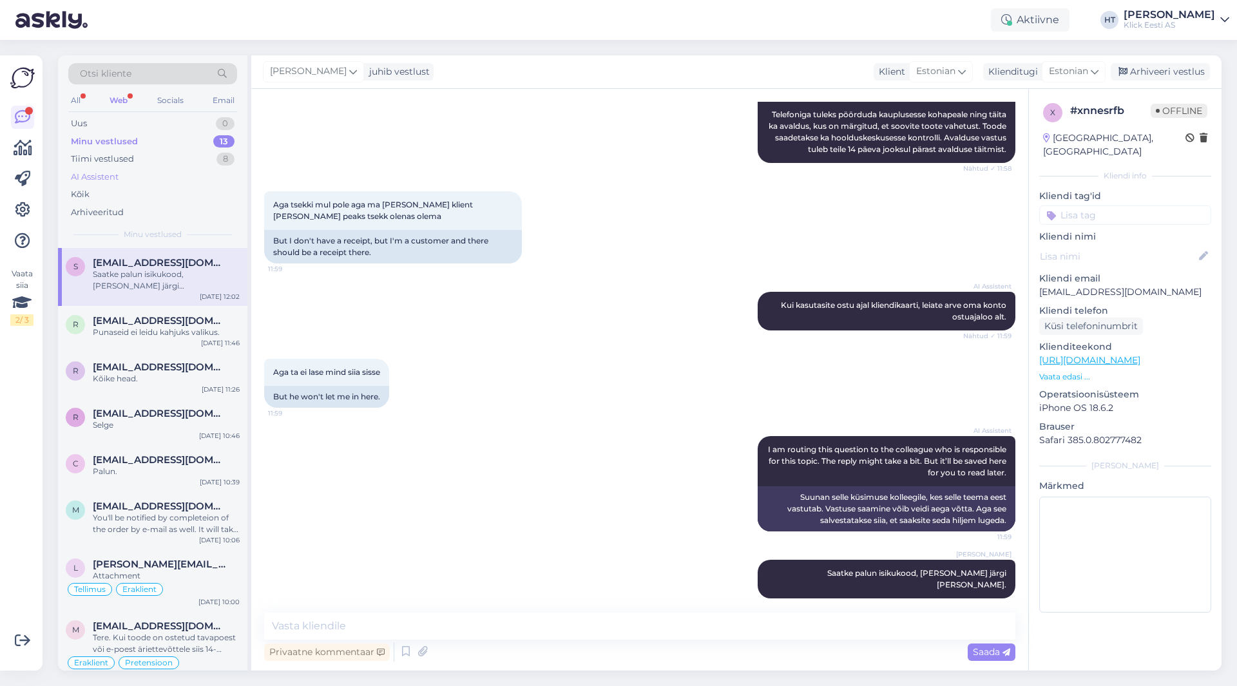
click at [156, 184] on div "AI Assistent" at bounding box center [152, 177] width 169 height 18
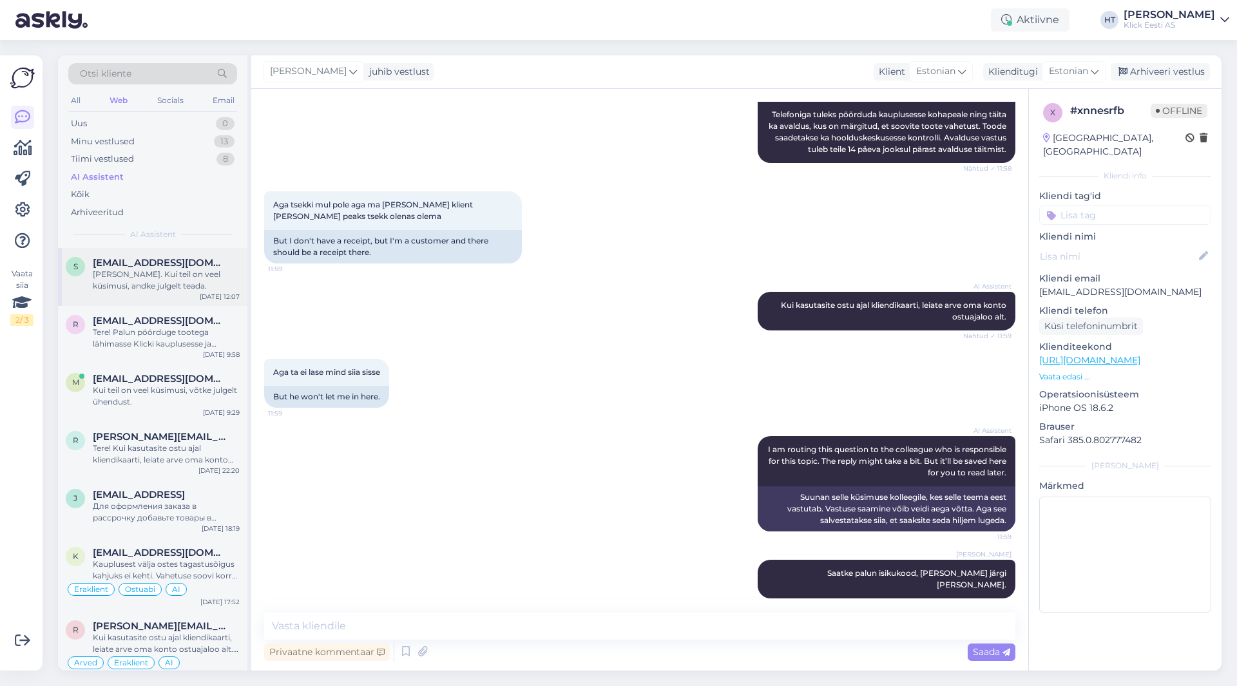
click at [195, 275] on div "[PERSON_NAME]. Kui teil on veel küsimusi, andke julgelt teada." at bounding box center [166, 280] width 147 height 23
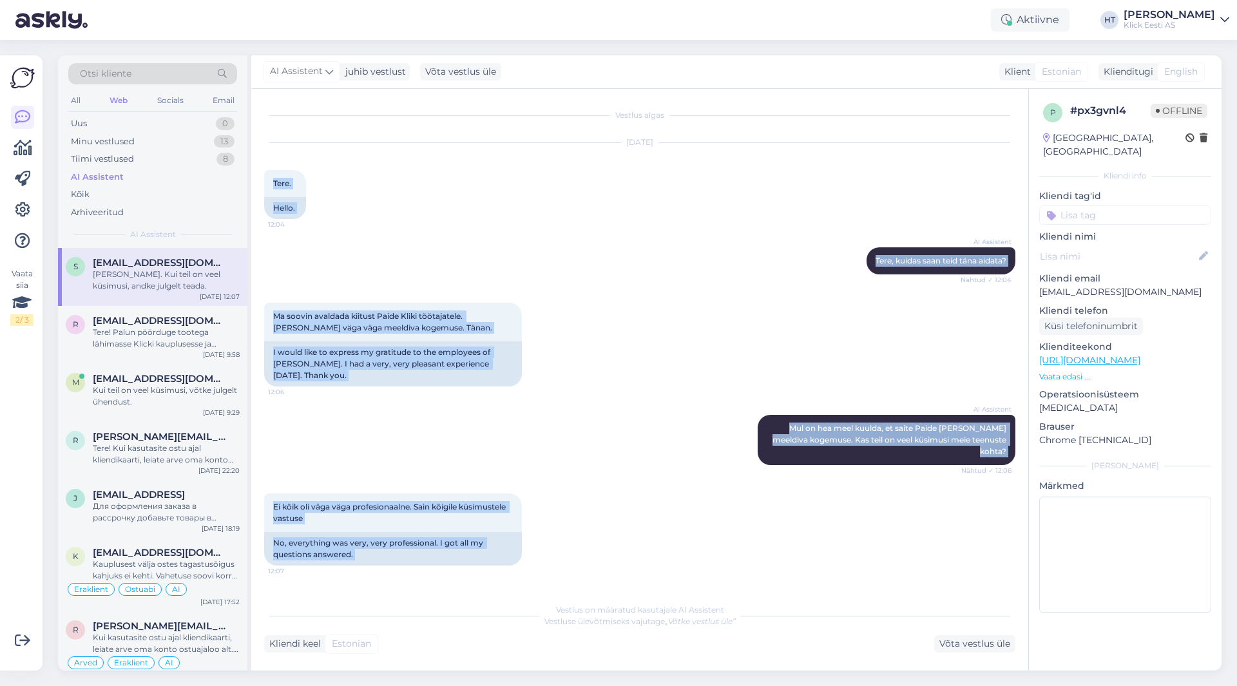
scroll to position [206, 0]
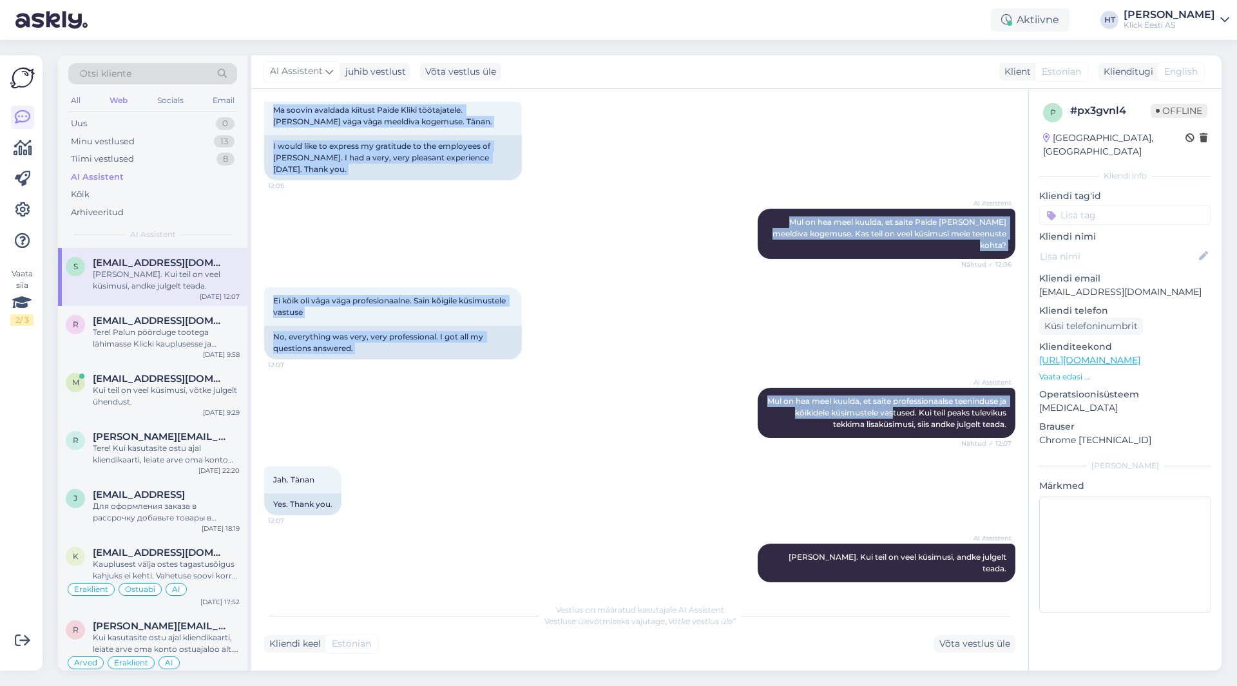
drag, startPoint x: 272, startPoint y: 180, endPoint x: 1014, endPoint y: 564, distance: 836.0
click at [1014, 564] on div "Vestlus algas [DATE] Tere. 12:04 Hello. AI Assistent [PERSON_NAME], kuidas saan…" at bounding box center [645, 343] width 763 height 483
click at [198, 121] on div "Uus 1" at bounding box center [152, 124] width 169 height 18
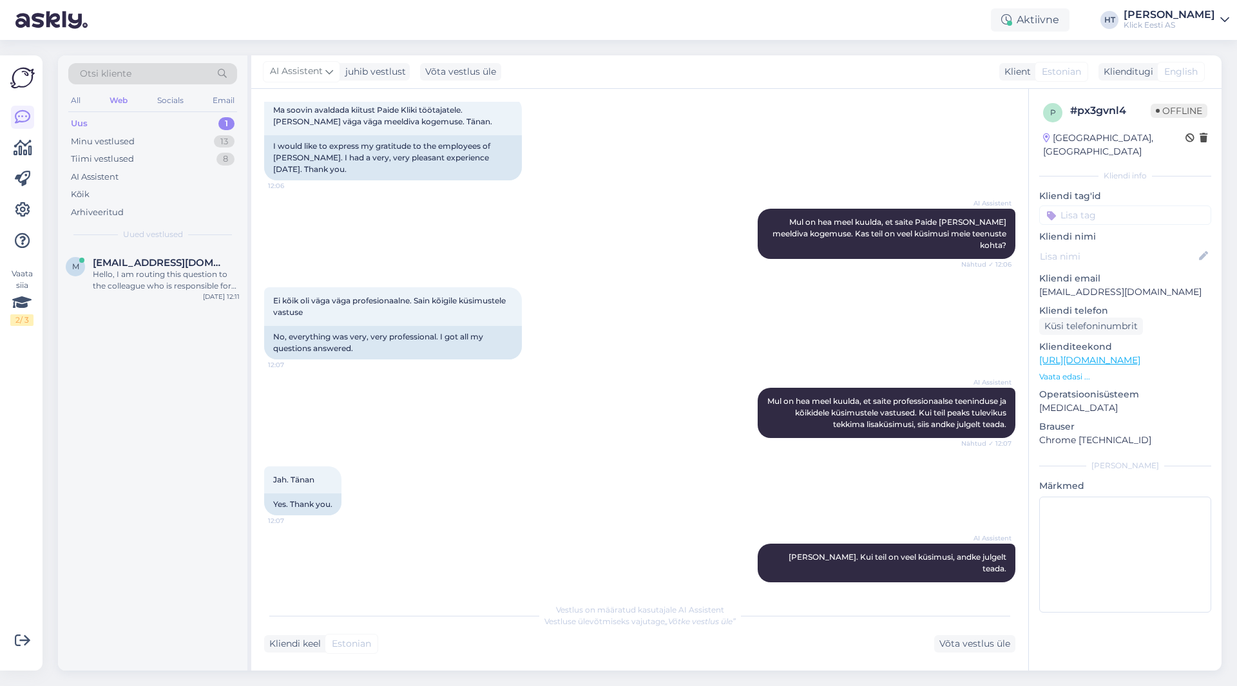
click at [145, 427] on div "M [EMAIL_ADDRESS][DOMAIN_NAME] Hello, I am routing this question to the colleag…" at bounding box center [152, 459] width 189 height 423
click at [151, 273] on div "Hello, I am routing this question to the colleague who is responsible for this …" at bounding box center [166, 280] width 147 height 23
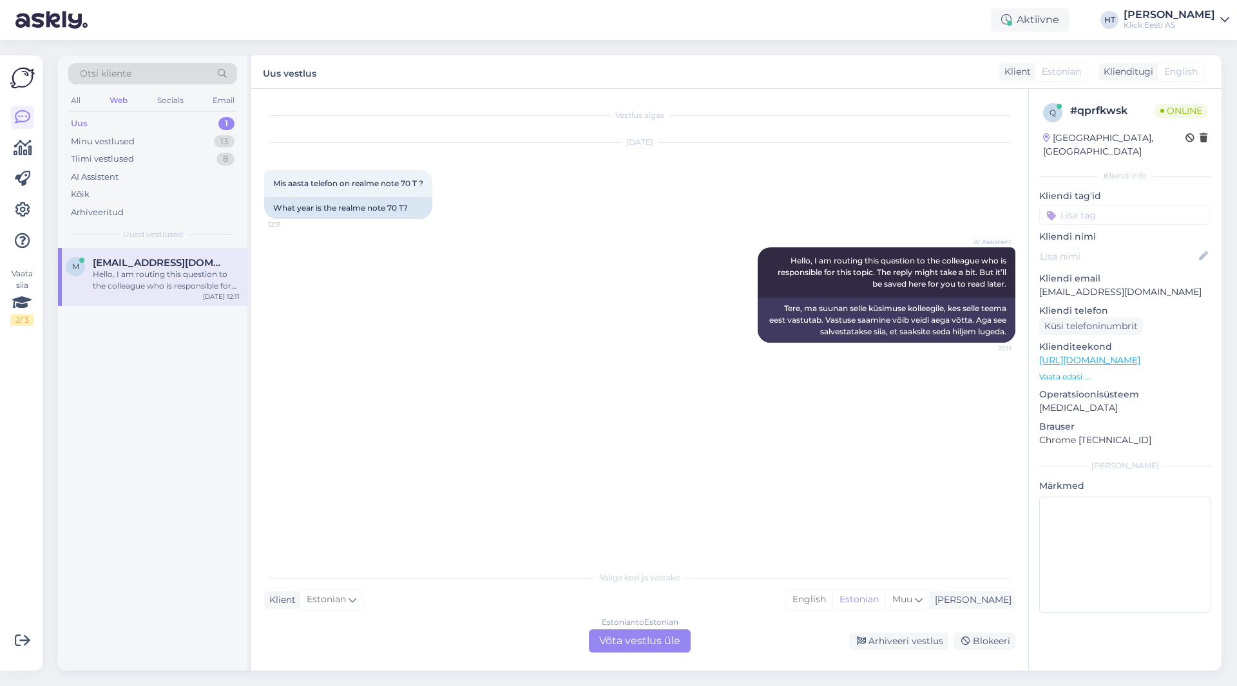
scroll to position [0, 0]
click at [365, 367] on div "Vestlus algas [DATE] Mis aasta telefon on realme note 70 T ? 12:11 What year is…" at bounding box center [645, 327] width 763 height 451
click at [640, 645] on div "Estonian to Estonian Võta vestlus üle" at bounding box center [640, 640] width 102 height 23
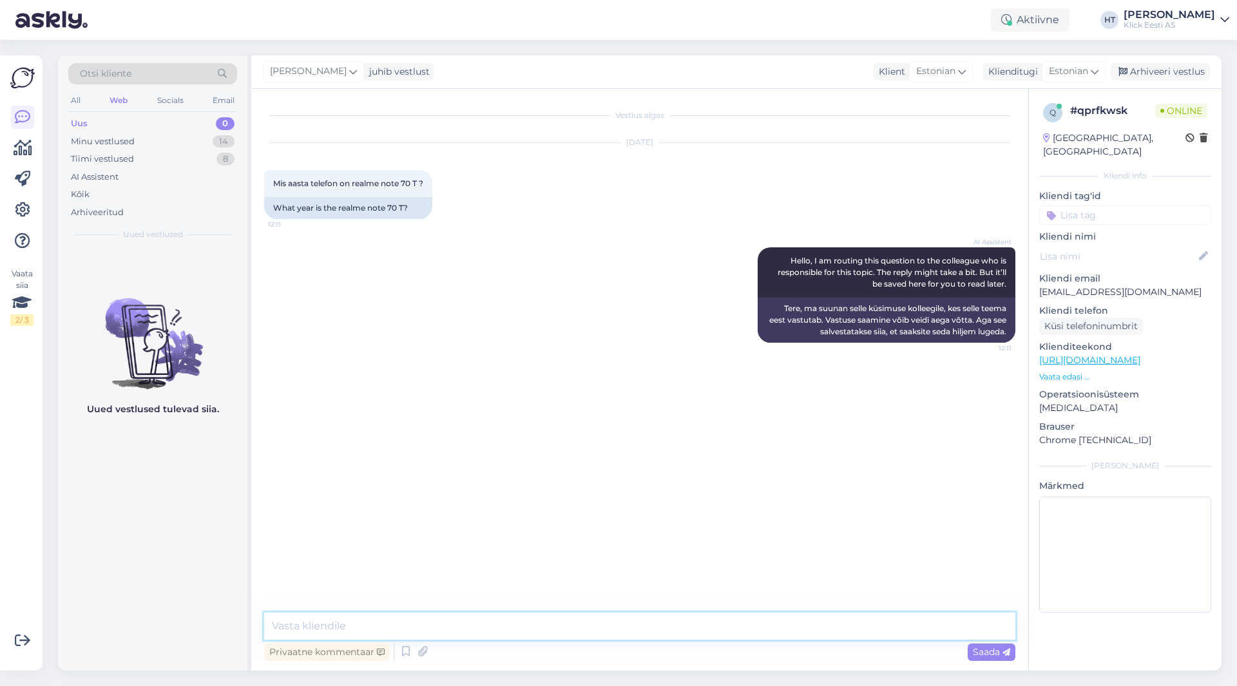
click at [580, 625] on textarea at bounding box center [639, 626] width 751 height 27
click at [119, 505] on div "Uued vestlused tulevad siia." at bounding box center [152, 459] width 189 height 423
click at [430, 614] on textarea "Mudel tuli välja" at bounding box center [639, 626] width 751 height 27
type textarea "Mudel tuli välja [DATE] aasta juulis."
click at [169, 142] on div "Minu vestlused 14" at bounding box center [152, 142] width 169 height 18
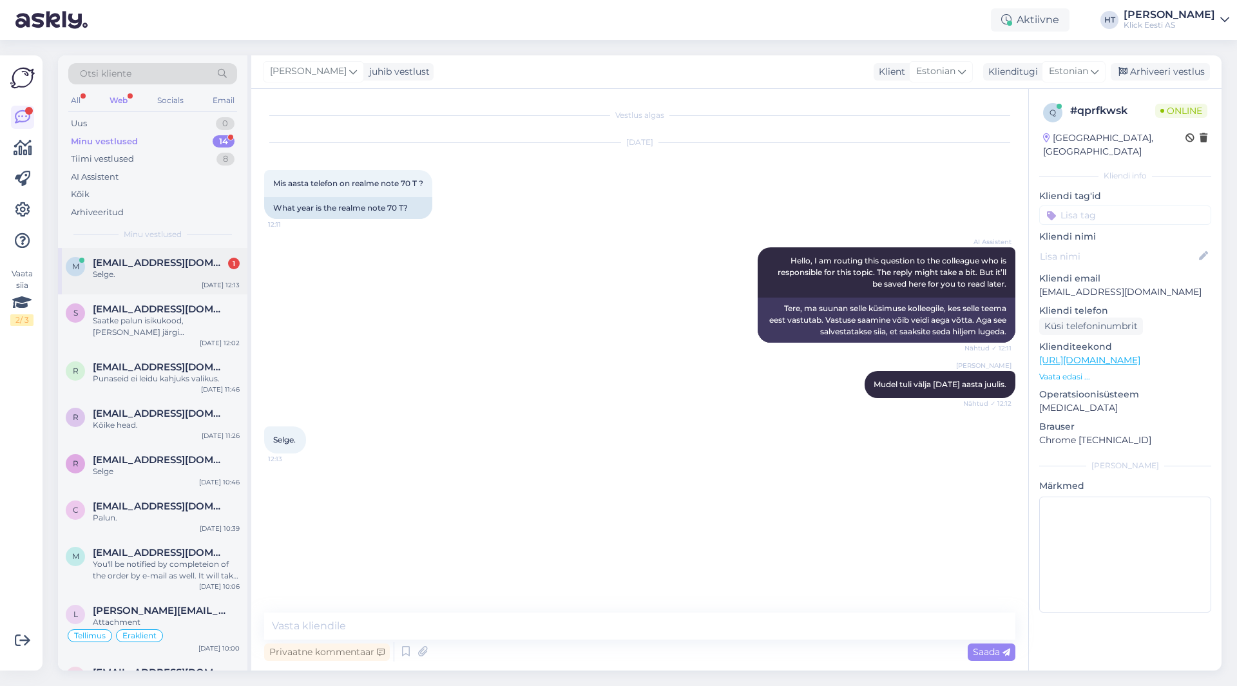
click at [158, 251] on div "M [EMAIL_ADDRESS][DOMAIN_NAME] 1 Selge. [DATE] 12:13" at bounding box center [152, 271] width 189 height 46
click at [382, 372] on div "[PERSON_NAME] [PERSON_NAME] välja [DATE] aasta juulis. Nähtud ✓ 12:12" at bounding box center [639, 384] width 751 height 55
click at [184, 324] on div "Saatke palun isikukood, [PERSON_NAME] järgi [PERSON_NAME]." at bounding box center [166, 326] width 147 height 23
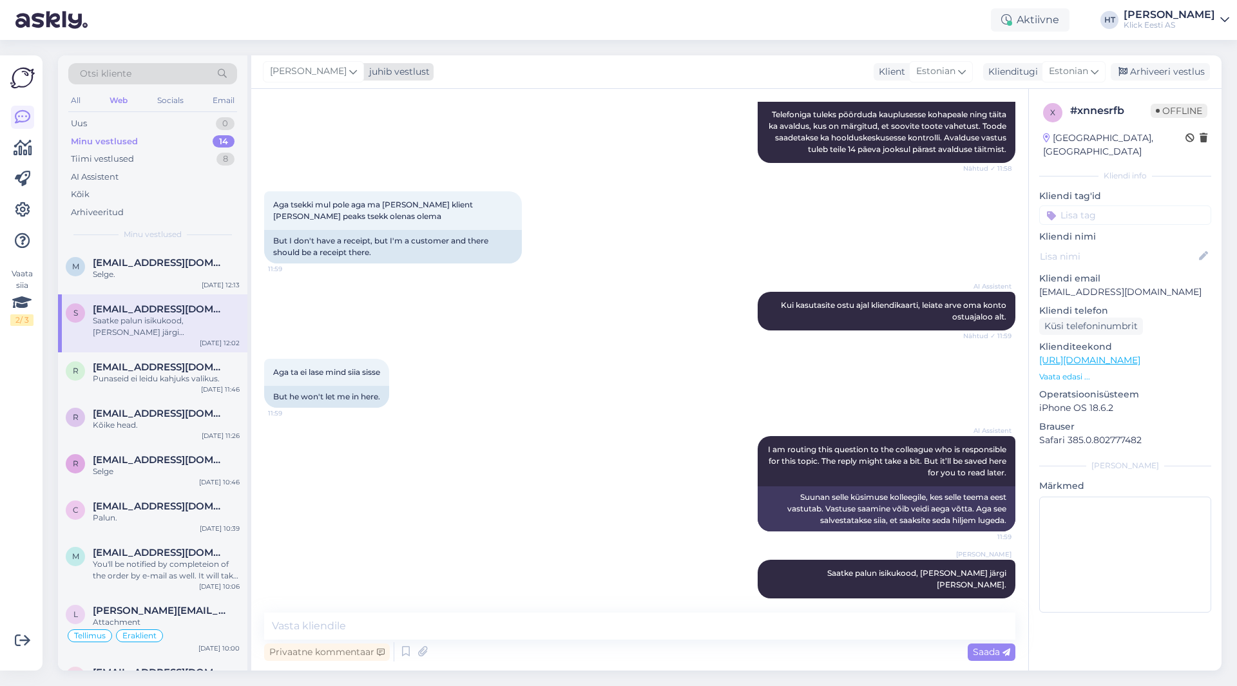
click at [315, 73] on span "[PERSON_NAME]" at bounding box center [308, 71] width 77 height 14
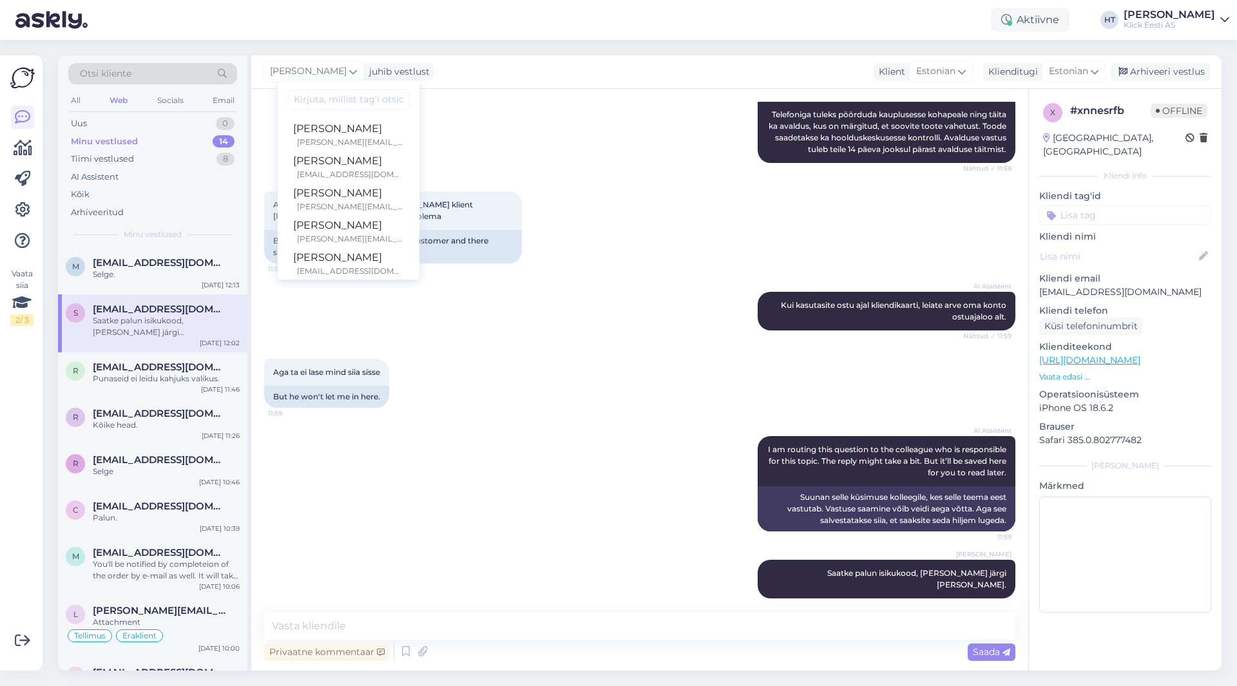
click at [538, 95] on div "Vestlus algas [DATE] Tere, ostsil lastele sünnipäevaks 2 telefoni võru klicist …" at bounding box center [639, 380] width 777 height 582
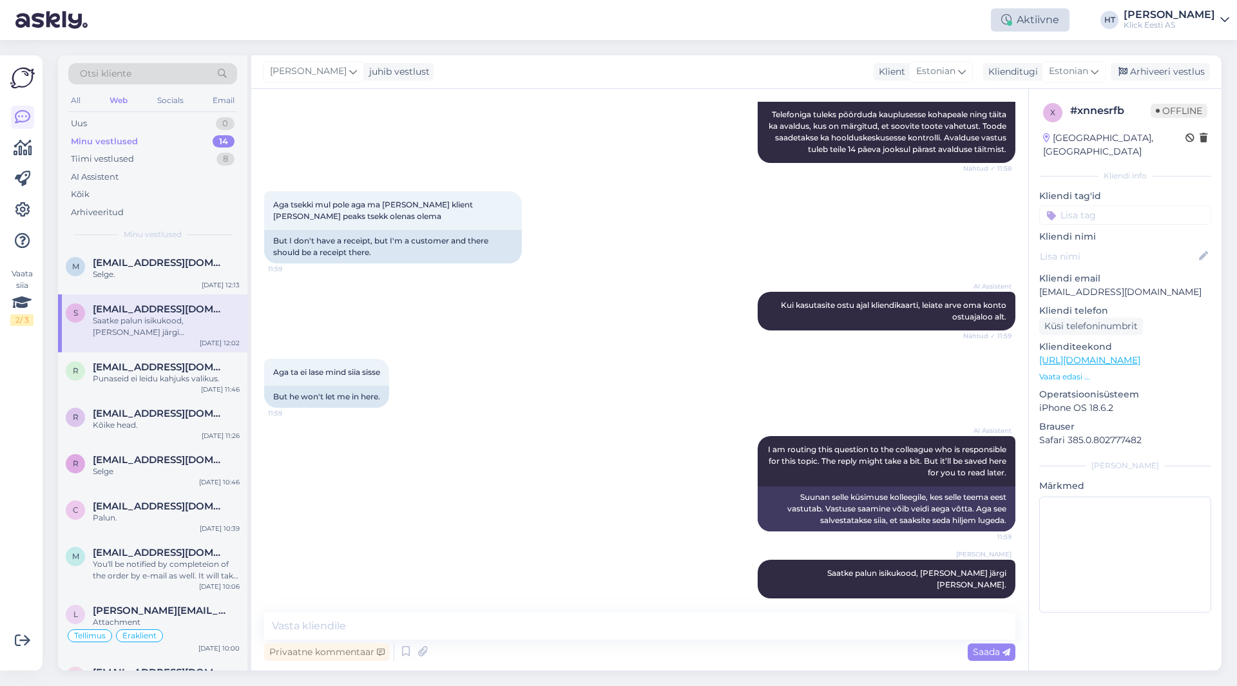
click at [1056, 16] on div "Aktiivne" at bounding box center [1030, 19] width 79 height 23
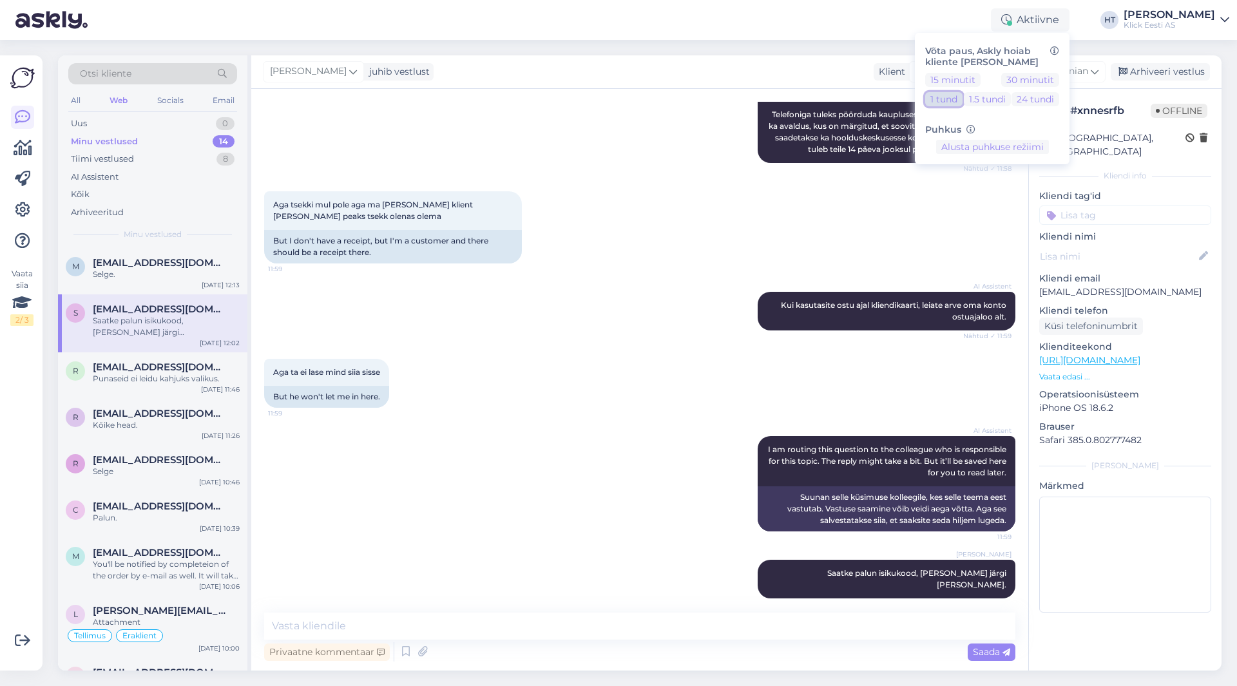
click at [962, 101] on button "1 tund" at bounding box center [943, 99] width 37 height 14
click at [626, 95] on div "Vestlus algas [DATE] Tere, ostsil lastele sünnipäevaks 2 telefoni võru klicist …" at bounding box center [639, 380] width 777 height 582
